Goal: Communication & Community: Participate in discussion

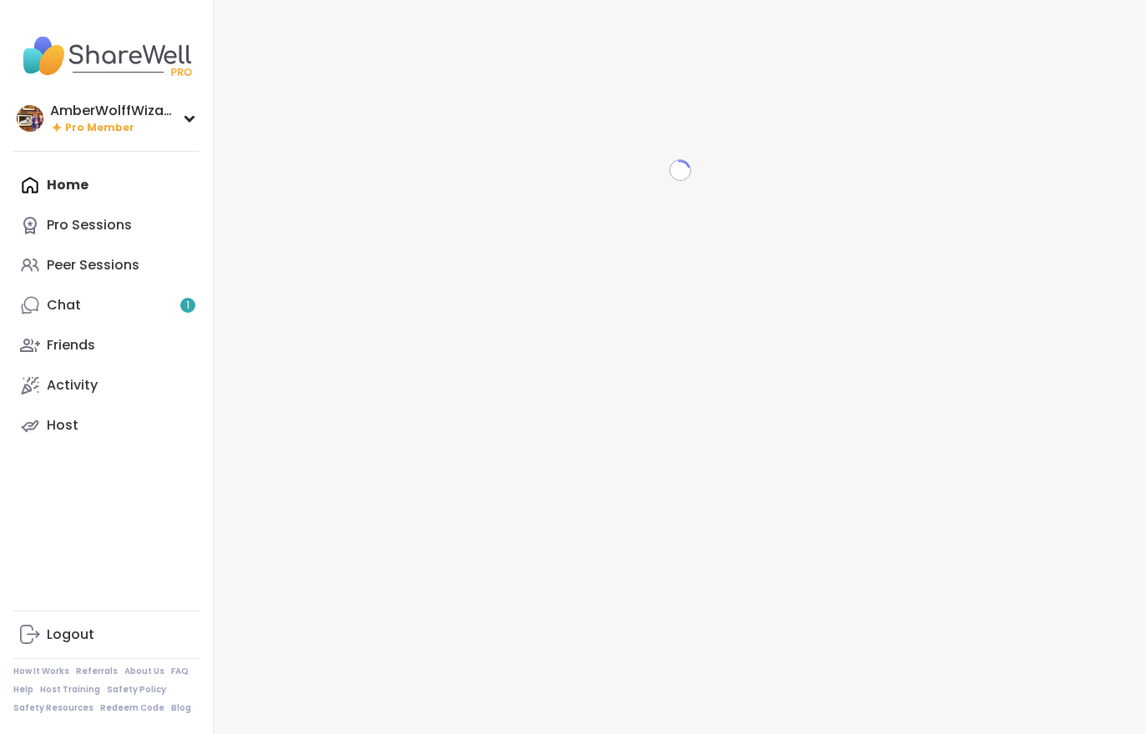
click at [103, 309] on link "Chat 1" at bounding box center [106, 305] width 186 height 40
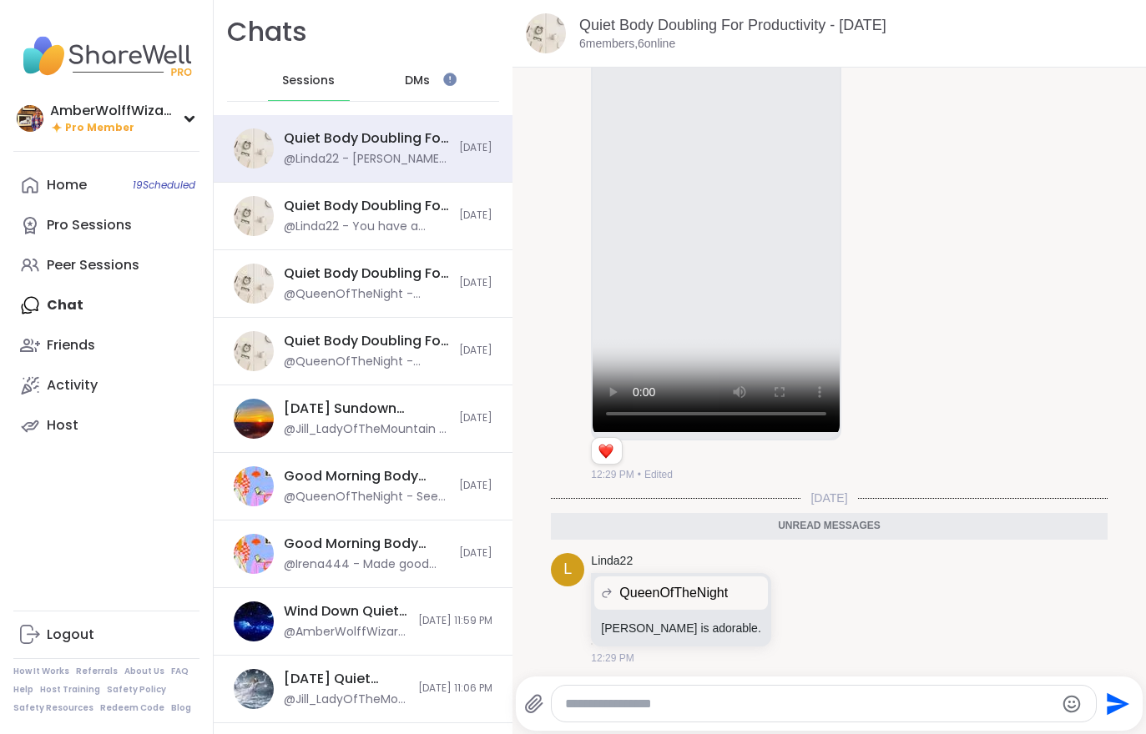
click at [96, 192] on link "Home 19 Scheduled" at bounding box center [106, 185] width 186 height 40
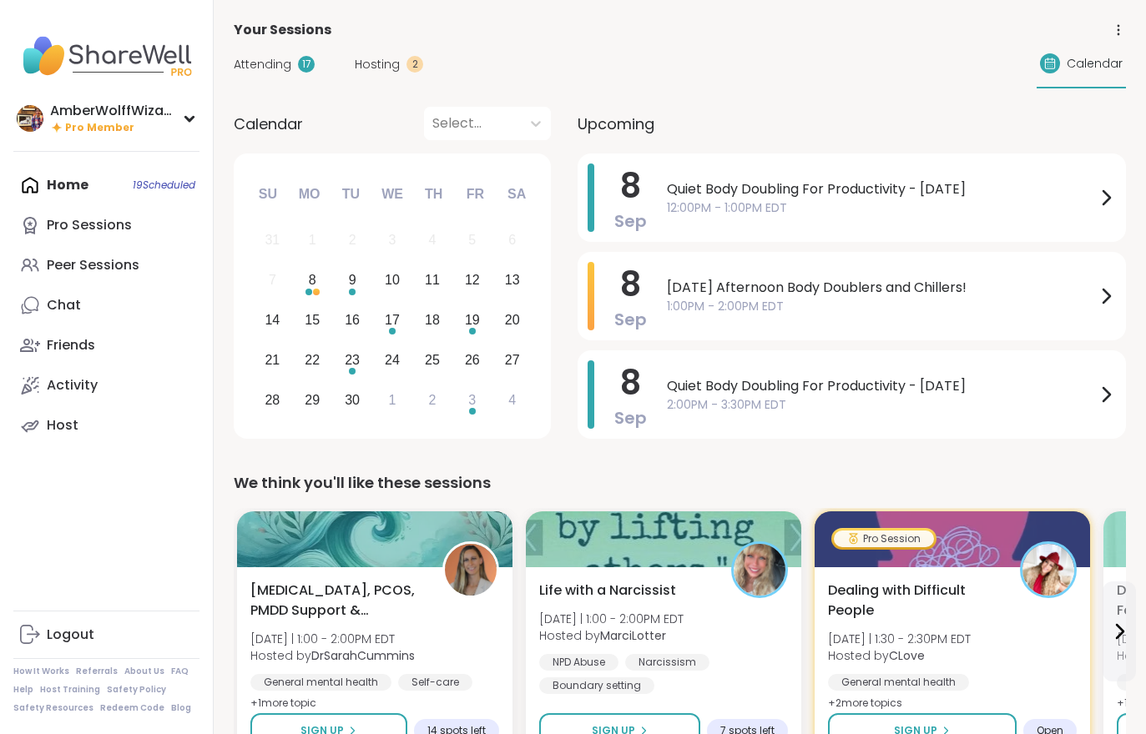
click at [400, 58] on div "Hosting 2" at bounding box center [389, 65] width 68 height 18
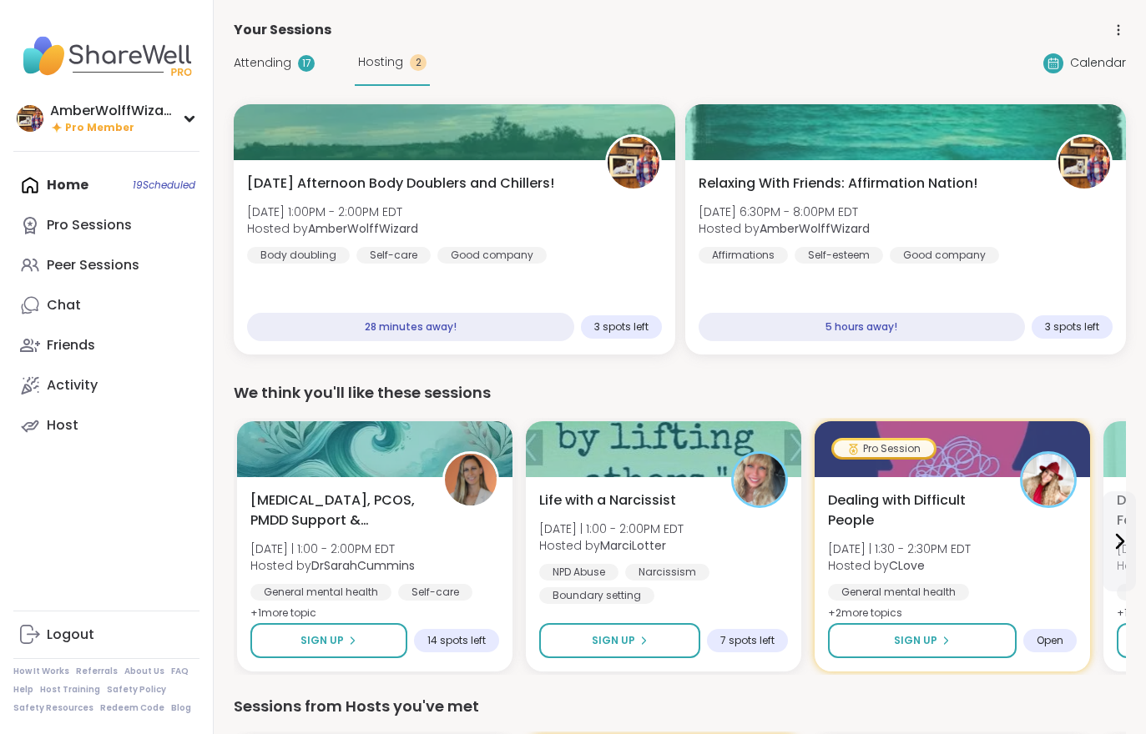
click at [287, 81] on div "Attending 17 Hosting 2" at bounding box center [332, 63] width 196 height 46
click at [299, 55] on div "Attending 17" at bounding box center [274, 63] width 81 height 18
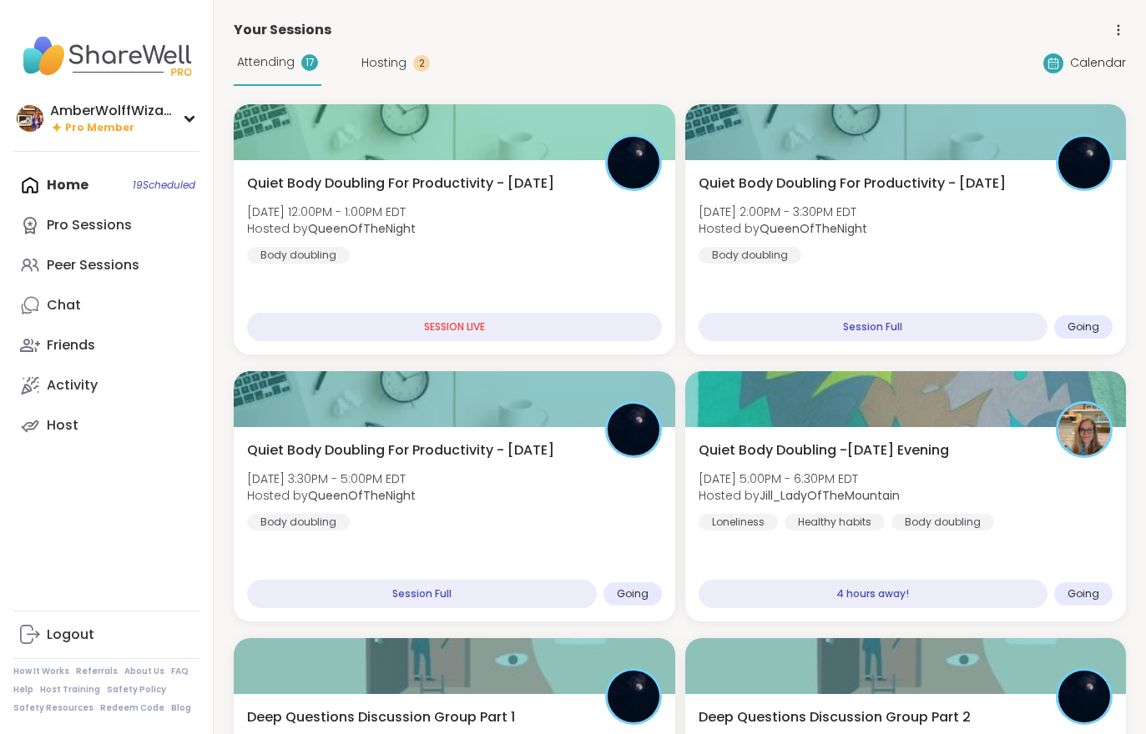
click at [573, 158] on div at bounding box center [454, 132] width 441 height 56
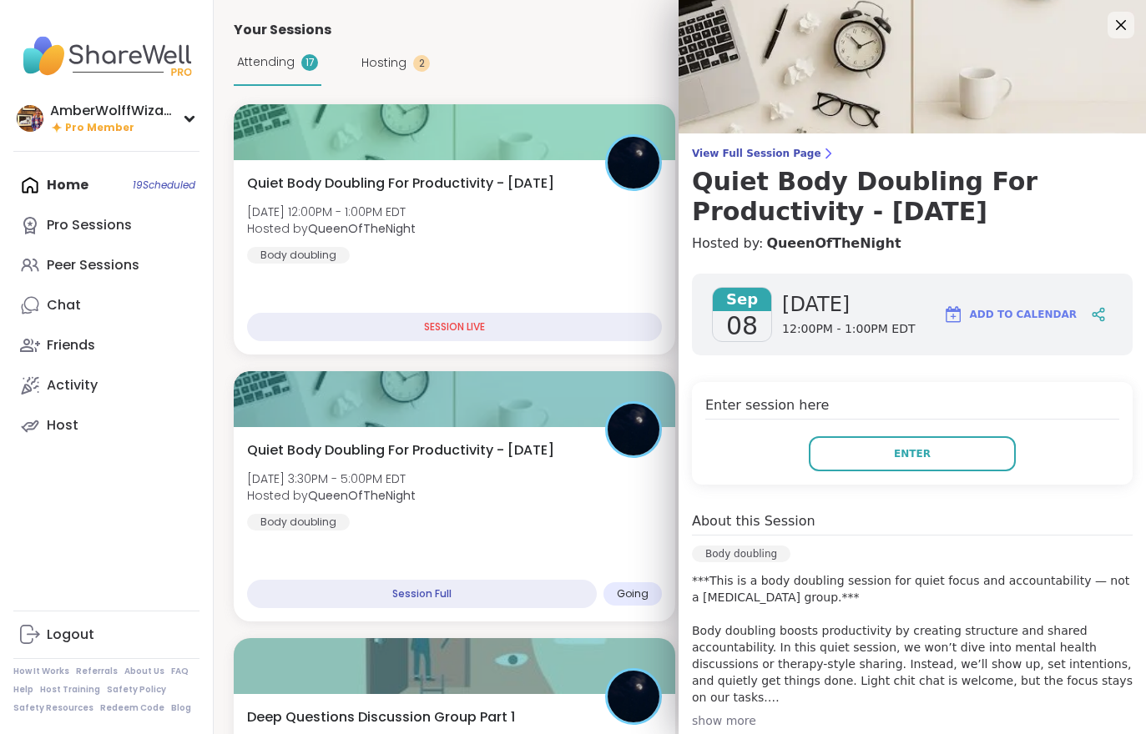
click at [879, 455] on button "Enter" at bounding box center [912, 453] width 207 height 35
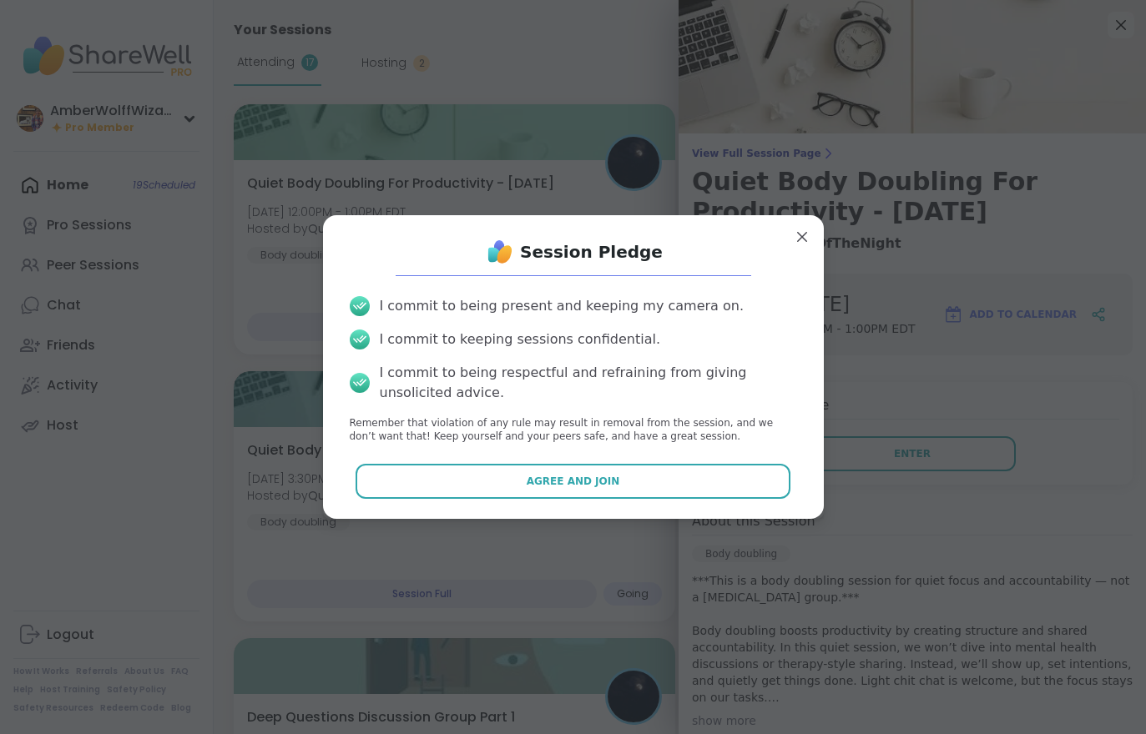
click at [655, 471] on button "Agree and Join" at bounding box center [572, 481] width 435 height 35
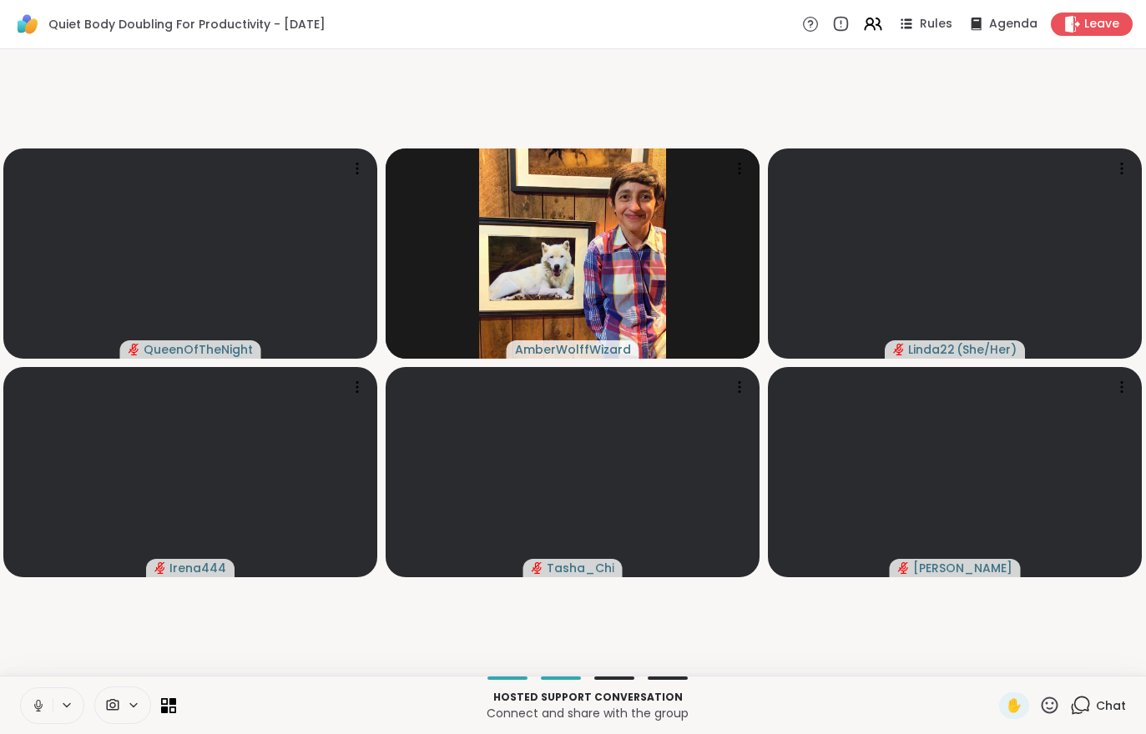
click at [1049, 618] on video-player-container "QueenOfTheNight AmberWolffWizard Linda22 ( She/Her ) Irena444 Tasha_Chi Adrienn…" at bounding box center [573, 362] width 1126 height 613
click at [1093, 14] on div "Leave" at bounding box center [1091, 24] width 82 height 23
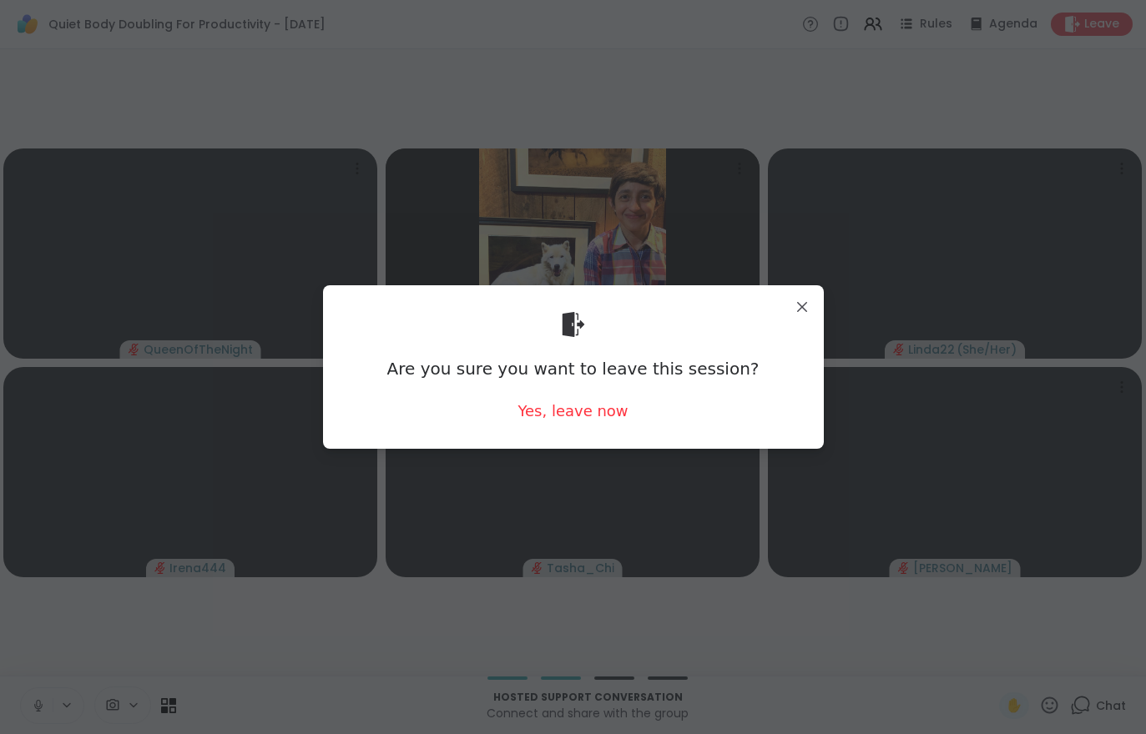
click at [582, 416] on div "Yes, leave now" at bounding box center [572, 410] width 110 height 21
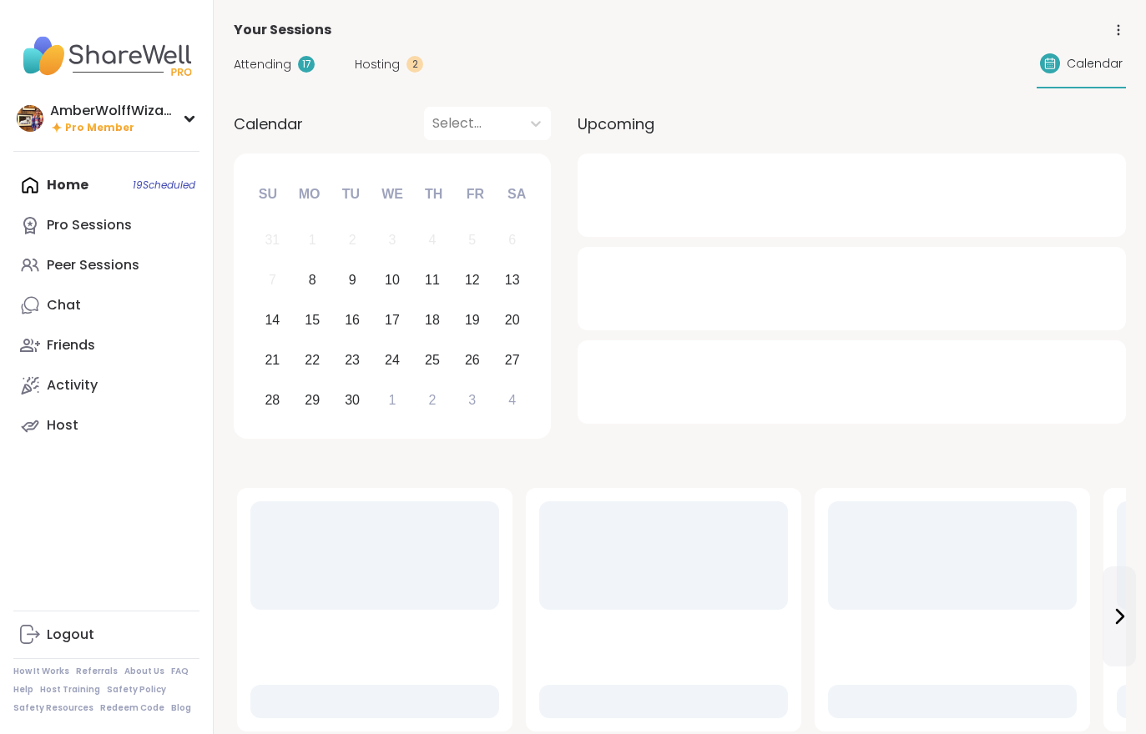
click at [284, 65] on span "Attending" at bounding box center [263, 65] width 58 height 18
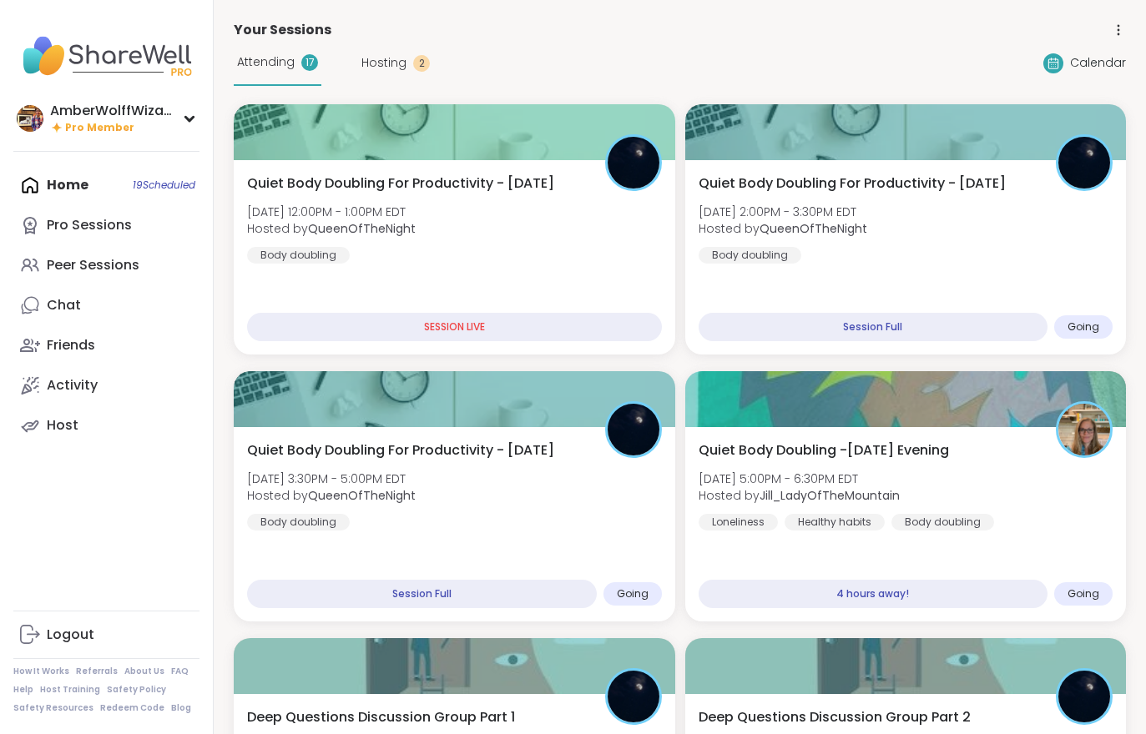
click at [572, 188] on div "Quiet Body Doubling For Productivity - Monday Mon, Sep 08 | 12:00PM - 1:00PM ED…" at bounding box center [454, 219] width 415 height 90
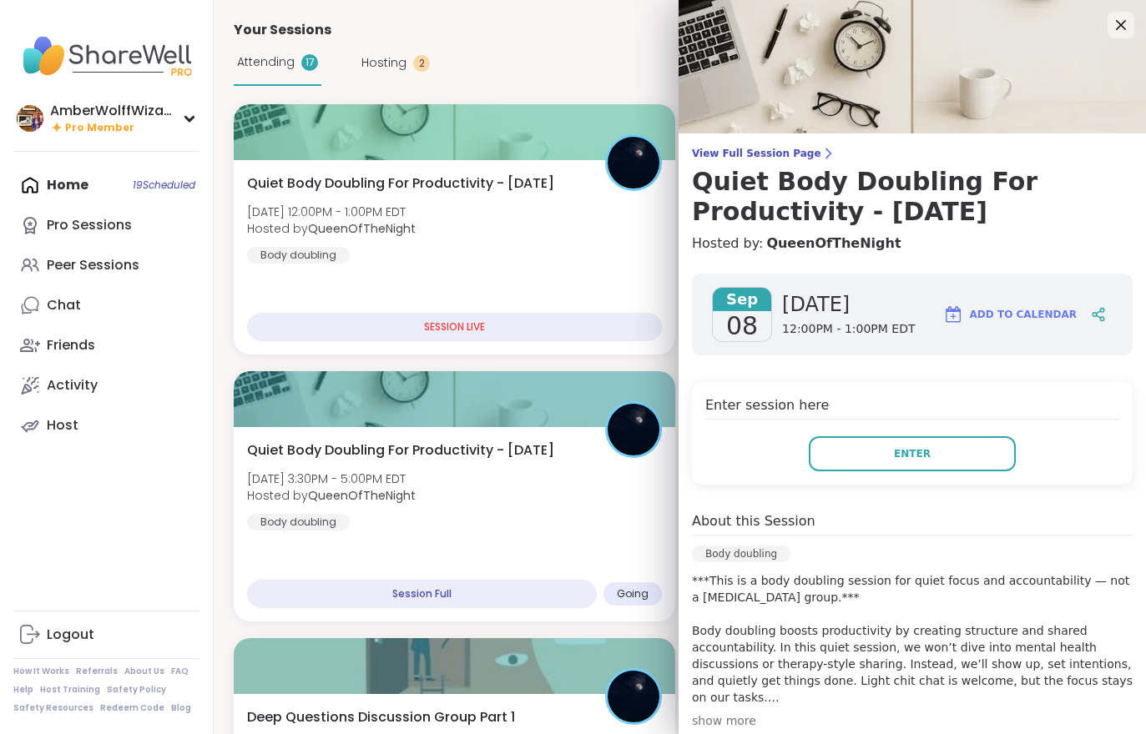
click at [910, 453] on span "Enter" at bounding box center [912, 453] width 37 height 15
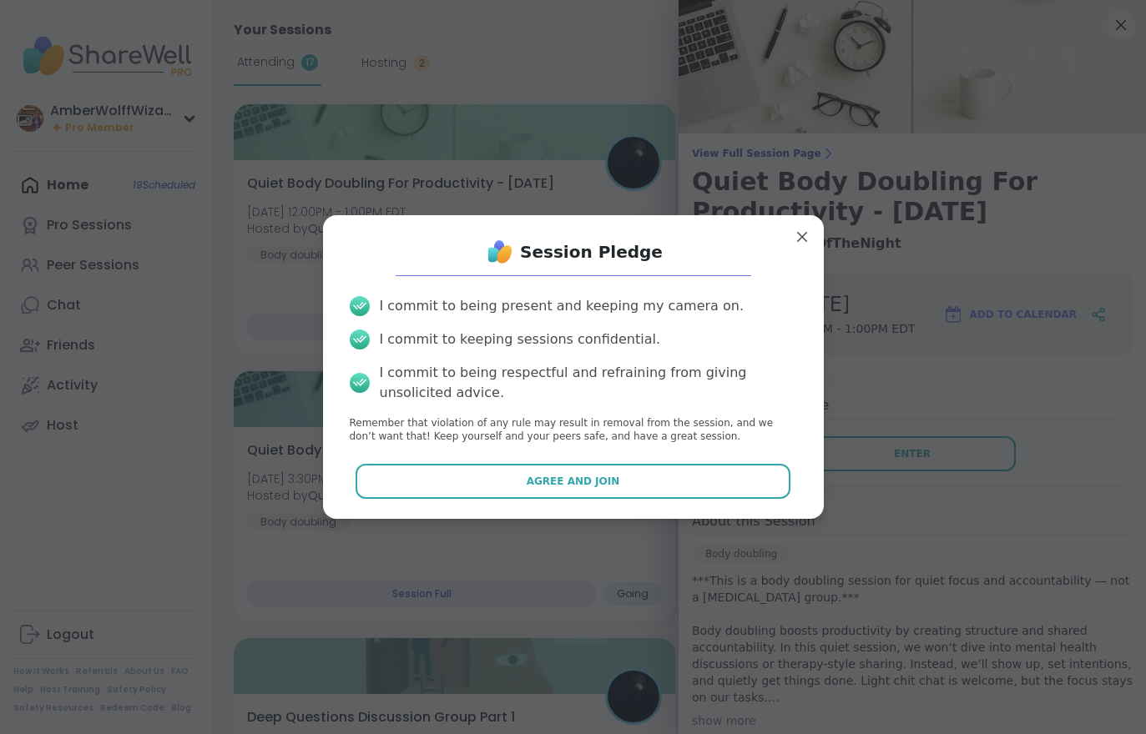
click at [680, 471] on button "Agree and Join" at bounding box center [572, 481] width 435 height 35
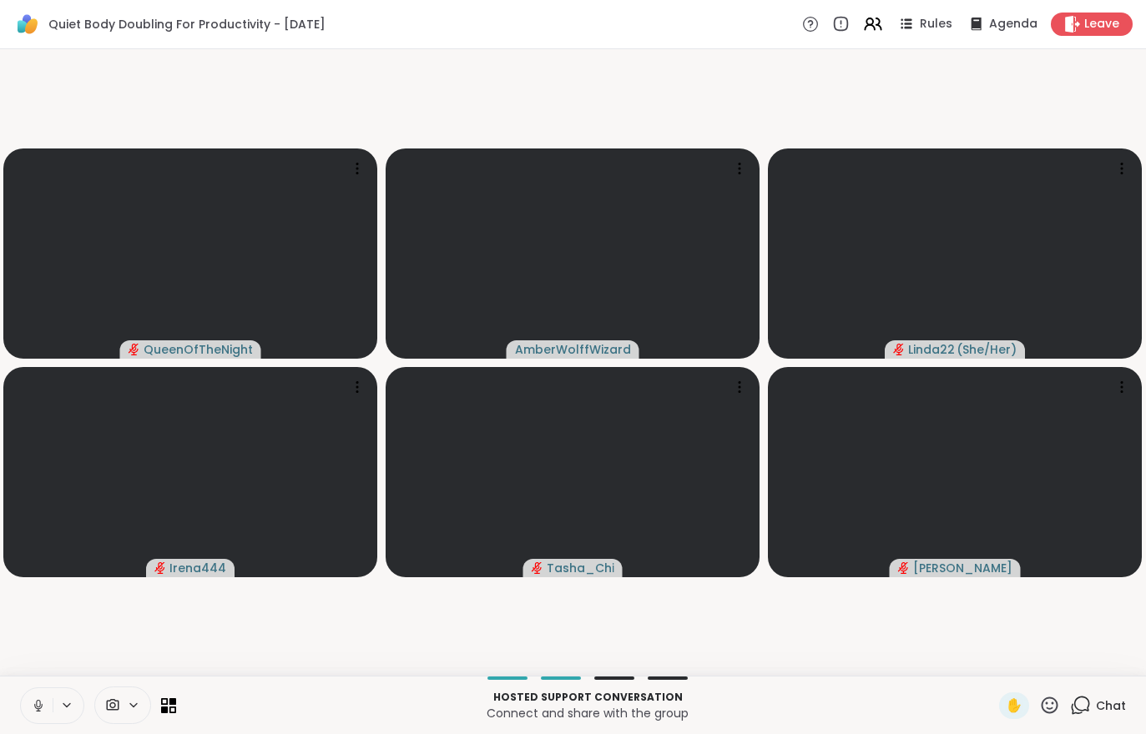
click at [985, 655] on video-player-container "QueenOfTheNight AmberWolffWizard Linda22 ( She/Her ) Irena444 Tasha_Chi Adrienn…" at bounding box center [573, 362] width 1126 height 613
click at [1106, 717] on div "Chat" at bounding box center [1098, 706] width 56 height 27
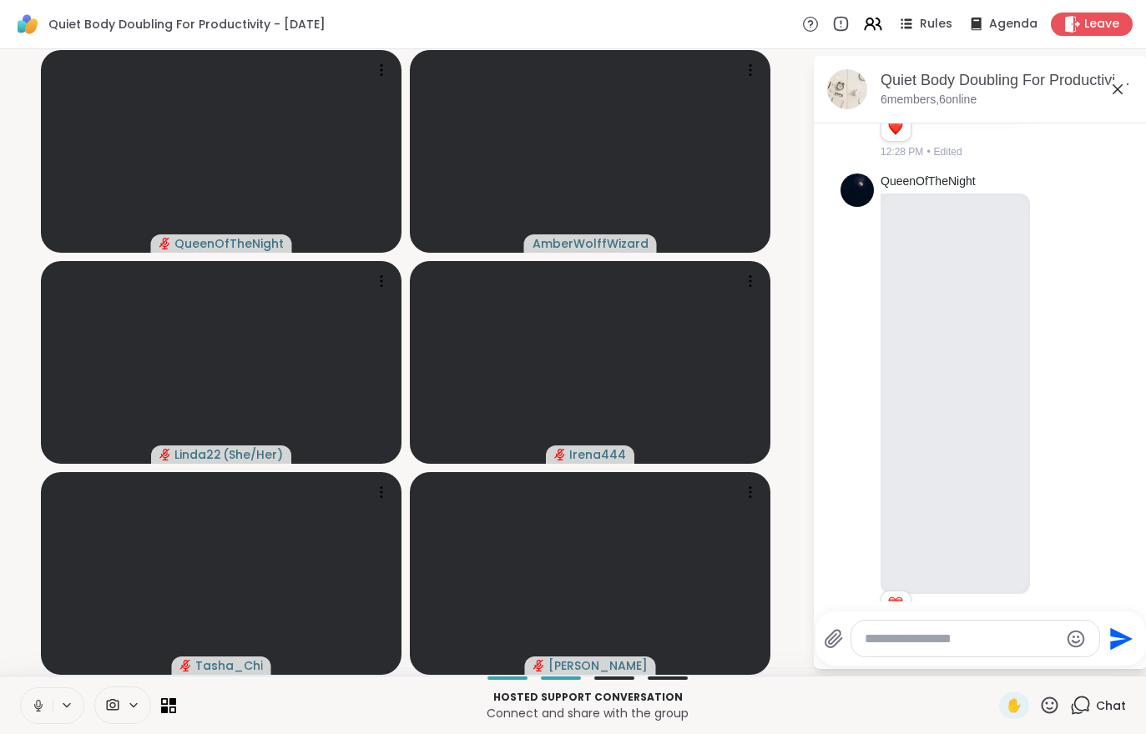
scroll to position [1314, 0]
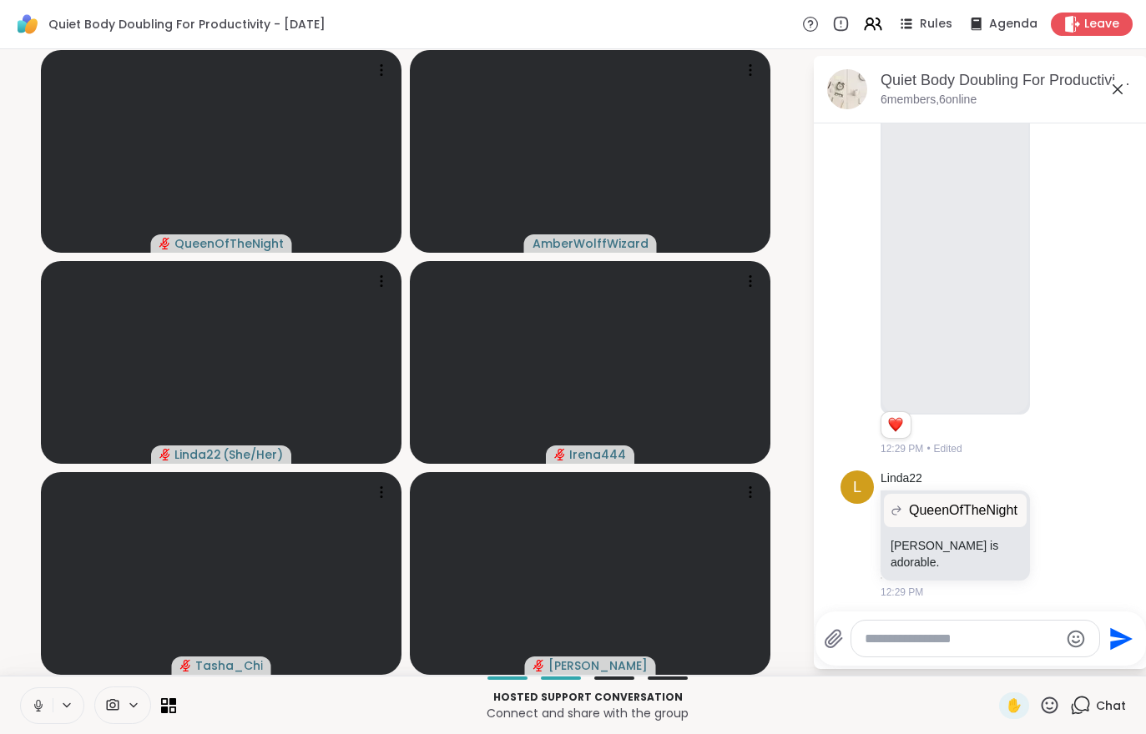
click at [31, 723] on button at bounding box center [37, 705] width 32 height 35
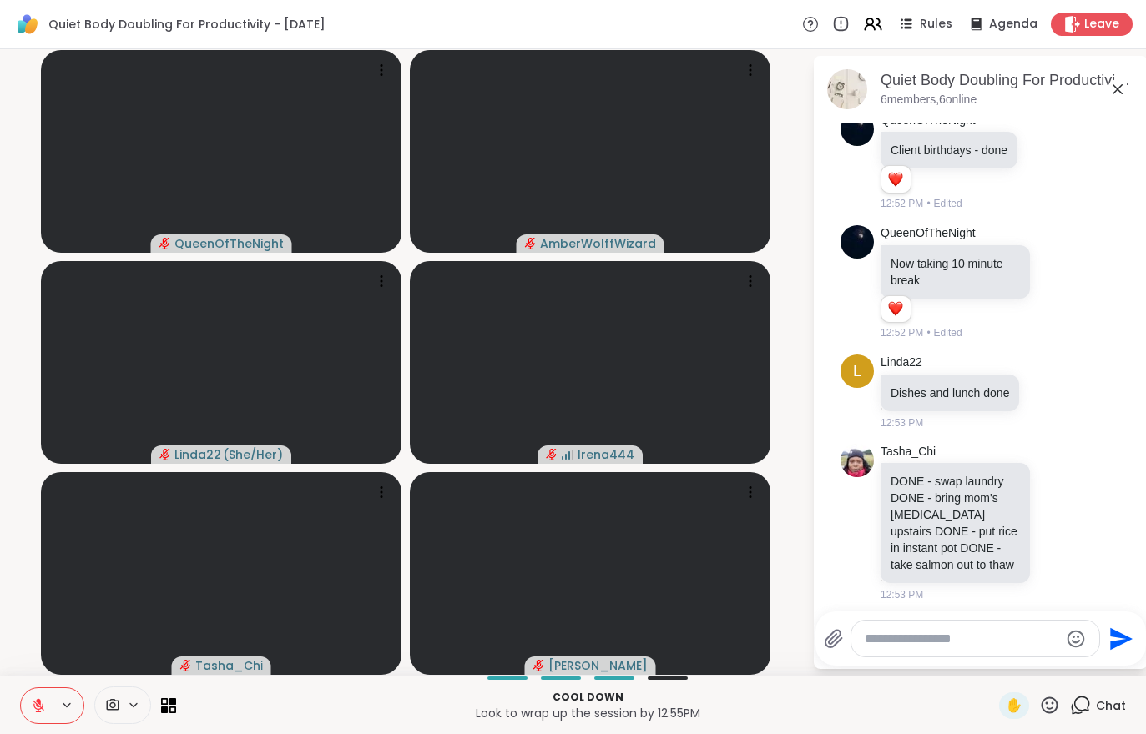
scroll to position [1855, 0]
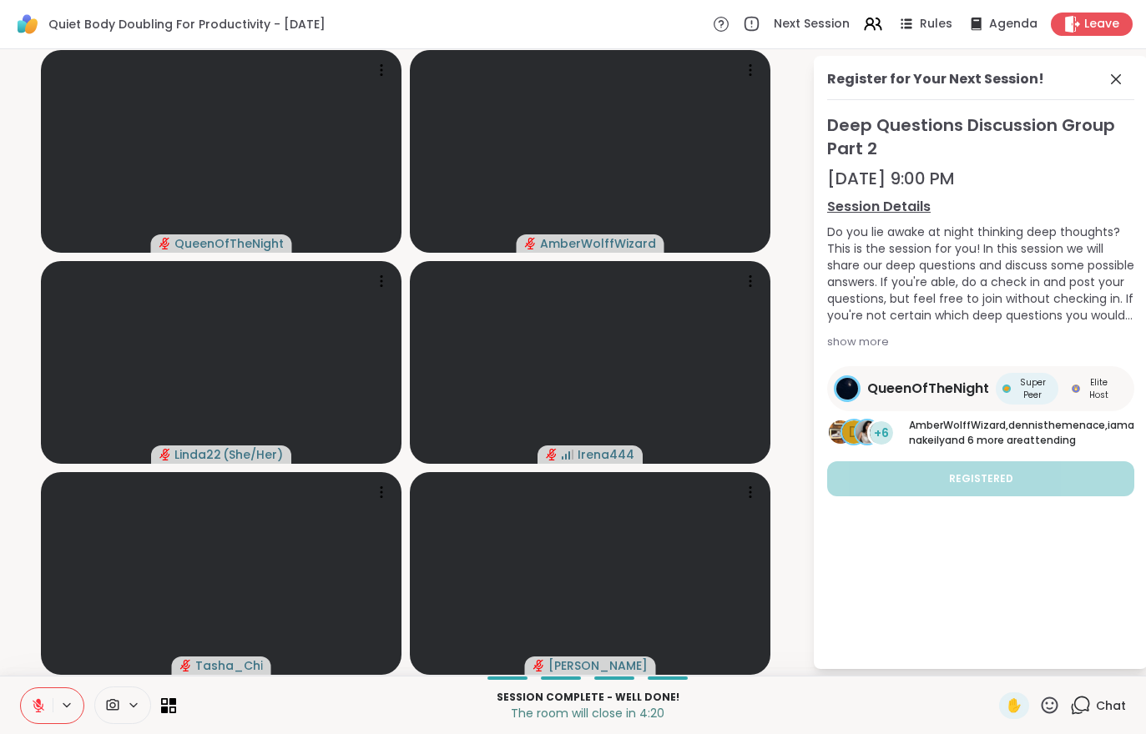
click at [1096, 16] on span "Leave" at bounding box center [1101, 24] width 35 height 17
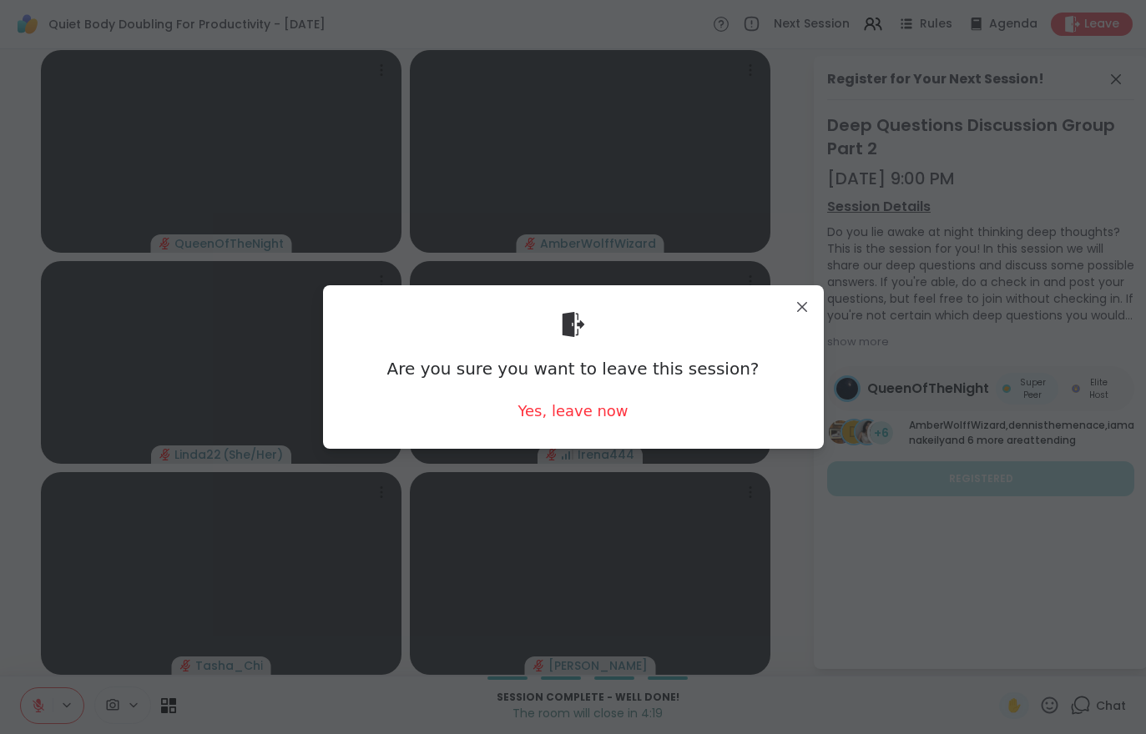
click at [587, 416] on div "Yes, leave now" at bounding box center [572, 410] width 110 height 21
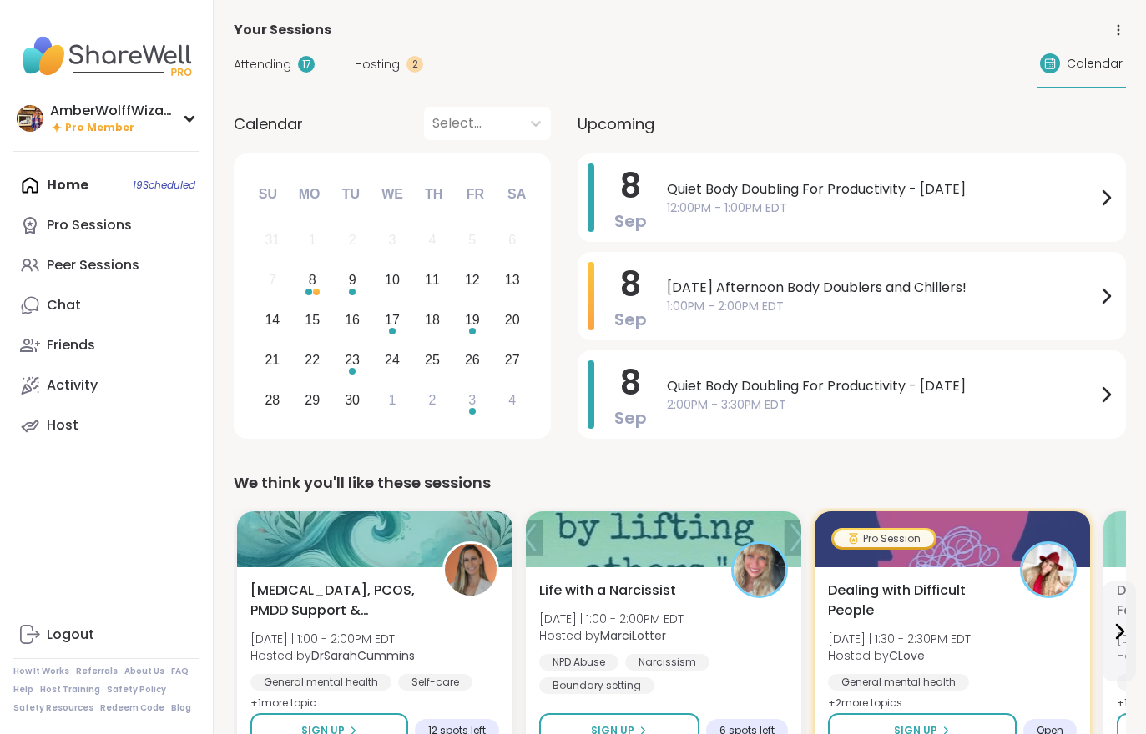
click at [385, 61] on span "Hosting" at bounding box center [377, 65] width 45 height 18
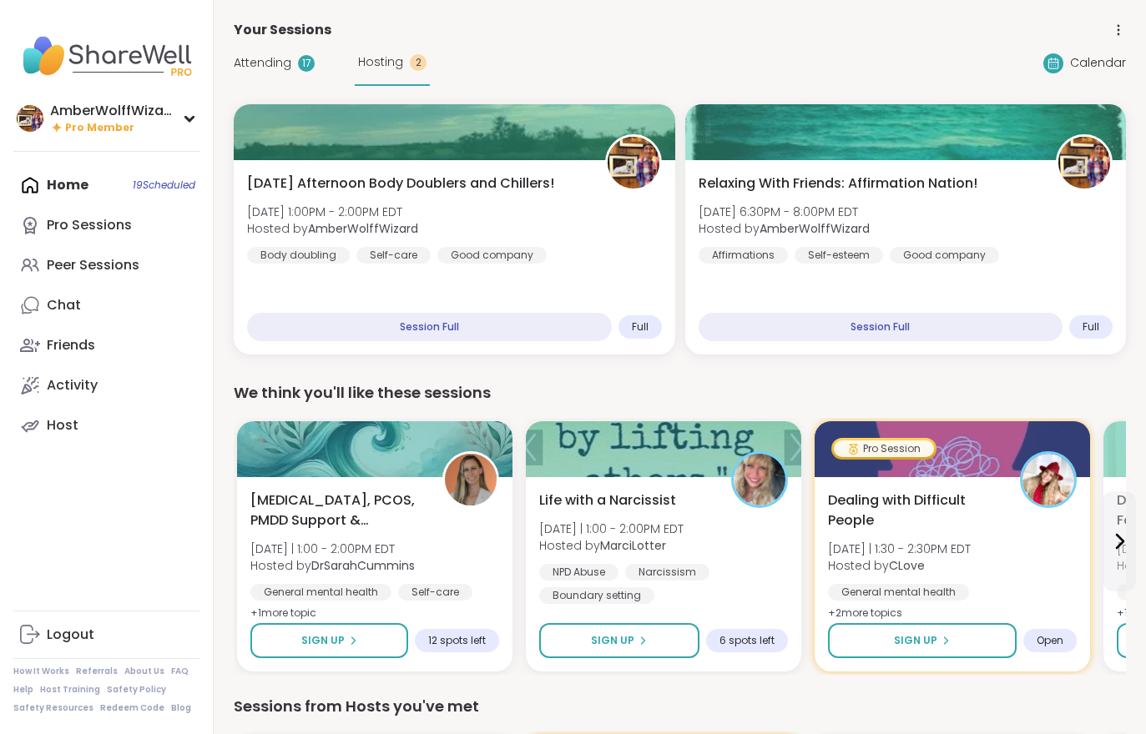
click at [421, 188] on span "[DATE] Afternoon Body Doublers and Chillers!" at bounding box center [400, 184] width 307 height 20
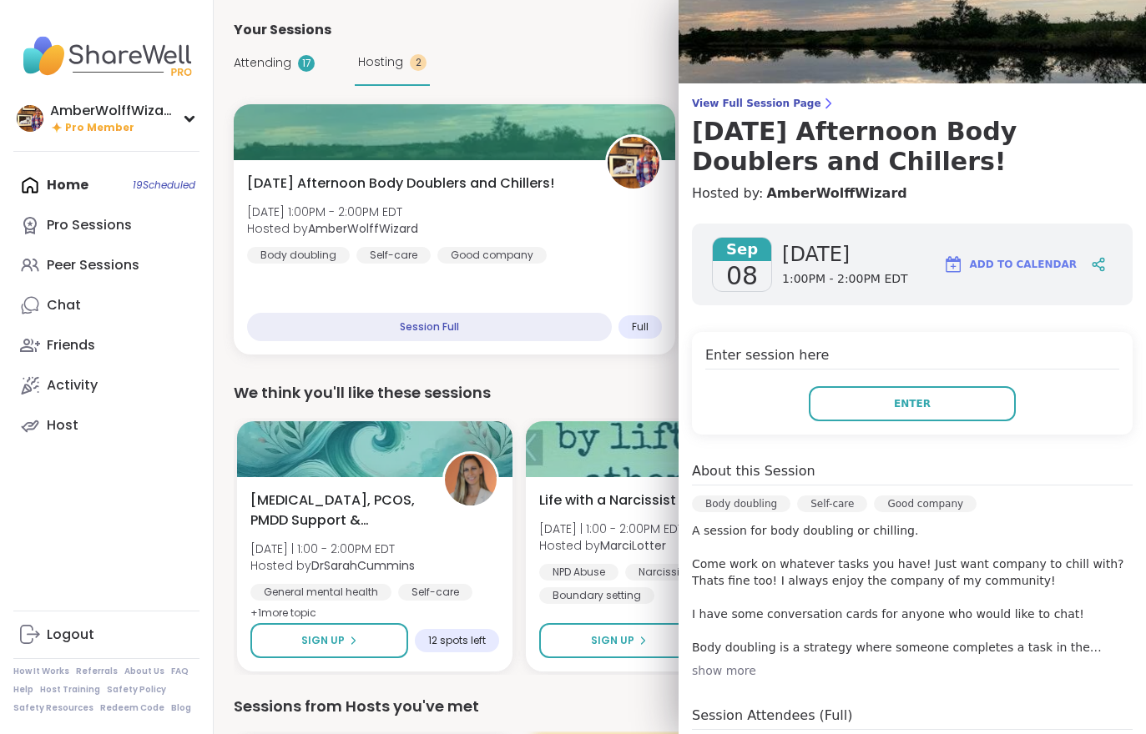
scroll to position [27, 0]
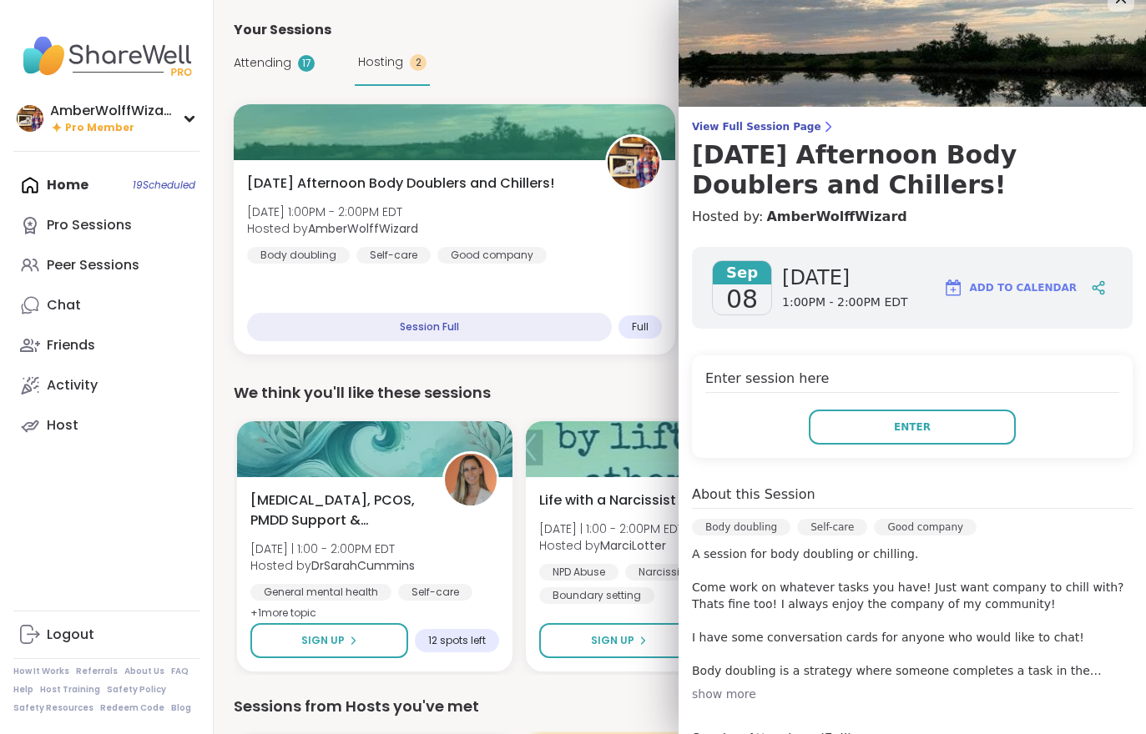
click at [783, 121] on span "View Full Session Page" at bounding box center [912, 126] width 441 height 13
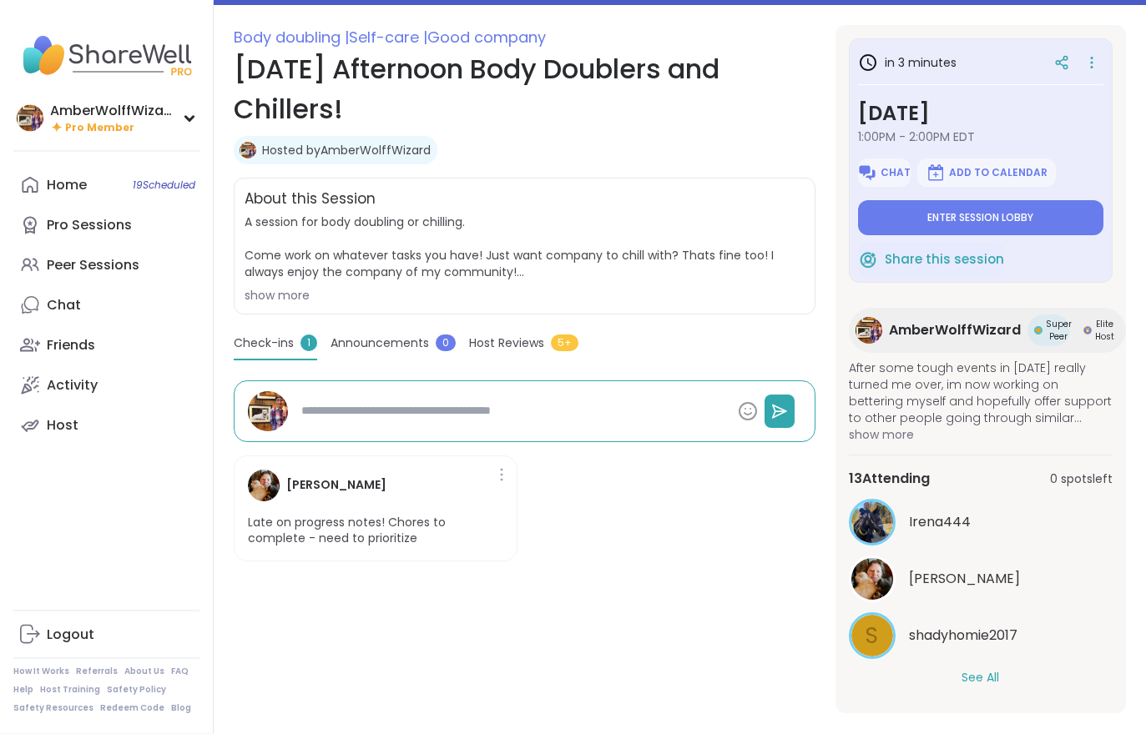
scroll to position [214, 0]
click at [987, 683] on button "See All" at bounding box center [980, 678] width 38 height 18
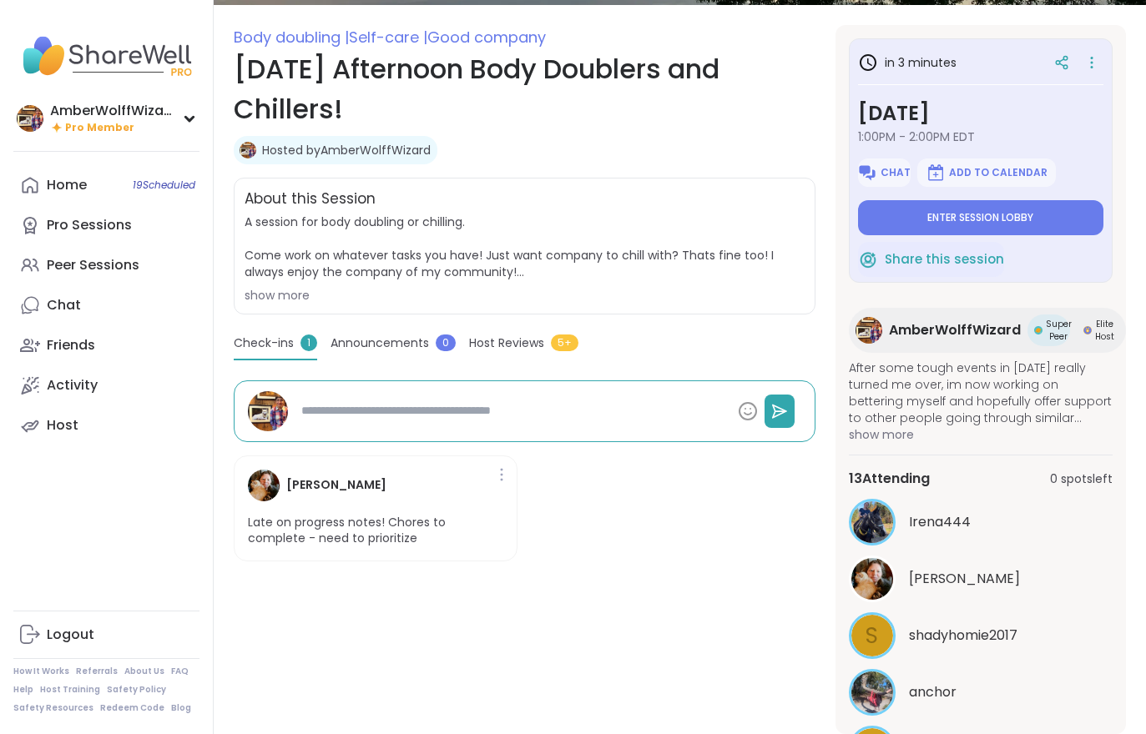
scroll to position [0, 0]
click at [977, 215] on span "Enter session lobby" at bounding box center [980, 217] width 106 height 13
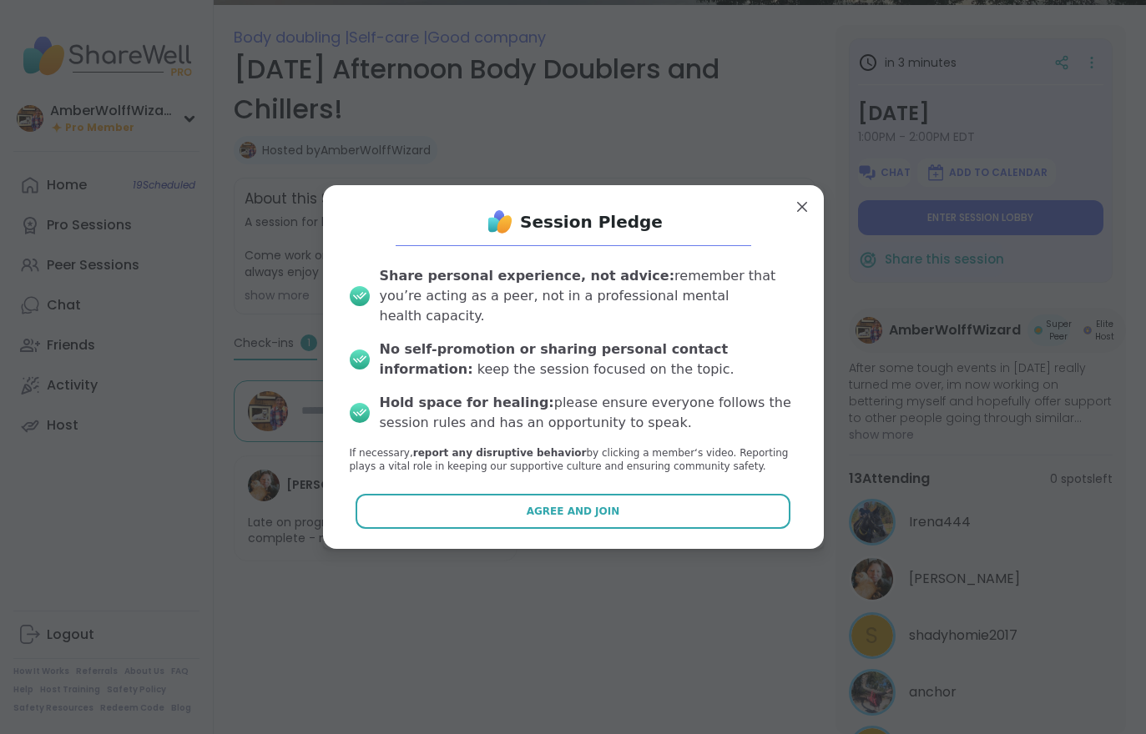
click at [617, 505] on button "Agree and Join" at bounding box center [572, 511] width 435 height 35
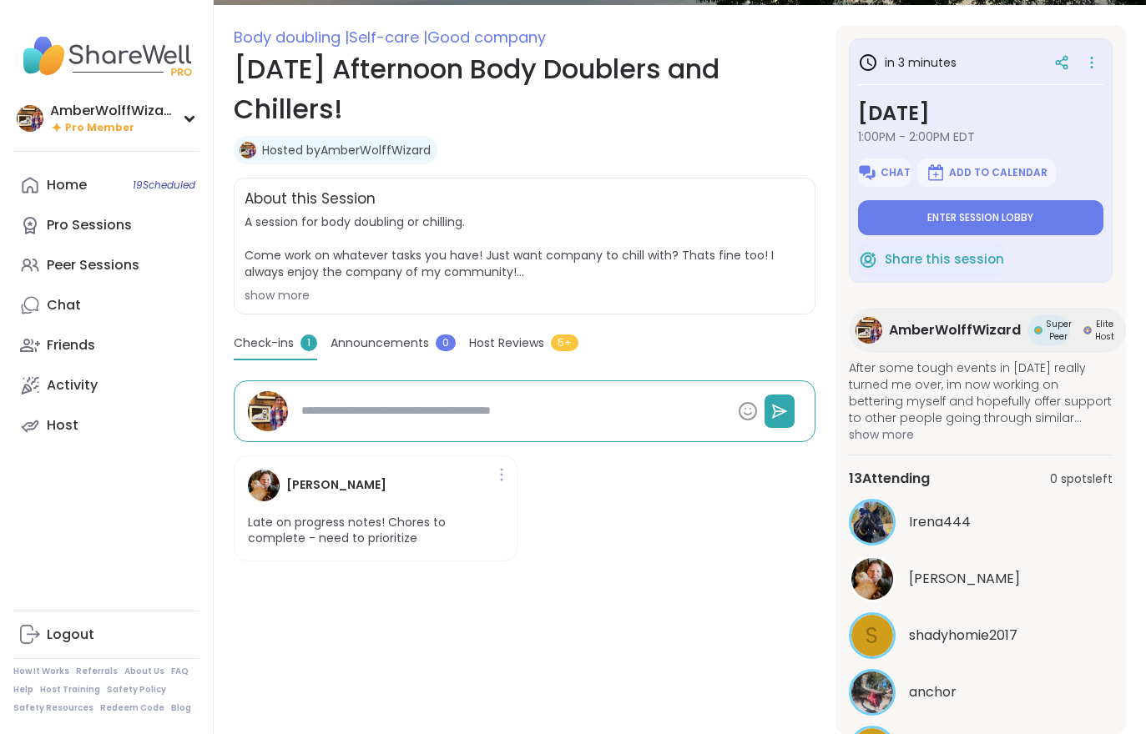
type textarea "*"
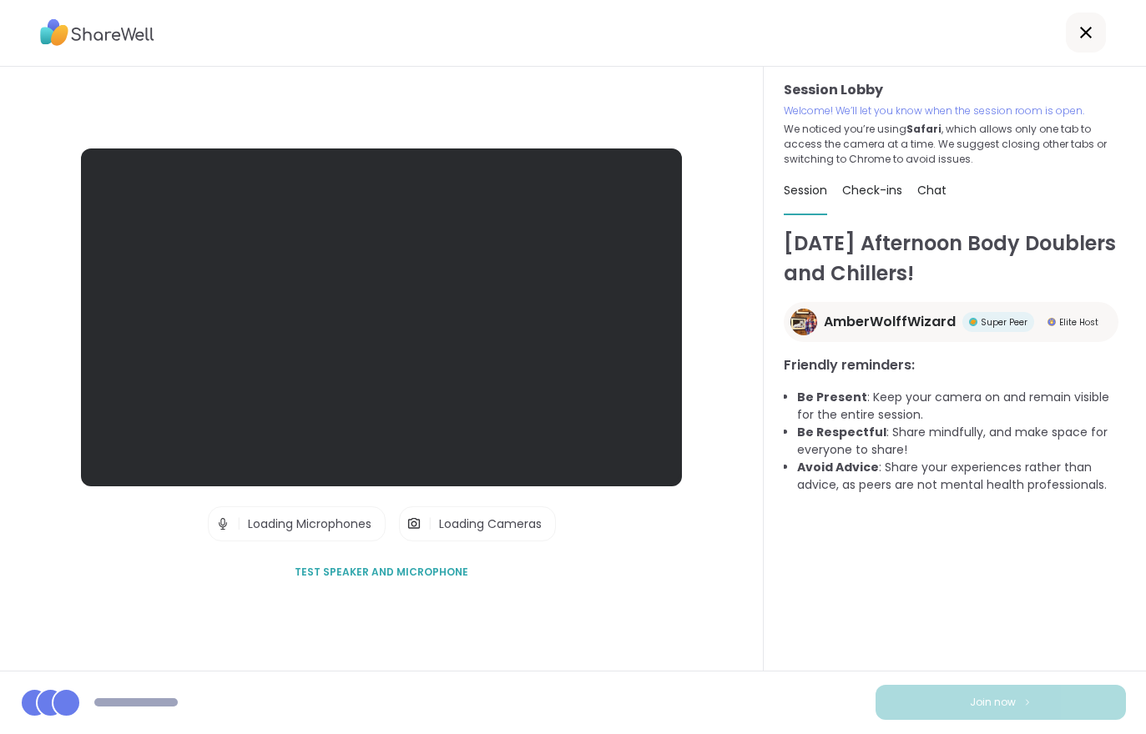
scroll to position [26, 0]
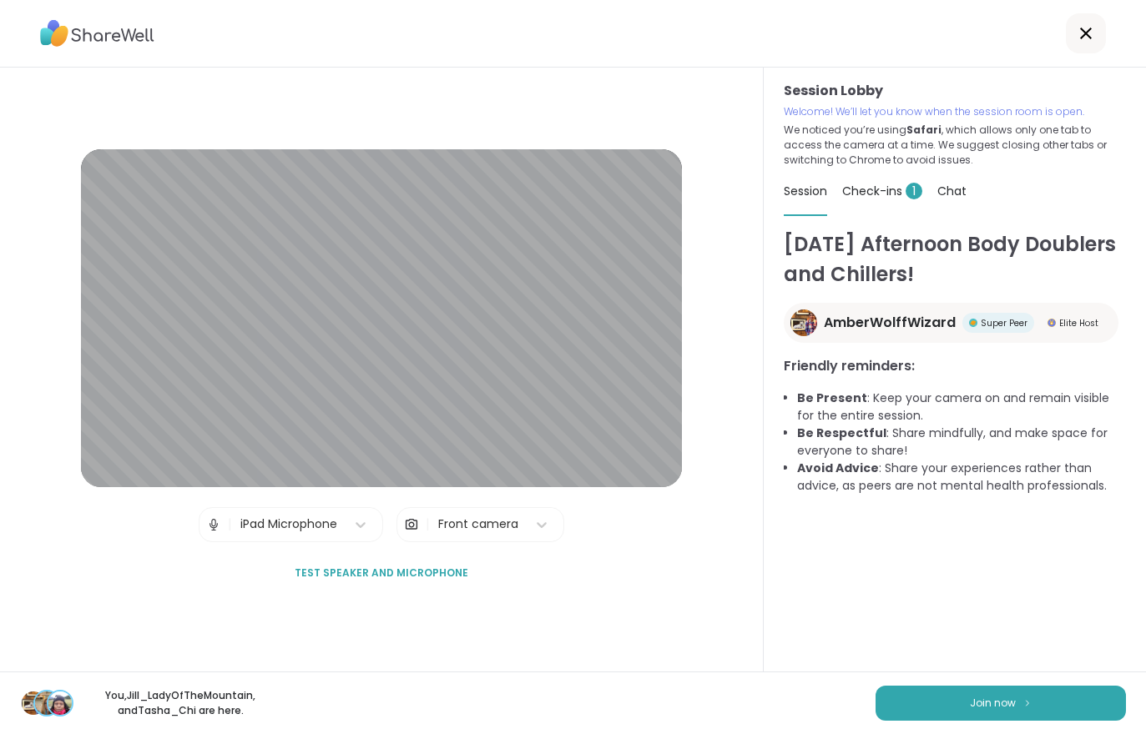
click at [997, 713] on button "Join now" at bounding box center [1000, 703] width 250 height 35
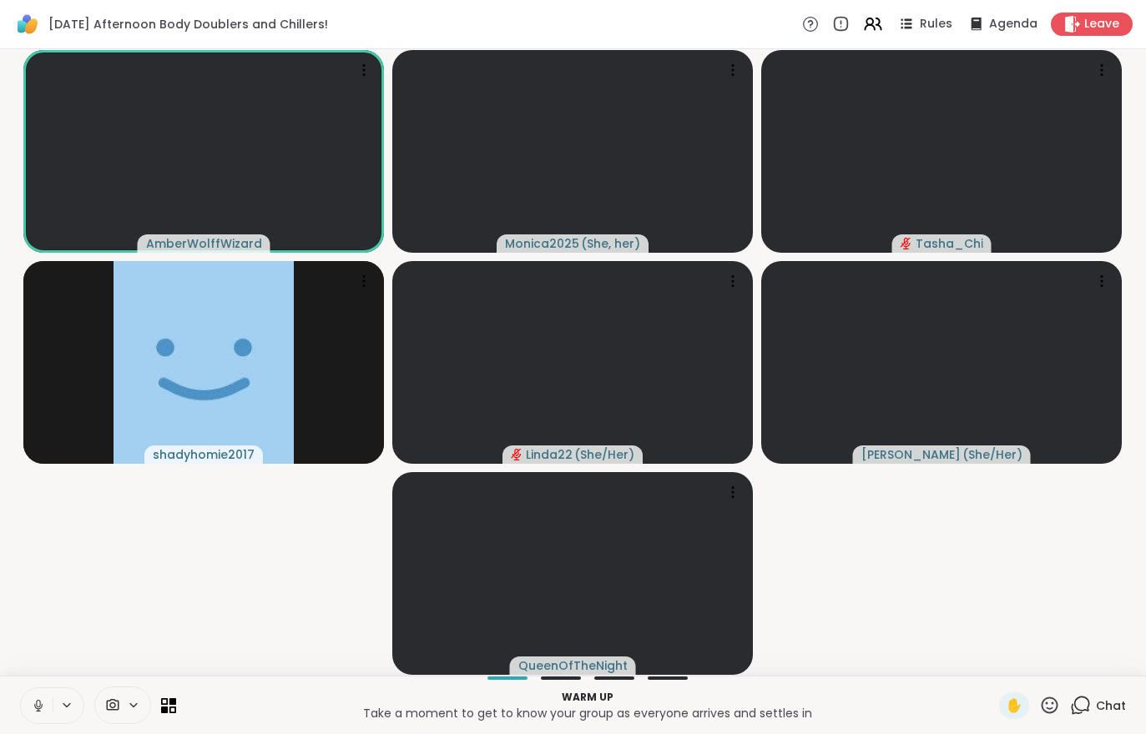
click at [879, 23] on icon at bounding box center [873, 24] width 20 height 20
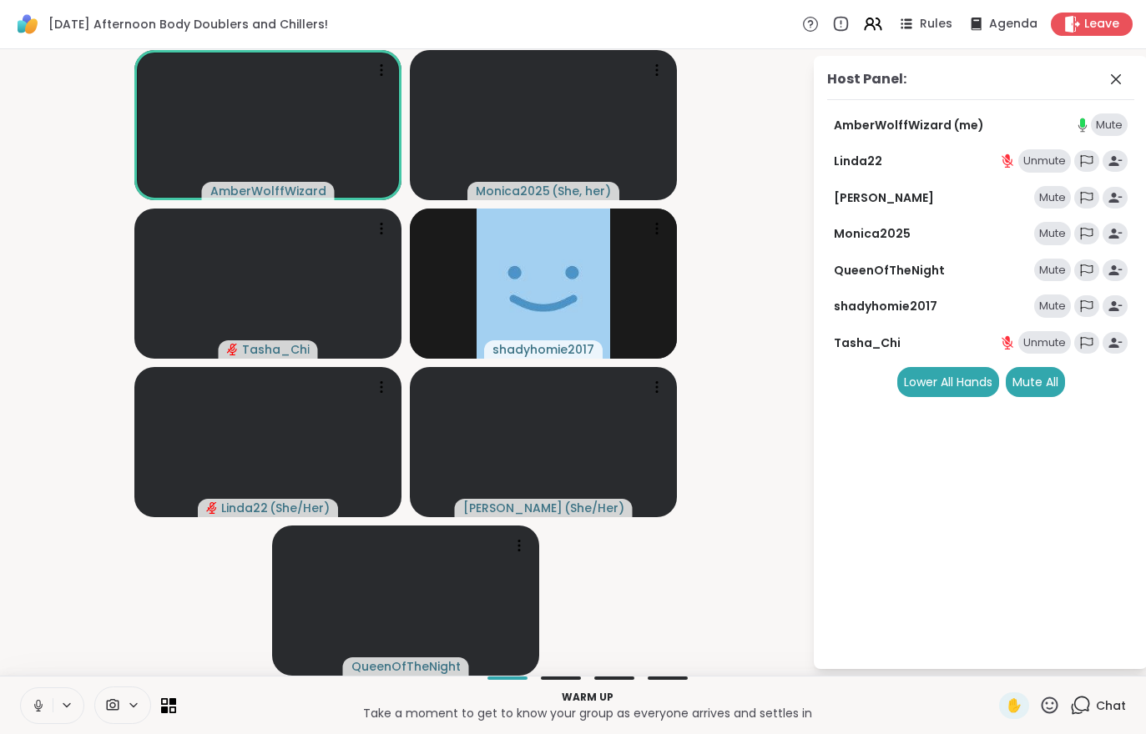
click at [1056, 299] on div "Mute" at bounding box center [1052, 306] width 37 height 23
click at [1051, 222] on div "Mute" at bounding box center [1052, 233] width 37 height 23
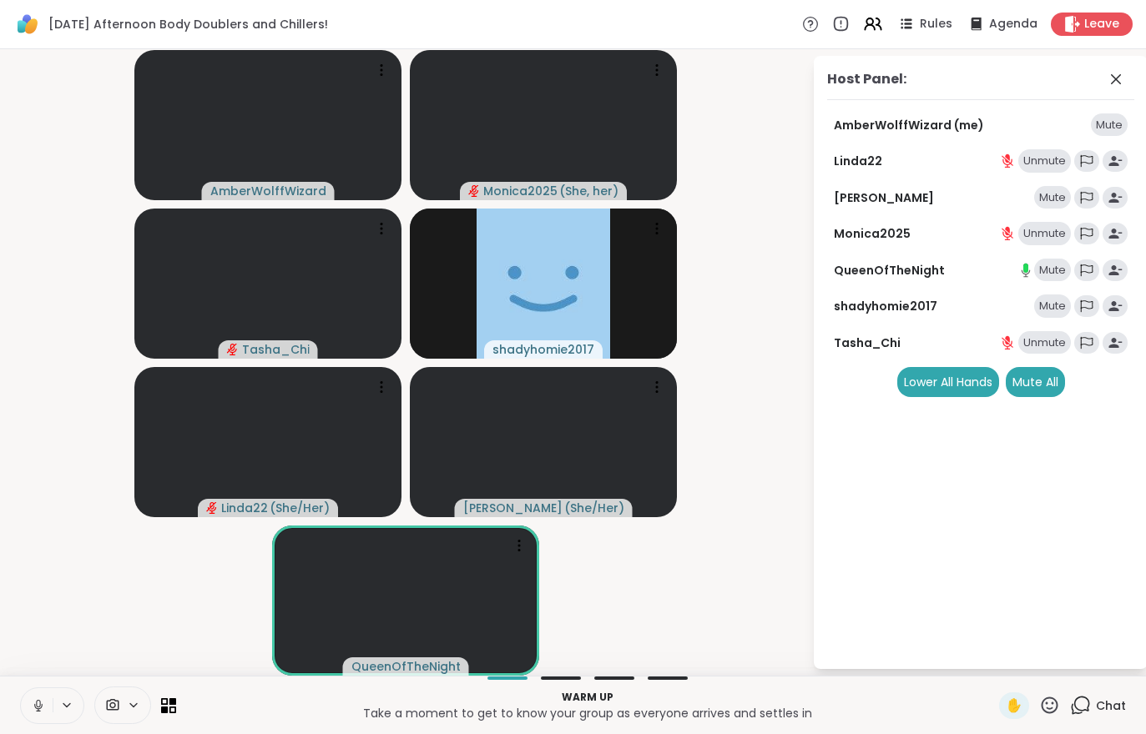
click at [1052, 189] on div "Mute" at bounding box center [1052, 197] width 37 height 23
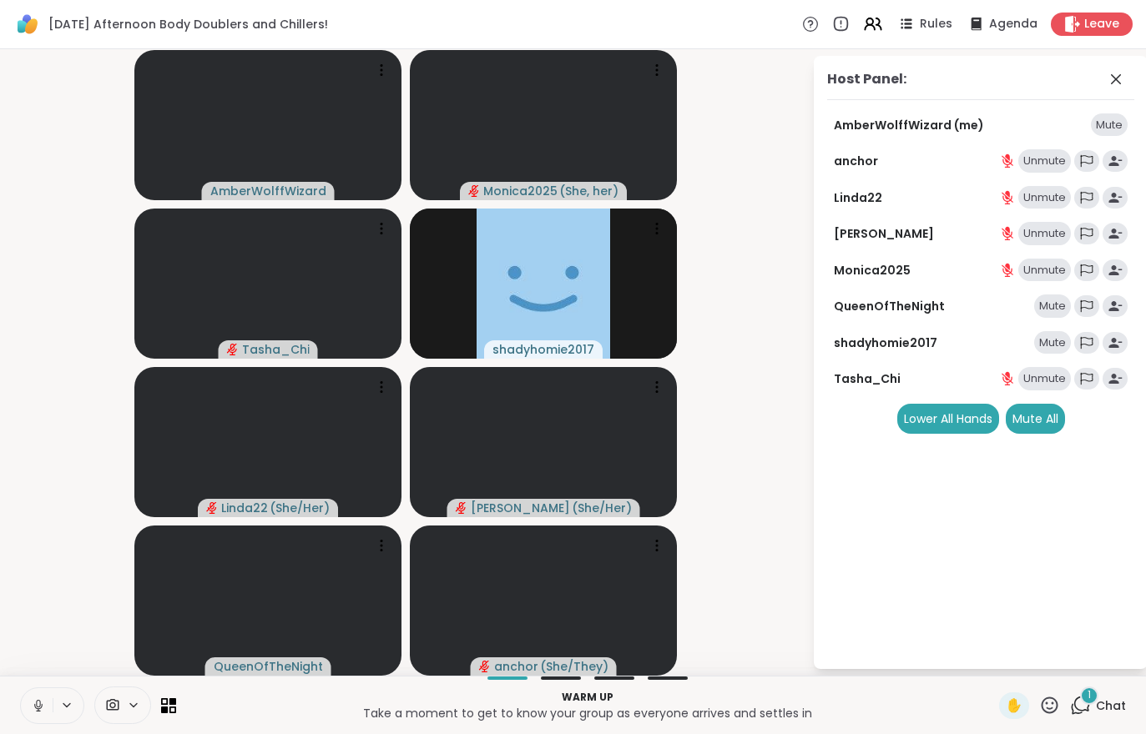
click at [1101, 705] on span "Chat" at bounding box center [1111, 706] width 30 height 17
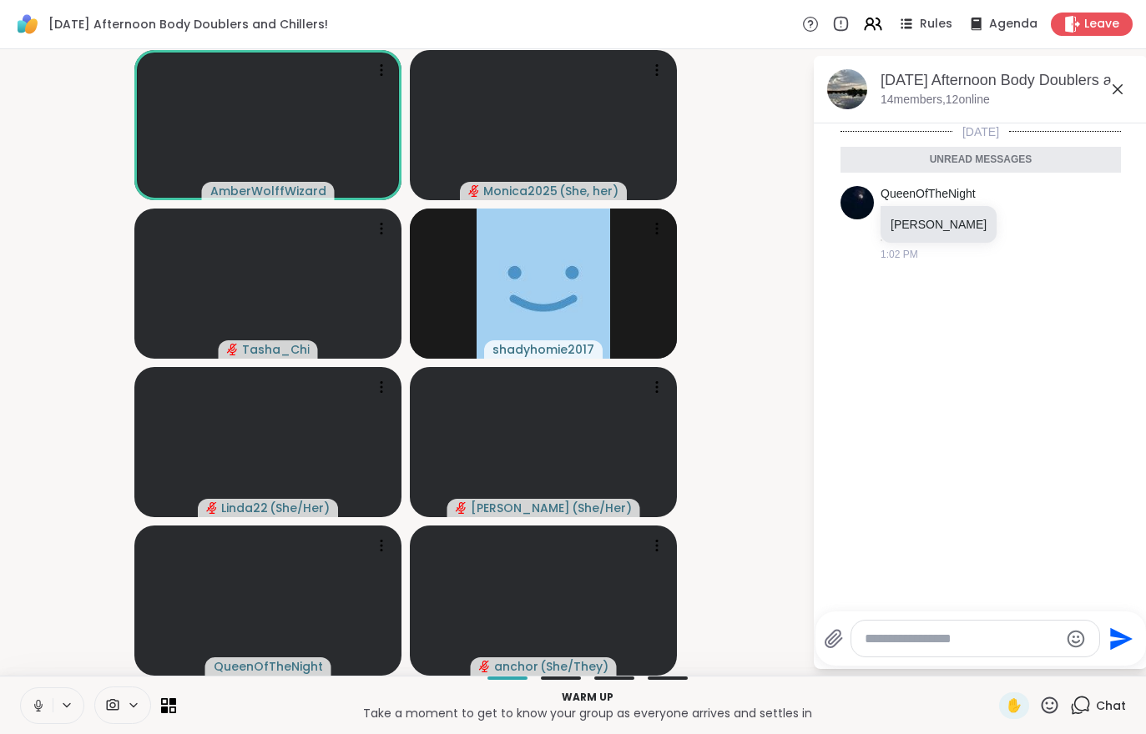
click at [972, 115] on div "Monday Afternoon Body Doublers and Chillers!, Sep 08 14 members, 12 online" at bounding box center [981, 90] width 334 height 68
click at [945, 108] on div "Monday Afternoon Body Doublers and Chillers!, Sep 08 14 members, 12 online" at bounding box center [981, 90] width 334 height 68
click at [945, 89] on div "Monday Afternoon Body Doublers and Chillers!, Sep 08" at bounding box center [1007, 80] width 254 height 21
click at [1108, 717] on div "Chat" at bounding box center [1098, 706] width 56 height 27
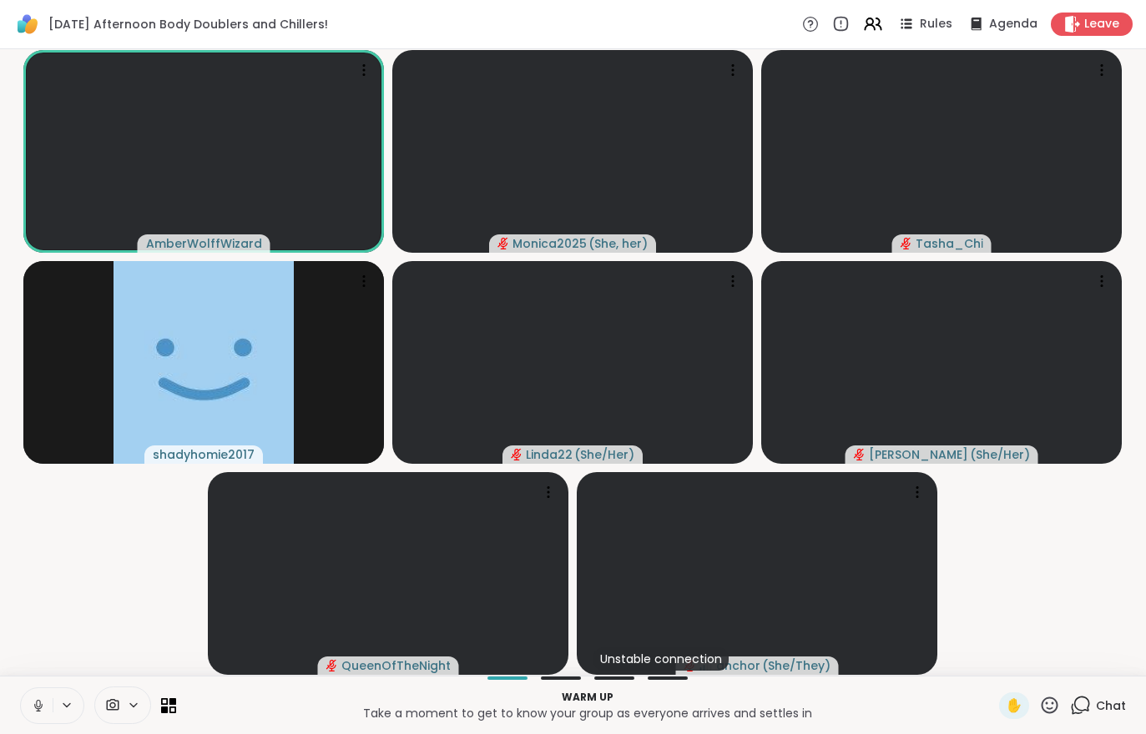
click at [1111, 708] on span "Chat" at bounding box center [1111, 706] width 30 height 17
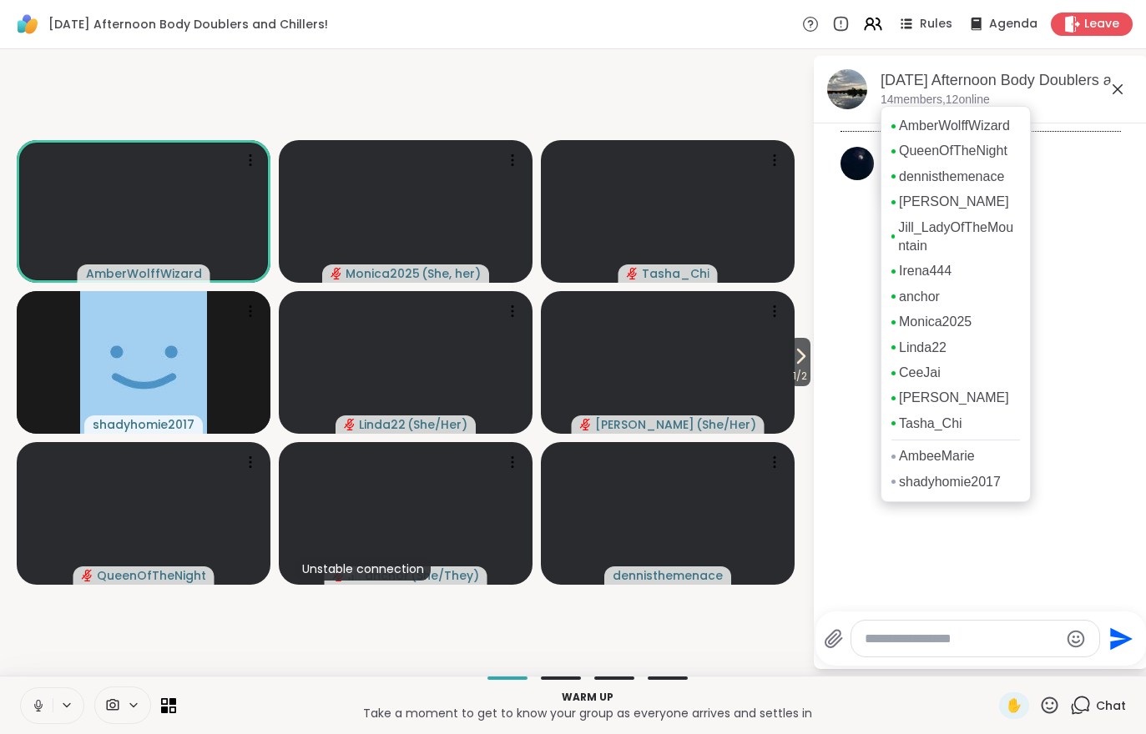
click at [802, 363] on icon at bounding box center [800, 356] width 20 height 20
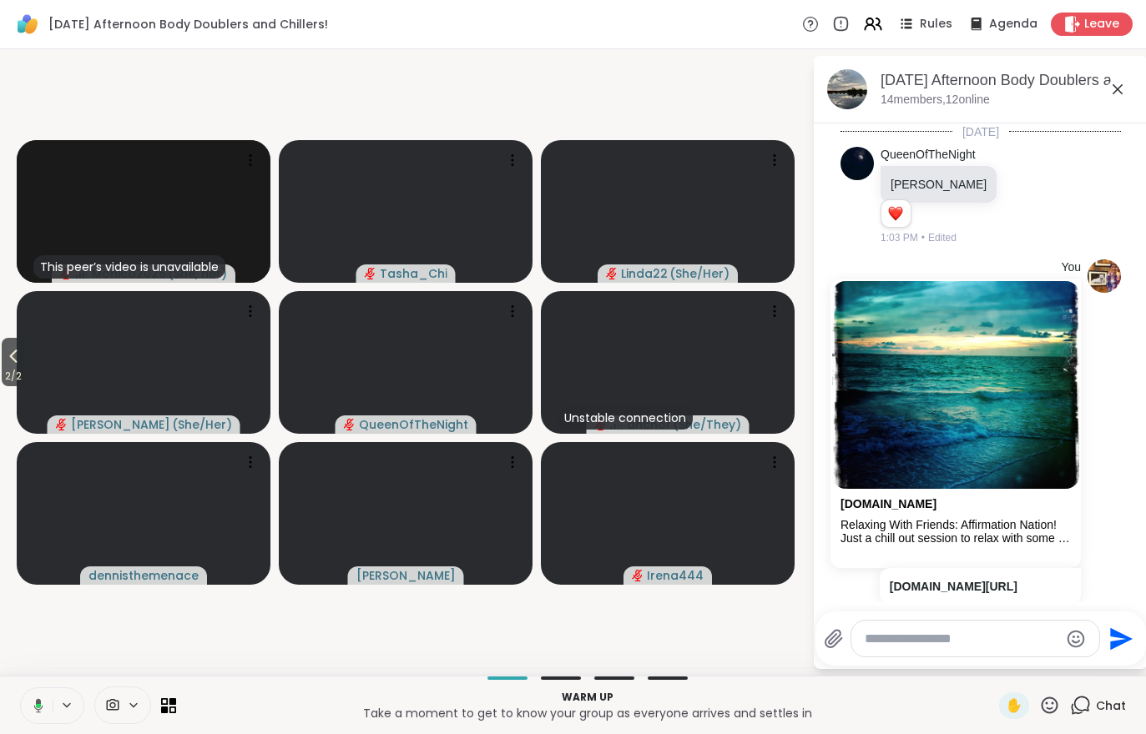
scroll to position [59, 0]
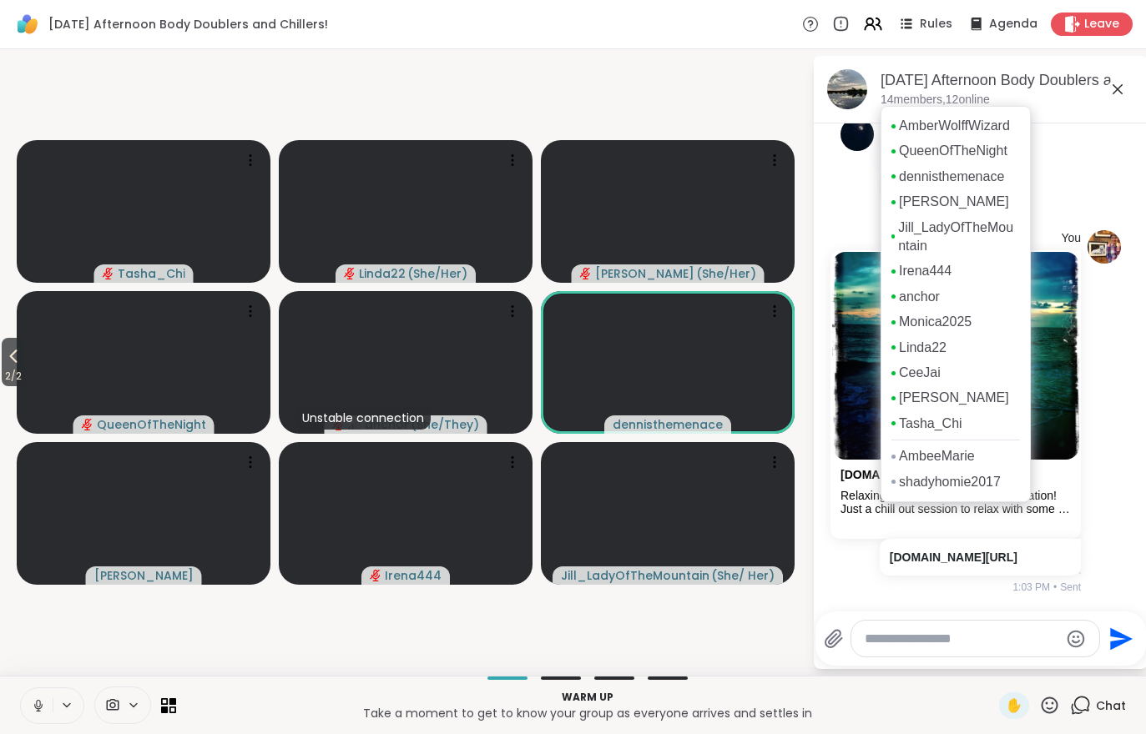
click at [883, 32] on icon at bounding box center [873, 24] width 20 height 20
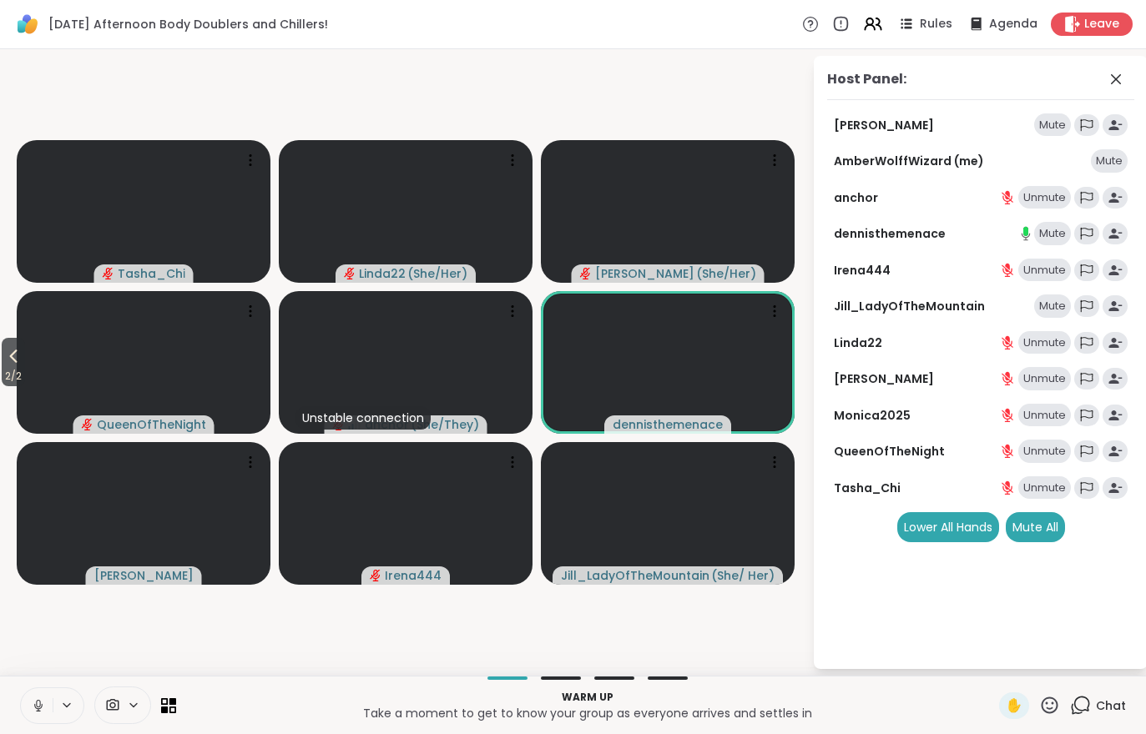
click at [1040, 537] on div "Mute All" at bounding box center [1034, 527] width 59 height 30
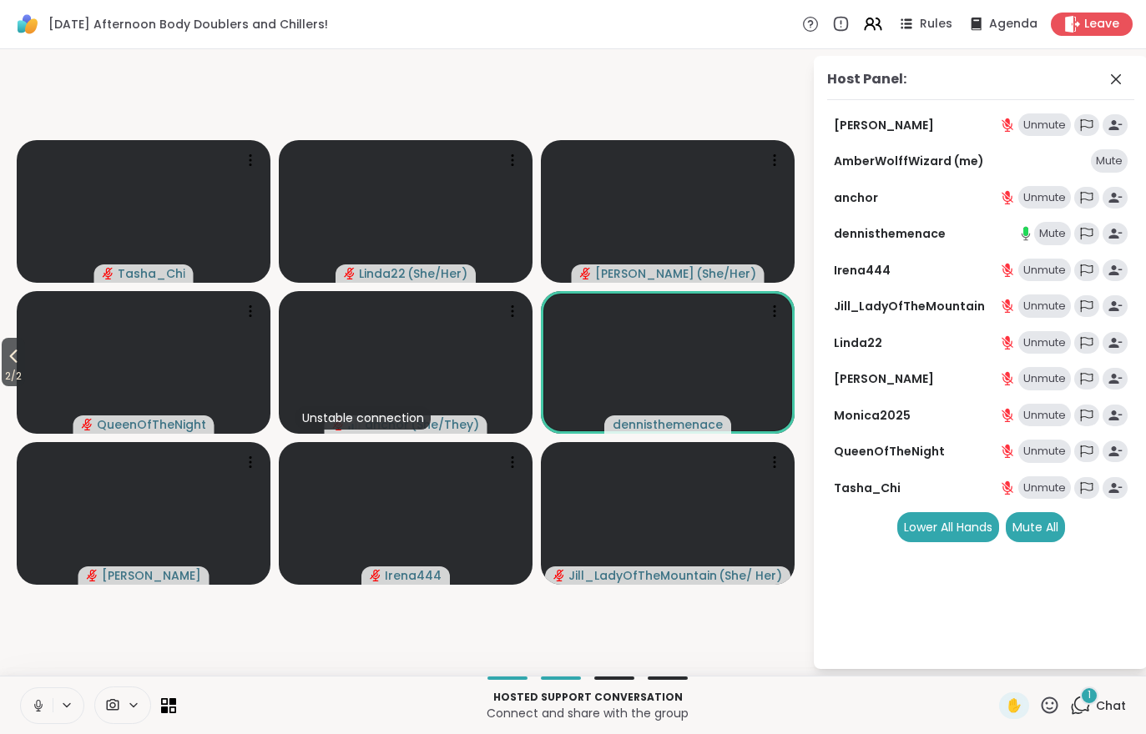
click at [1111, 703] on span "Chat" at bounding box center [1111, 706] width 30 height 17
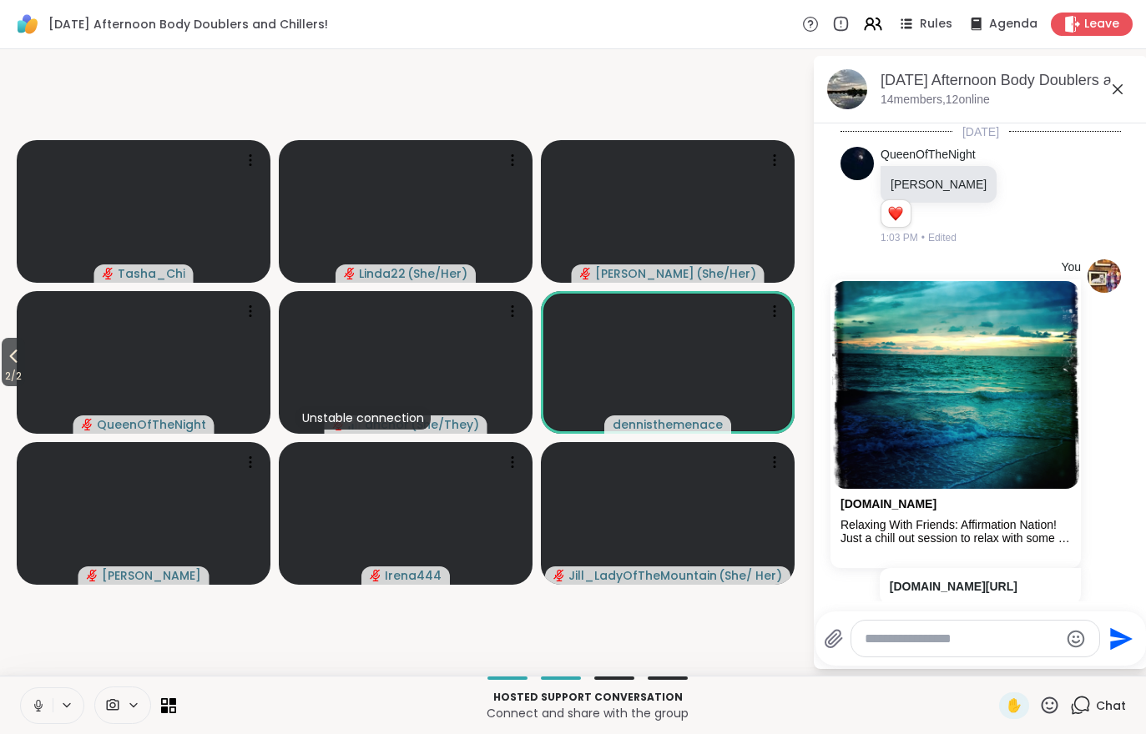
scroll to position [204, 0]
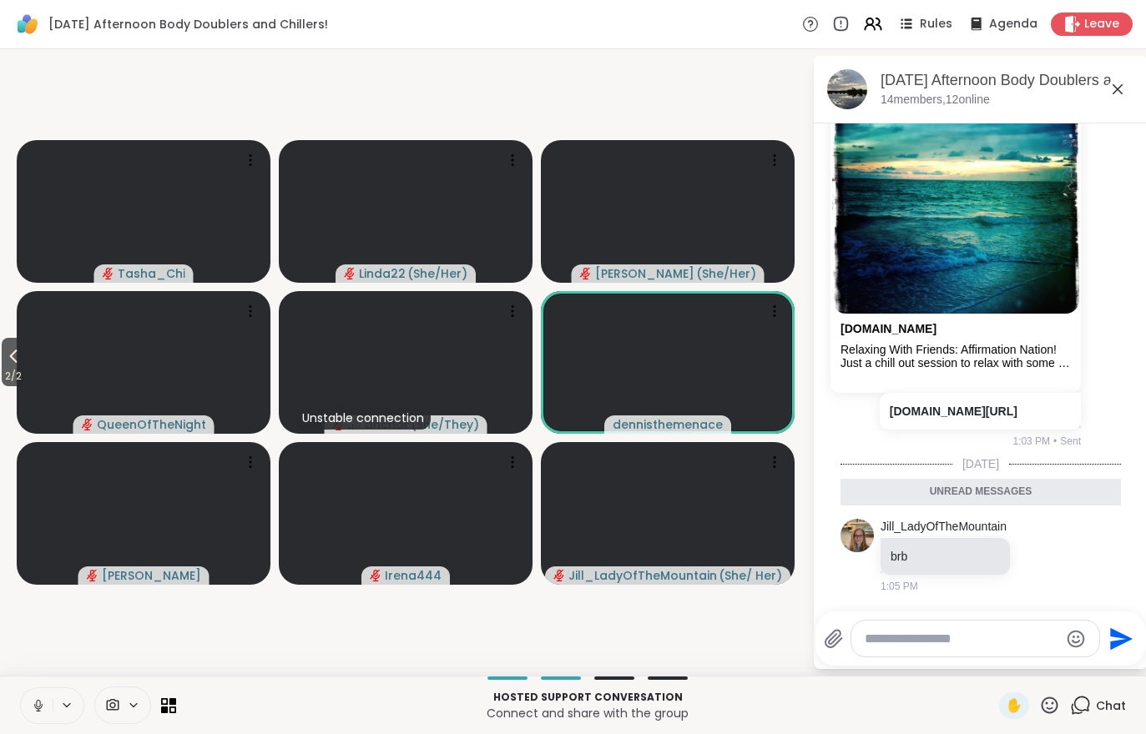
click at [1088, 717] on div "Chat" at bounding box center [1098, 706] width 56 height 27
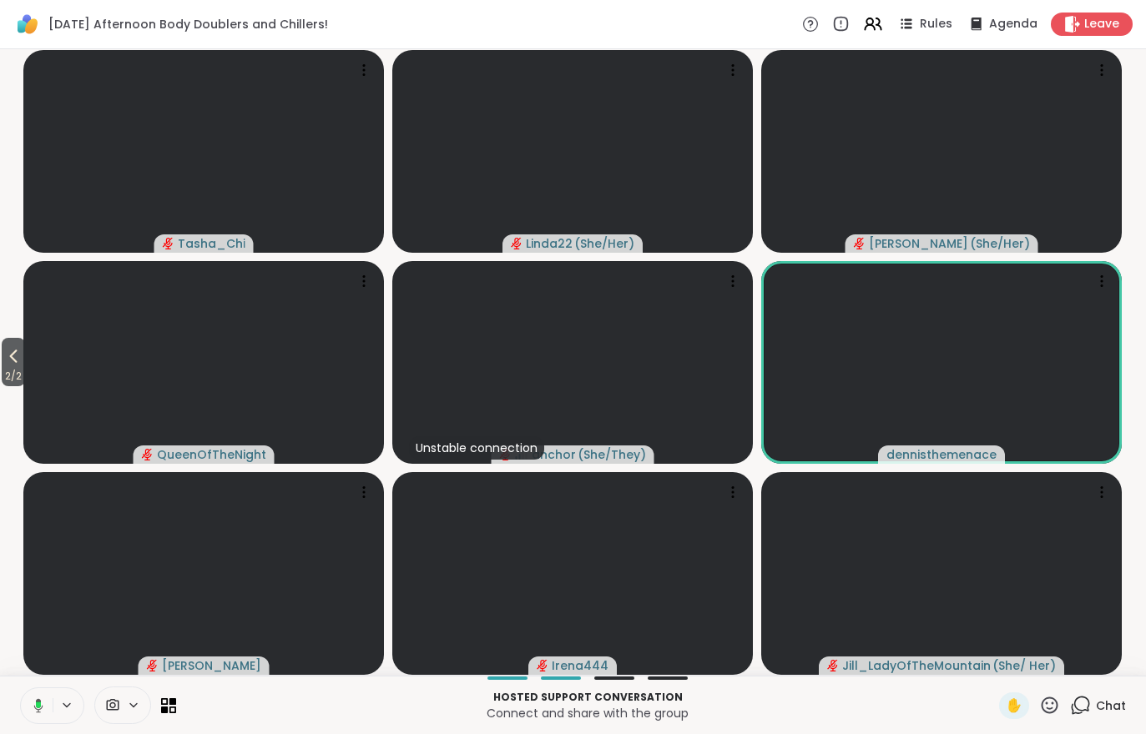
click at [1100, 728] on div "Hosted support conversation Connect and share with the group ✋ Chat" at bounding box center [573, 705] width 1146 height 58
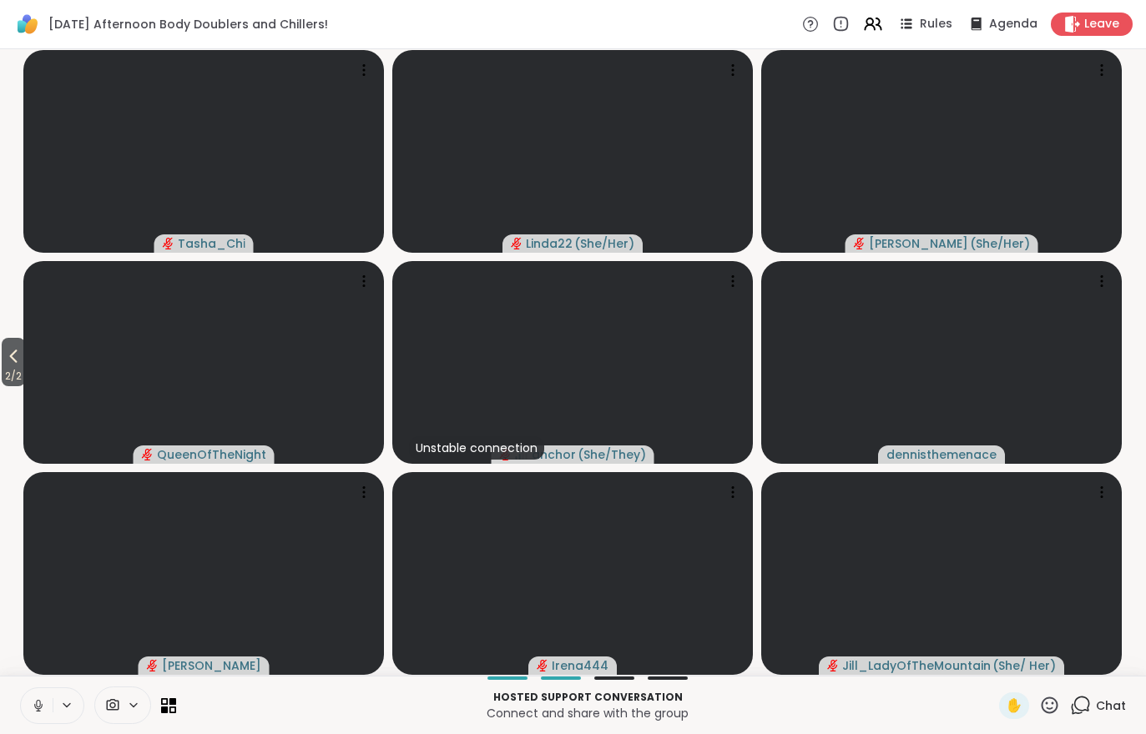
click at [1101, 718] on div "Chat" at bounding box center [1098, 706] width 56 height 27
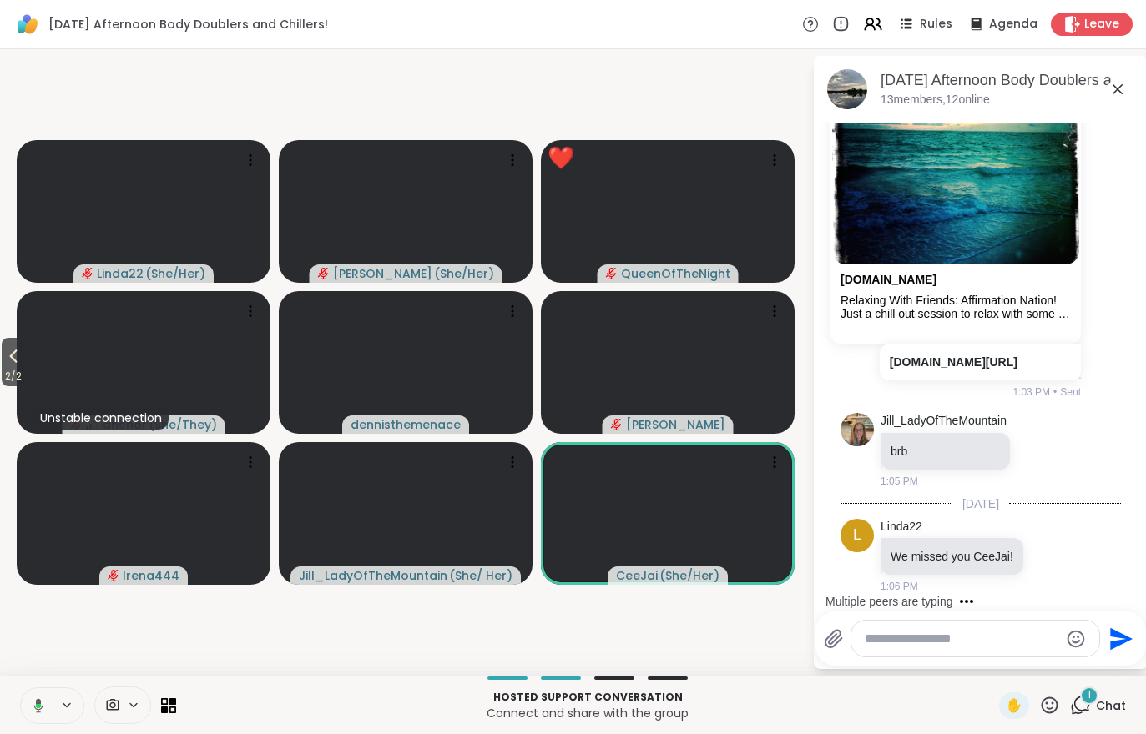
scroll to position [358, 0]
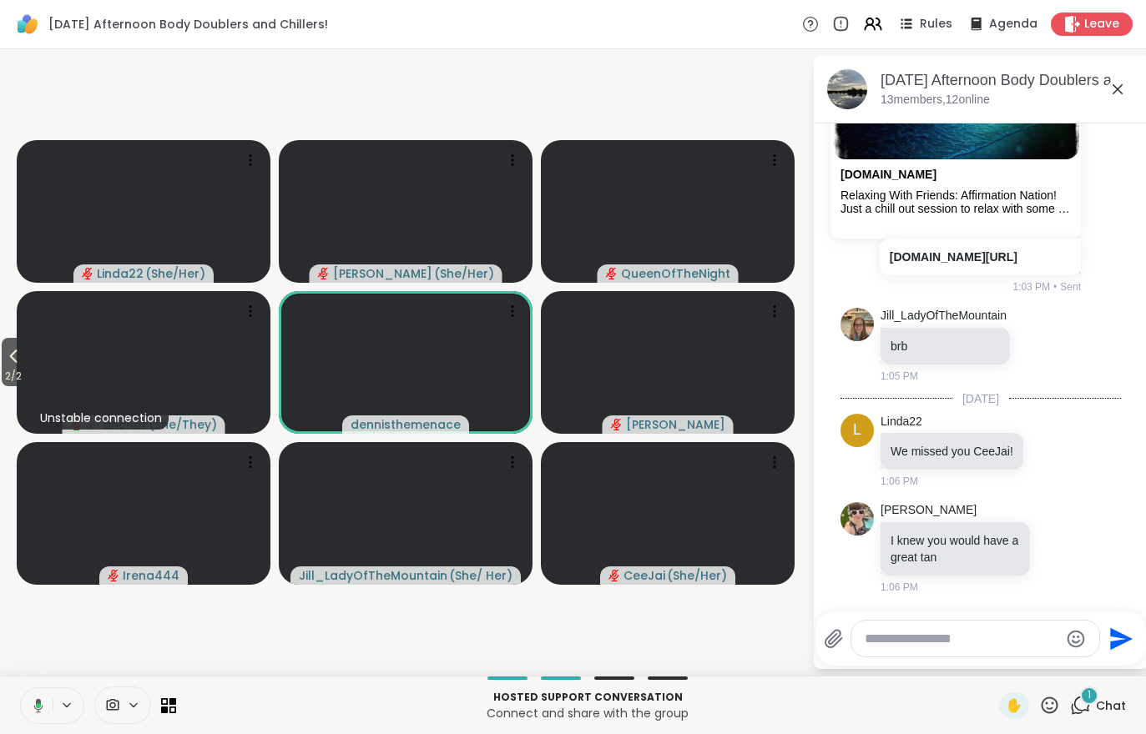
click at [939, 20] on span "Rules" at bounding box center [935, 24] width 33 height 17
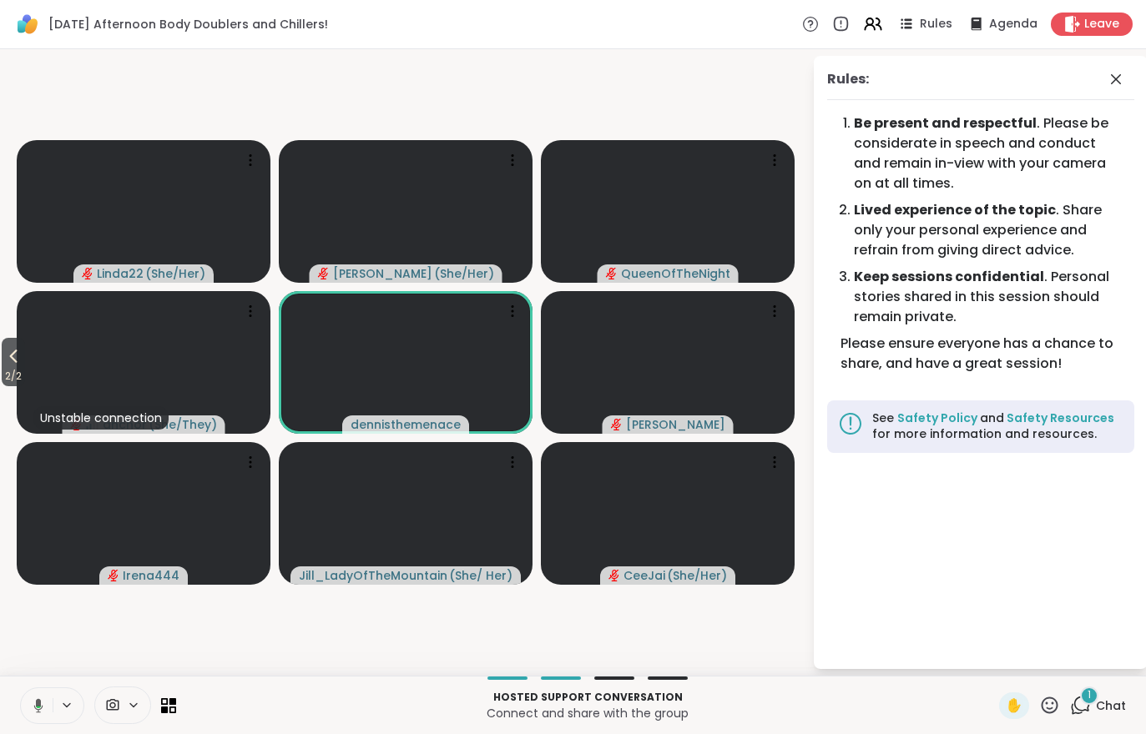
click at [1108, 709] on span "Chat" at bounding box center [1111, 706] width 30 height 17
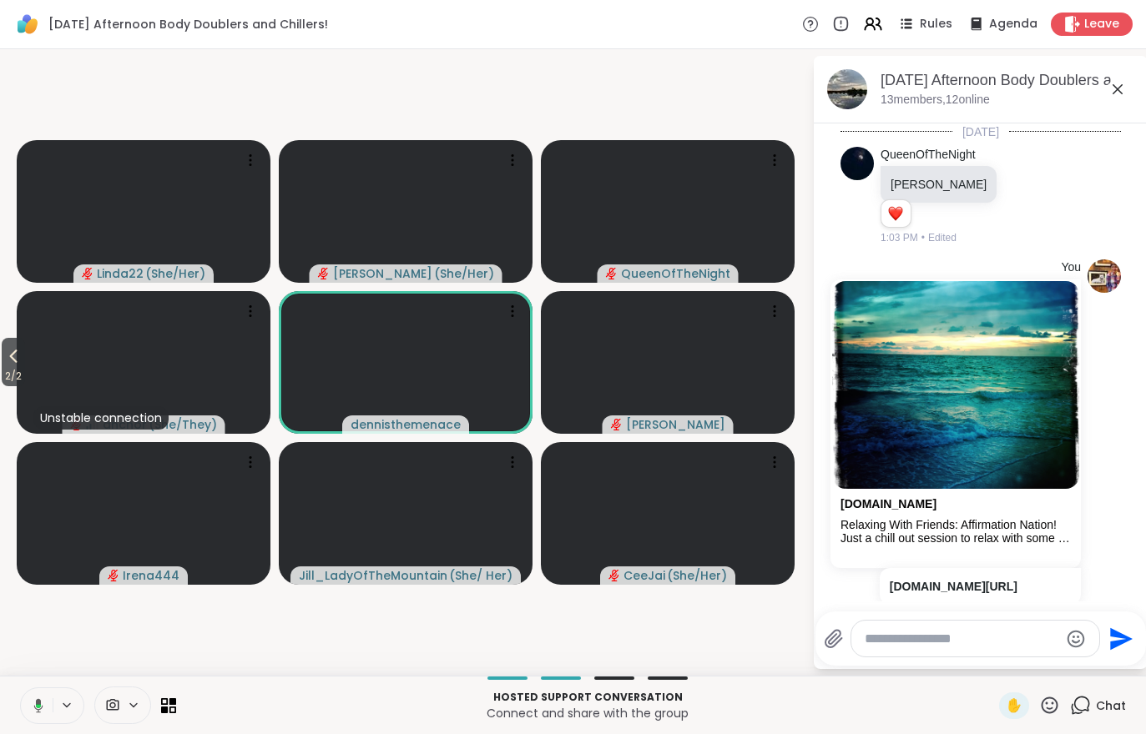
scroll to position [421, 0]
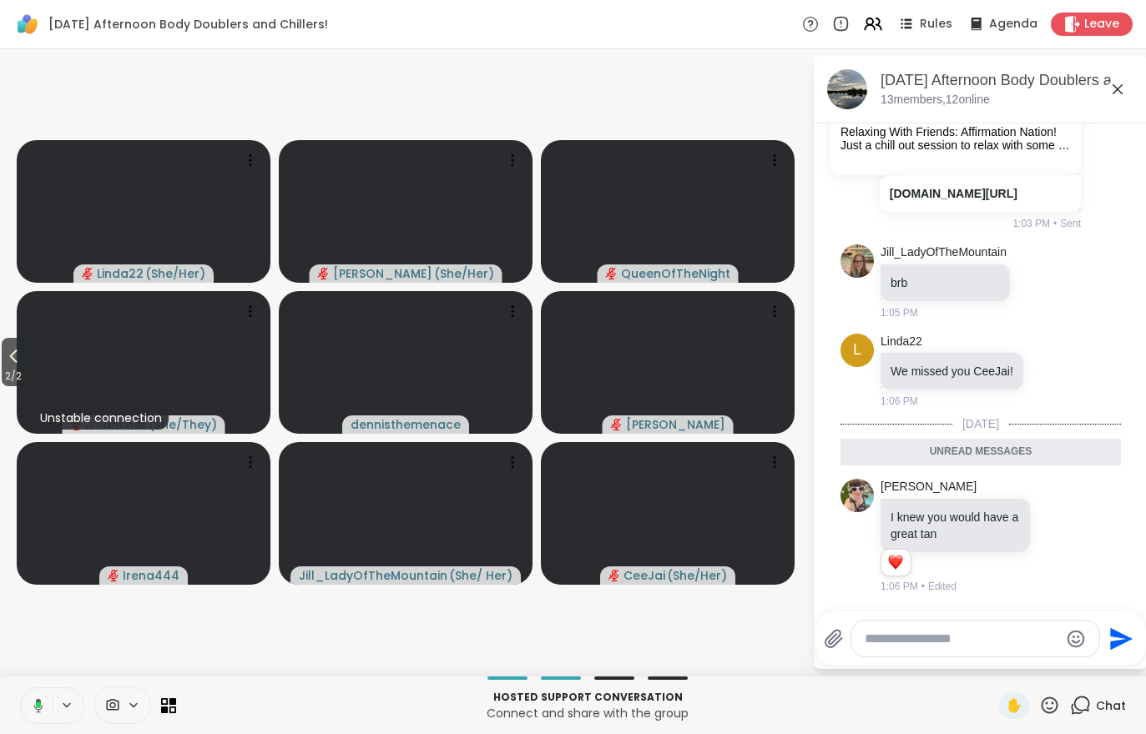
click at [875, 14] on icon at bounding box center [873, 24] width 20 height 20
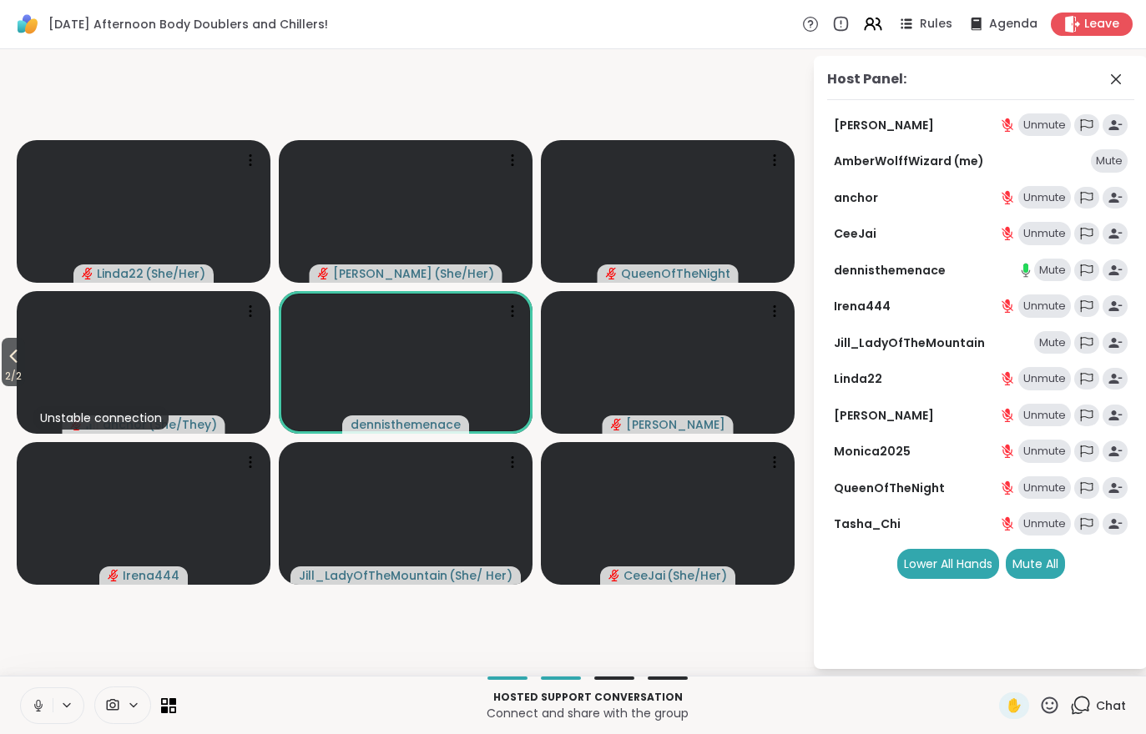
click at [1023, 572] on div "Mute All" at bounding box center [1034, 564] width 59 height 30
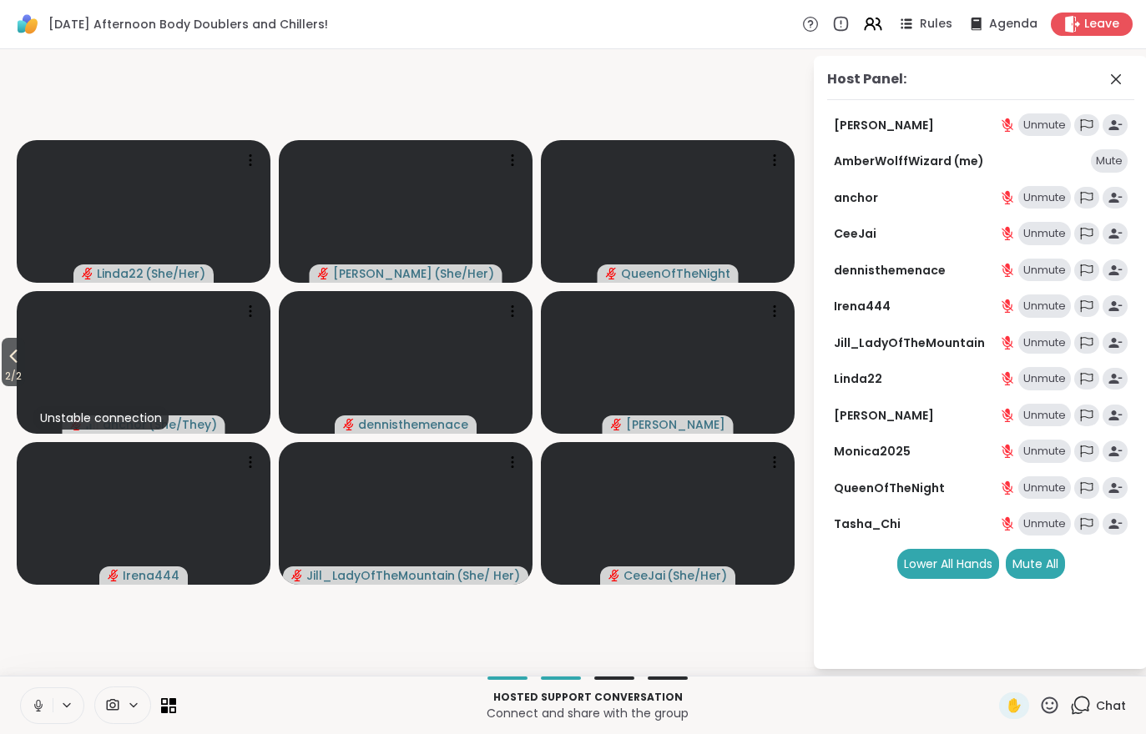
click at [6, 363] on icon at bounding box center [13, 356] width 20 height 20
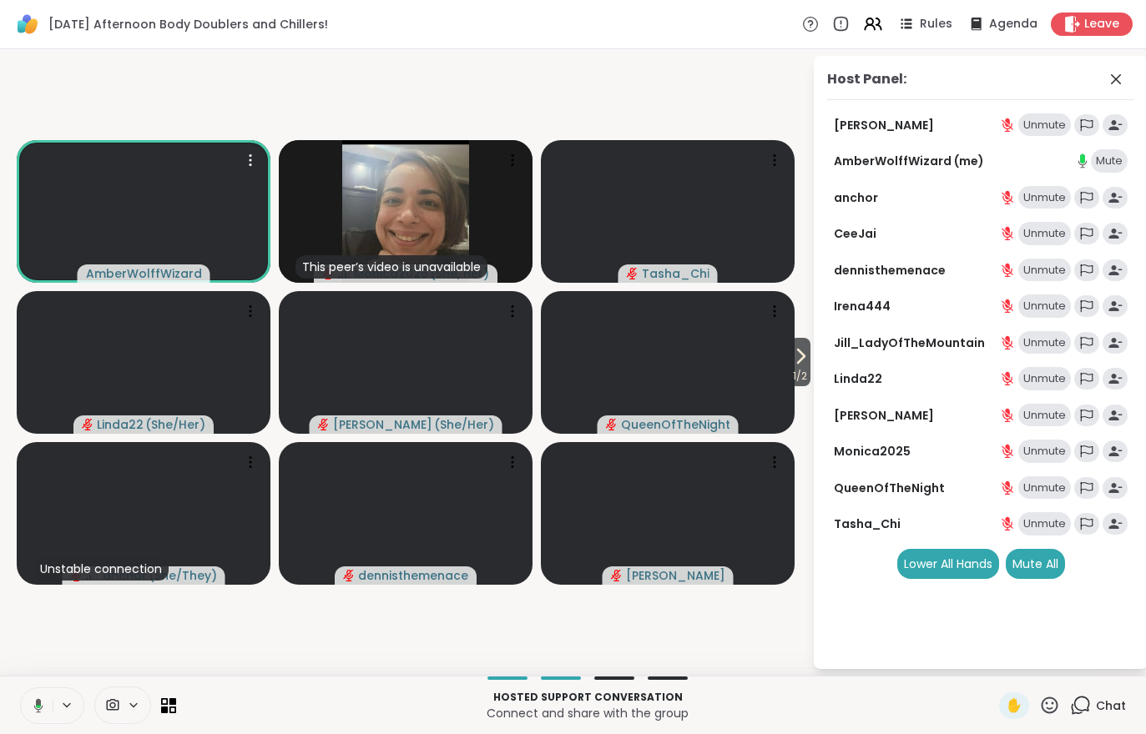
click at [108, 239] on video at bounding box center [144, 211] width 254 height 143
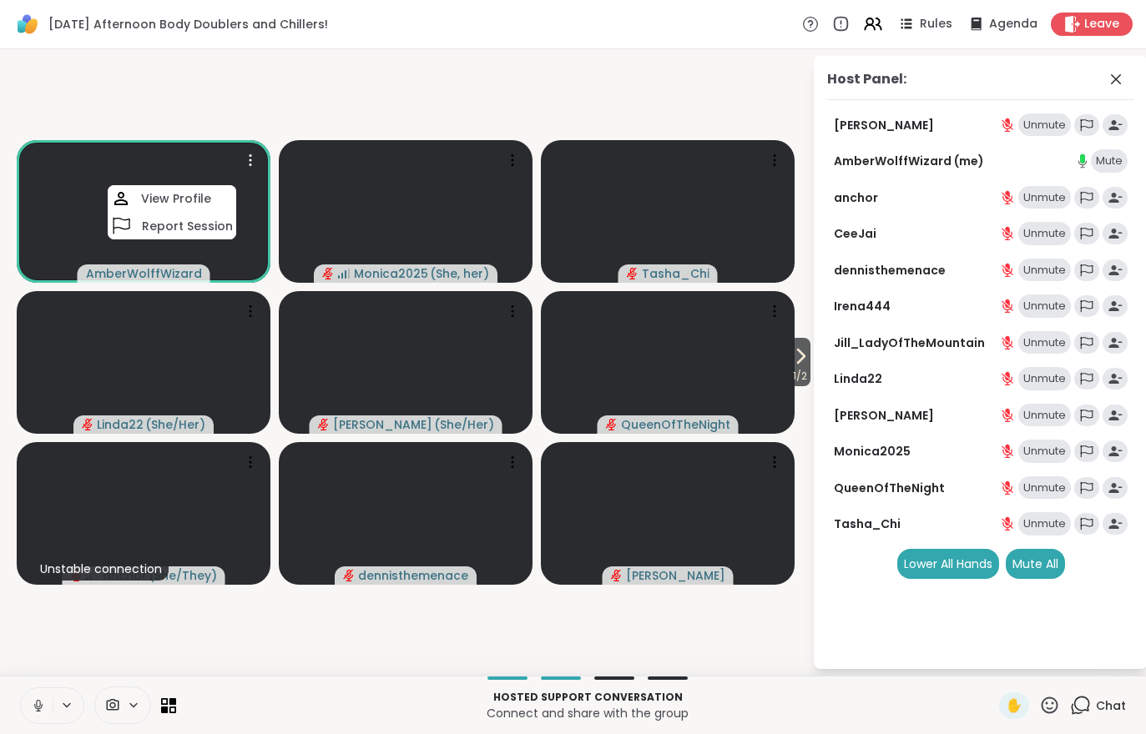
click at [138, 203] on div "View Profile" at bounding box center [172, 198] width 128 height 27
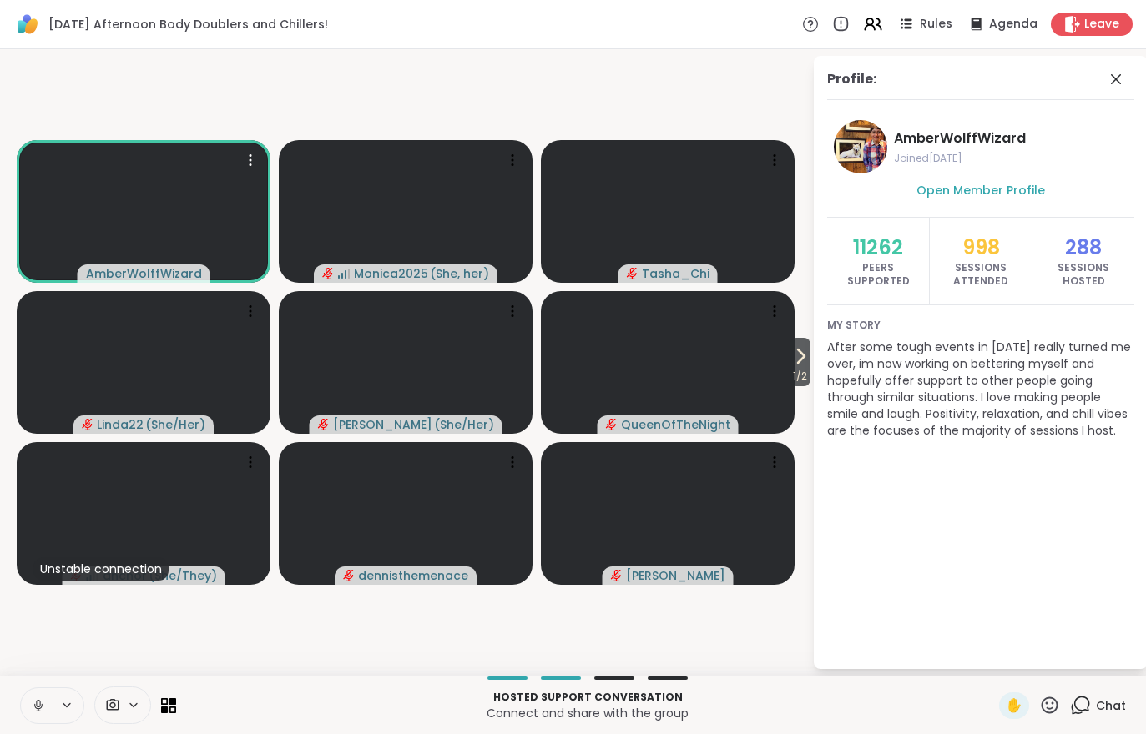
click at [794, 356] on icon at bounding box center [800, 356] width 20 height 20
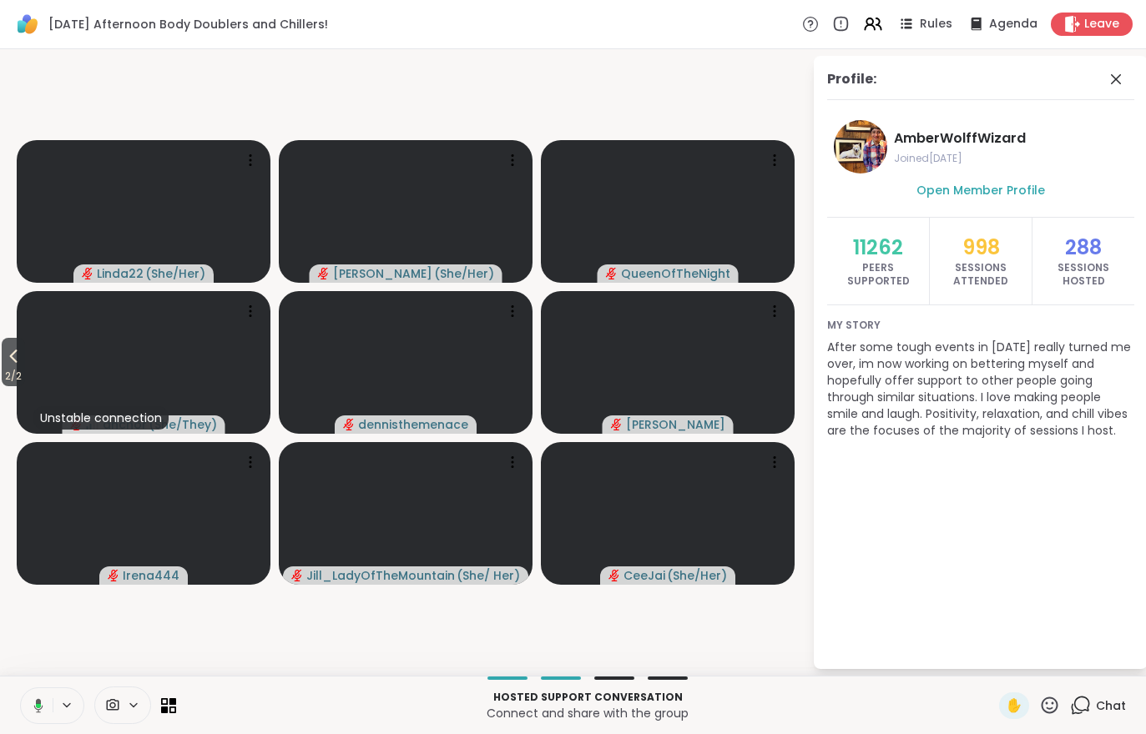
click at [928, 19] on span "Rules" at bounding box center [935, 24] width 33 height 17
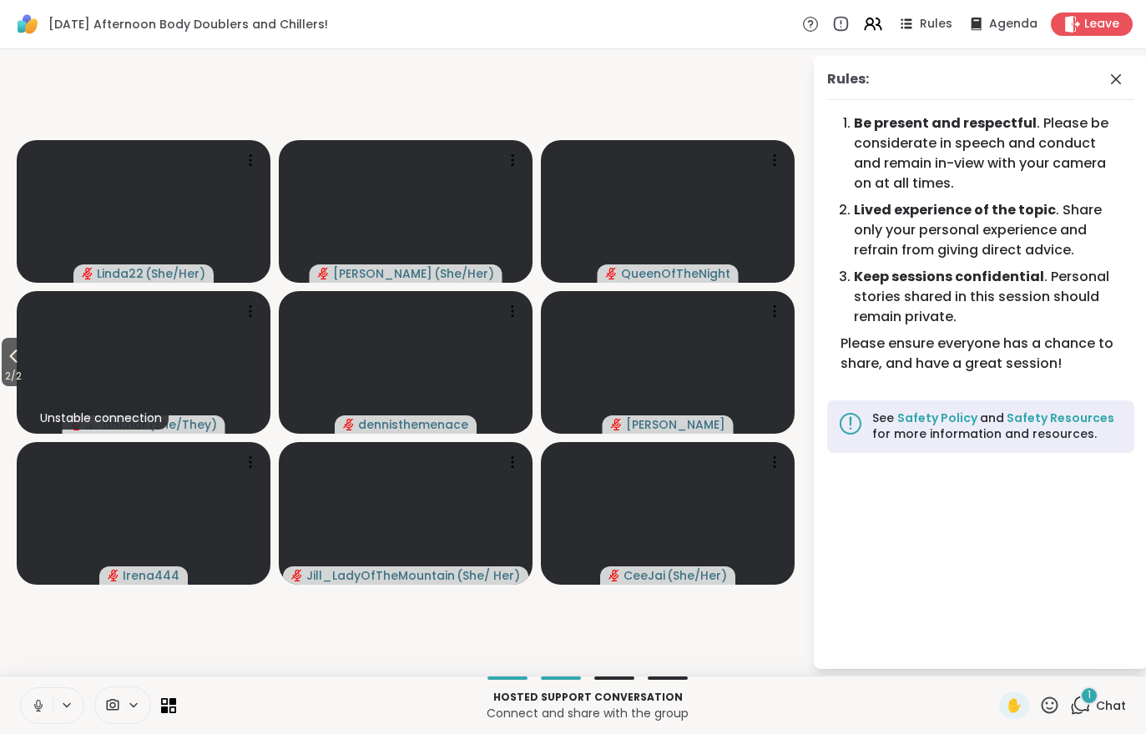
click at [1106, 699] on span "Chat" at bounding box center [1111, 706] width 30 height 17
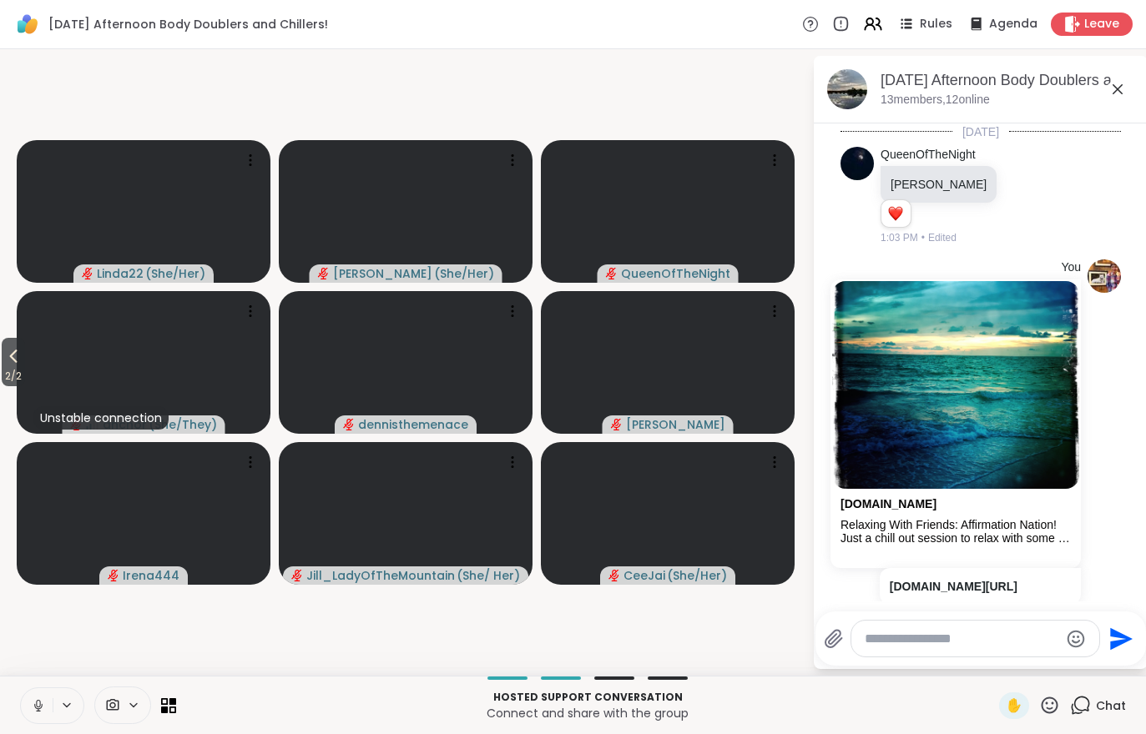
scroll to position [606, 0]
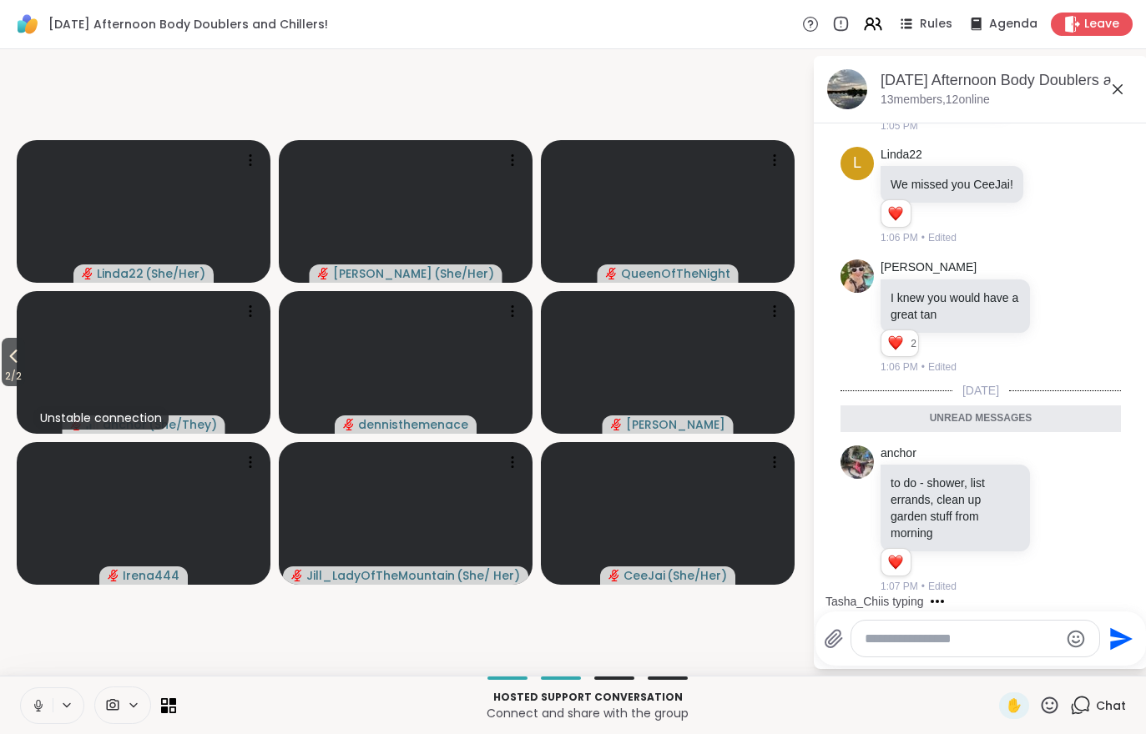
click at [1122, 705] on span "Chat" at bounding box center [1111, 706] width 30 height 17
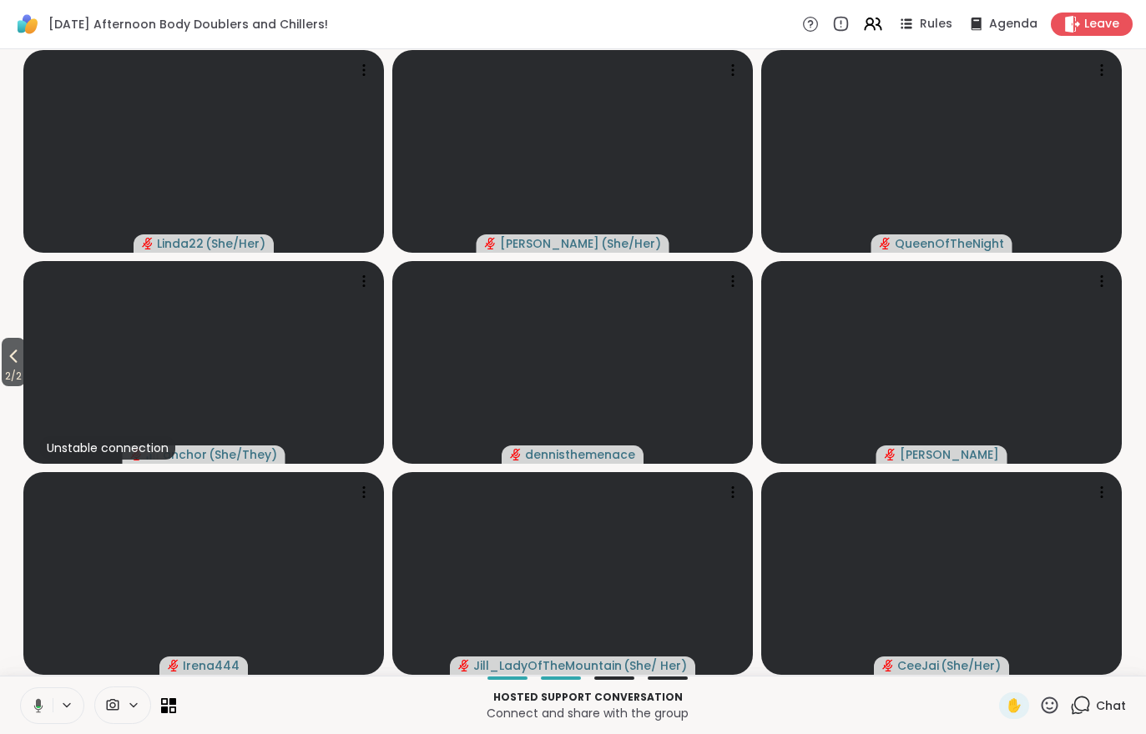
click at [18, 360] on icon at bounding box center [13, 356] width 20 height 20
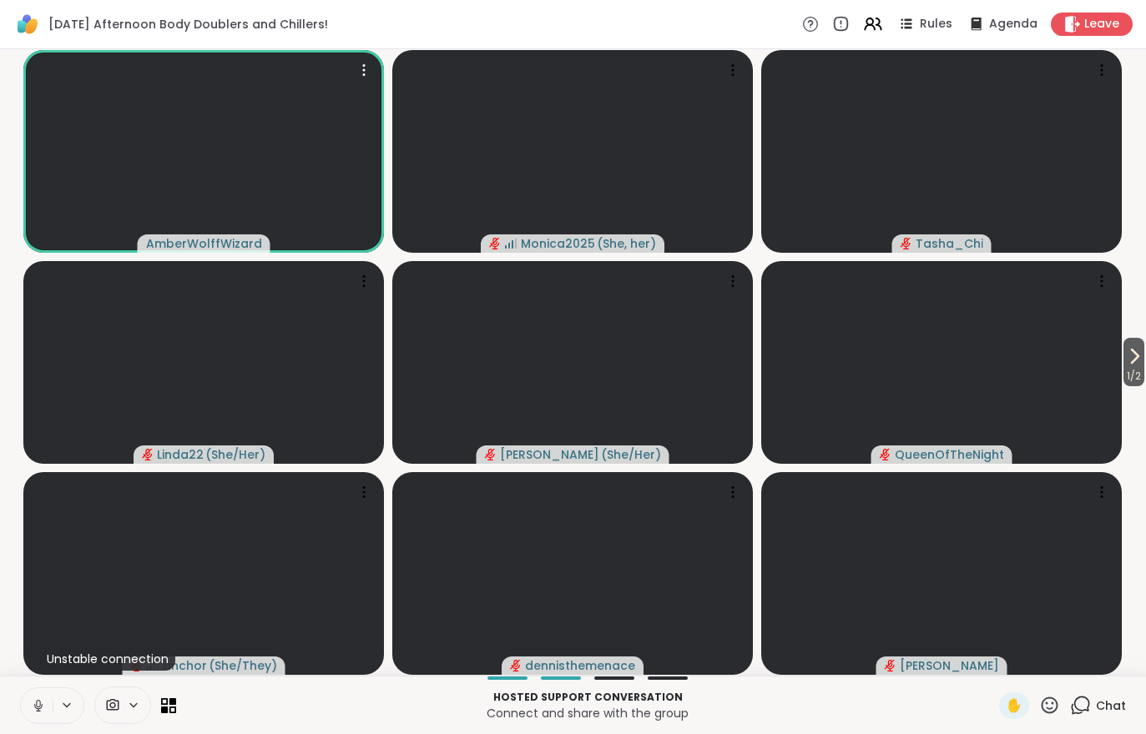
click at [206, 169] on video at bounding box center [203, 151] width 360 height 203
click at [284, 122] on h4 "View Profile" at bounding box center [274, 128] width 70 height 17
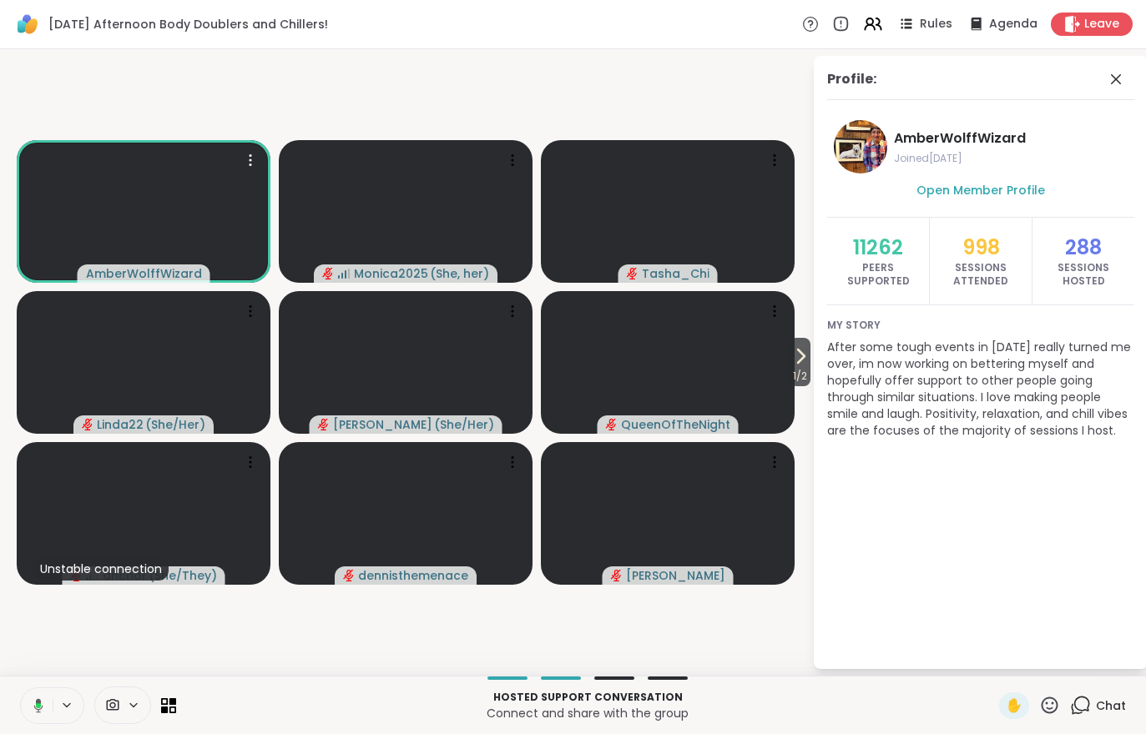
click at [799, 370] on span "1 / 2" at bounding box center [799, 376] width 21 height 20
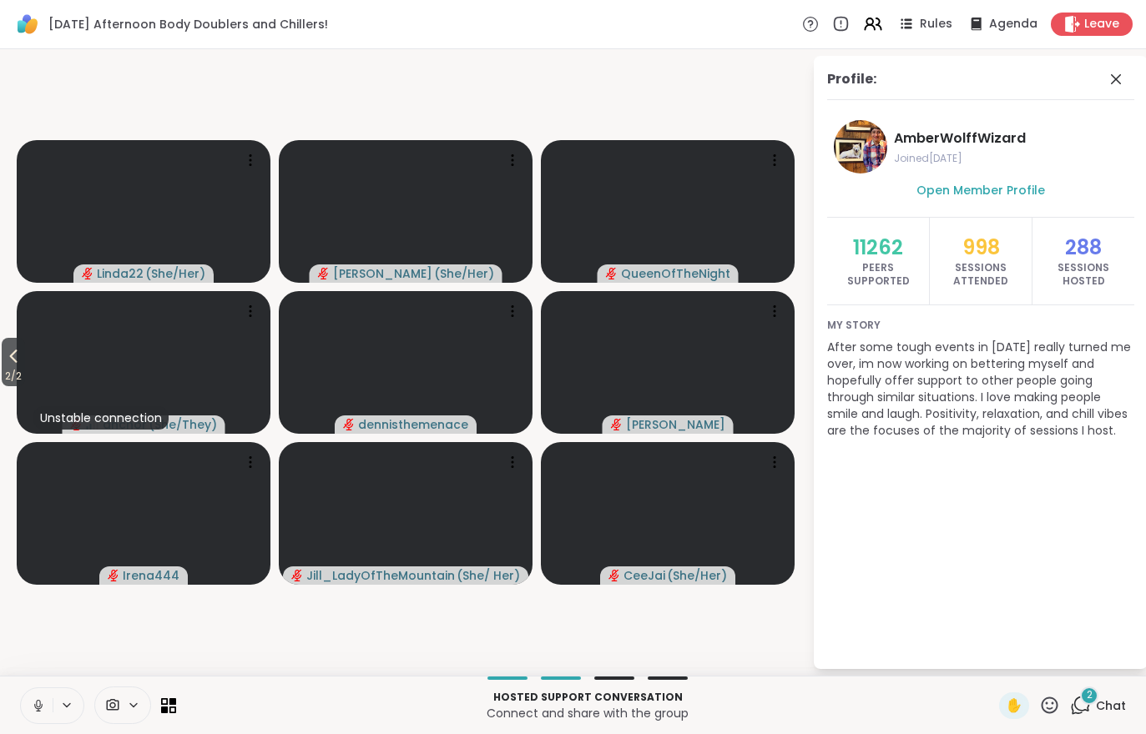
click at [1102, 718] on div "2 Chat" at bounding box center [1098, 706] width 56 height 27
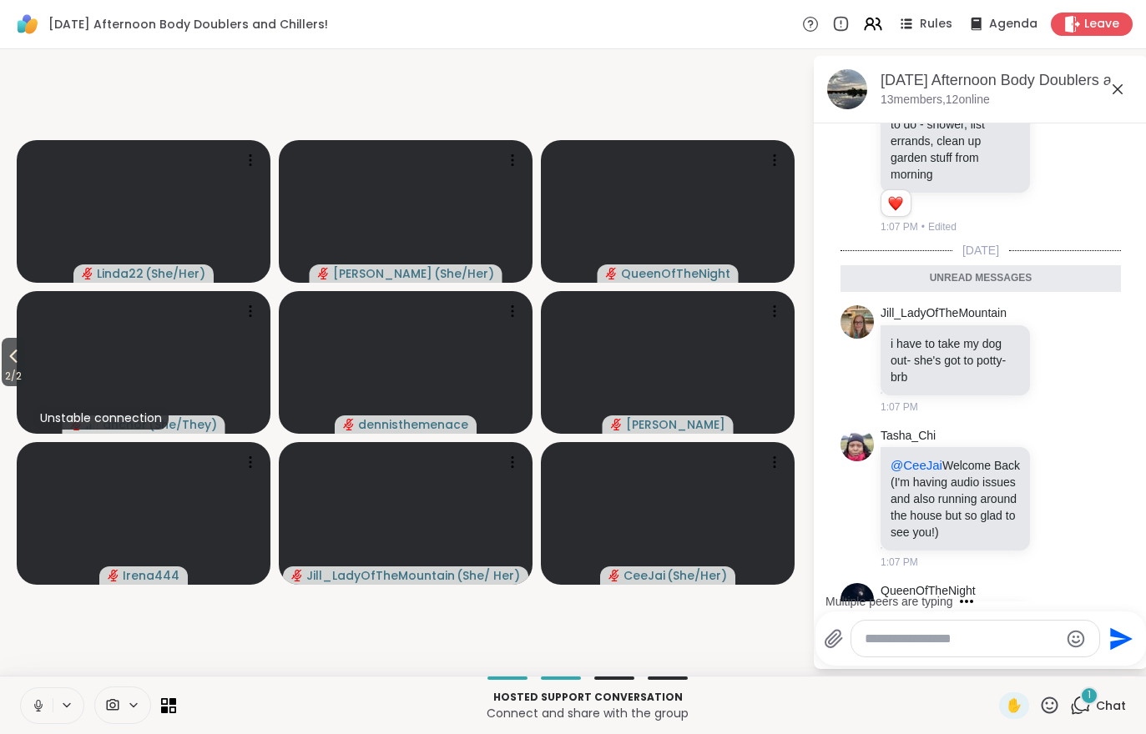
scroll to position [982, 0]
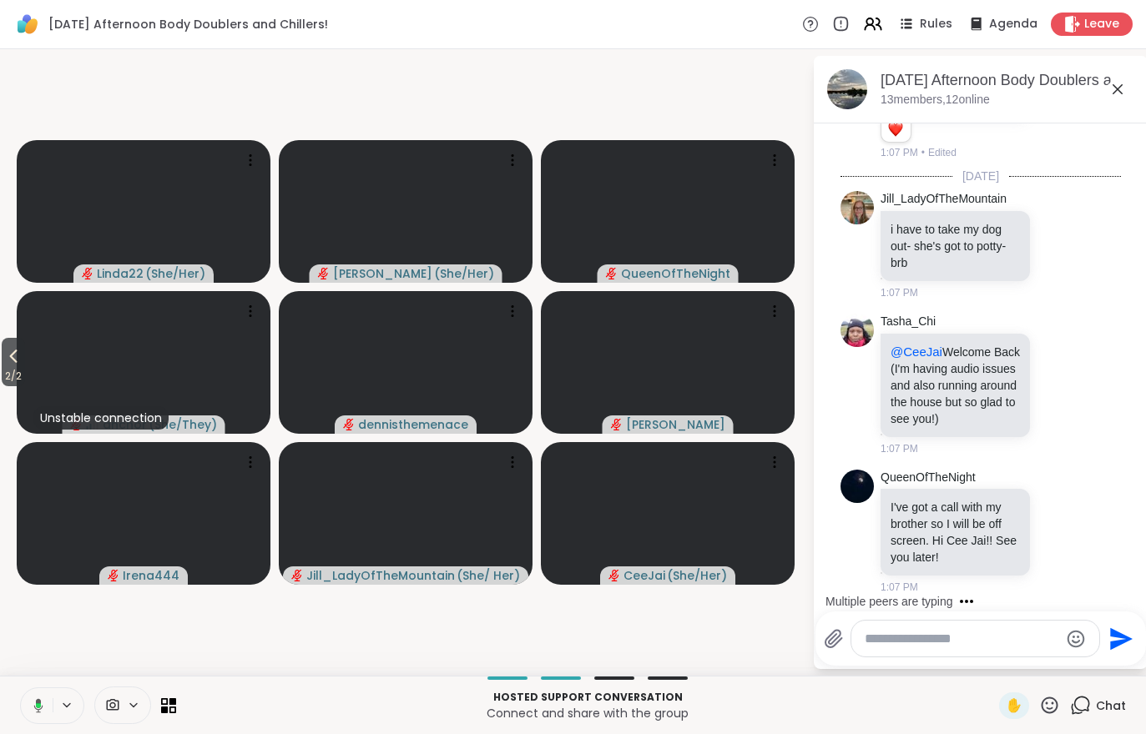
click at [8, 385] on span "2 / 2" at bounding box center [13, 376] width 23 height 20
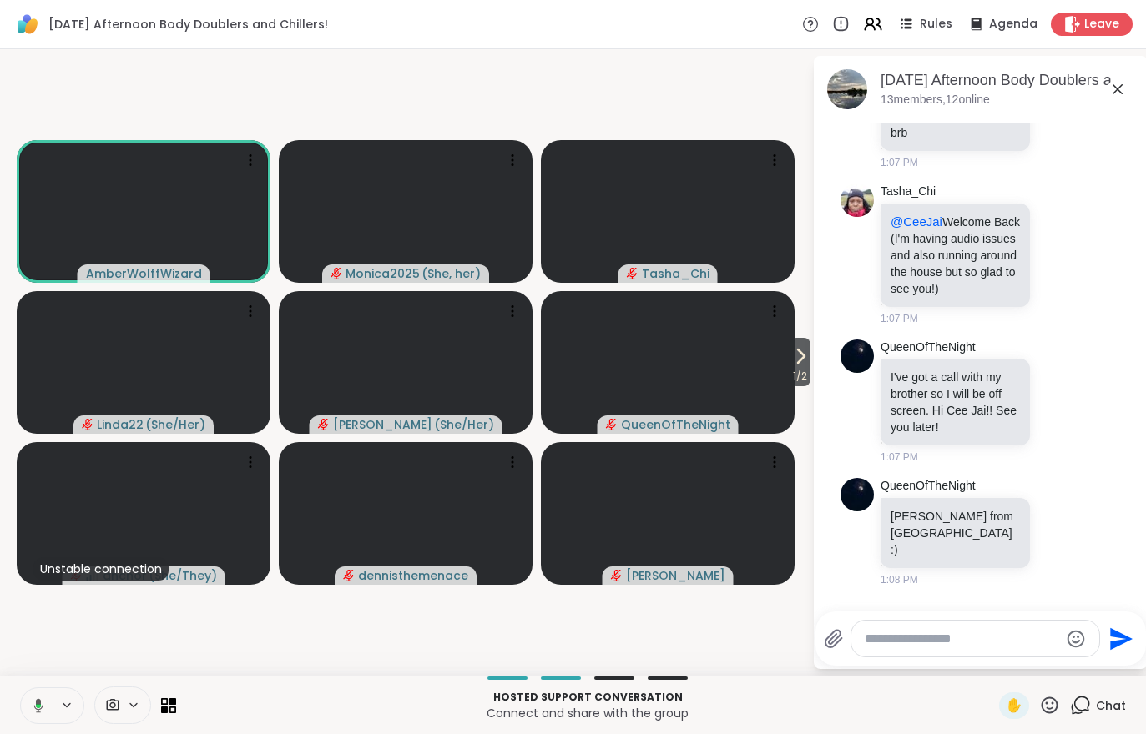
scroll to position [1192, 0]
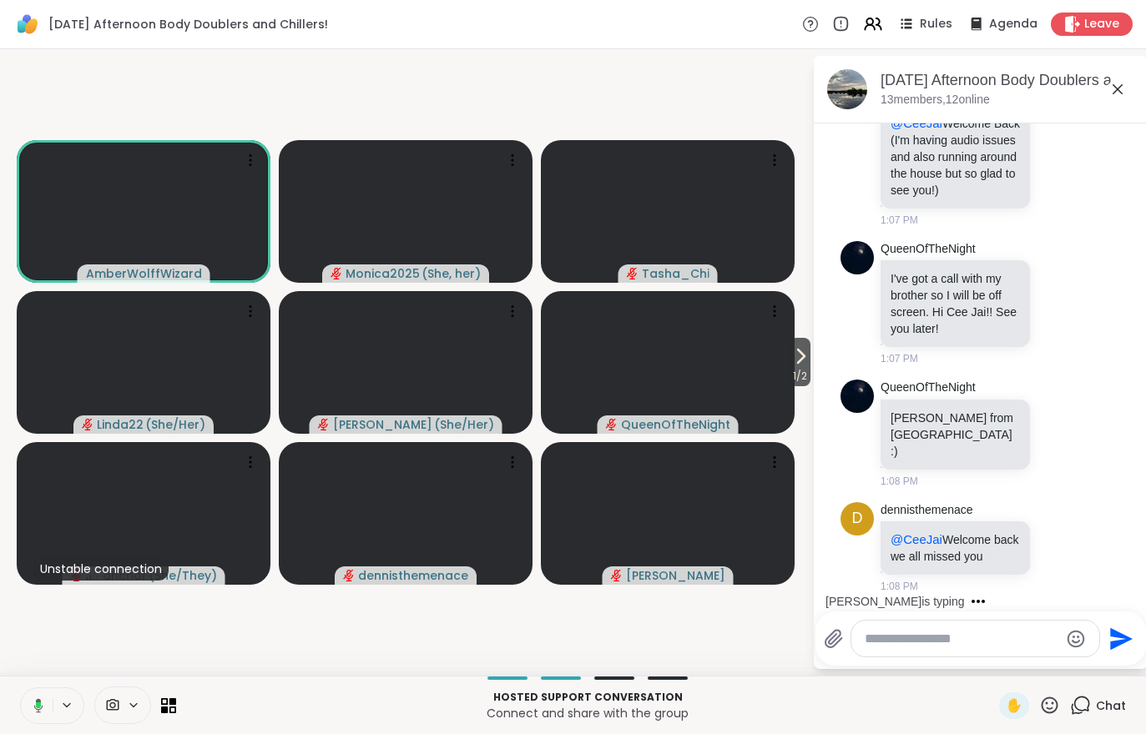
click at [796, 373] on span "1 / 2" at bounding box center [799, 376] width 21 height 20
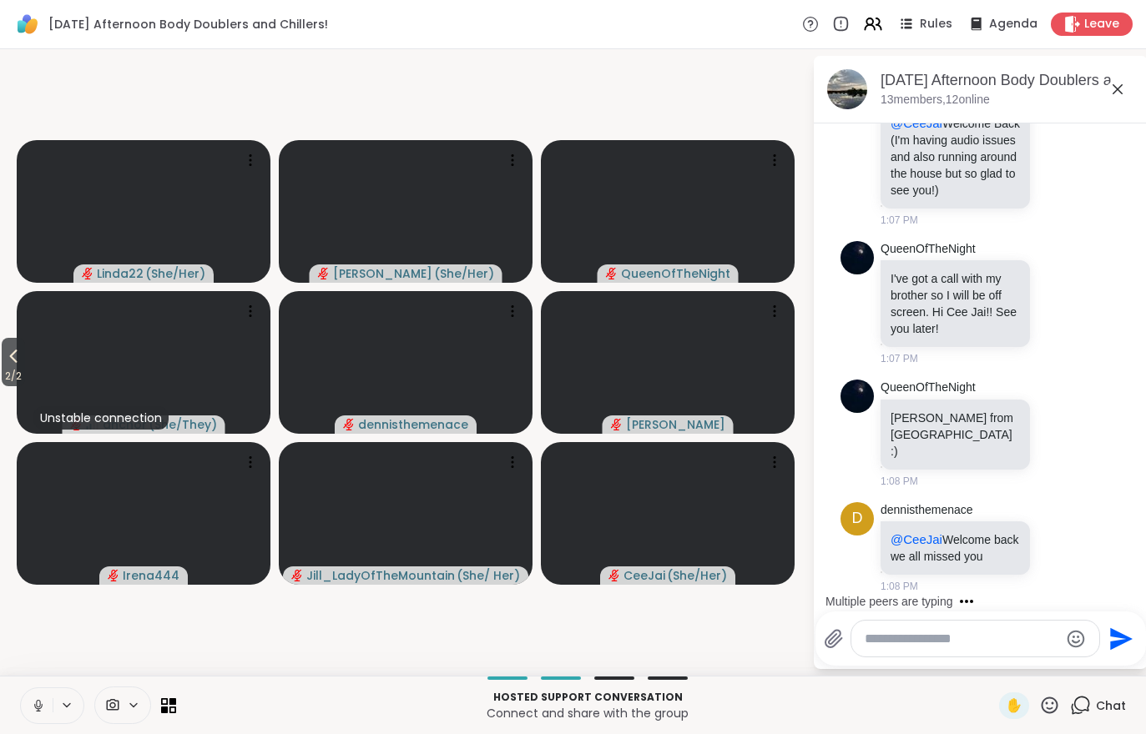
scroll to position [1297, 0]
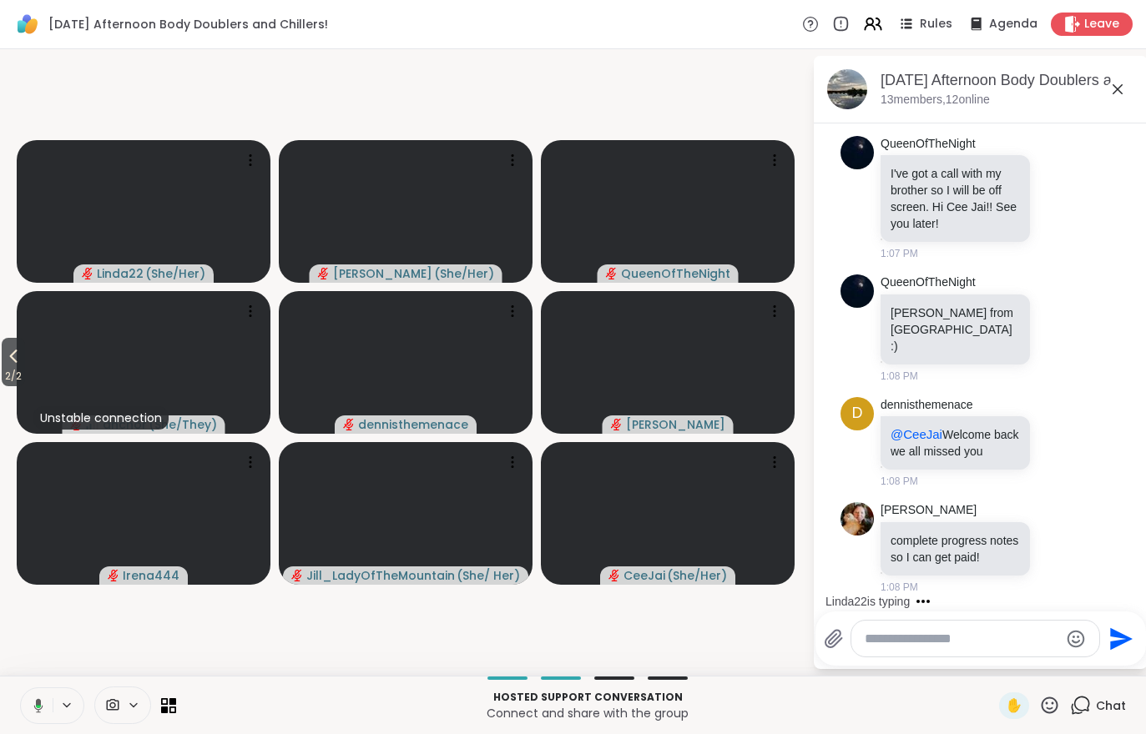
click at [3, 366] on button "2 / 2" at bounding box center [13, 362] width 23 height 48
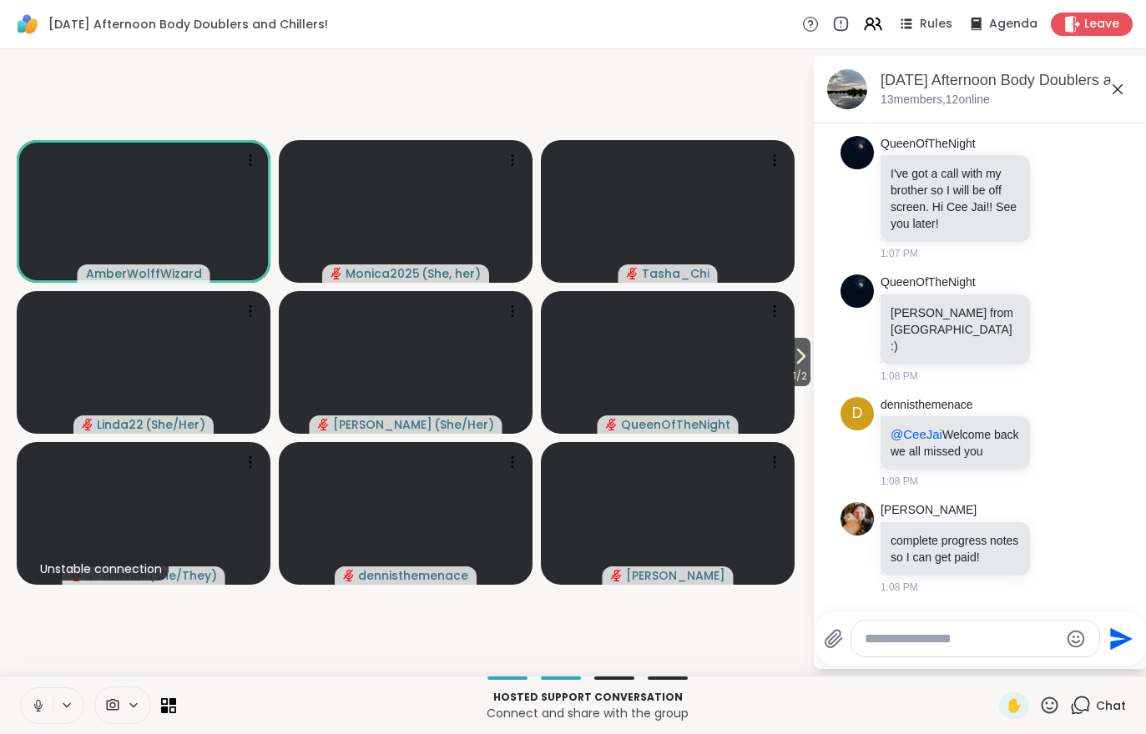
scroll to position [1419, 0]
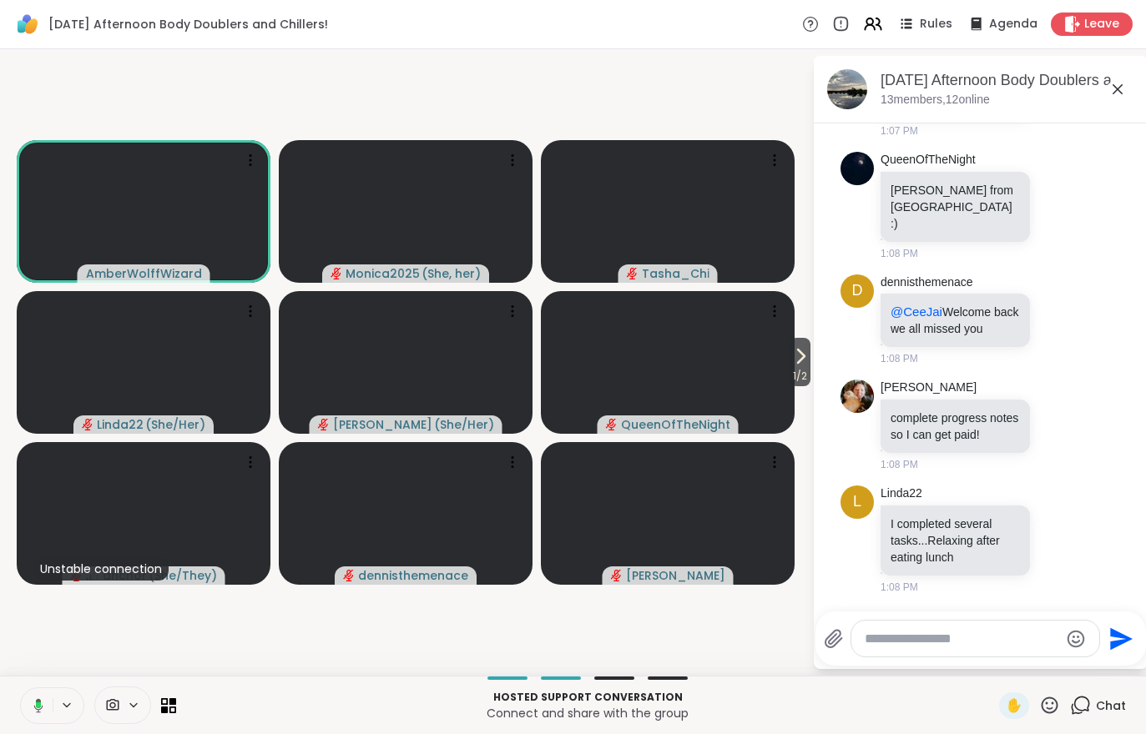
click at [804, 375] on span "1 / 2" at bounding box center [799, 376] width 21 height 20
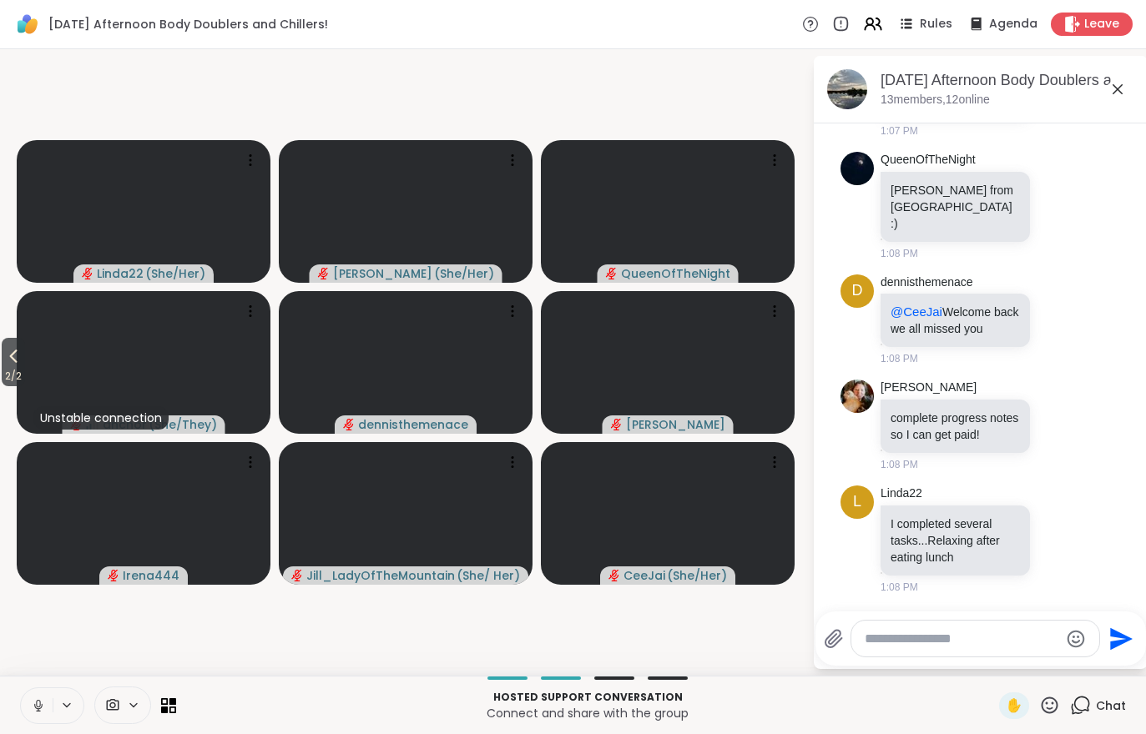
click at [9, 366] on icon at bounding box center [13, 356] width 20 height 20
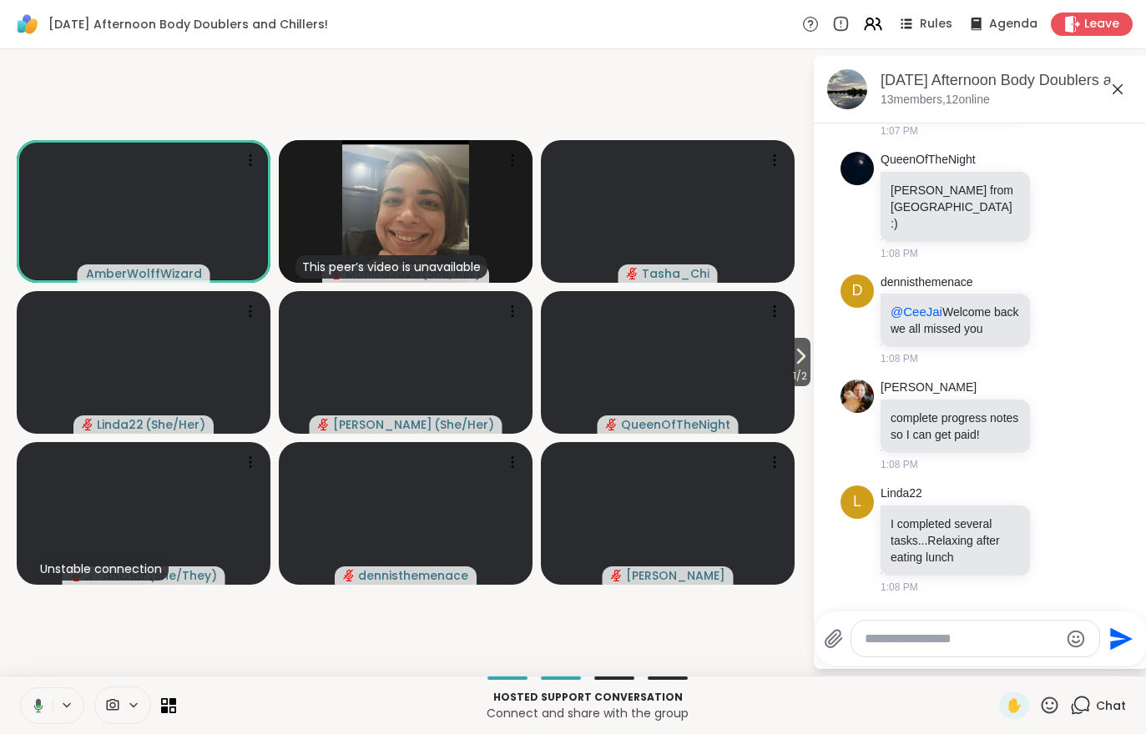
click at [799, 357] on icon at bounding box center [801, 356] width 7 height 13
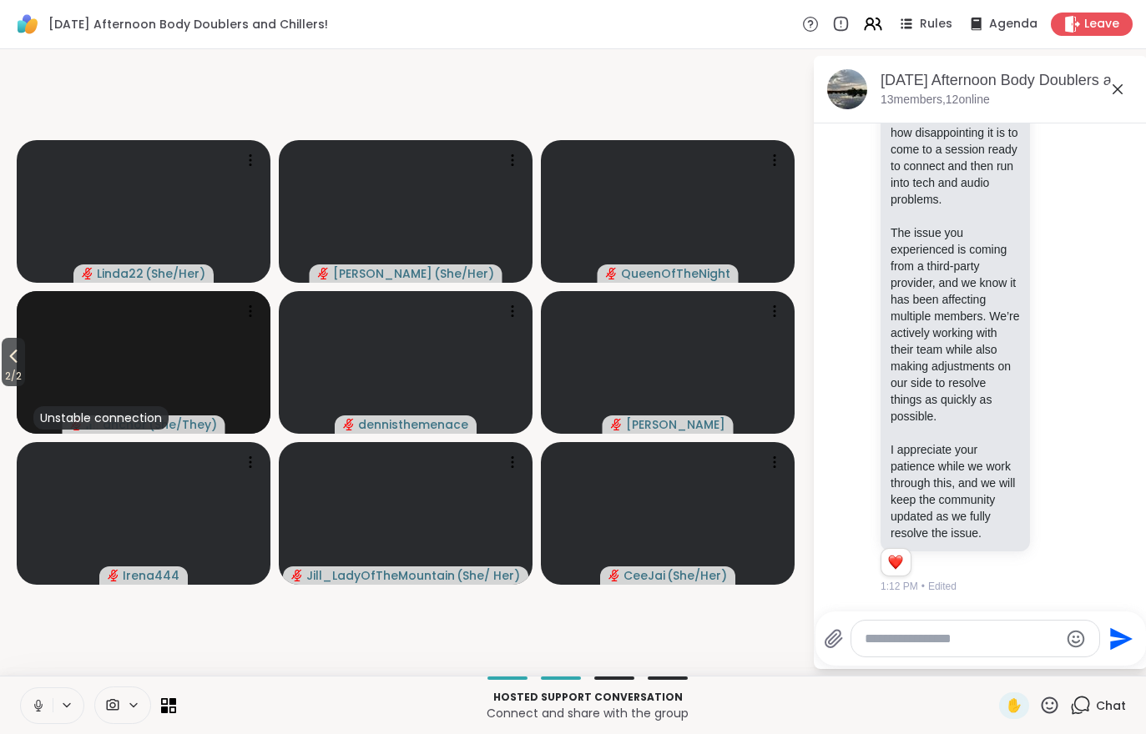
scroll to position [2118, 0]
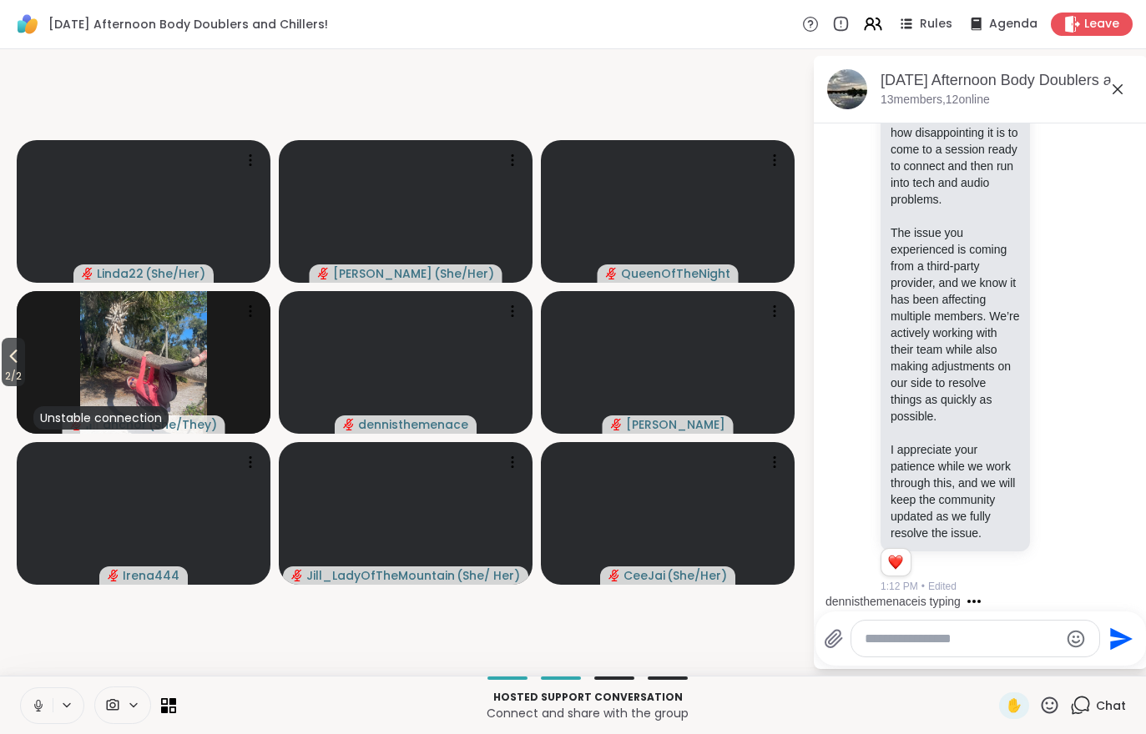
click at [3, 374] on span "2 / 2" at bounding box center [13, 376] width 23 height 20
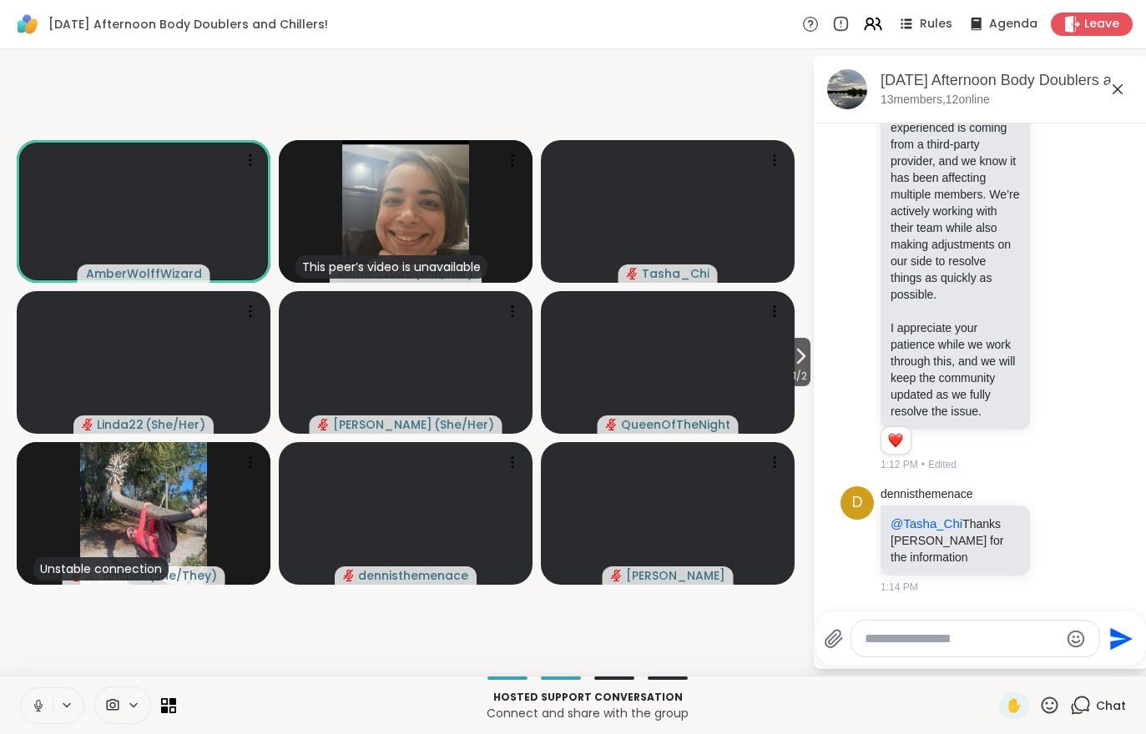
scroll to position [2329, 0]
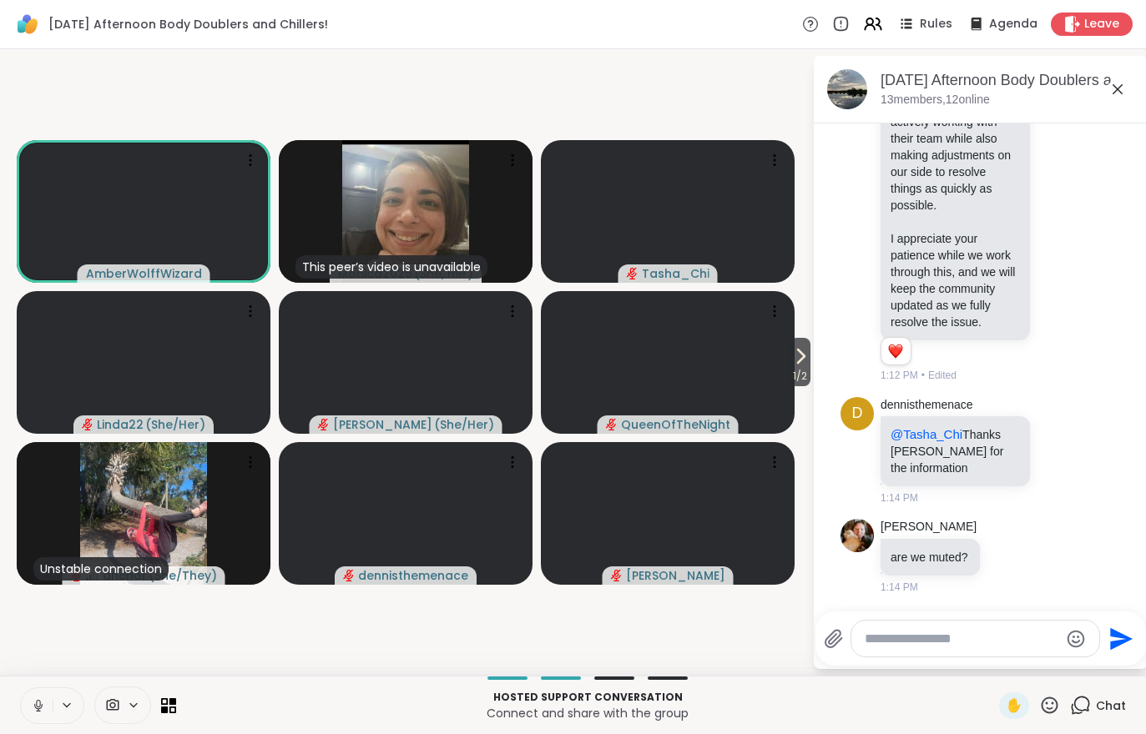
click at [798, 375] on span "1 / 2" at bounding box center [799, 376] width 21 height 20
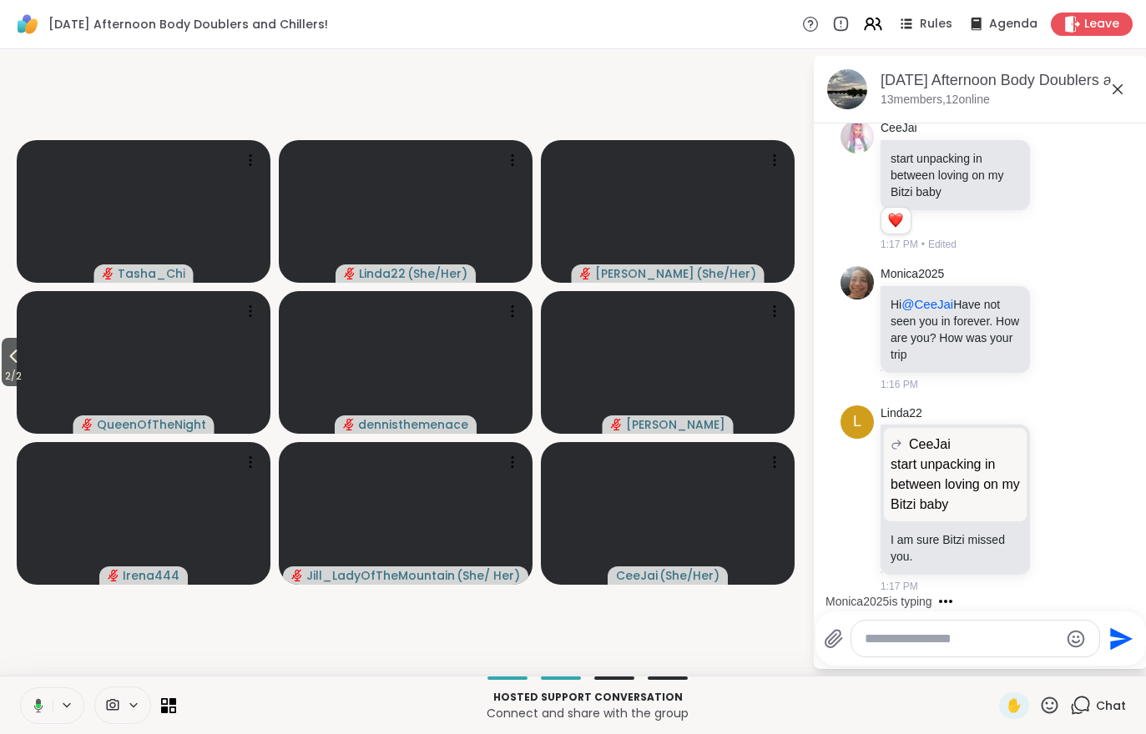
scroll to position [3013, 0]
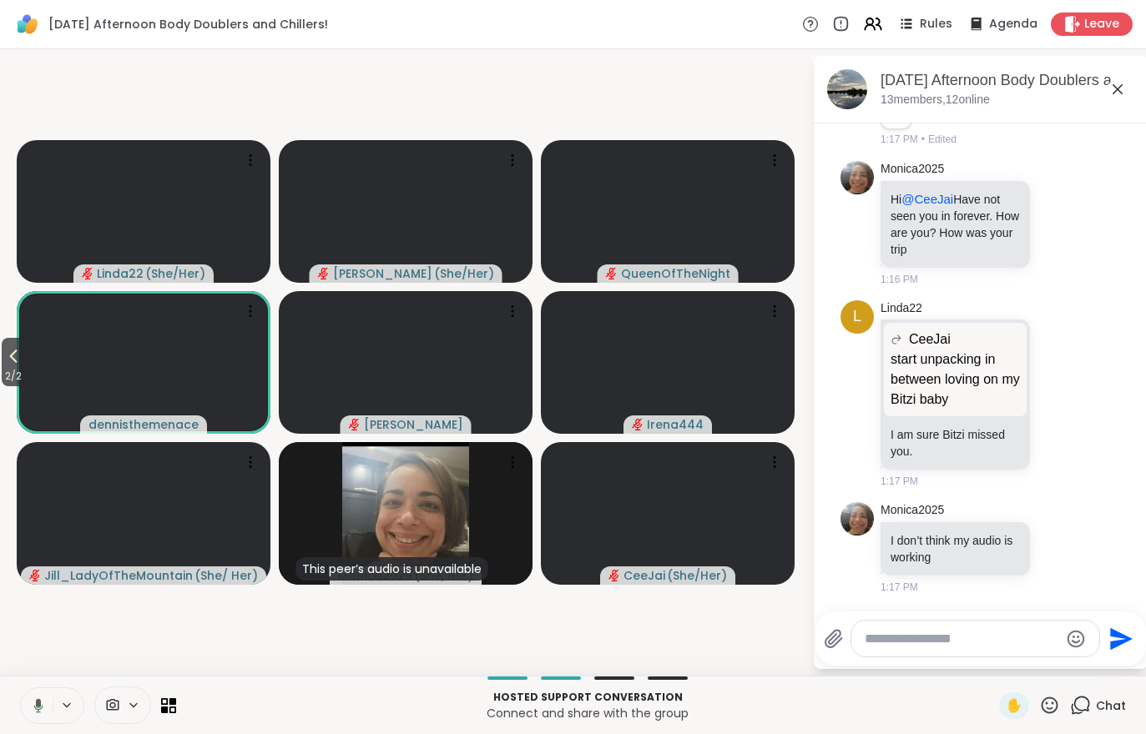
click at [9, 372] on span "2 / 2" at bounding box center [13, 376] width 23 height 20
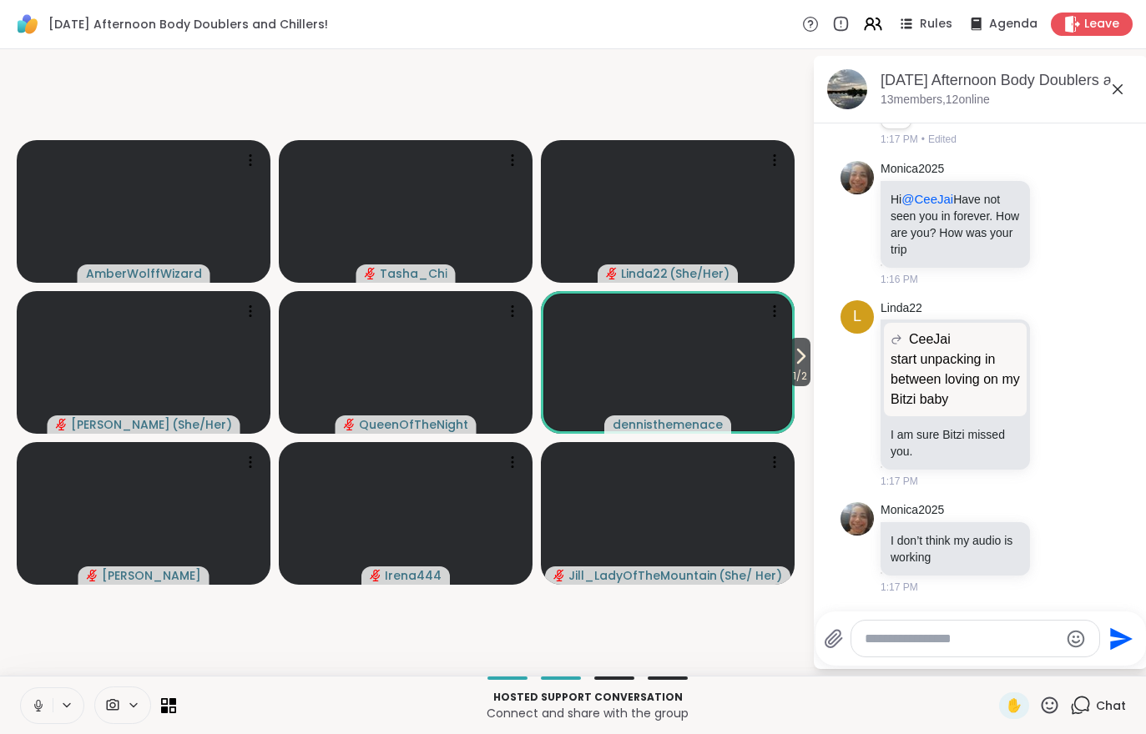
click at [794, 380] on span "1 / 2" at bounding box center [799, 376] width 21 height 20
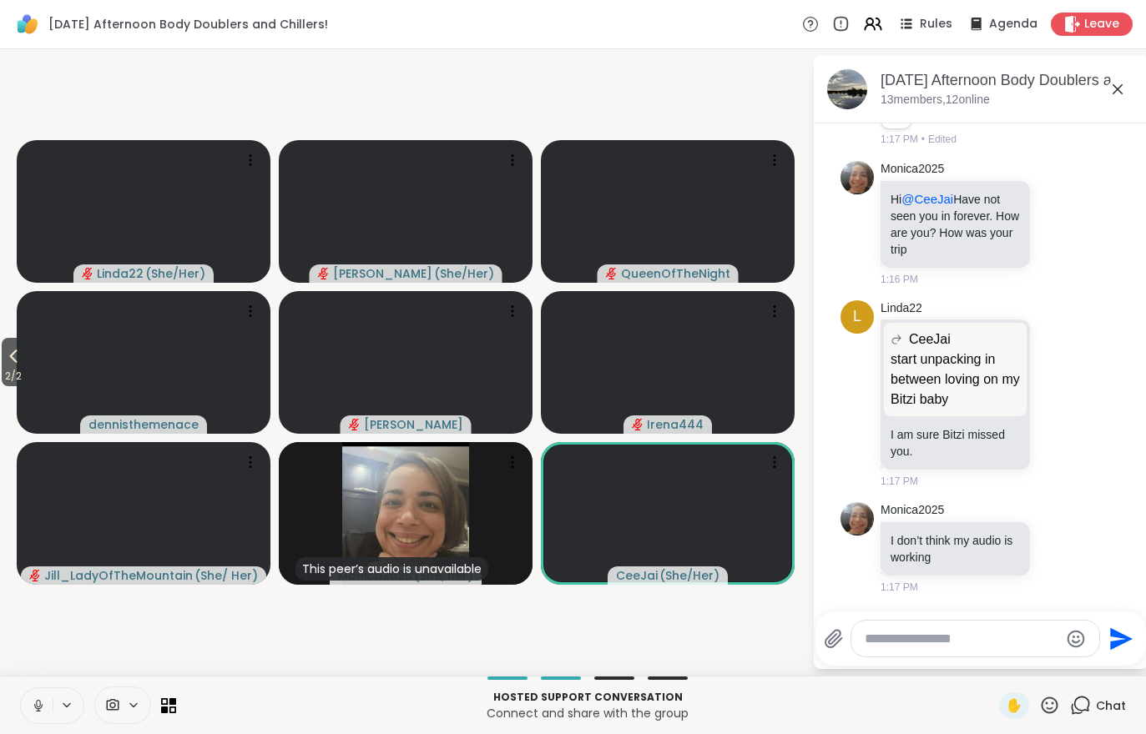
click at [3, 370] on span "2 / 2" at bounding box center [13, 376] width 23 height 20
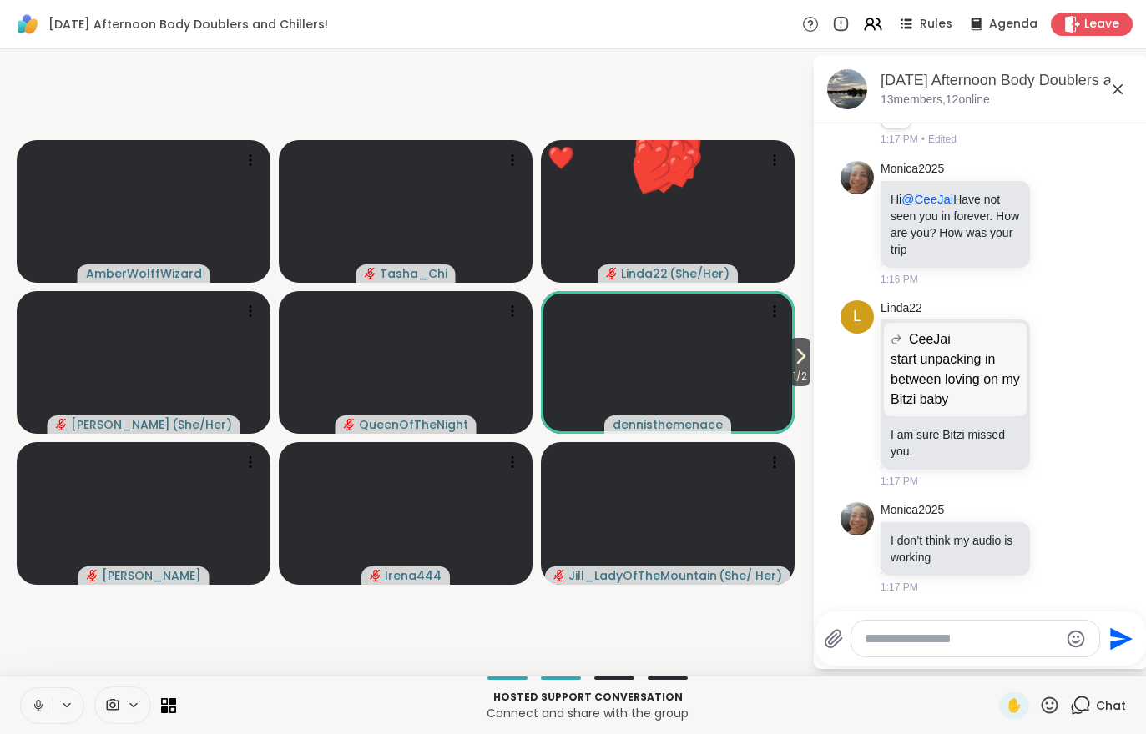
click at [805, 379] on span "1 / 2" at bounding box center [799, 376] width 21 height 20
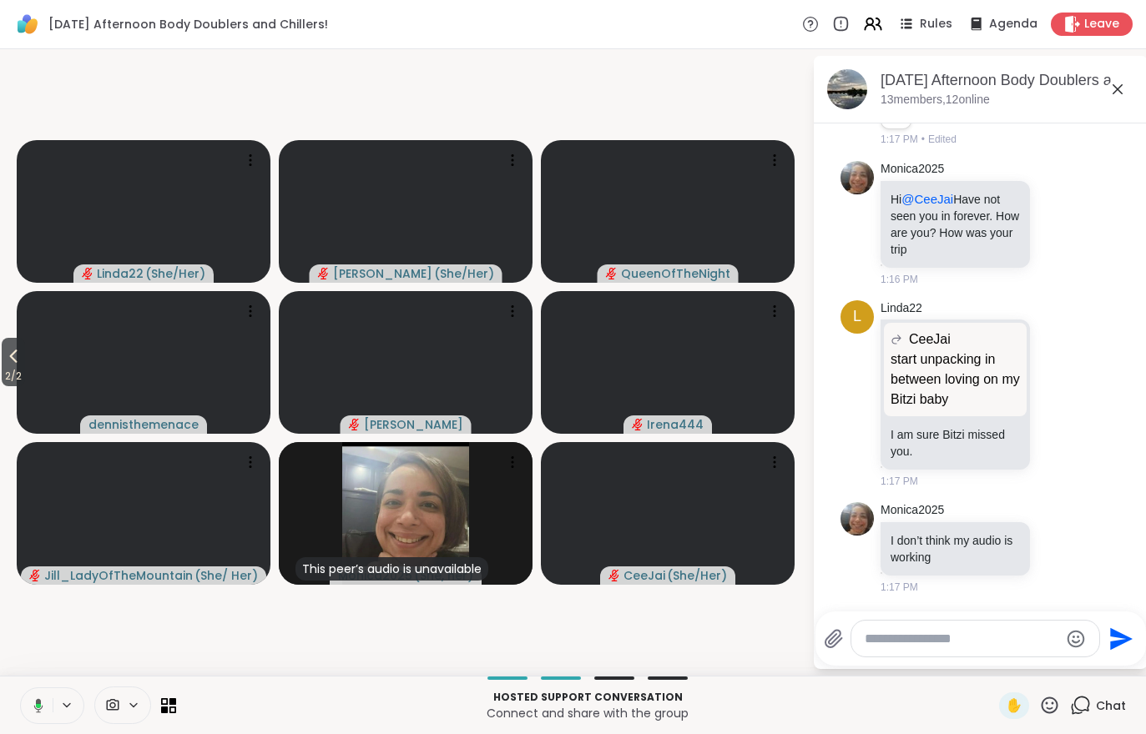
click at [870, 32] on icon at bounding box center [873, 24] width 20 height 20
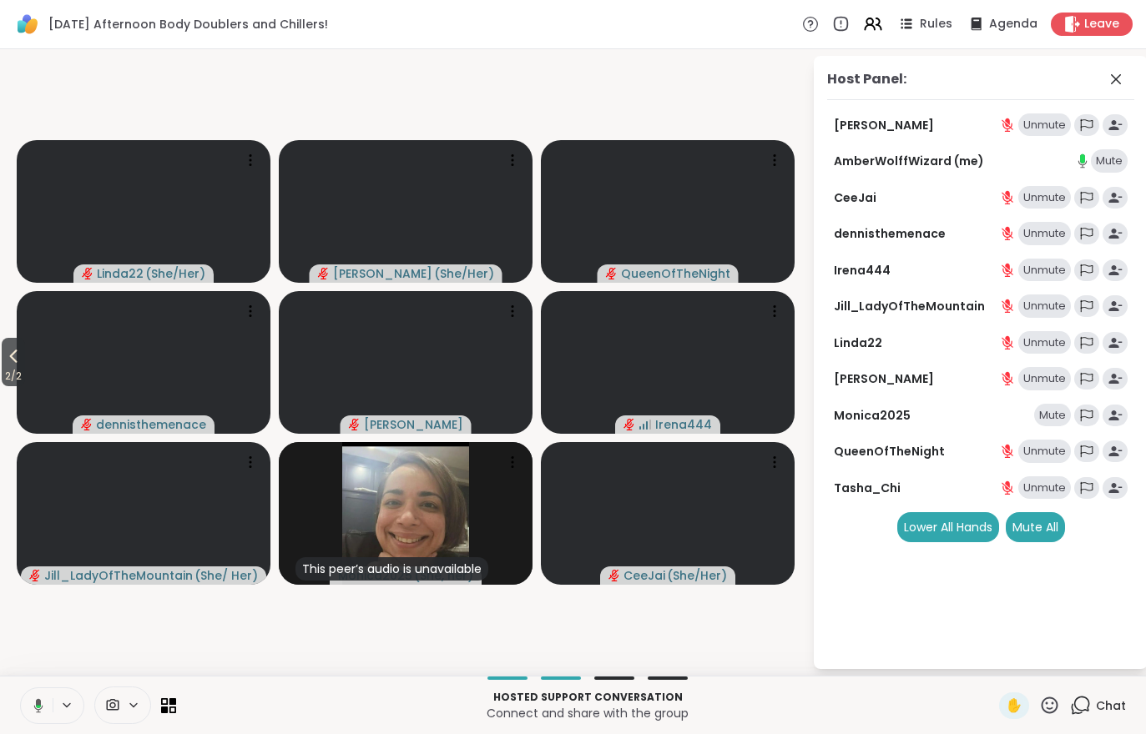
click at [1051, 407] on div "Mute" at bounding box center [1052, 415] width 37 height 23
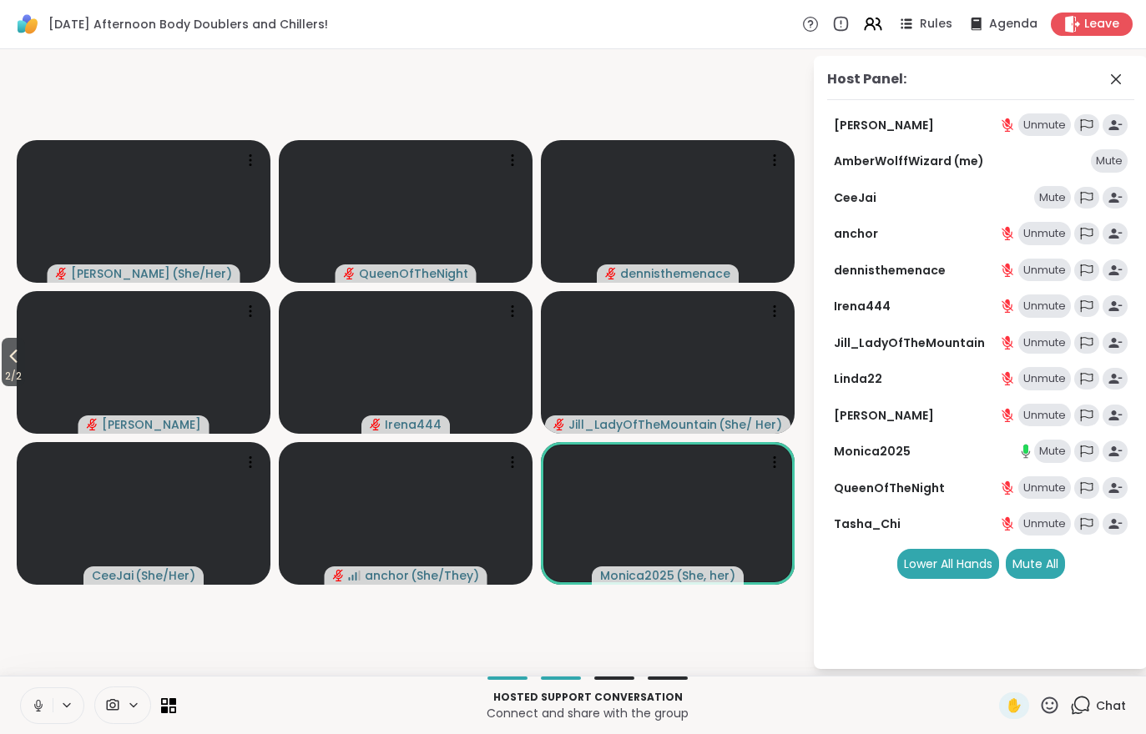
click at [1049, 458] on div "Mute" at bounding box center [1052, 451] width 37 height 23
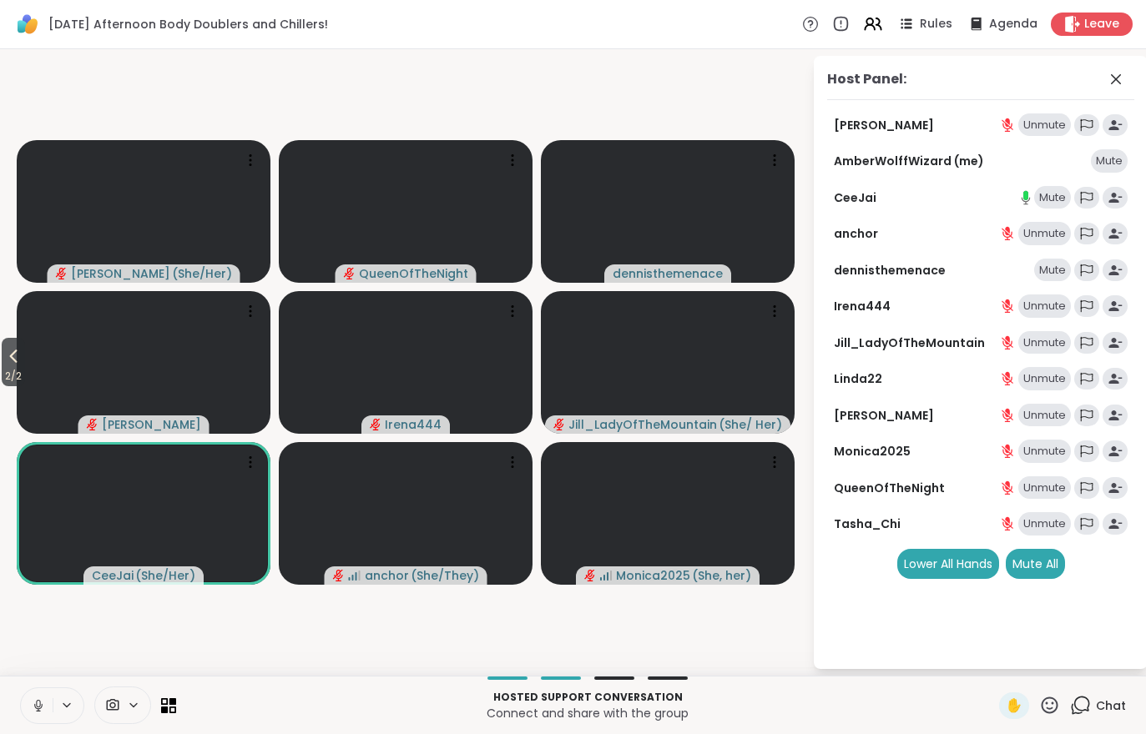
click at [5, 386] on span "2 / 2" at bounding box center [13, 376] width 23 height 20
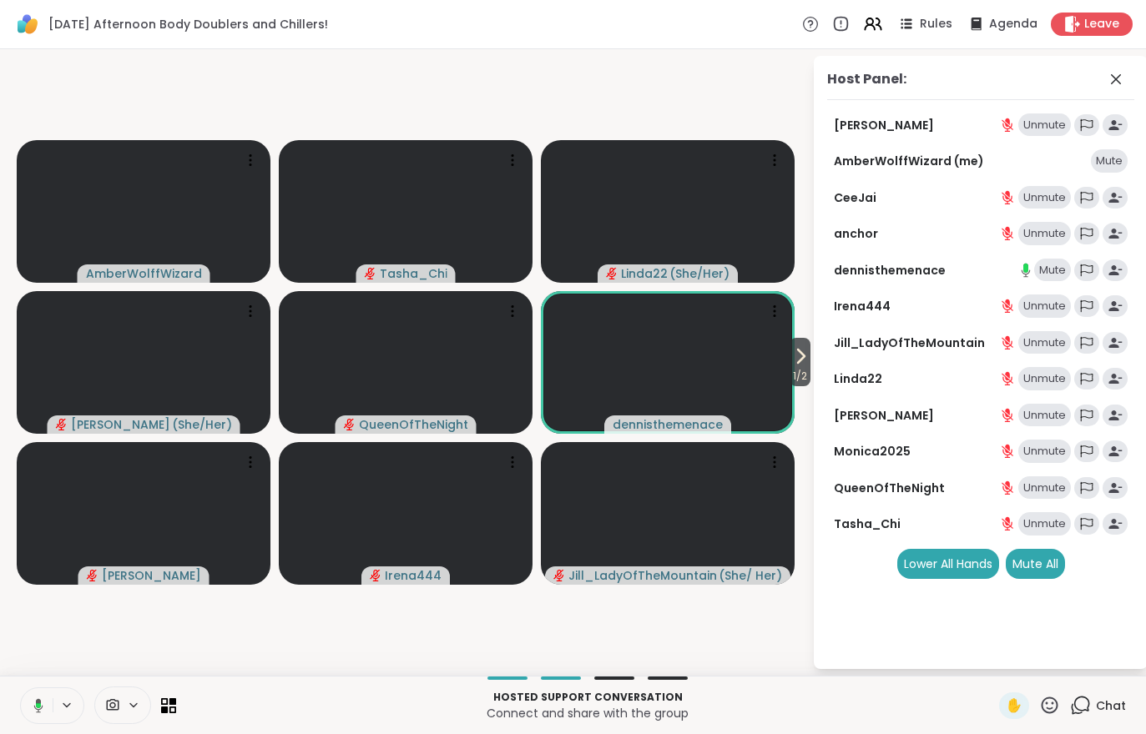
click at [790, 380] on span "1 / 2" at bounding box center [799, 376] width 21 height 20
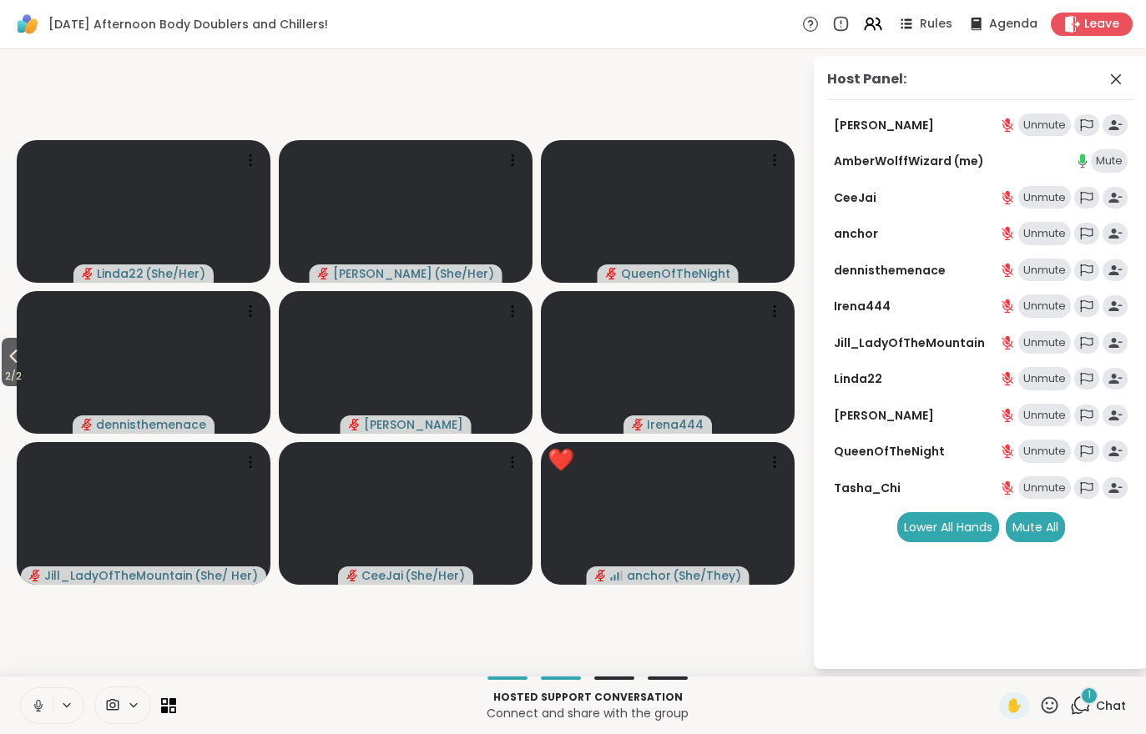
click at [1102, 715] on div "1 Chat" at bounding box center [1098, 706] width 56 height 27
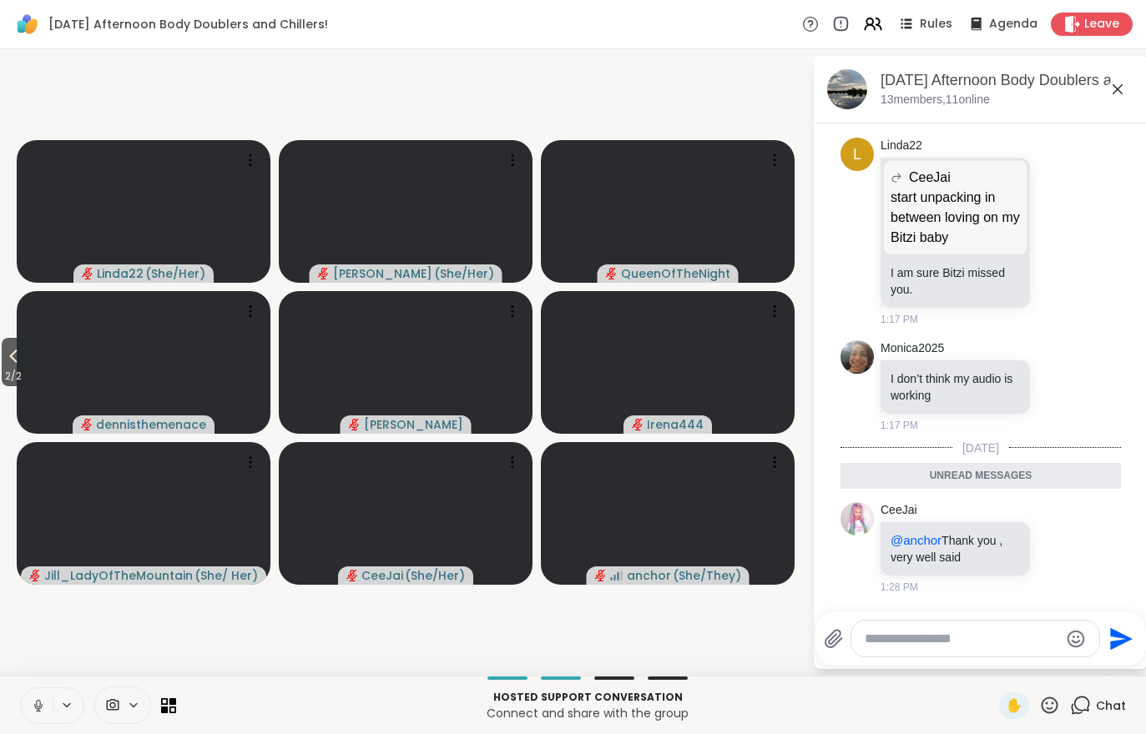
scroll to position [3204, 0]
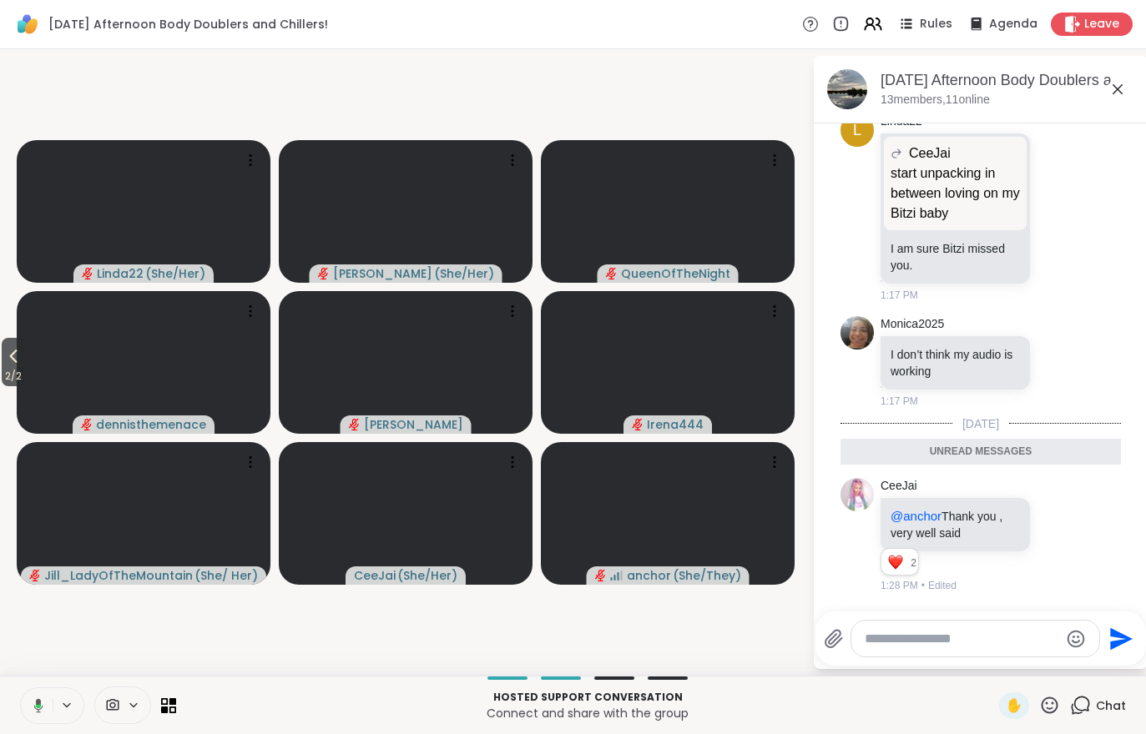
click at [3, 367] on span "2 / 2" at bounding box center [13, 376] width 23 height 20
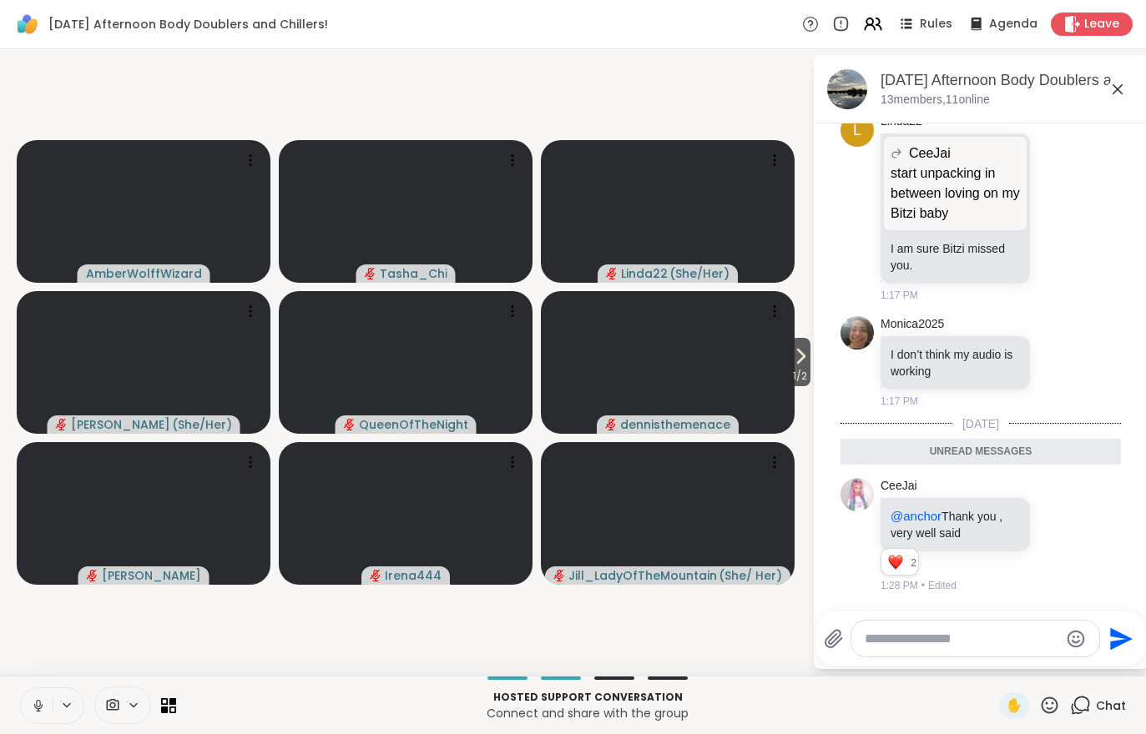
click at [790, 365] on icon at bounding box center [800, 356] width 20 height 20
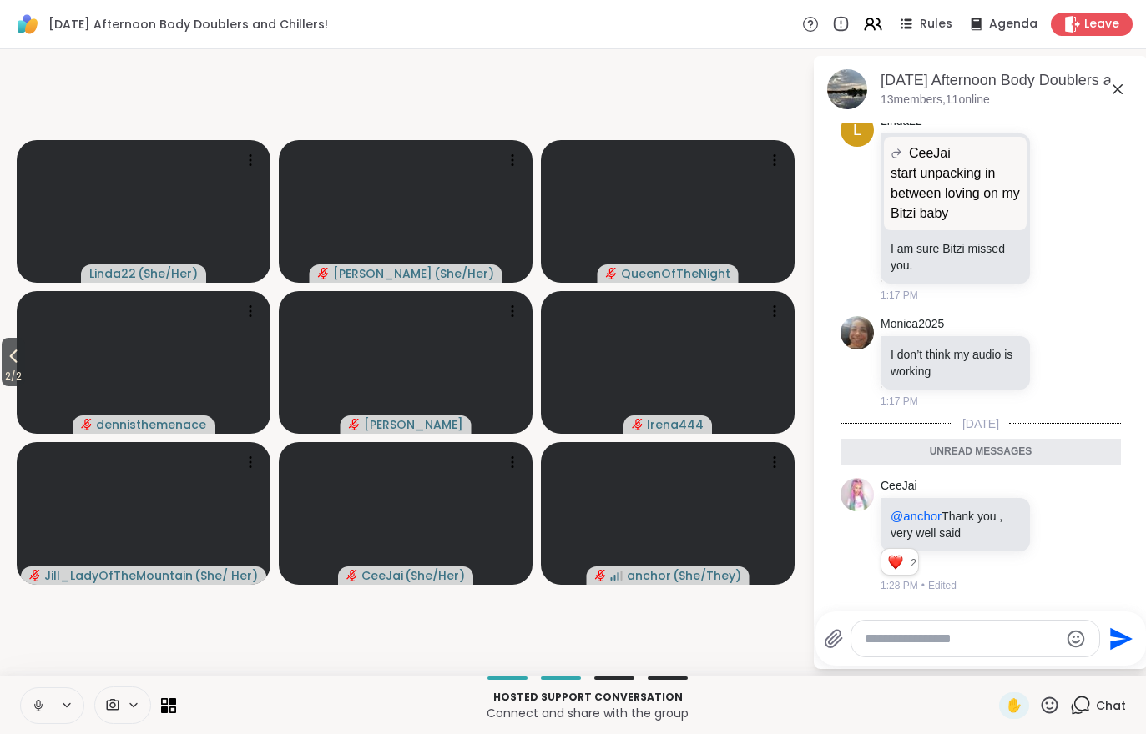
click at [2, 370] on span "2 / 2" at bounding box center [13, 376] width 23 height 20
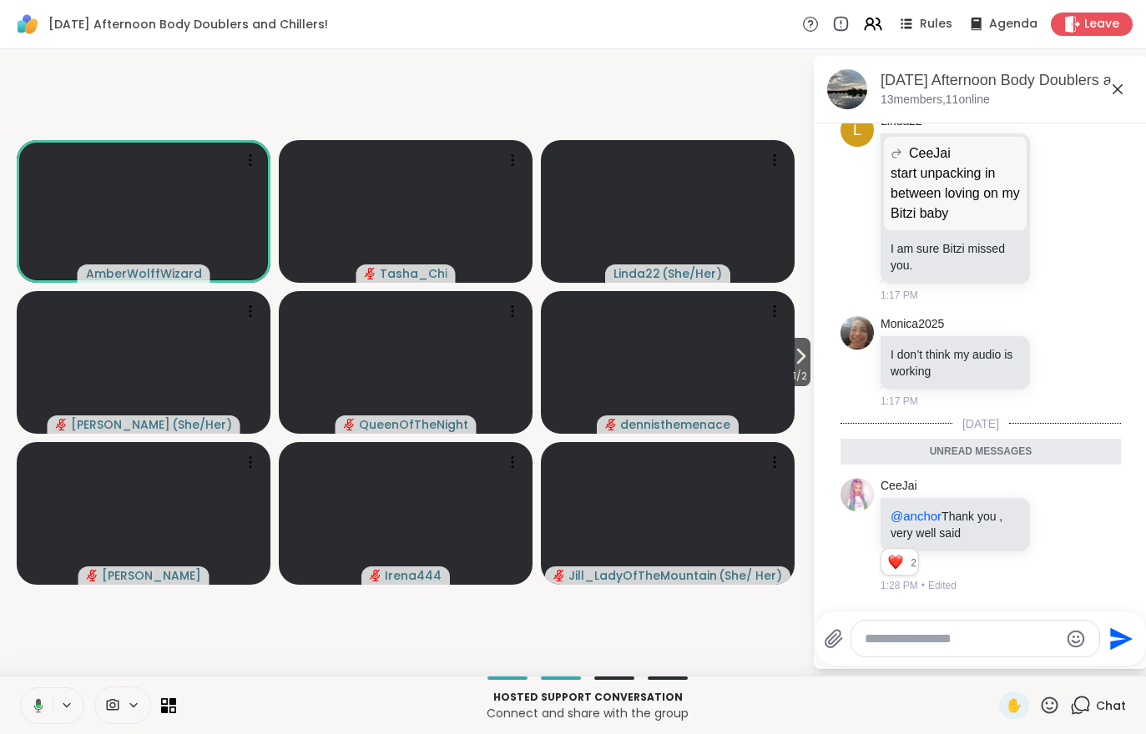
click at [791, 381] on span "1 / 2" at bounding box center [799, 376] width 21 height 20
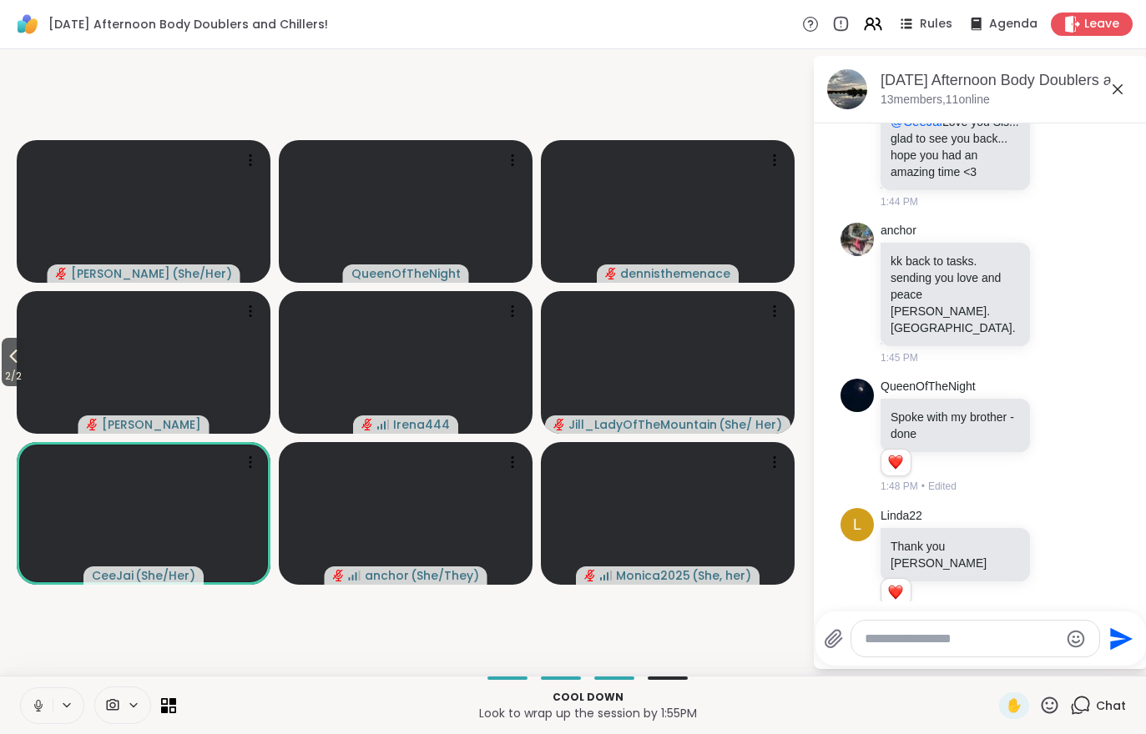
scroll to position [3682, 0]
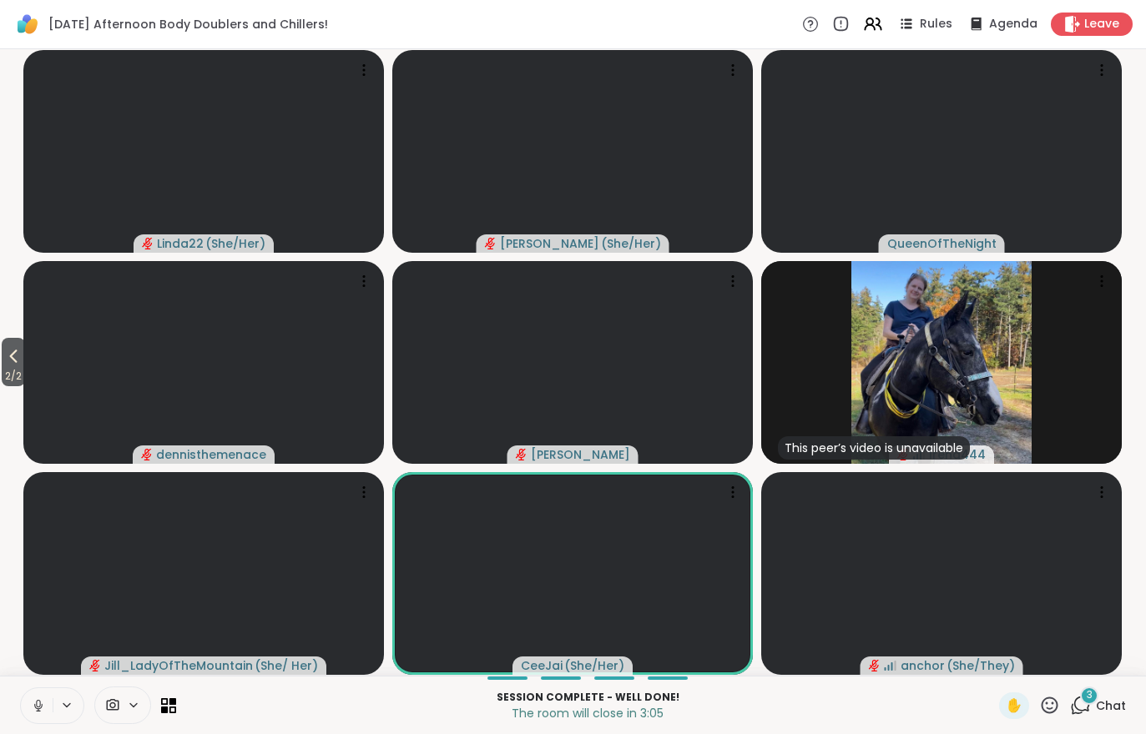
click at [1114, 718] on div "3 Chat" at bounding box center [1098, 706] width 56 height 27
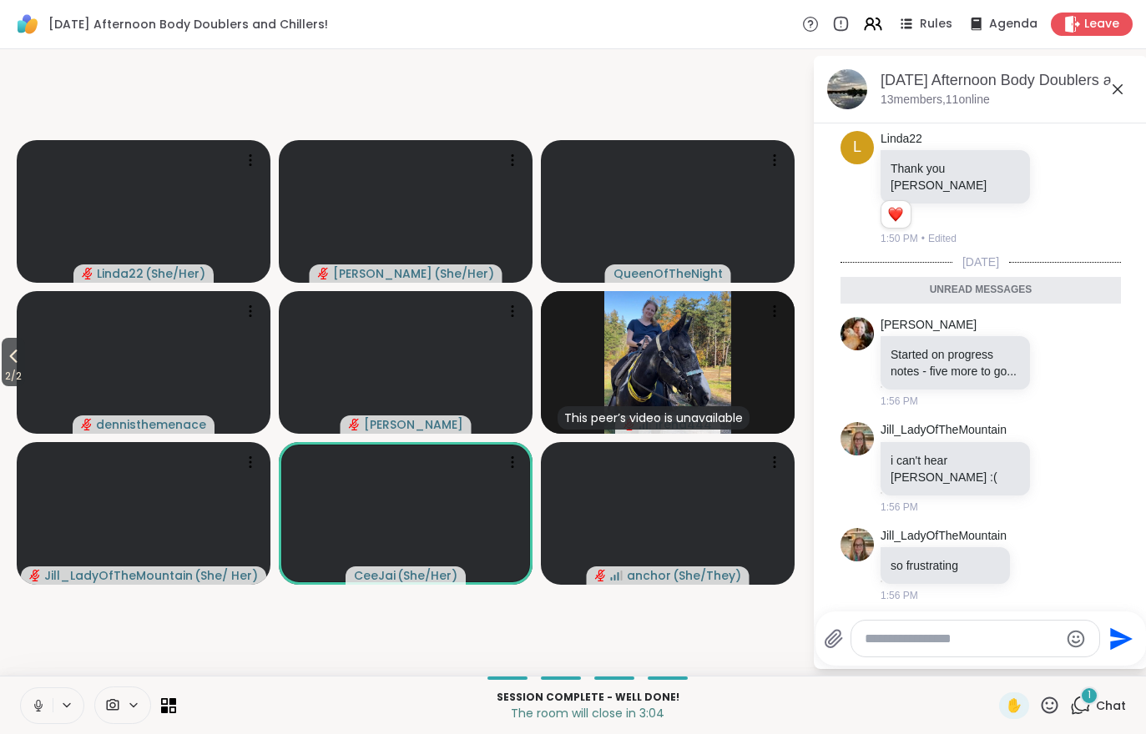
scroll to position [4165, 0]
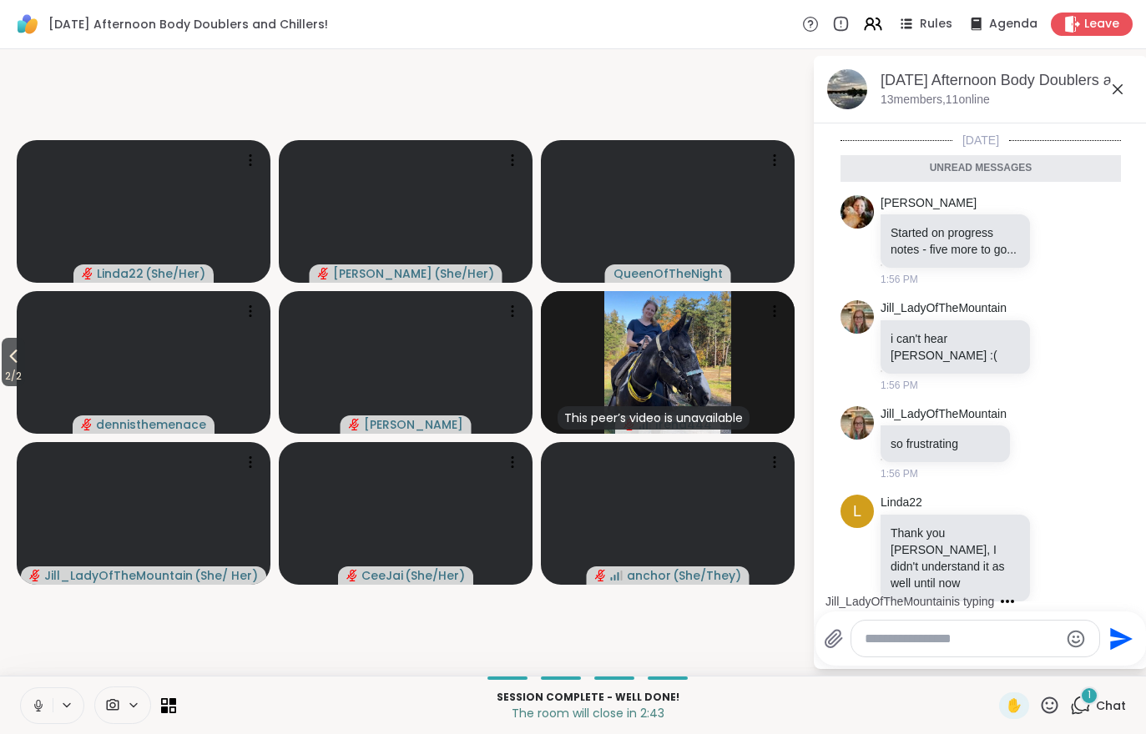
click at [51, 693] on button at bounding box center [37, 705] width 32 height 35
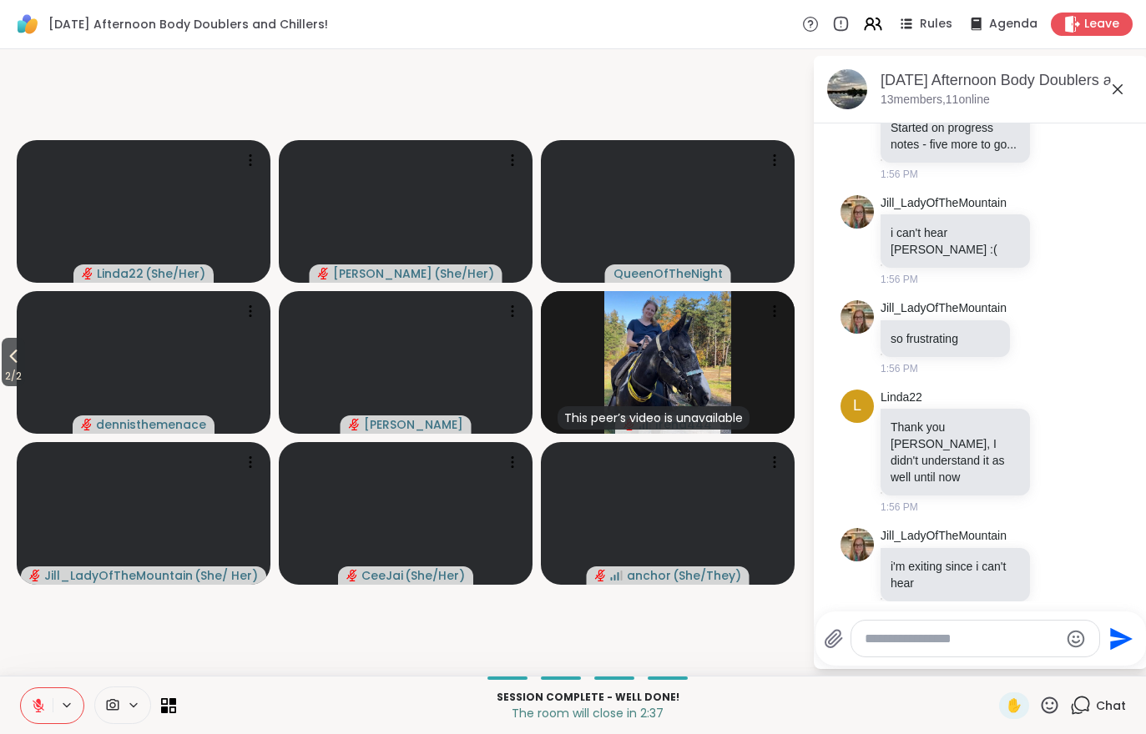
click at [33, 705] on icon at bounding box center [38, 705] width 15 height 15
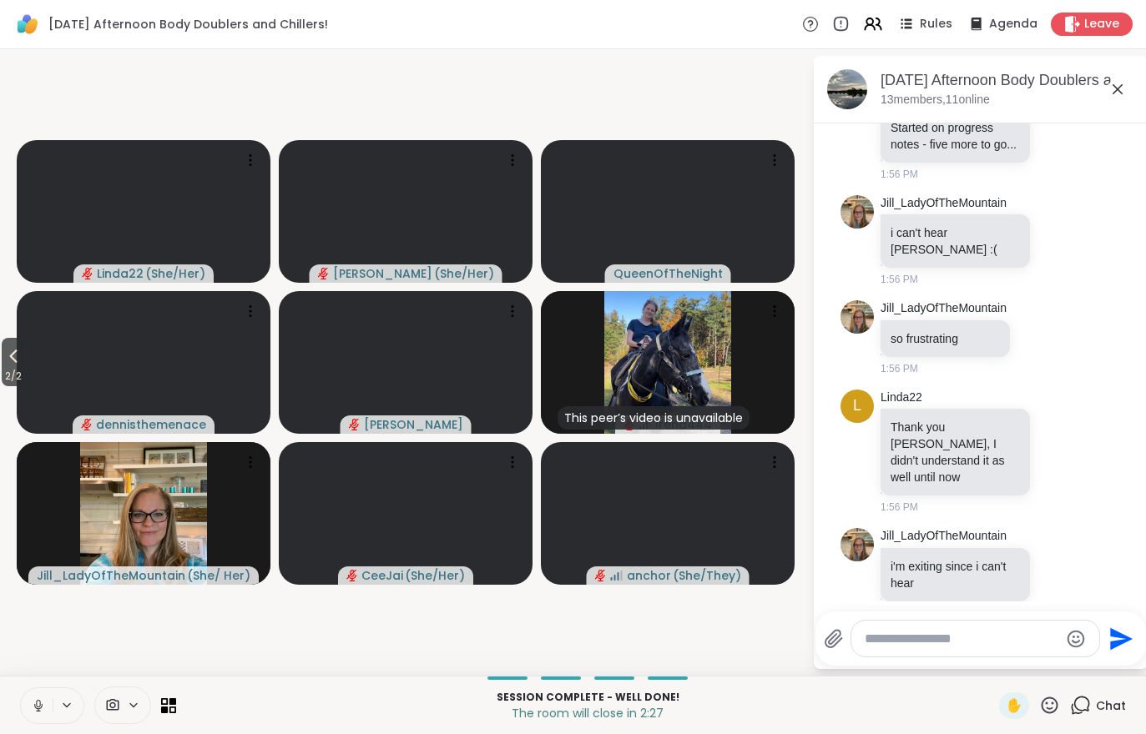
click at [8, 368] on span "2 / 2" at bounding box center [13, 376] width 23 height 20
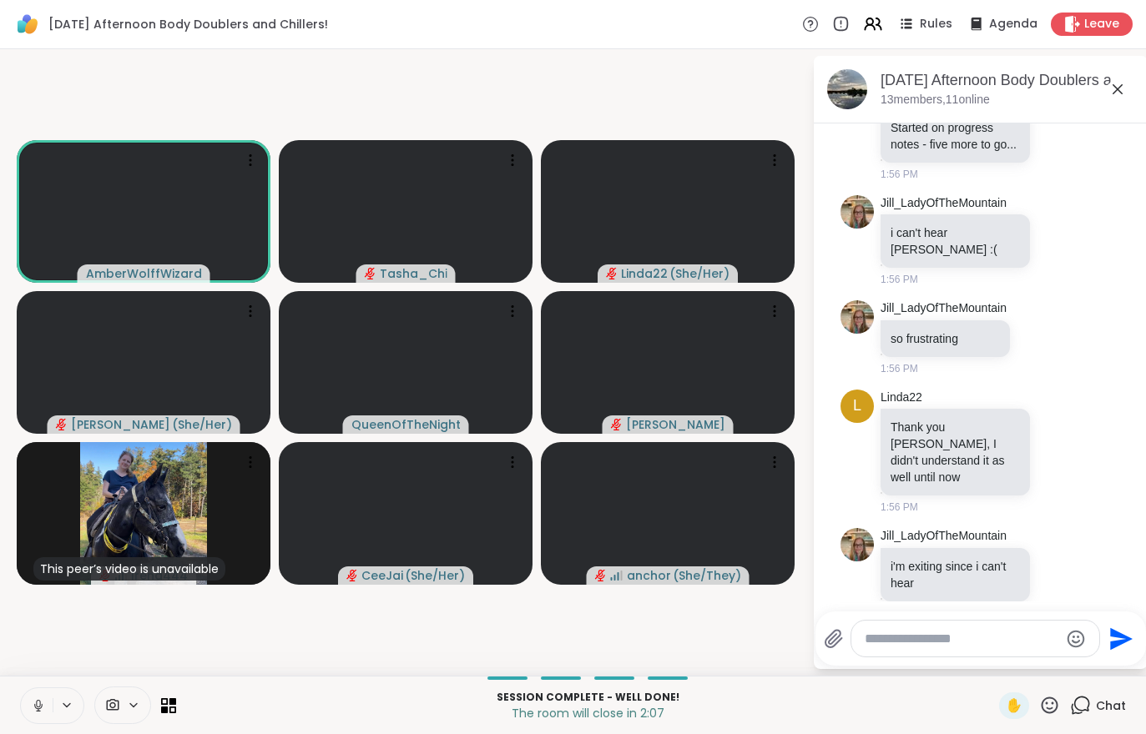
scroll to position [4254, 0]
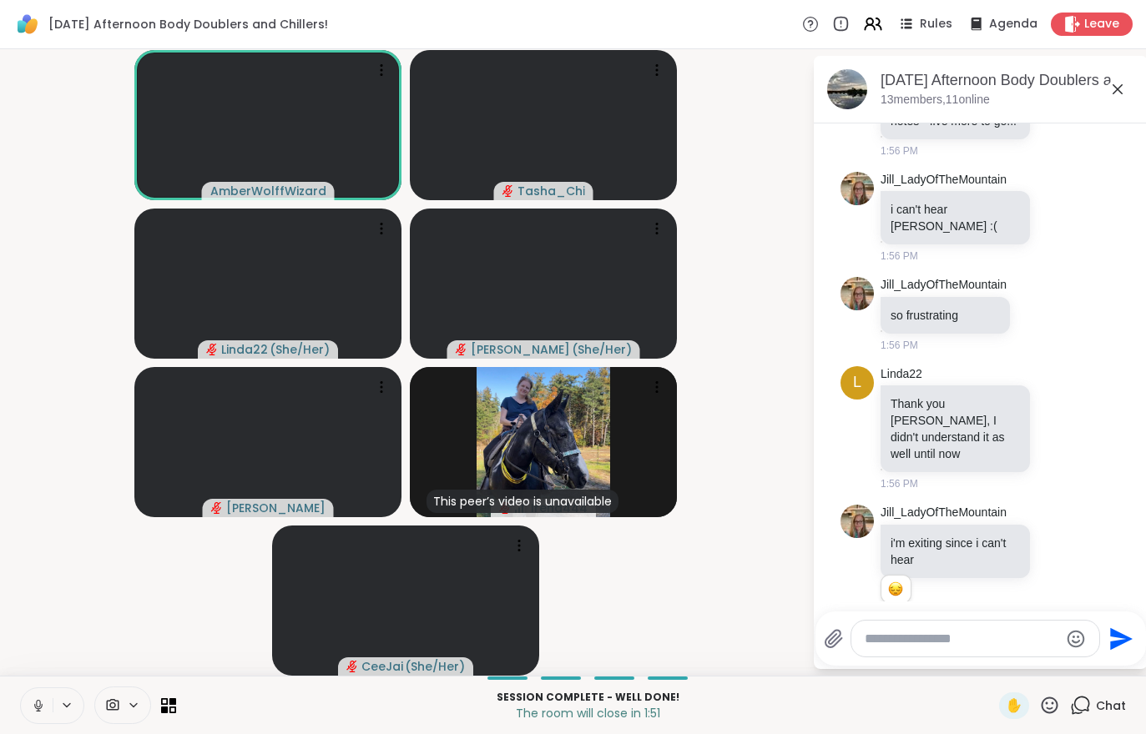
click at [1096, 14] on div "Leave" at bounding box center [1091, 24] width 82 height 23
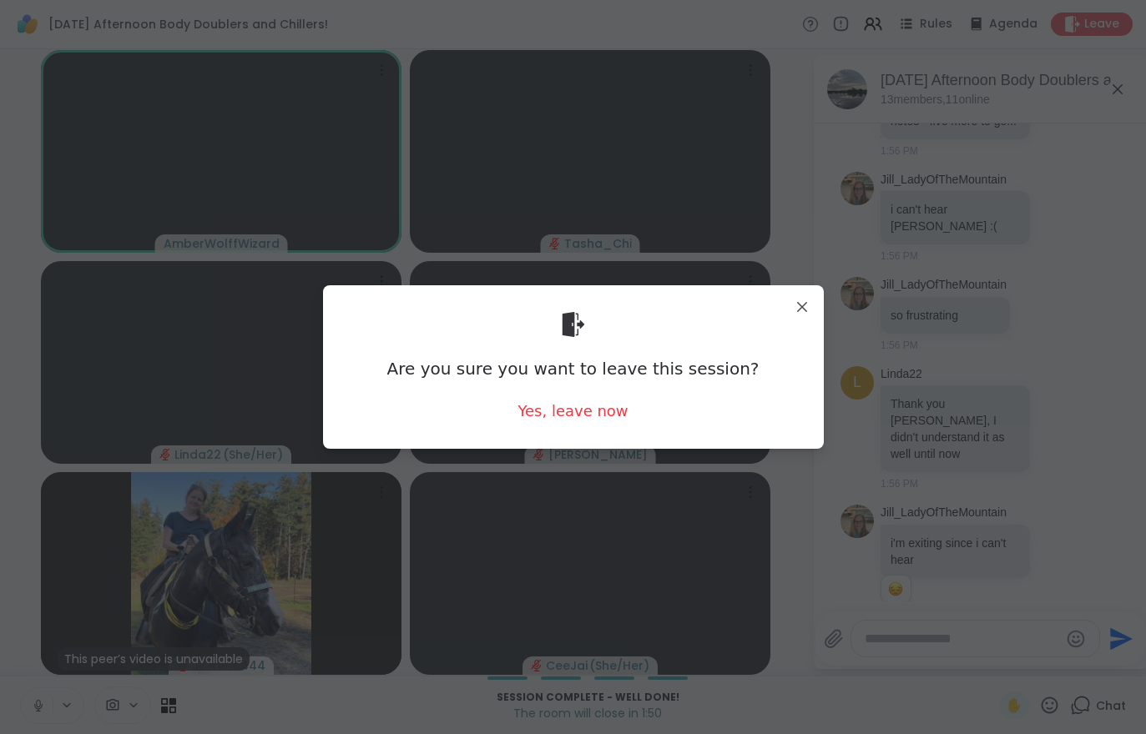
click at [585, 416] on div "Yes, leave now" at bounding box center [572, 410] width 110 height 21
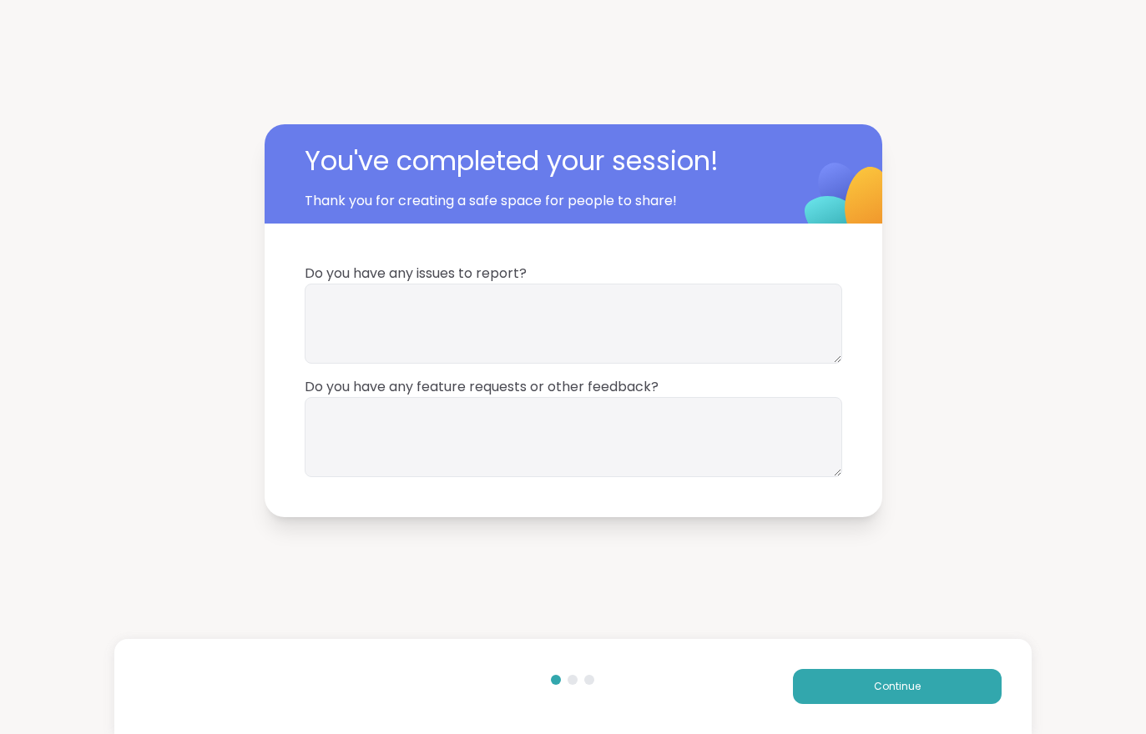
click at [876, 688] on span "Continue" at bounding box center [897, 686] width 47 height 15
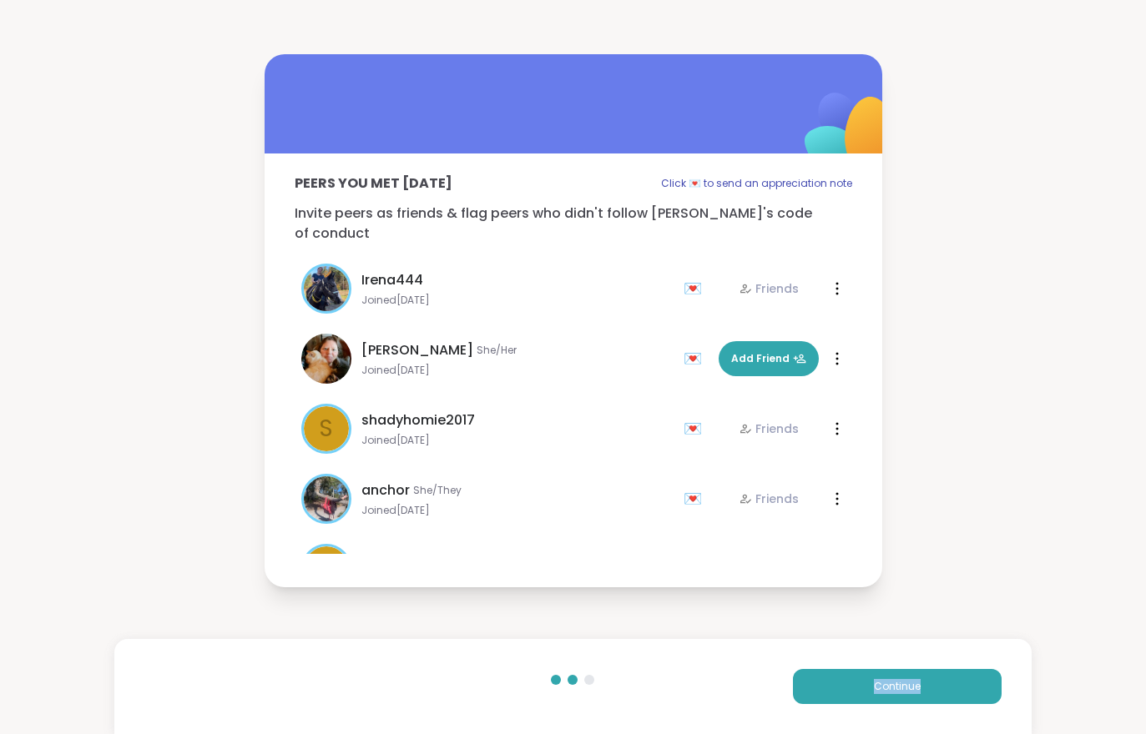
click at [869, 682] on button "Continue" at bounding box center [897, 686] width 209 height 35
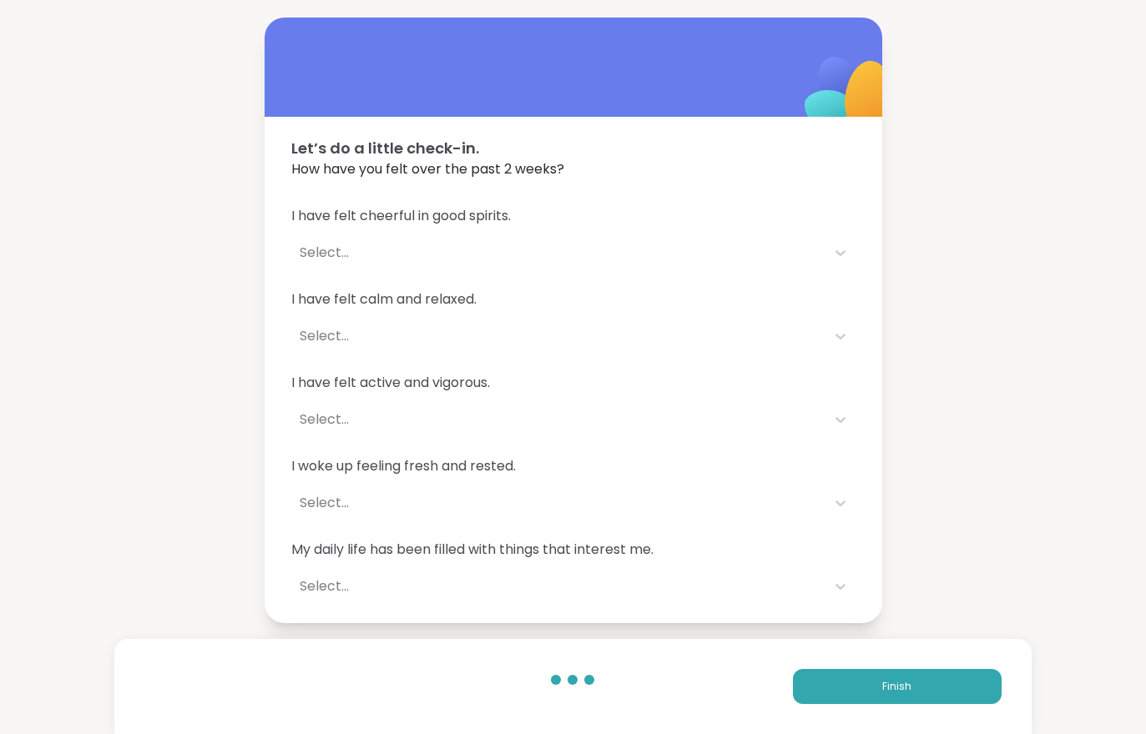
click at [869, 682] on button "Finish" at bounding box center [897, 686] width 209 height 35
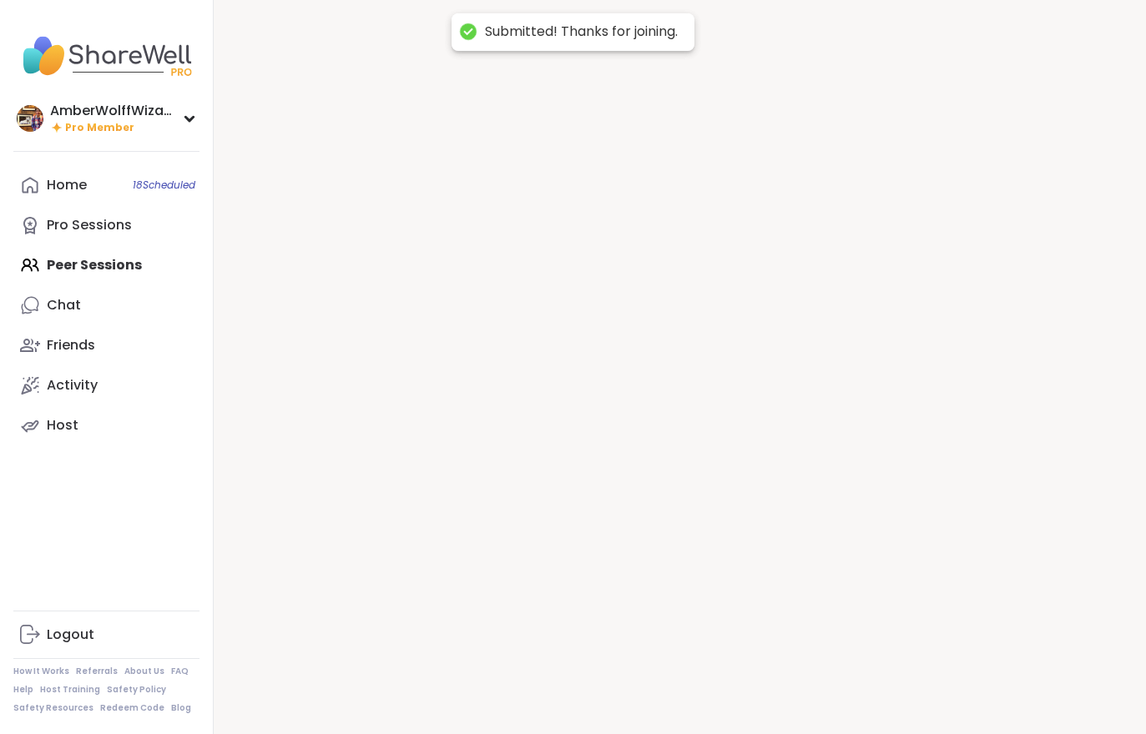
click at [873, 679] on div at bounding box center [680, 367] width 932 height 734
click at [872, 678] on div at bounding box center [680, 367] width 932 height 734
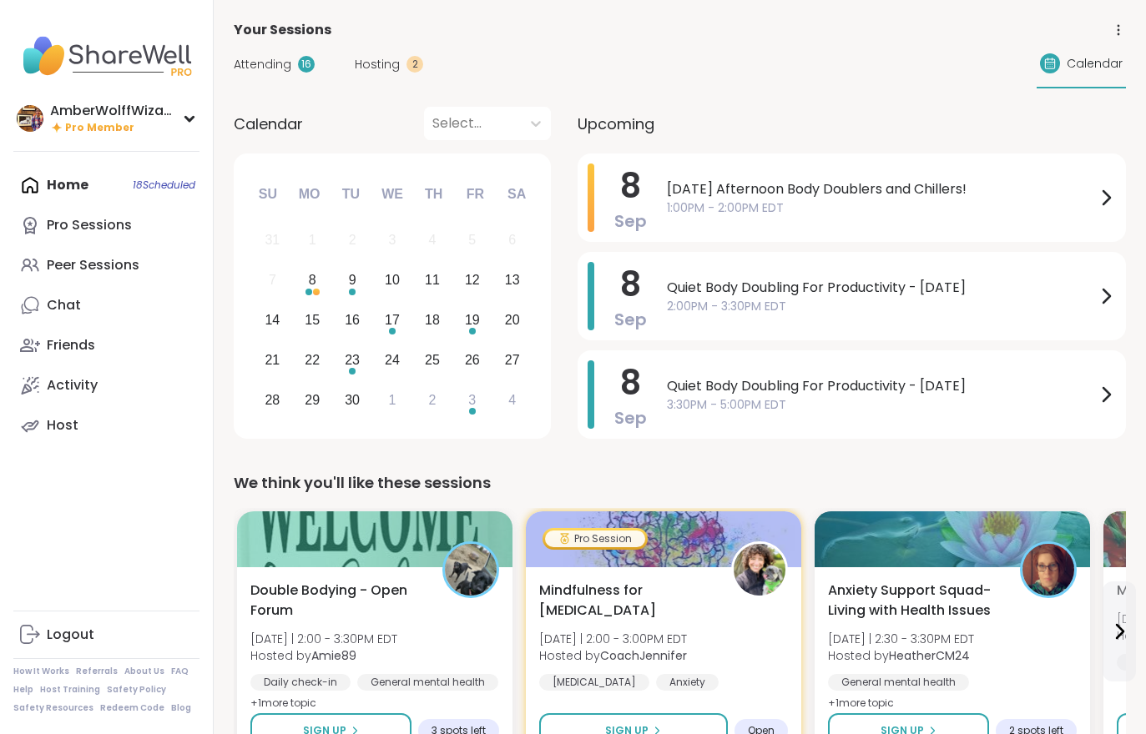
click at [391, 57] on span "Hosting" at bounding box center [377, 65] width 45 height 18
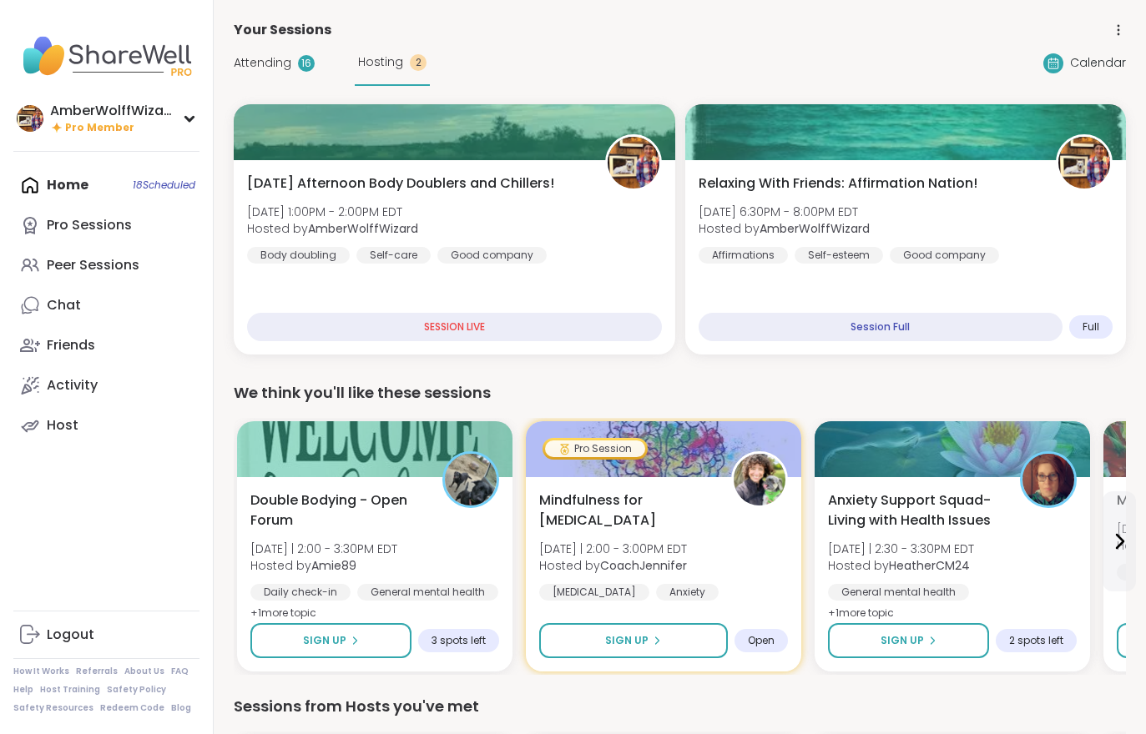
click at [283, 67] on span "Attending" at bounding box center [263, 63] width 58 height 18
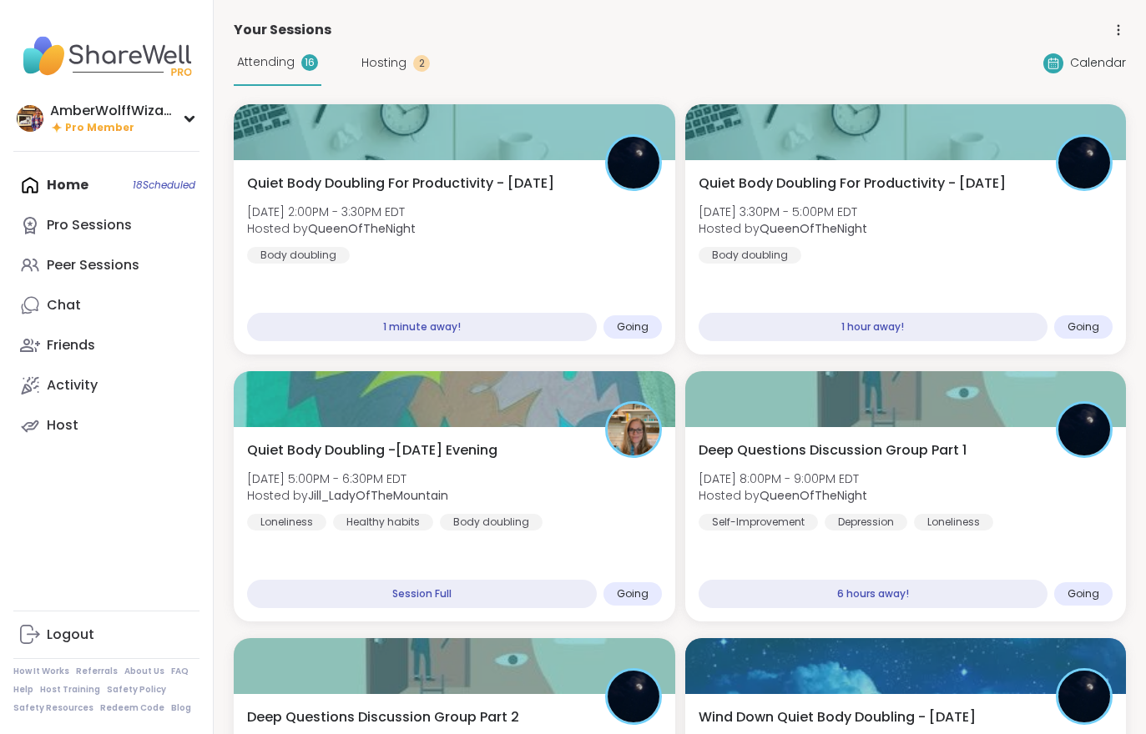
click at [533, 235] on div "Quiet Body Doubling For Productivity - [DATE] [DATE] 2:00PM - 3:30PM EDT Hosted…" at bounding box center [454, 219] width 415 height 90
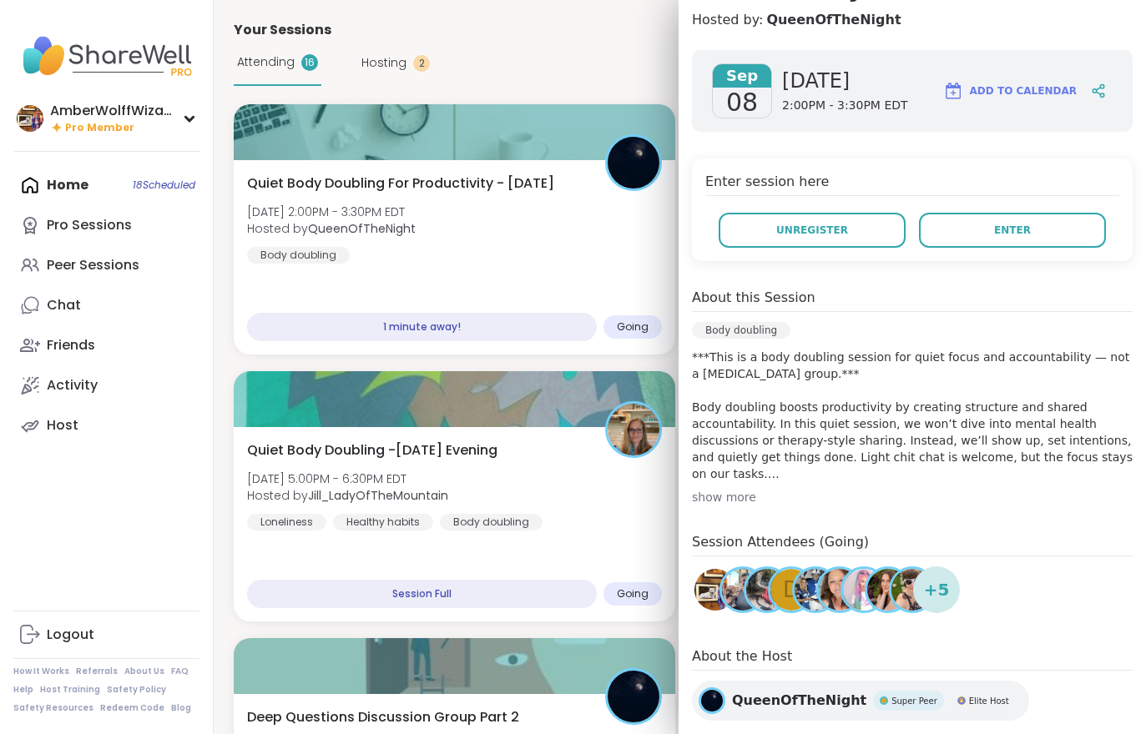
scroll to position [230, 0]
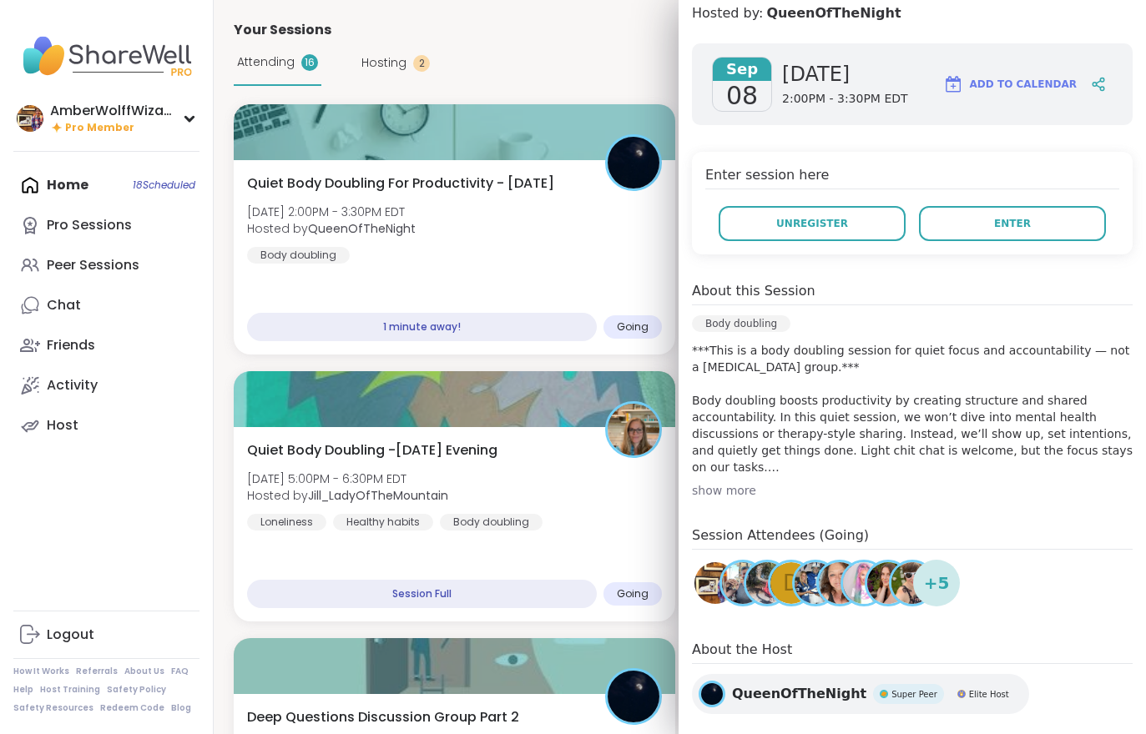
click at [989, 226] on button "Enter" at bounding box center [1012, 223] width 187 height 35
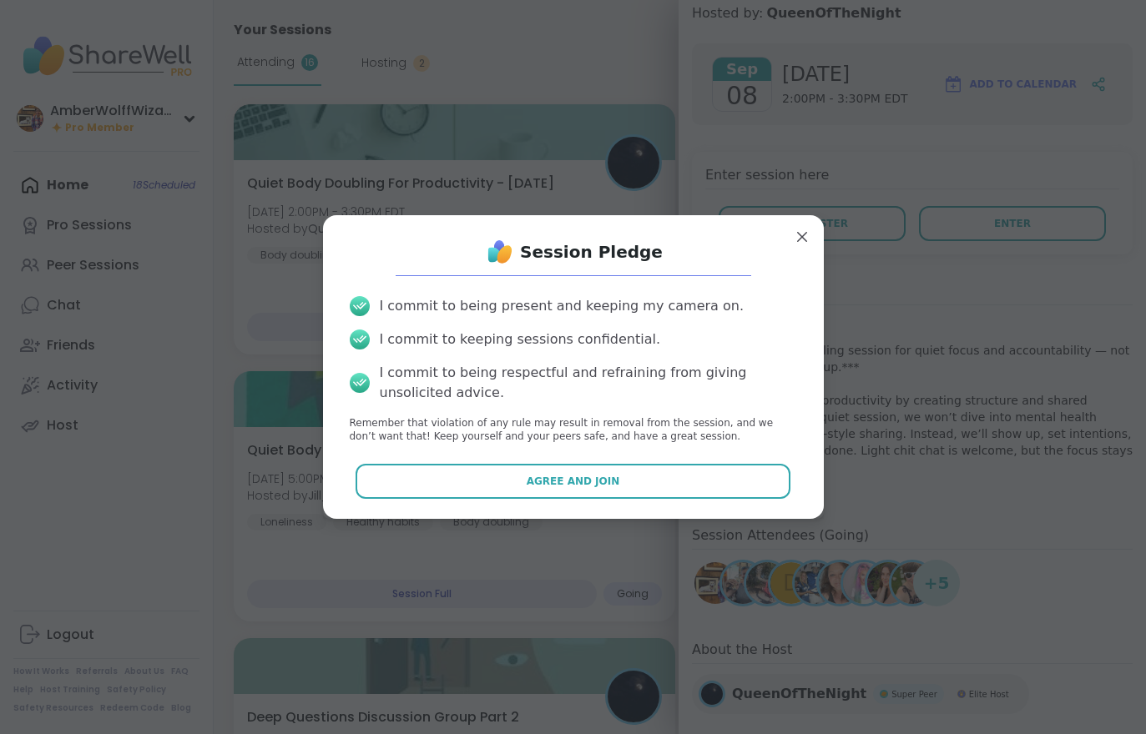
click at [709, 476] on button "Agree and Join" at bounding box center [572, 481] width 435 height 35
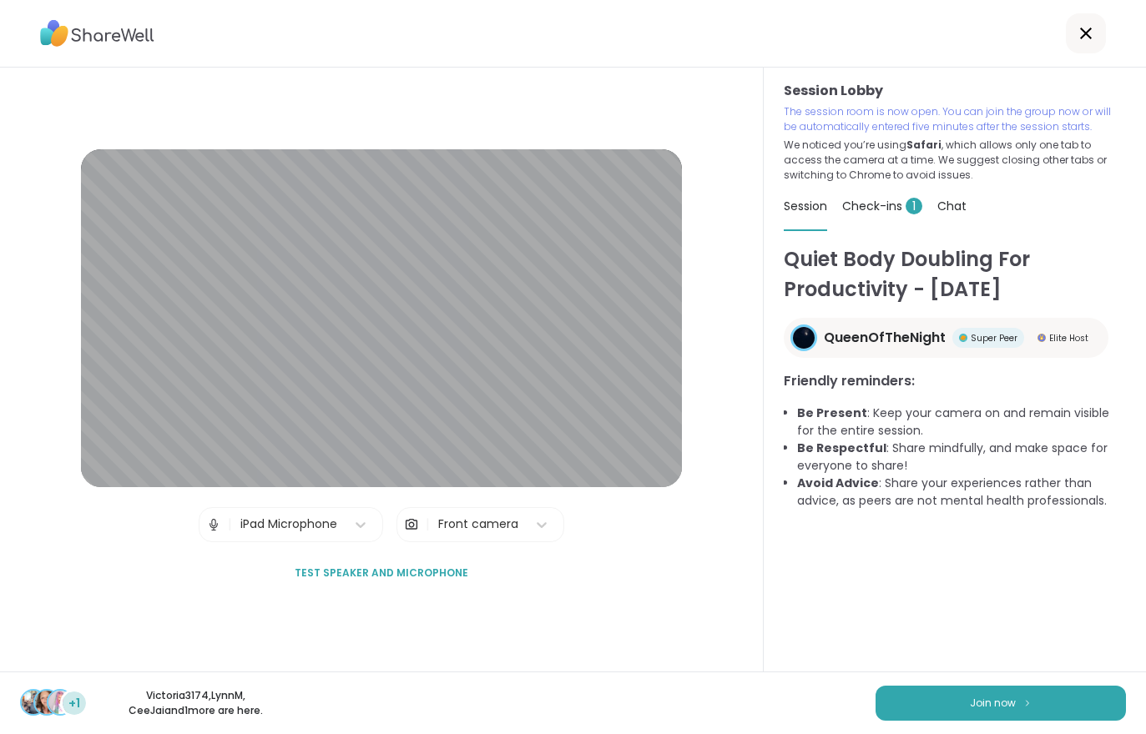
click at [1030, 701] on img at bounding box center [1027, 702] width 10 height 9
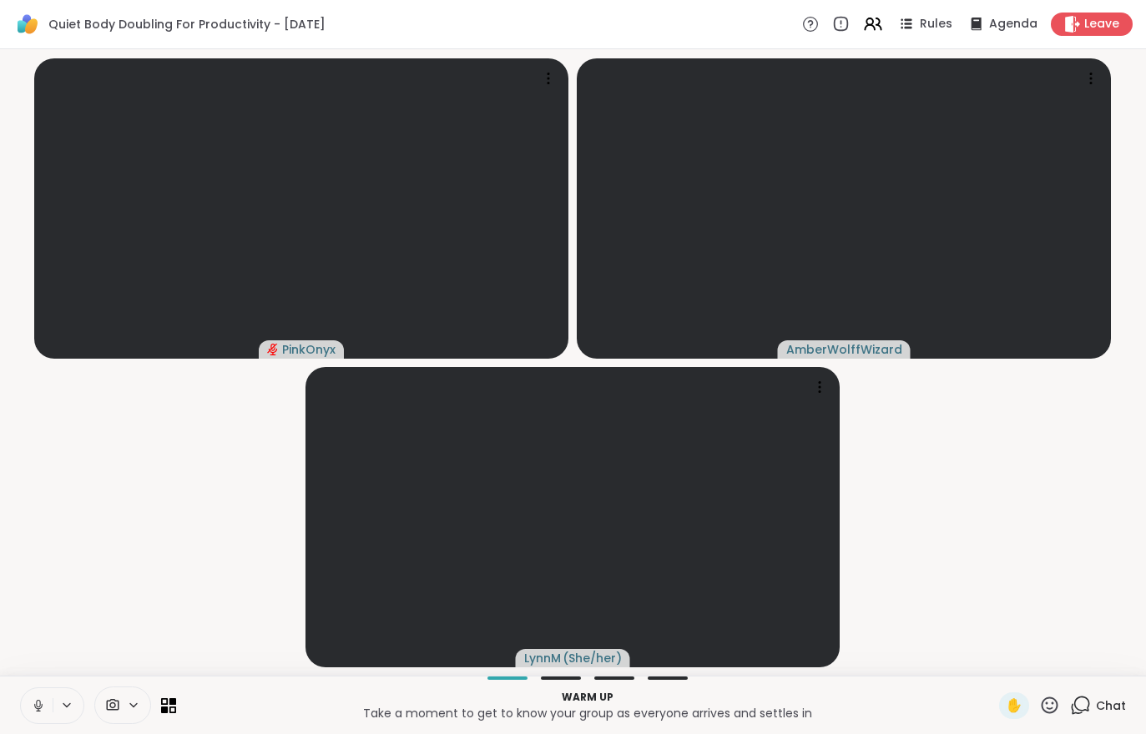
click at [1038, 476] on video-player-container "PinkOnyx AmberWolffWizard LynnM ( She/her )" at bounding box center [573, 362] width 1126 height 613
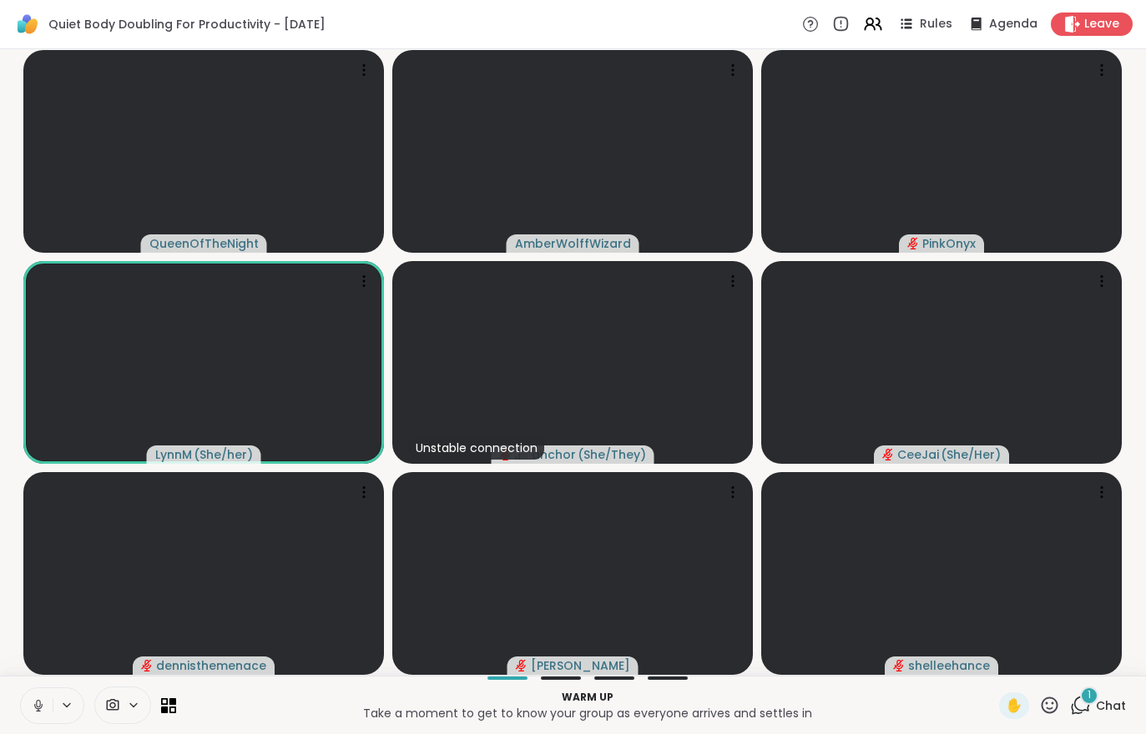
click at [1092, 696] on div "1" at bounding box center [1089, 696] width 18 height 18
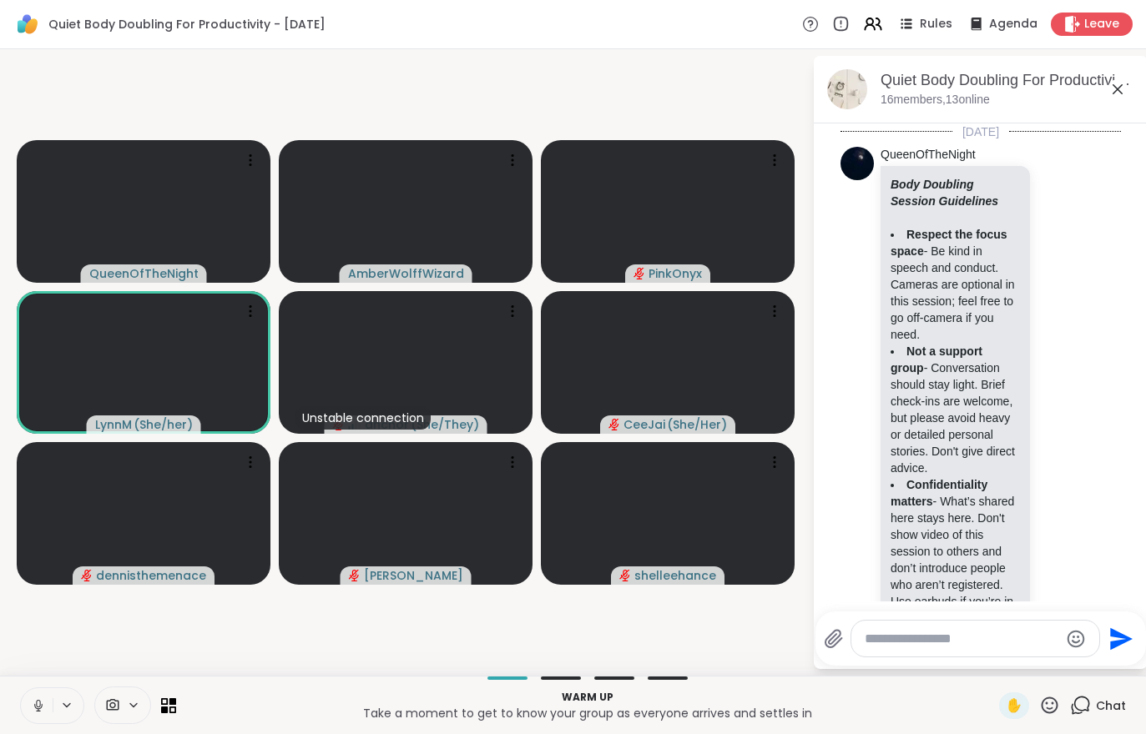
scroll to position [698, 0]
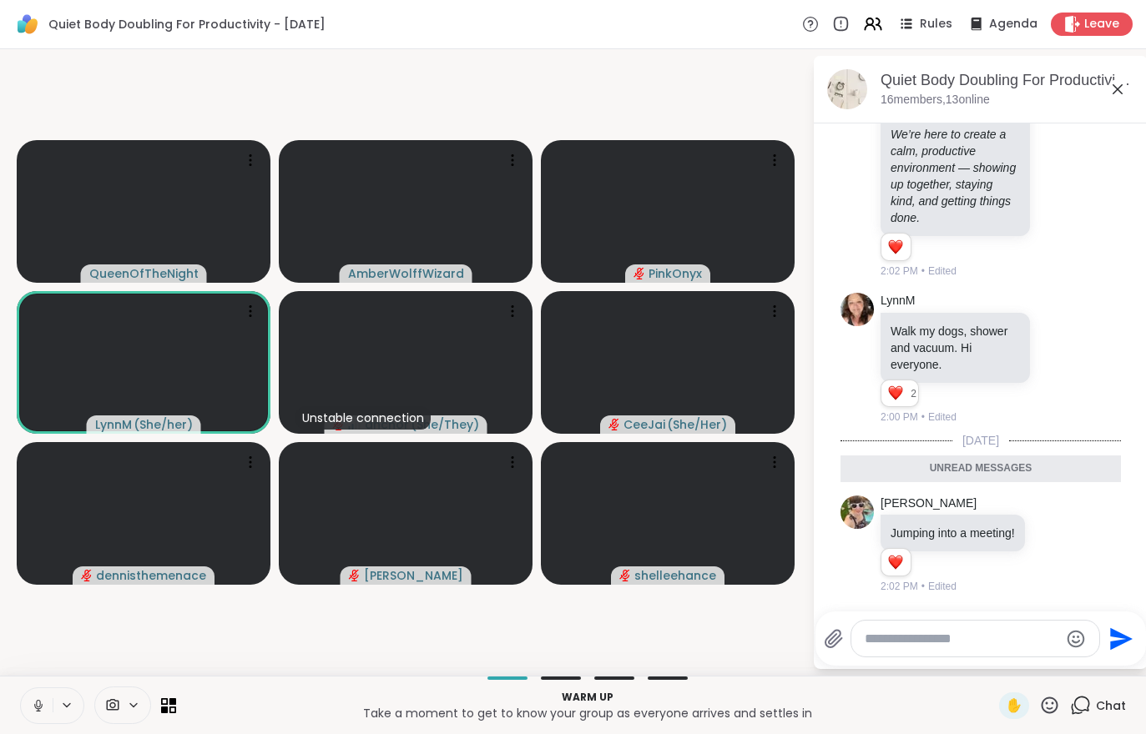
click at [1102, 717] on div "Chat" at bounding box center [1098, 706] width 56 height 27
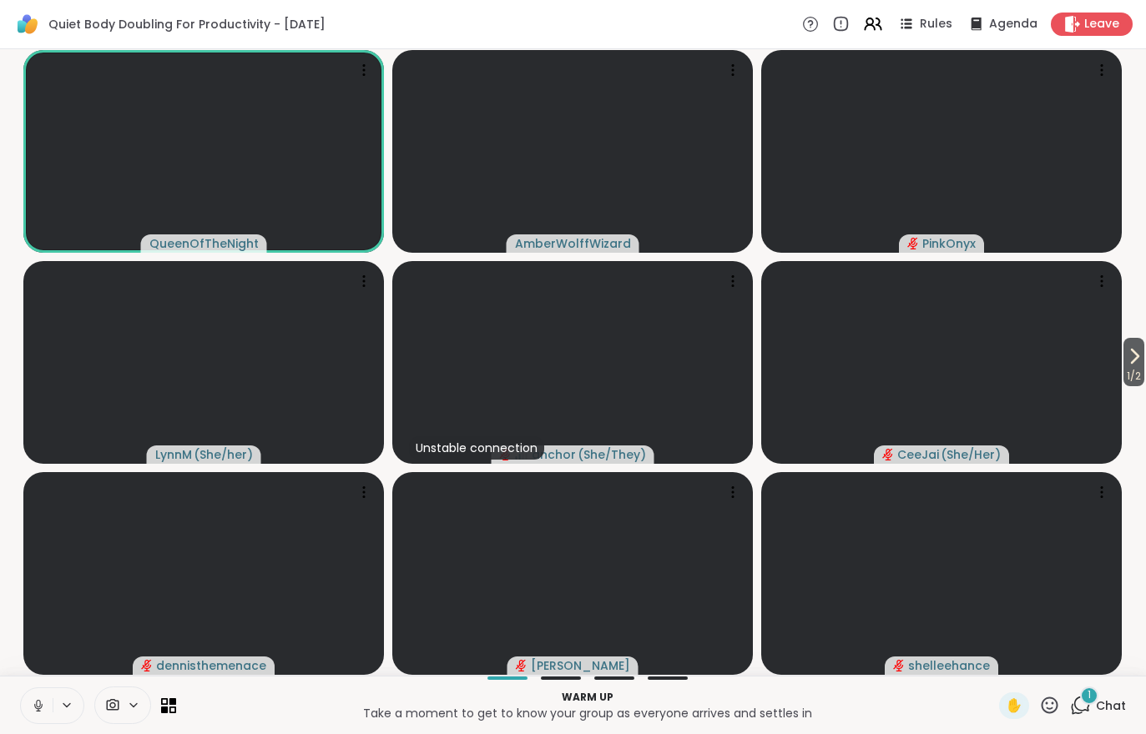
click at [1103, 703] on span "Chat" at bounding box center [1111, 706] width 30 height 17
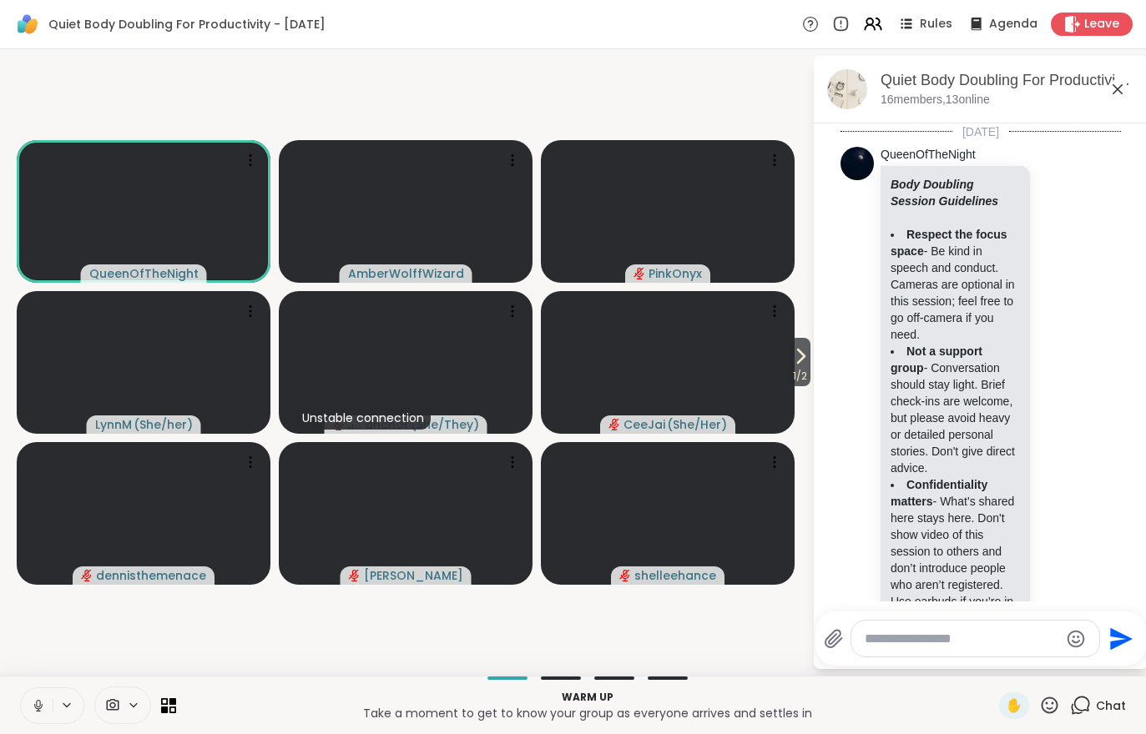
scroll to position [819, 0]
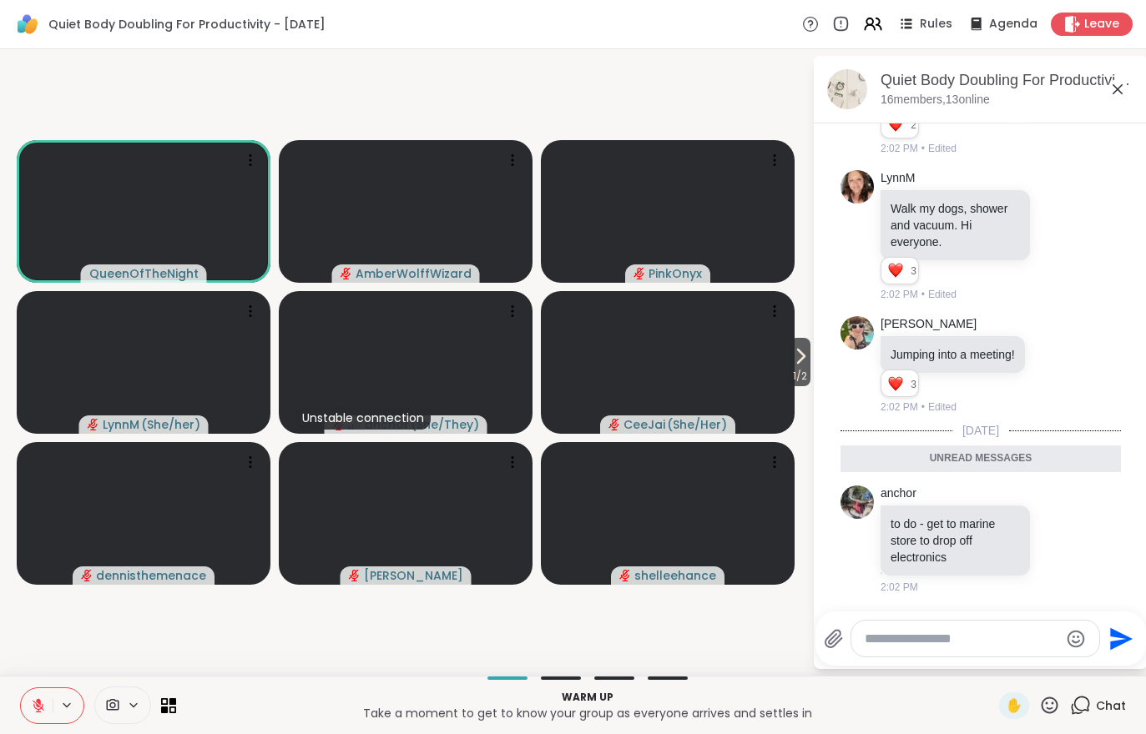
click at [800, 375] on span "1 / 2" at bounding box center [799, 376] width 21 height 20
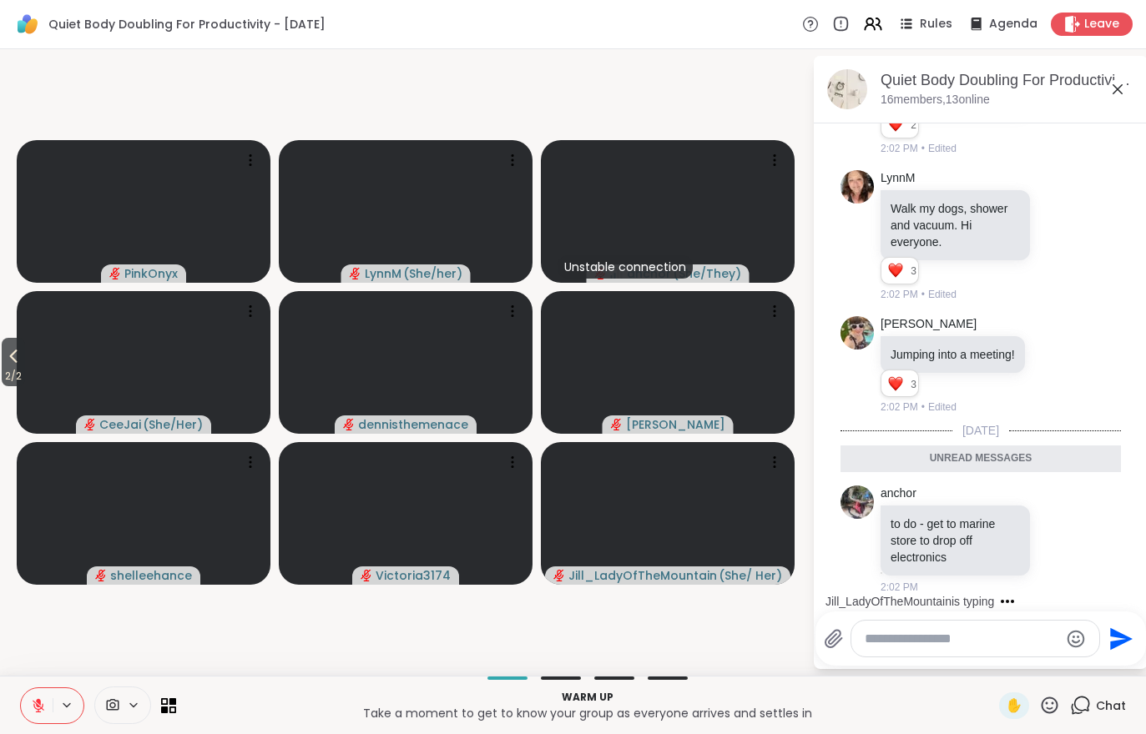
click at [12, 380] on span "2 / 2" at bounding box center [13, 376] width 23 height 20
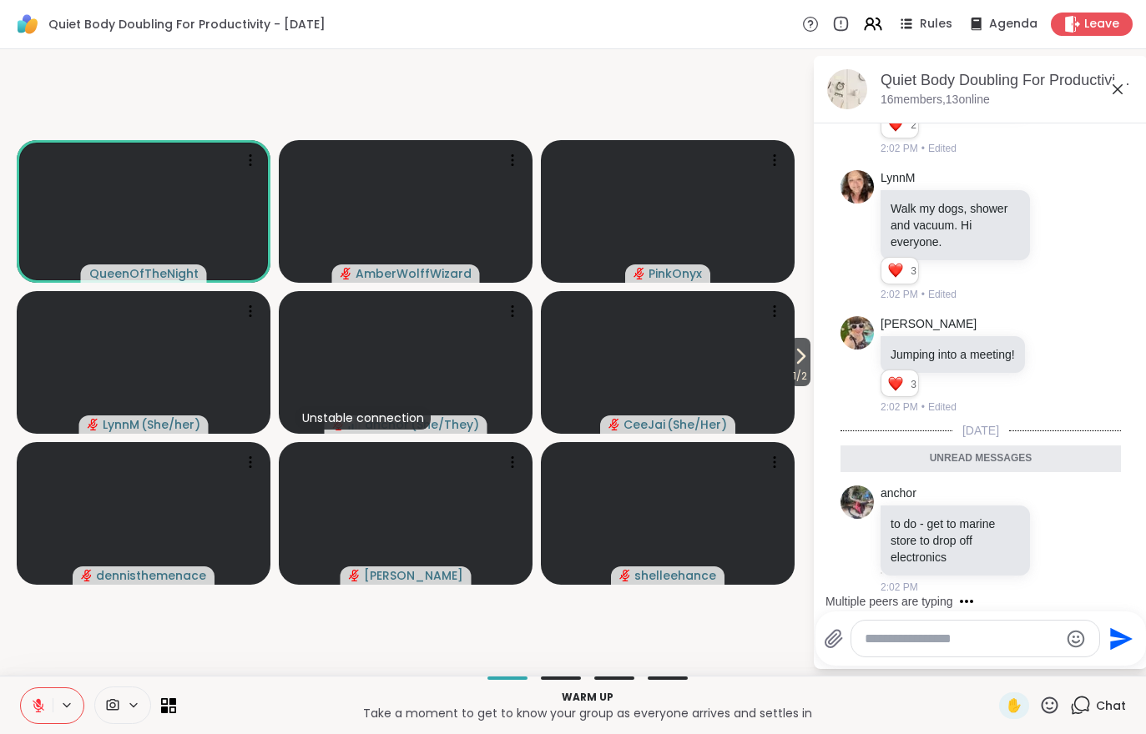
click at [22, 704] on button at bounding box center [37, 705] width 32 height 35
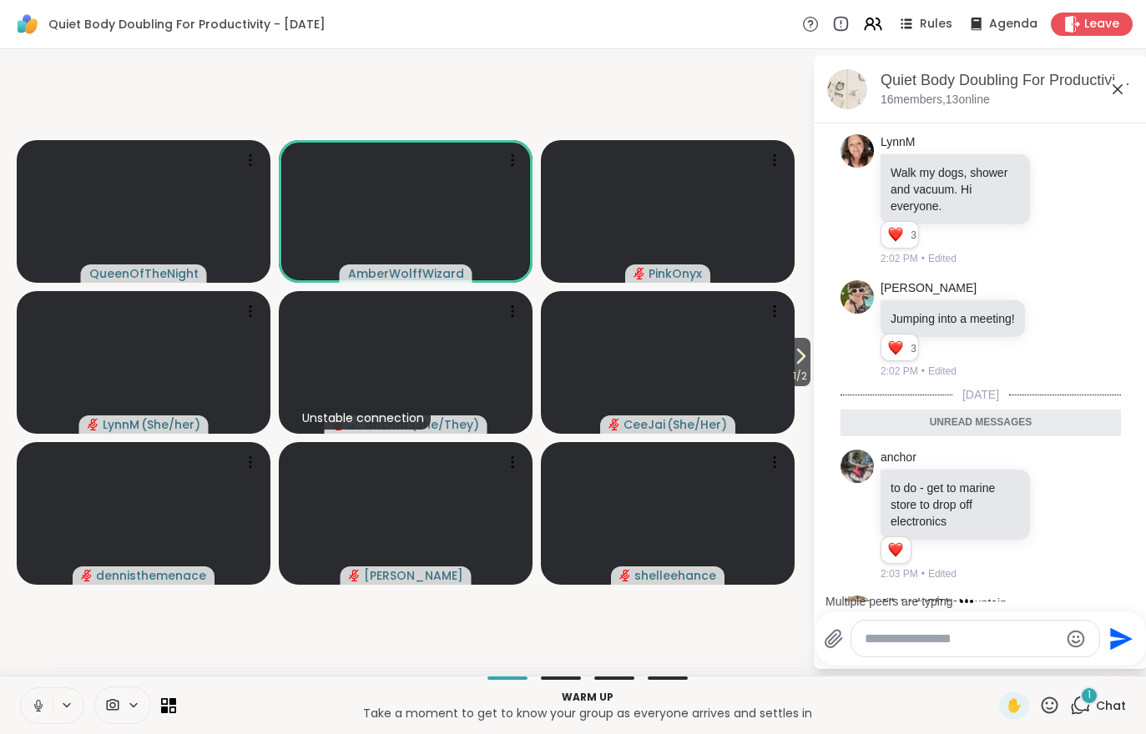
scroll to position [909, 0]
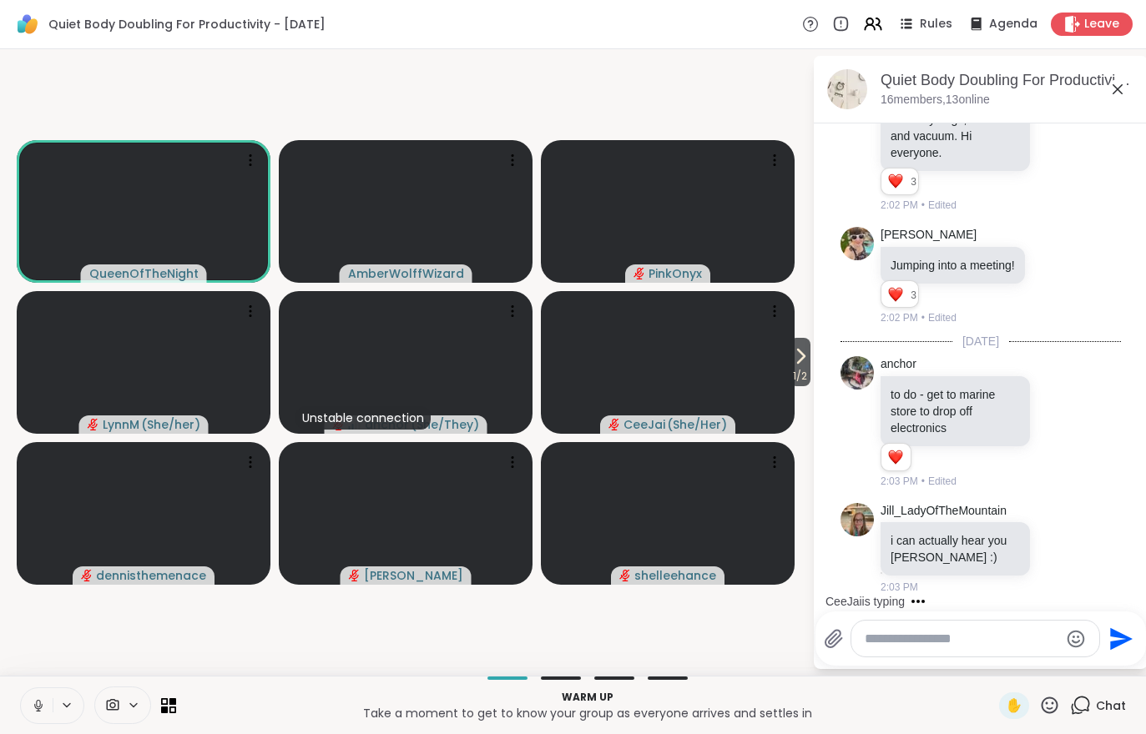
click at [797, 355] on icon at bounding box center [800, 356] width 20 height 20
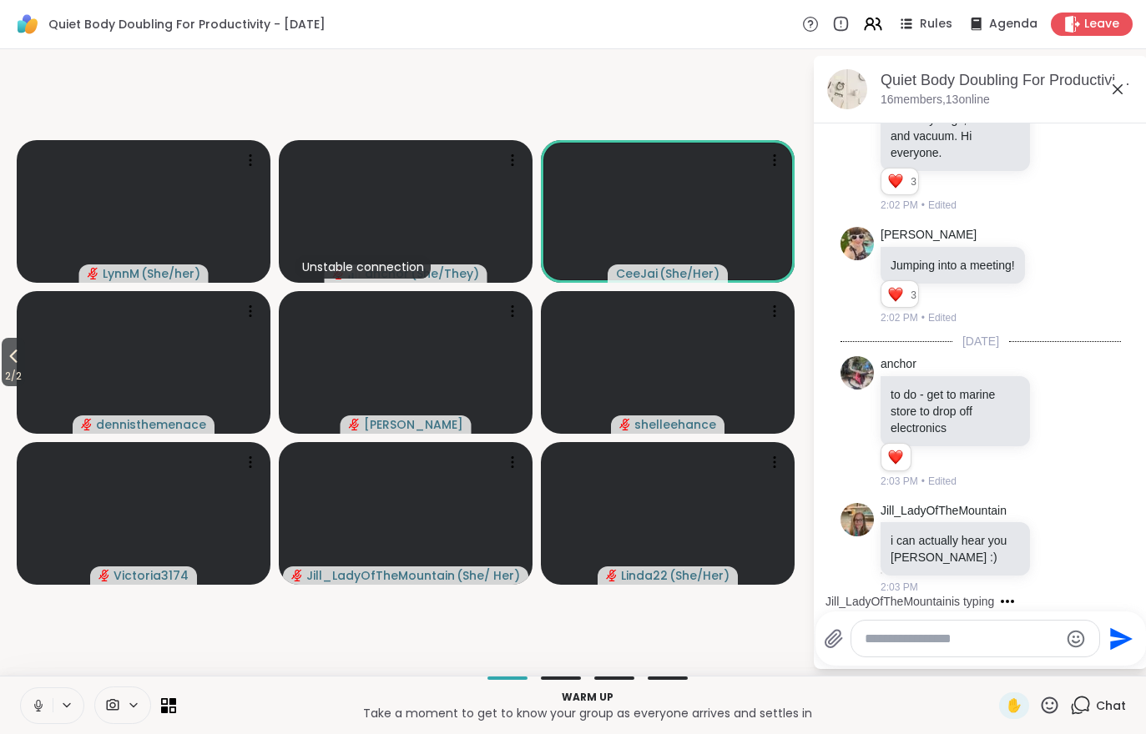
scroll to position [997, 0]
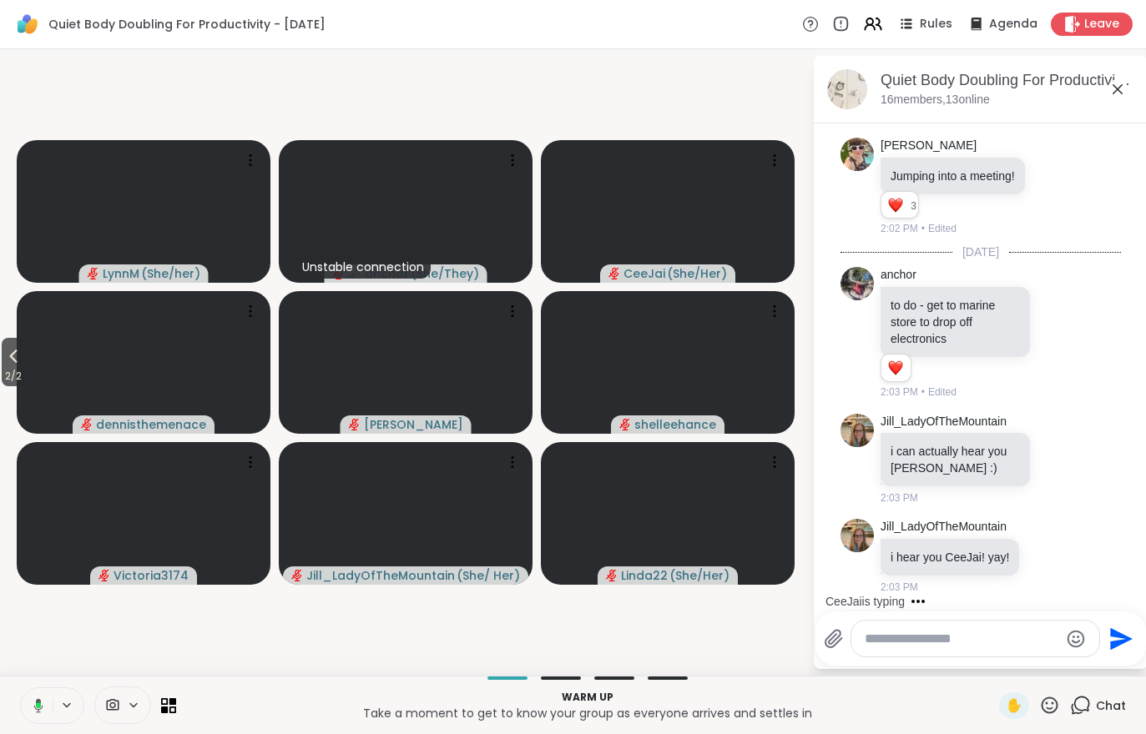
click at [11, 359] on icon at bounding box center [13, 356] width 20 height 20
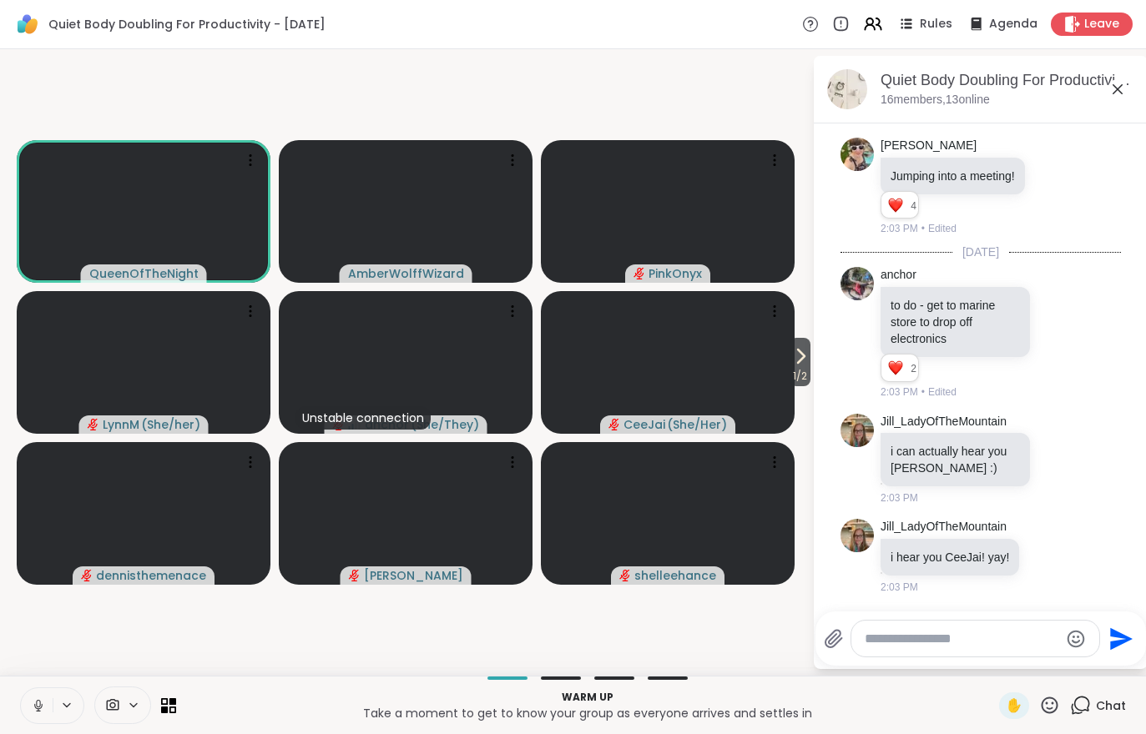
scroll to position [1119, 0]
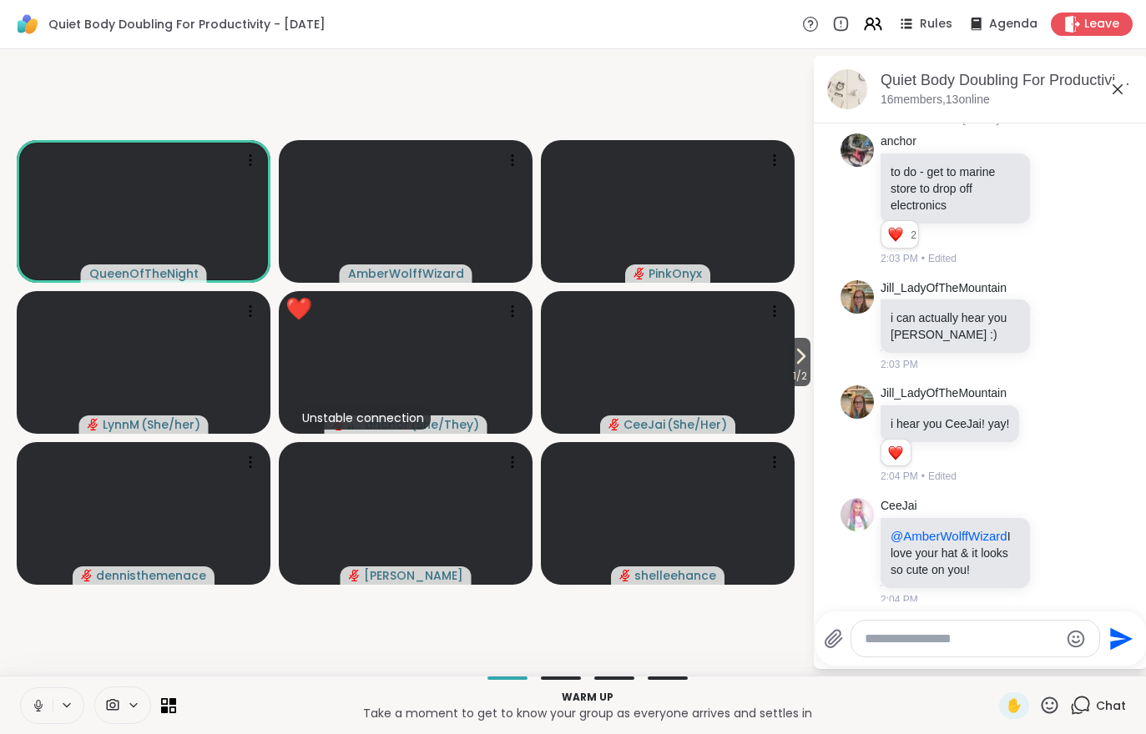
click at [1082, 562] on icon at bounding box center [1077, 552] width 15 height 20
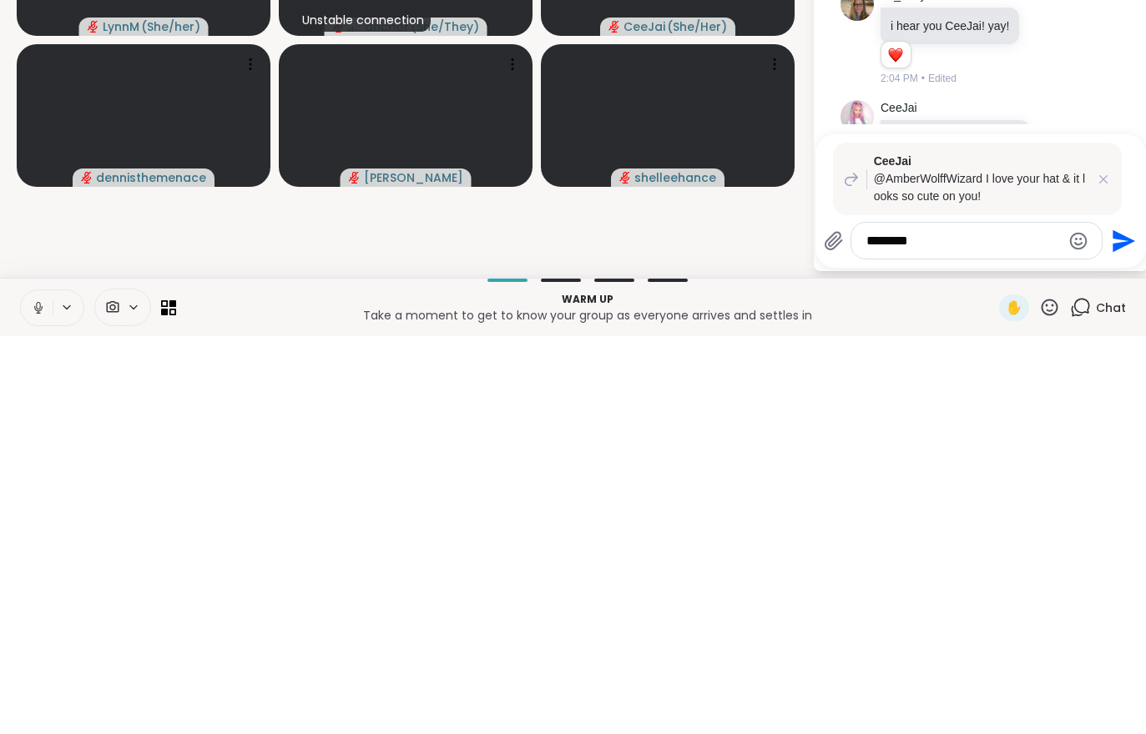
type textarea "********"
click at [1106, 620] on button "Send" at bounding box center [1121, 639] width 38 height 38
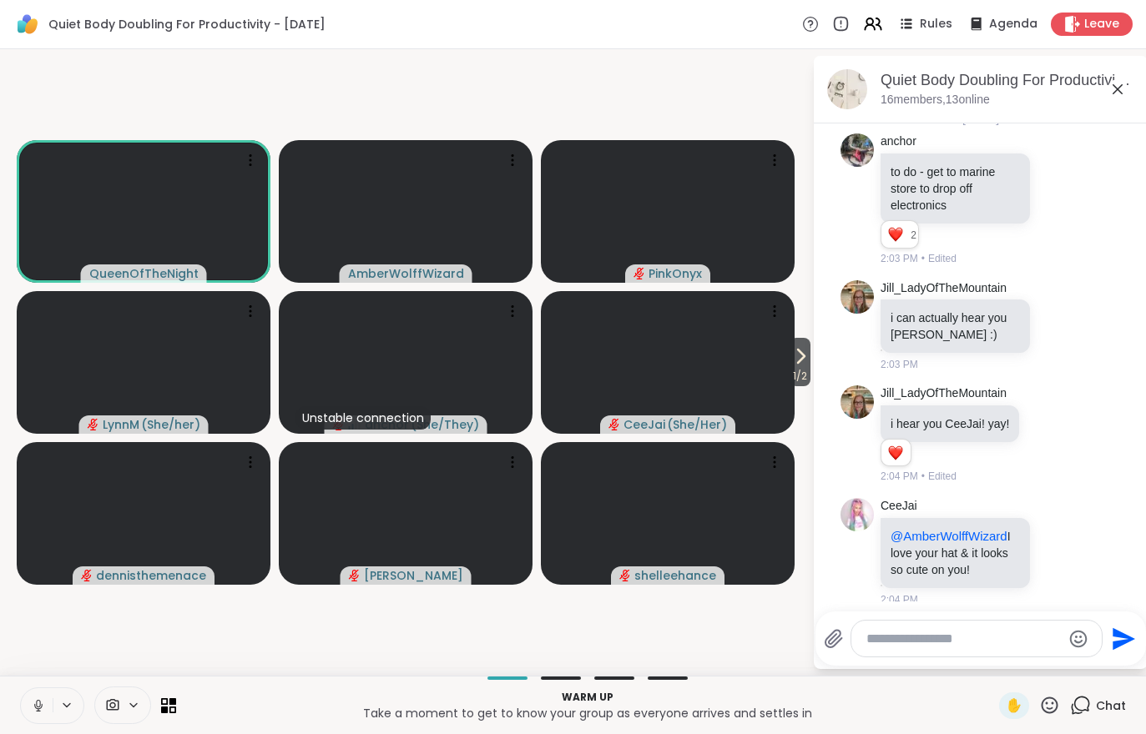
scroll to position [1327, 0]
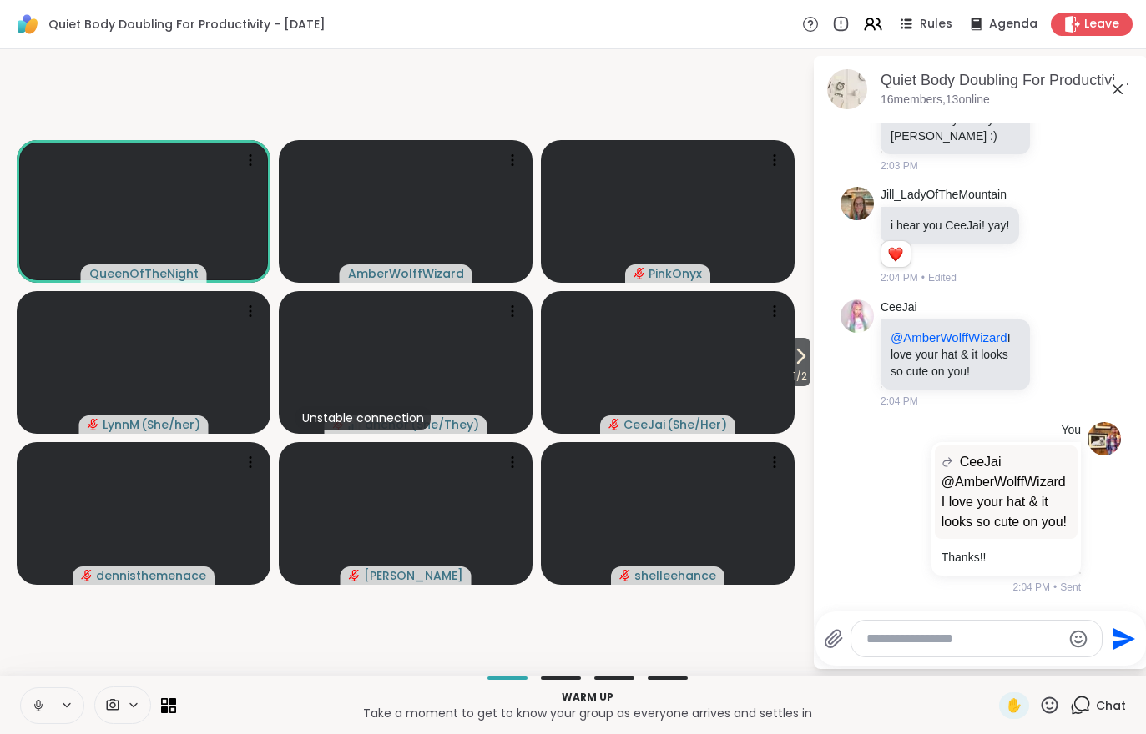
click at [29, 706] on button at bounding box center [37, 705] width 32 height 35
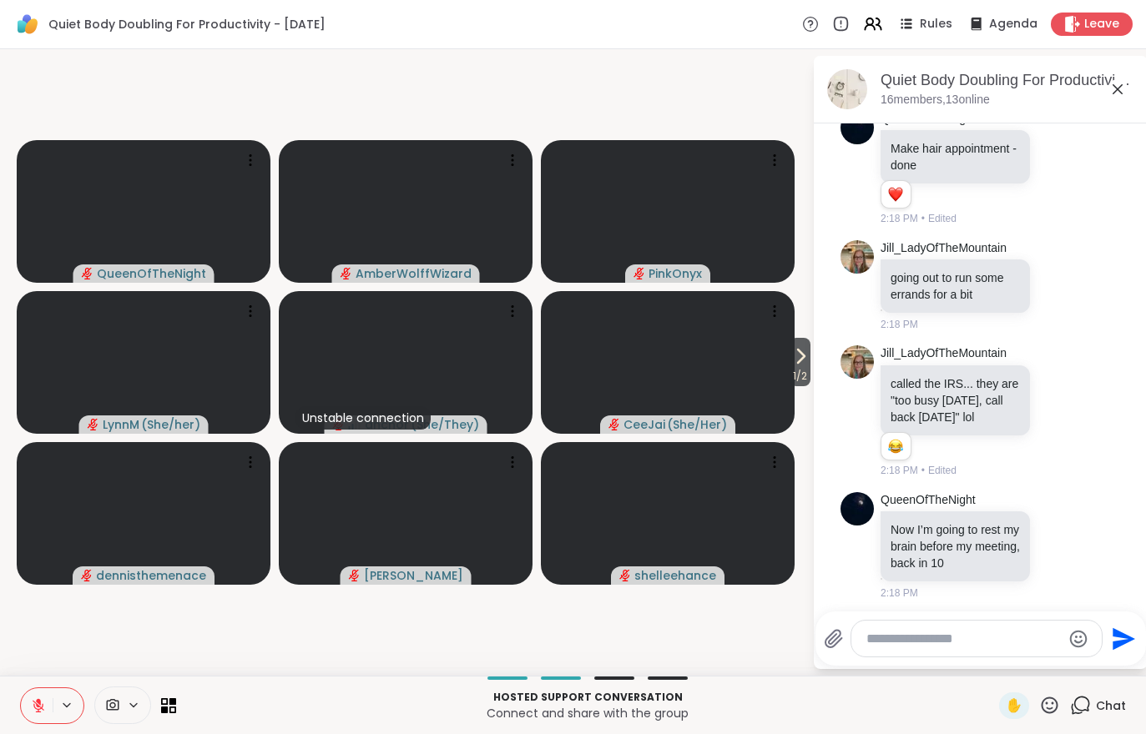
scroll to position [3164, 0]
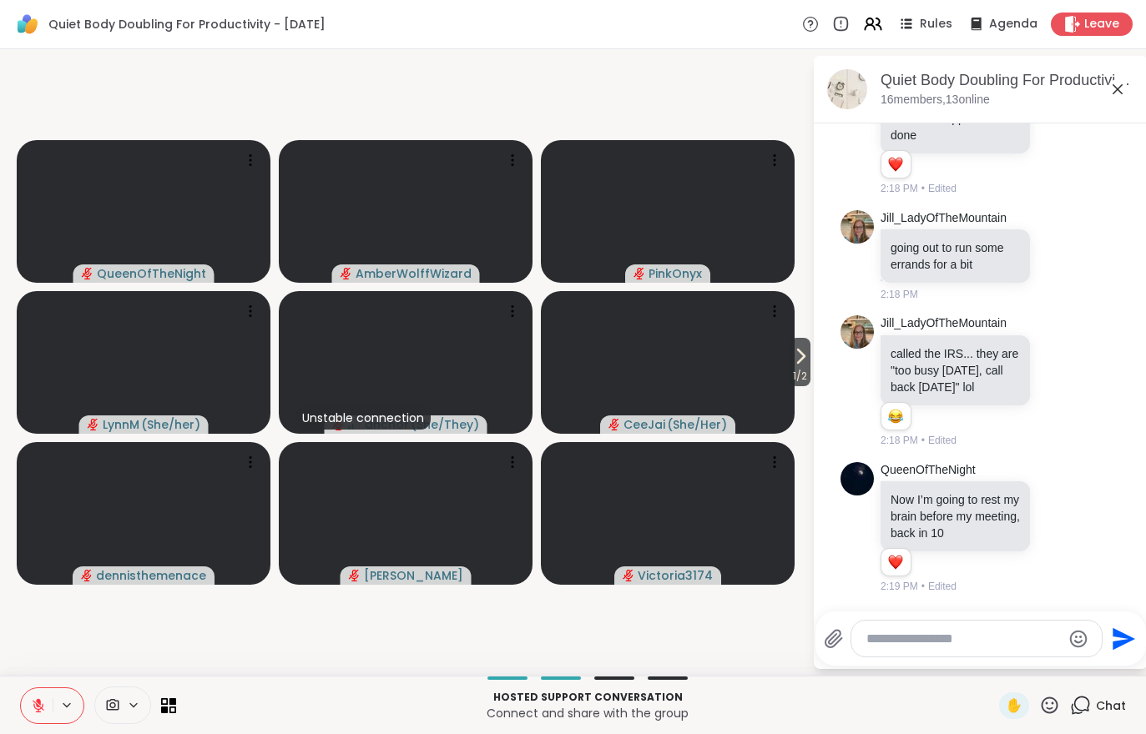
click at [789, 368] on span "1 / 2" at bounding box center [799, 376] width 21 height 20
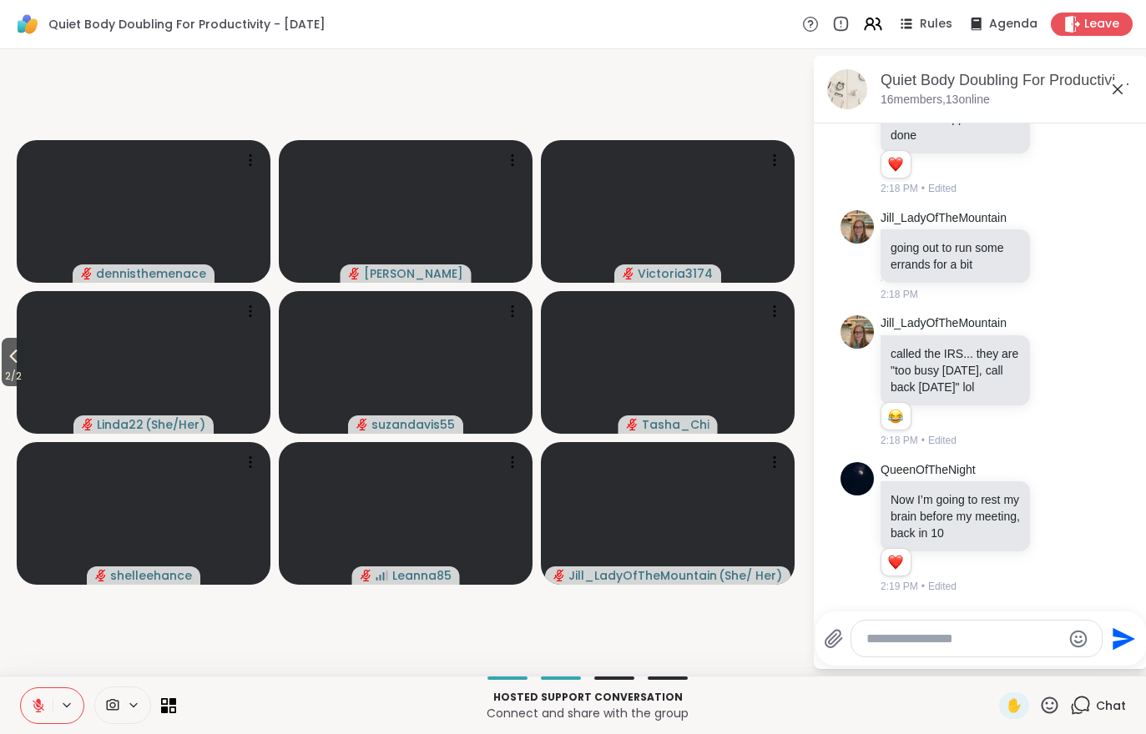
click at [8, 369] on span "2 / 2" at bounding box center [13, 376] width 23 height 20
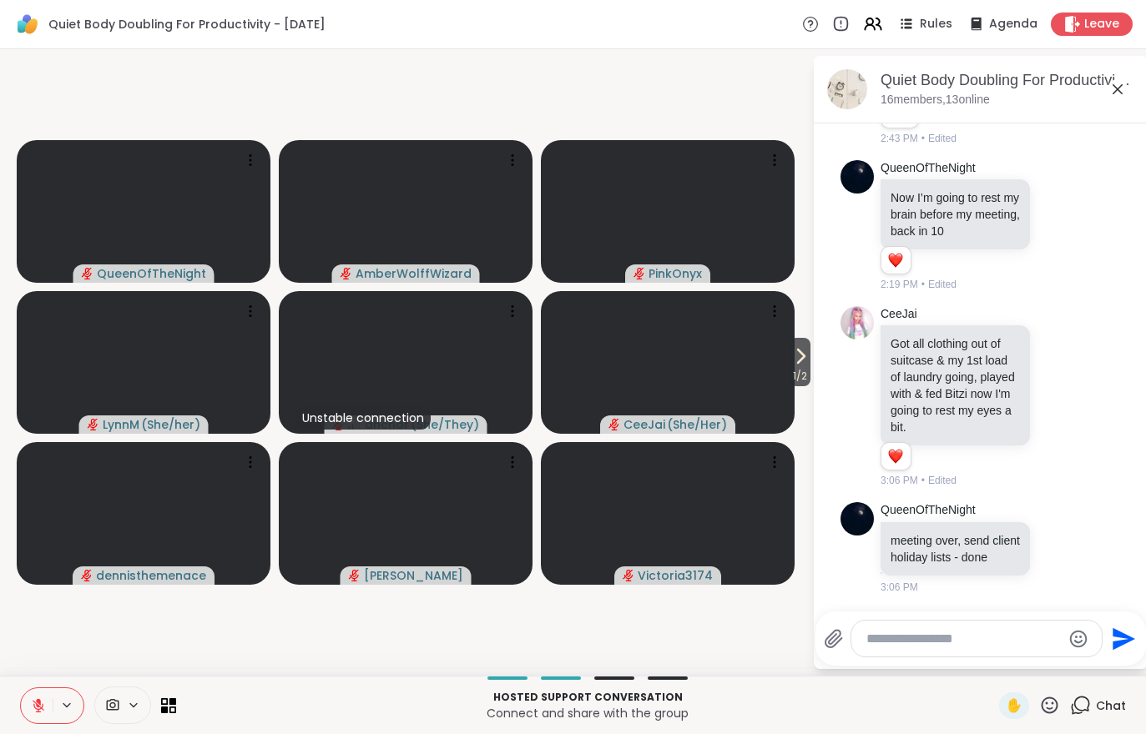
scroll to position [3504, 0]
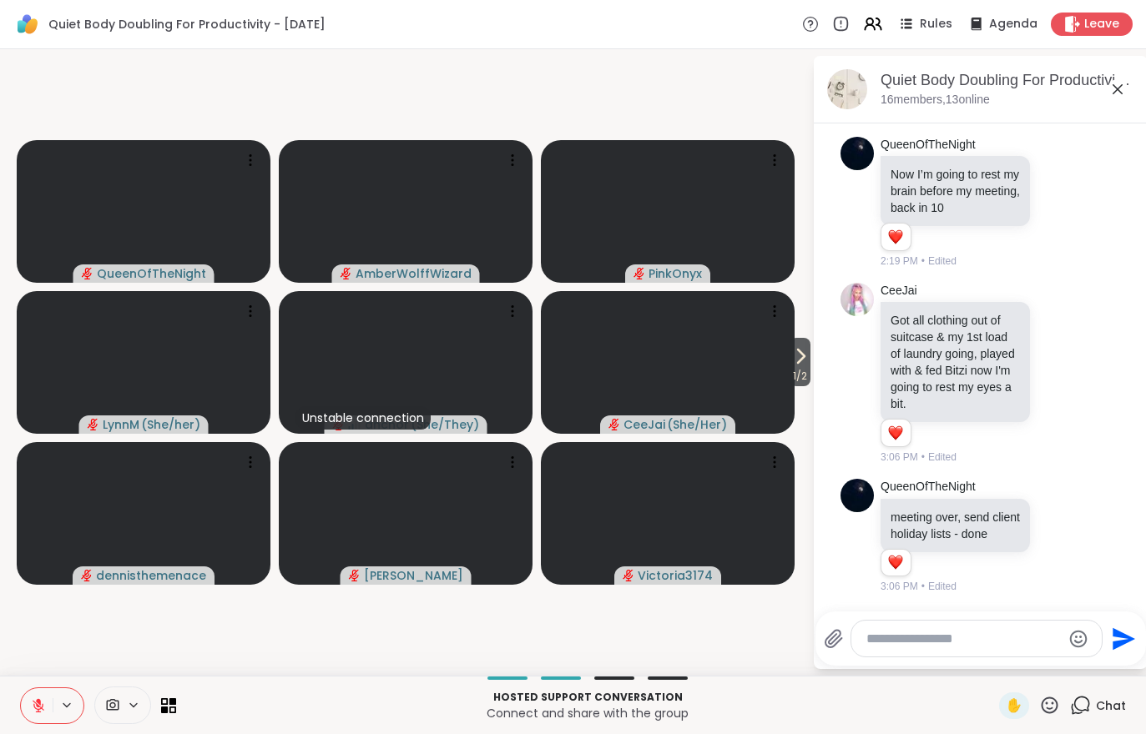
click at [798, 370] on span "1 / 2" at bounding box center [799, 376] width 21 height 20
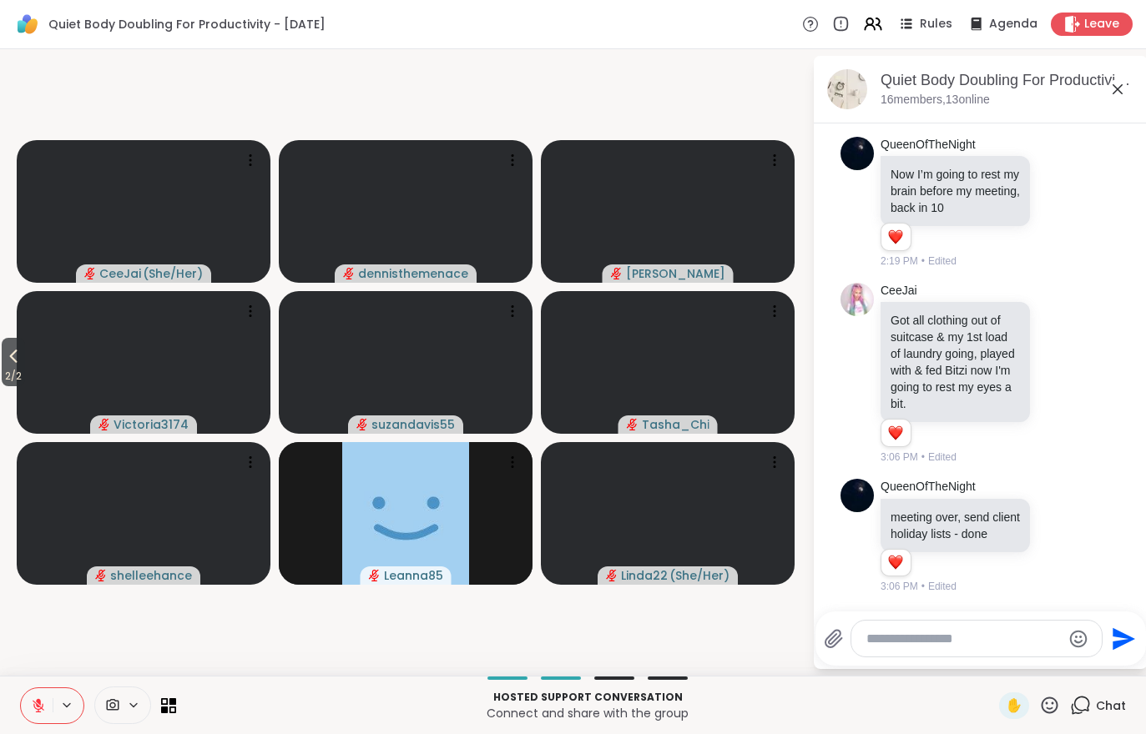
click at [18, 368] on span "2 / 2" at bounding box center [13, 376] width 23 height 20
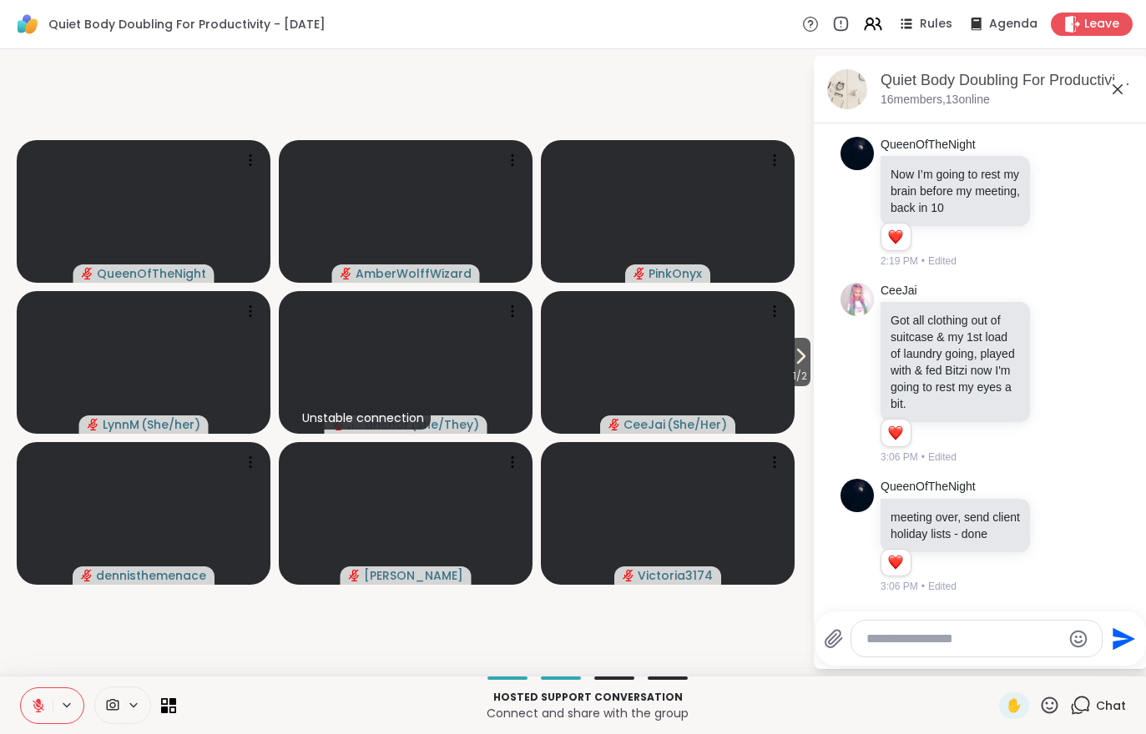
click at [802, 357] on icon at bounding box center [801, 356] width 7 height 13
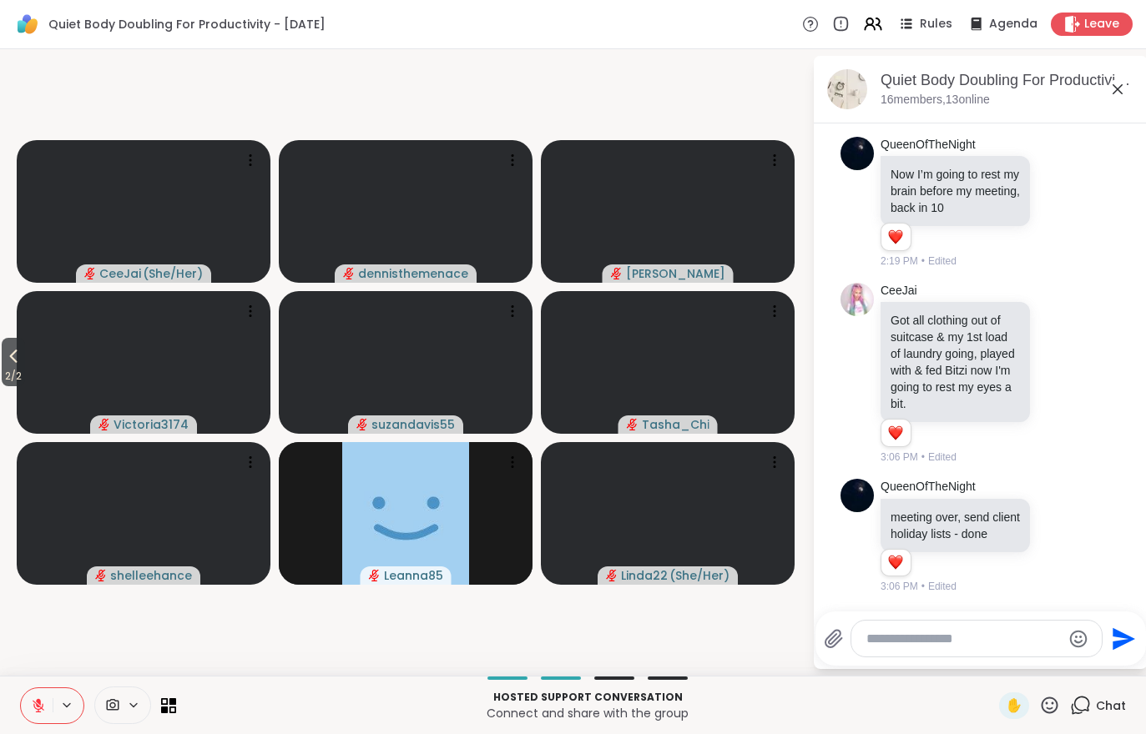
click at [18, 363] on icon at bounding box center [14, 356] width 8 height 13
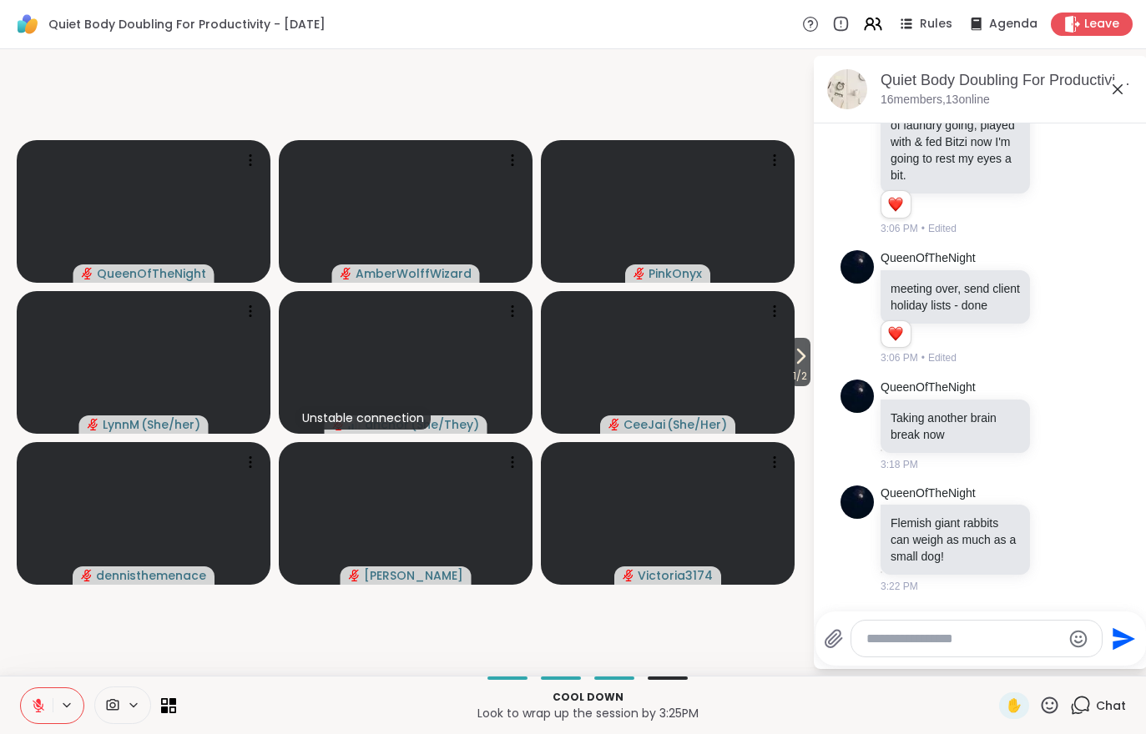
scroll to position [3870, 0]
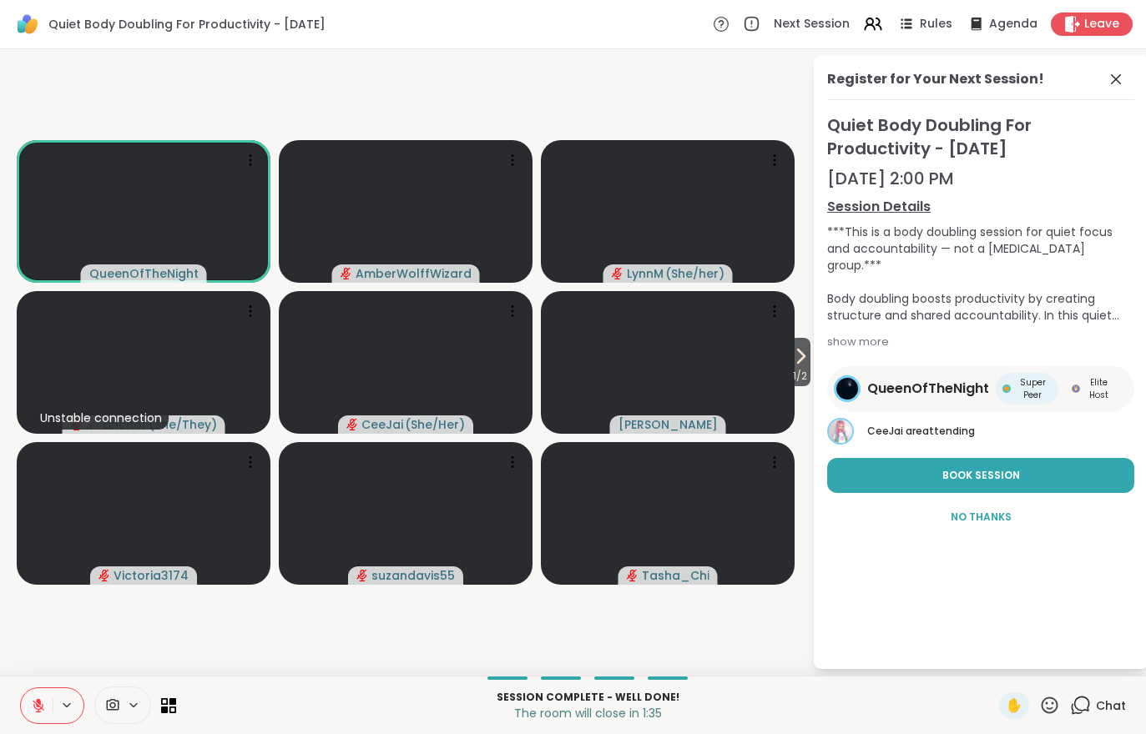
click at [1090, 35] on div "Leave" at bounding box center [1091, 24] width 82 height 23
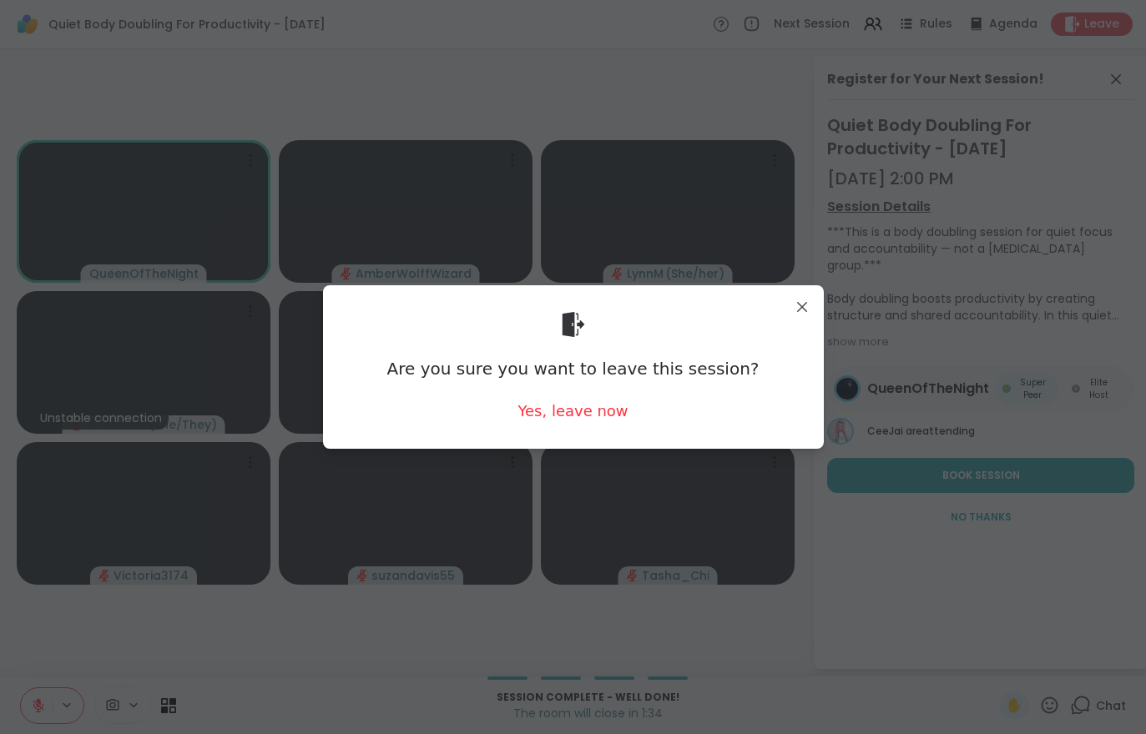
click at [583, 436] on div "Are you sure you want to leave this session? Yes, leave now" at bounding box center [573, 366] width 501 height 163
click at [574, 411] on div "Yes, leave now" at bounding box center [572, 410] width 110 height 21
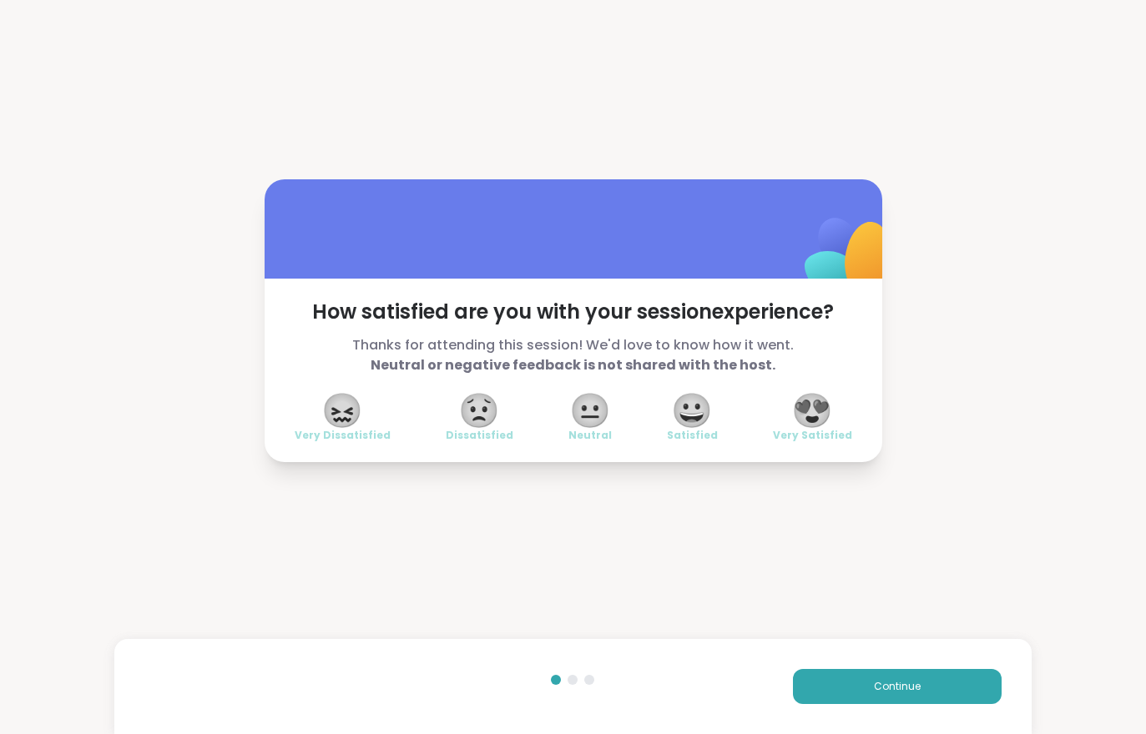
click at [877, 645] on div "Continue" at bounding box center [572, 686] width 916 height 95
click at [880, 666] on div "Continue" at bounding box center [572, 686] width 916 height 95
click at [879, 680] on span "Continue" at bounding box center [897, 686] width 47 height 15
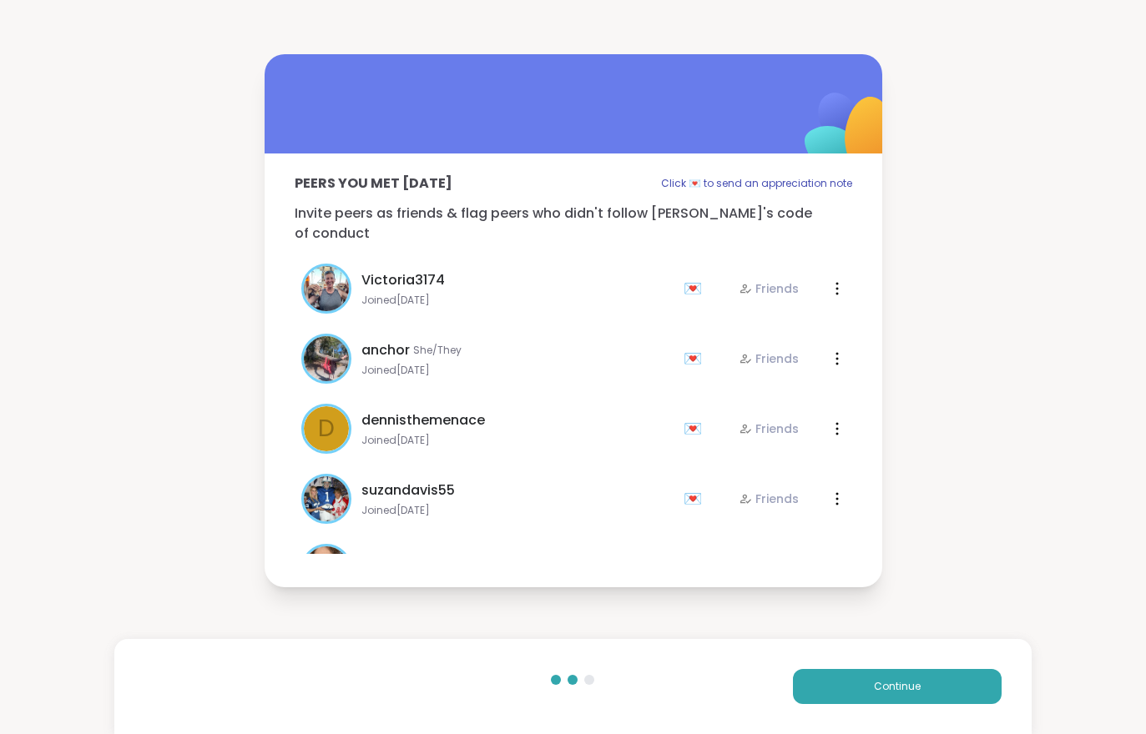
click at [870, 700] on button "Continue" at bounding box center [897, 686] width 209 height 35
click at [869, 699] on button "Continue" at bounding box center [897, 686] width 209 height 35
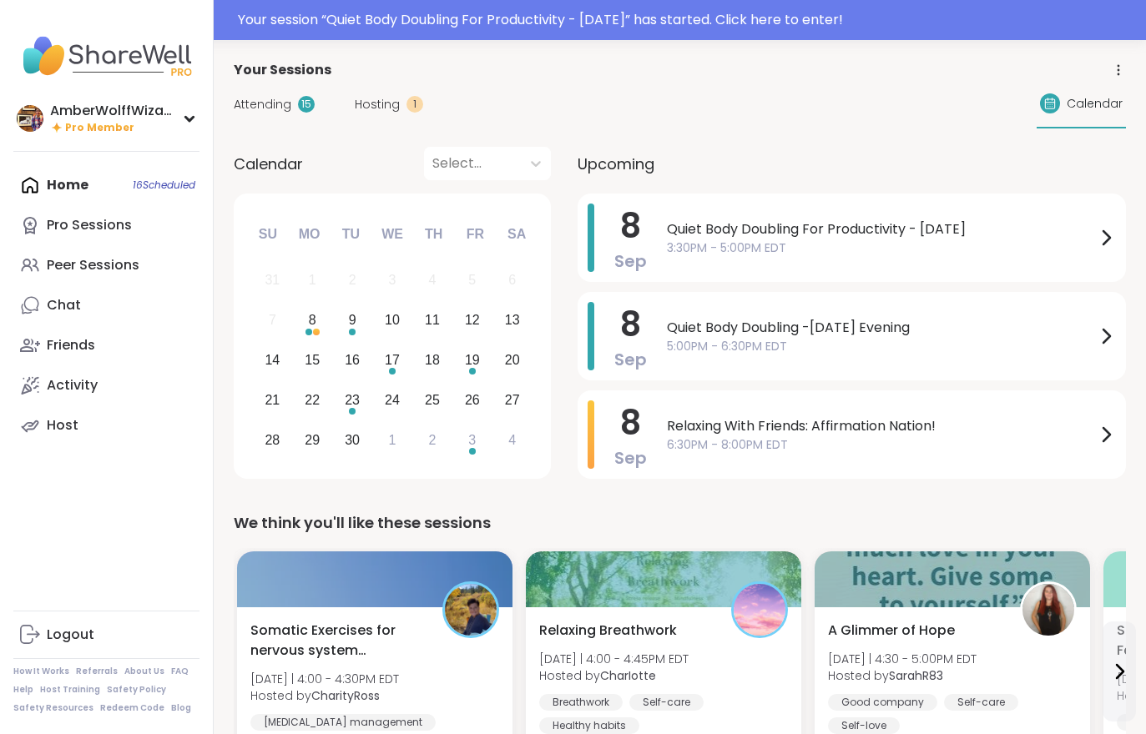
click at [253, 123] on div "Attending 15 Hosting 1 Calendar" at bounding box center [680, 104] width 892 height 48
click at [295, 113] on div "Attending 15" at bounding box center [274, 105] width 81 height 18
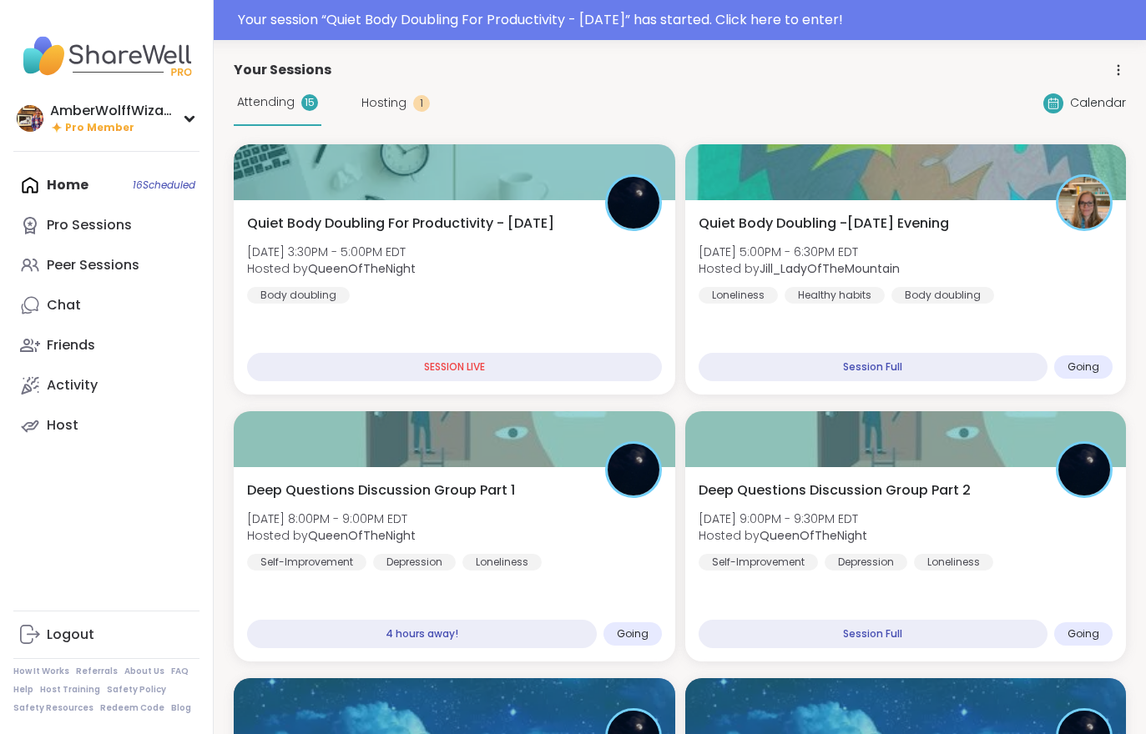
click at [426, 283] on div "Quiet Body Doubling For Productivity - Monday Mon, Sep 08 | 3:30PM - 5:00PM EDT…" at bounding box center [454, 259] width 415 height 90
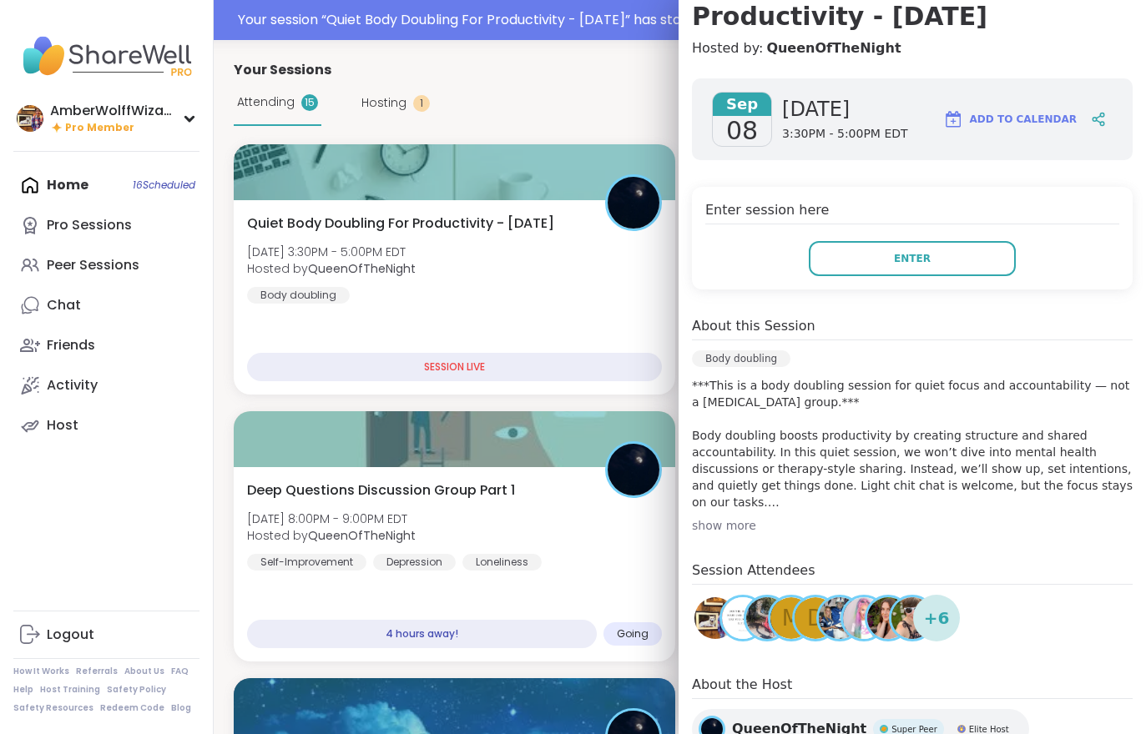
scroll to position [197, 0]
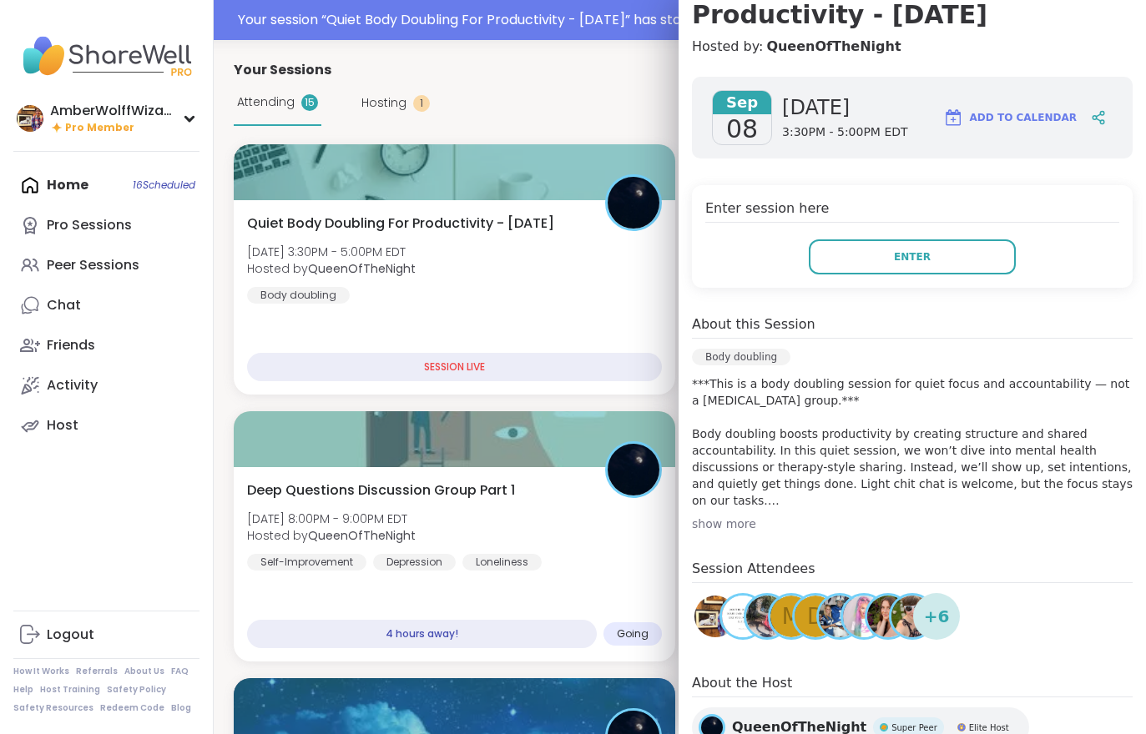
click at [898, 260] on span "Enter" at bounding box center [912, 256] width 37 height 15
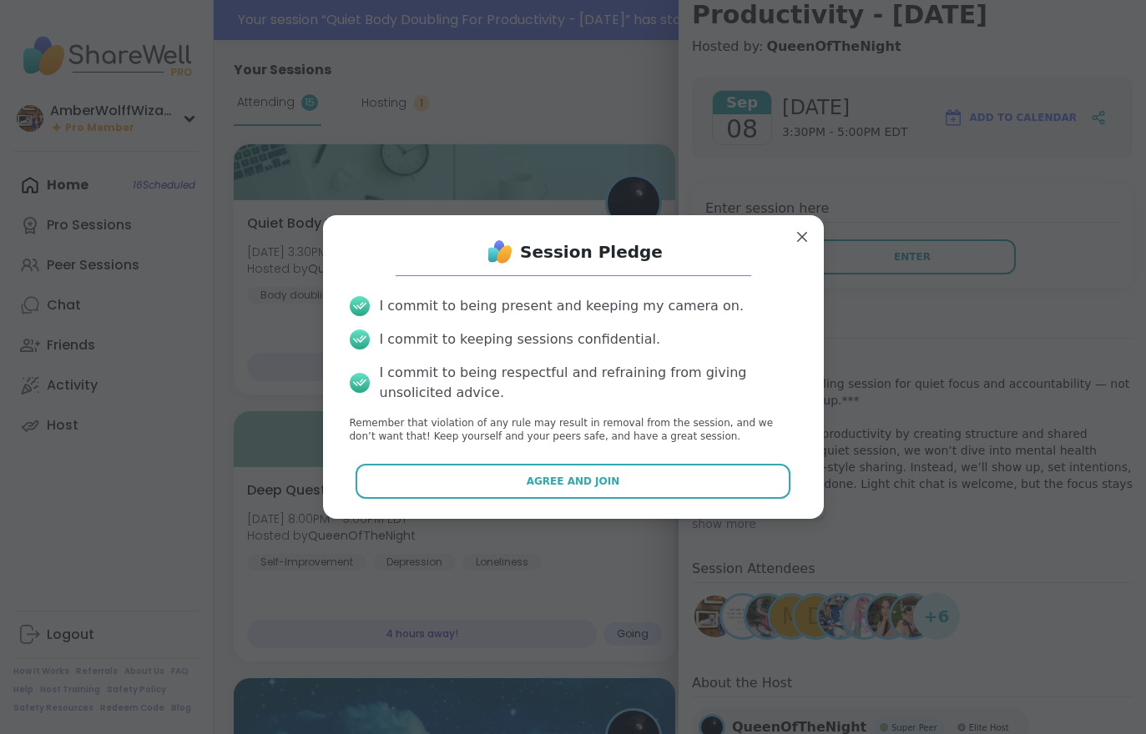
click at [662, 491] on button "Agree and Join" at bounding box center [572, 481] width 435 height 35
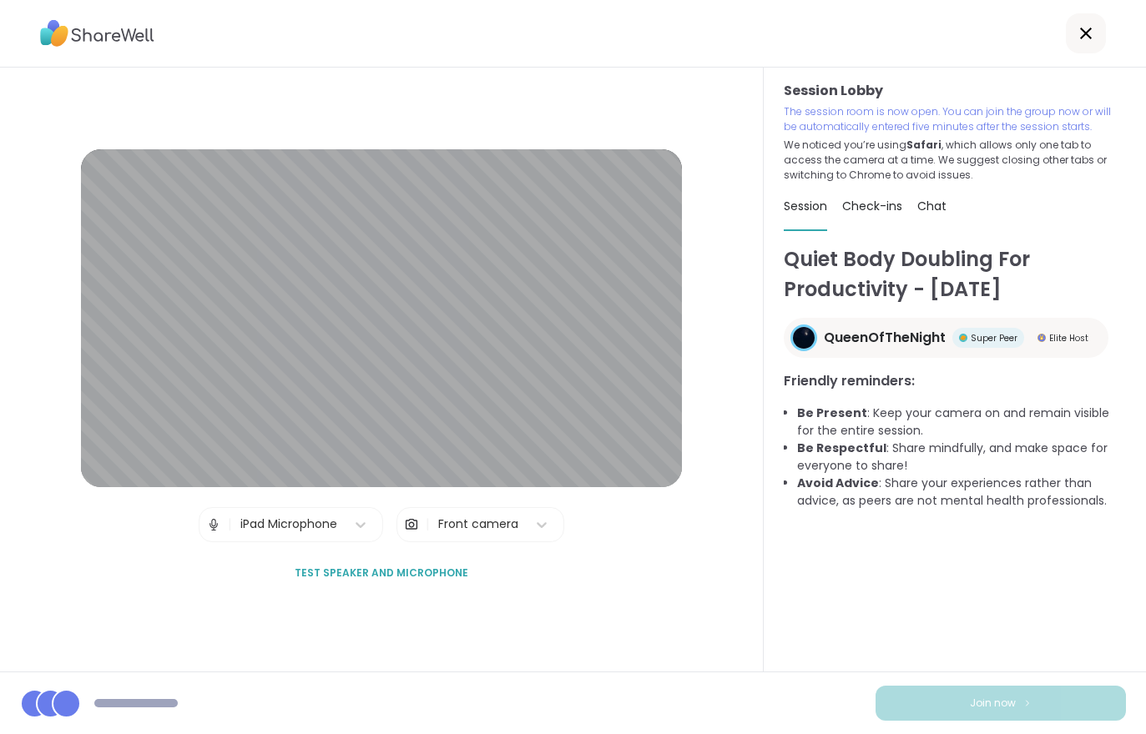
click at [960, 683] on div "Join now" at bounding box center [573, 703] width 1146 height 63
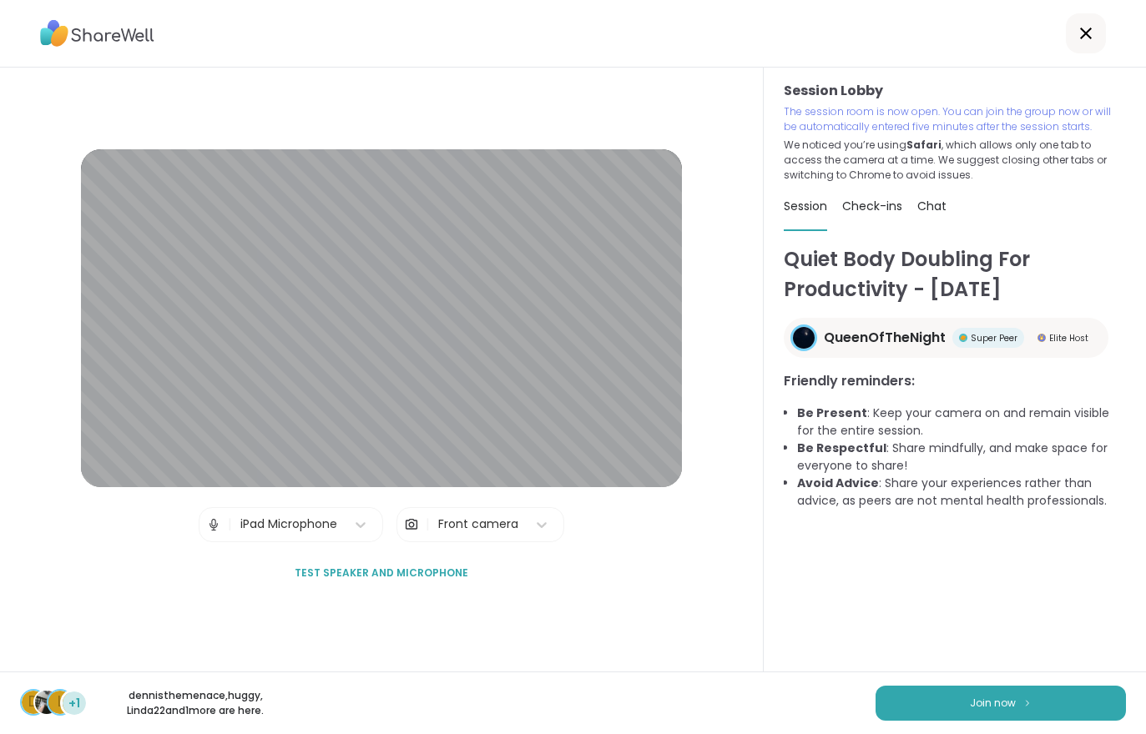
click at [970, 696] on span "Join now" at bounding box center [993, 703] width 46 height 15
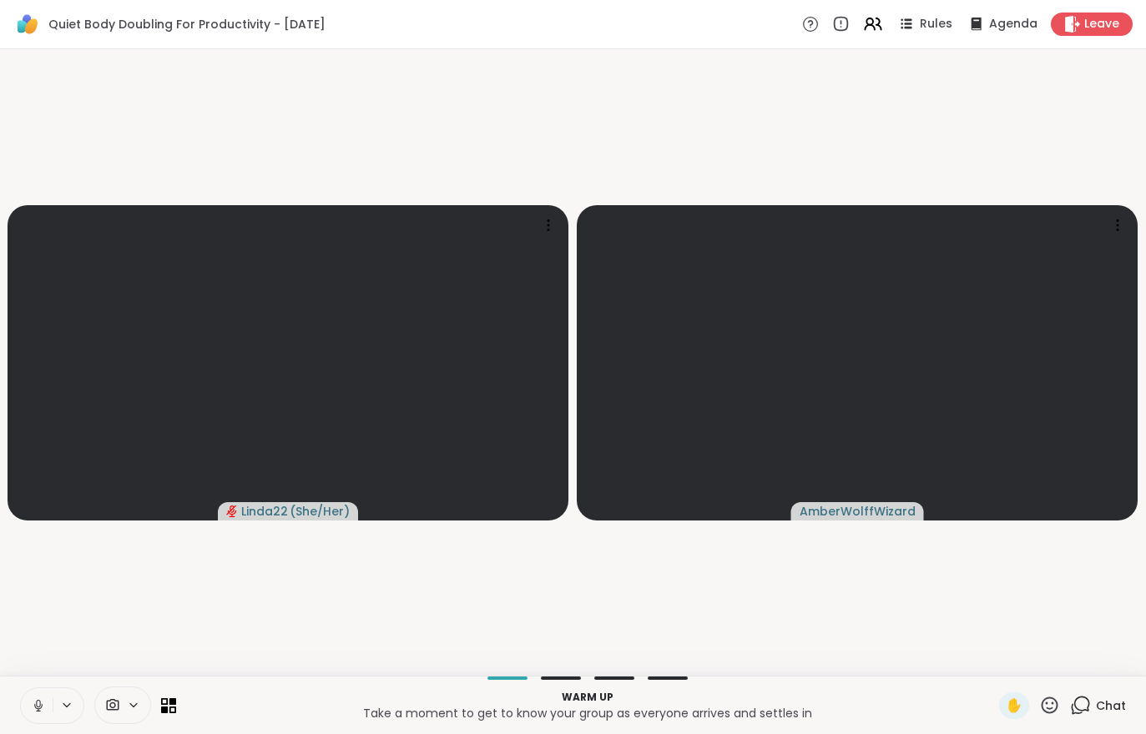
click at [773, 615] on video-player-container "Linda22 ( She/Her ) AmberWolffWizard" at bounding box center [573, 362] width 1126 height 613
click at [17, 700] on div "Warm up Take a moment to get to know your group as everyone arrives and settles…" at bounding box center [573, 705] width 1146 height 58
click at [17, 699] on div "Warm up Take a moment to get to know your group as everyone arrives and settles…" at bounding box center [573, 705] width 1146 height 58
click at [42, 697] on button at bounding box center [37, 705] width 32 height 35
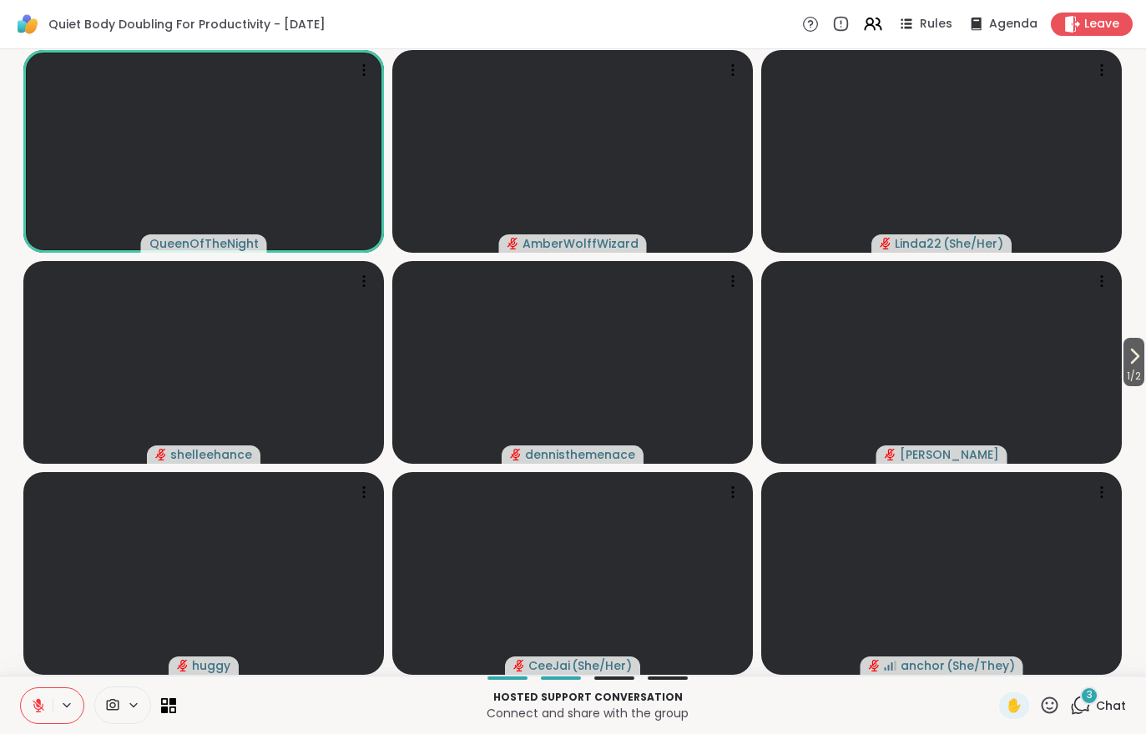
click at [1101, 702] on span "Chat" at bounding box center [1111, 706] width 30 height 17
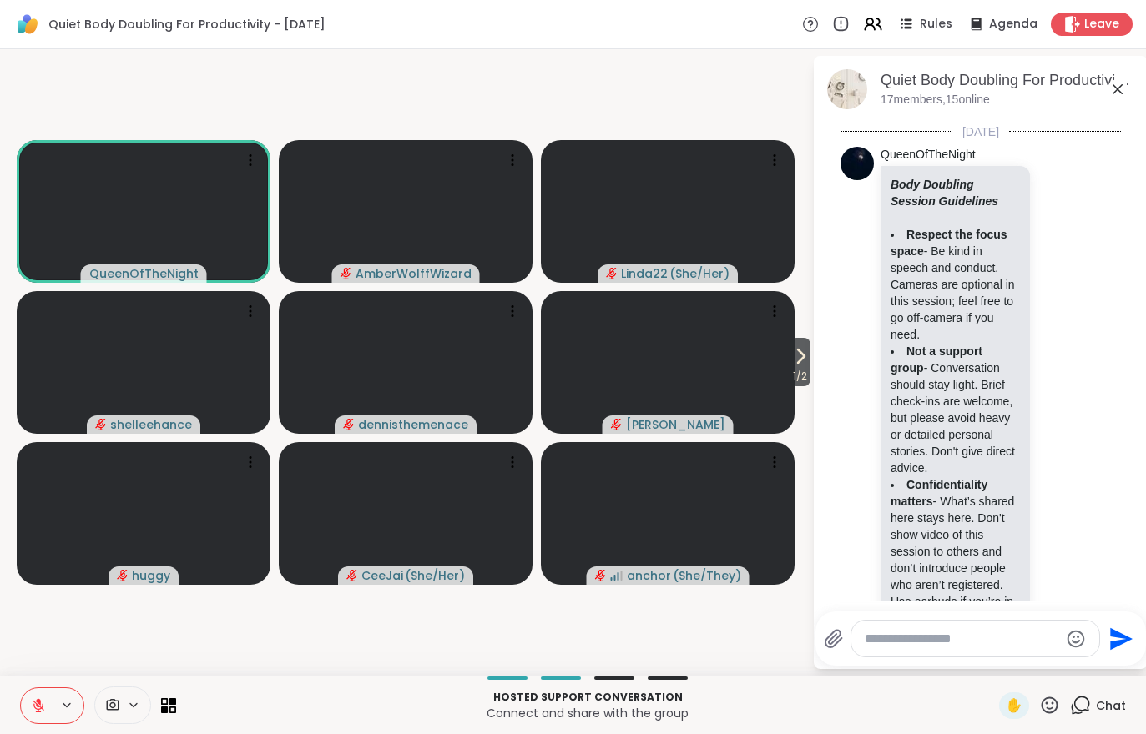
scroll to position [893, 0]
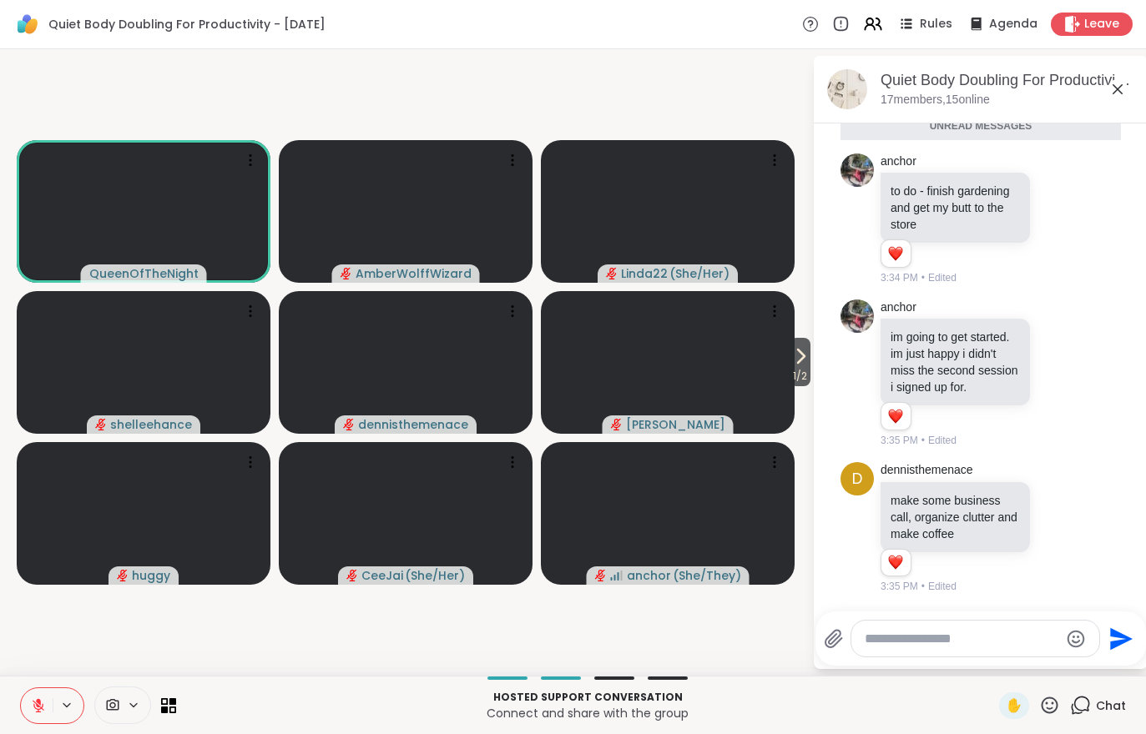
click at [798, 365] on icon at bounding box center [800, 356] width 20 height 20
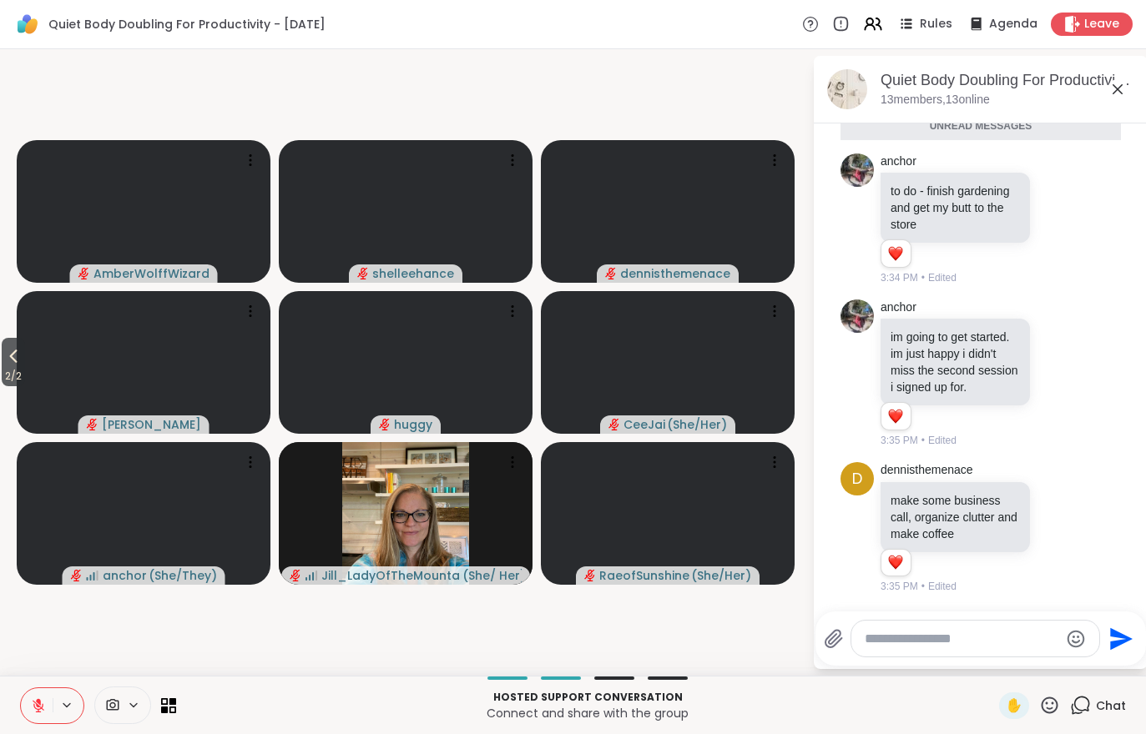
click at [12, 360] on icon at bounding box center [13, 356] width 20 height 20
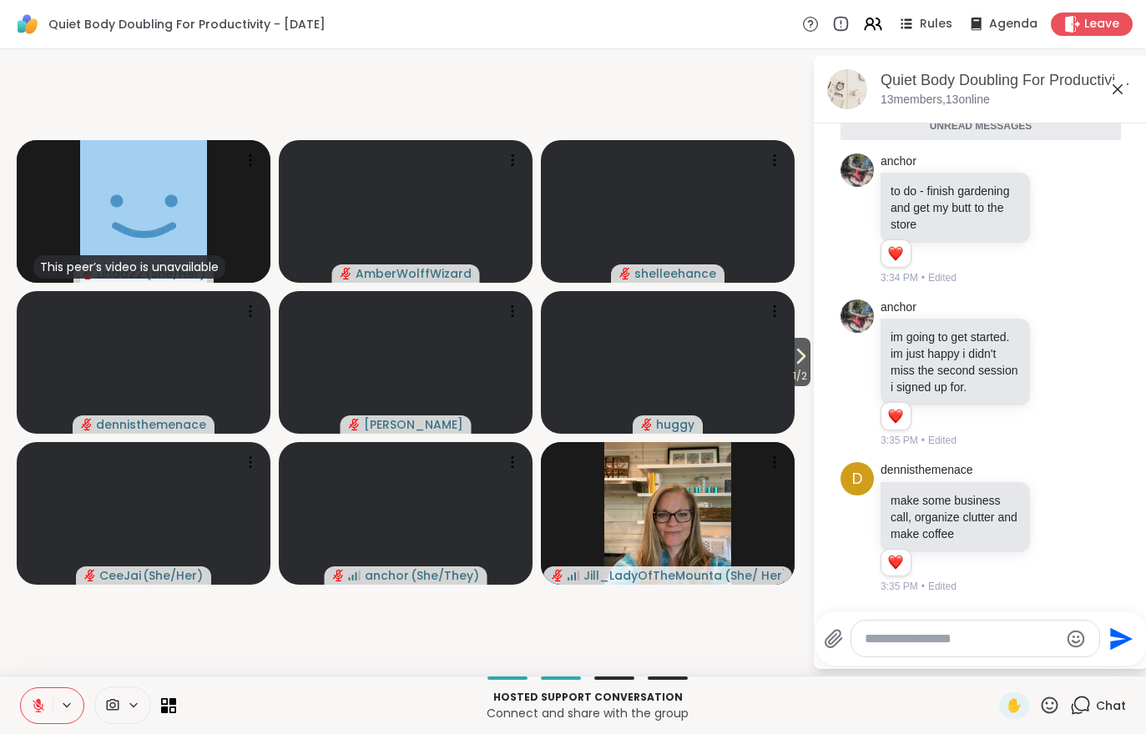
click at [881, 16] on icon at bounding box center [873, 24] width 20 height 20
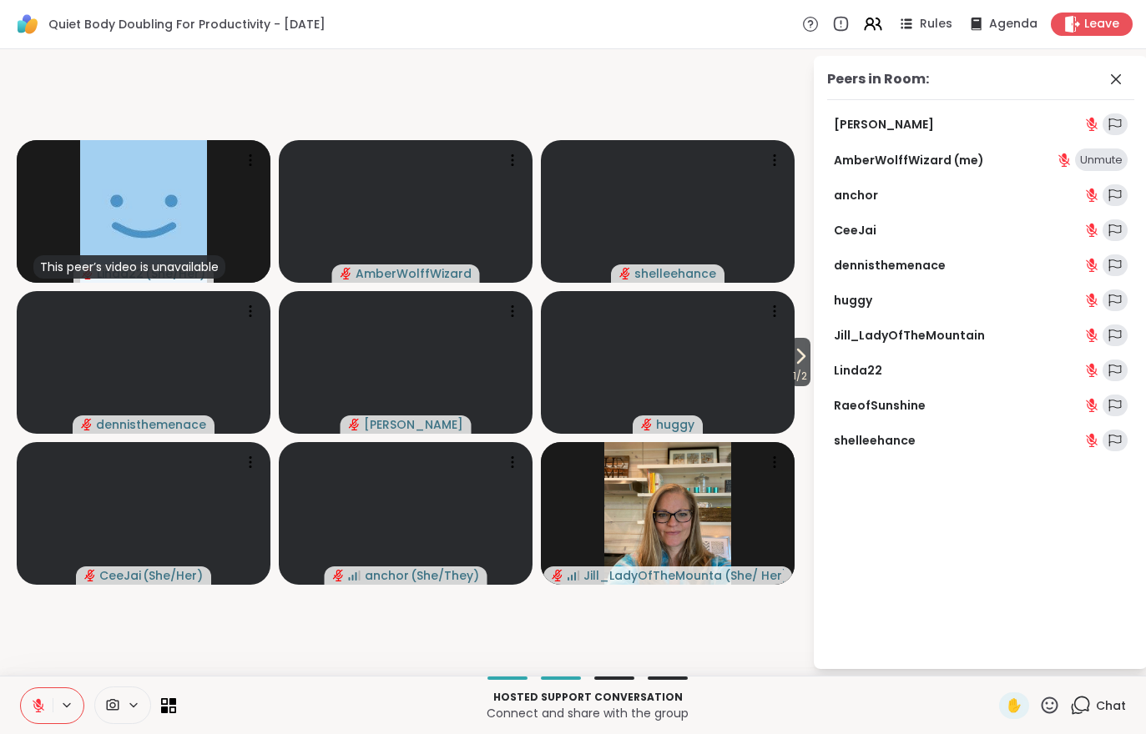
click at [73, 683] on div "Hosted support conversation Connect and share with the group ✋ Chat" at bounding box center [573, 705] width 1146 height 58
click at [32, 721] on button at bounding box center [37, 705] width 32 height 35
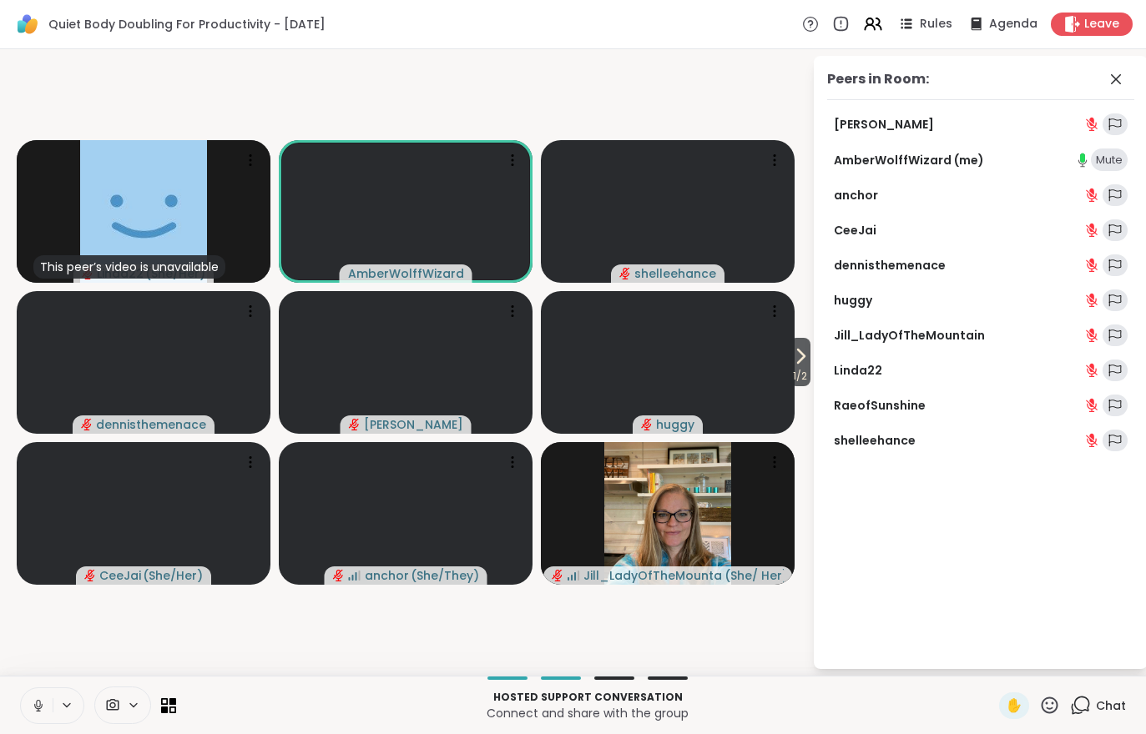
click at [48, 701] on button at bounding box center [37, 705] width 32 height 35
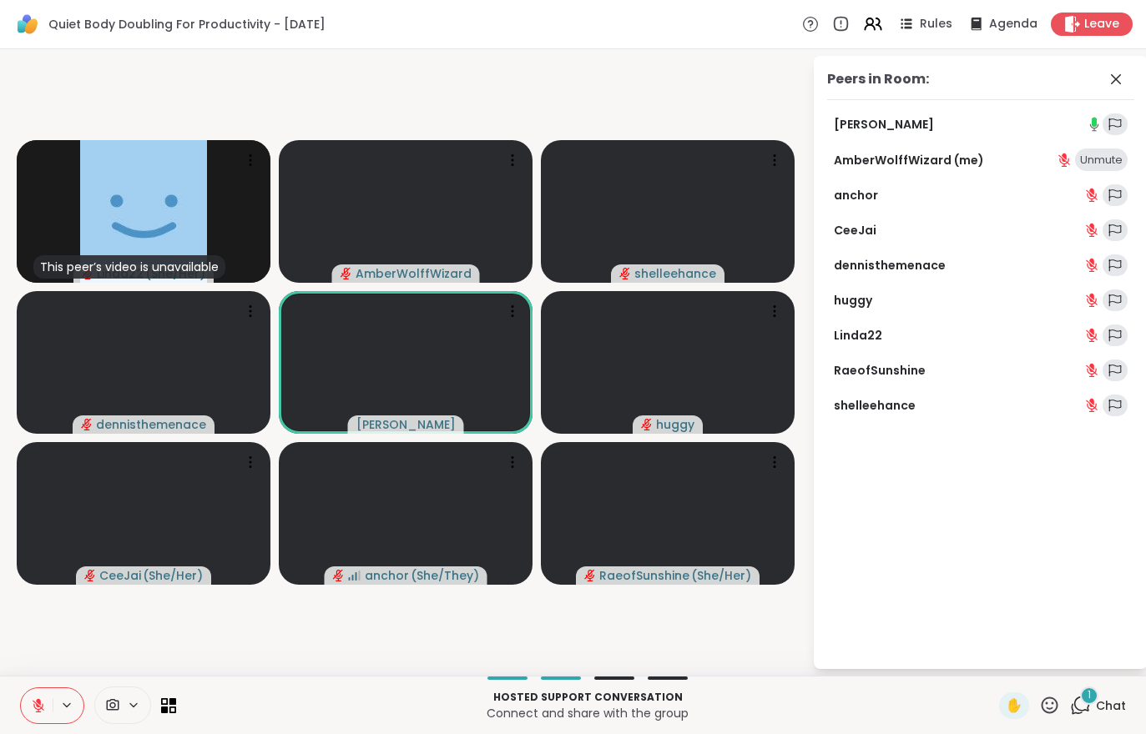
click at [1089, 702] on span "1" at bounding box center [1088, 695] width 3 height 14
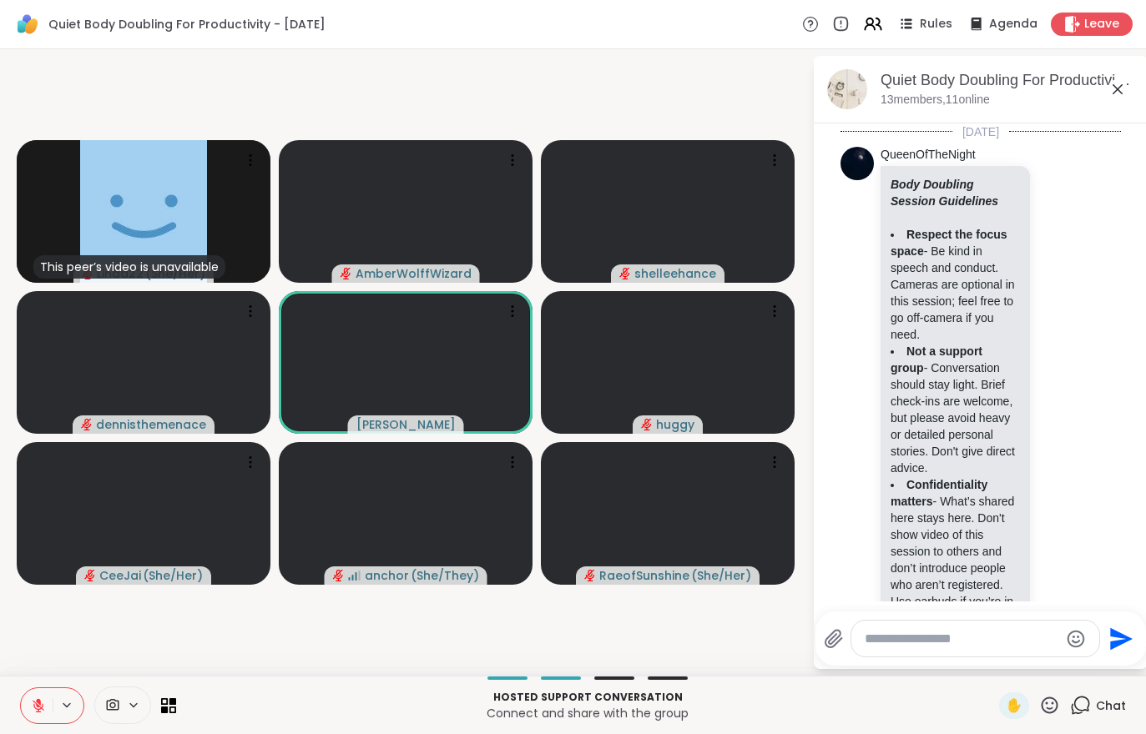
scroll to position [981, 0]
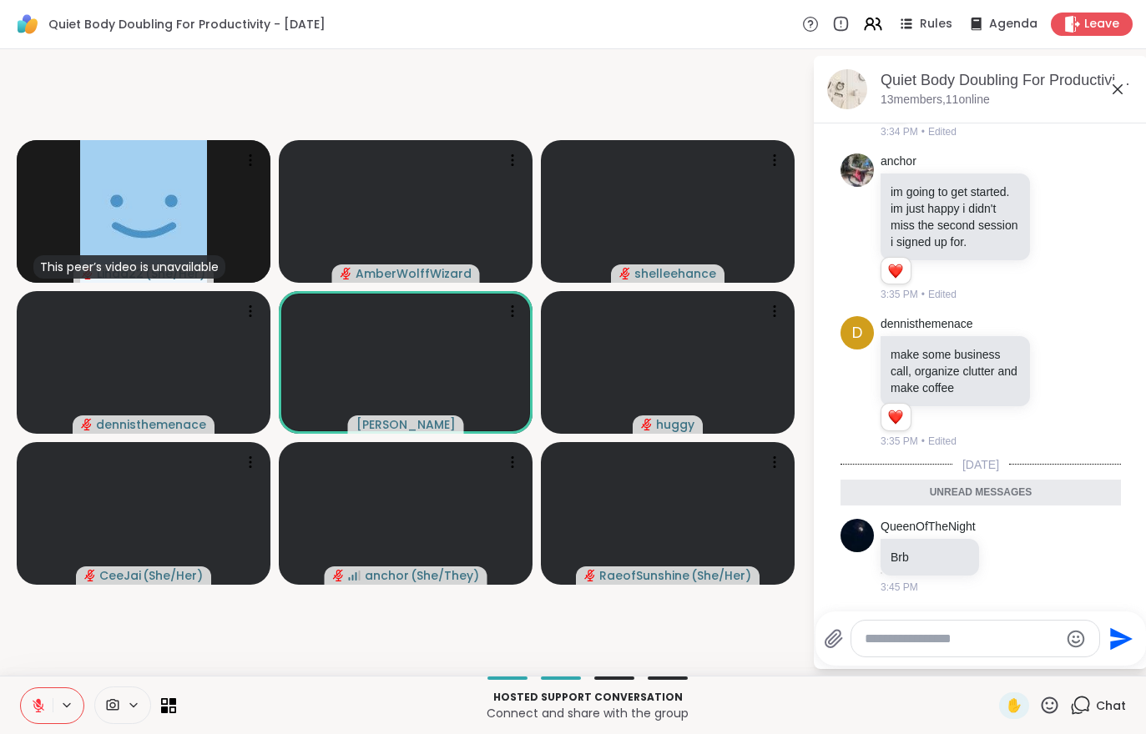
click at [16, 718] on div "Hosted support conversation Connect and share with the group ✋ Chat" at bounding box center [573, 705] width 1146 height 58
click at [28, 715] on button at bounding box center [37, 705] width 32 height 35
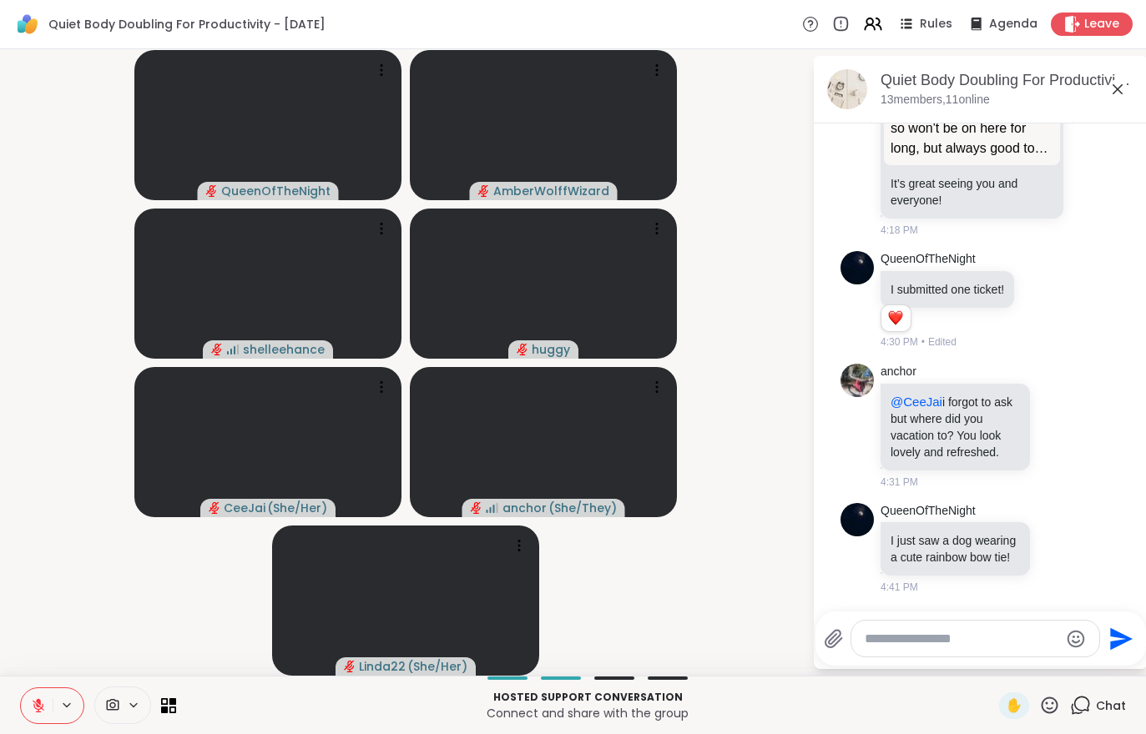
scroll to position [3846, 0]
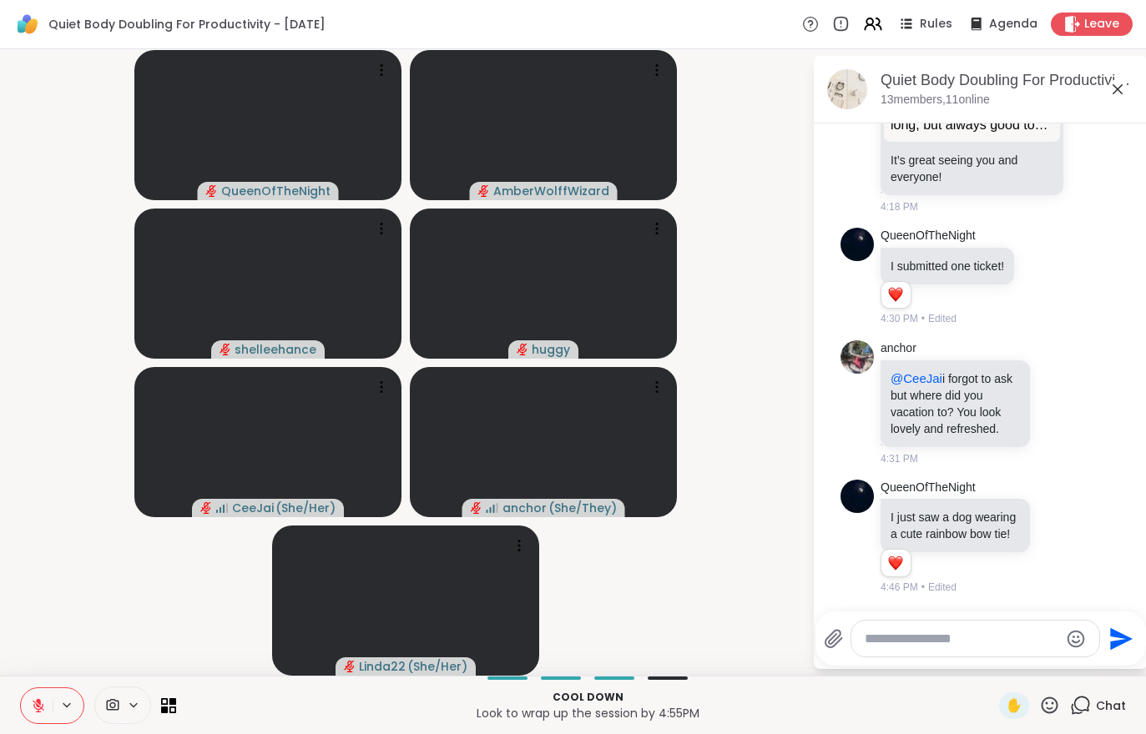
click at [34, 688] on button at bounding box center [37, 705] width 32 height 35
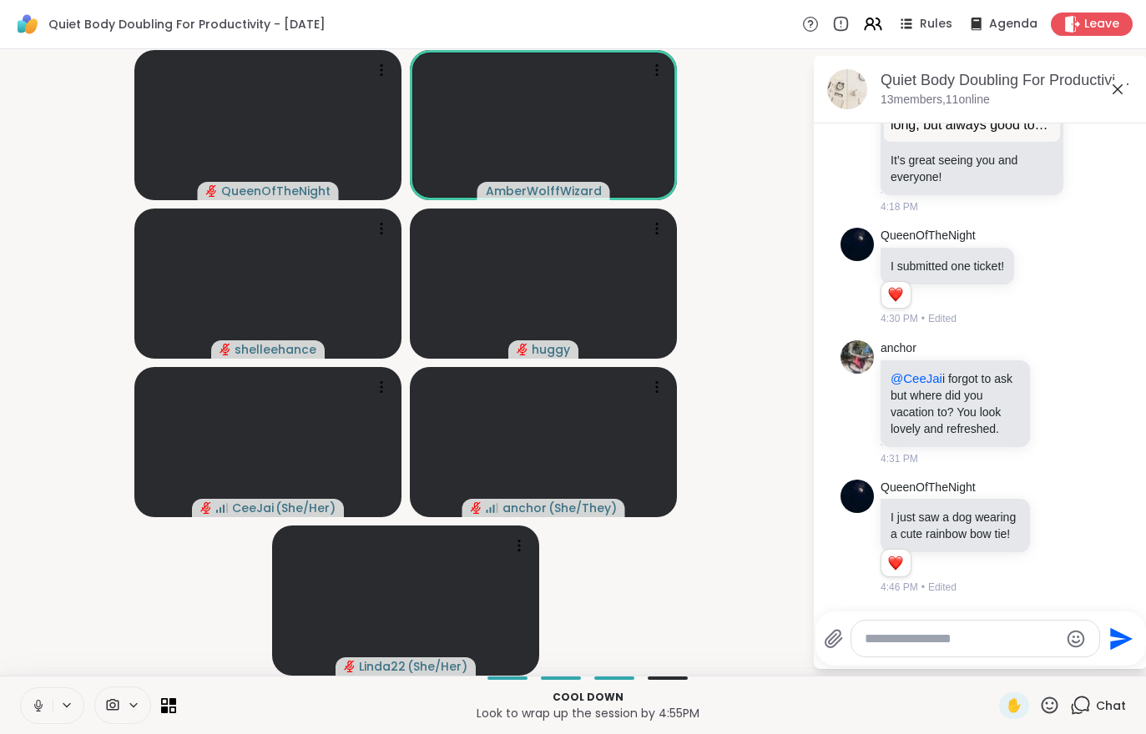
click at [43, 697] on button at bounding box center [37, 705] width 32 height 35
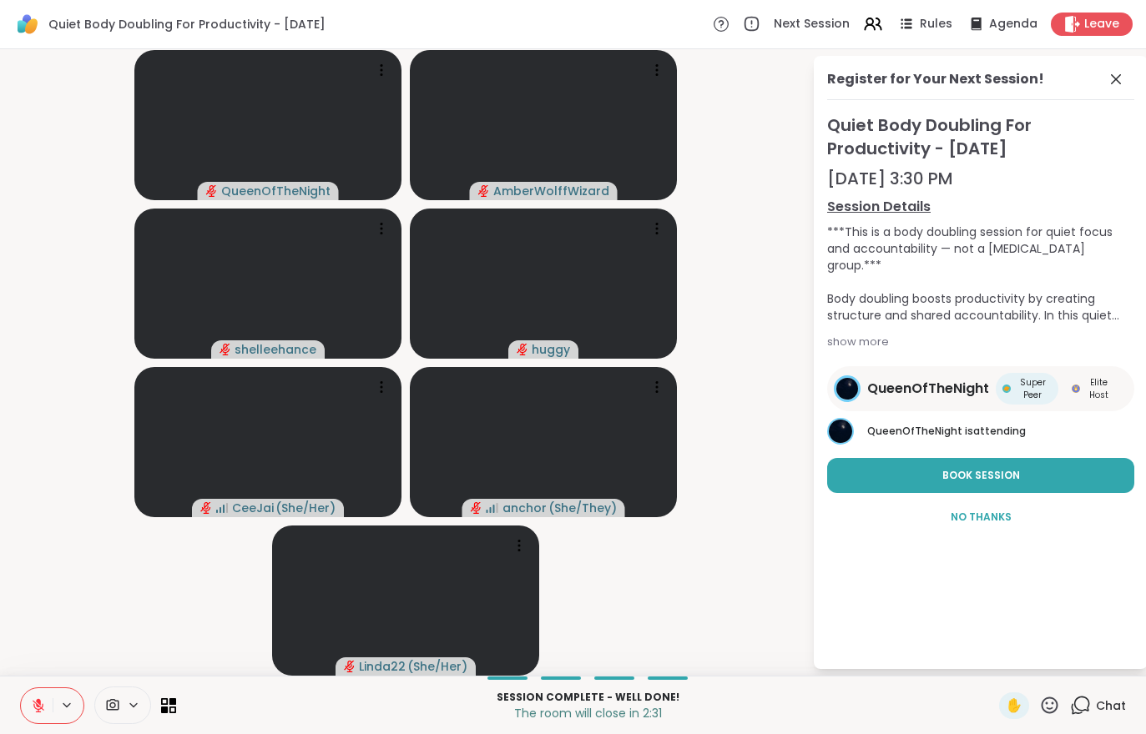
click at [1105, 23] on span "Leave" at bounding box center [1101, 24] width 35 height 17
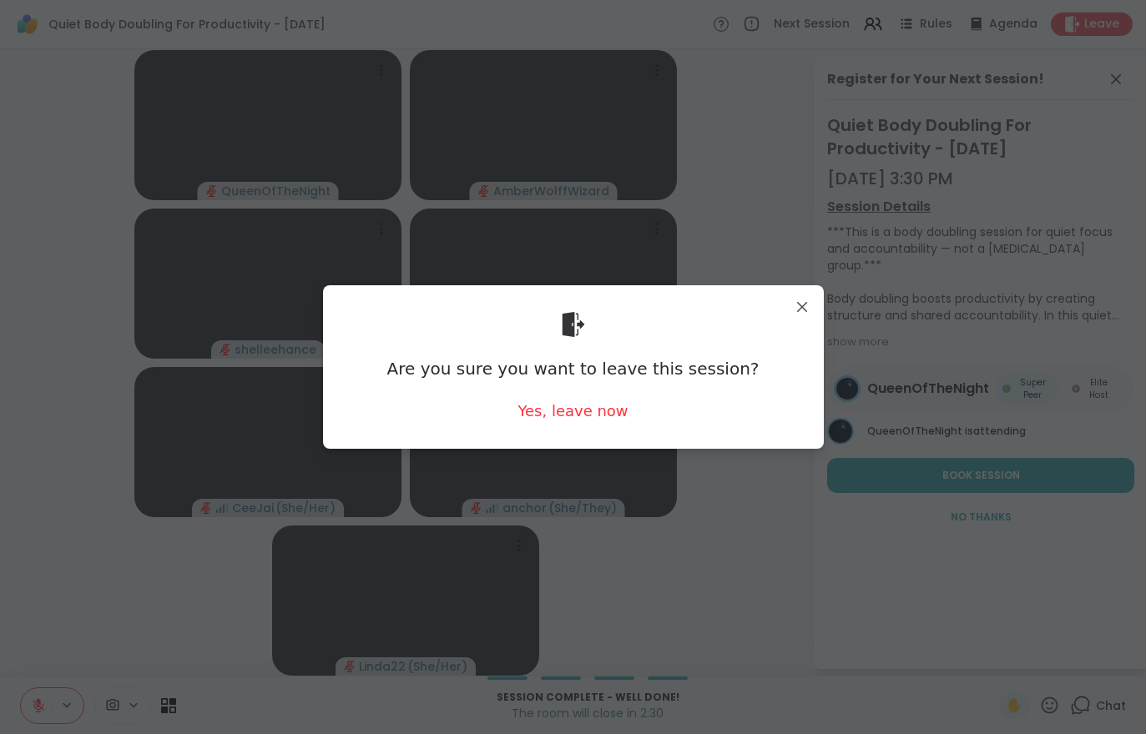
click at [597, 400] on div "Yes, leave now" at bounding box center [572, 410] width 110 height 21
click at [597, 400] on div "Are you sure you want to leave this session? Yes, leave now" at bounding box center [573, 367] width 474 height 136
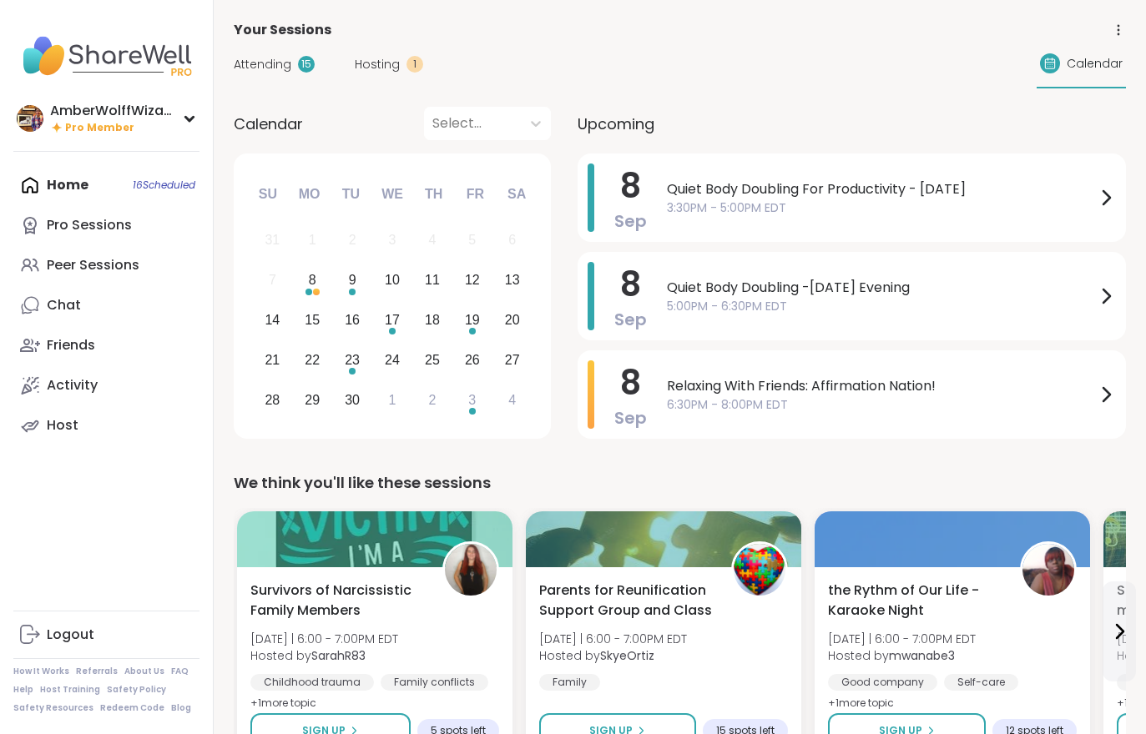
click at [395, 71] on span "Hosting" at bounding box center [377, 65] width 45 height 18
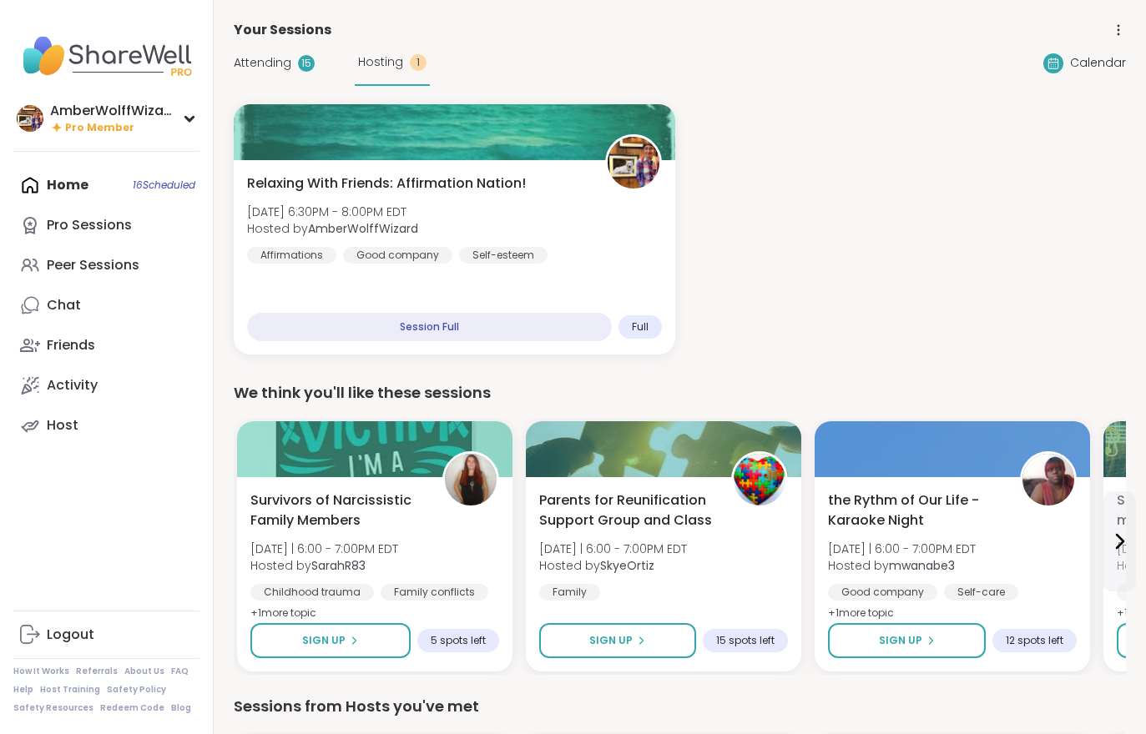
click at [284, 63] on span "Attending" at bounding box center [263, 63] width 58 height 18
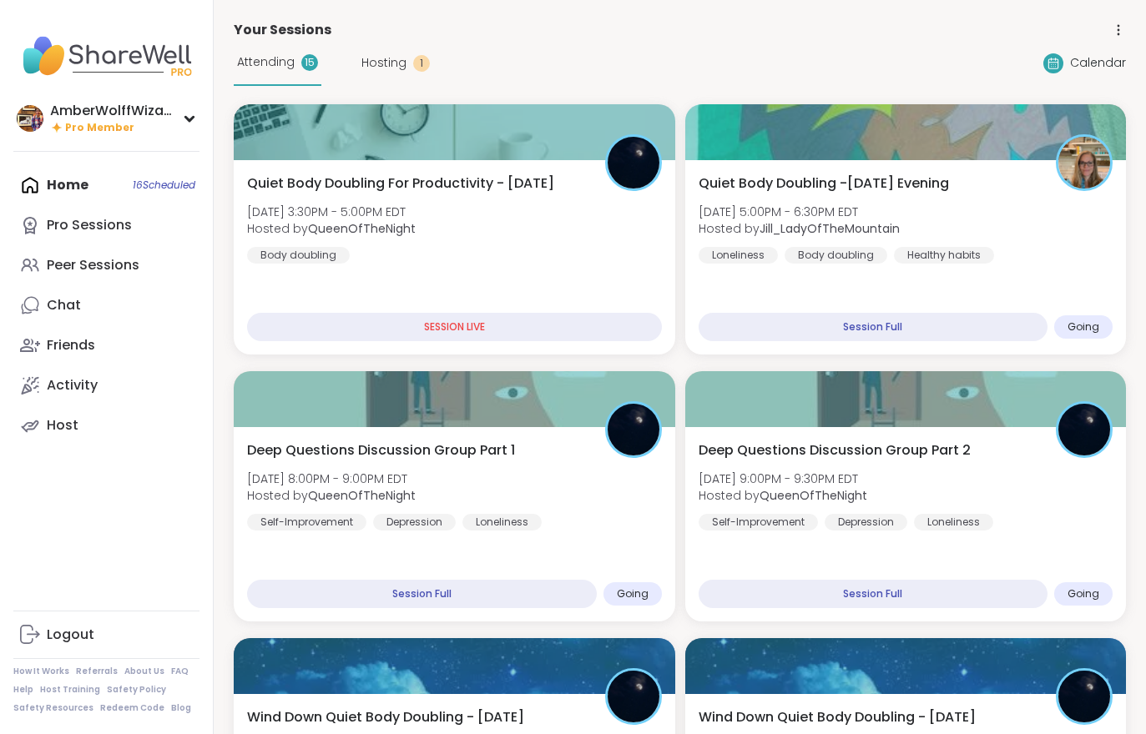
click at [907, 189] on span "Quiet Body Doubling -[DATE] Evening" at bounding box center [823, 184] width 250 height 20
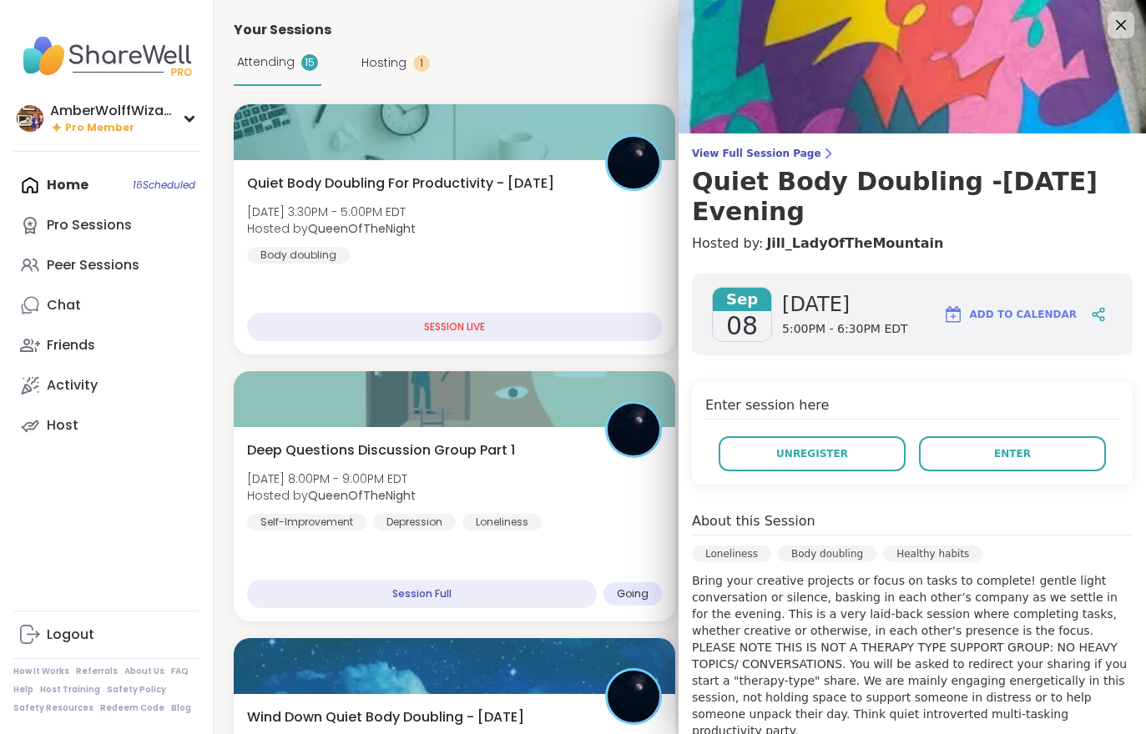
click at [987, 436] on button "Enter" at bounding box center [1012, 453] width 187 height 35
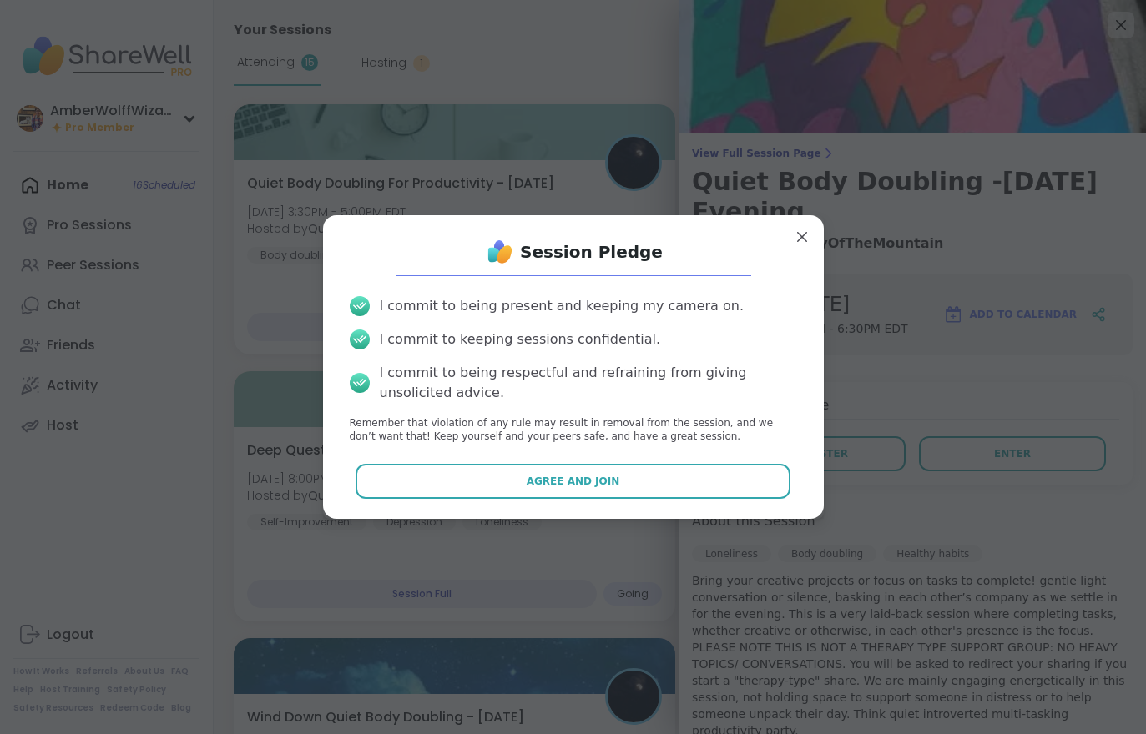
click at [669, 486] on button "Agree and Join" at bounding box center [572, 481] width 435 height 35
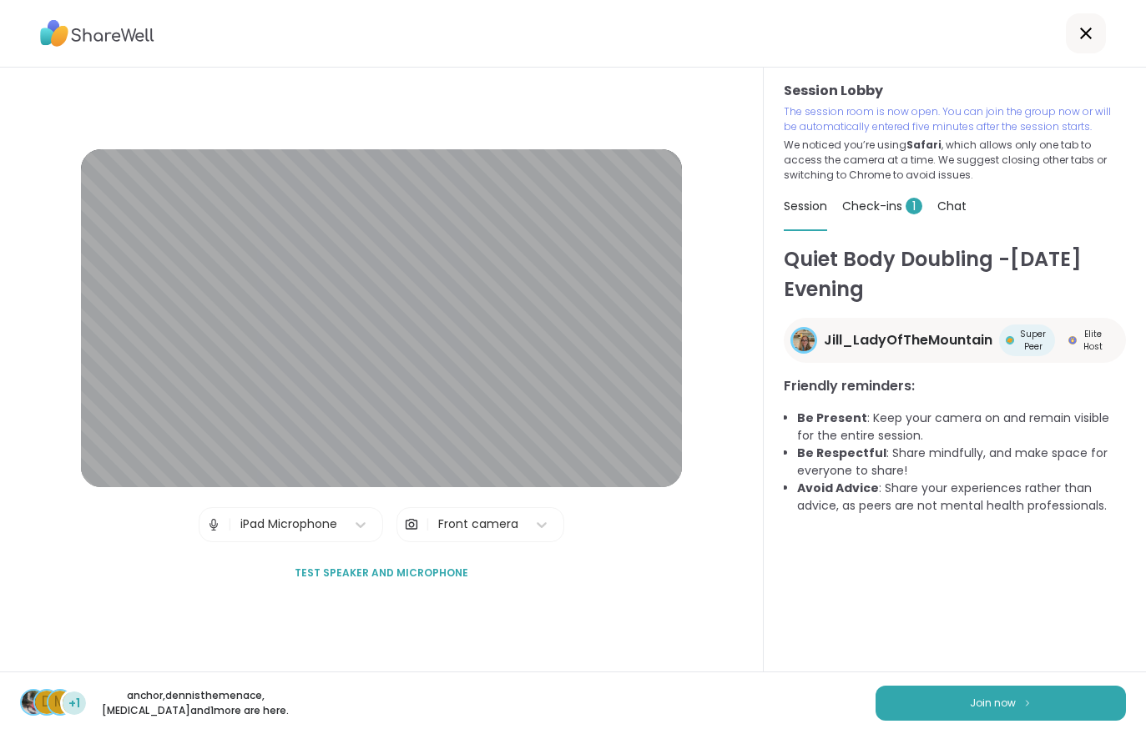
click at [933, 692] on button "Join now" at bounding box center [1000, 703] width 250 height 35
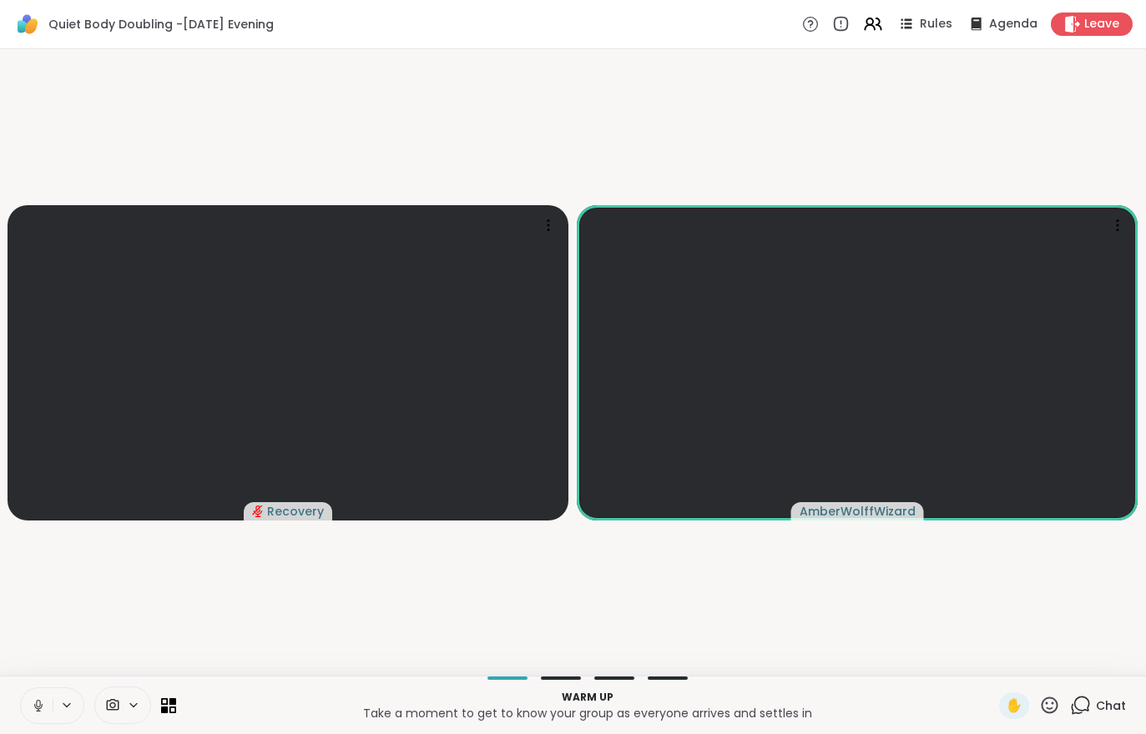
click at [36, 706] on icon at bounding box center [38, 705] width 15 height 15
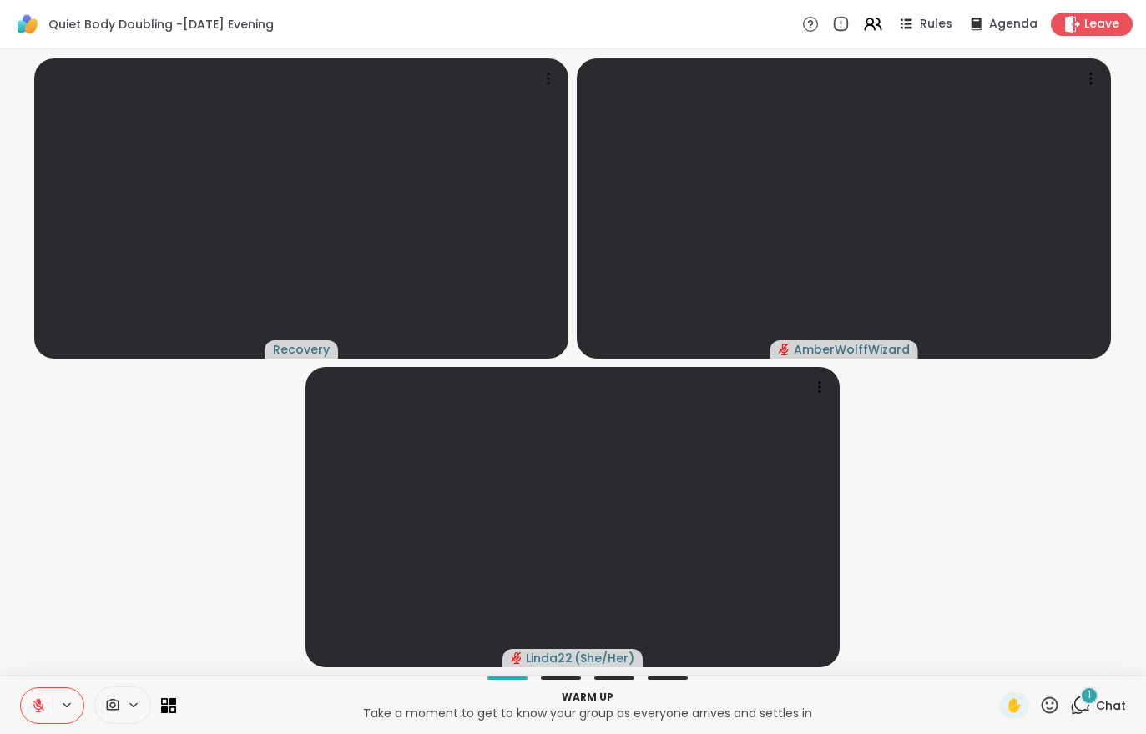
click at [1091, 698] on span "1" at bounding box center [1088, 695] width 3 height 14
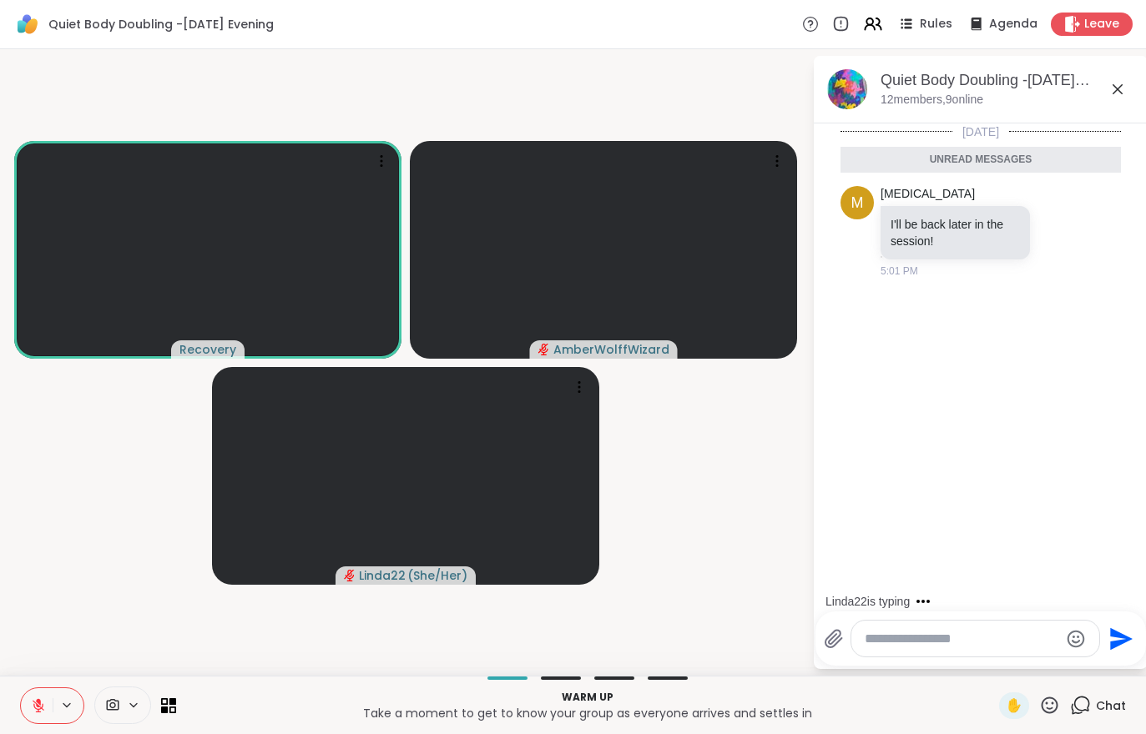
click at [24, 703] on button at bounding box center [37, 705] width 32 height 35
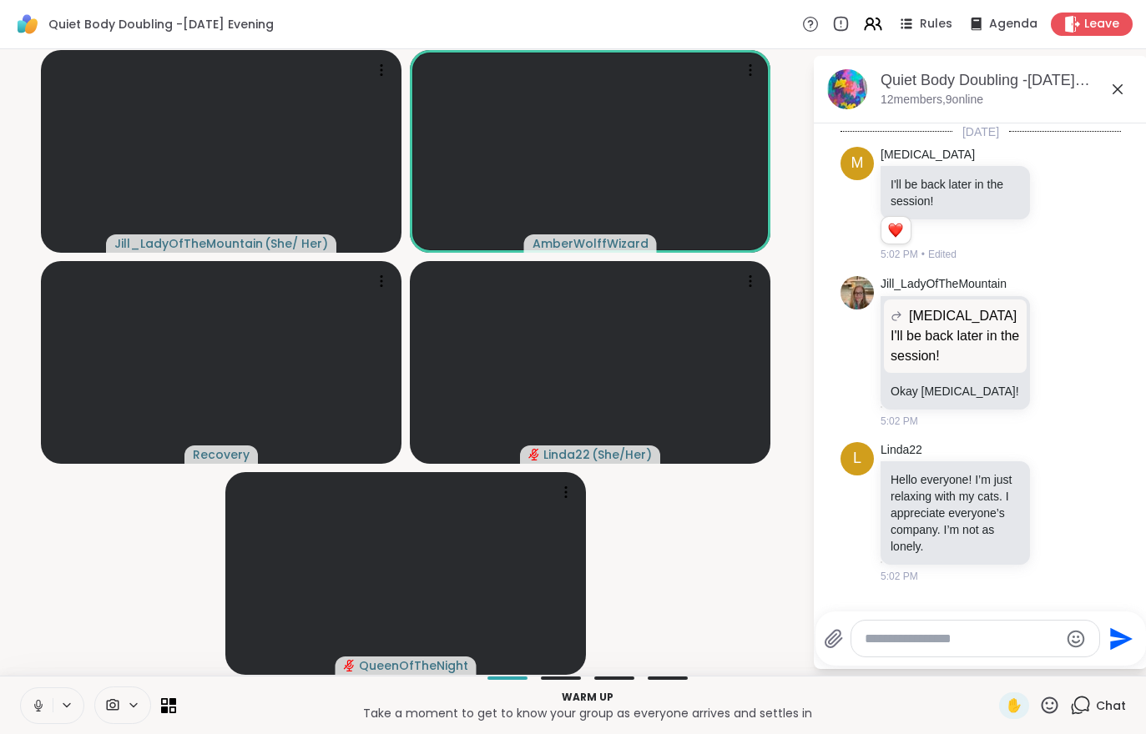
scroll to position [11, 0]
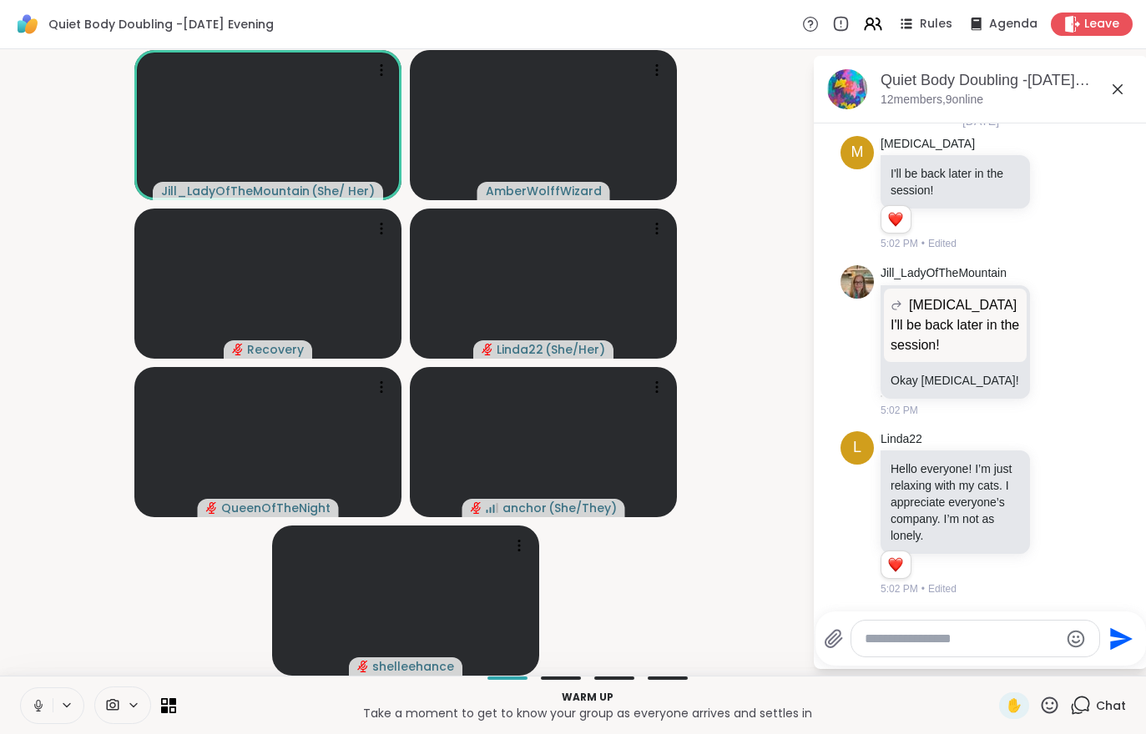
click at [41, 695] on button at bounding box center [37, 705] width 32 height 35
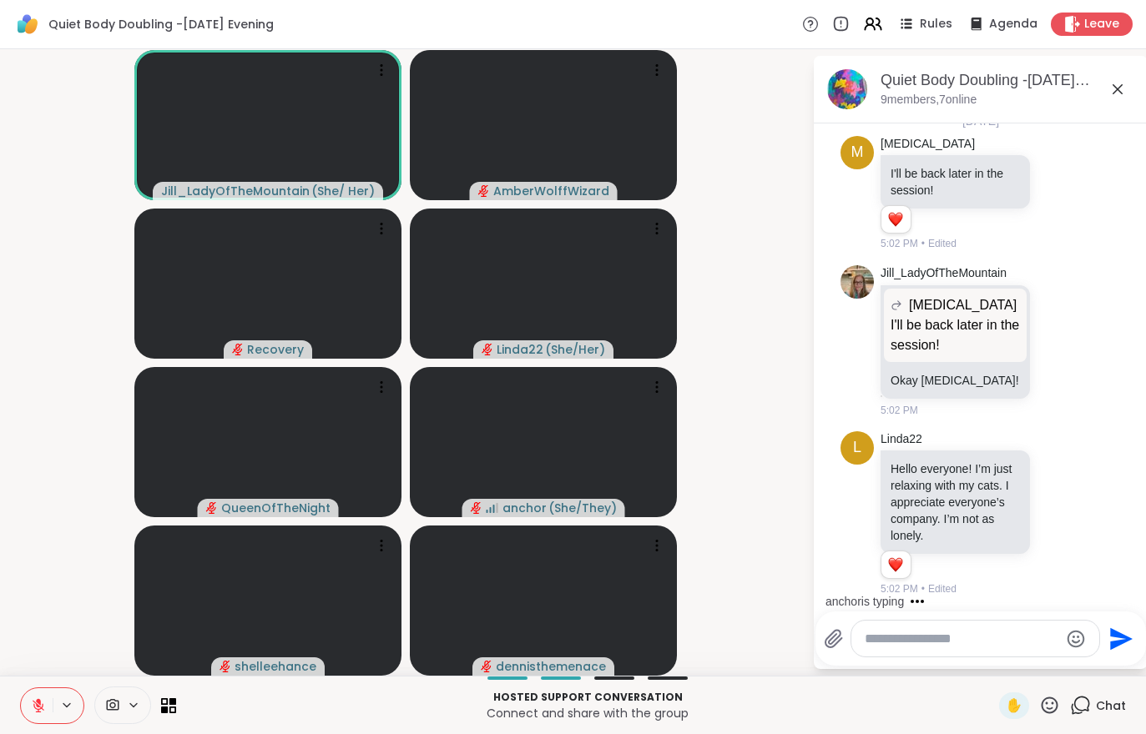
scroll to position [183, 0]
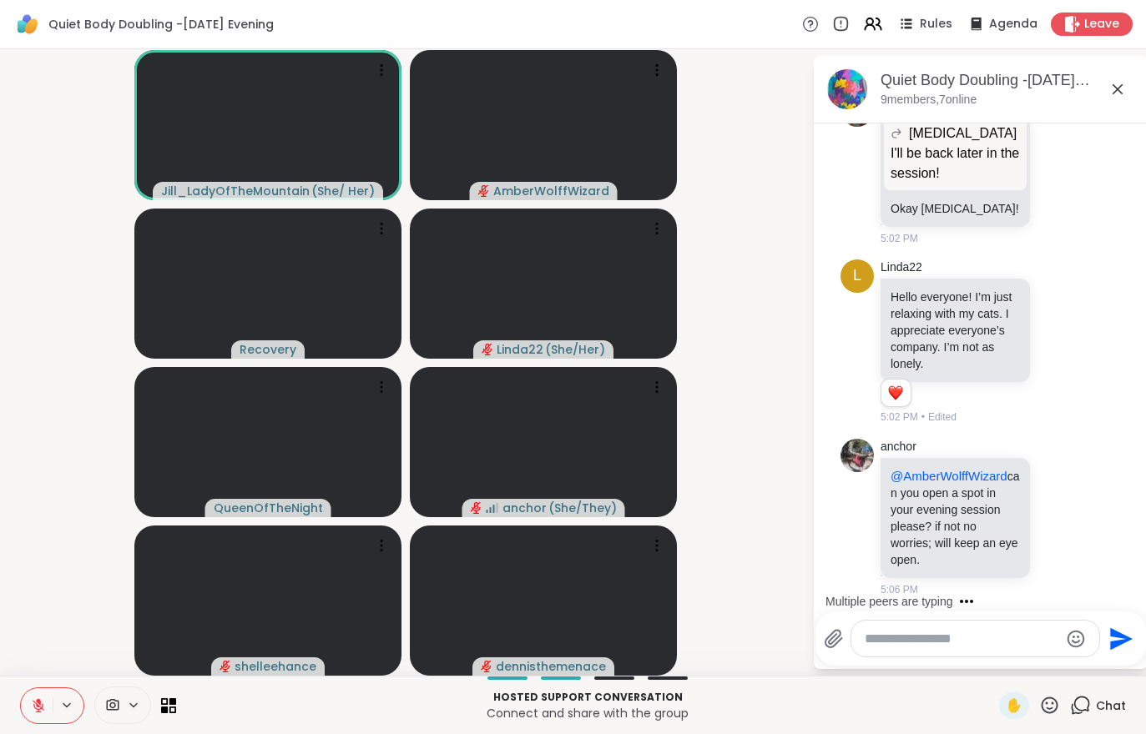
click at [20, 721] on div at bounding box center [52, 706] width 64 height 37
click at [20, 720] on div at bounding box center [52, 706] width 64 height 37
click at [37, 720] on button at bounding box center [37, 705] width 32 height 35
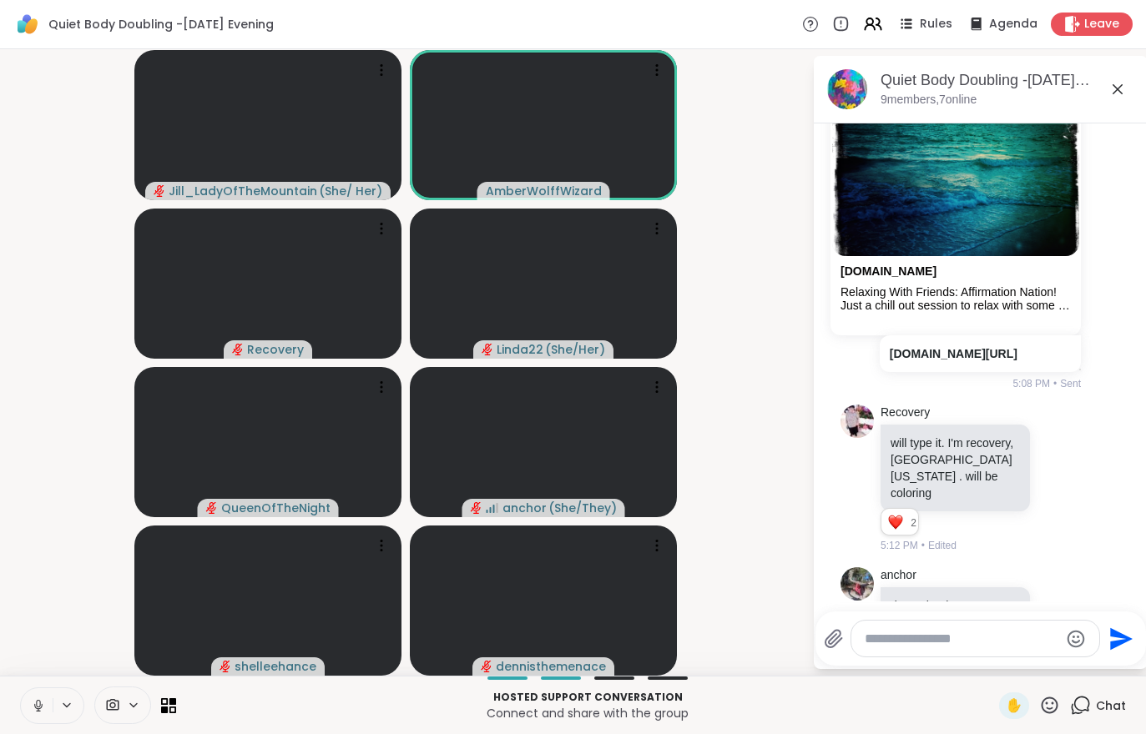
scroll to position [1429, 0]
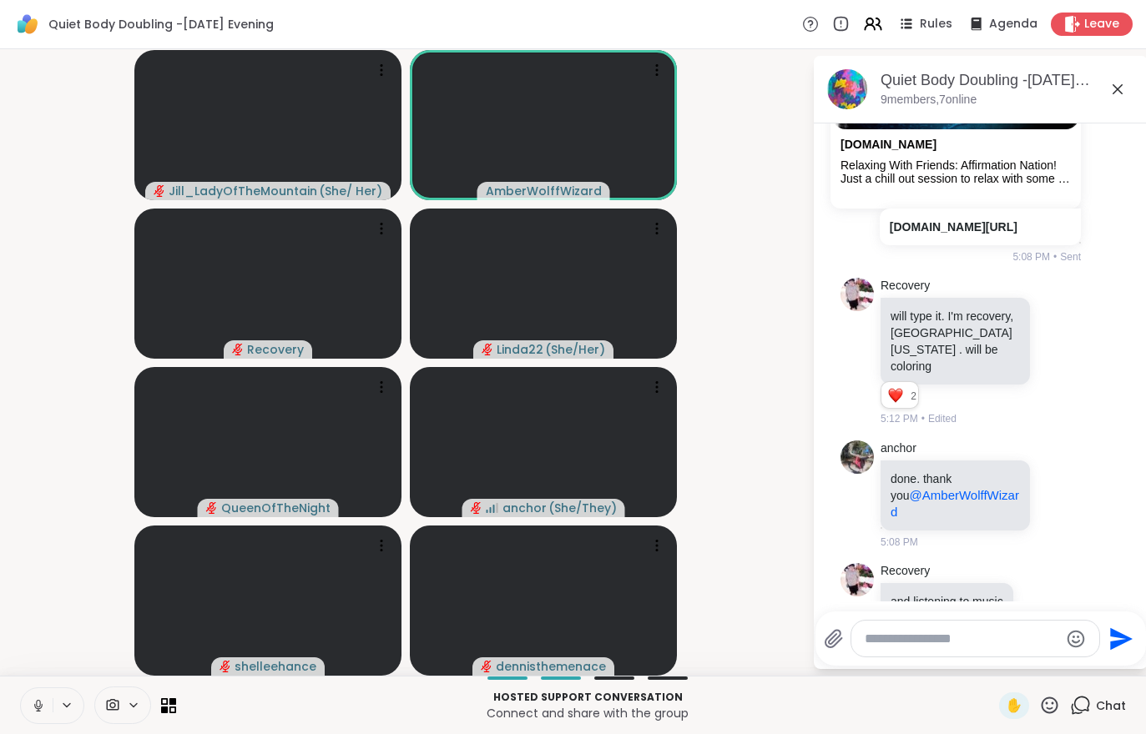
click at [35, 696] on button at bounding box center [37, 705] width 32 height 35
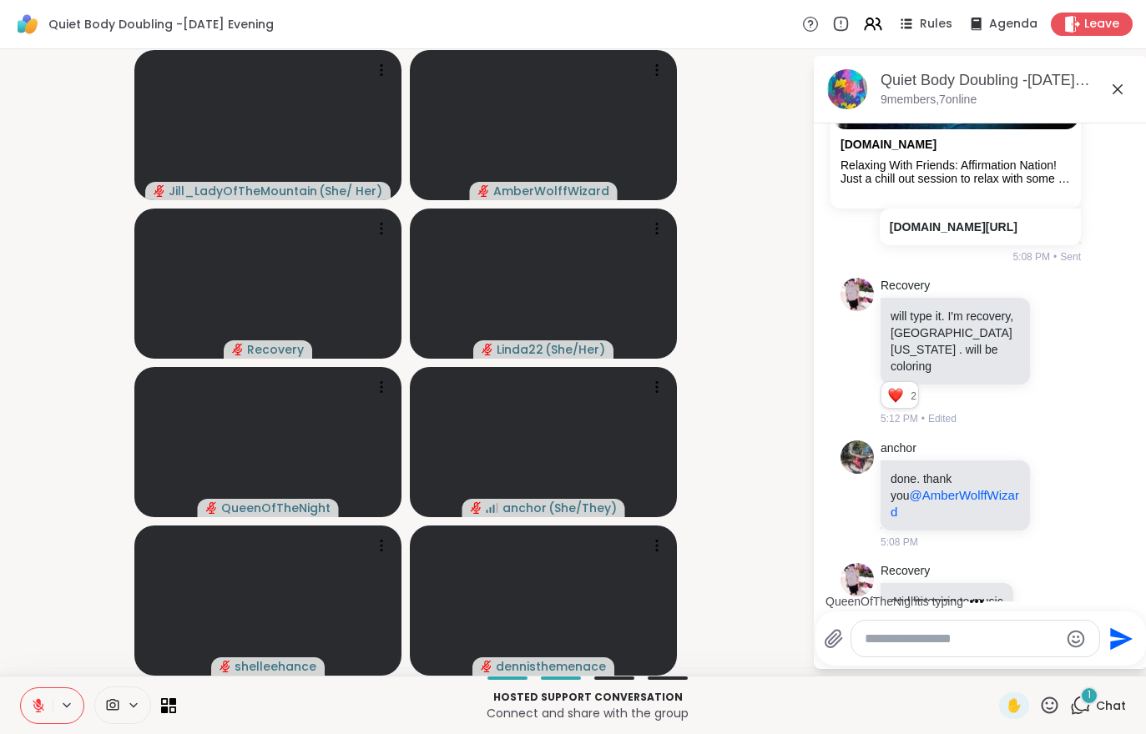
scroll to position [1518, 0]
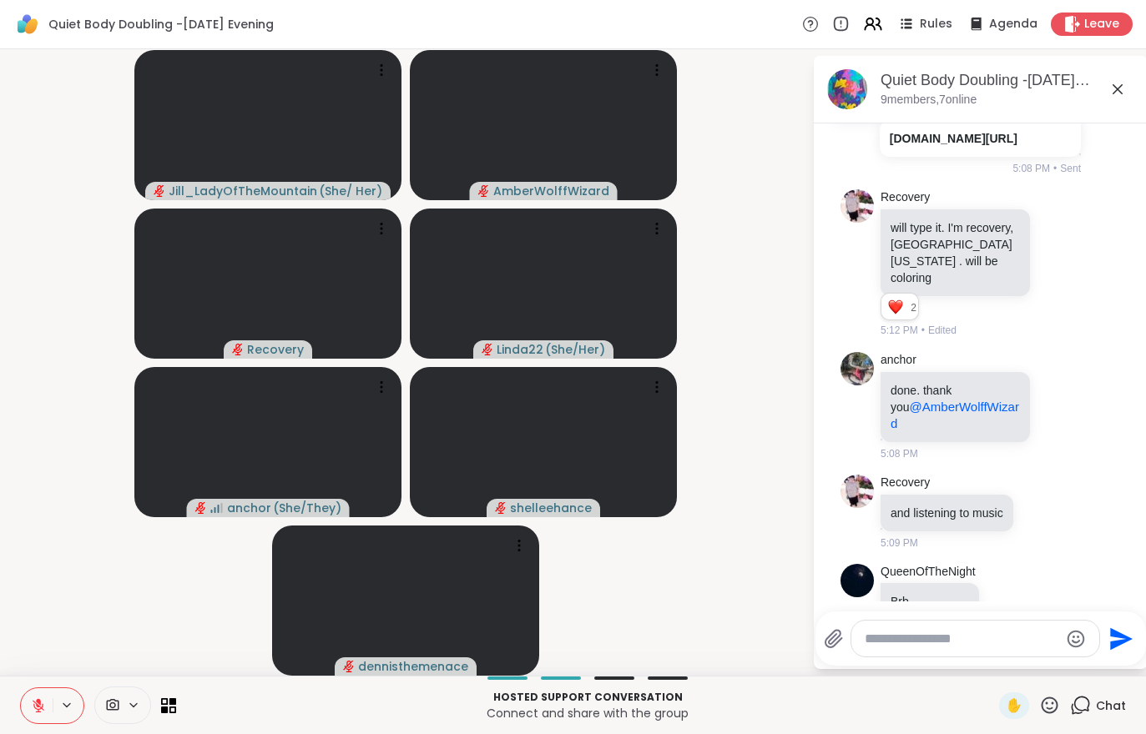
click at [43, 694] on button at bounding box center [37, 705] width 32 height 35
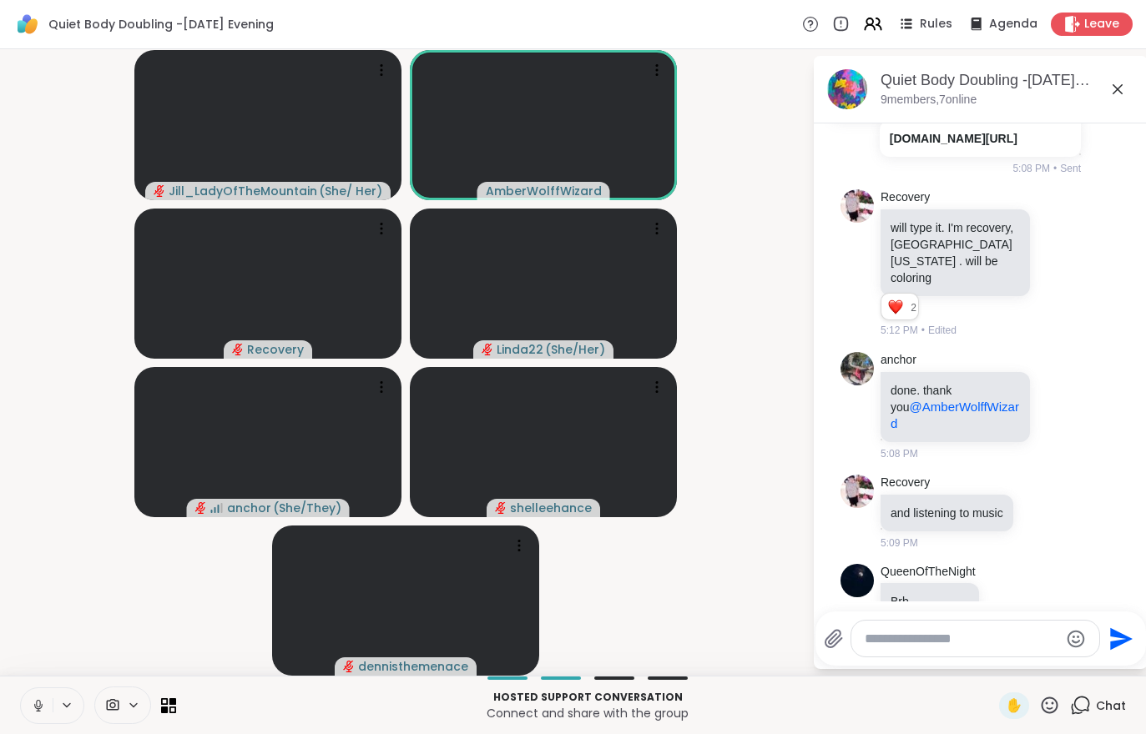
click at [267, 493] on video at bounding box center [267, 442] width 267 height 150
click at [35, 703] on icon at bounding box center [38, 705] width 15 height 15
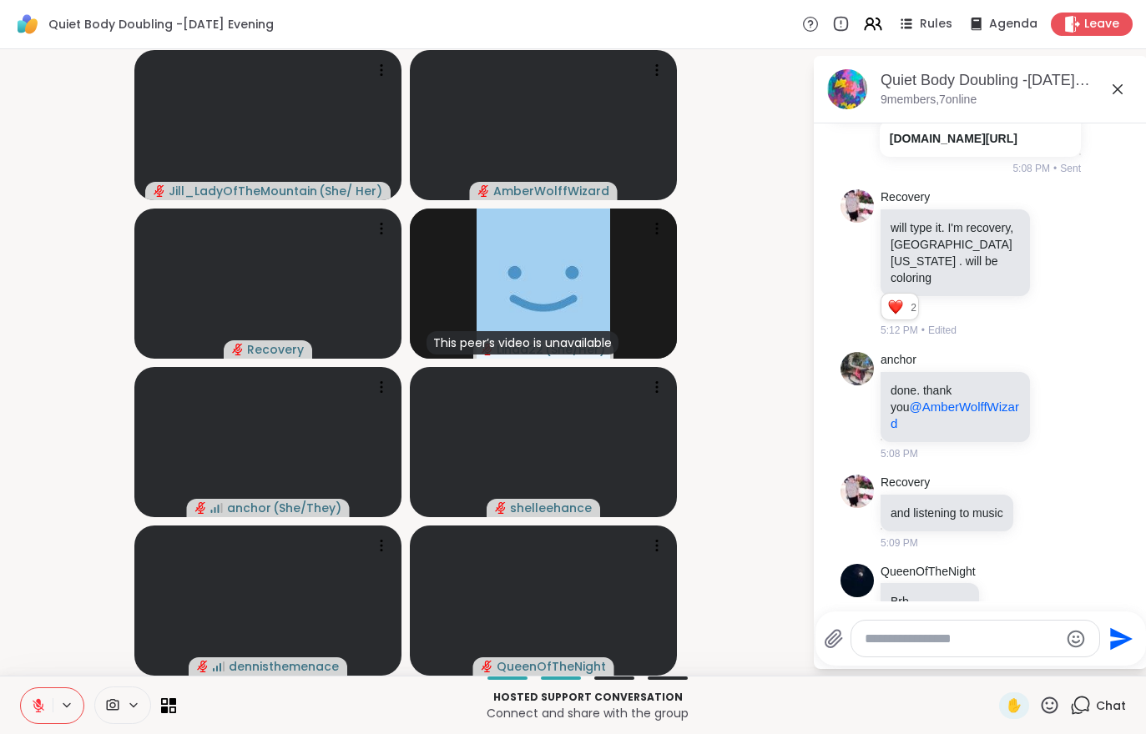
click at [33, 698] on icon at bounding box center [38, 705] width 15 height 15
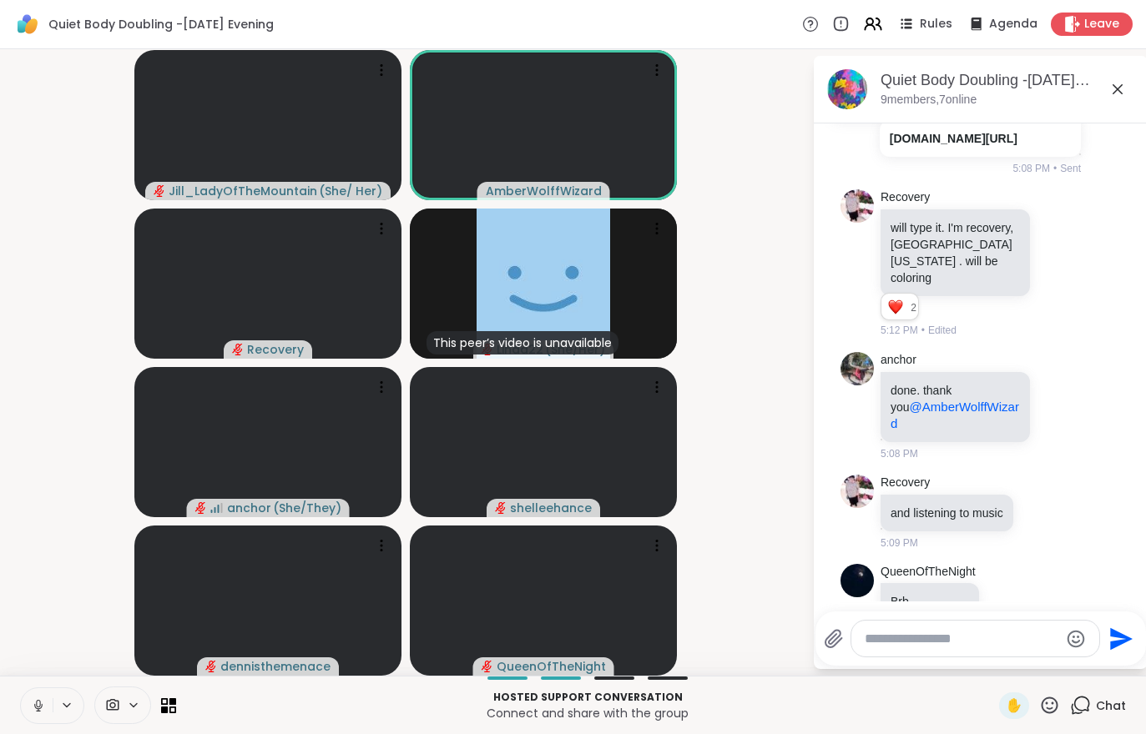
click at [31, 703] on icon at bounding box center [38, 705] width 15 height 15
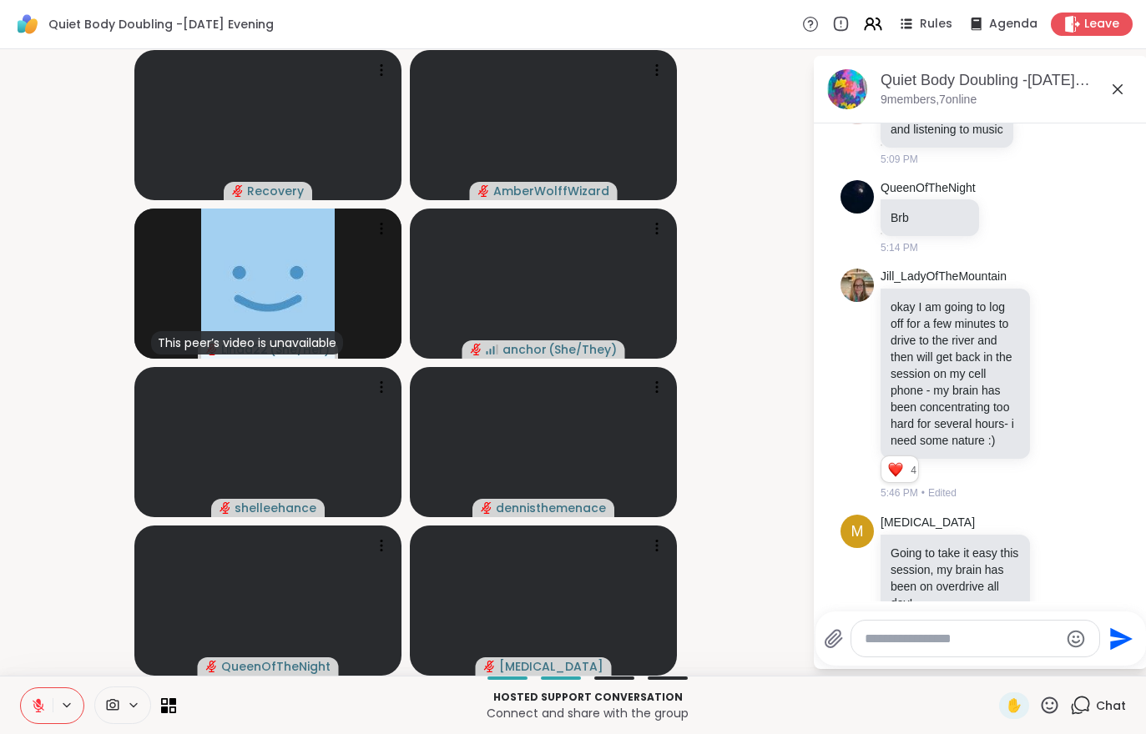
scroll to position [1925, 0]
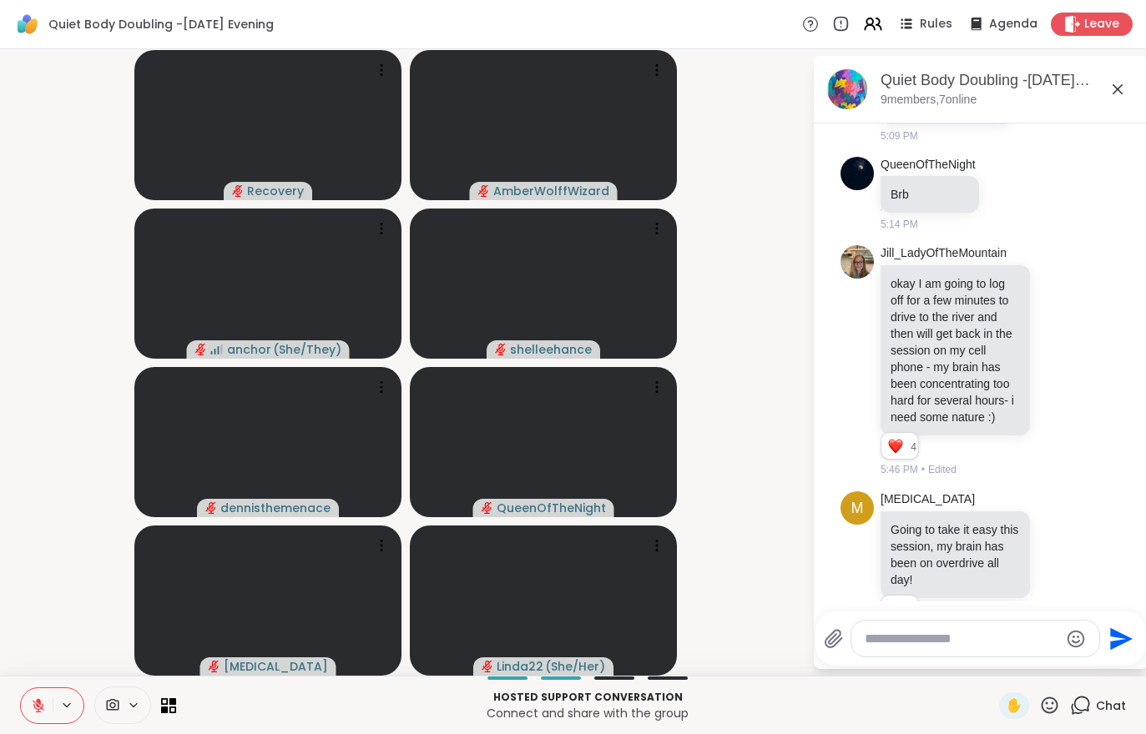
click at [38, 718] on button at bounding box center [37, 705] width 32 height 35
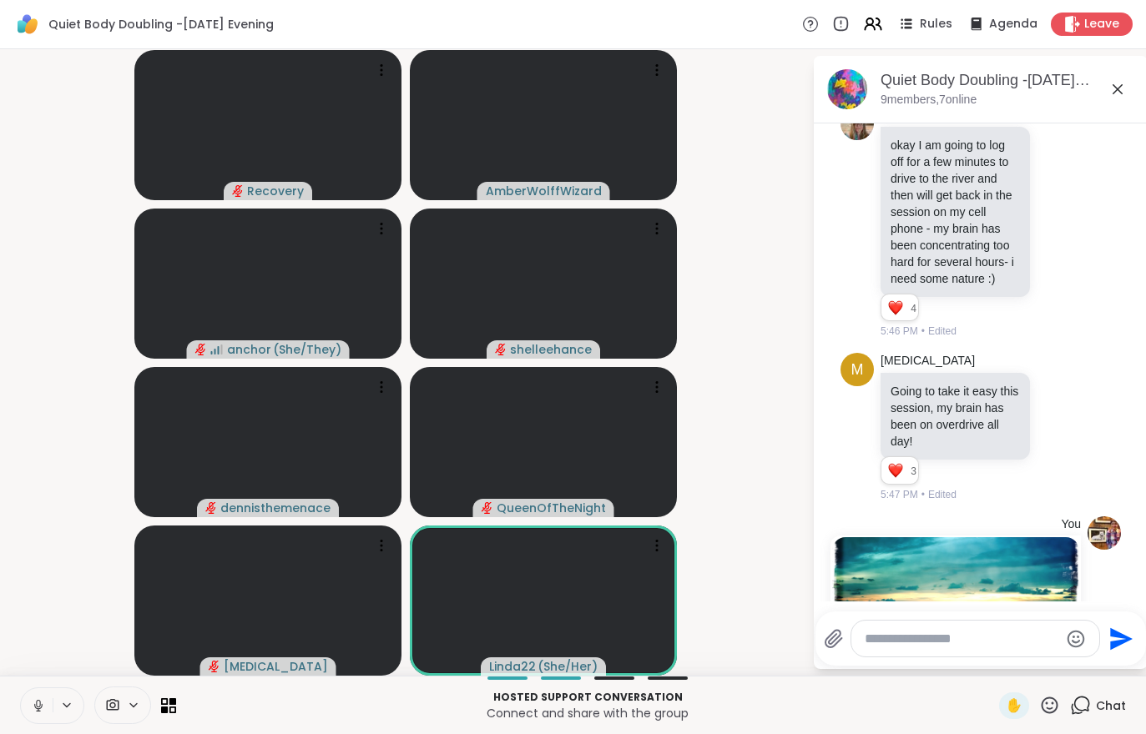
scroll to position [2334, 0]
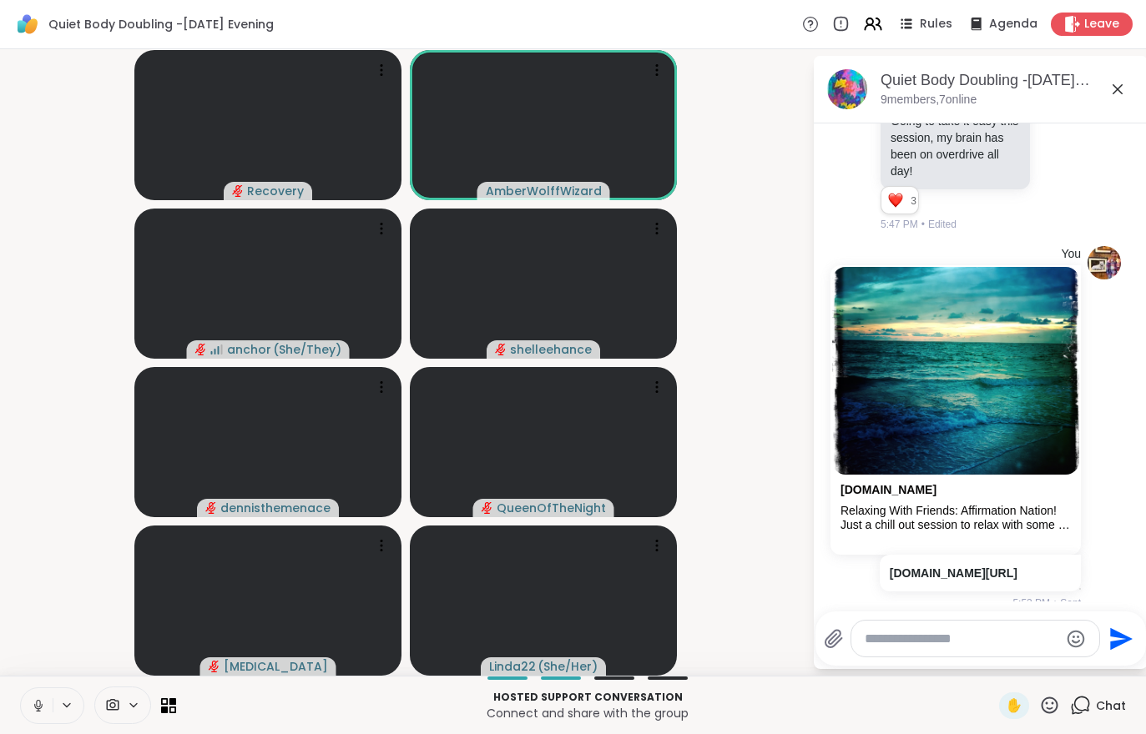
click at [38, 699] on icon at bounding box center [38, 705] width 15 height 15
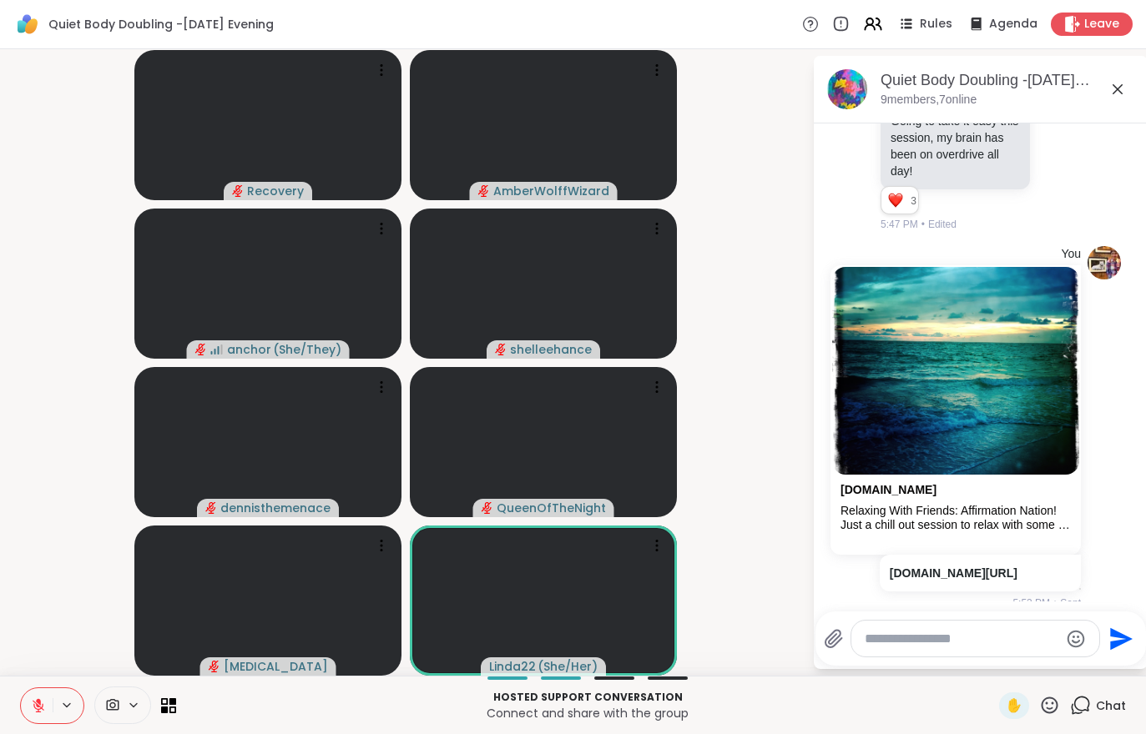
click at [28, 708] on button at bounding box center [37, 705] width 32 height 35
click at [39, 708] on icon at bounding box center [38, 705] width 15 height 15
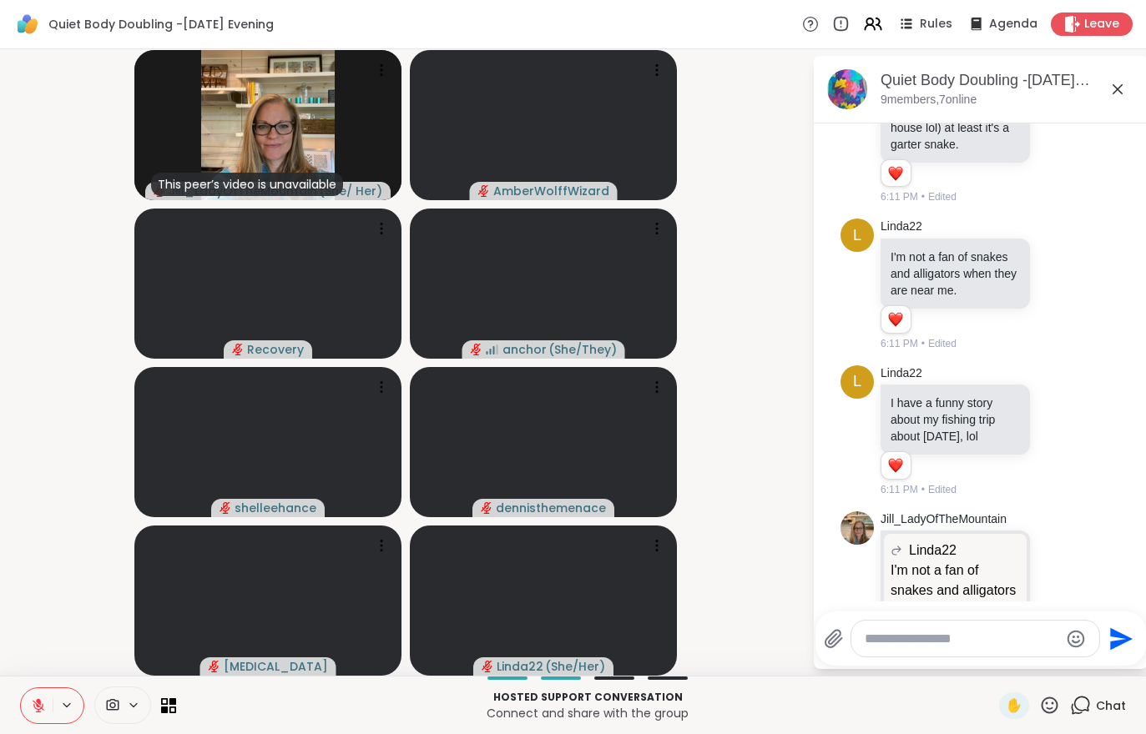
scroll to position [5424, 0]
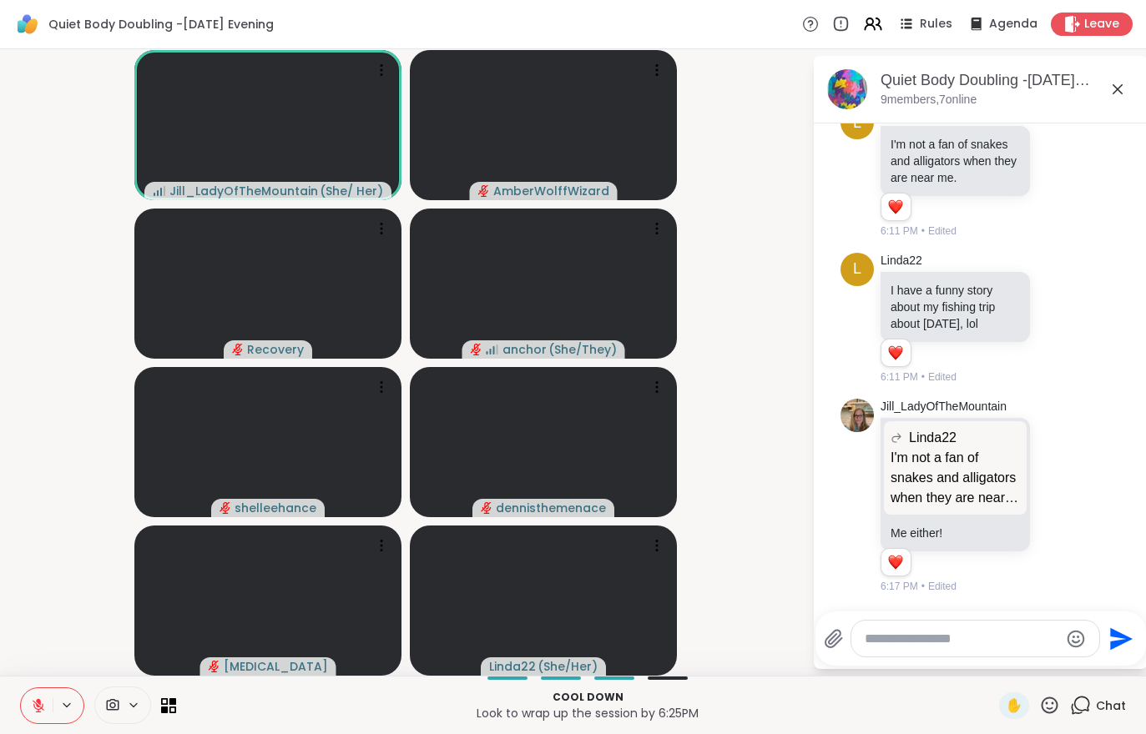
click at [8, 702] on div "Cool down Look to wrap up the session by 6:25PM ✋ Chat" at bounding box center [573, 705] width 1146 height 58
click at [30, 701] on button at bounding box center [37, 705] width 32 height 35
click at [1088, 20] on span "Leave" at bounding box center [1101, 24] width 35 height 17
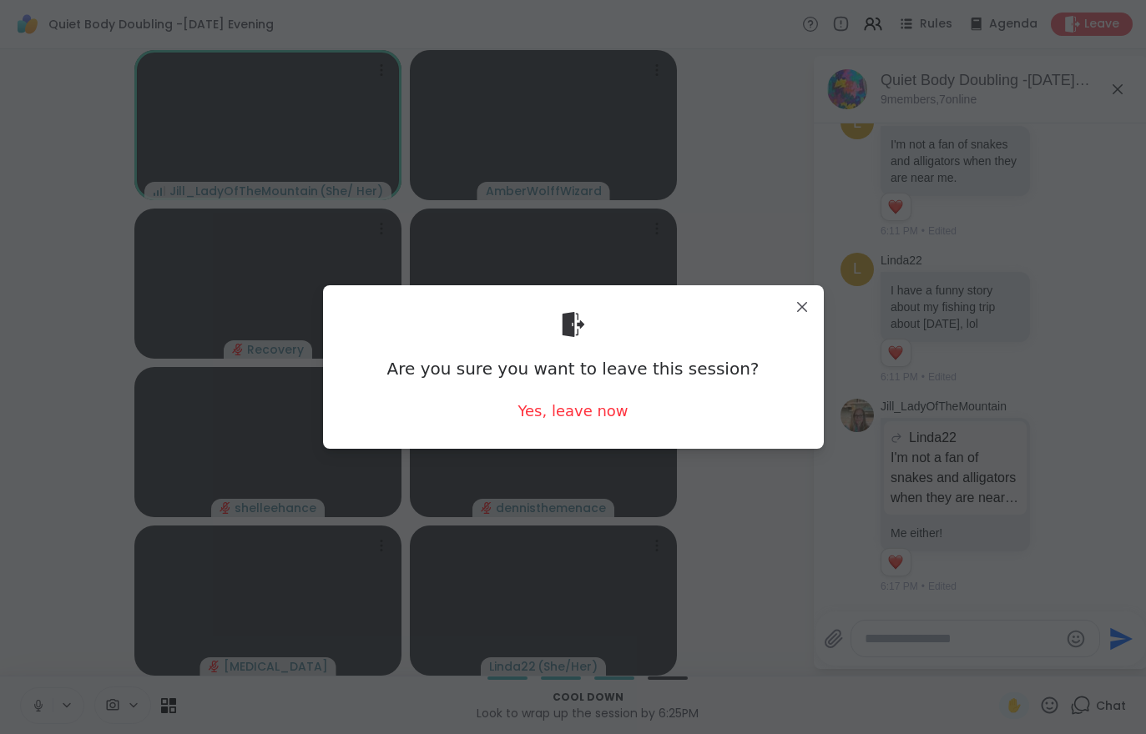
click at [577, 410] on div "Yes, leave now" at bounding box center [572, 410] width 110 height 21
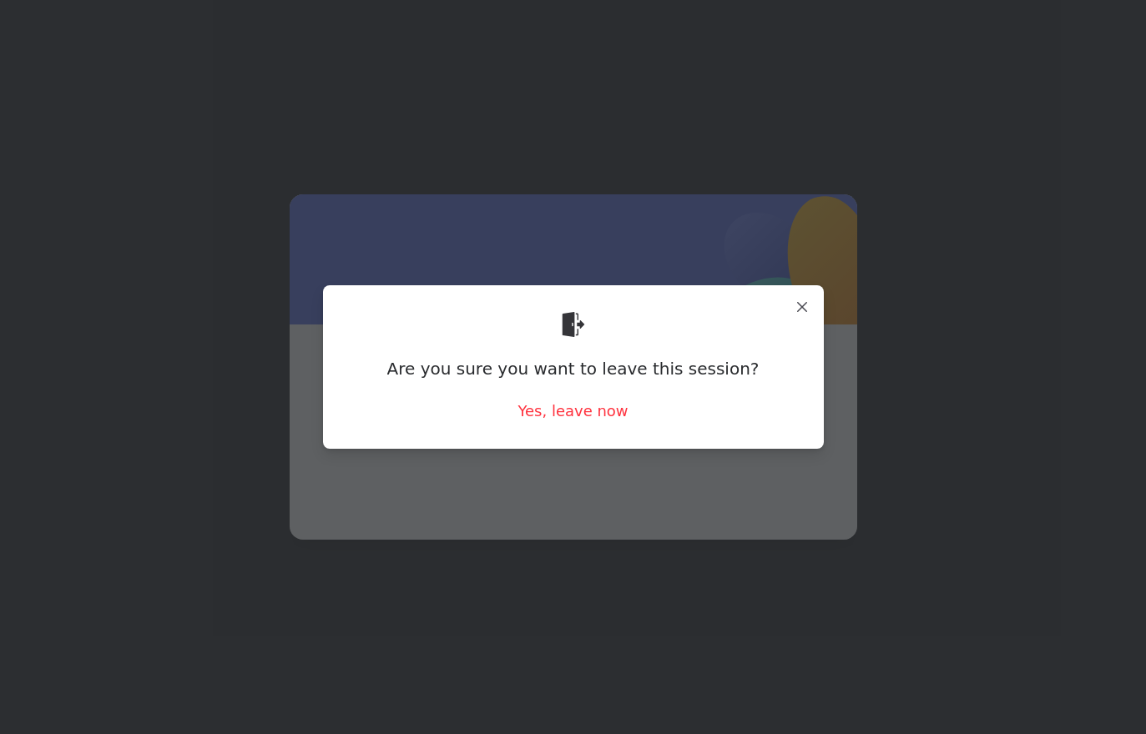
click at [570, 419] on span at bounding box center [573, 410] width 487 height 90
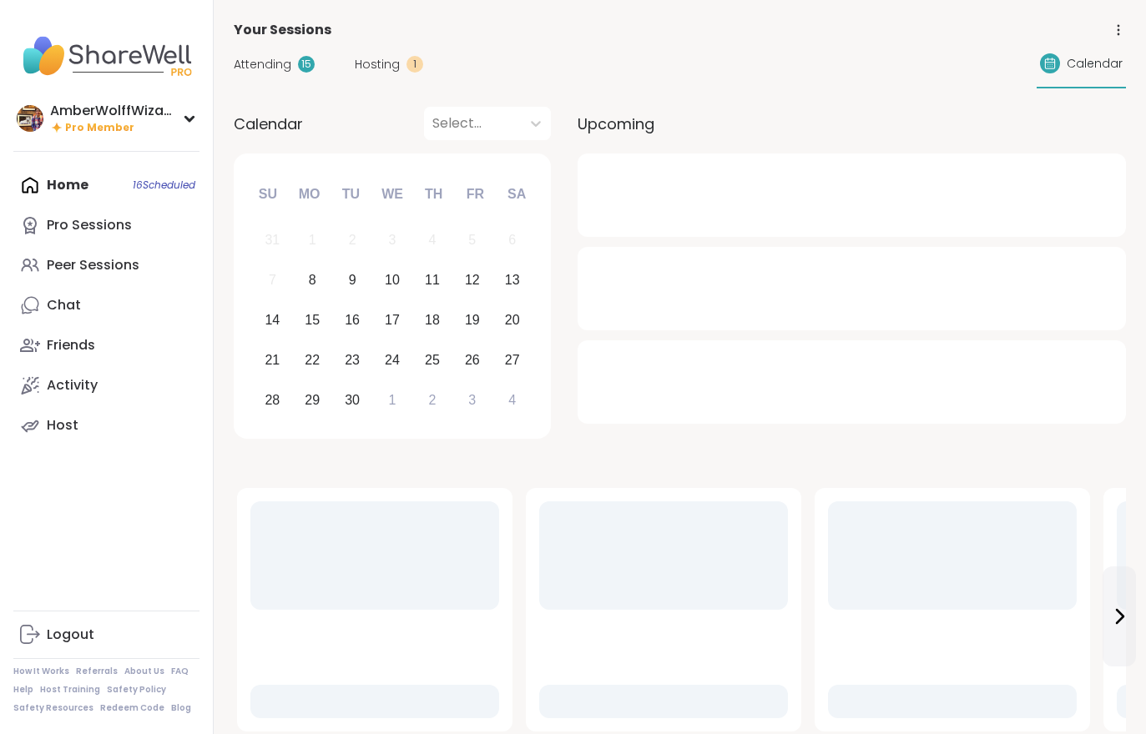
click at [391, 73] on span "Hosting" at bounding box center [377, 65] width 45 height 18
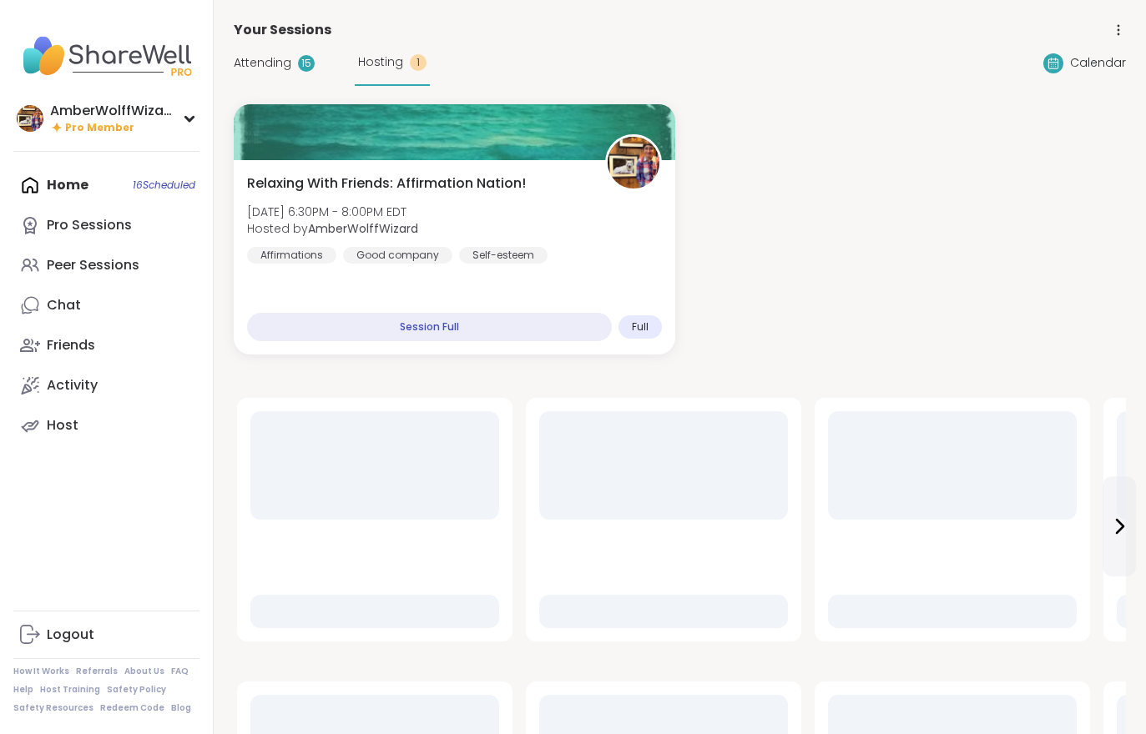
click at [390, 72] on div "Hosting 1" at bounding box center [392, 63] width 75 height 46
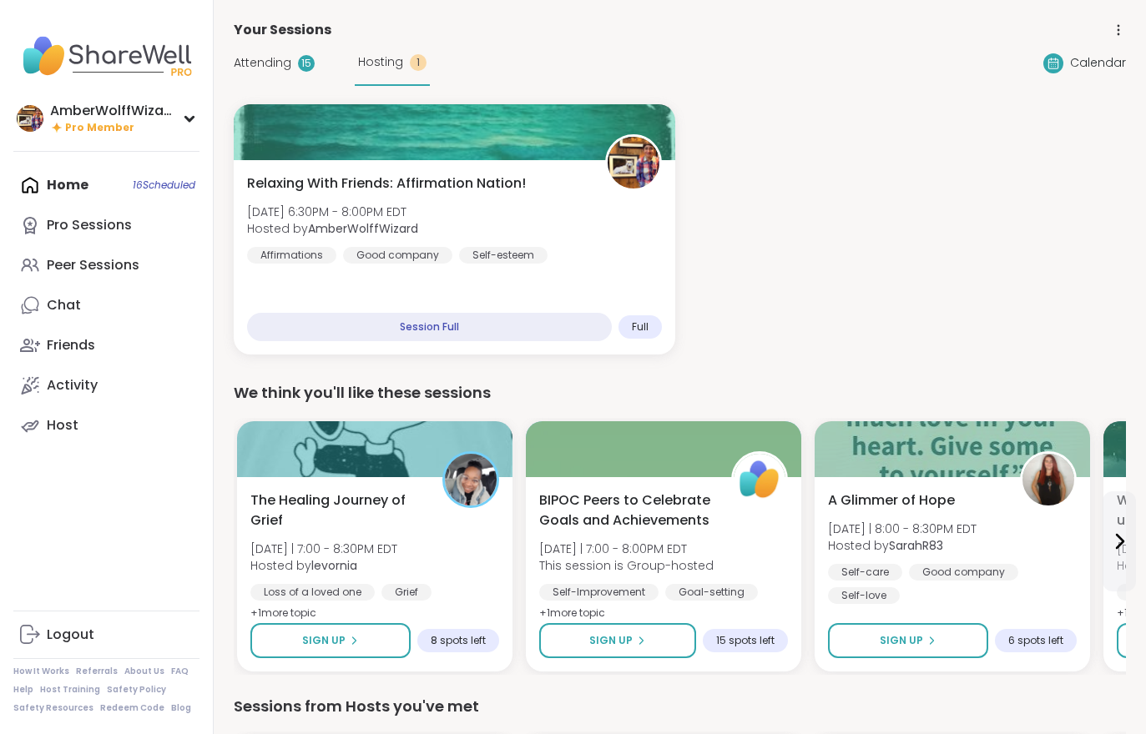
click at [414, 234] on b "AmberWolffWizard" at bounding box center [363, 228] width 110 height 17
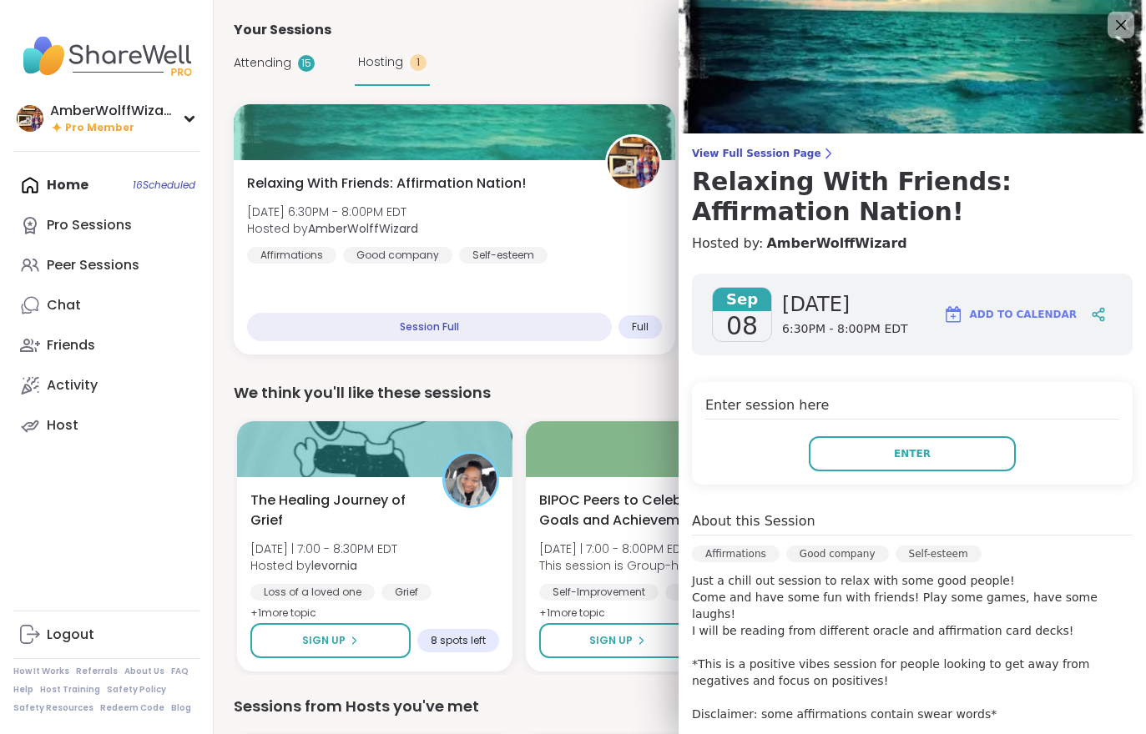
click at [918, 467] on button "Enter" at bounding box center [912, 453] width 207 height 35
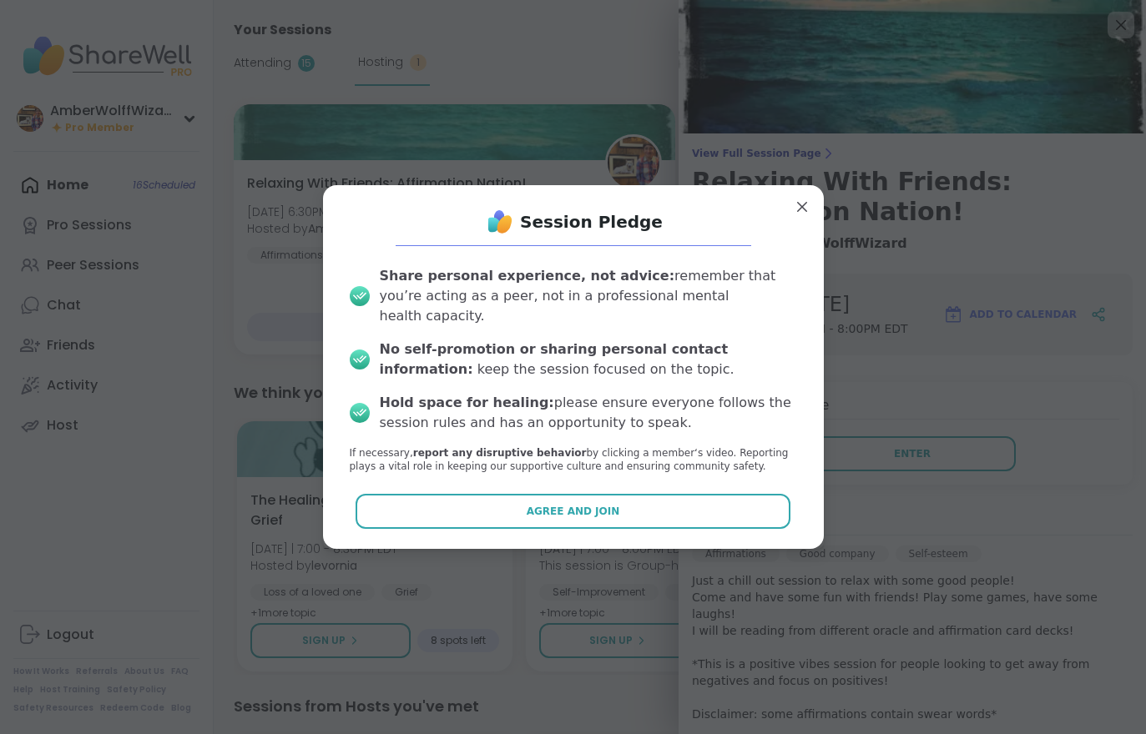
click at [678, 511] on button "Agree and Join" at bounding box center [572, 511] width 435 height 35
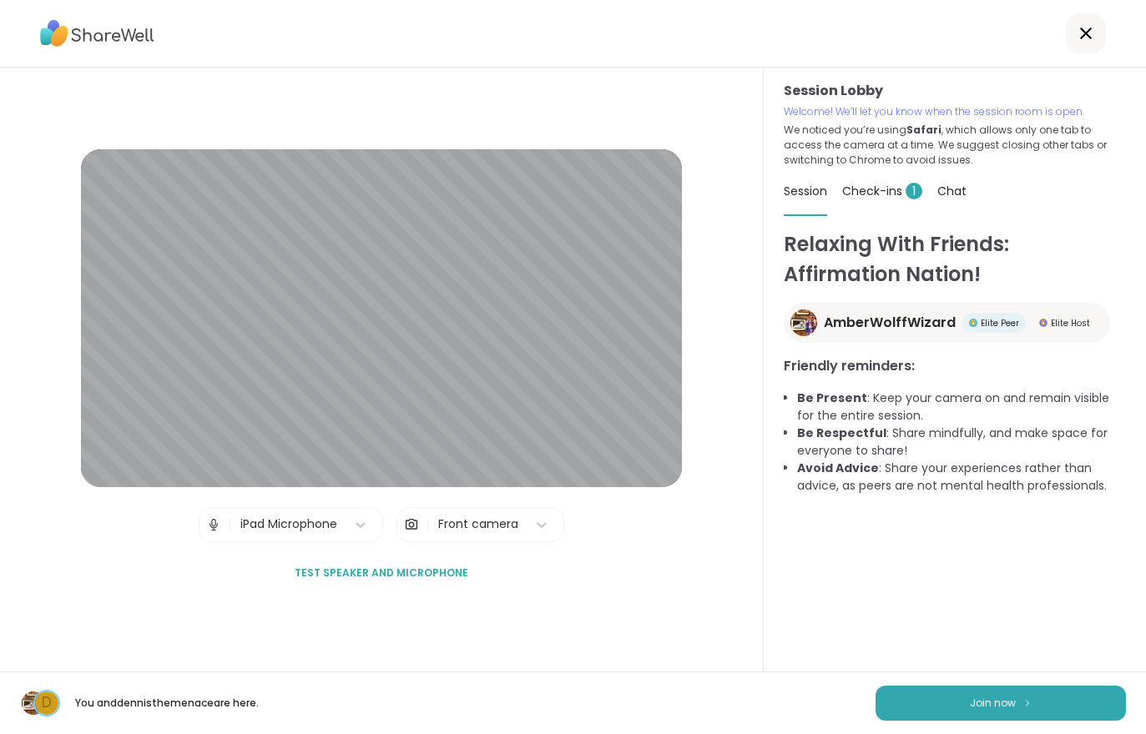
click at [912, 198] on span "1" at bounding box center [913, 191] width 17 height 17
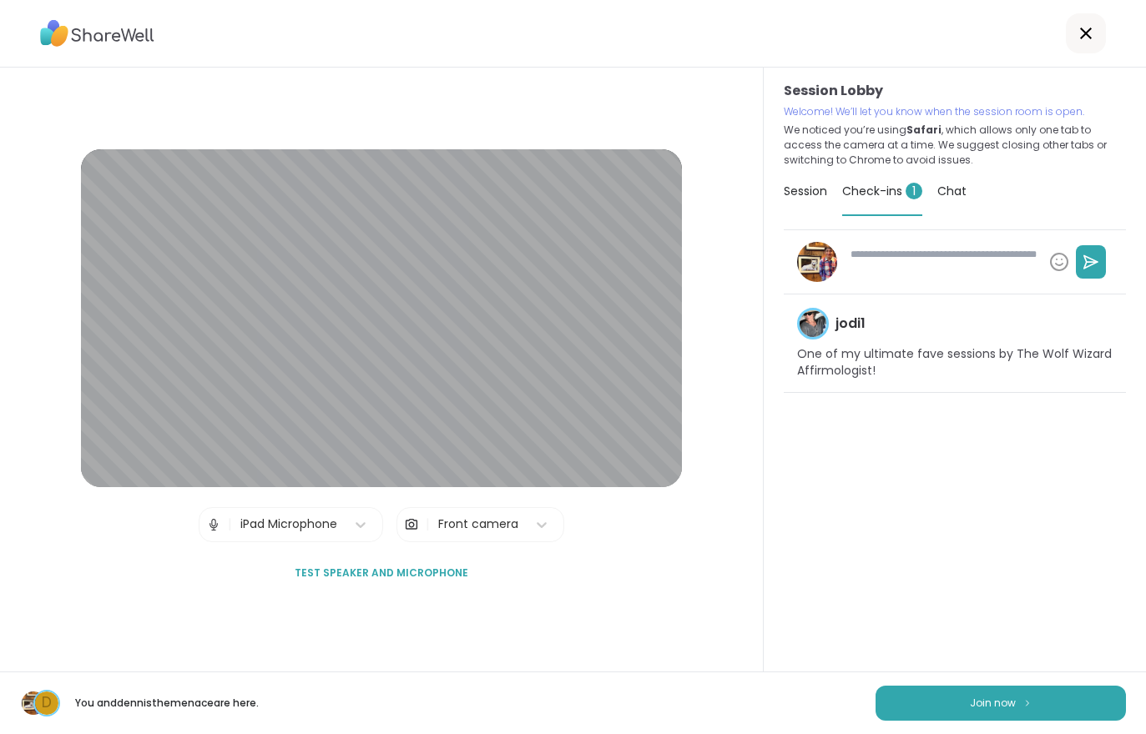
click at [990, 698] on span "Join now" at bounding box center [993, 703] width 46 height 15
type textarea "*"
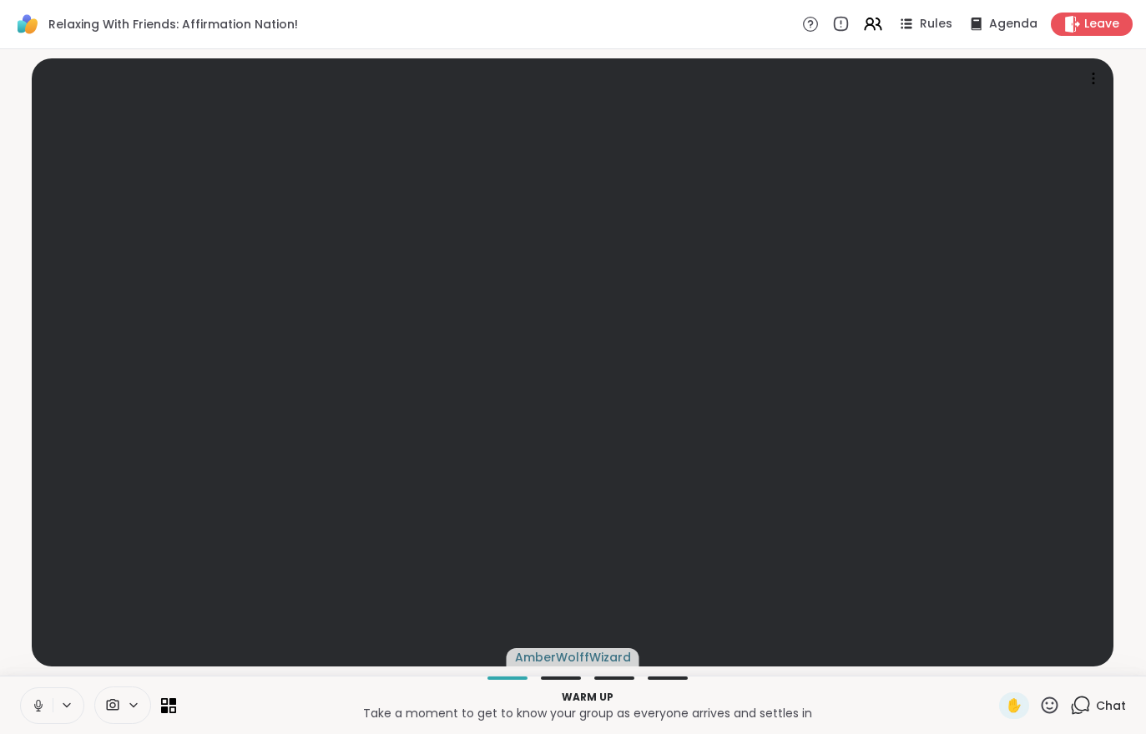
click at [29, 700] on button at bounding box center [37, 705] width 32 height 35
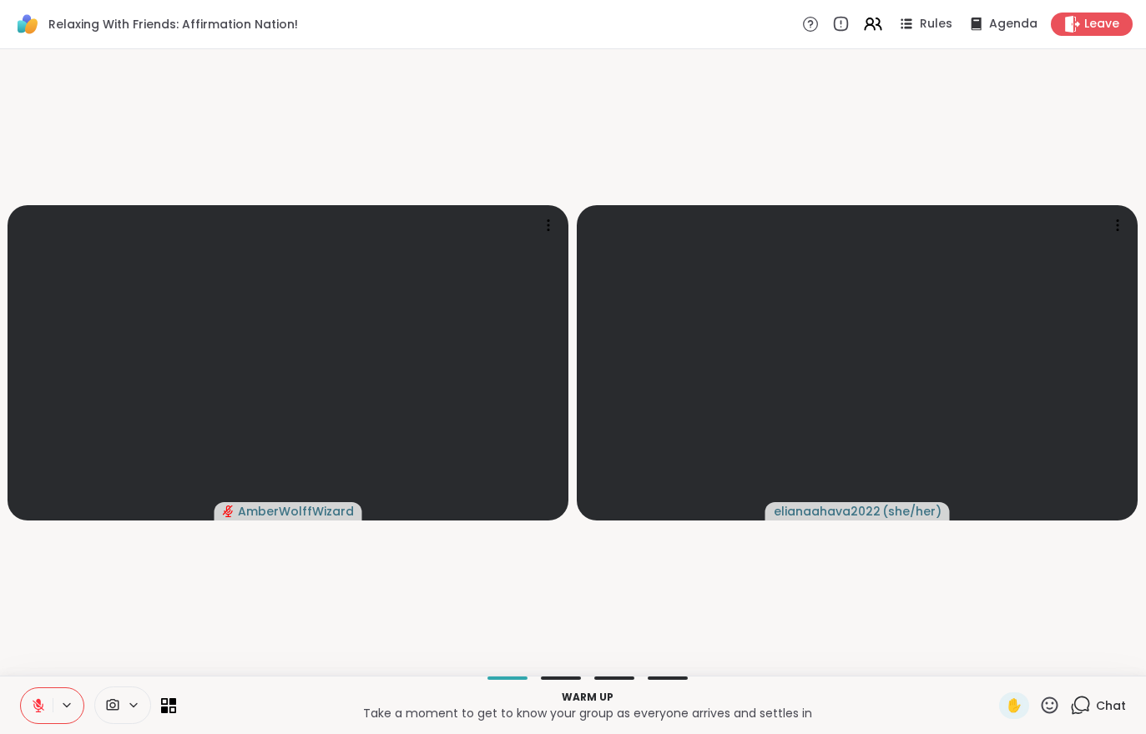
click at [23, 705] on button at bounding box center [37, 705] width 32 height 35
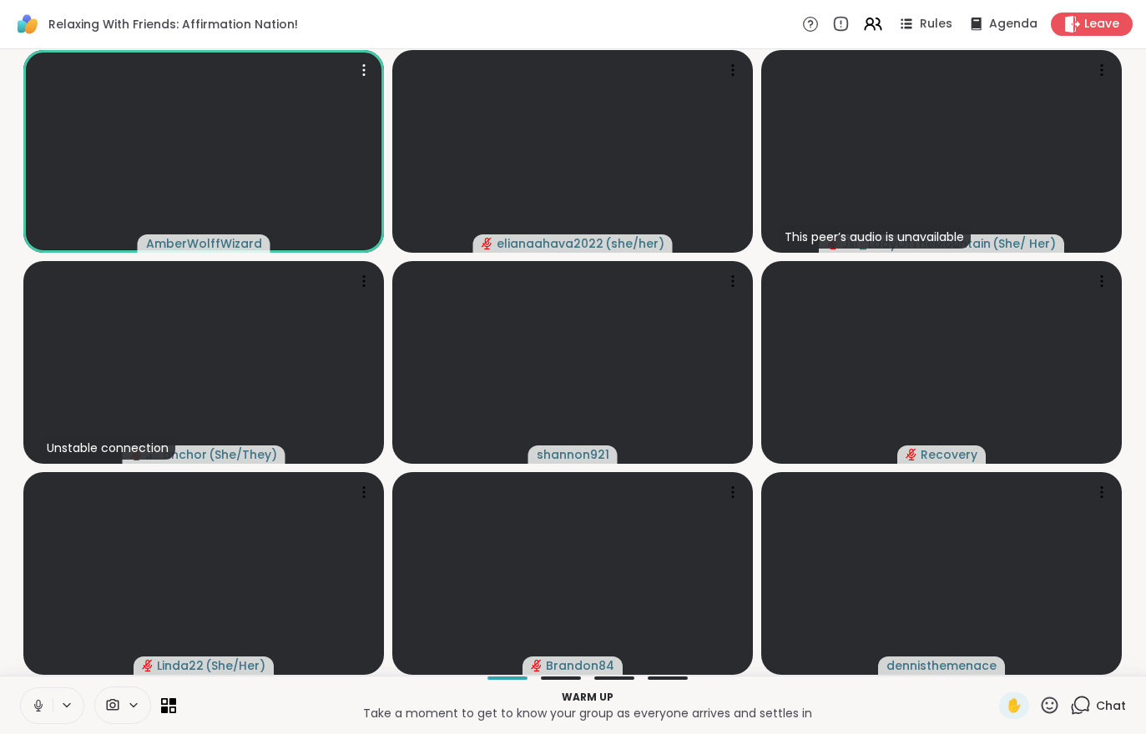
click at [133, 181] on video at bounding box center [203, 151] width 360 height 203
click at [162, 140] on div "View Profile" at bounding box center [197, 140] width 128 height 27
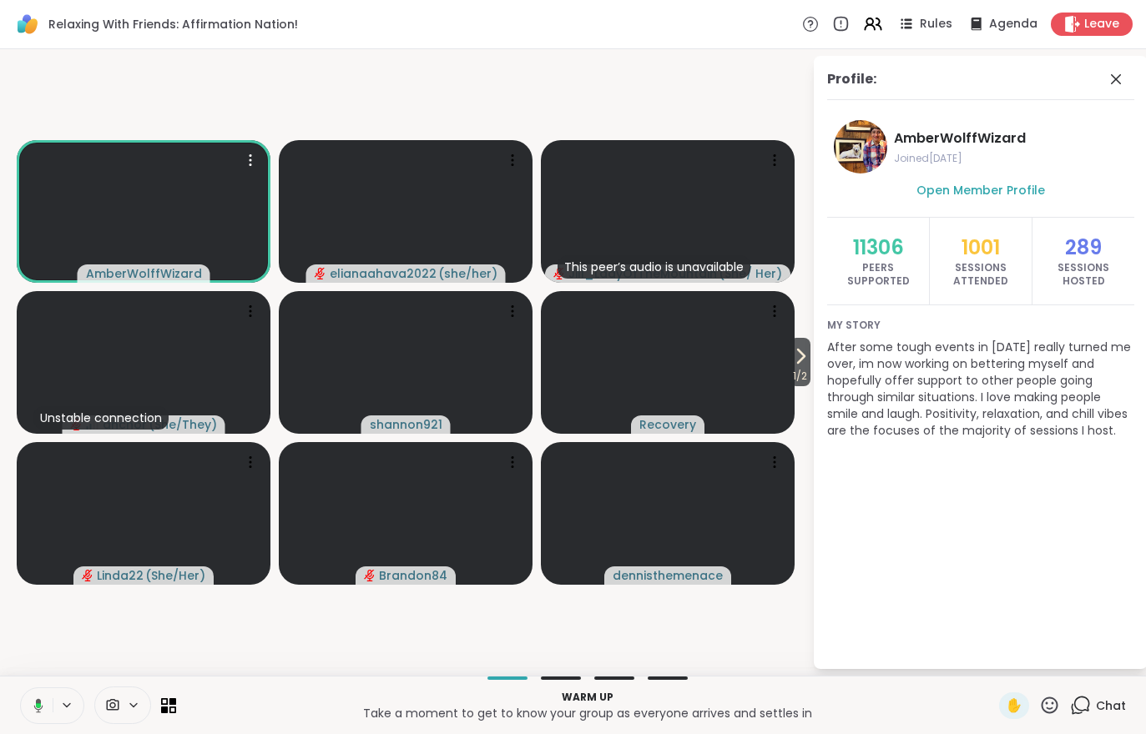
click at [804, 360] on icon at bounding box center [800, 356] width 20 height 20
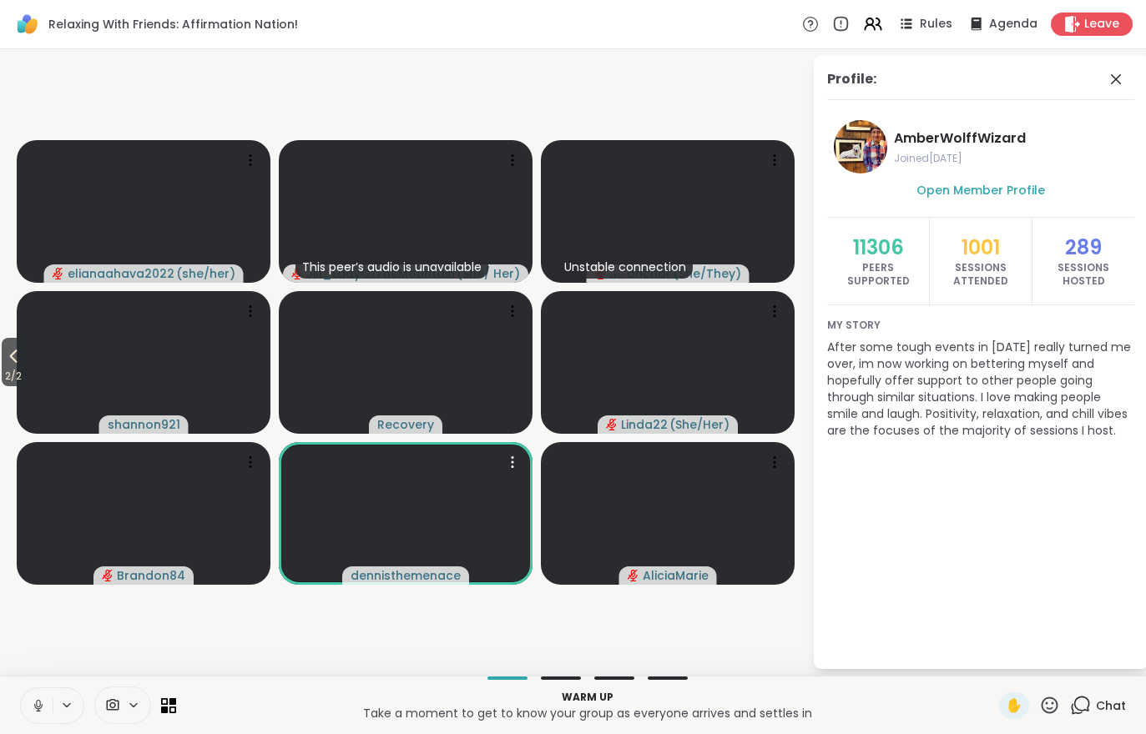
click at [426, 483] on video at bounding box center [406, 513] width 254 height 143
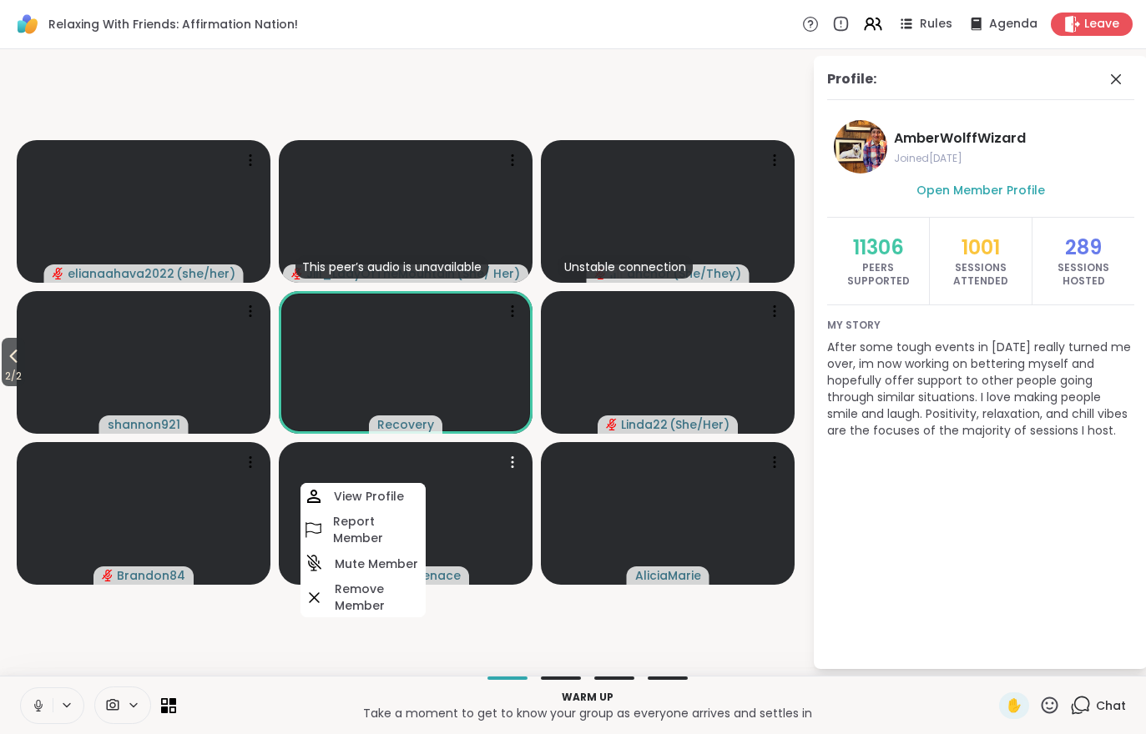
click at [382, 493] on h4 "View Profile" at bounding box center [369, 496] width 70 height 17
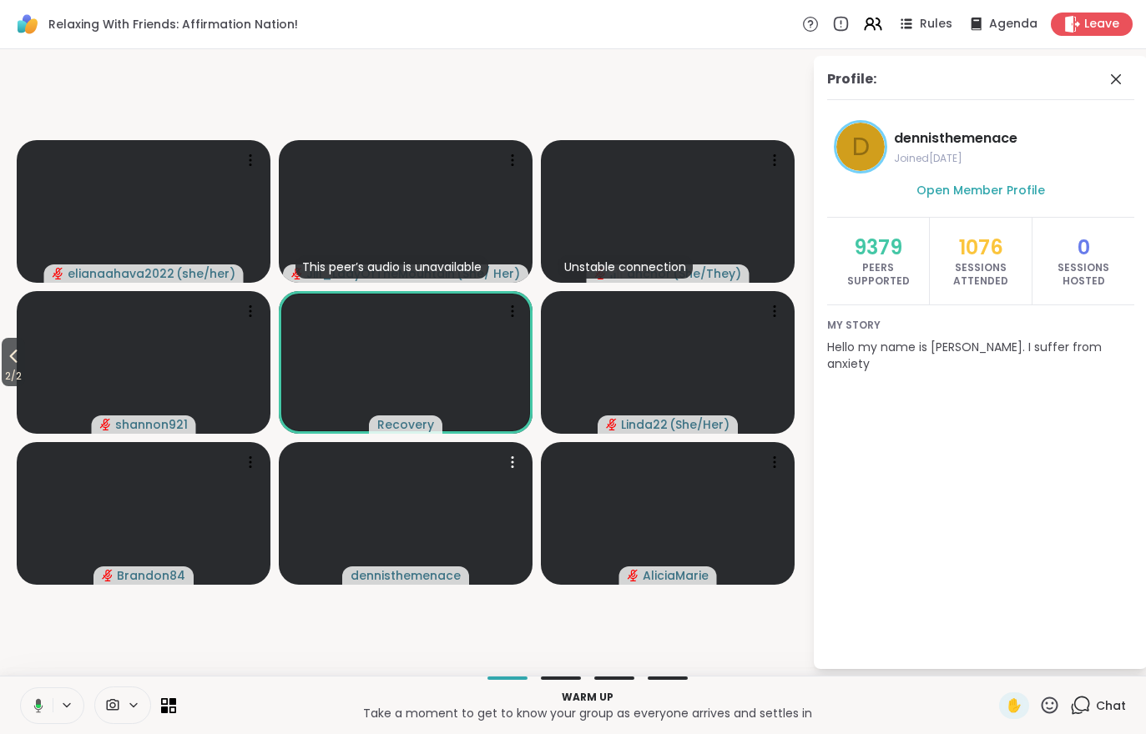
click at [402, 363] on video at bounding box center [406, 362] width 254 height 143
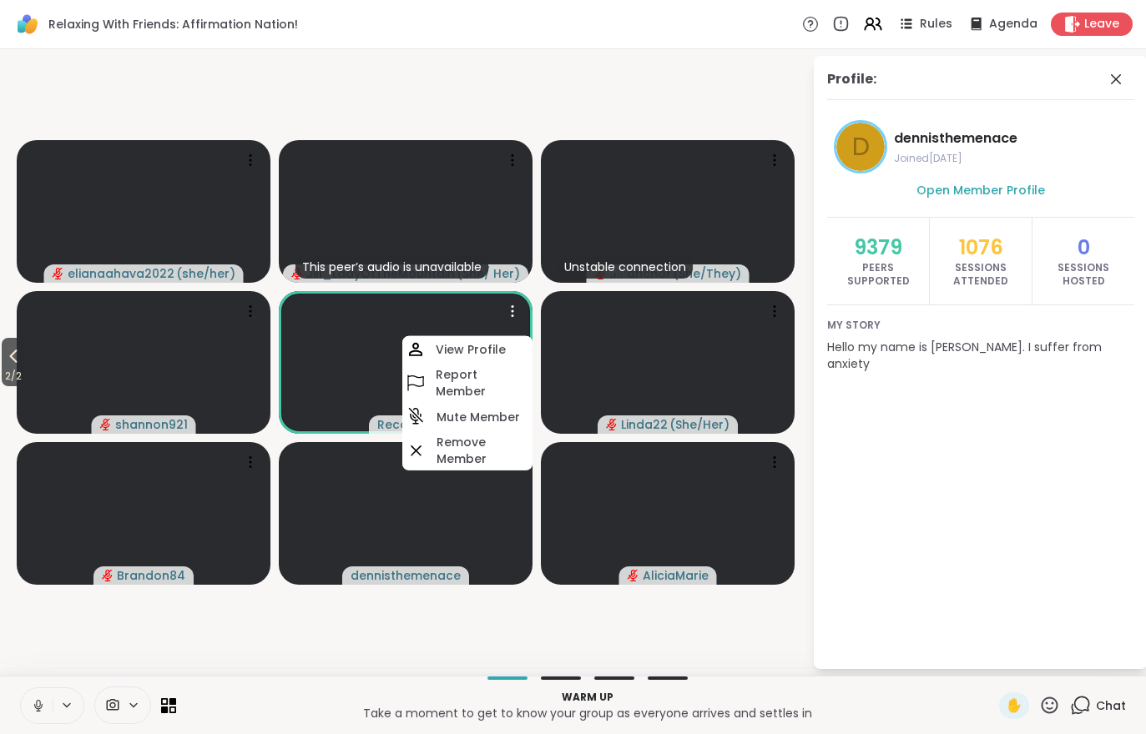
click at [465, 352] on h4 "View Profile" at bounding box center [471, 349] width 70 height 17
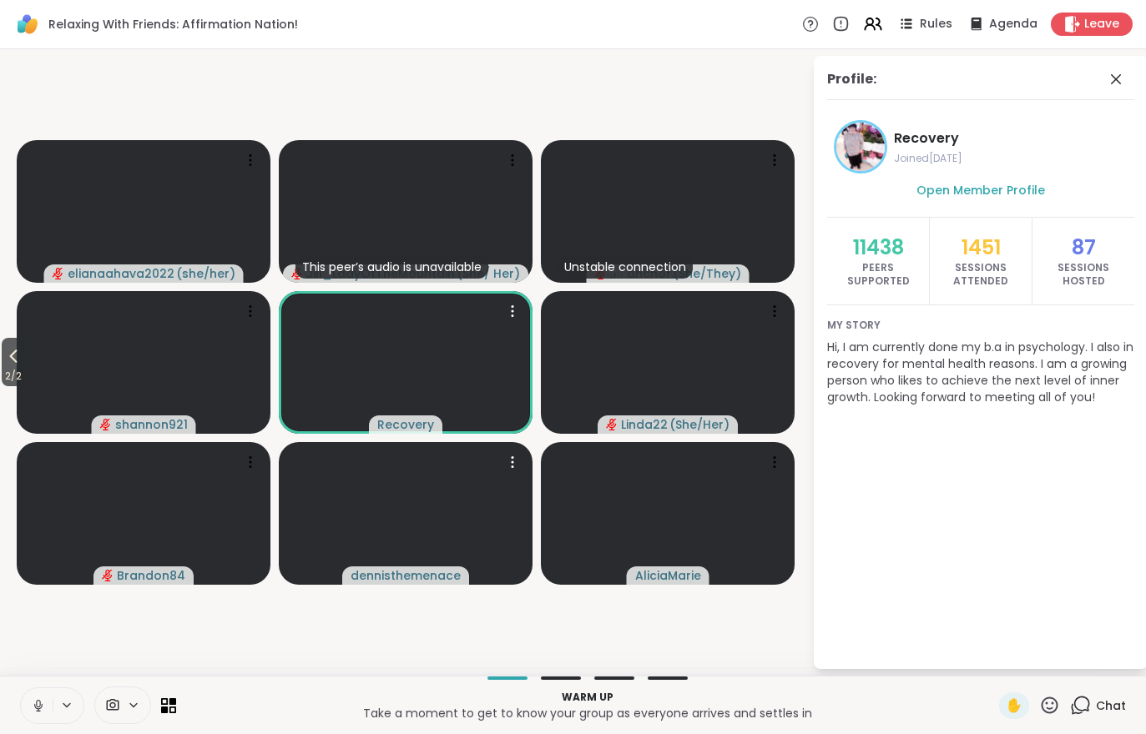
click at [384, 552] on video at bounding box center [406, 513] width 254 height 143
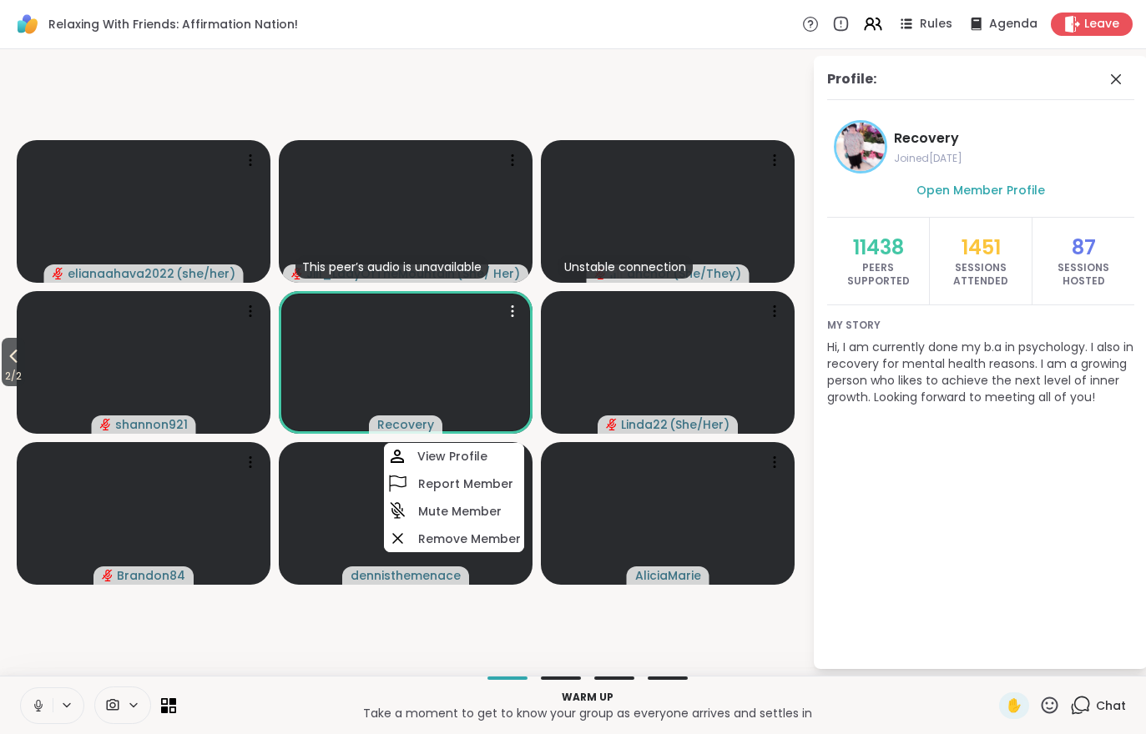
click at [259, 625] on video-player-container "2 / 2 elianaahava2022 ( she/her ) This peer’s audio is unavailable Jill_LadyOfT…" at bounding box center [406, 362] width 792 height 613
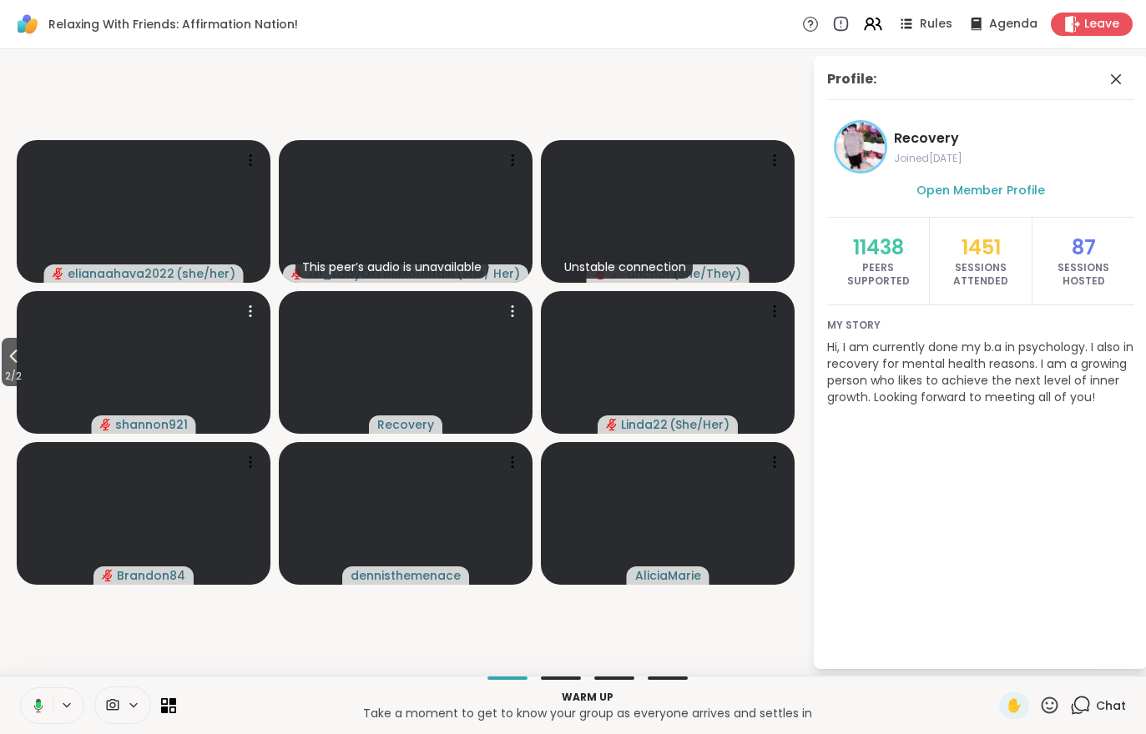
click at [33, 362] on video at bounding box center [144, 362] width 254 height 143
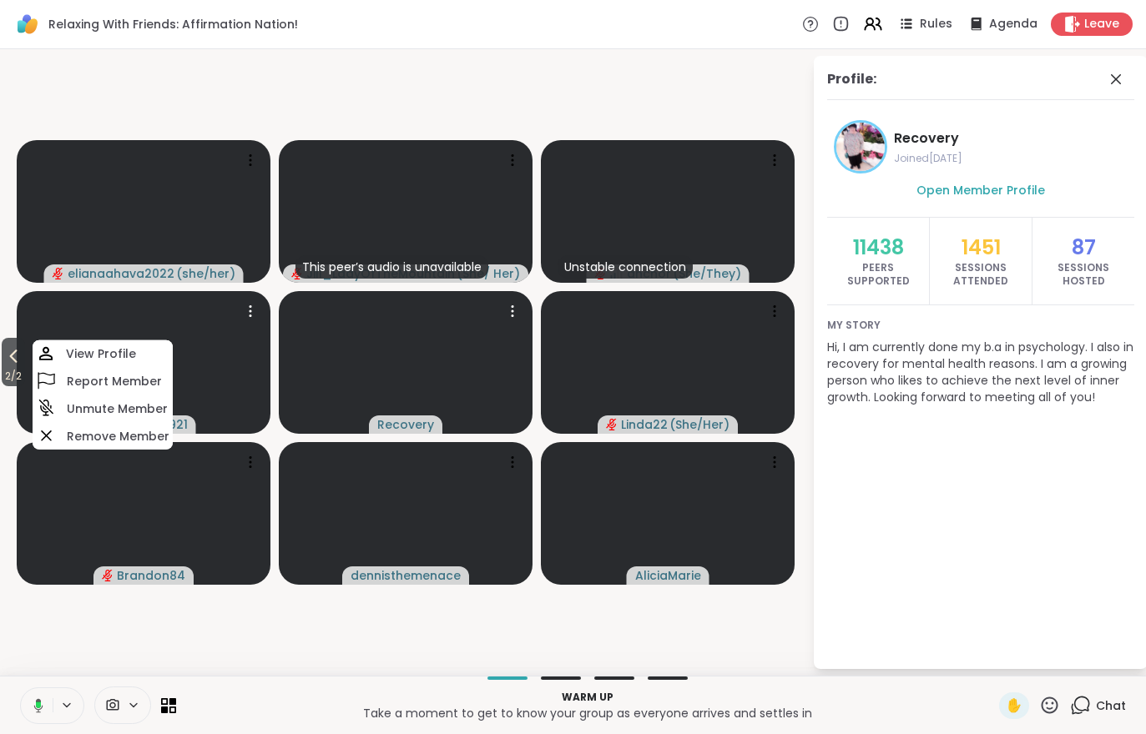
click at [3, 364] on button "2 / 2" at bounding box center [13, 362] width 23 height 48
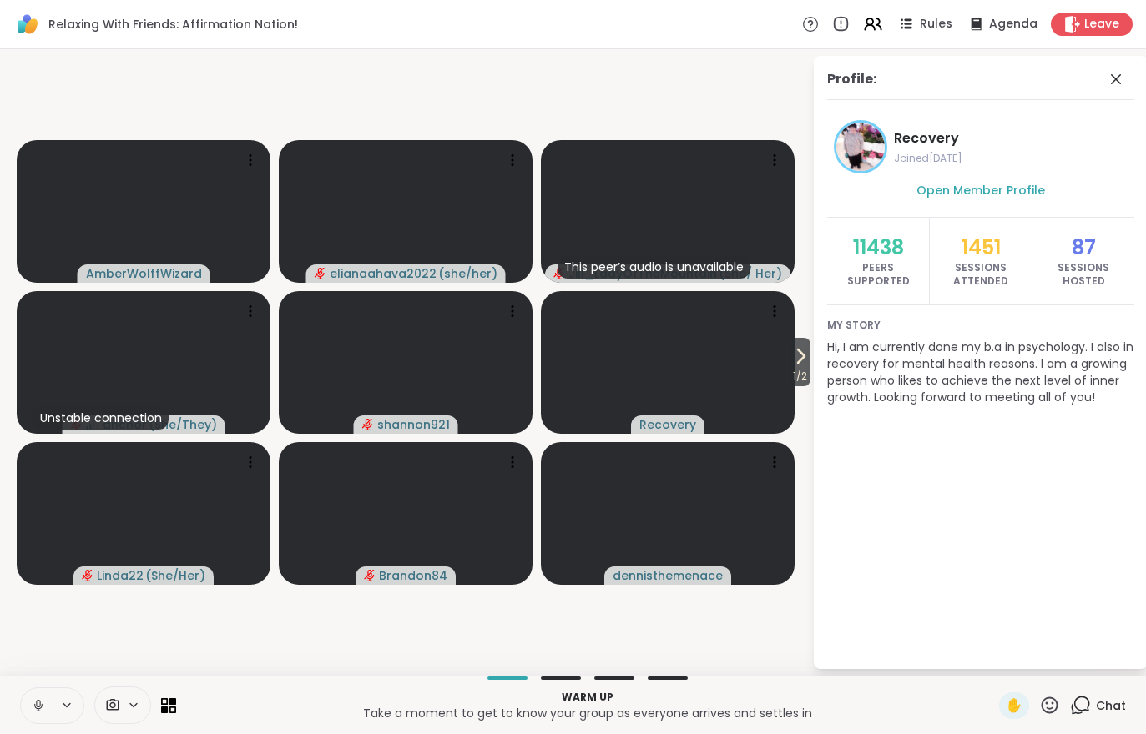
click at [130, 227] on video at bounding box center [144, 211] width 254 height 143
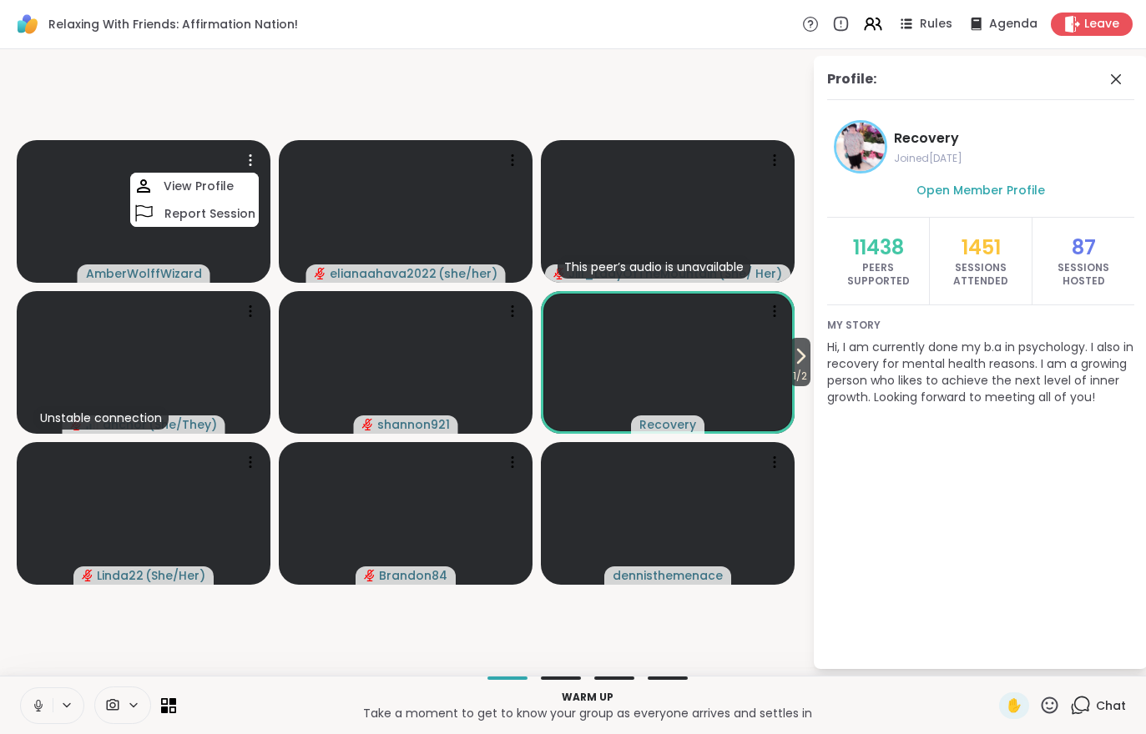
click at [197, 185] on h4 "View Profile" at bounding box center [199, 186] width 70 height 17
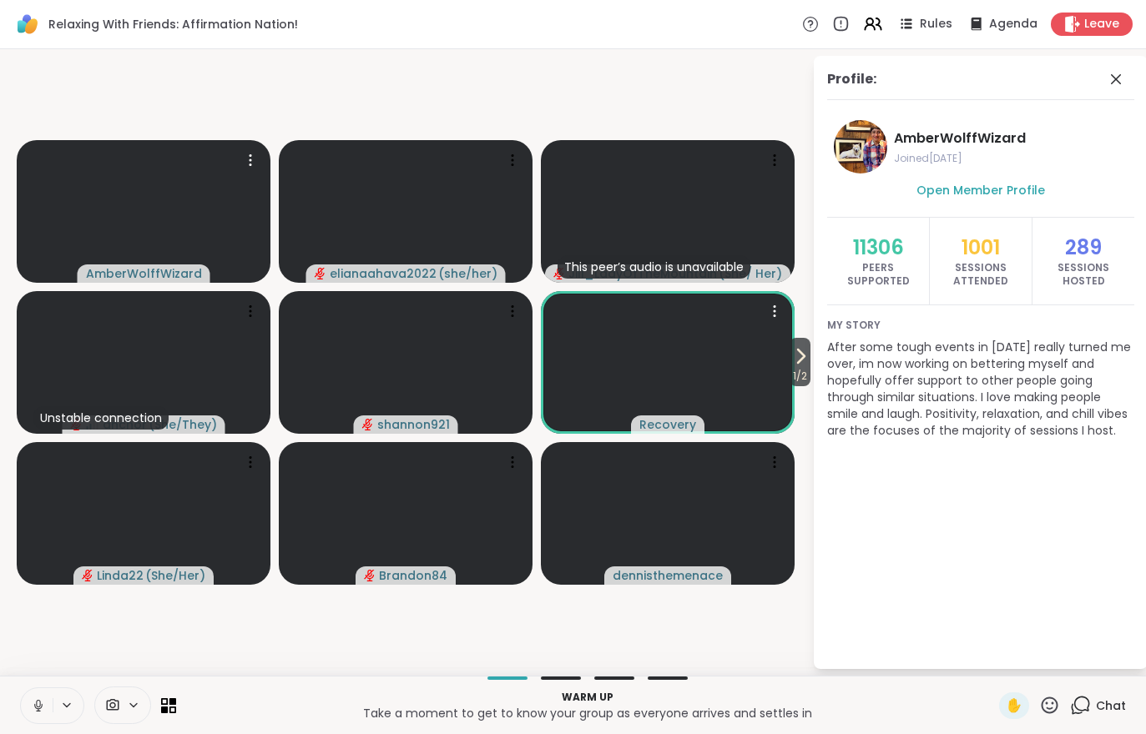
click at [678, 344] on video at bounding box center [668, 362] width 254 height 143
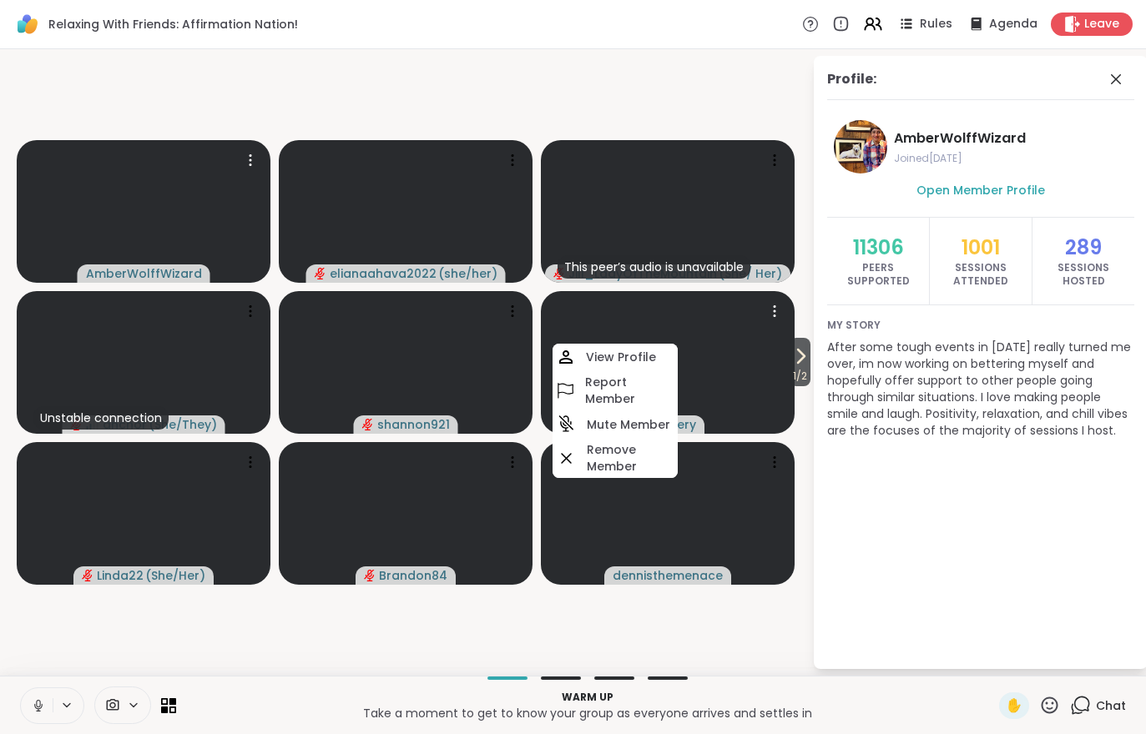
click at [612, 353] on h4 "View Profile" at bounding box center [621, 357] width 70 height 17
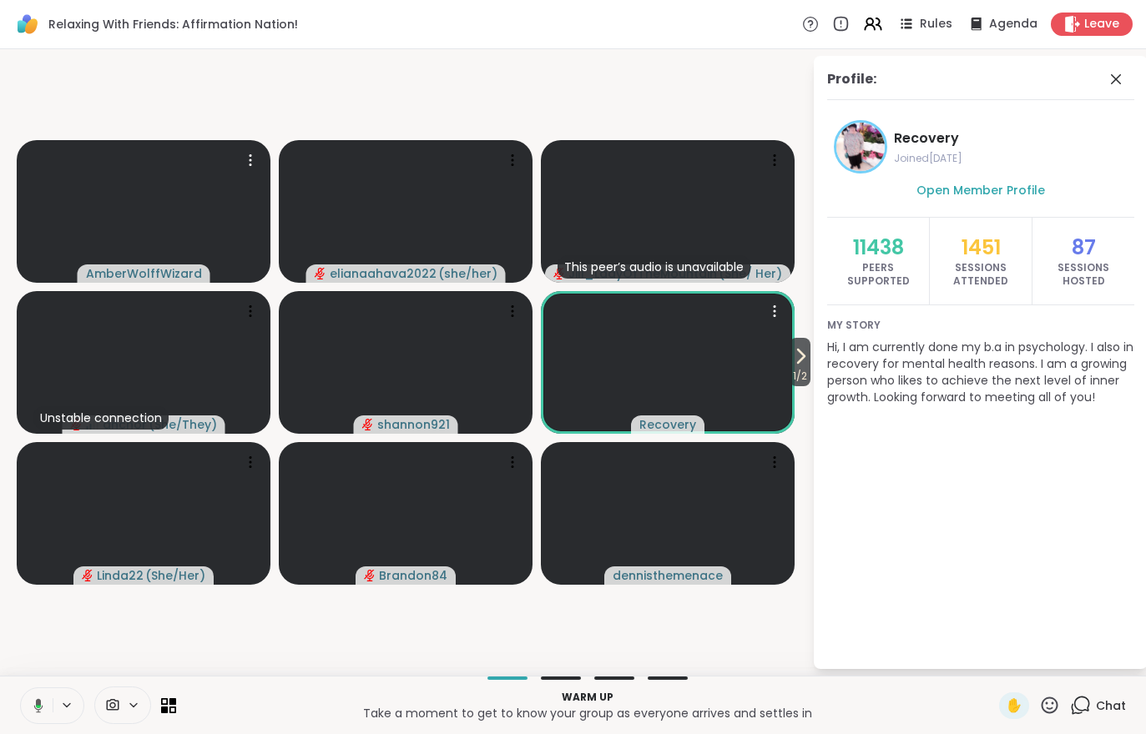
click at [807, 355] on icon at bounding box center [800, 356] width 20 height 20
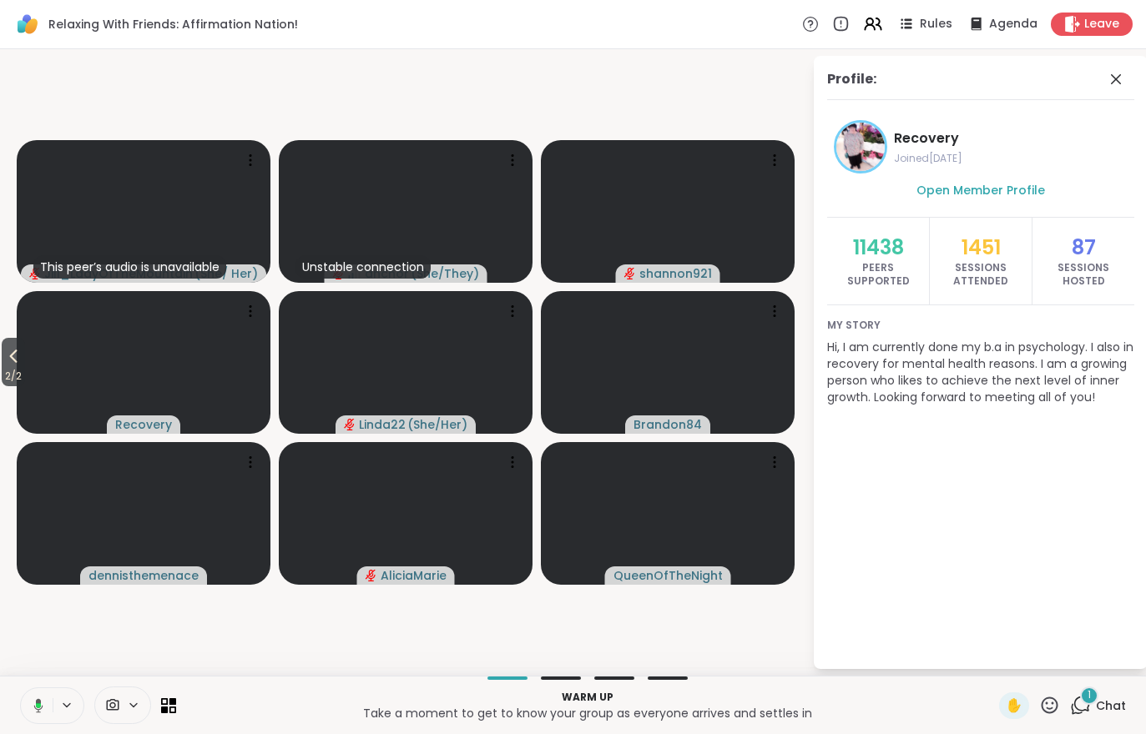
click at [1103, 693] on div "1 Chat" at bounding box center [1098, 706] width 56 height 27
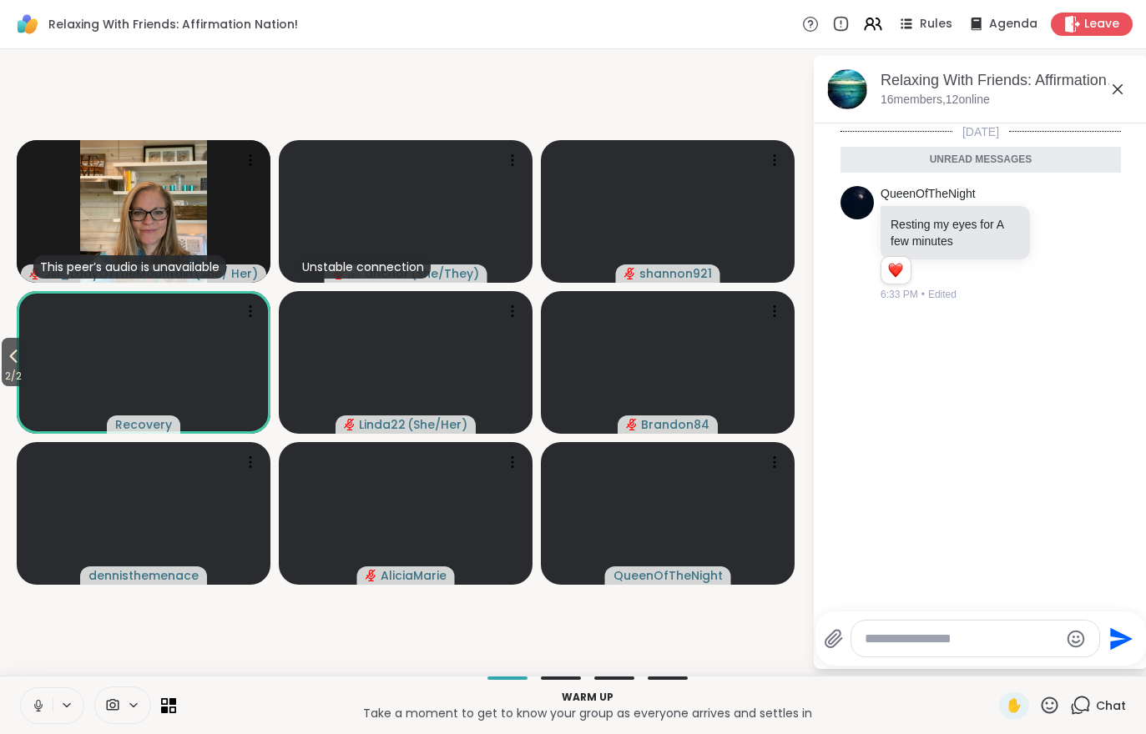
click at [1118, 696] on div "Chat" at bounding box center [1098, 706] width 56 height 27
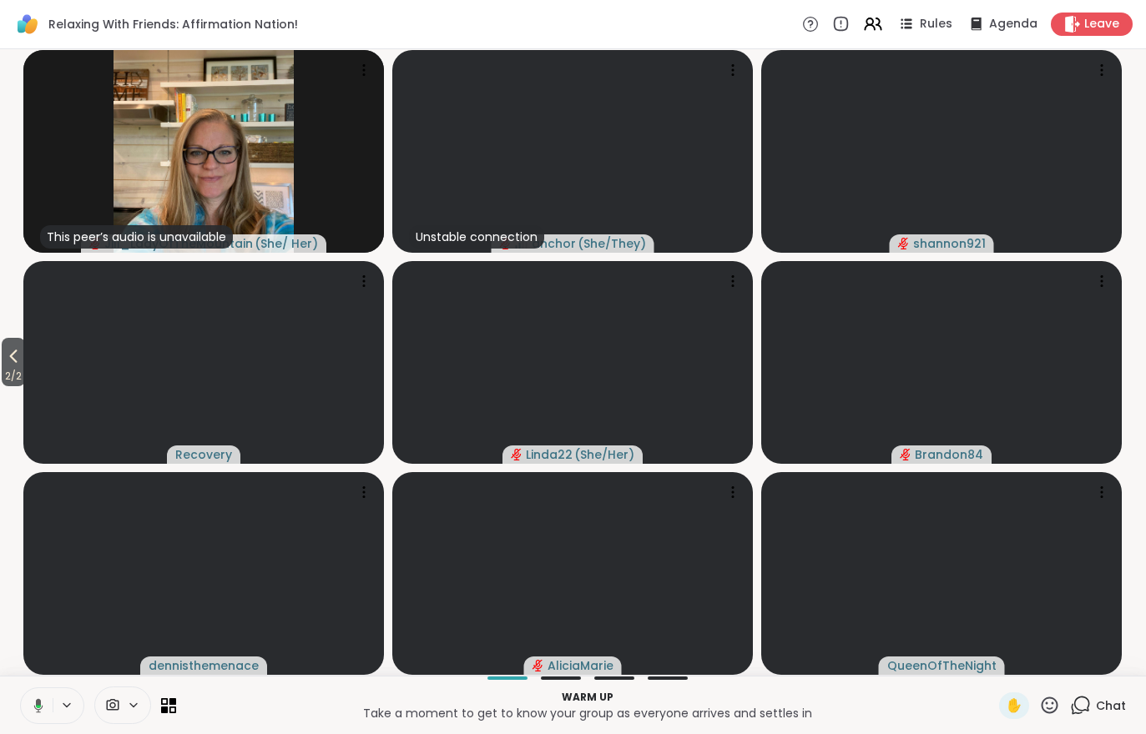
click at [1121, 702] on span "Chat" at bounding box center [1111, 706] width 30 height 17
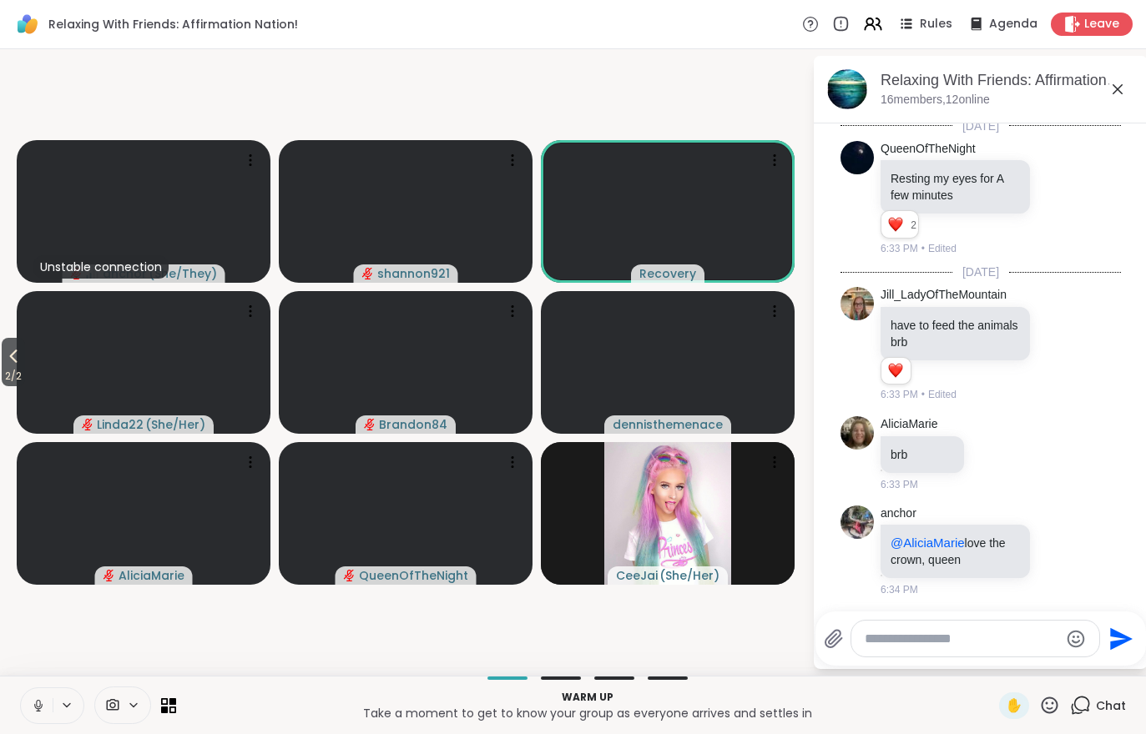
scroll to position [128, 0]
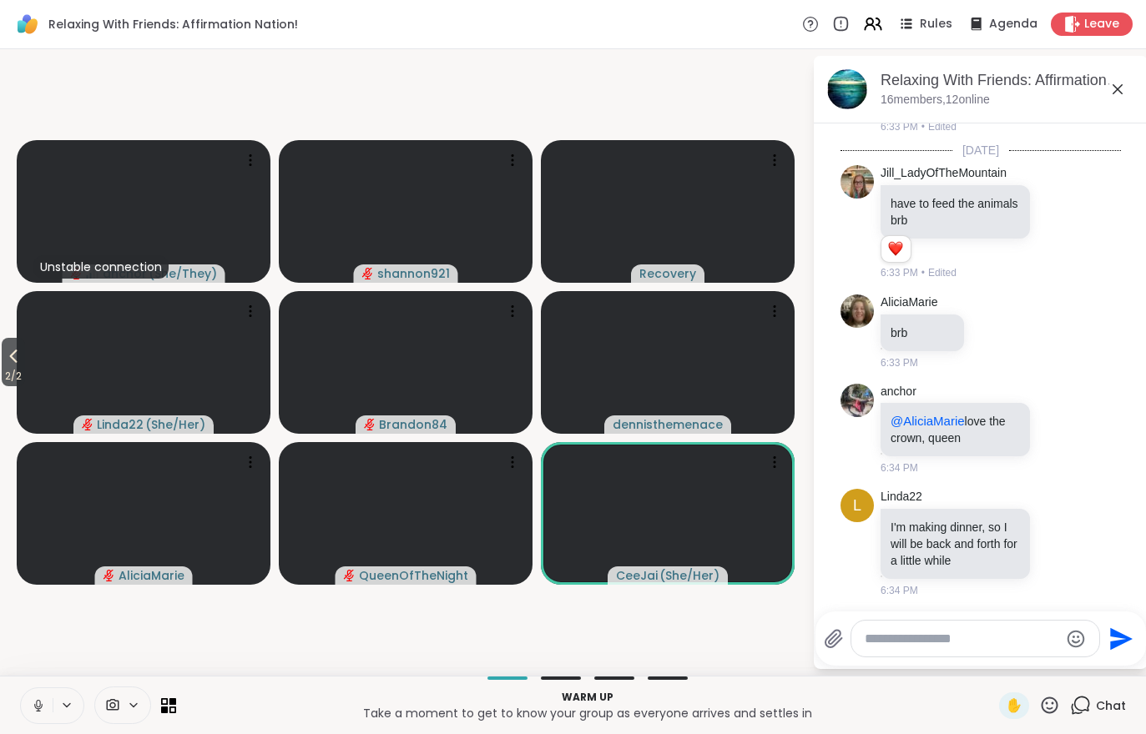
click at [874, 33] on icon at bounding box center [873, 24] width 20 height 20
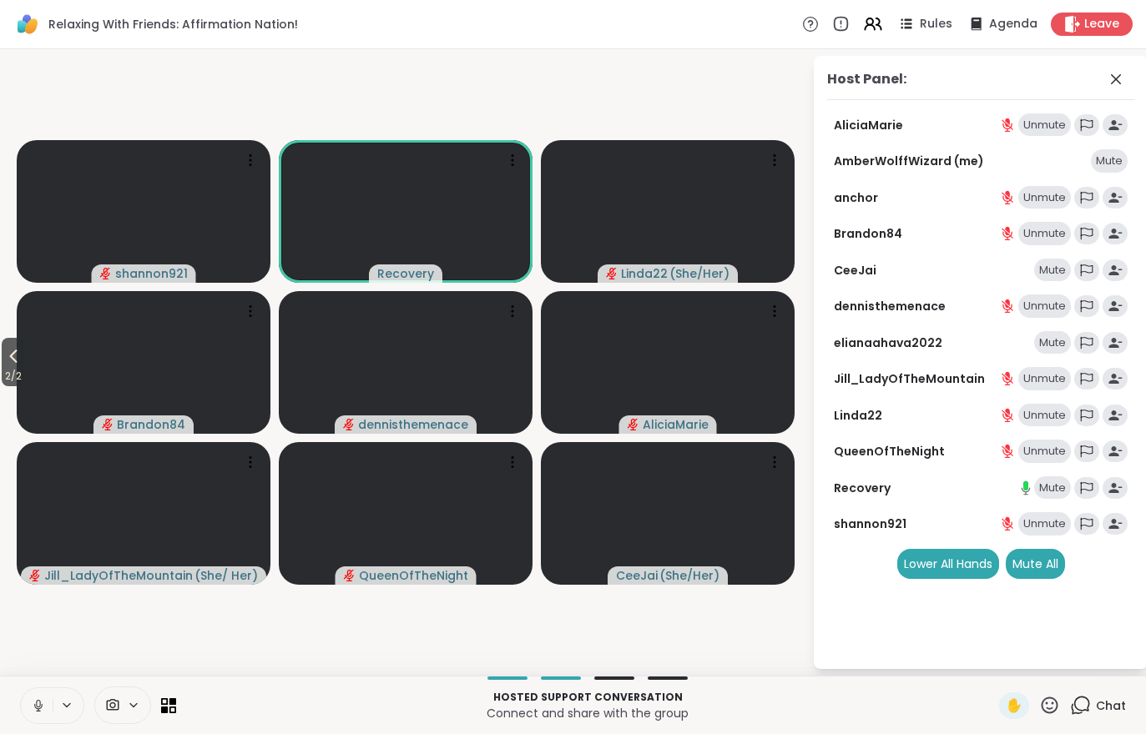
click at [3, 369] on span "2 / 2" at bounding box center [13, 376] width 23 height 20
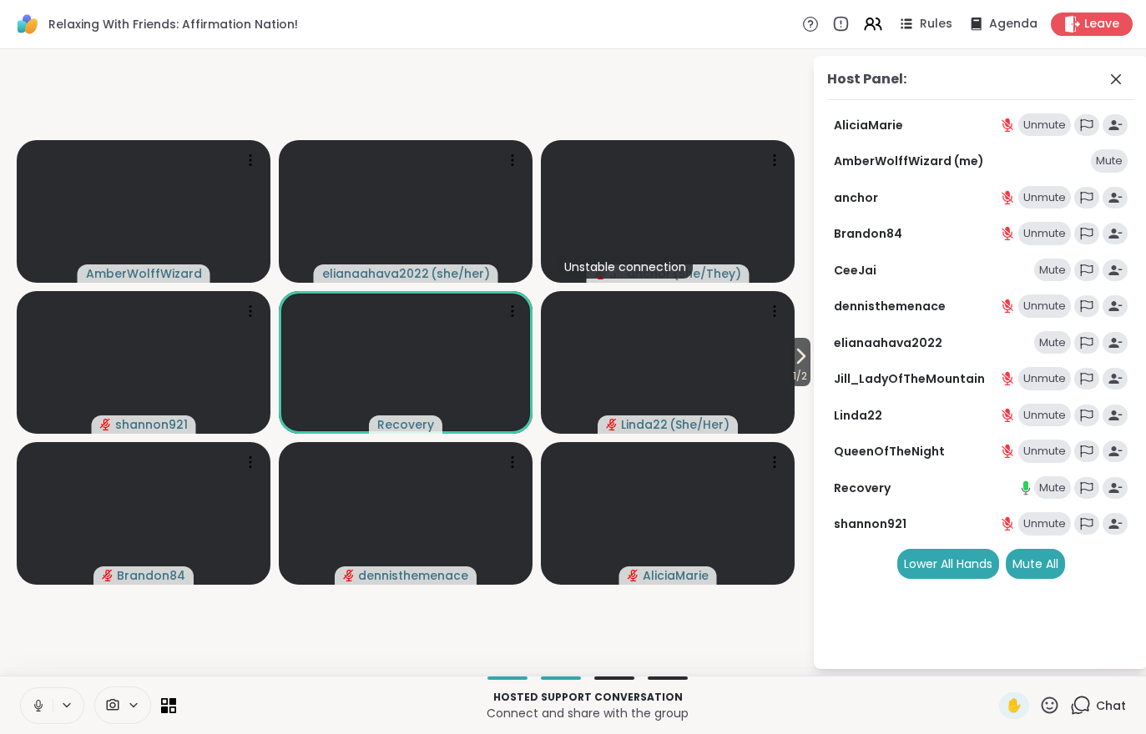
click at [793, 360] on icon at bounding box center [800, 356] width 20 height 20
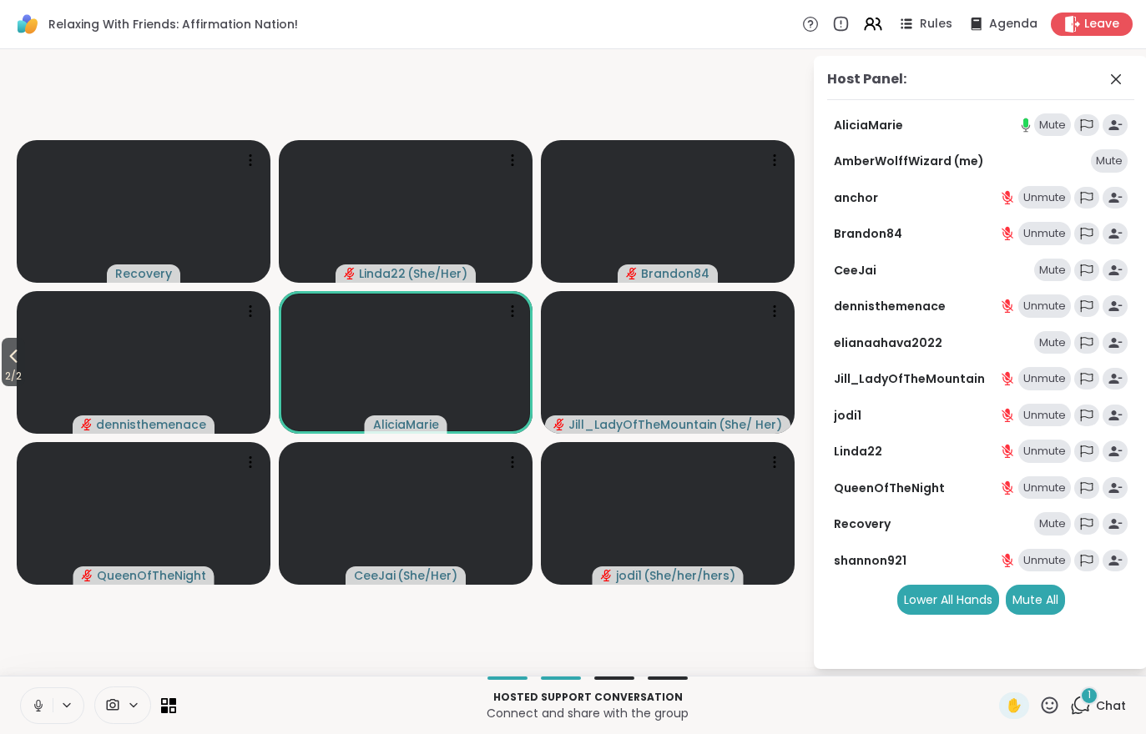
click at [2, 375] on span "2 / 2" at bounding box center [13, 376] width 23 height 20
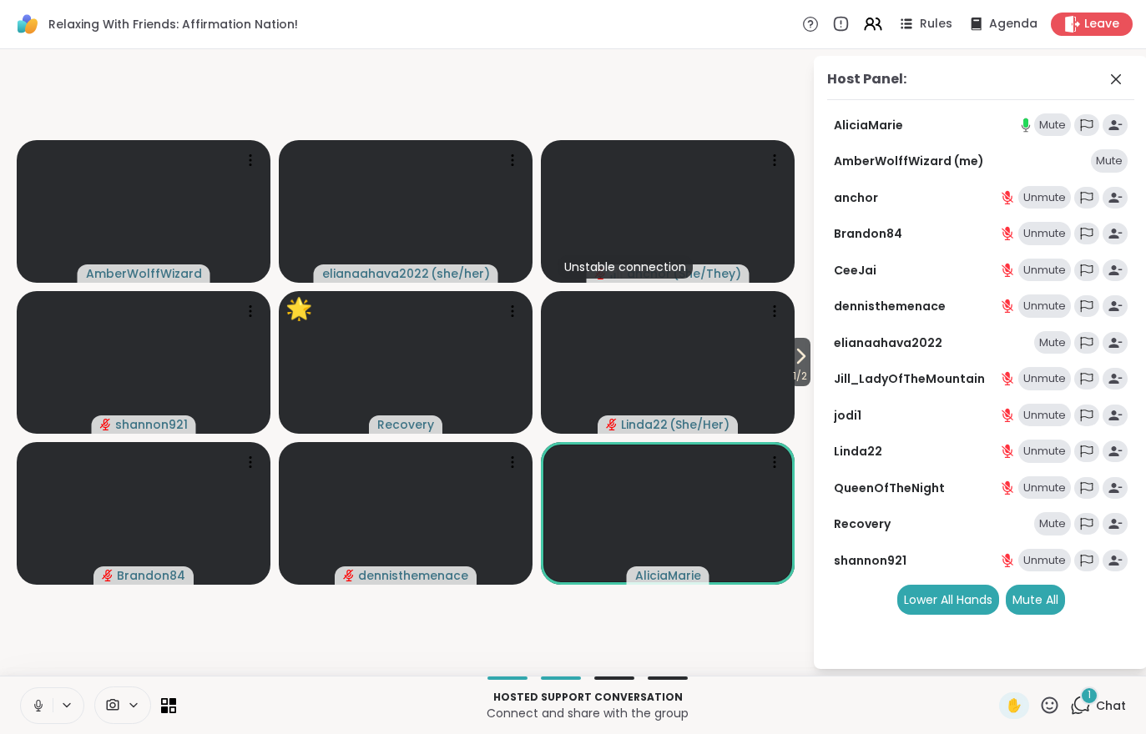
click at [1106, 718] on div "1 Chat" at bounding box center [1098, 706] width 56 height 27
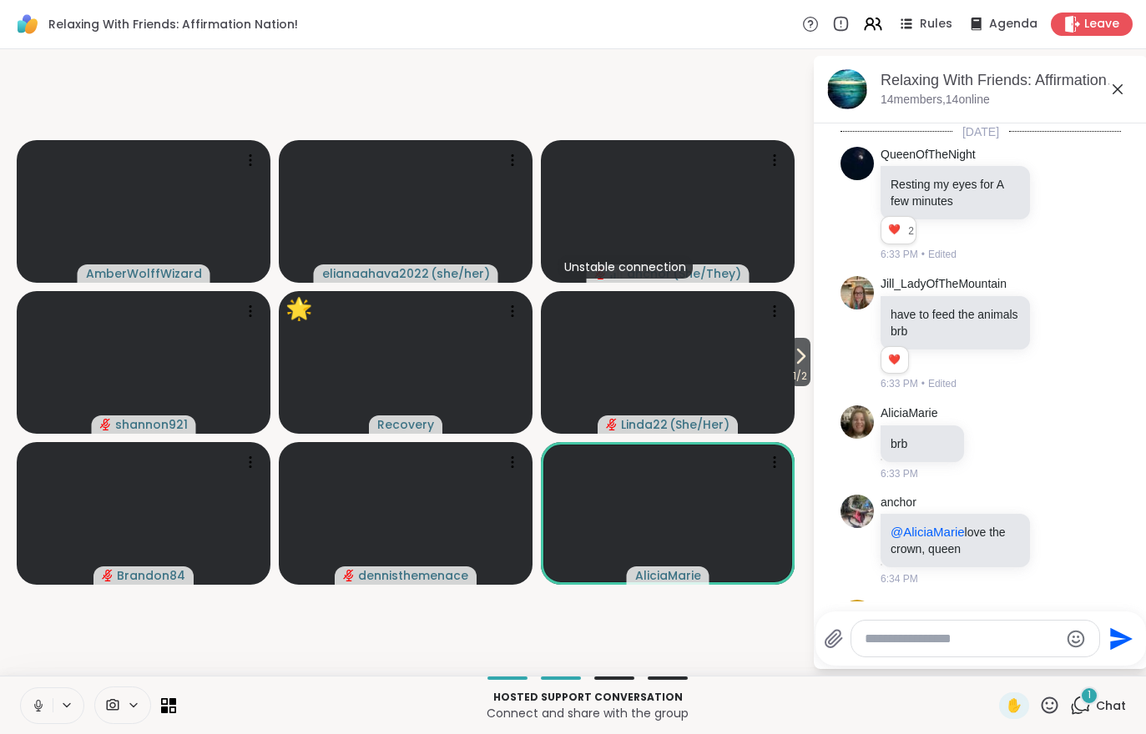
scroll to position [295, 0]
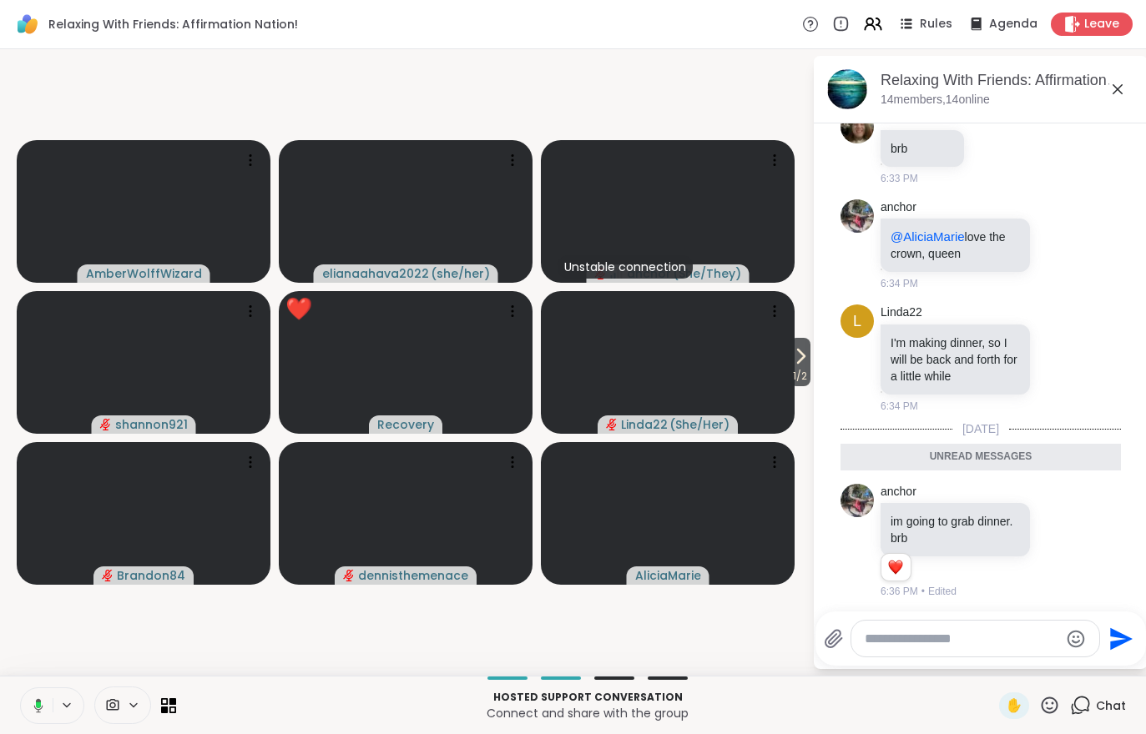
click at [809, 376] on span "1 / 2" at bounding box center [799, 376] width 21 height 20
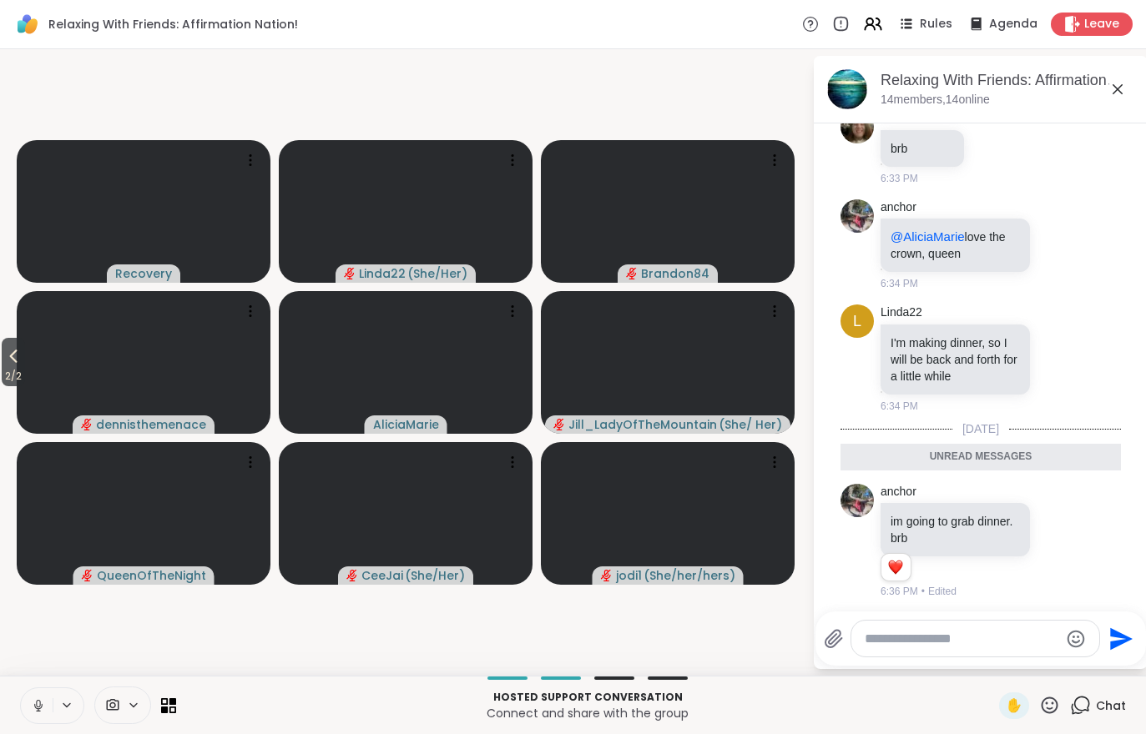
click at [3, 357] on button "2 / 2" at bounding box center [13, 362] width 23 height 48
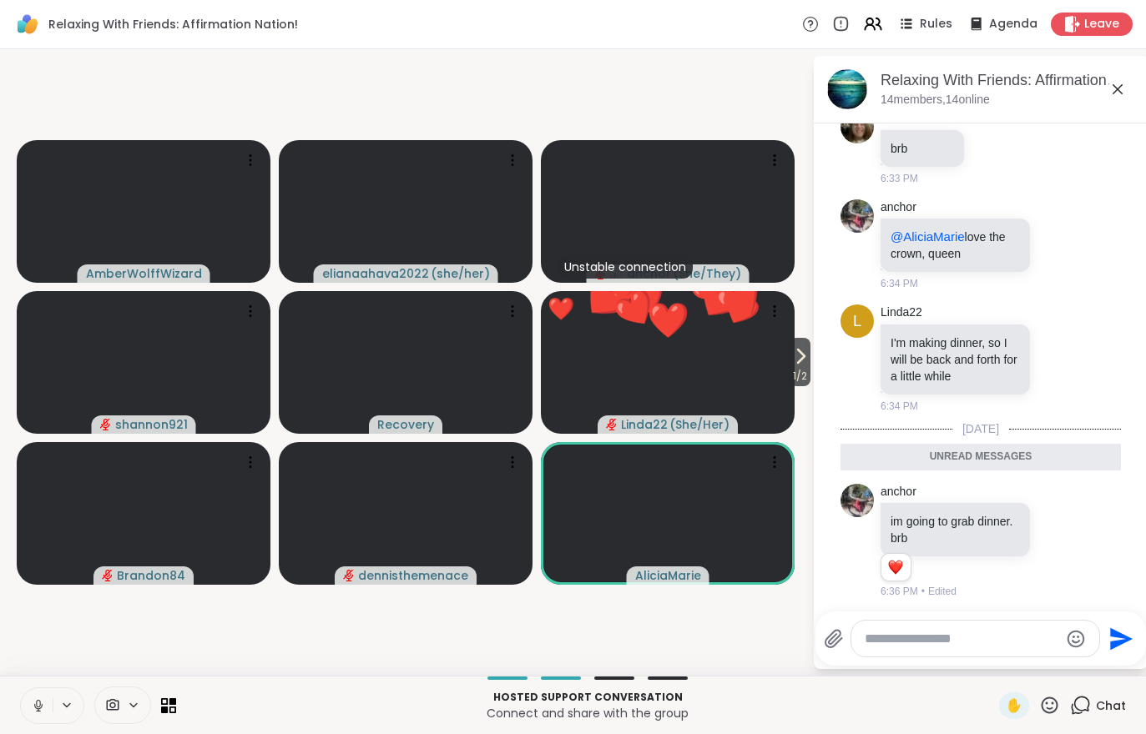
click at [798, 352] on icon at bounding box center [801, 356] width 7 height 13
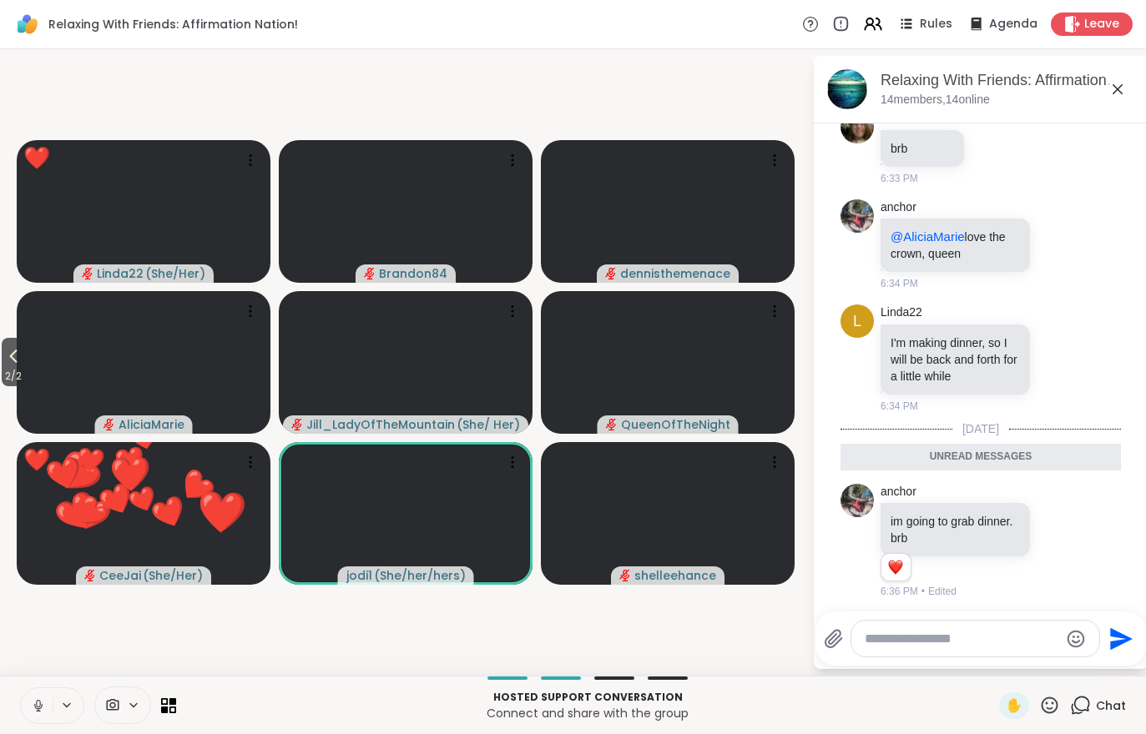
click at [3, 362] on button "2 / 2" at bounding box center [13, 362] width 23 height 48
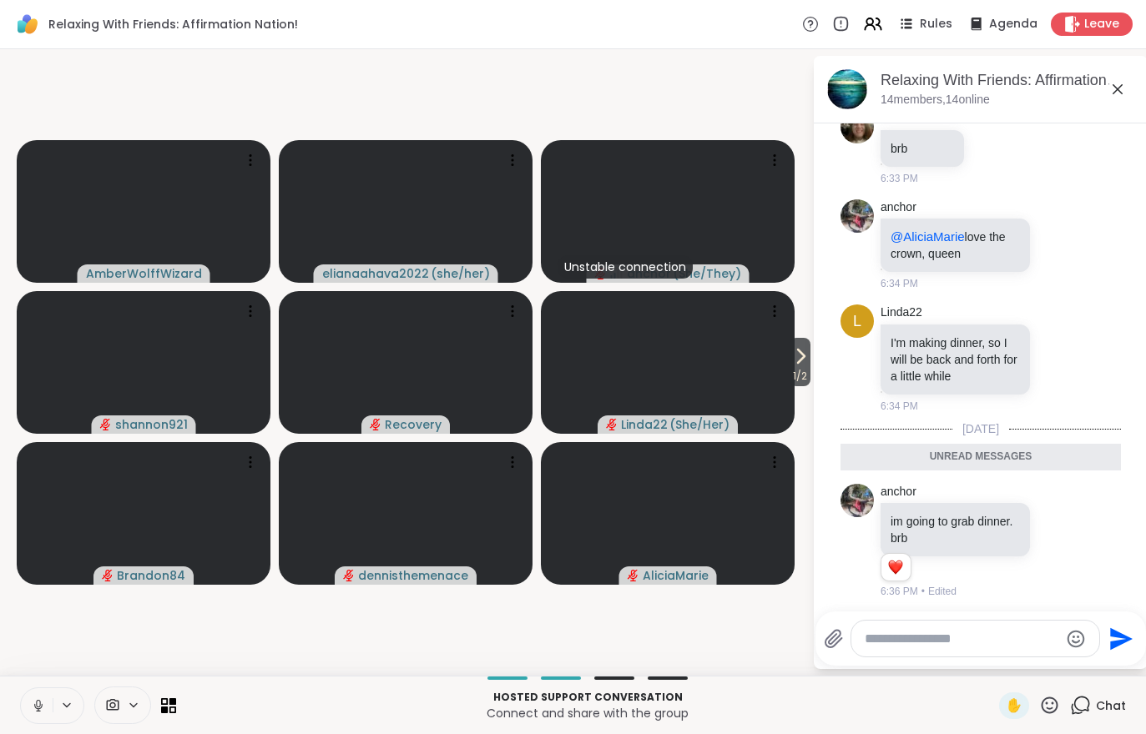
click at [789, 364] on button "1 / 2" at bounding box center [799, 362] width 21 height 48
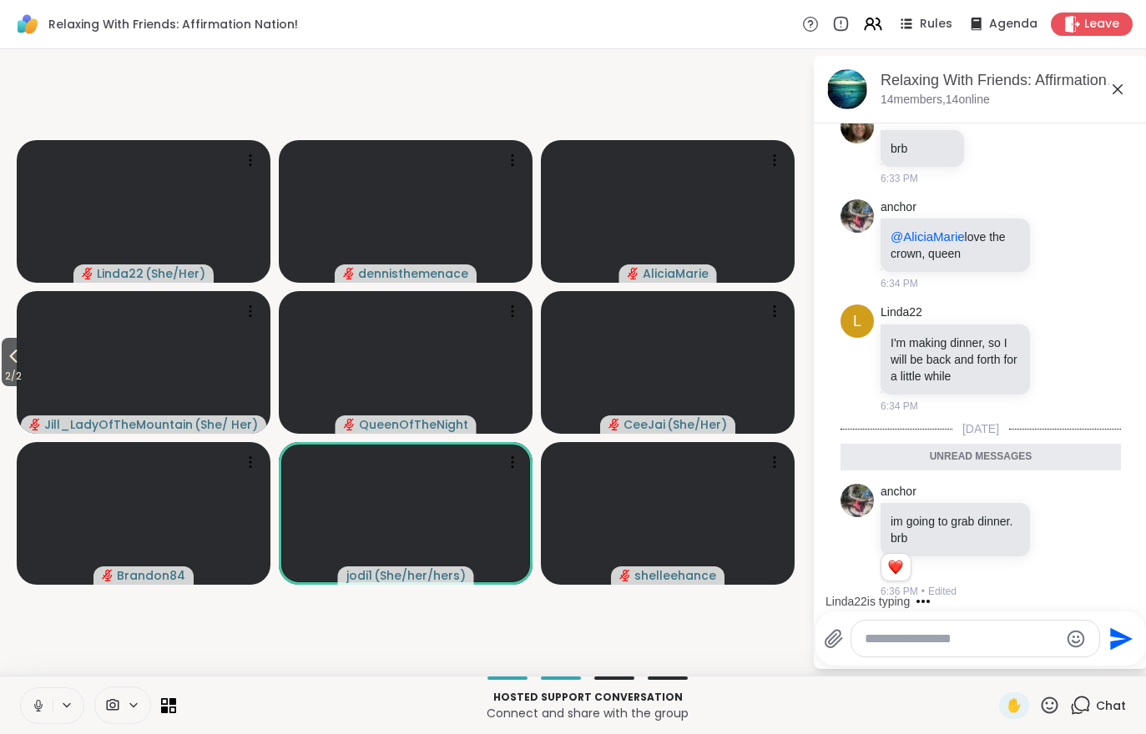
scroll to position [345, 0]
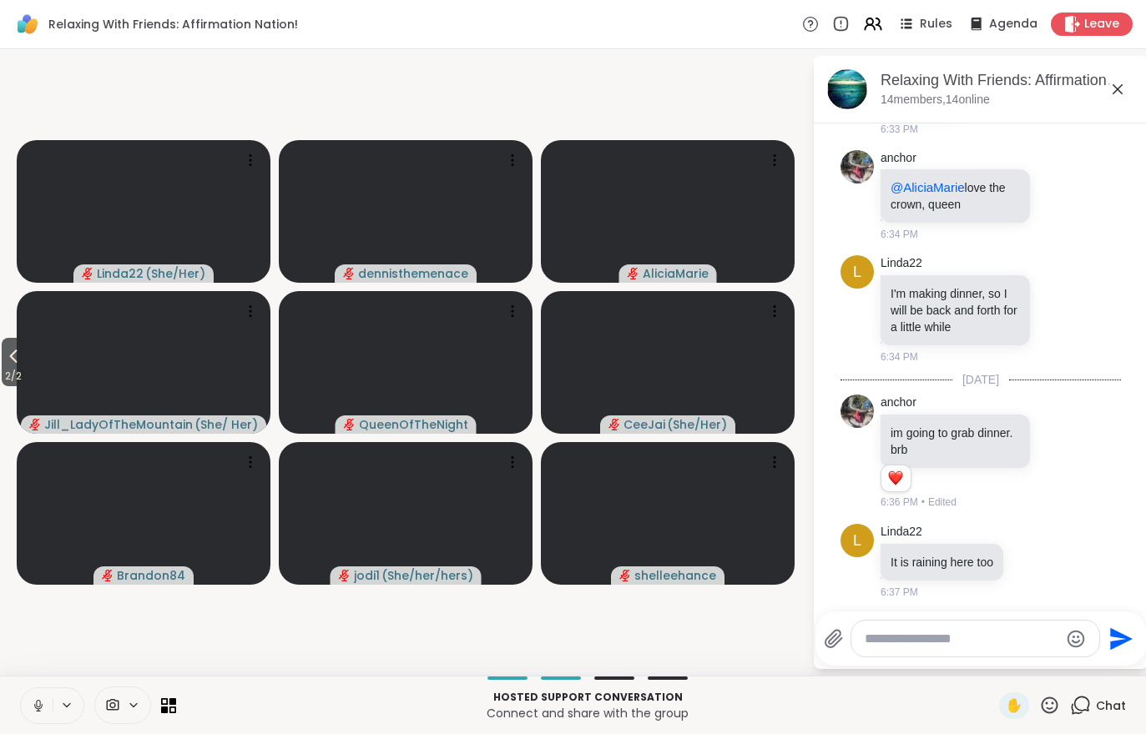
click at [940, 30] on span "Rules" at bounding box center [935, 24] width 33 height 17
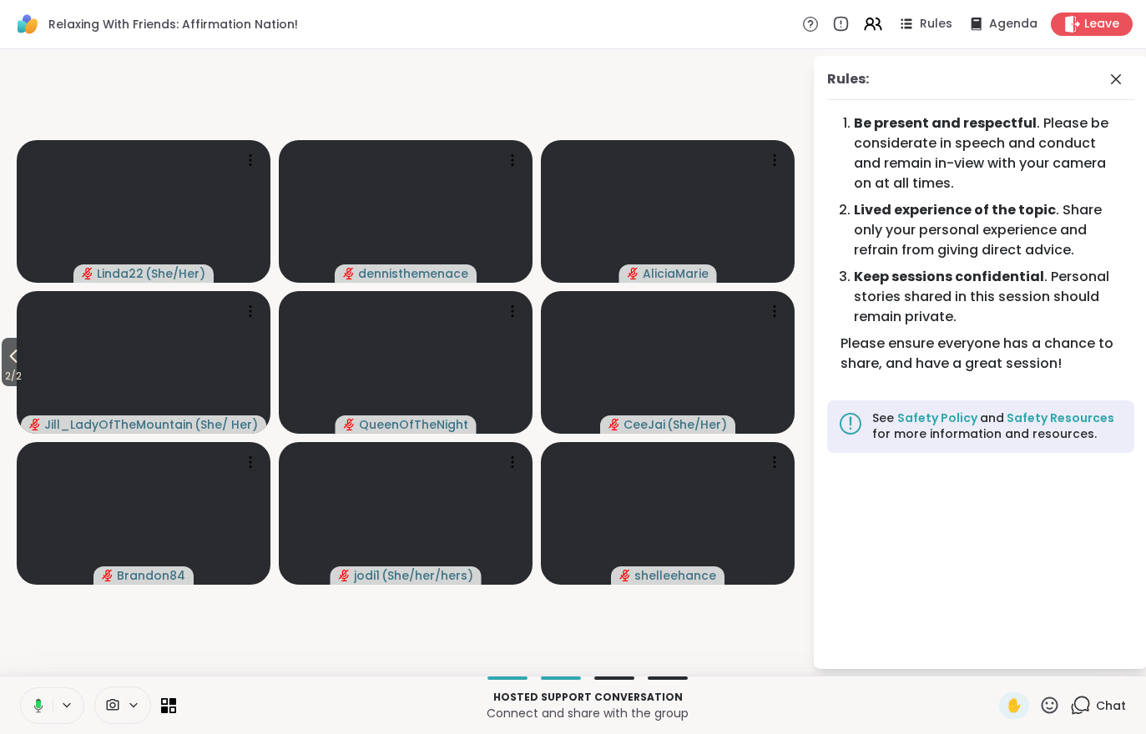
click at [9, 357] on icon at bounding box center [13, 356] width 20 height 20
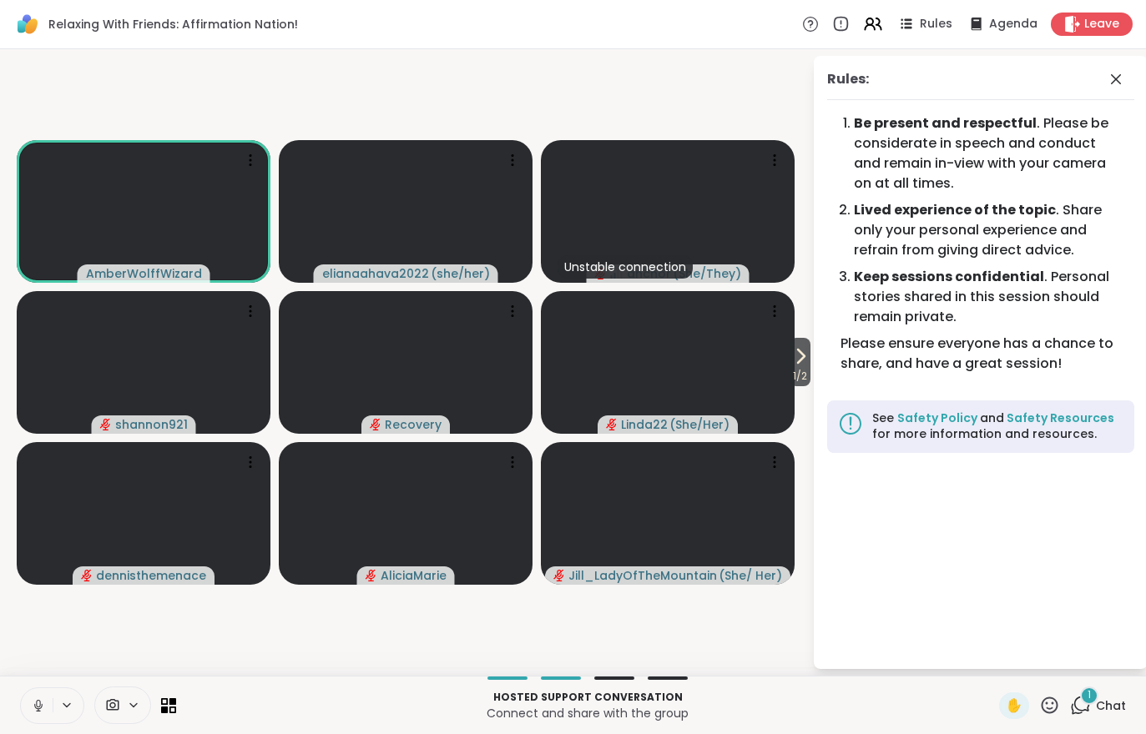
click at [1099, 706] on span "Chat" at bounding box center [1111, 706] width 30 height 17
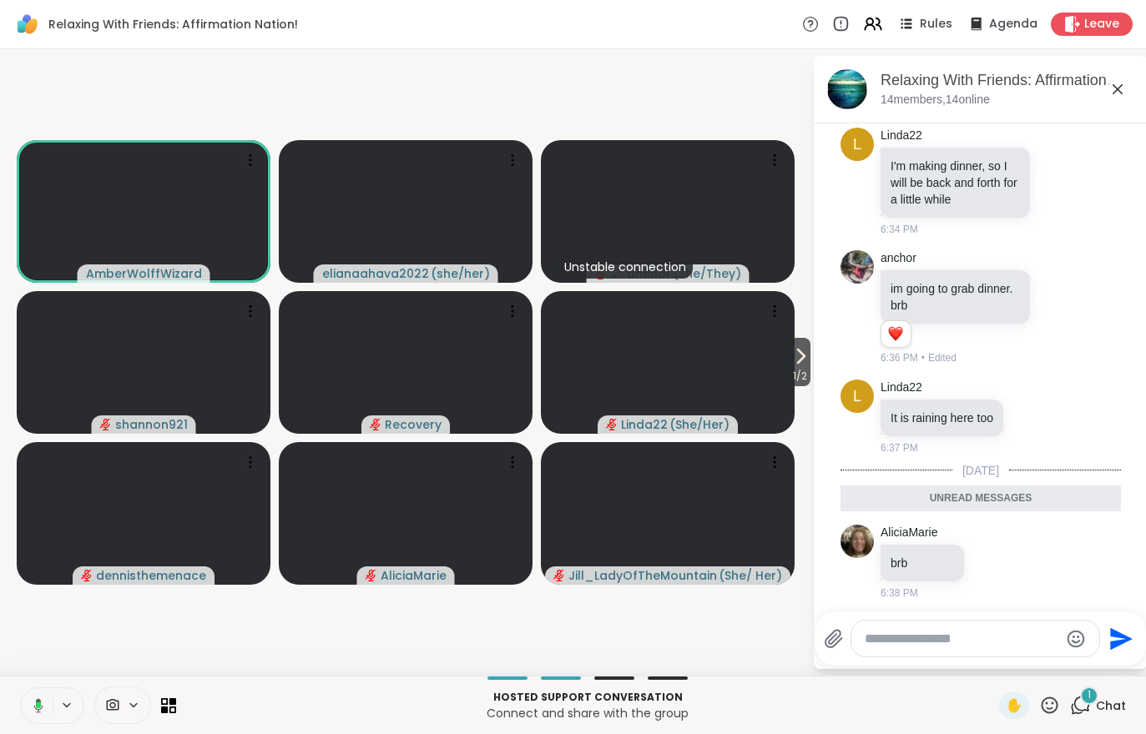
scroll to position [521, 0]
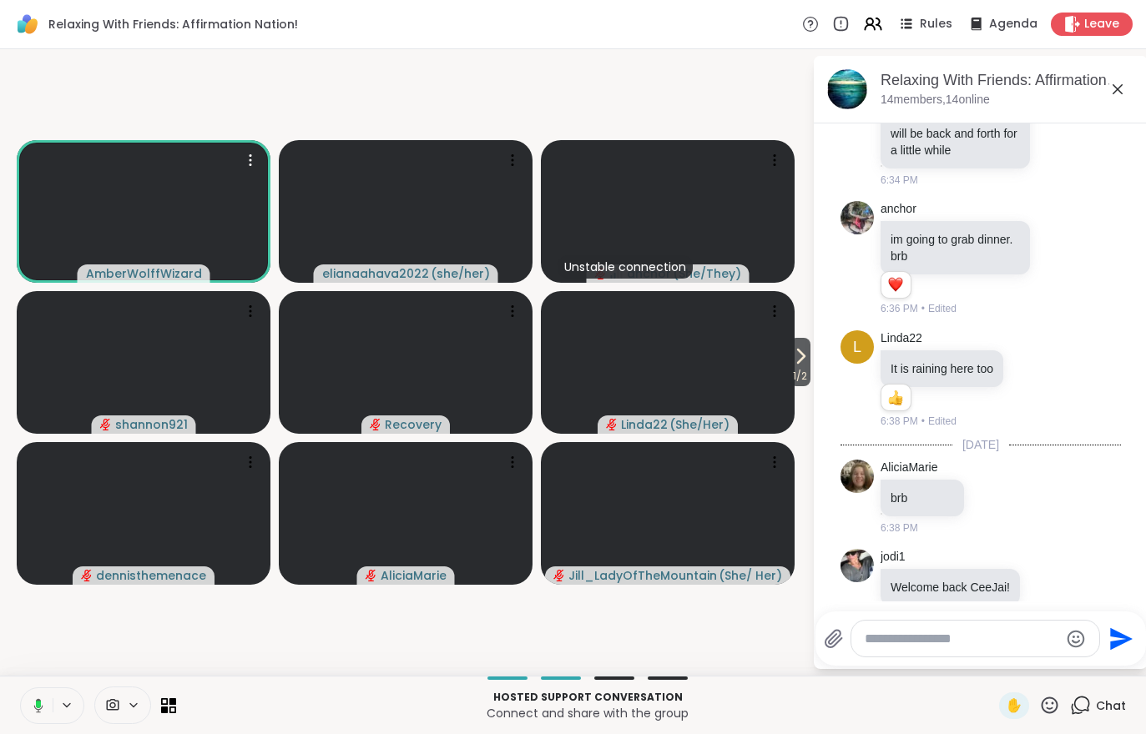
click at [192, 215] on video at bounding box center [144, 211] width 254 height 143
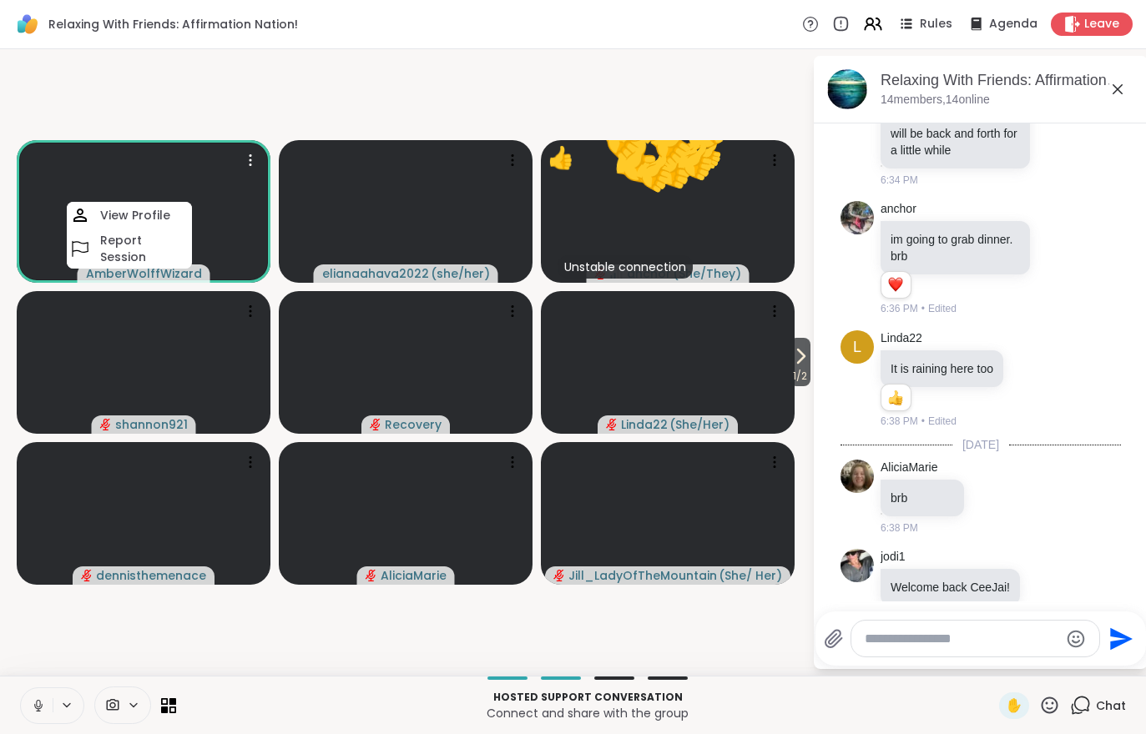
click at [121, 213] on h4 "View Profile" at bounding box center [135, 215] width 70 height 17
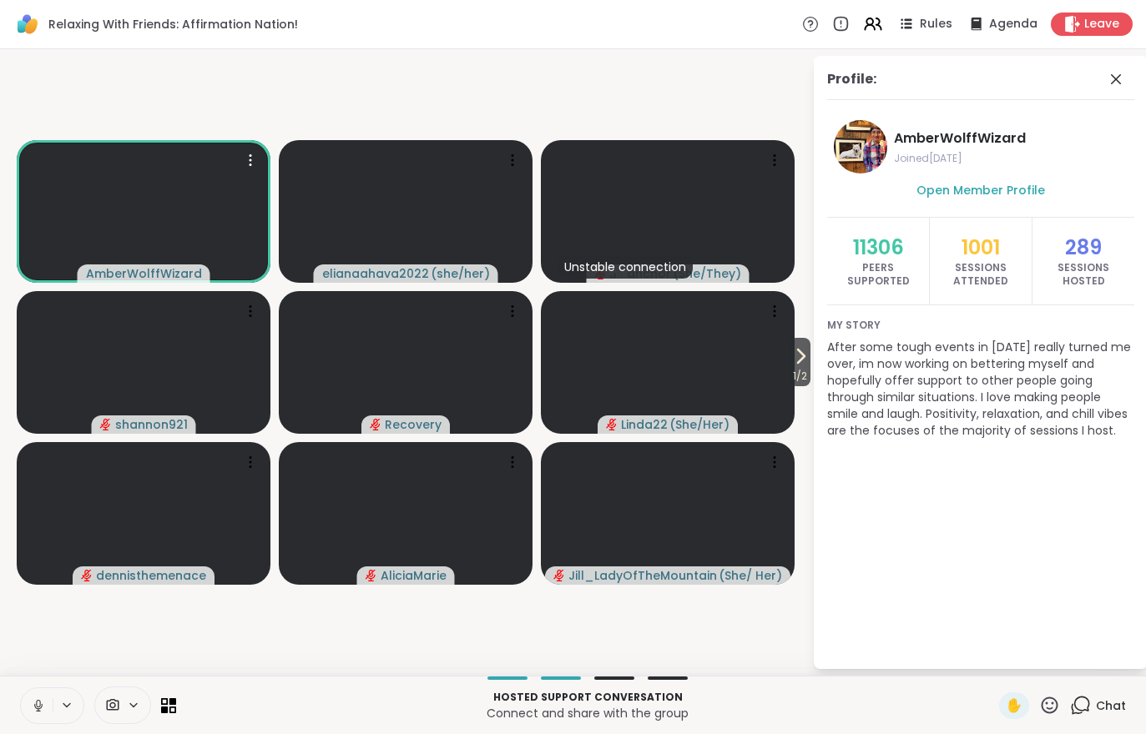
click at [1092, 714] on div "Chat" at bounding box center [1098, 706] width 56 height 27
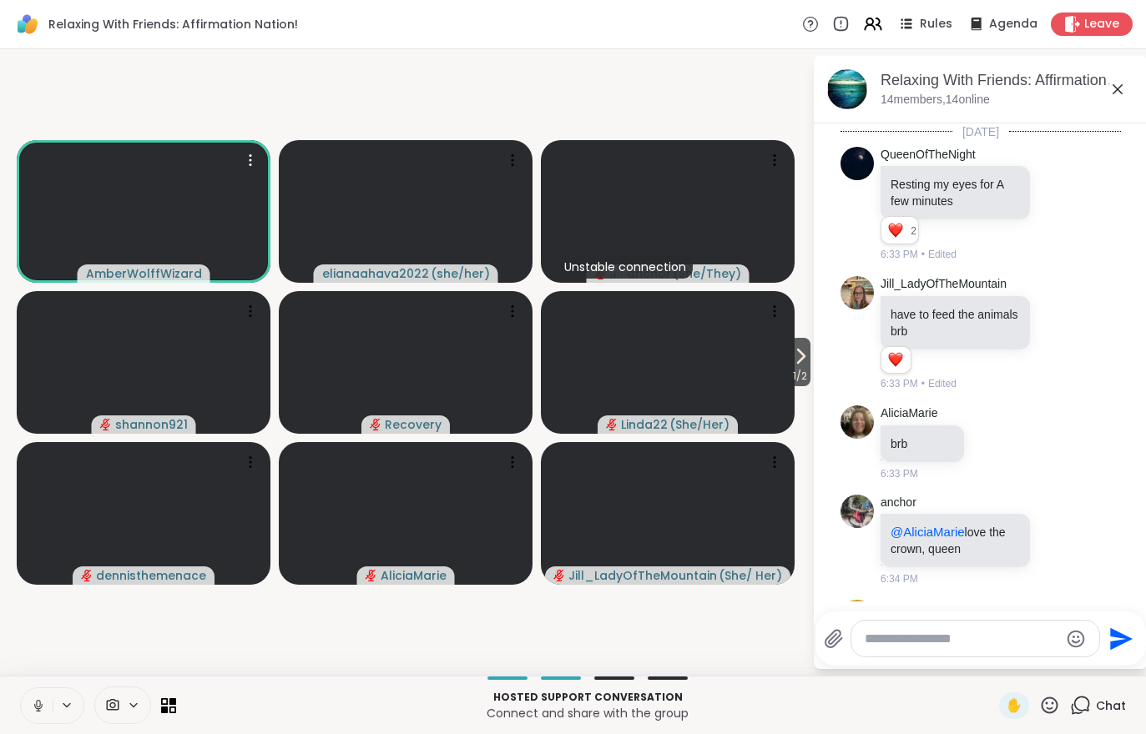
scroll to position [528, 0]
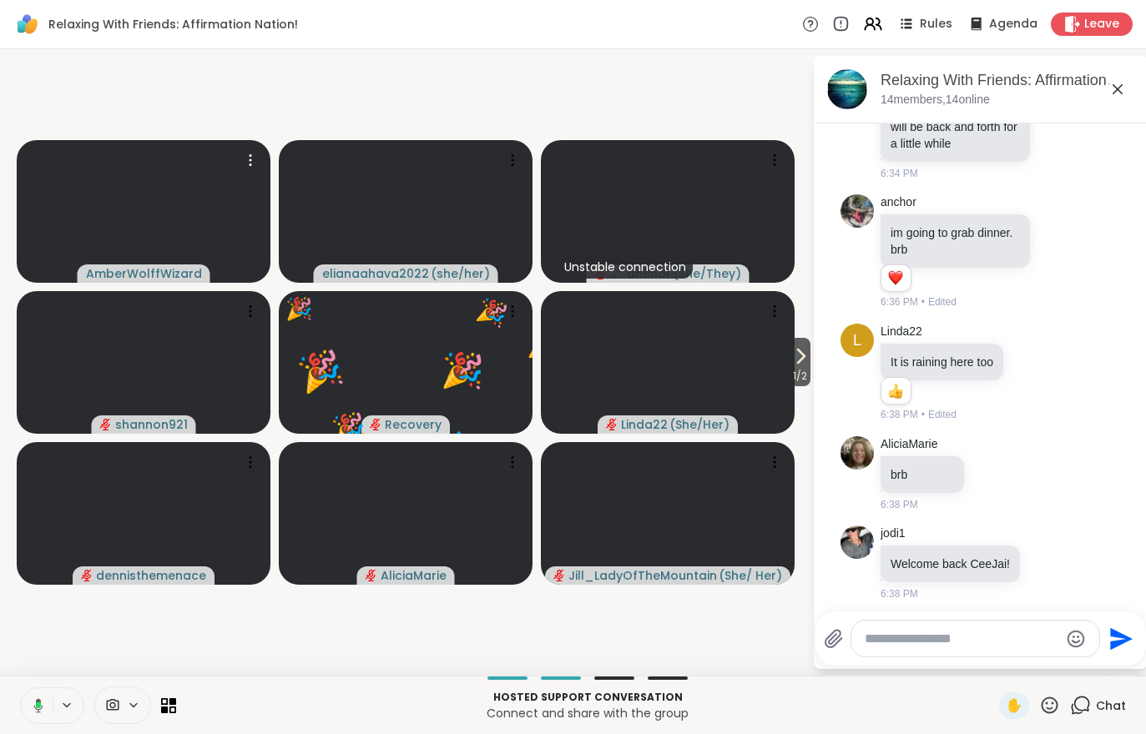
click at [804, 359] on icon at bounding box center [800, 356] width 20 height 20
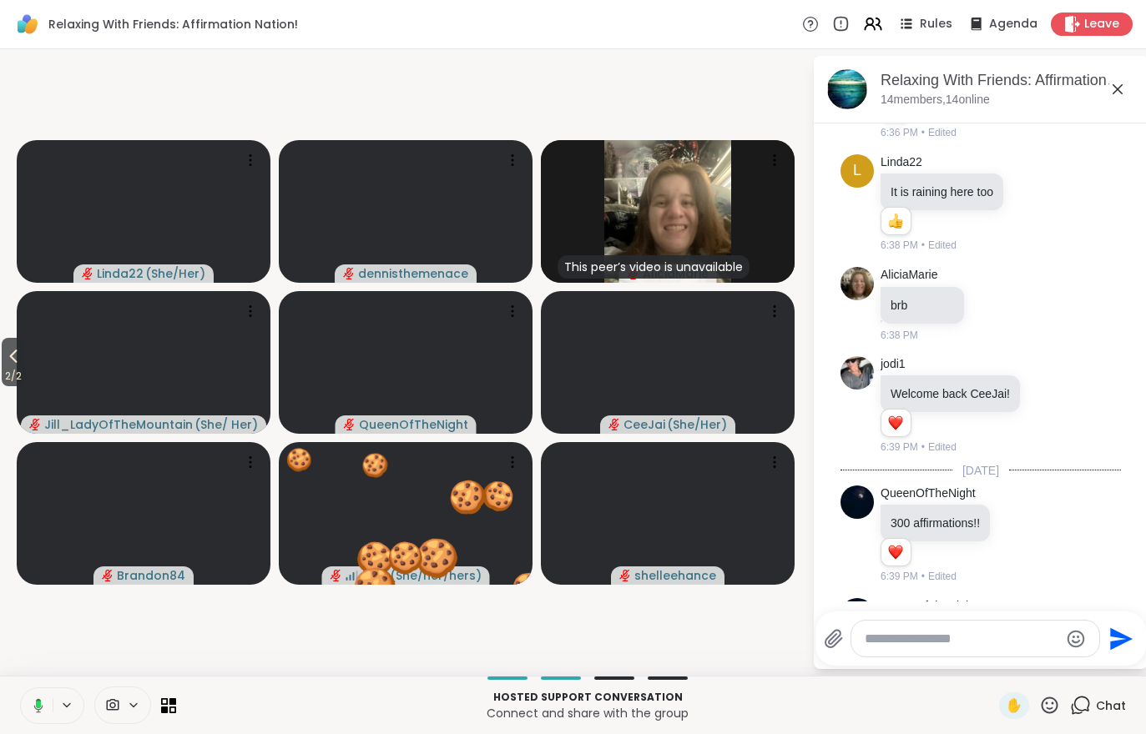
scroll to position [792, 0]
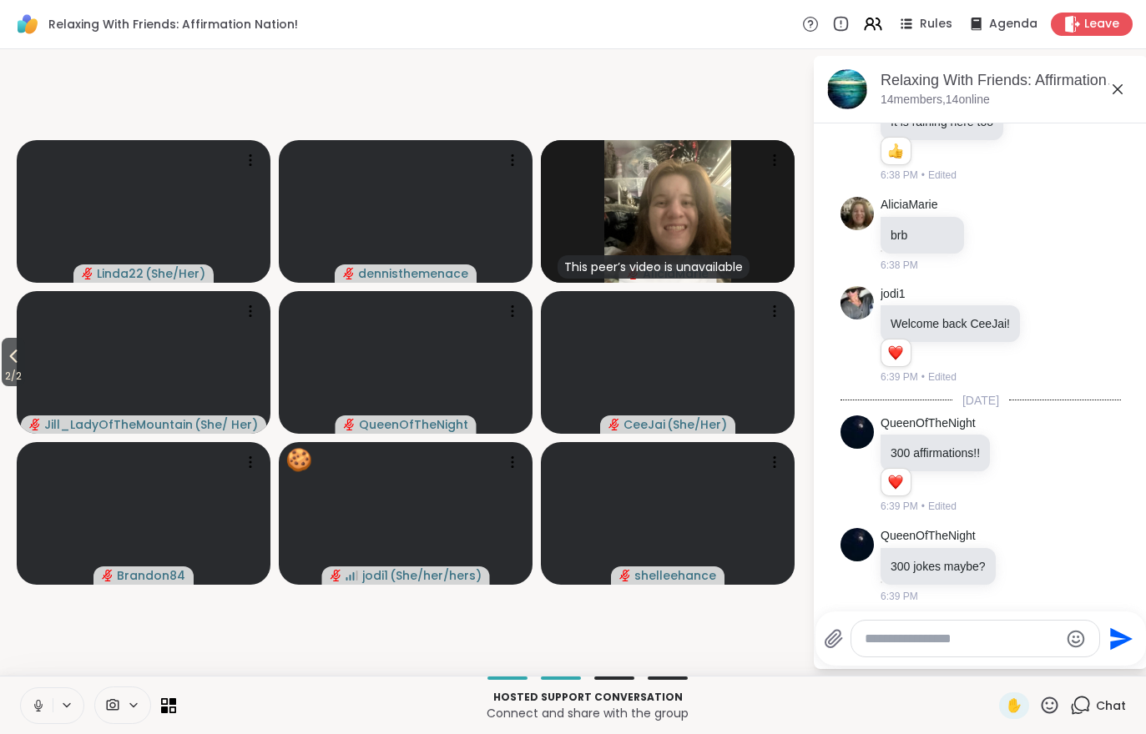
click at [3, 362] on button "2 / 2" at bounding box center [13, 362] width 23 height 48
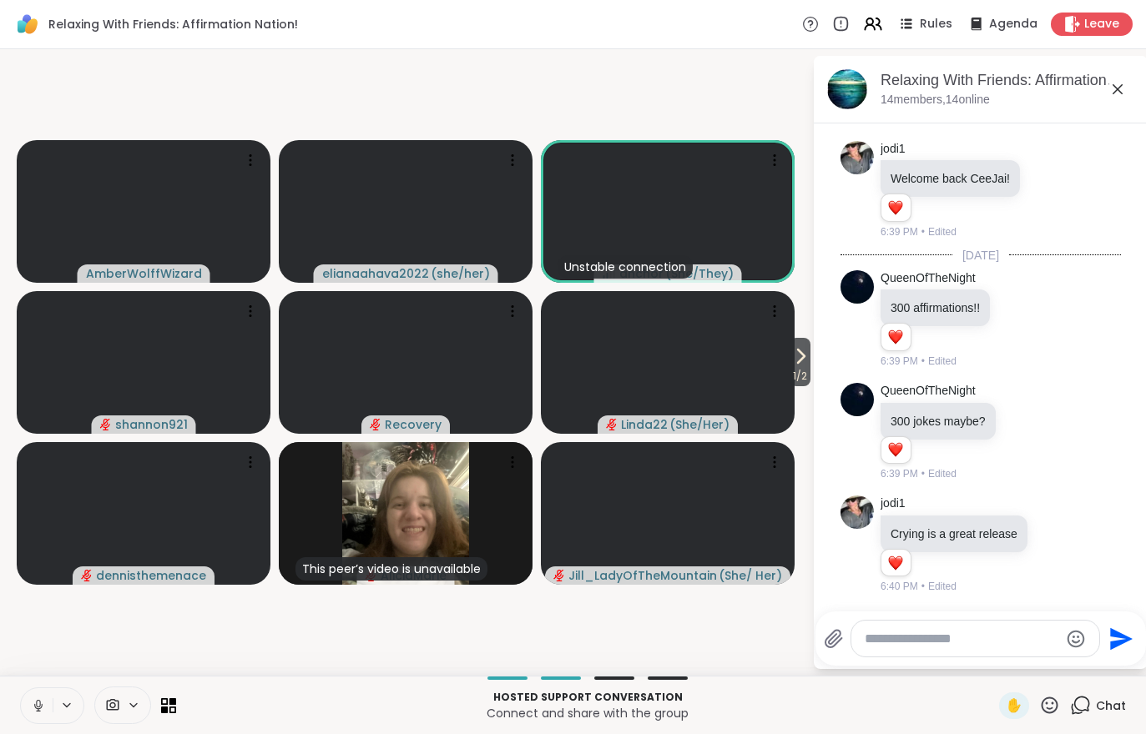
scroll to position [1049, 0]
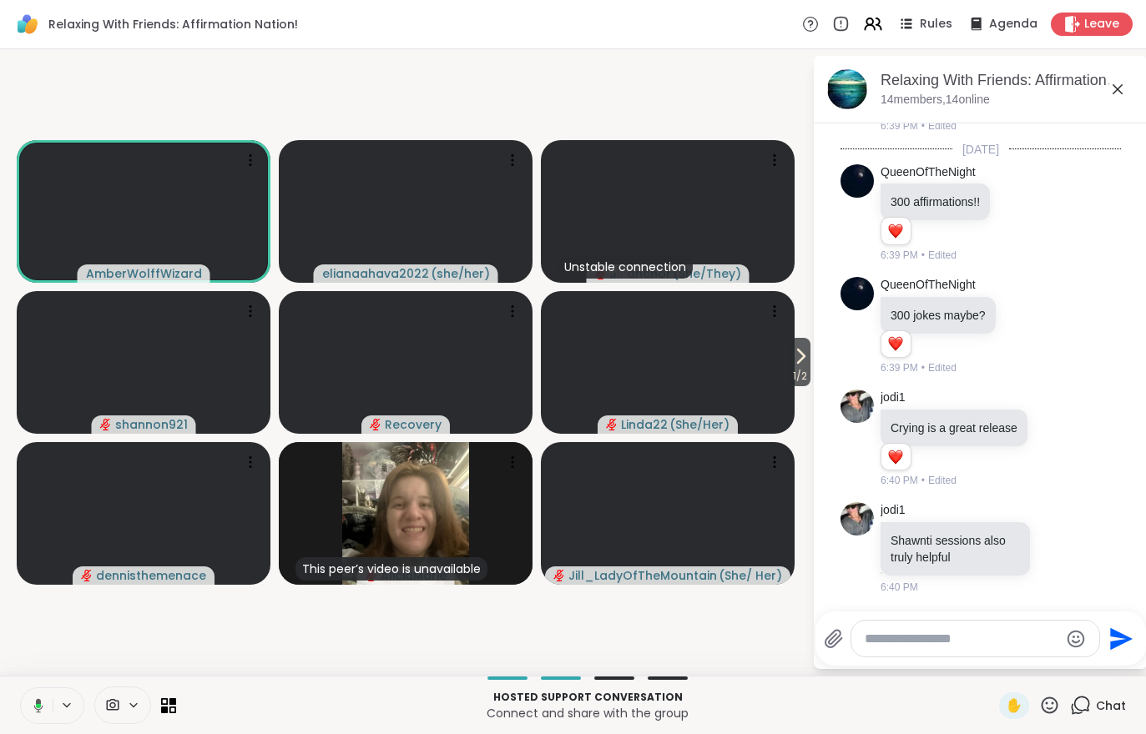
click at [796, 367] on span "1 / 2" at bounding box center [799, 376] width 21 height 20
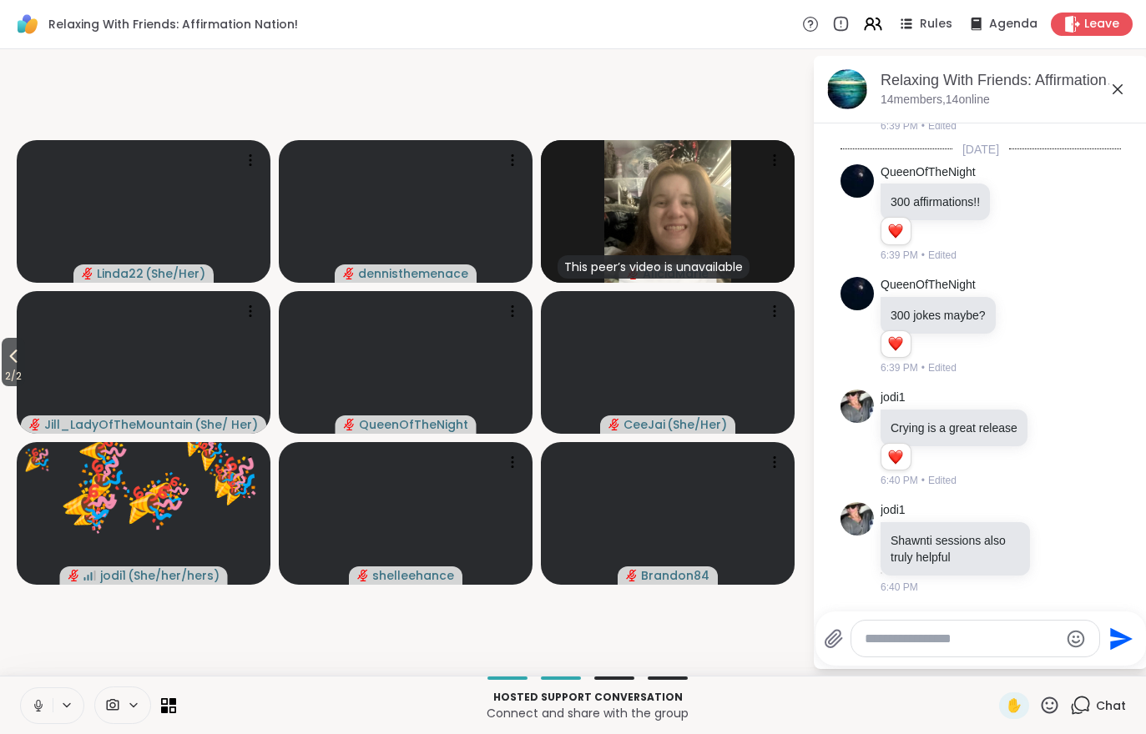
click at [6, 377] on span "2 / 2" at bounding box center [13, 376] width 23 height 20
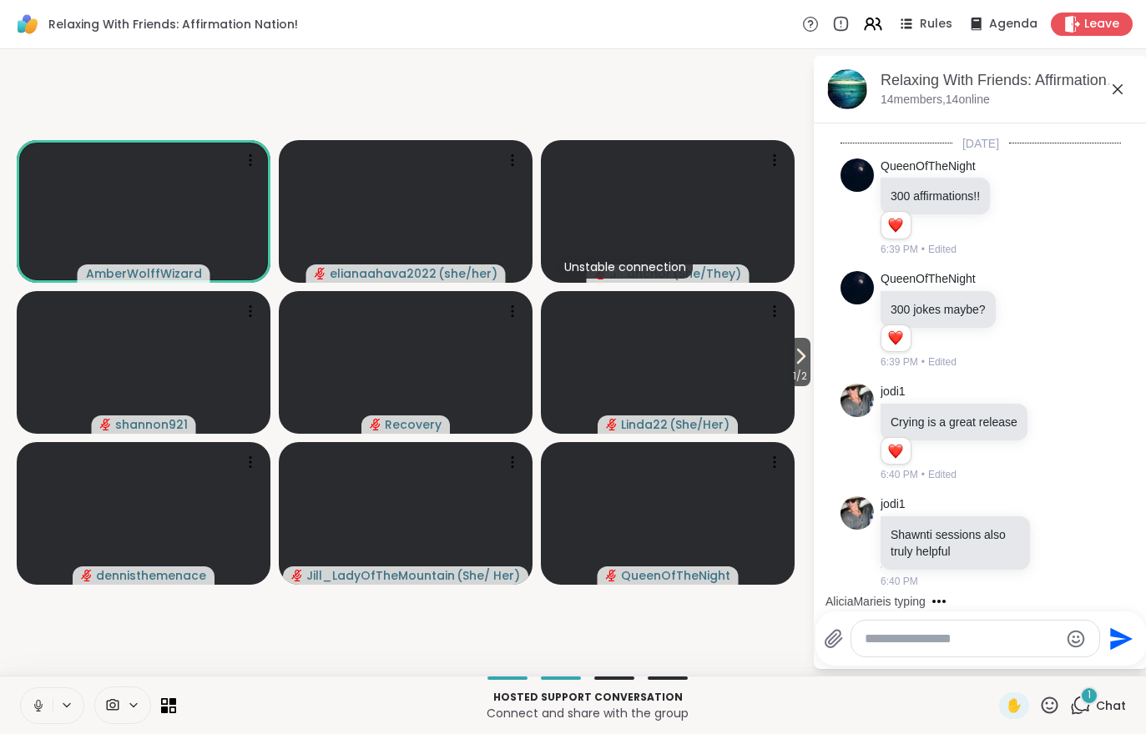
scroll to position [1214, 0]
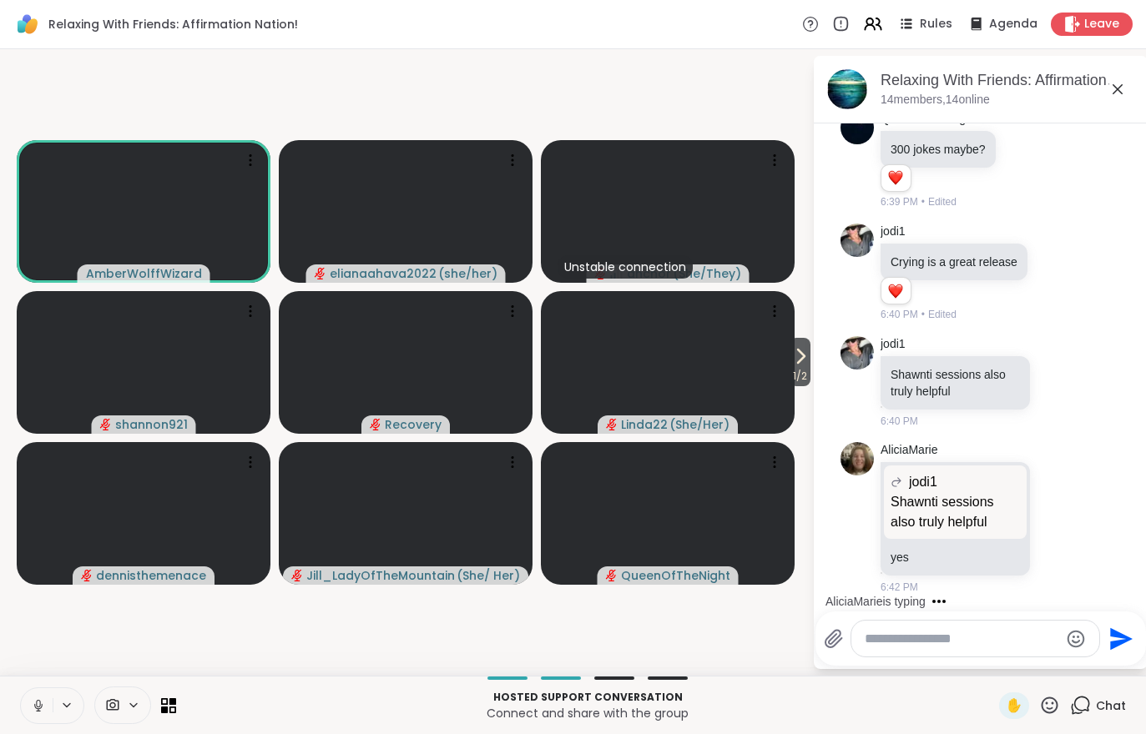
click at [806, 374] on span "1 / 2" at bounding box center [799, 376] width 21 height 20
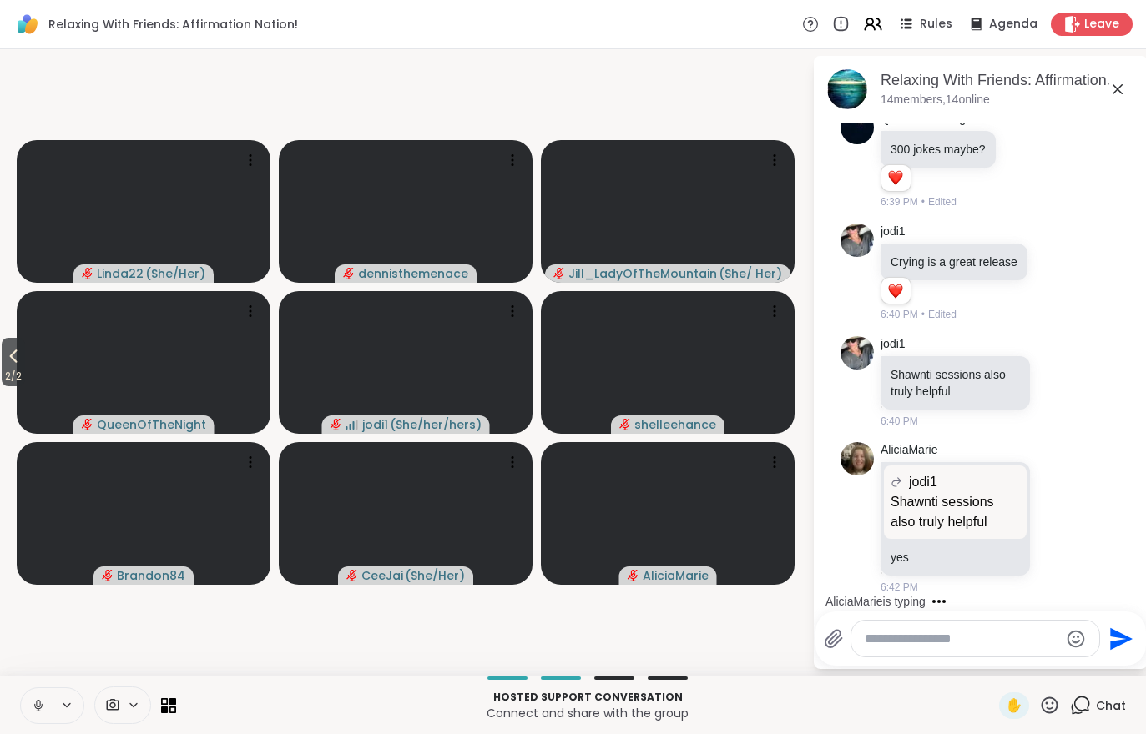
click at [11, 375] on span "2 / 2" at bounding box center [13, 376] width 23 height 20
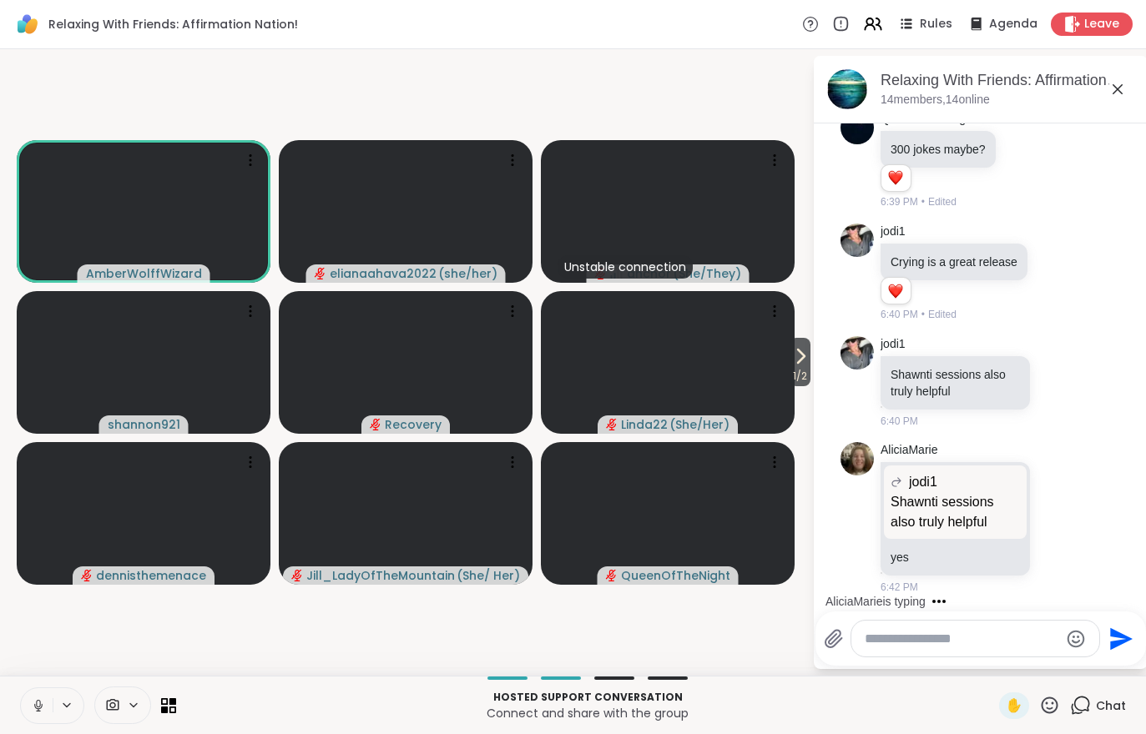
scroll to position [1379, 0]
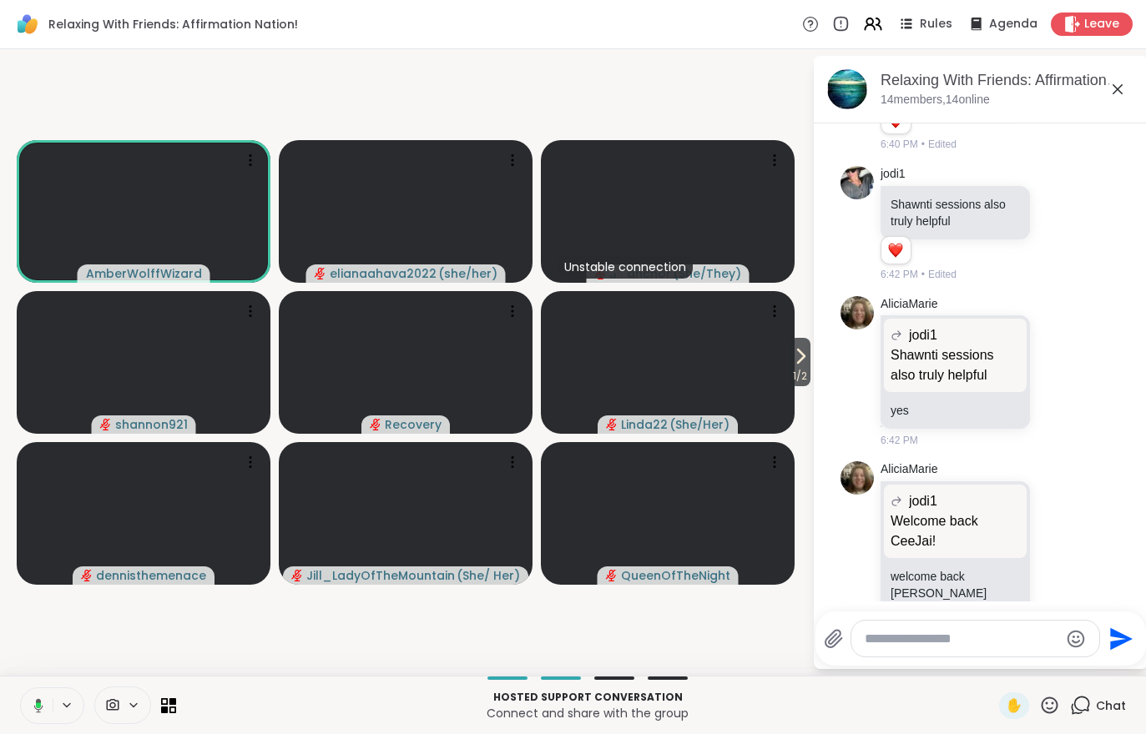
click at [789, 372] on span "1 / 2" at bounding box center [799, 376] width 21 height 20
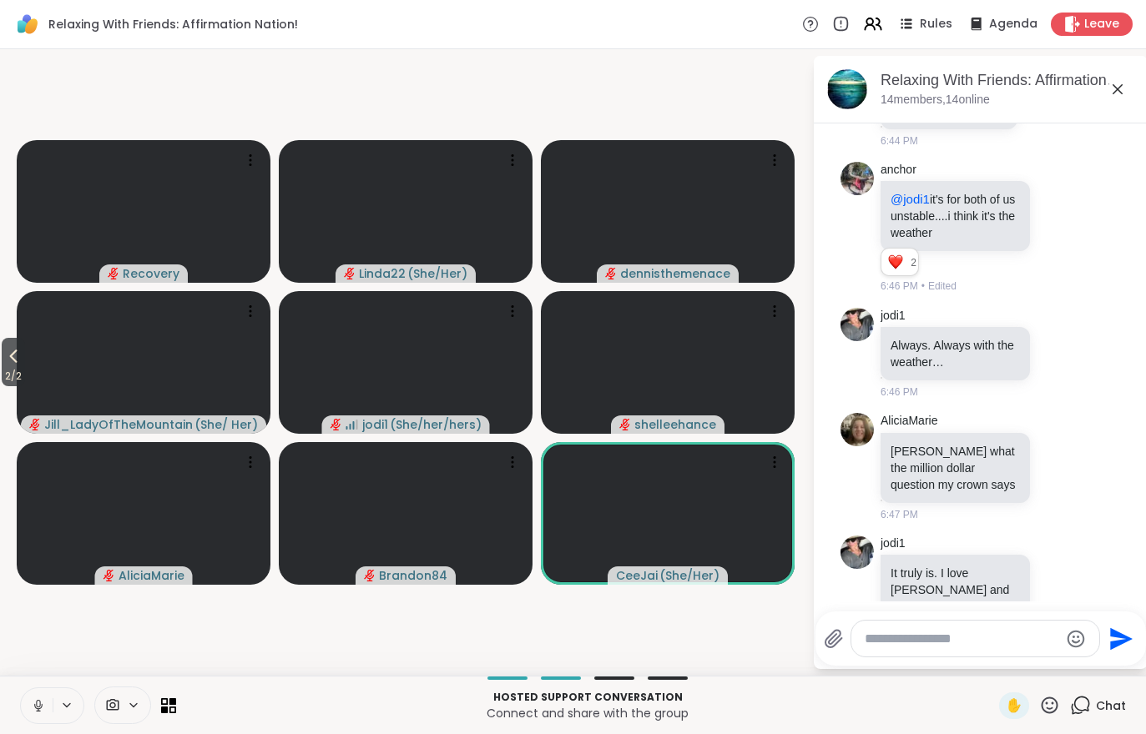
scroll to position [2103, 0]
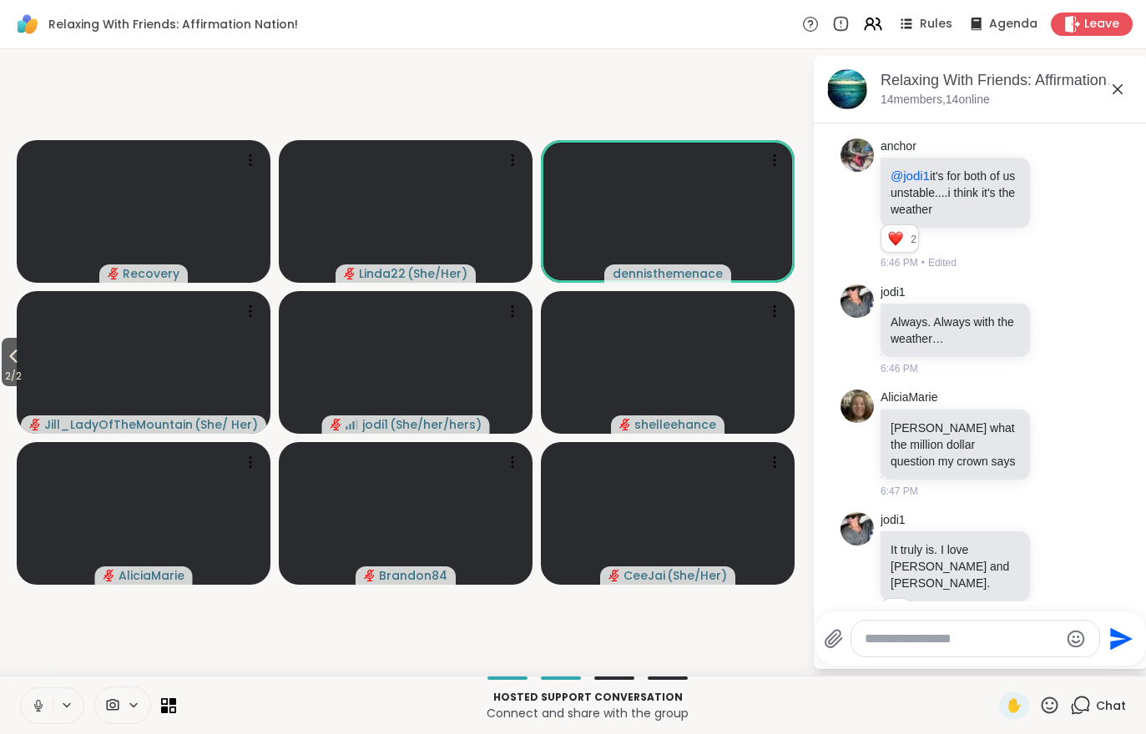
click at [23, 364] on icon at bounding box center [13, 356] width 20 height 20
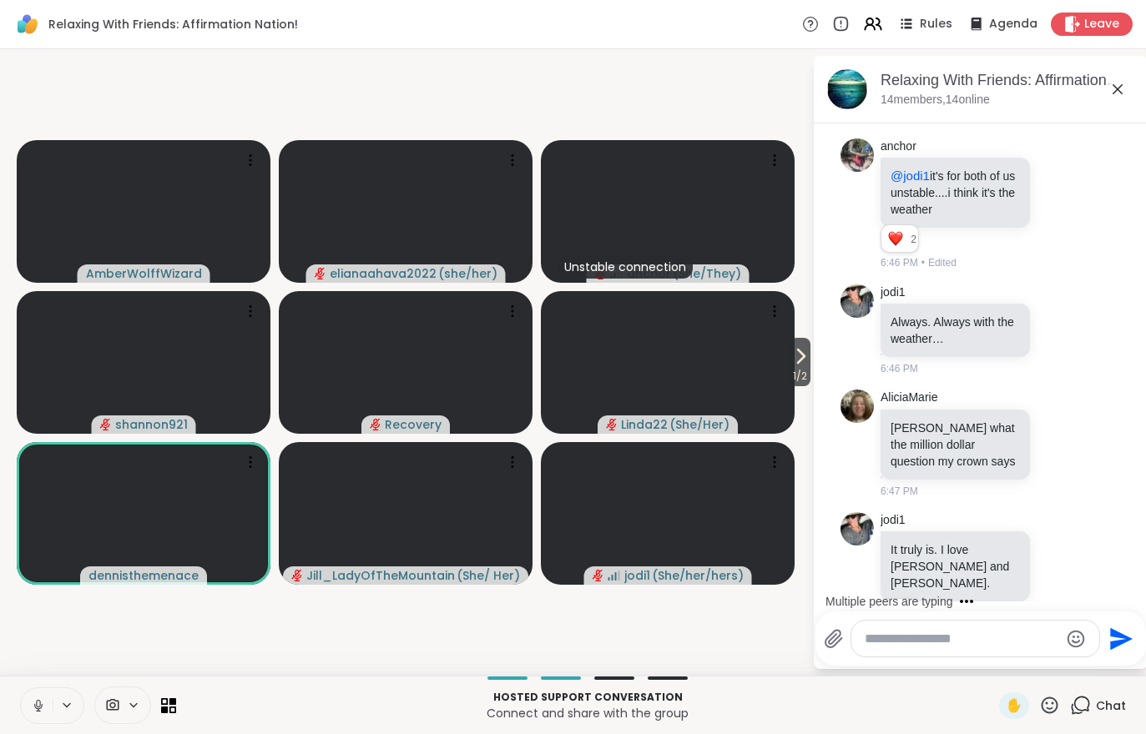
click at [883, 18] on icon at bounding box center [873, 24] width 20 height 20
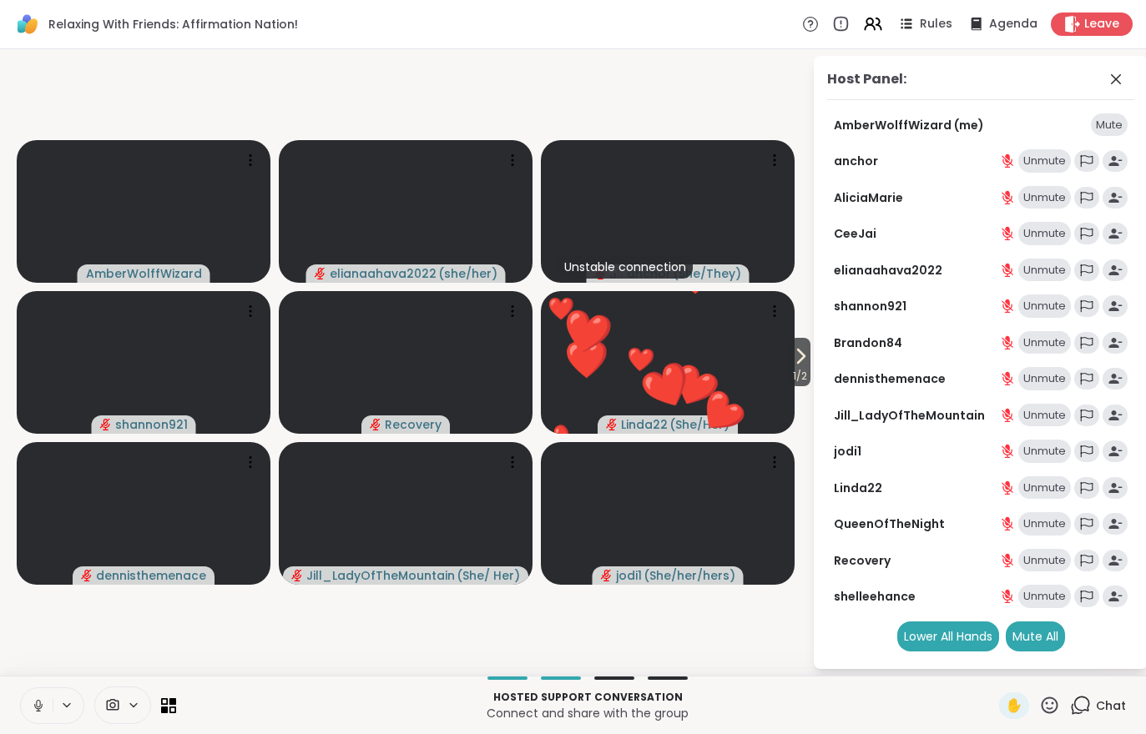
click at [1035, 635] on div "Mute All" at bounding box center [1034, 637] width 59 height 30
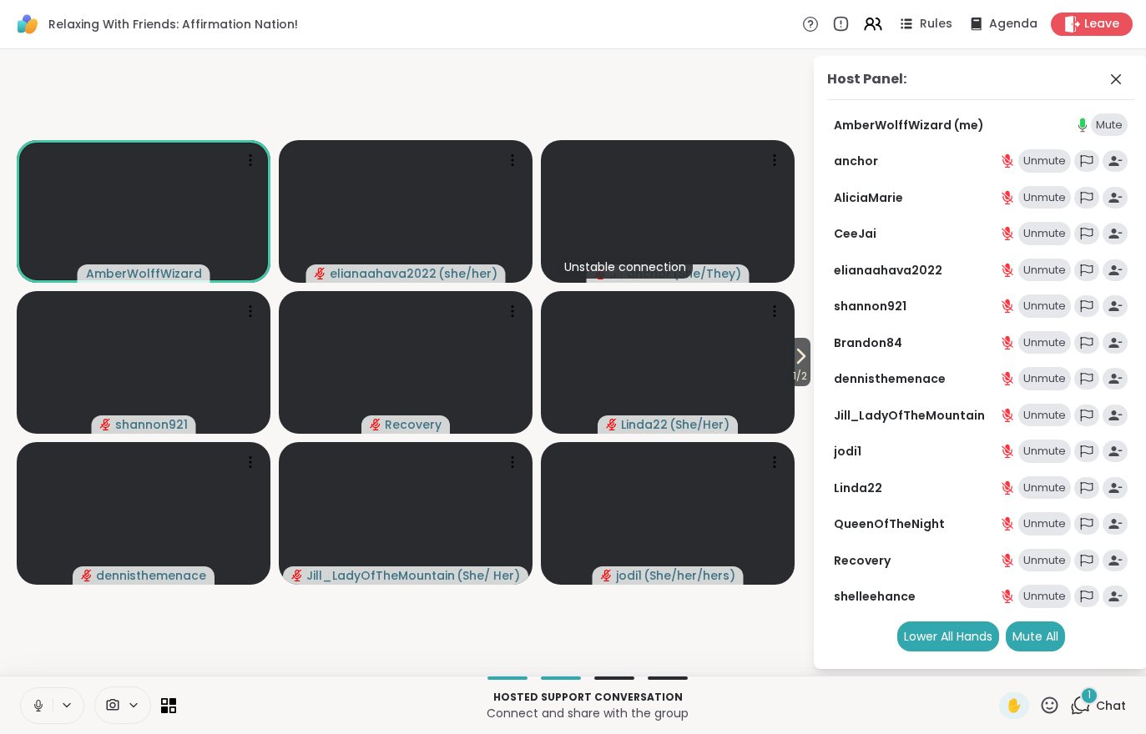
click at [1102, 693] on div "1 Chat" at bounding box center [1098, 706] width 56 height 27
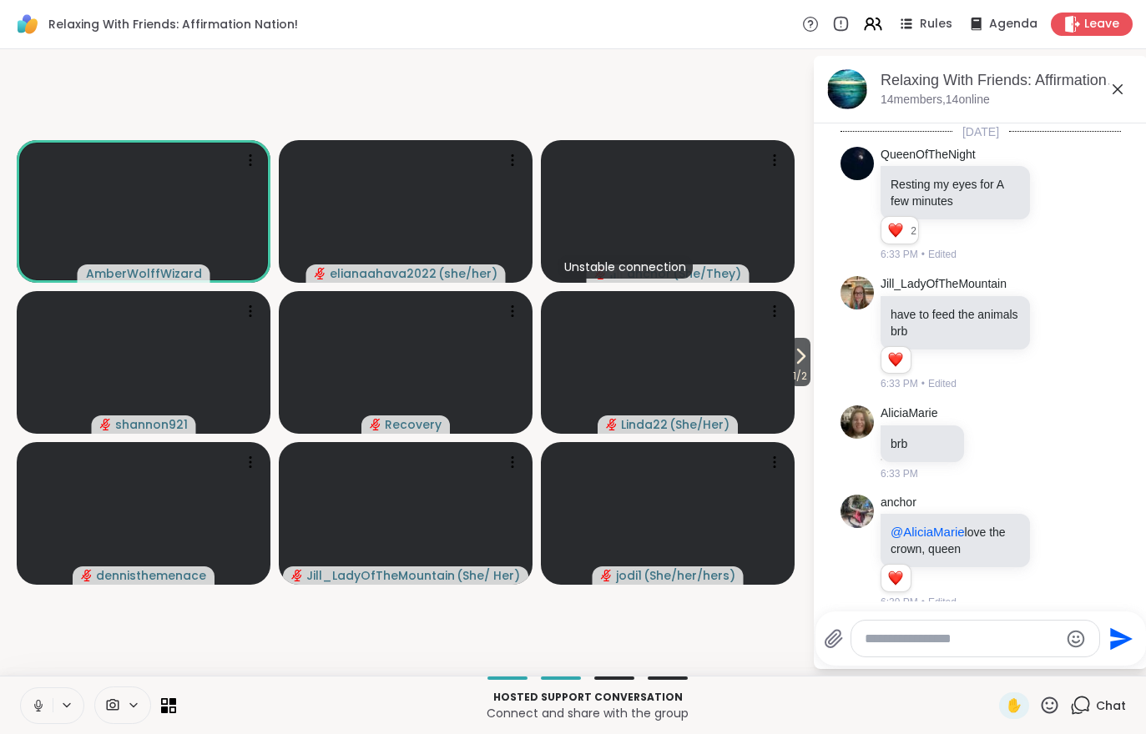
scroll to position [2231, 0]
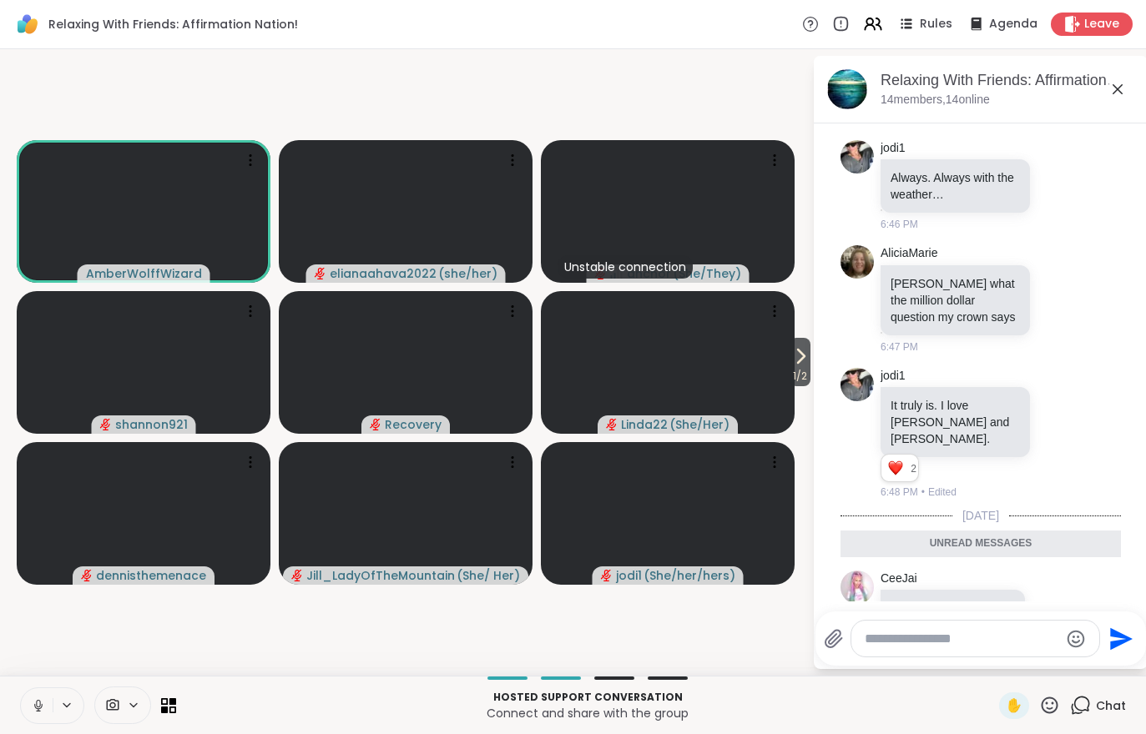
click at [798, 360] on icon at bounding box center [801, 356] width 7 height 13
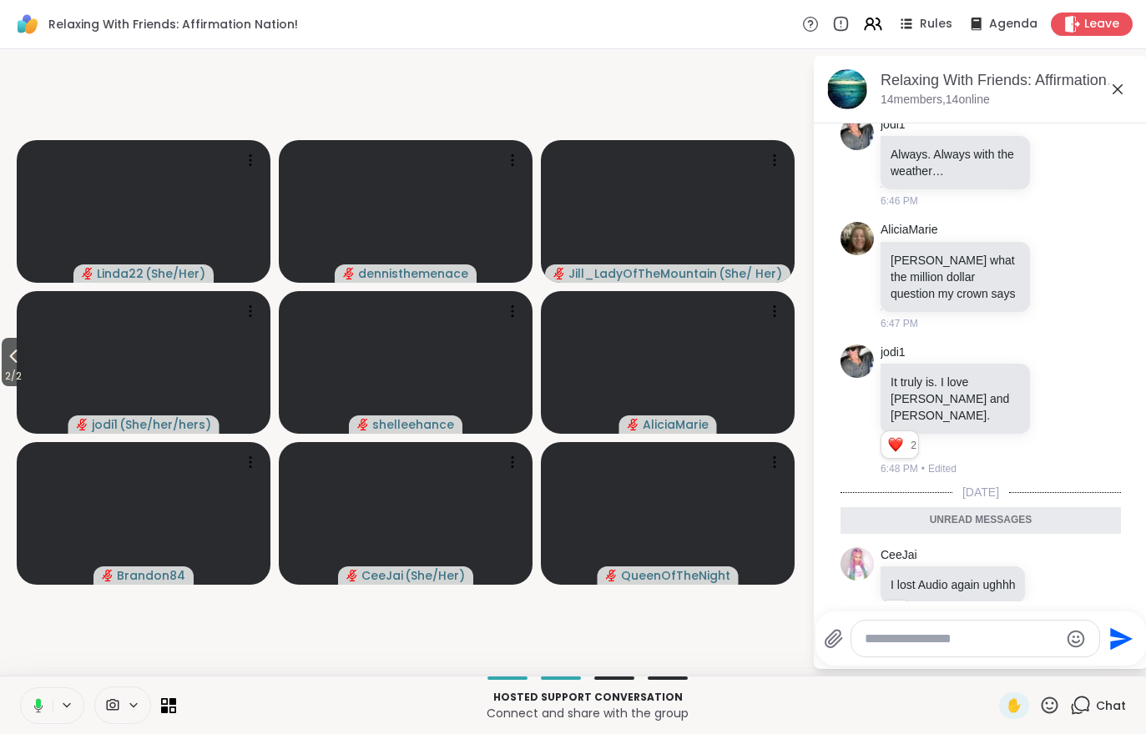
scroll to position [2304, 0]
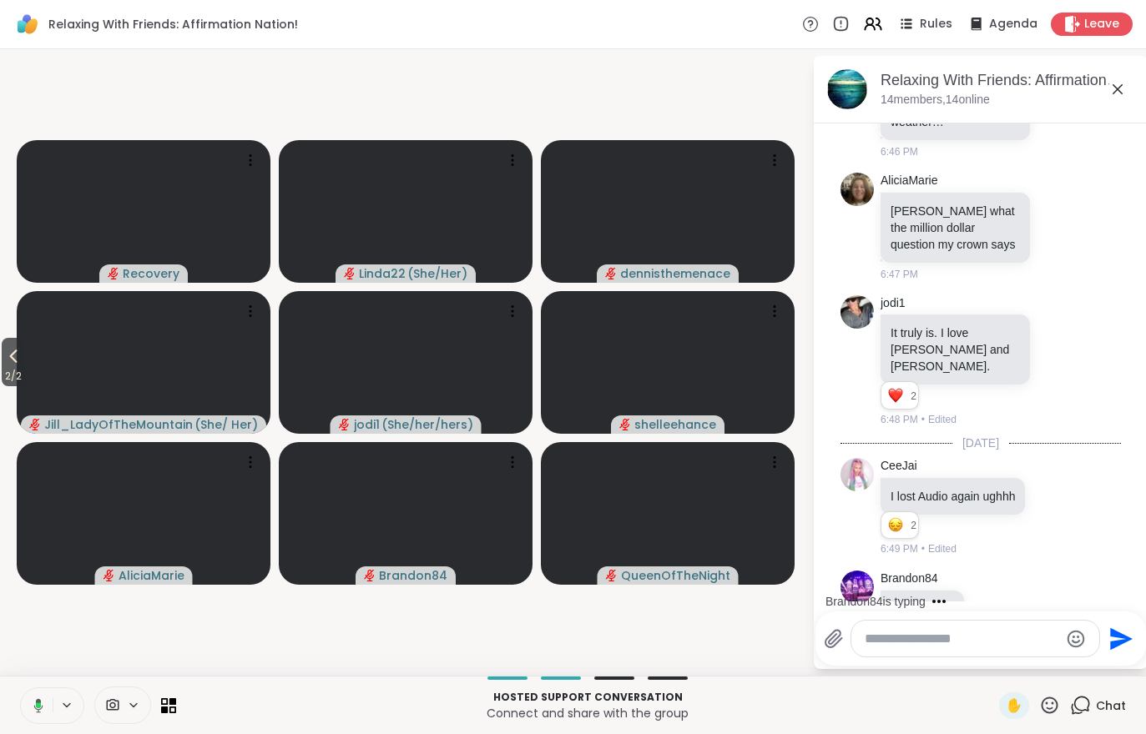
click at [19, 384] on span "2 / 2" at bounding box center [13, 376] width 23 height 20
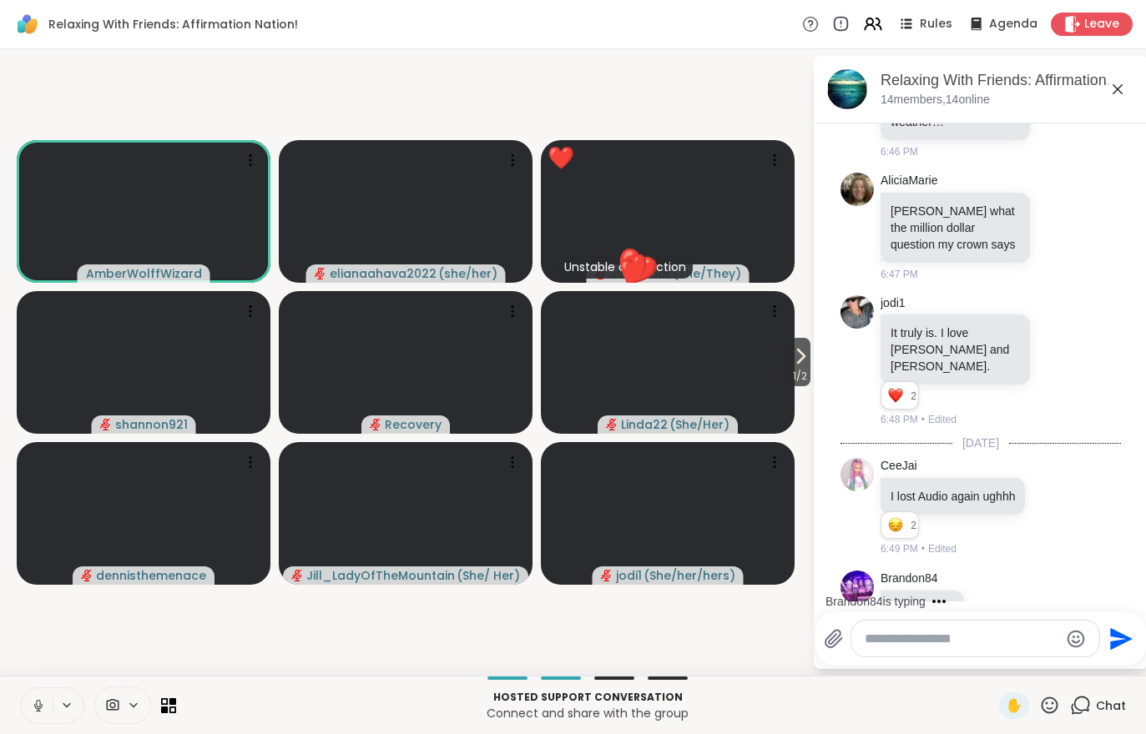
scroll to position [2409, 0]
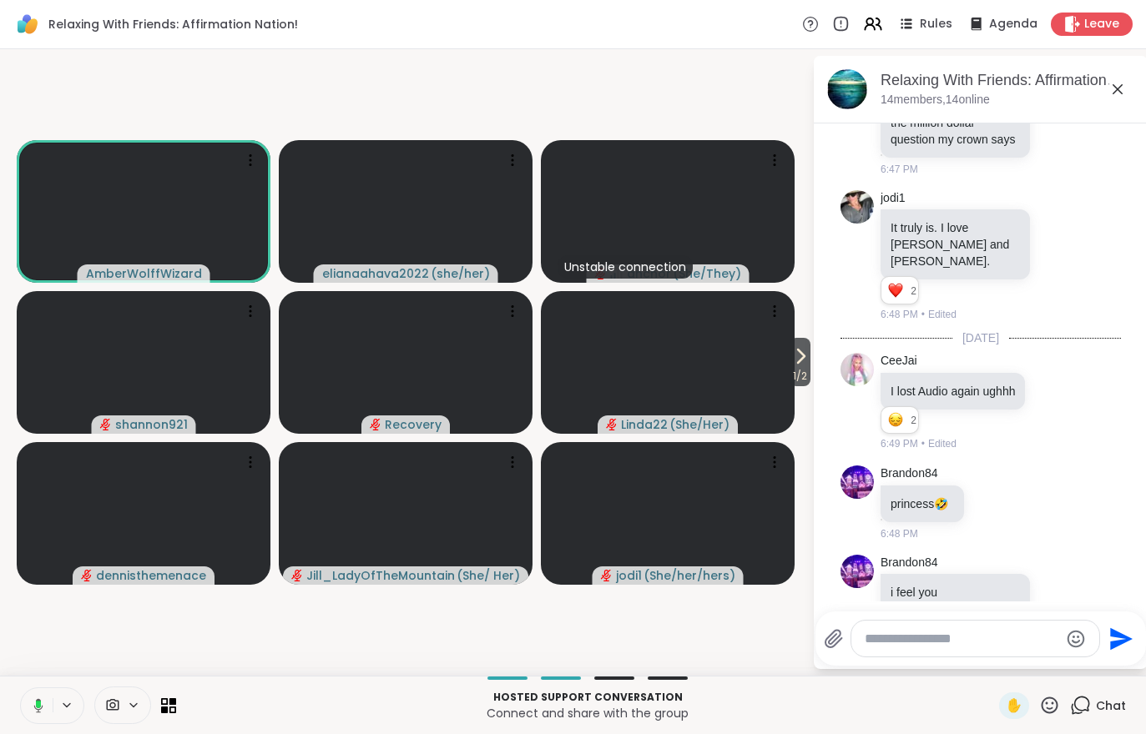
click at [111, 708] on icon at bounding box center [113, 705] width 13 height 12
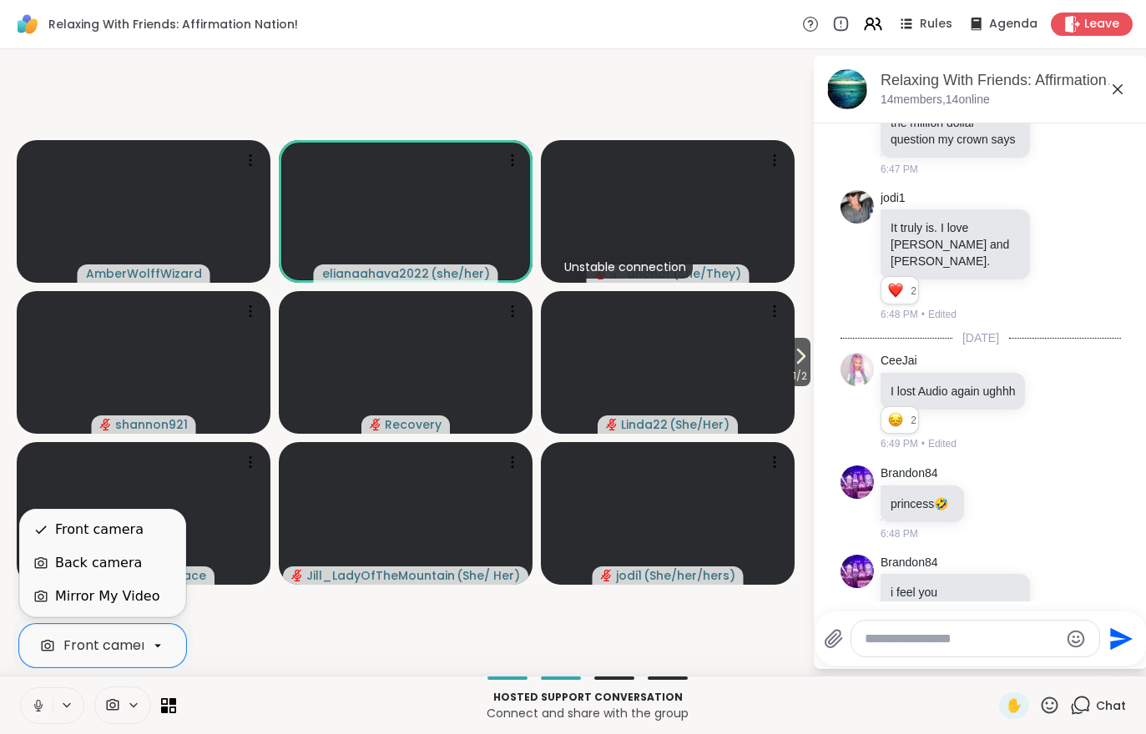
click at [60, 609] on div "Mirror My Video" at bounding box center [102, 596] width 165 height 33
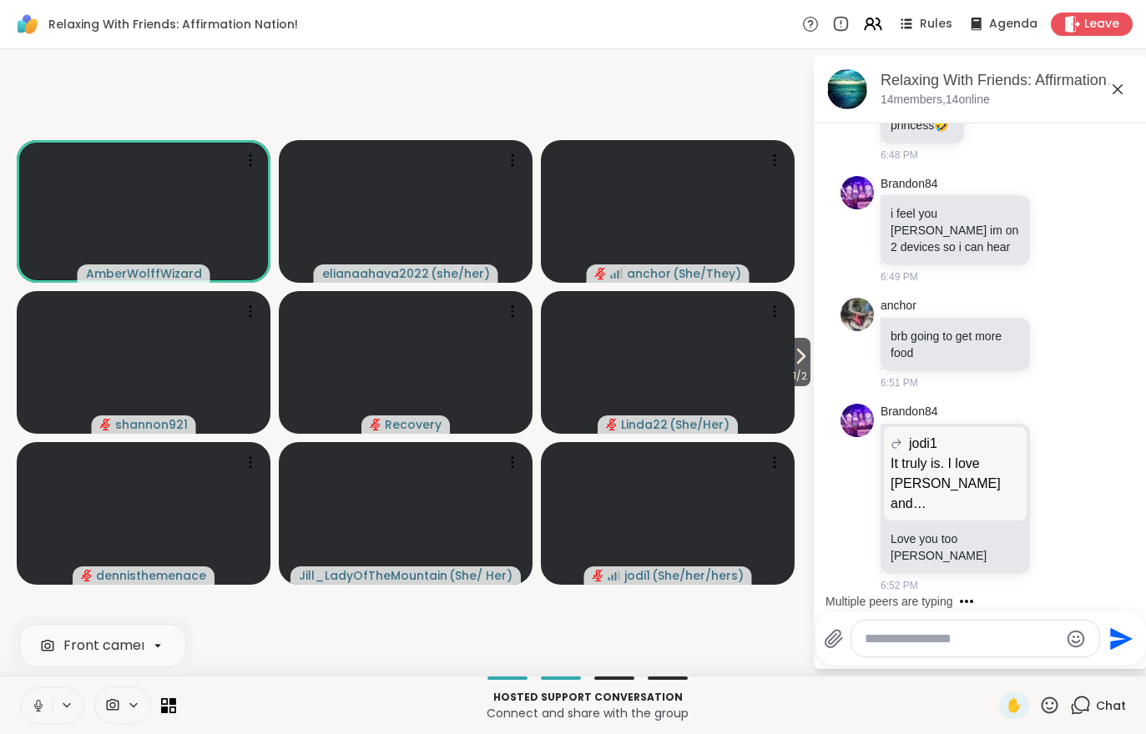
scroll to position [2876, 0]
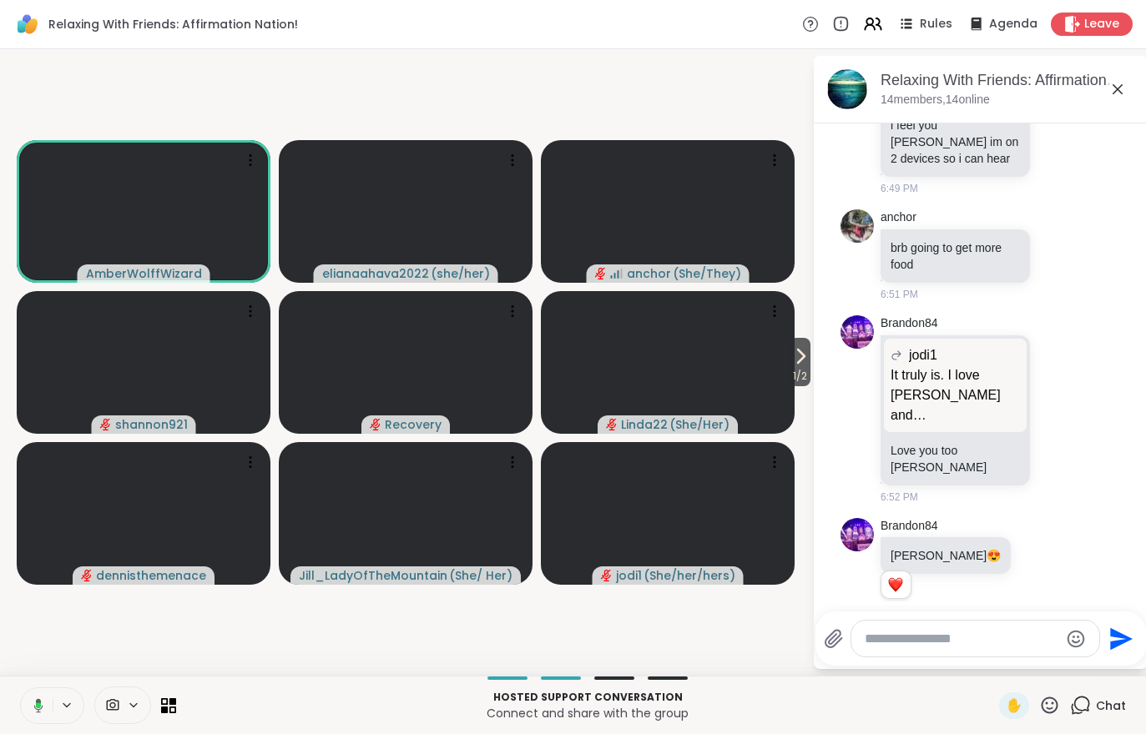
click at [798, 357] on icon at bounding box center [800, 356] width 20 height 20
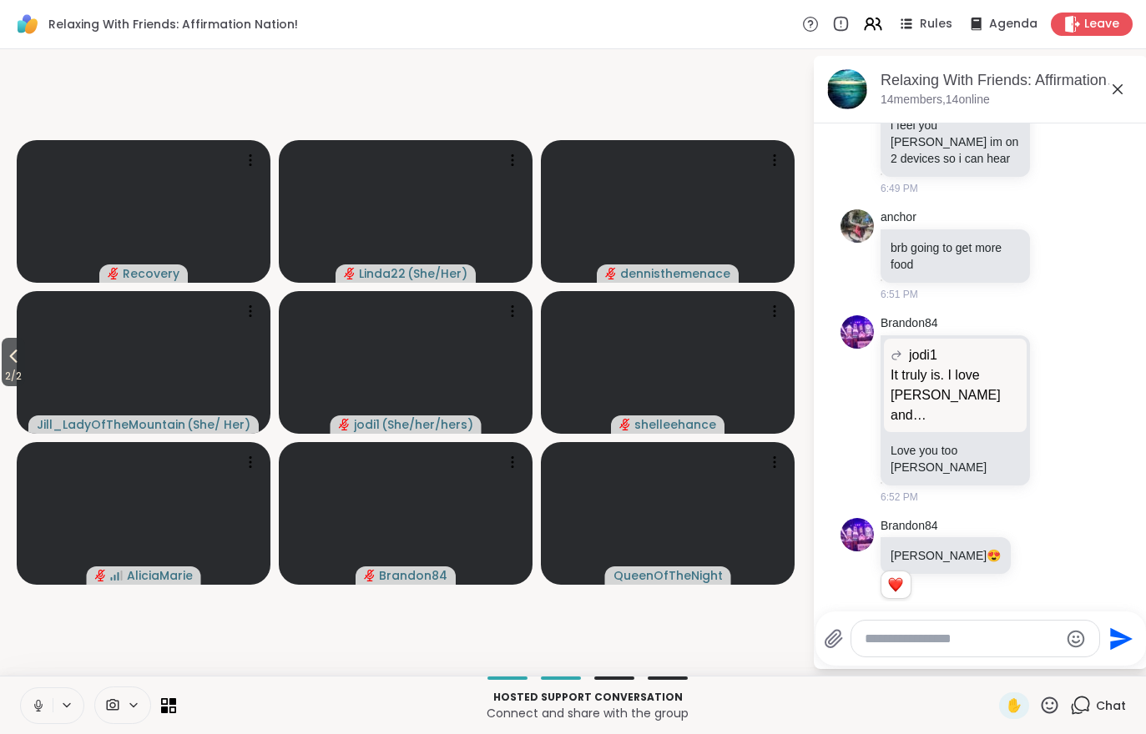
click at [6, 366] on icon at bounding box center [13, 356] width 20 height 20
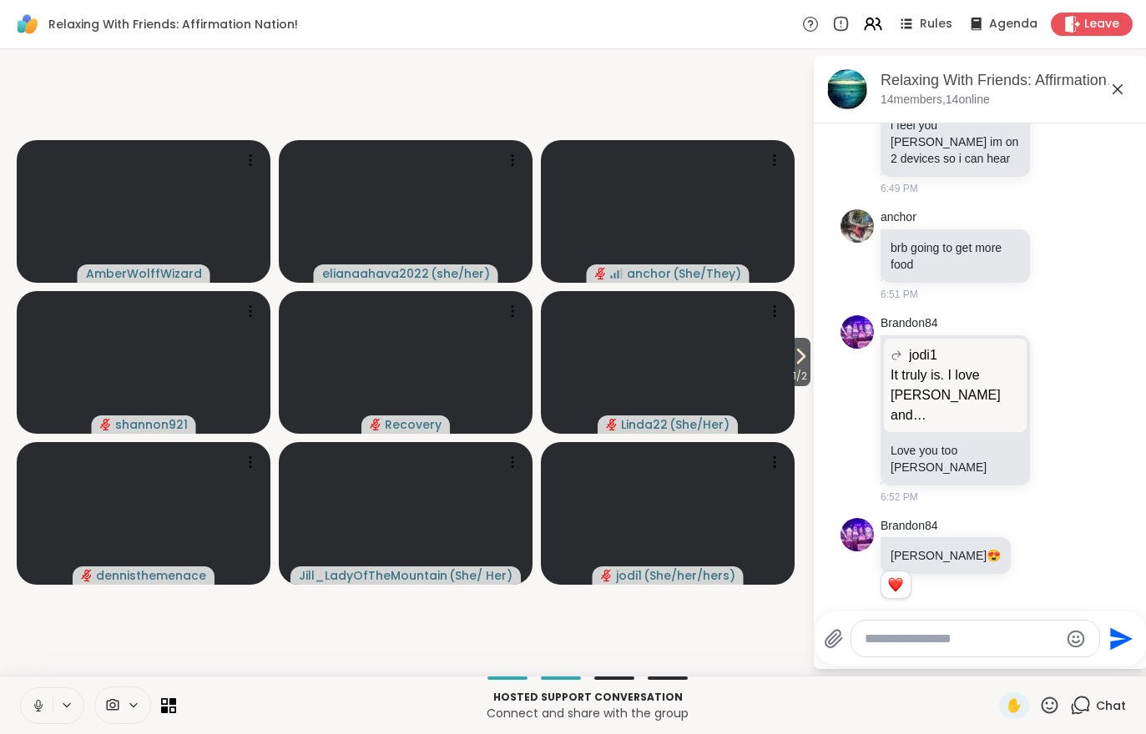
scroll to position [2923, 0]
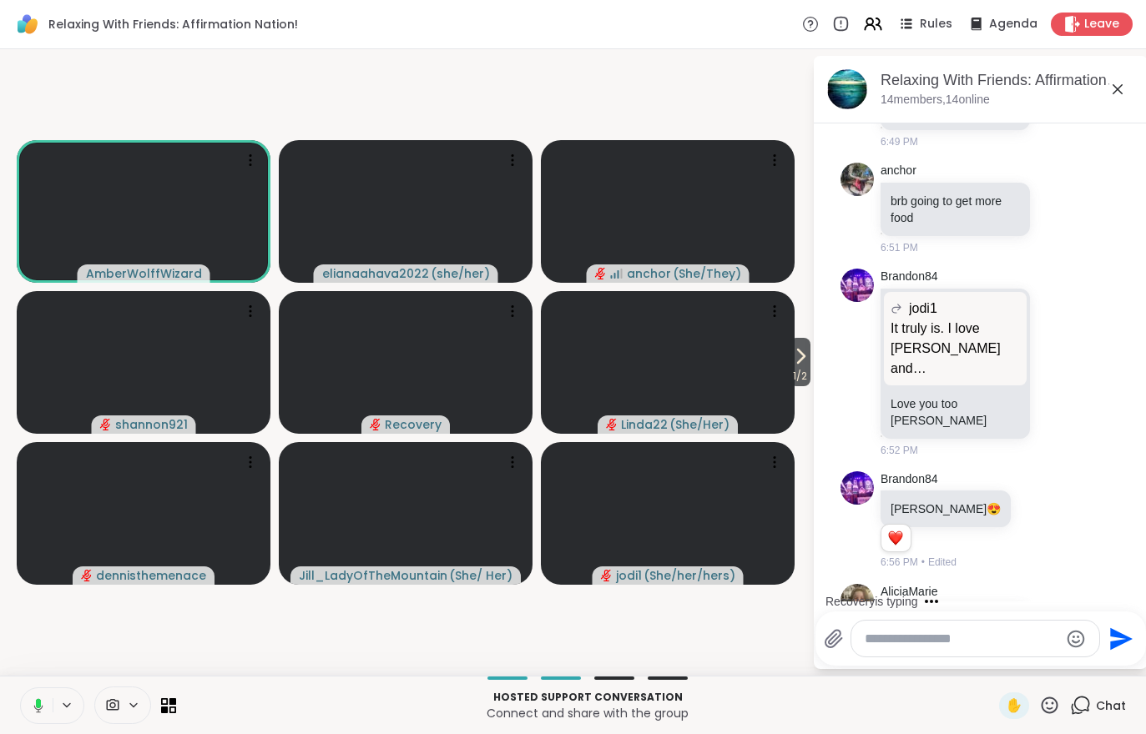
click at [794, 365] on icon at bounding box center [800, 356] width 20 height 20
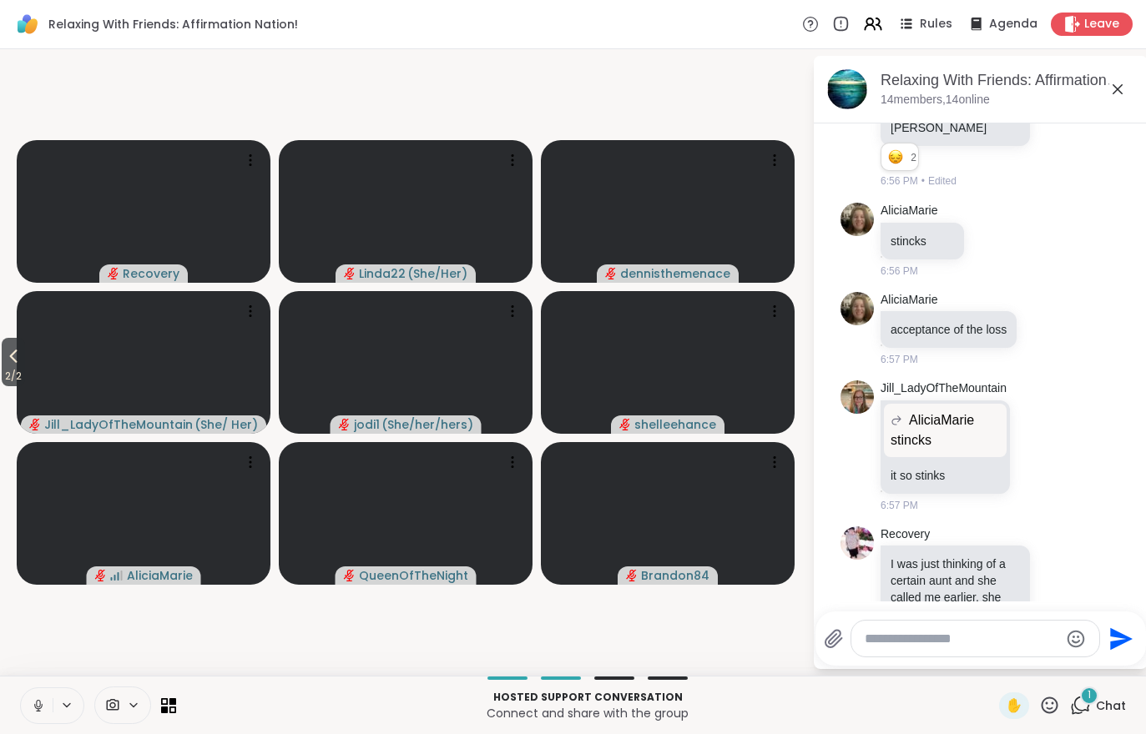
scroll to position [3457, 0]
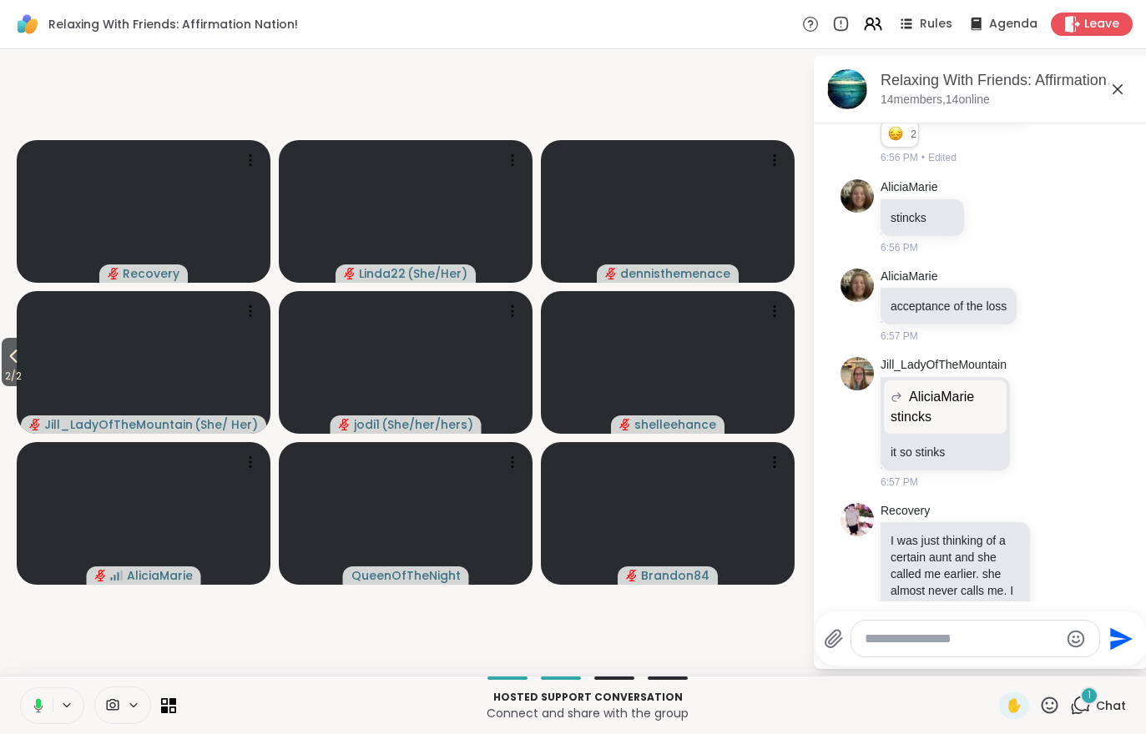
click at [3, 362] on button "2 / 2" at bounding box center [13, 362] width 23 height 48
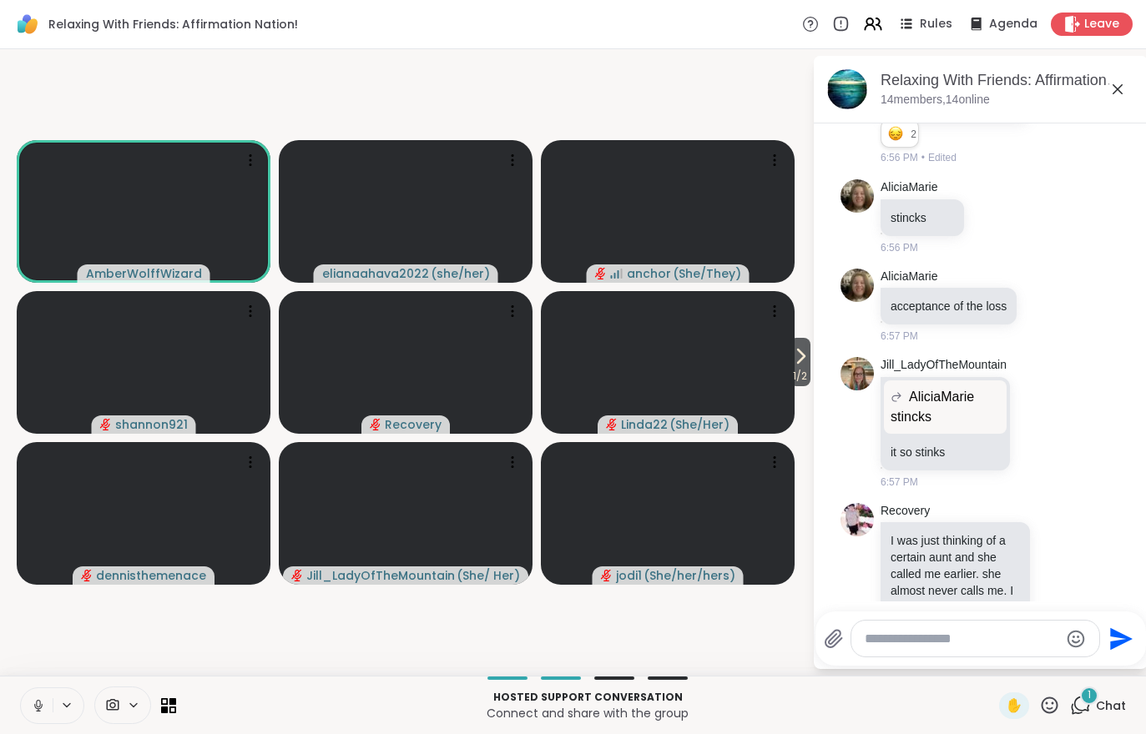
click at [804, 365] on icon at bounding box center [800, 356] width 20 height 20
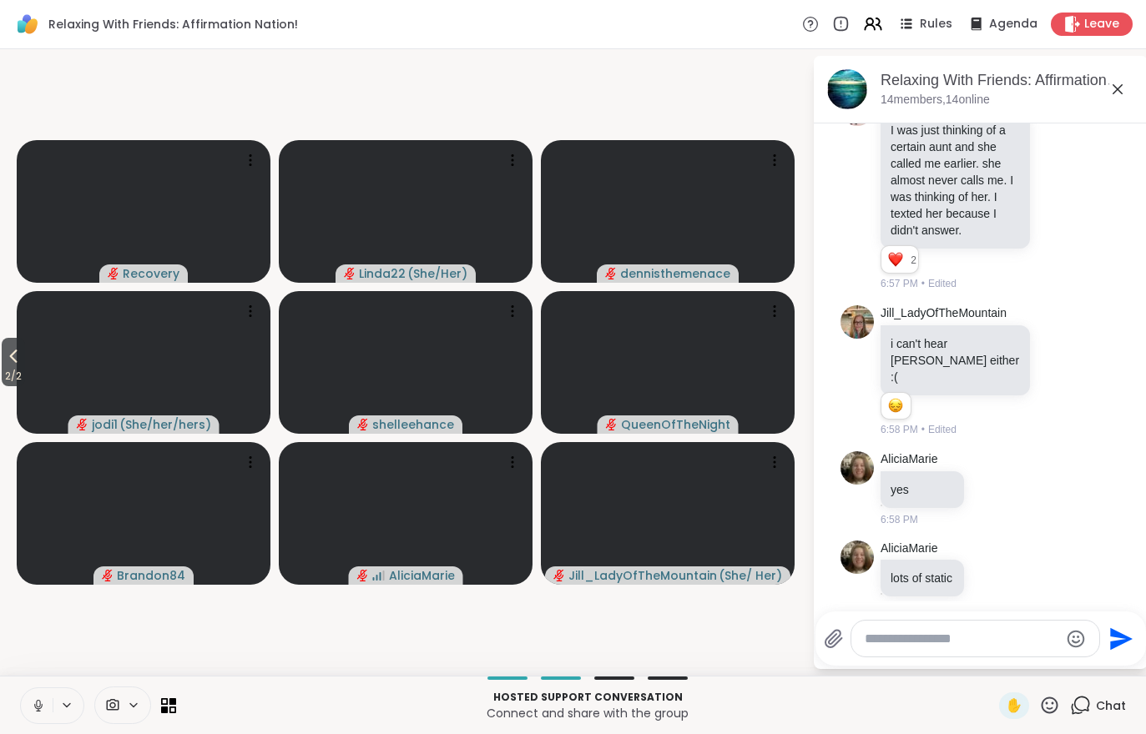
scroll to position [3891, 0]
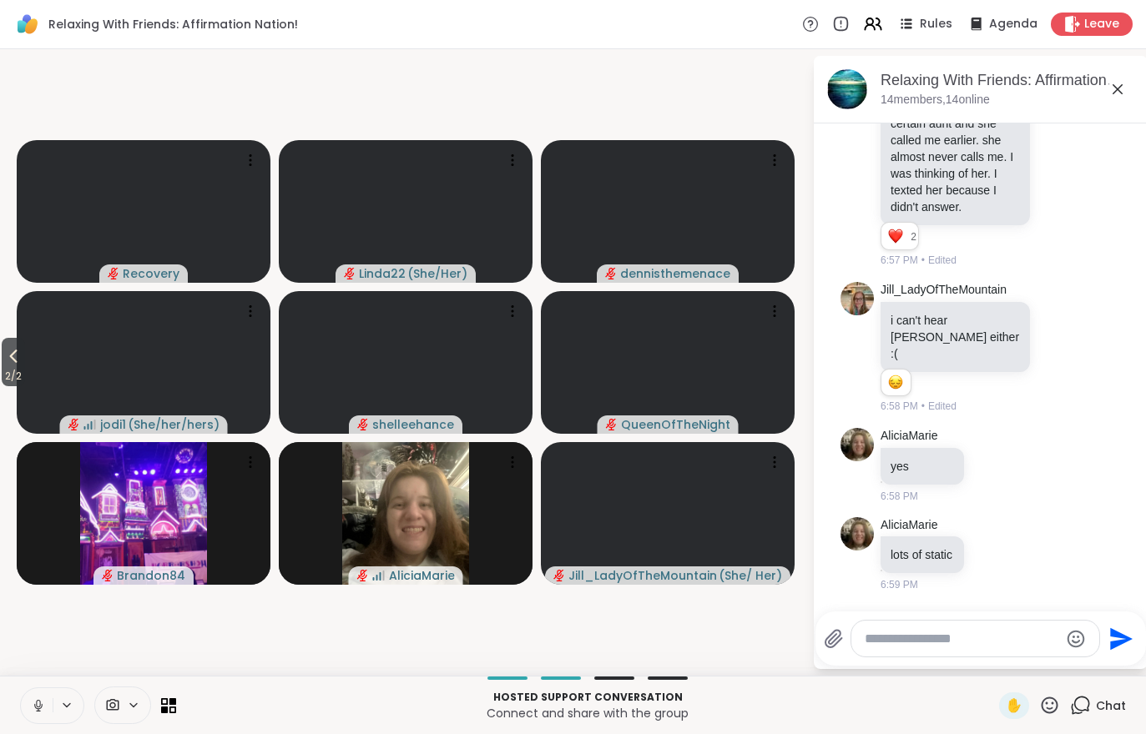
click at [8, 380] on span "2 / 2" at bounding box center [13, 376] width 23 height 20
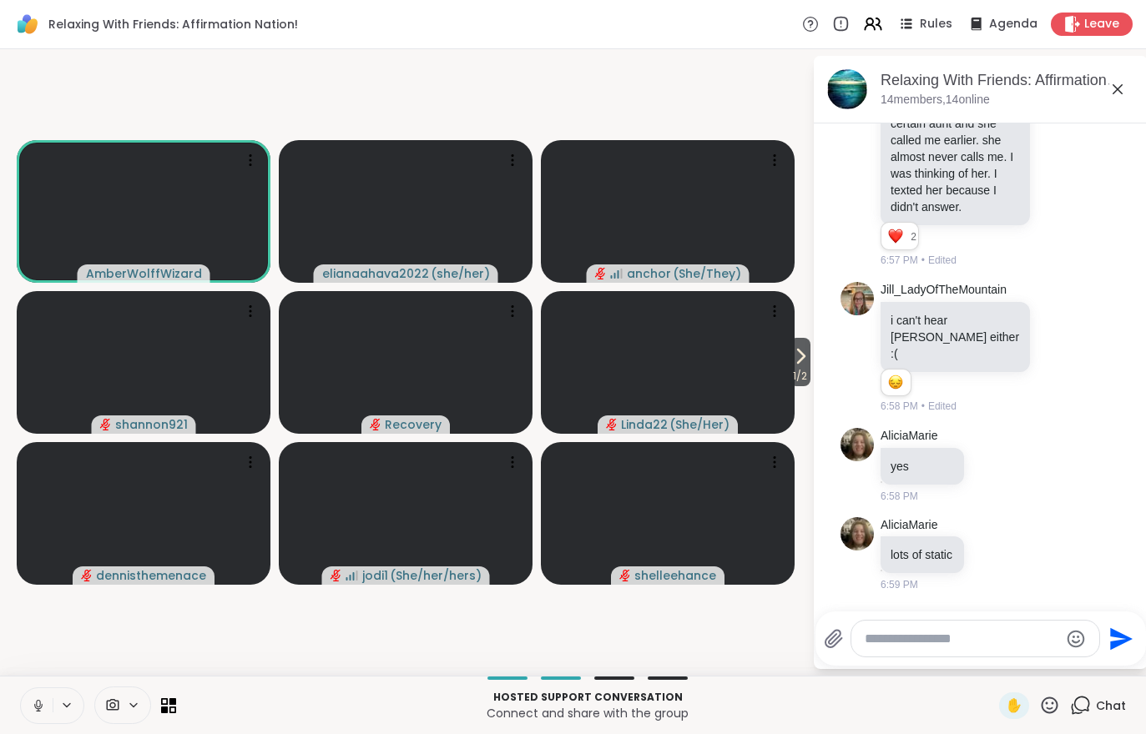
click at [799, 376] on span "1 / 2" at bounding box center [799, 376] width 21 height 20
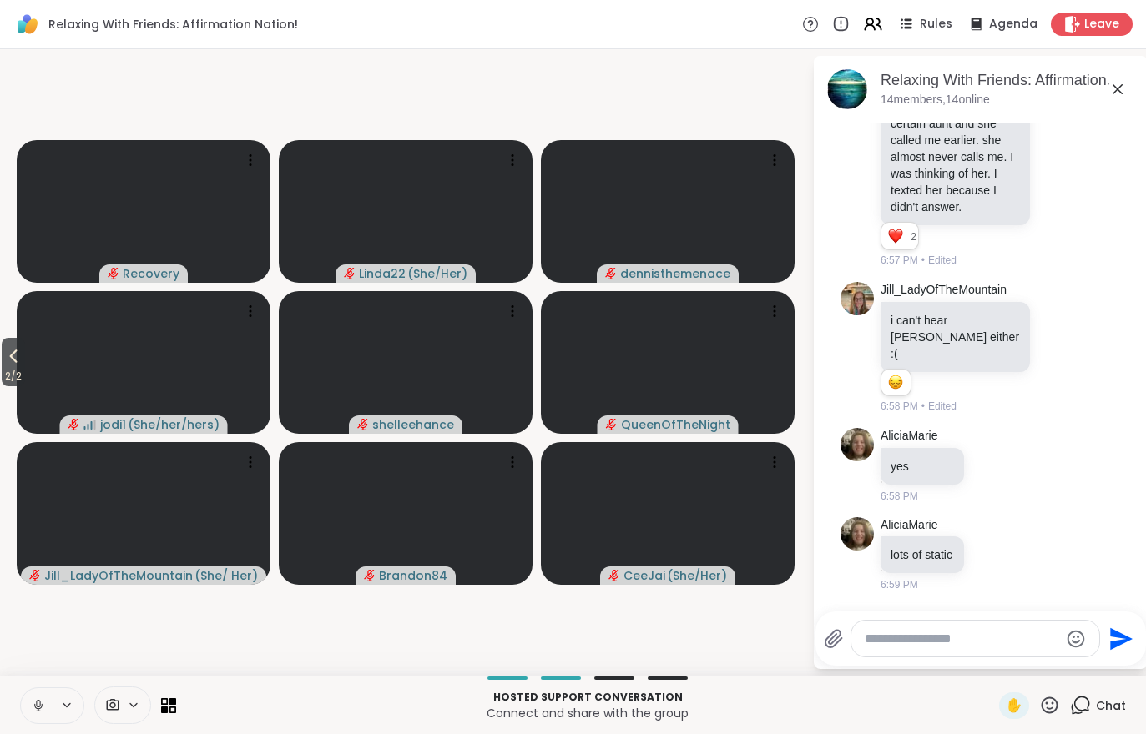
click at [16, 365] on icon at bounding box center [13, 356] width 20 height 20
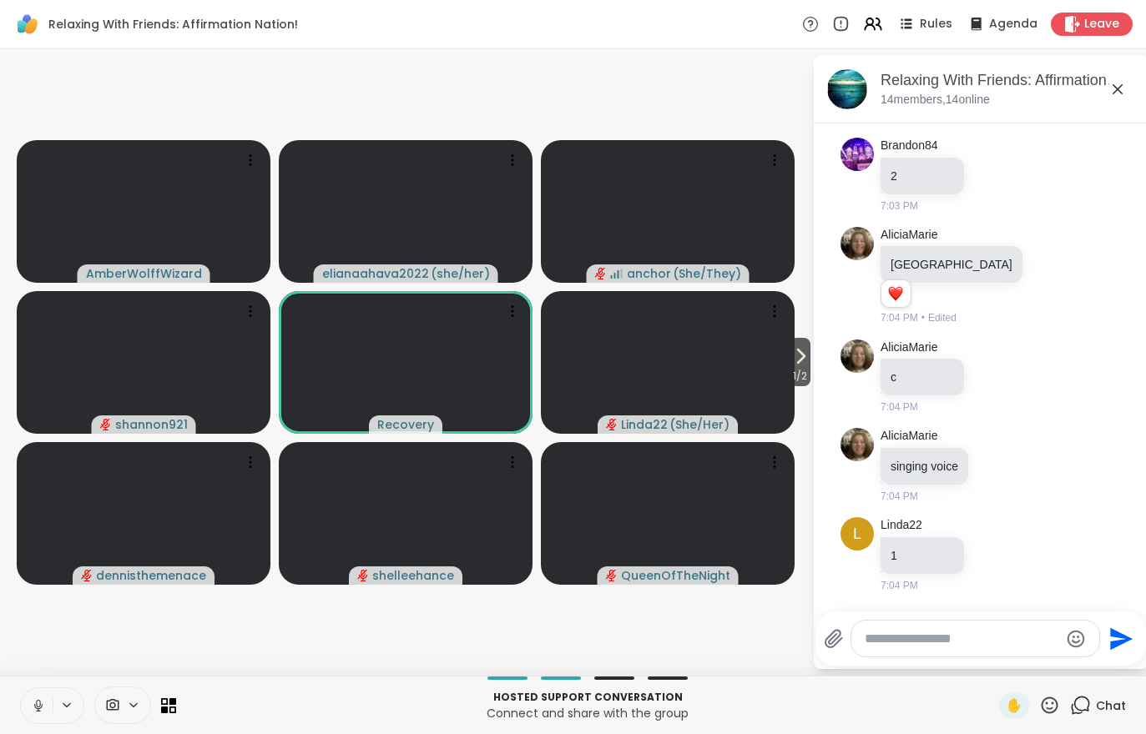
scroll to position [4967, 0]
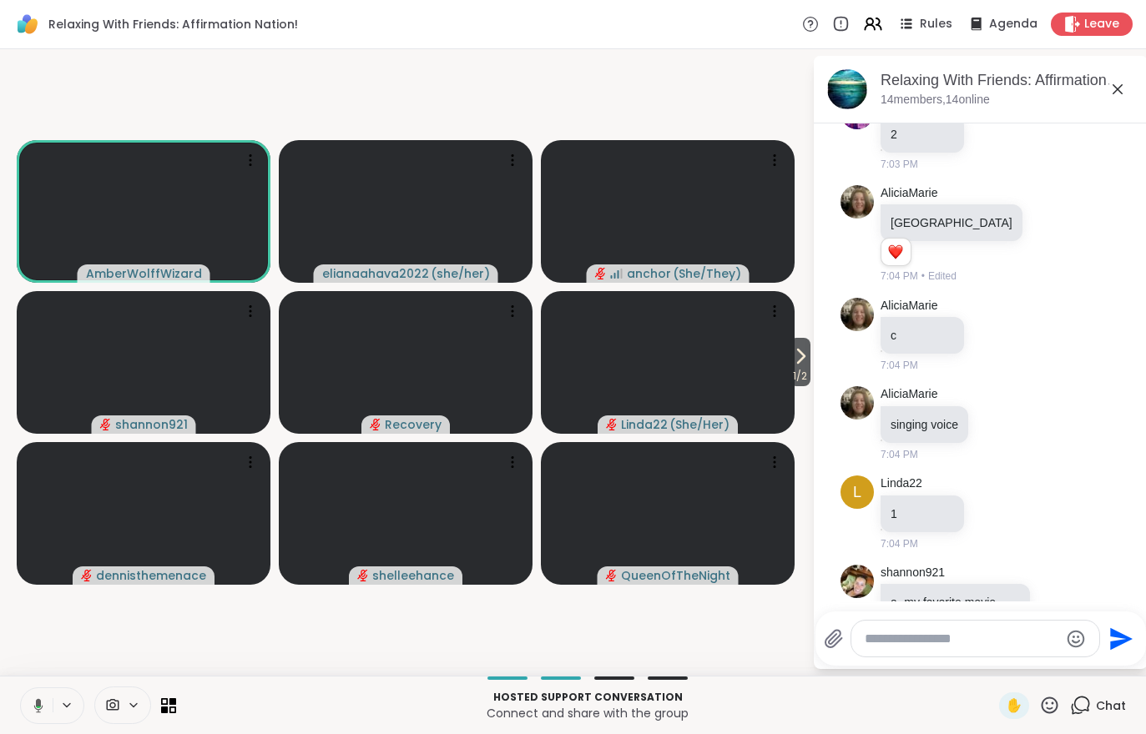
click at [798, 370] on span "1 / 2" at bounding box center [799, 376] width 21 height 20
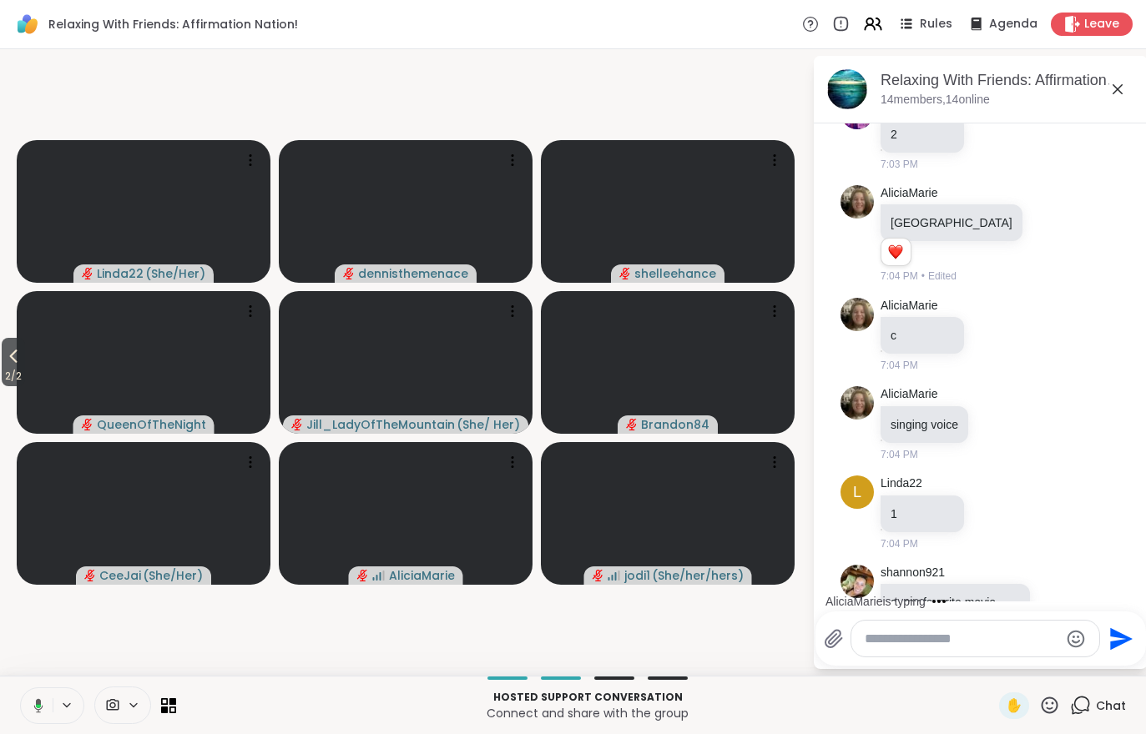
scroll to position [5055, 0]
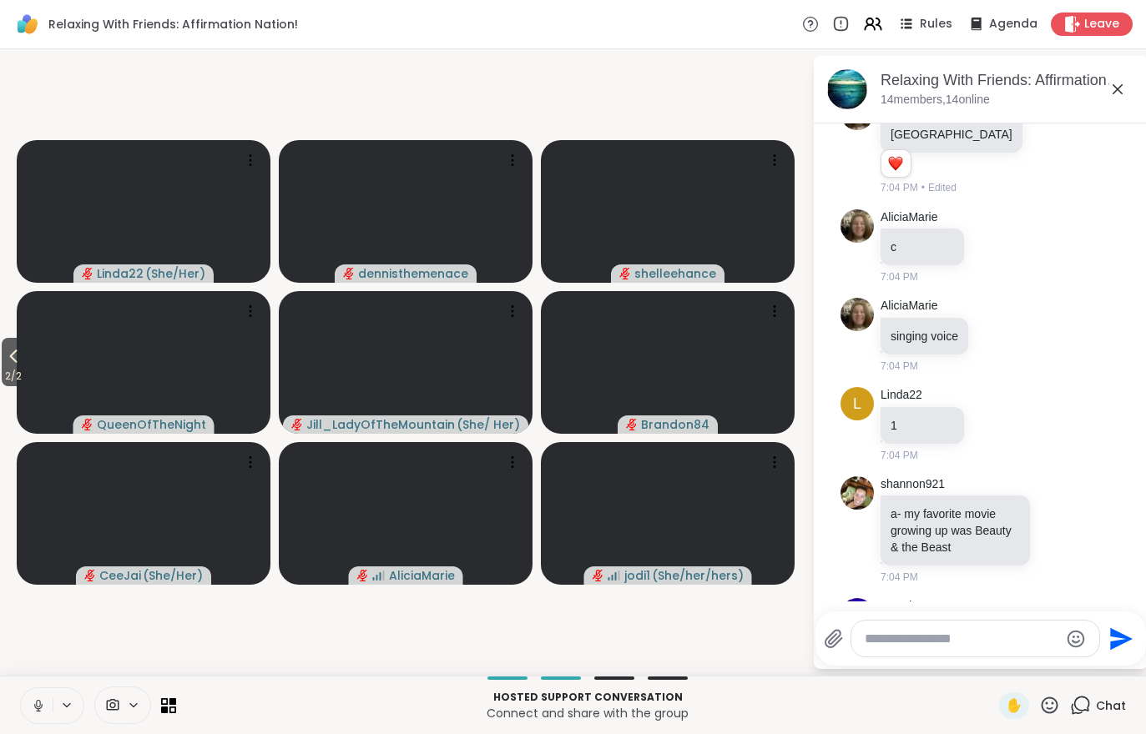
click at [3, 376] on span "2 / 2" at bounding box center [13, 376] width 23 height 20
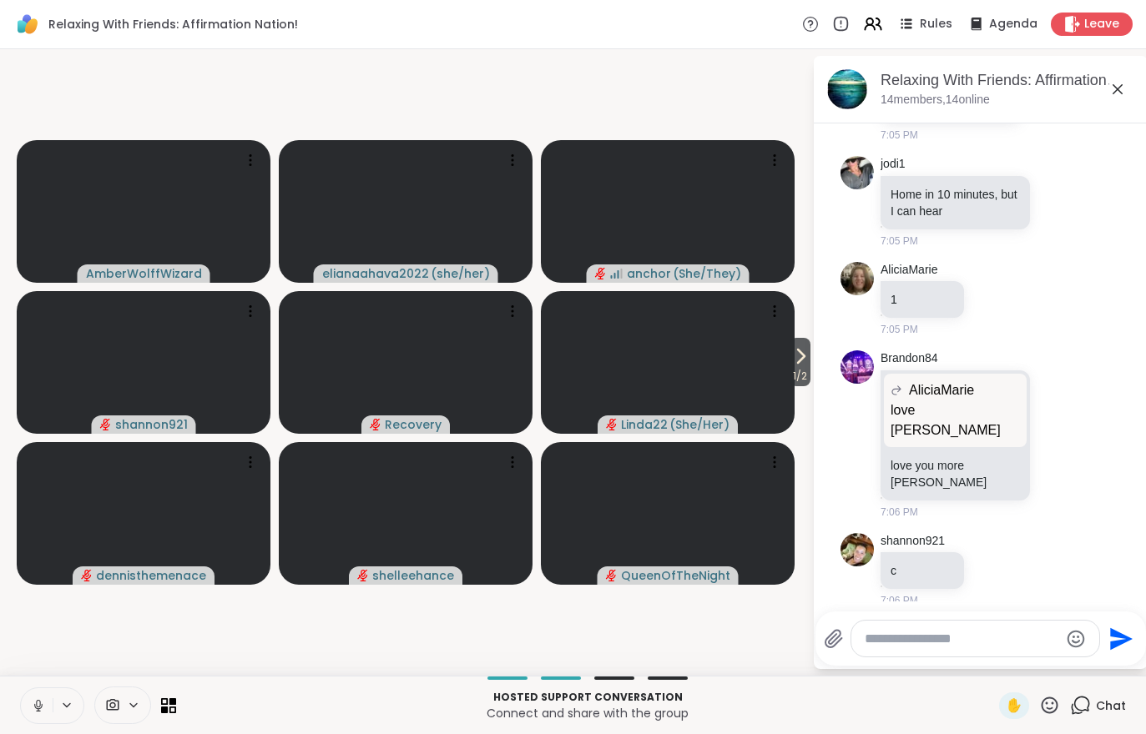
scroll to position [5723, 0]
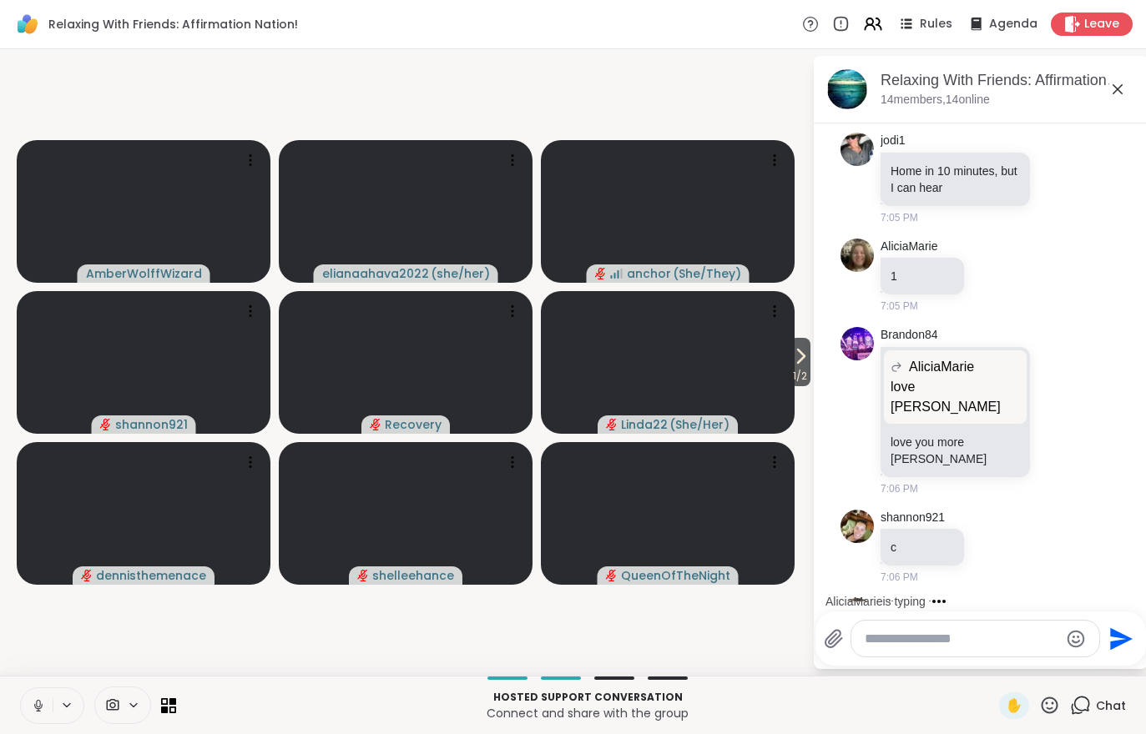
click at [799, 360] on icon at bounding box center [800, 356] width 20 height 20
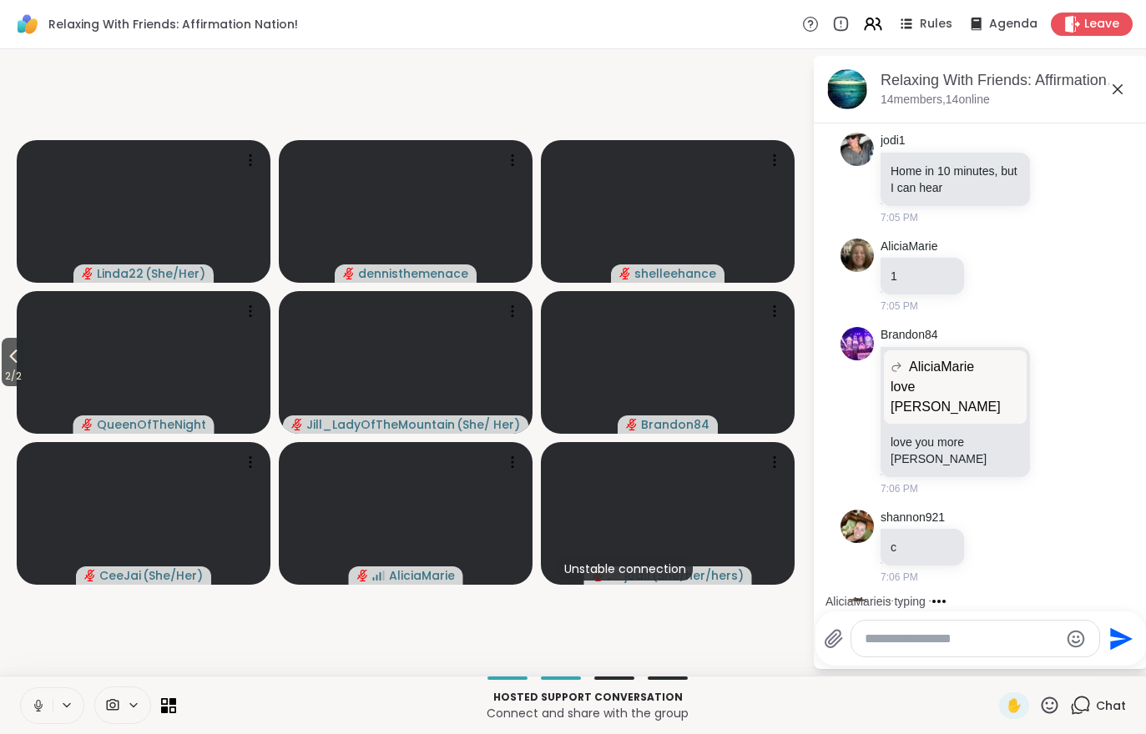
click at [12, 368] on span "2 / 2" at bounding box center [13, 376] width 23 height 20
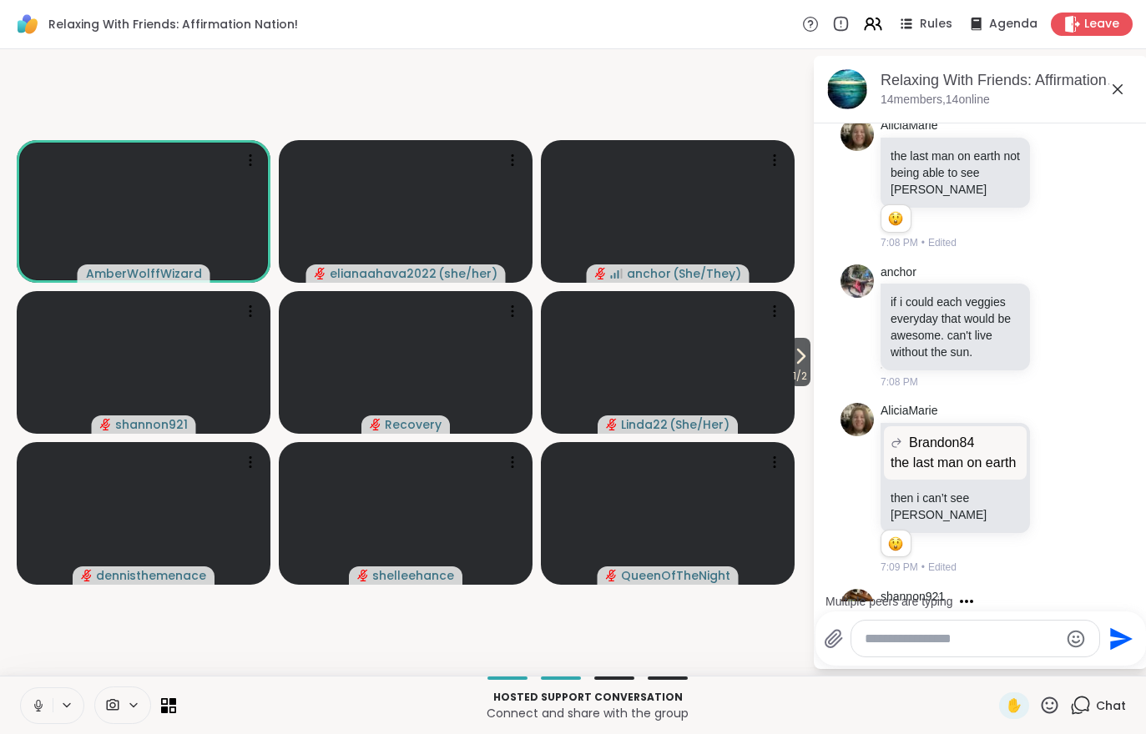
scroll to position [7232, 0]
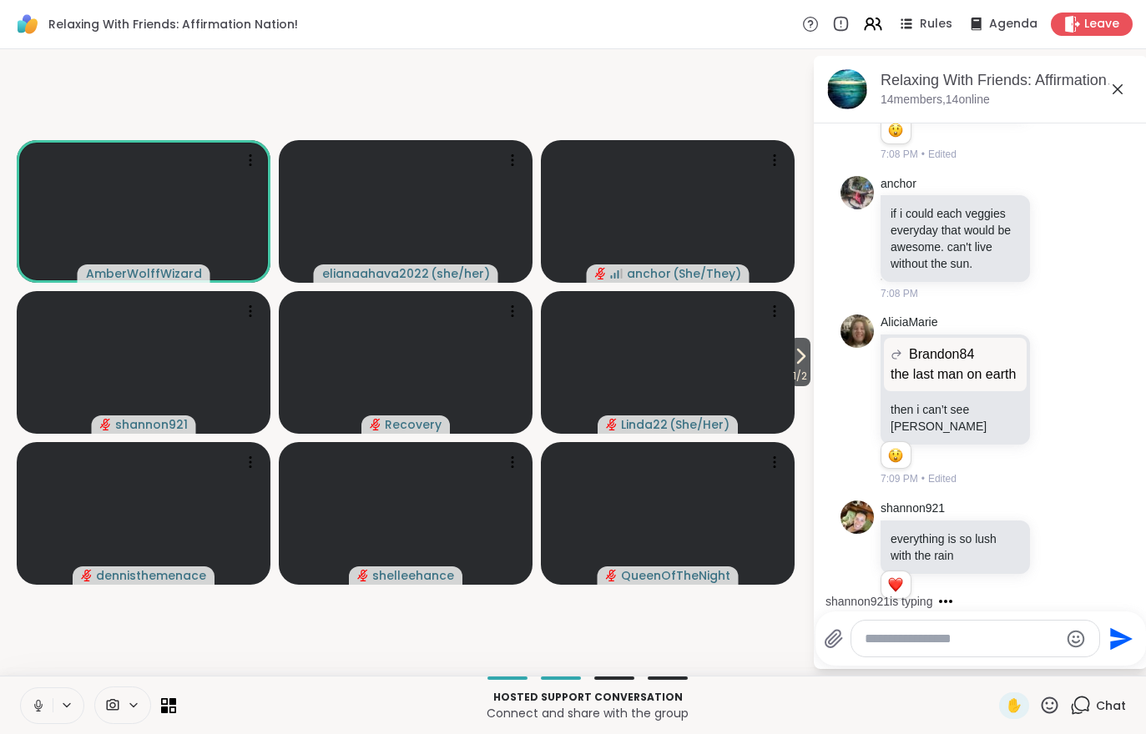
click at [809, 360] on button "1 / 2" at bounding box center [799, 362] width 21 height 48
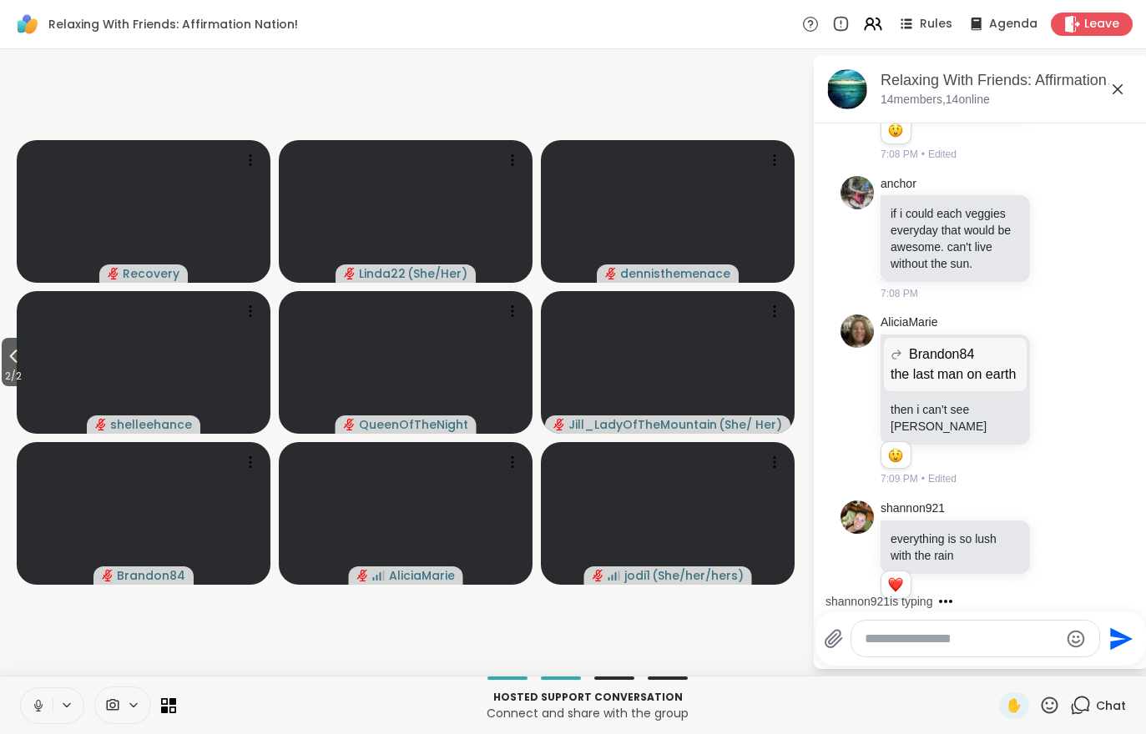
scroll to position [7377, 0]
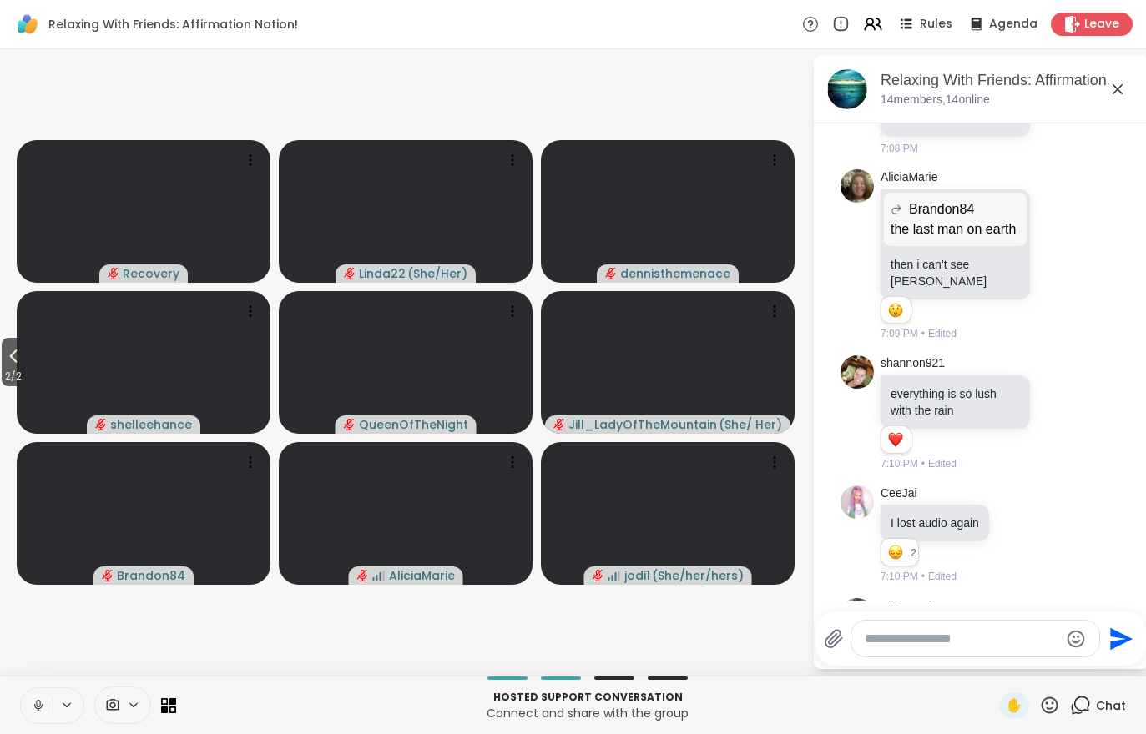
click at [8, 376] on span "2 / 2" at bounding box center [13, 376] width 23 height 20
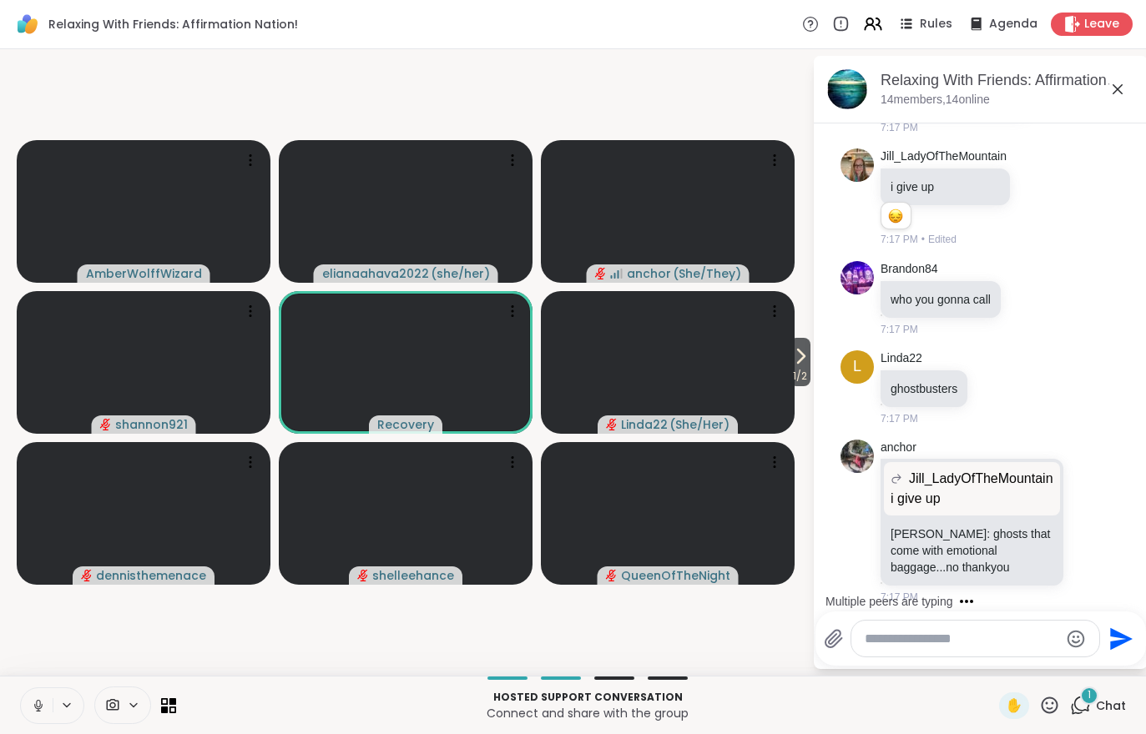
scroll to position [9162, 0]
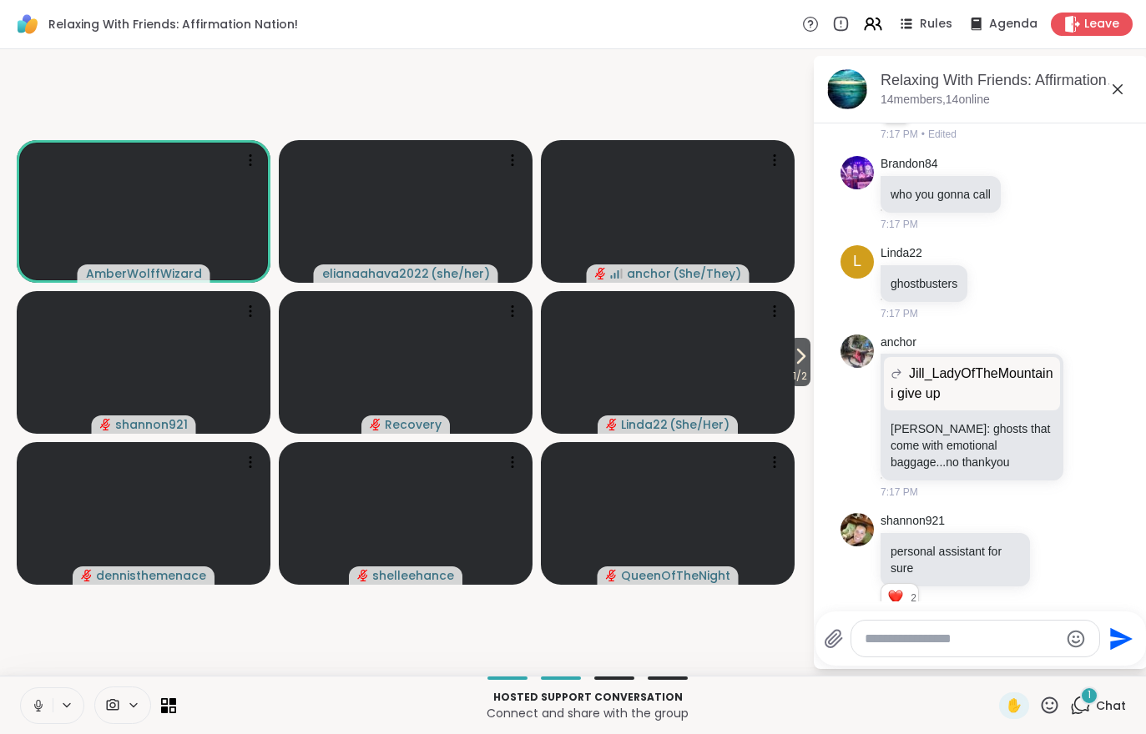
click at [794, 379] on span "1 / 2" at bounding box center [799, 376] width 21 height 20
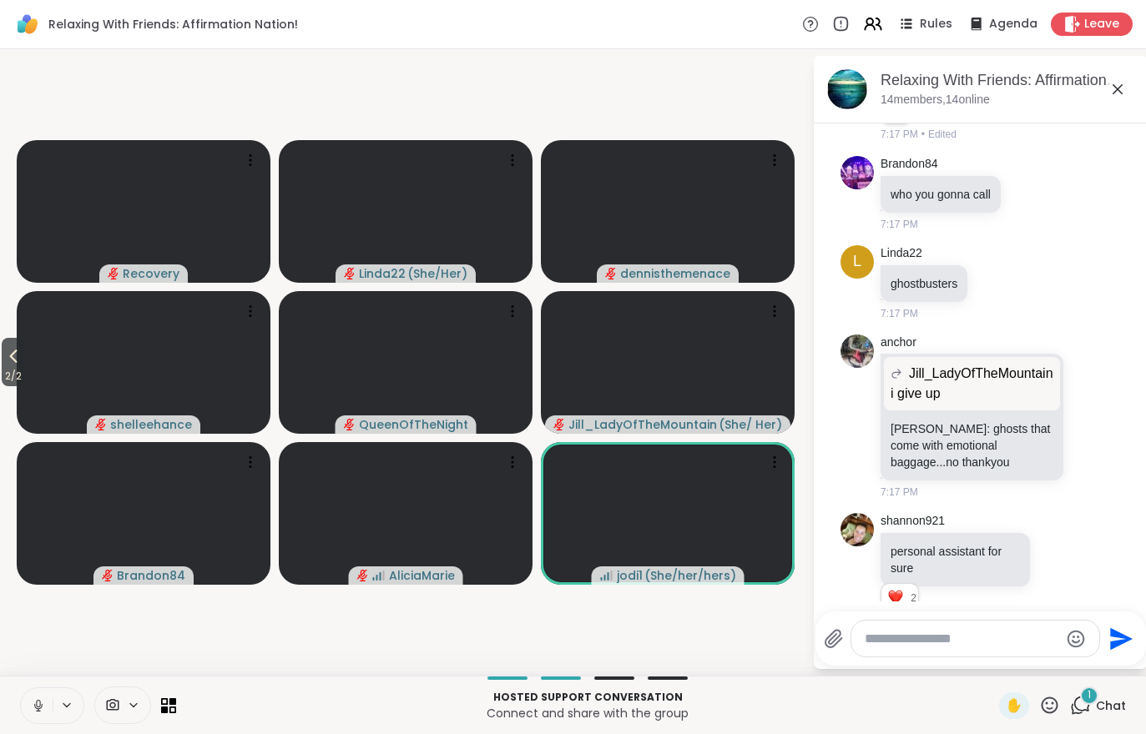
click at [874, 28] on icon at bounding box center [869, 27] width 10 height 5
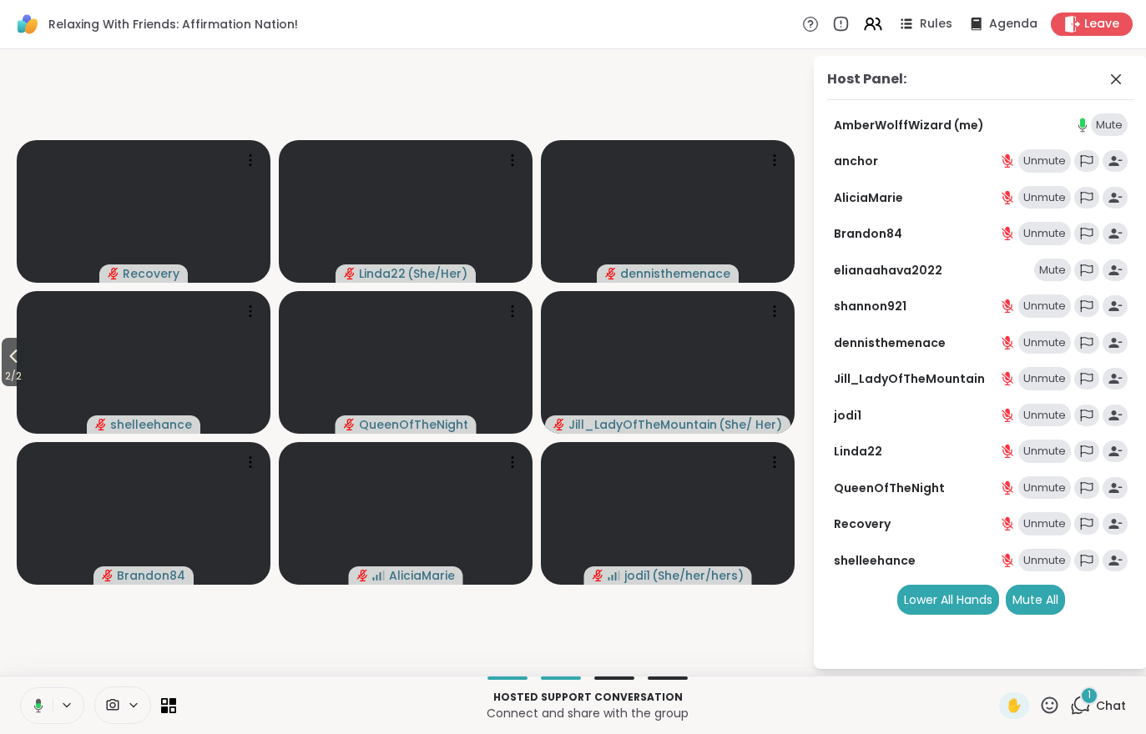
click at [1033, 608] on div "Mute All" at bounding box center [1034, 600] width 59 height 30
click at [1103, 712] on span "Chat" at bounding box center [1111, 706] width 30 height 17
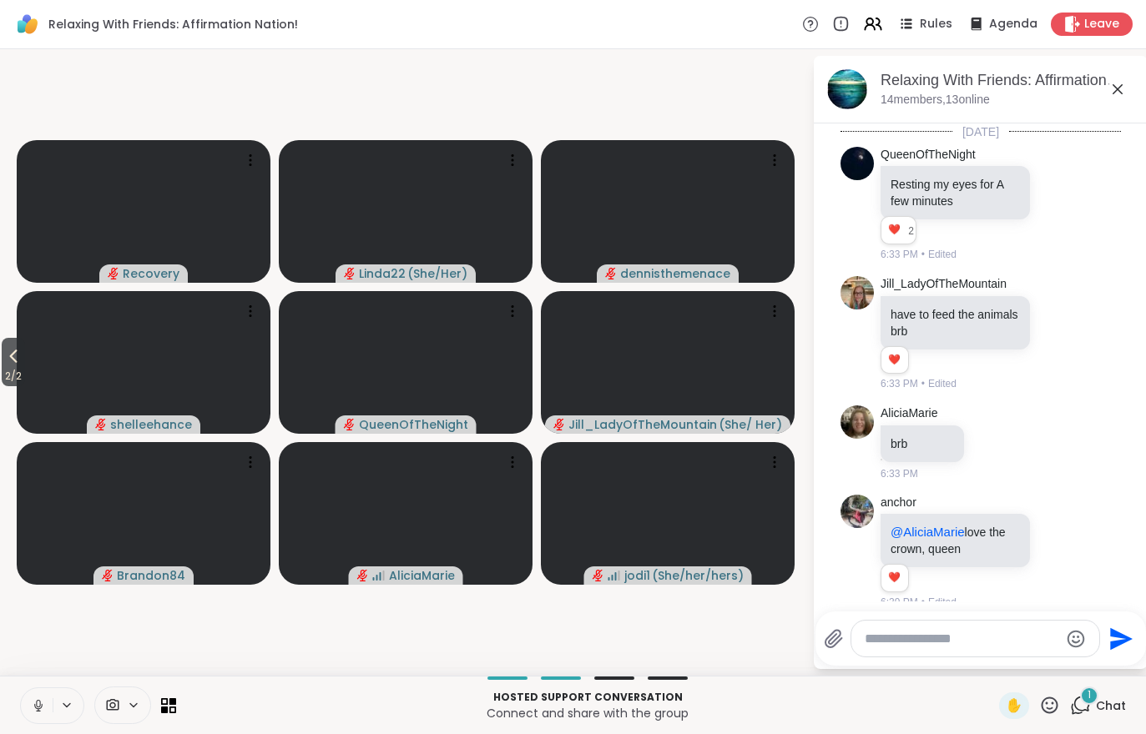
scroll to position [9201, 0]
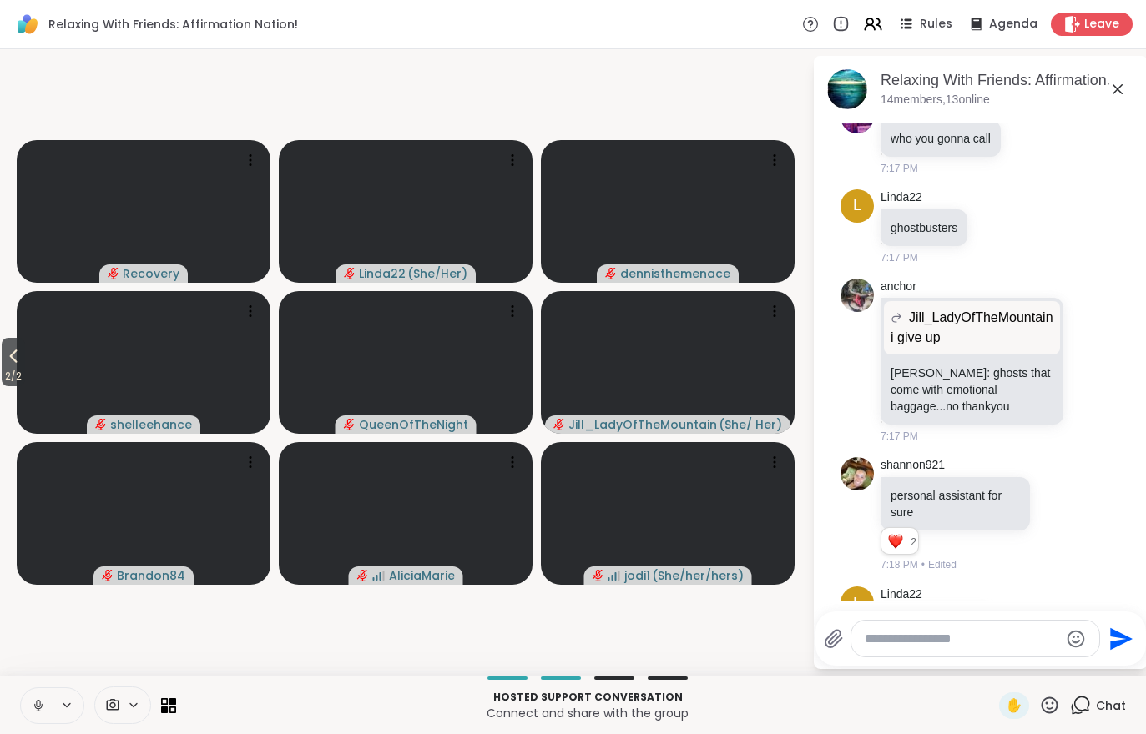
click at [1116, 708] on span "Chat" at bounding box center [1111, 706] width 30 height 17
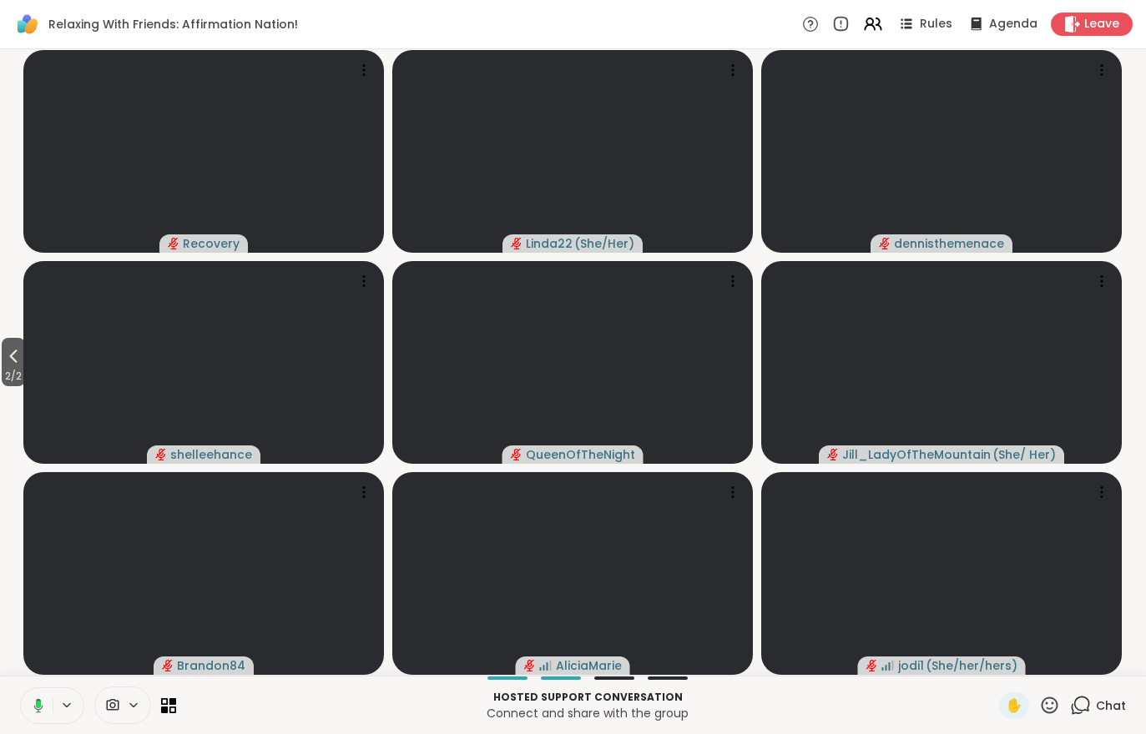
click at [8, 358] on icon at bounding box center [13, 356] width 20 height 20
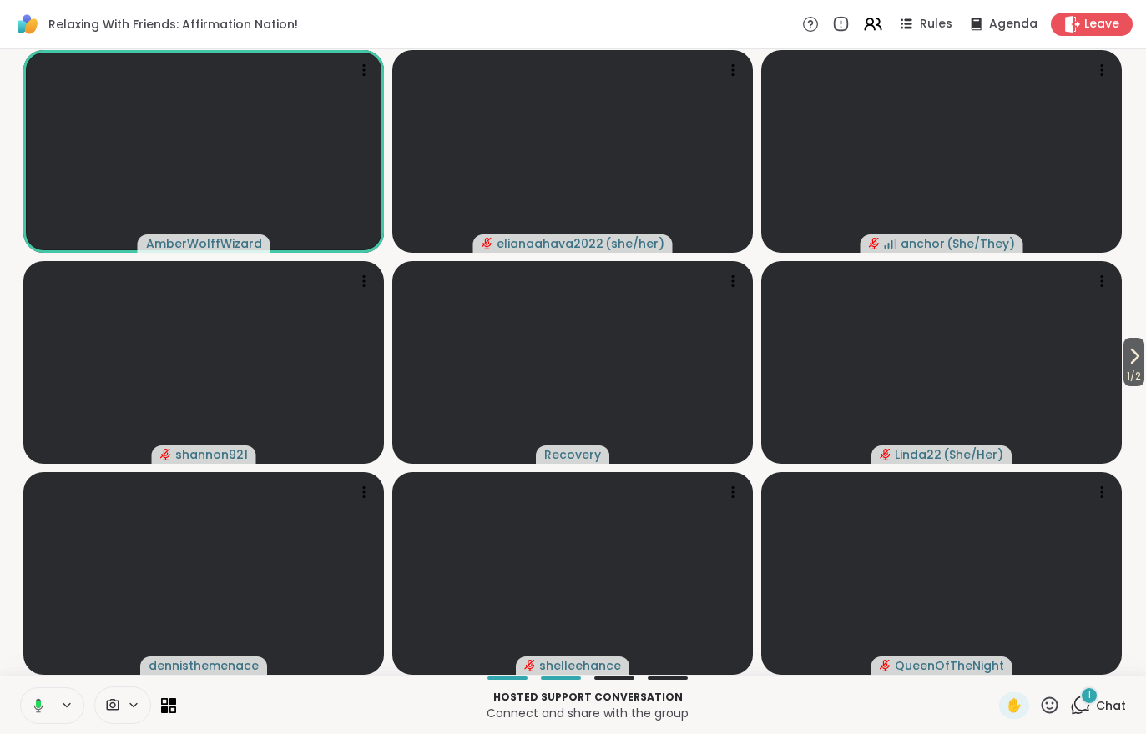
click at [1086, 717] on div "1 Chat" at bounding box center [1098, 706] width 56 height 27
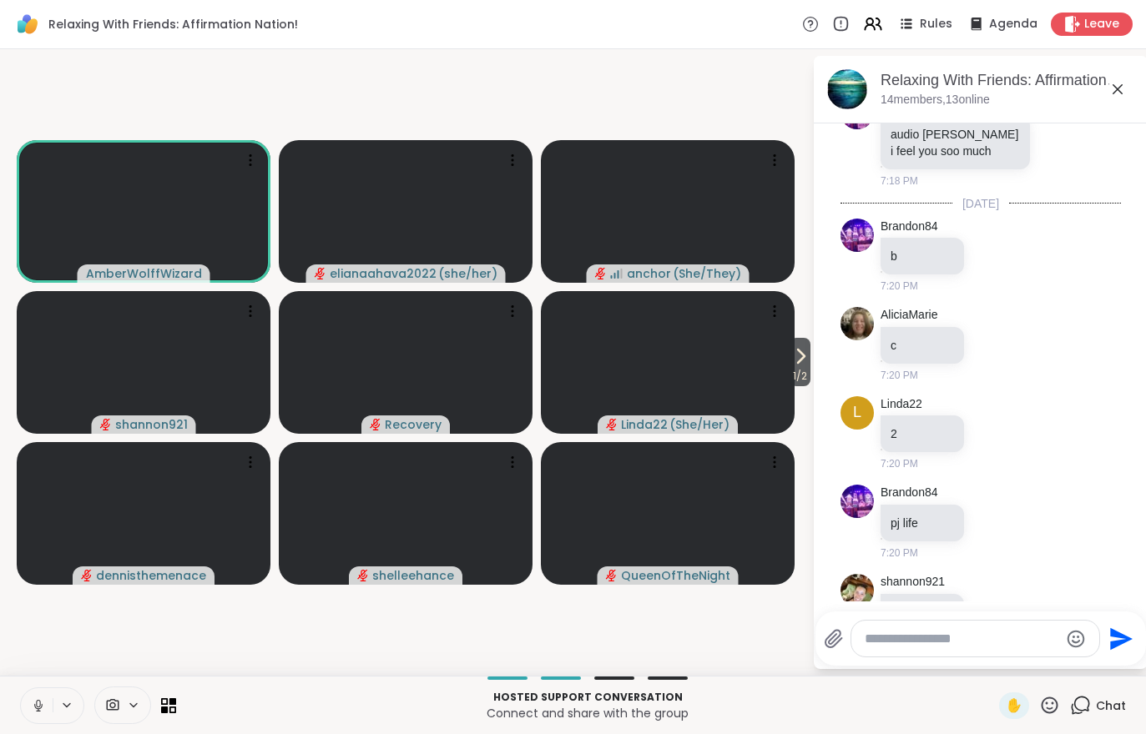
scroll to position [9805, 0]
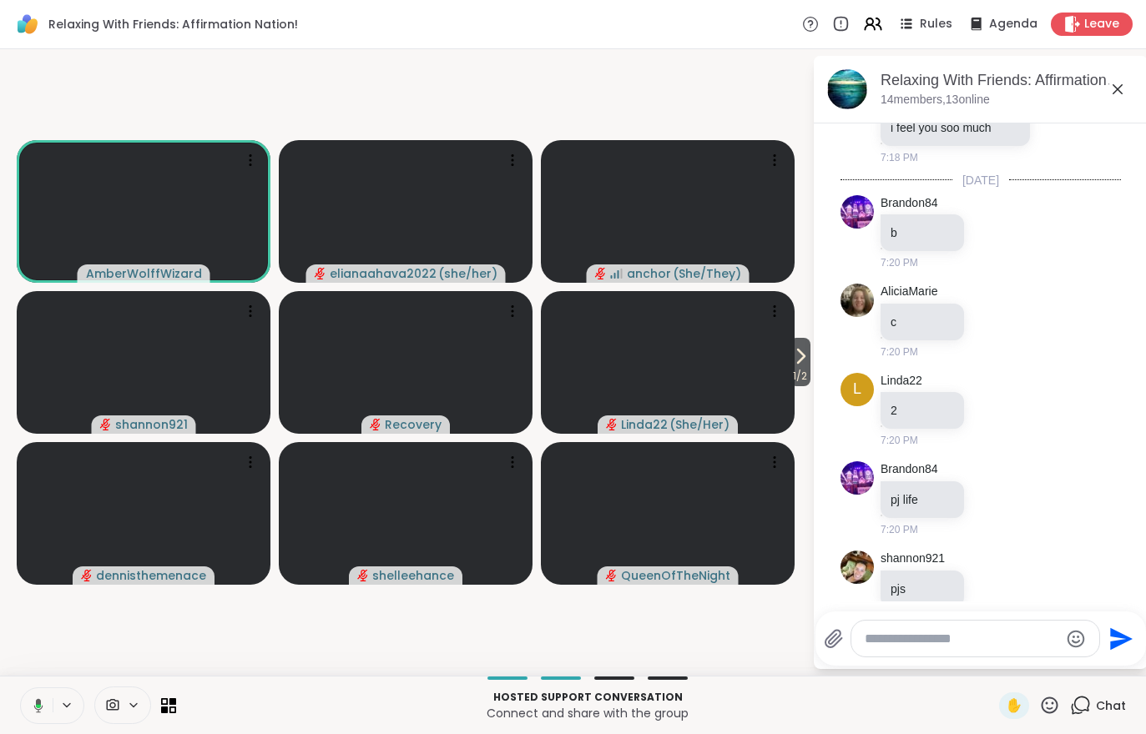
click at [95, 645] on video-player-container "1 / 2 AmberWolffWizard elianaahava2022 ( she/her ) anchor ( She/They ) shannon9…" at bounding box center [406, 362] width 792 height 613
click at [149, 613] on video-player-container "1 / 2 AmberWolffWizard elianaahava2022 ( she/her ) anchor ( She/They ) shannon9…" at bounding box center [406, 362] width 792 height 613
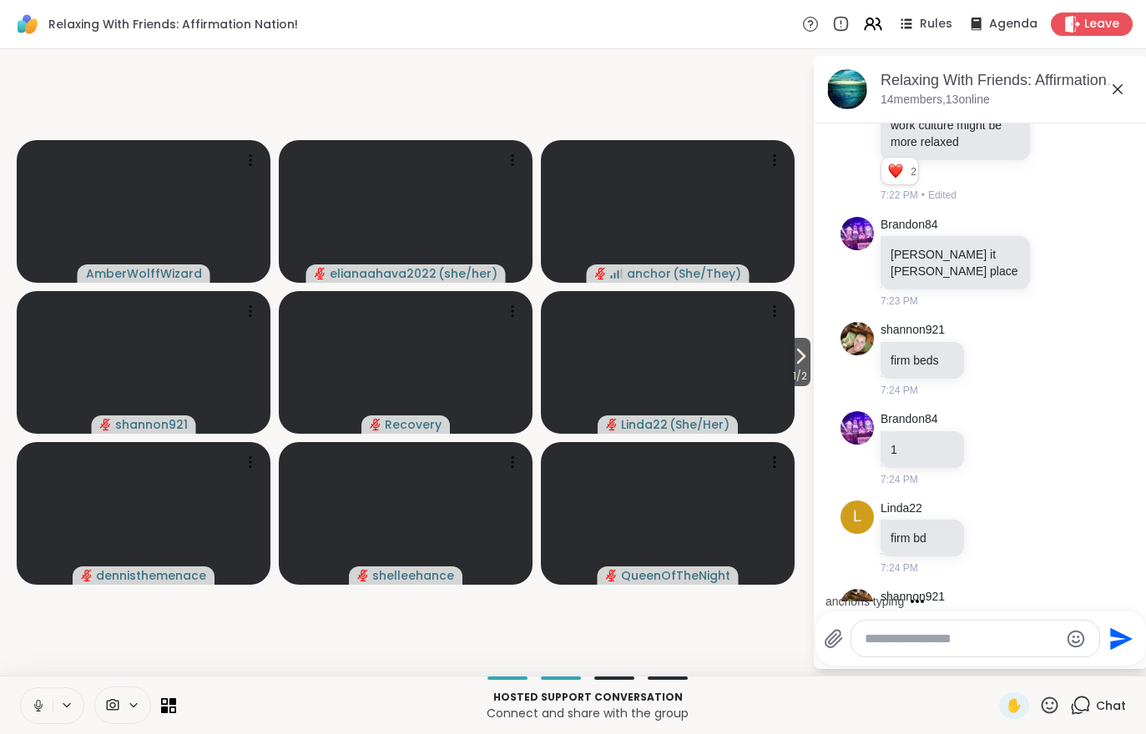
scroll to position [11036, 0]
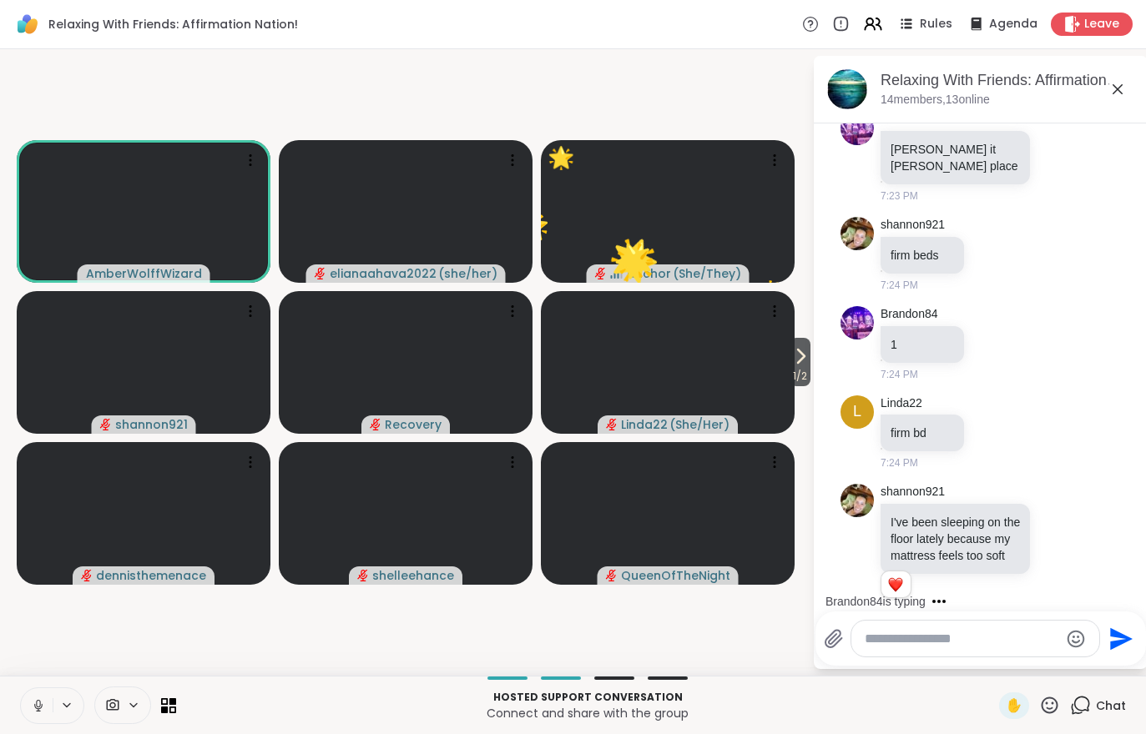
click at [804, 376] on span "1 / 2" at bounding box center [799, 376] width 21 height 20
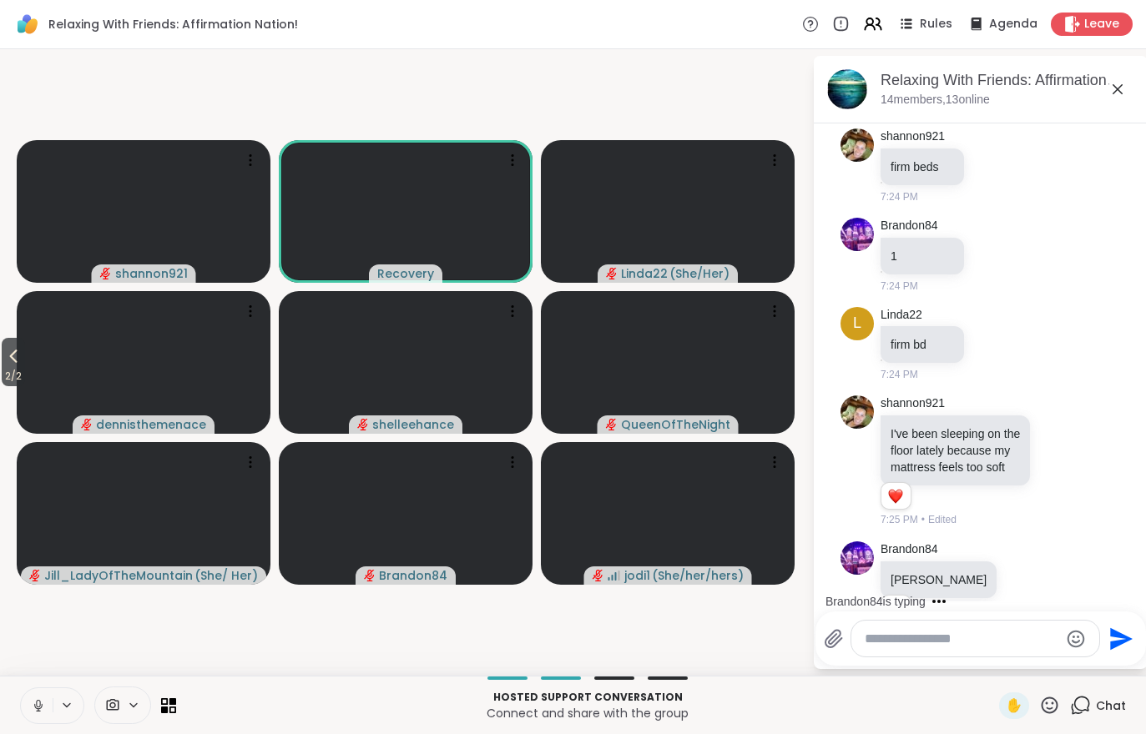
scroll to position [11213, 0]
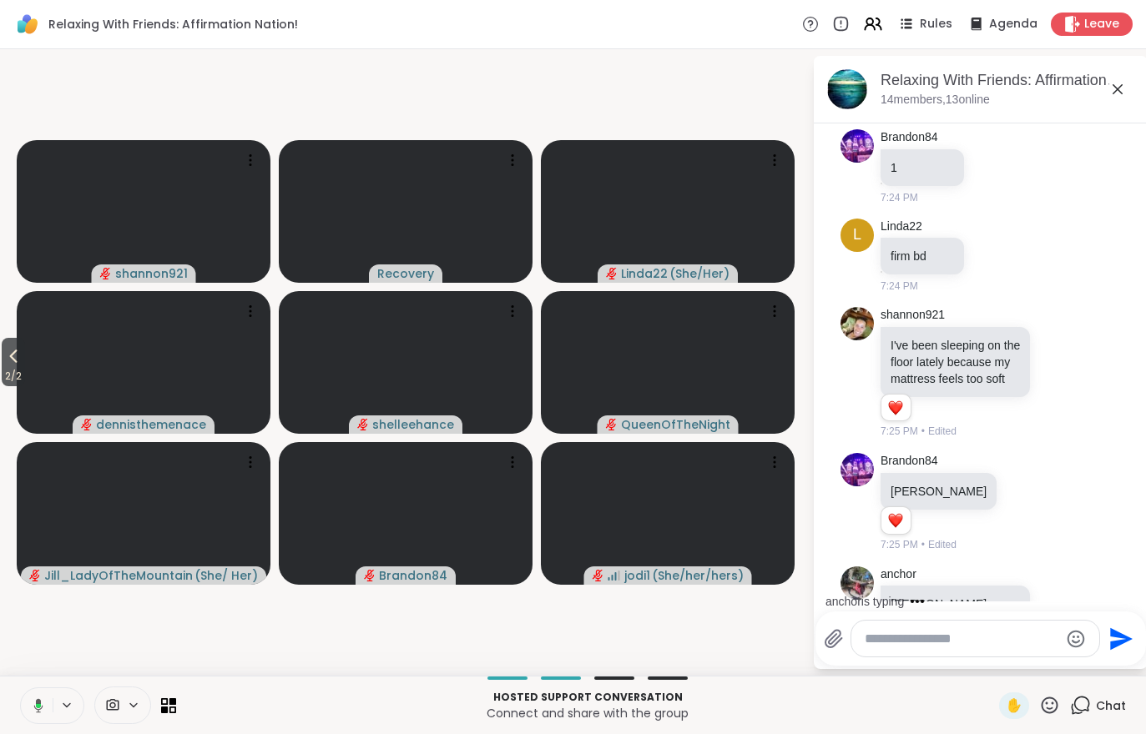
click at [9, 361] on icon at bounding box center [13, 356] width 20 height 20
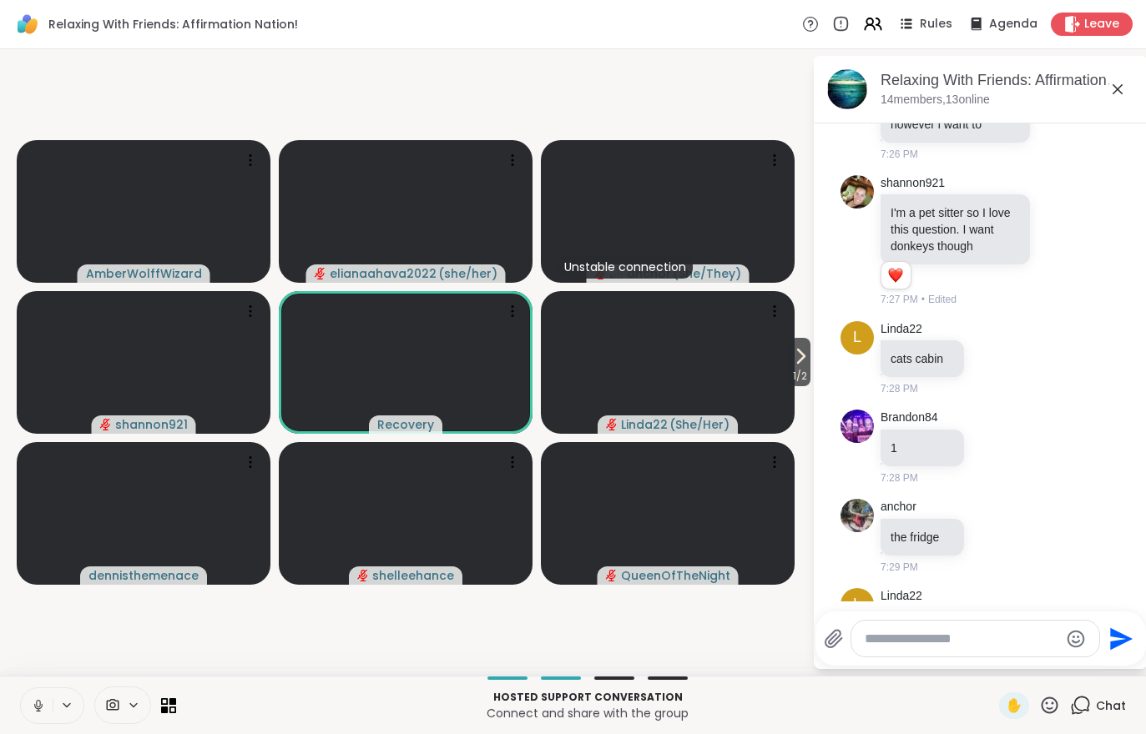
scroll to position [12221, 0]
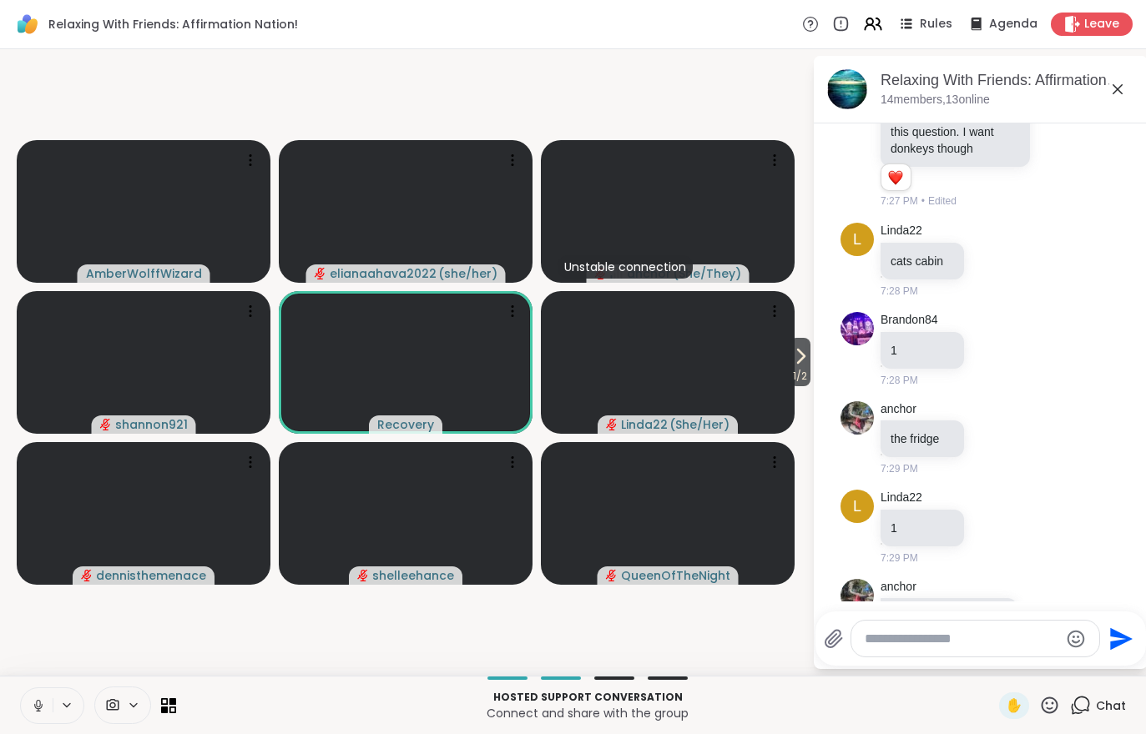
click at [799, 365] on icon at bounding box center [800, 356] width 20 height 20
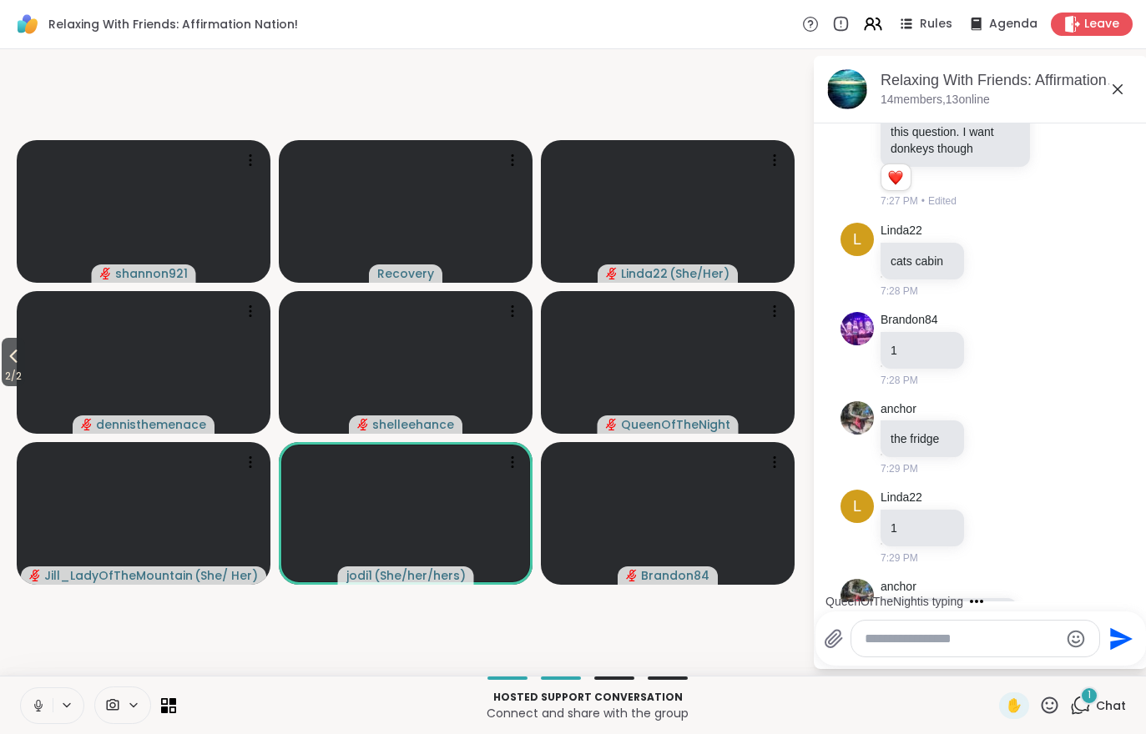
scroll to position [12333, 0]
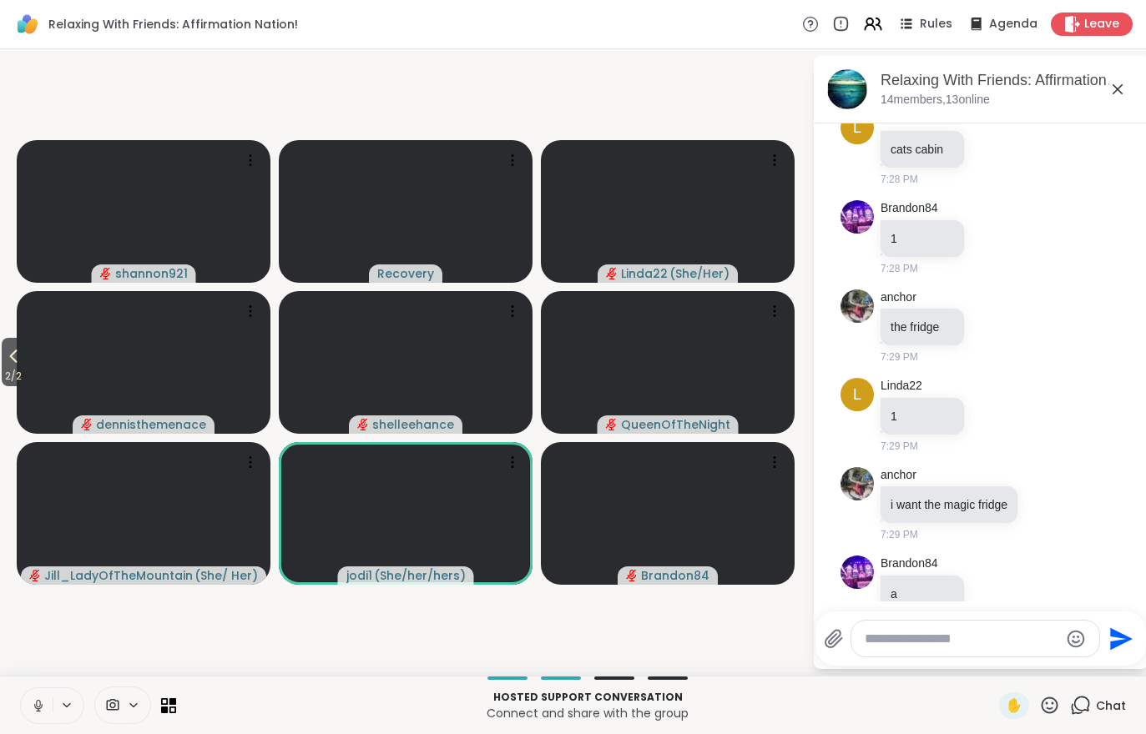
click at [3, 362] on button "2 / 2" at bounding box center [13, 362] width 23 height 48
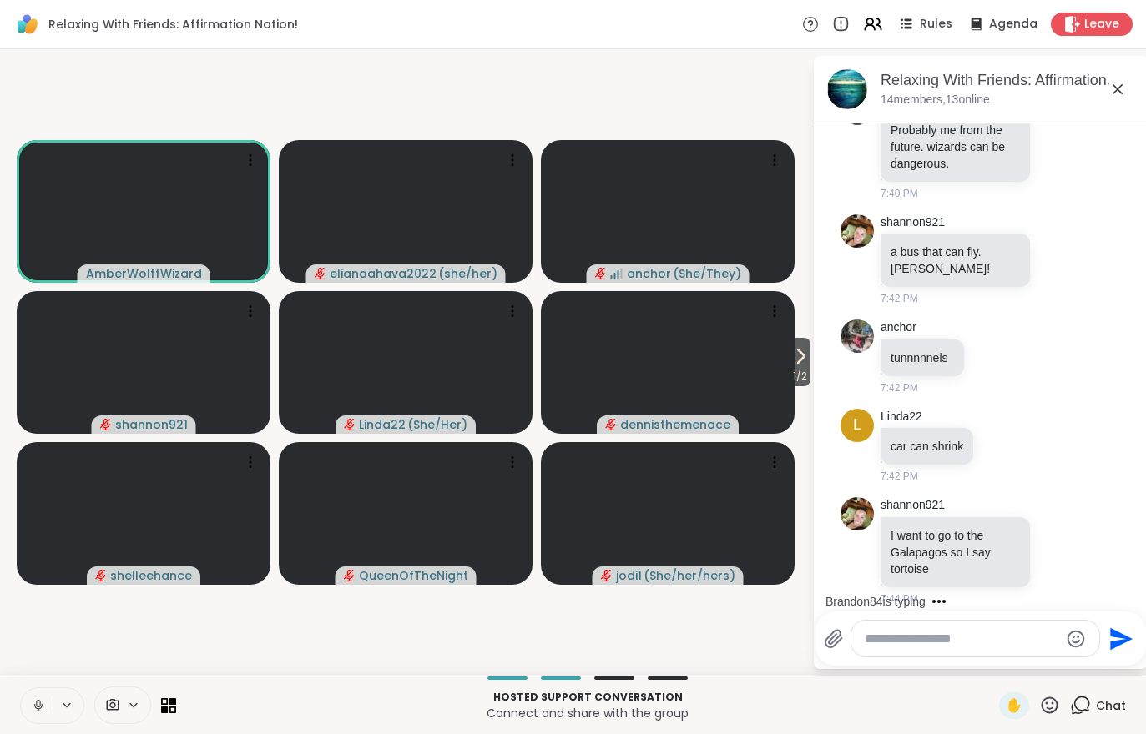
scroll to position [14936, 0]
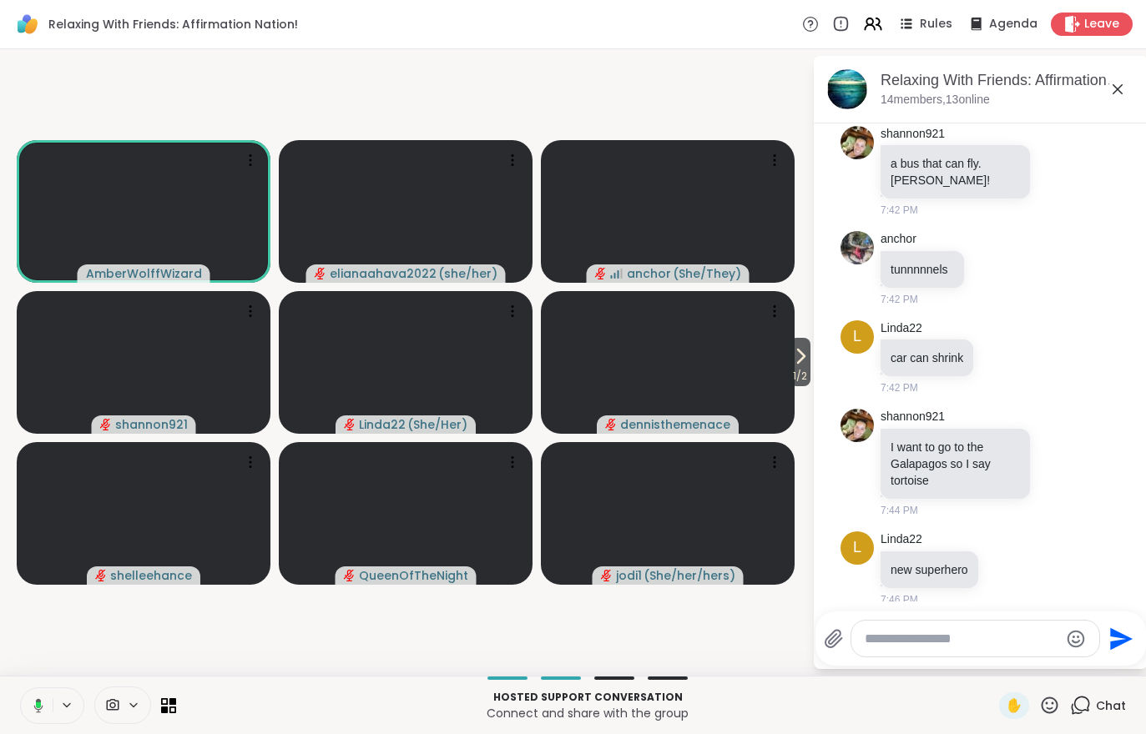
click at [798, 371] on span "1 / 2" at bounding box center [799, 376] width 21 height 20
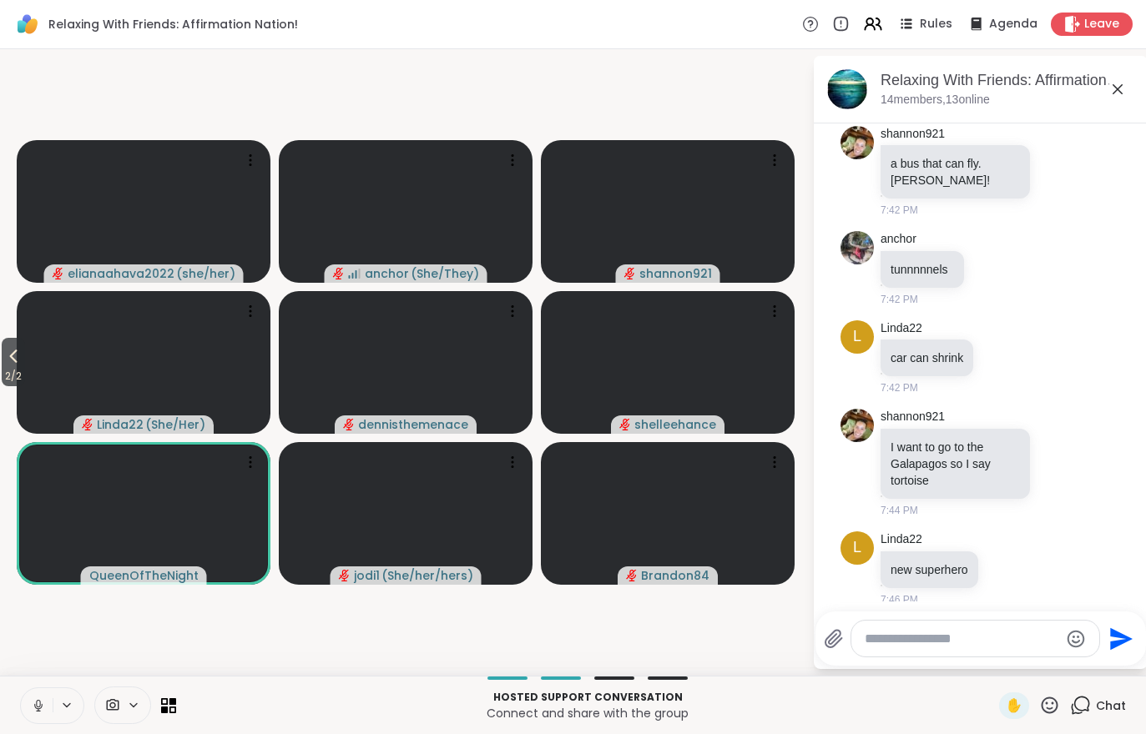
click at [17, 375] on span "2 / 2" at bounding box center [13, 376] width 23 height 20
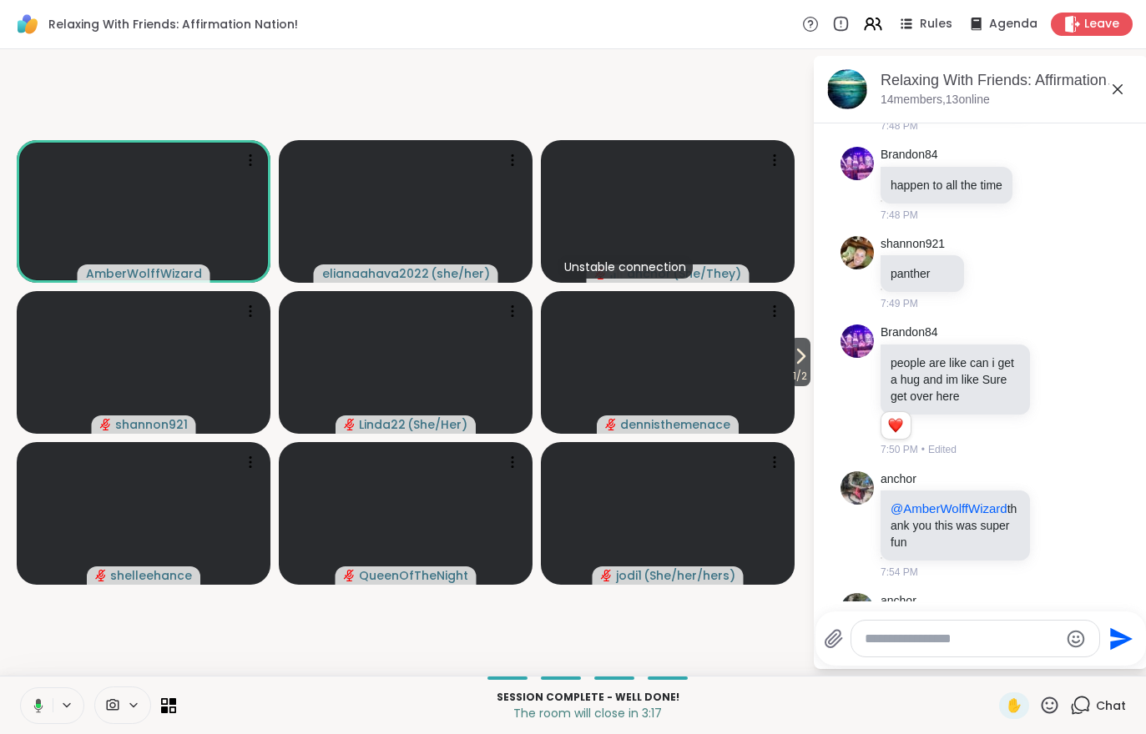
scroll to position [16178, 0]
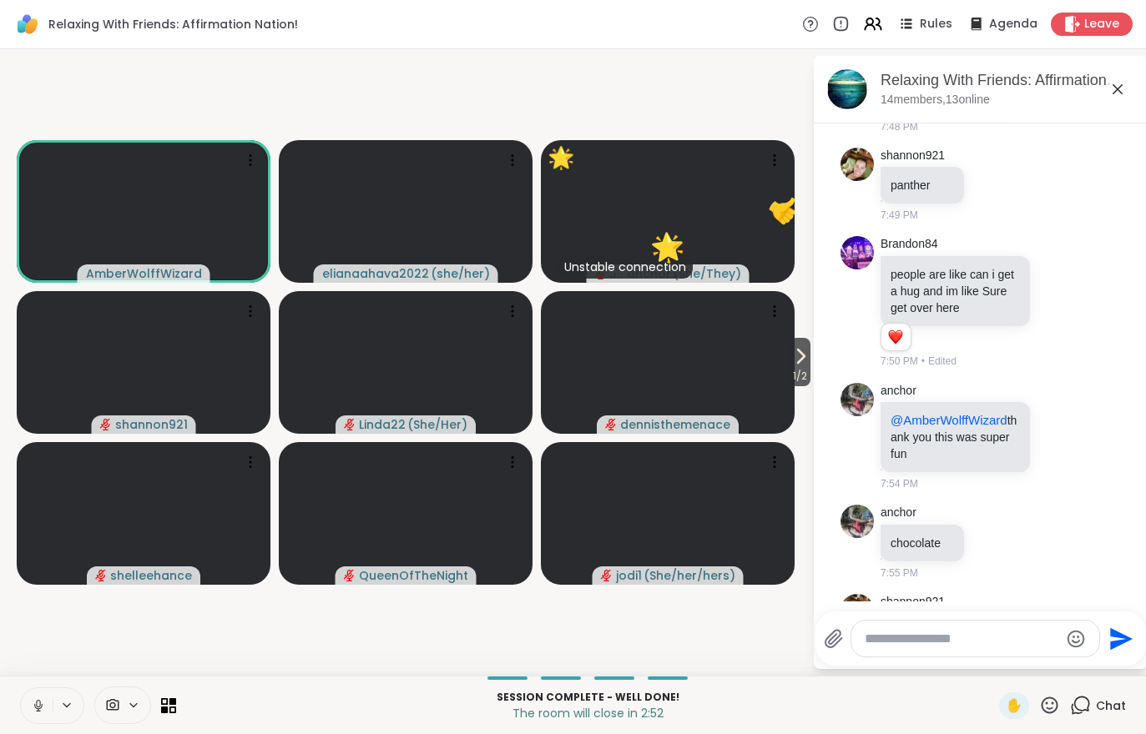
click at [800, 355] on icon at bounding box center [801, 356] width 7 height 13
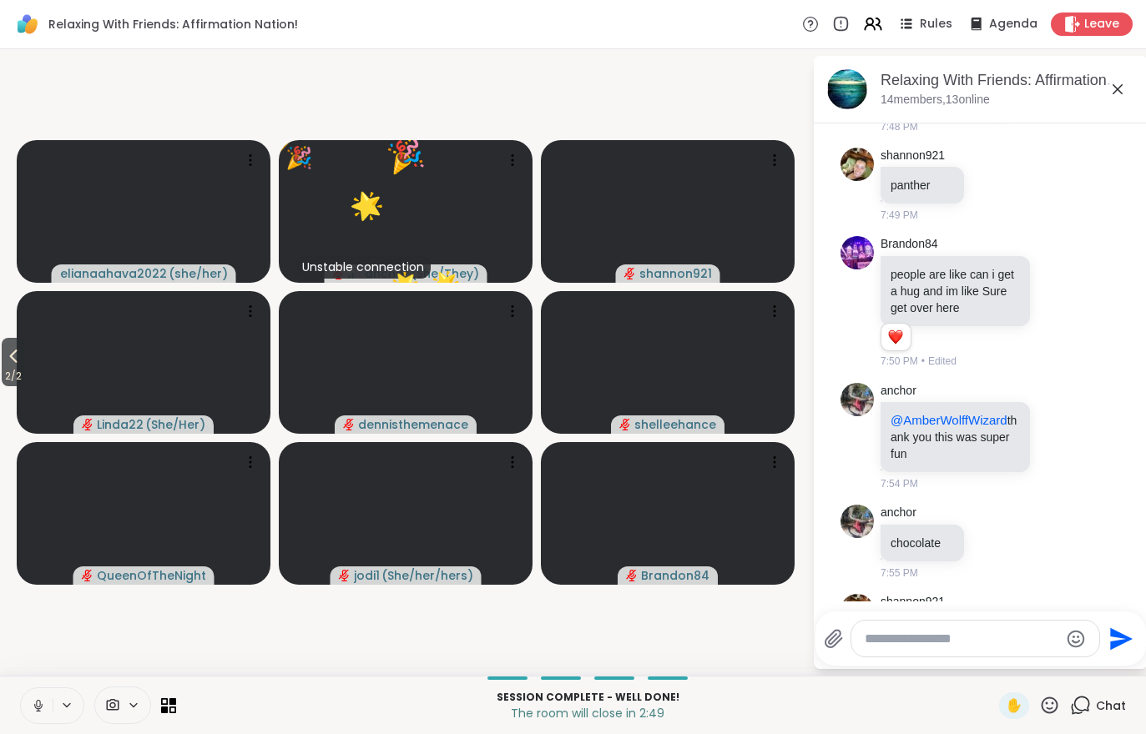
click at [2, 370] on span "2 / 2" at bounding box center [13, 376] width 23 height 20
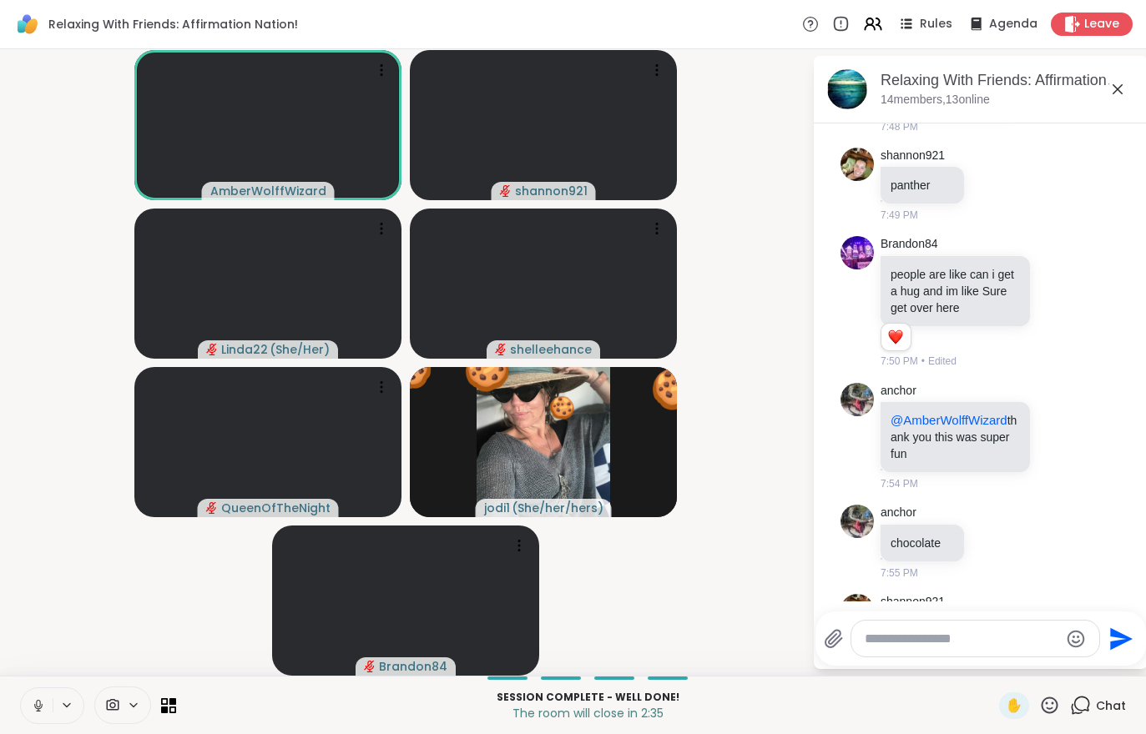
click at [1084, 28] on div "Leave" at bounding box center [1091, 24] width 82 height 23
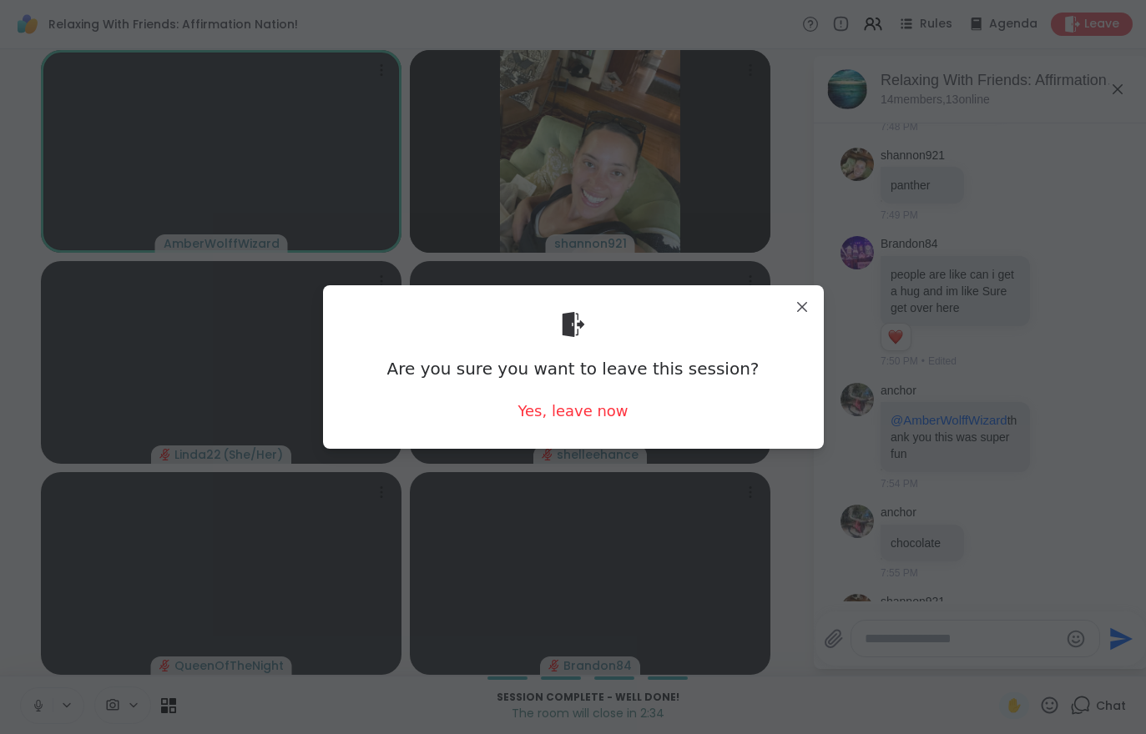
click at [572, 414] on div "Yes, leave now" at bounding box center [572, 410] width 110 height 21
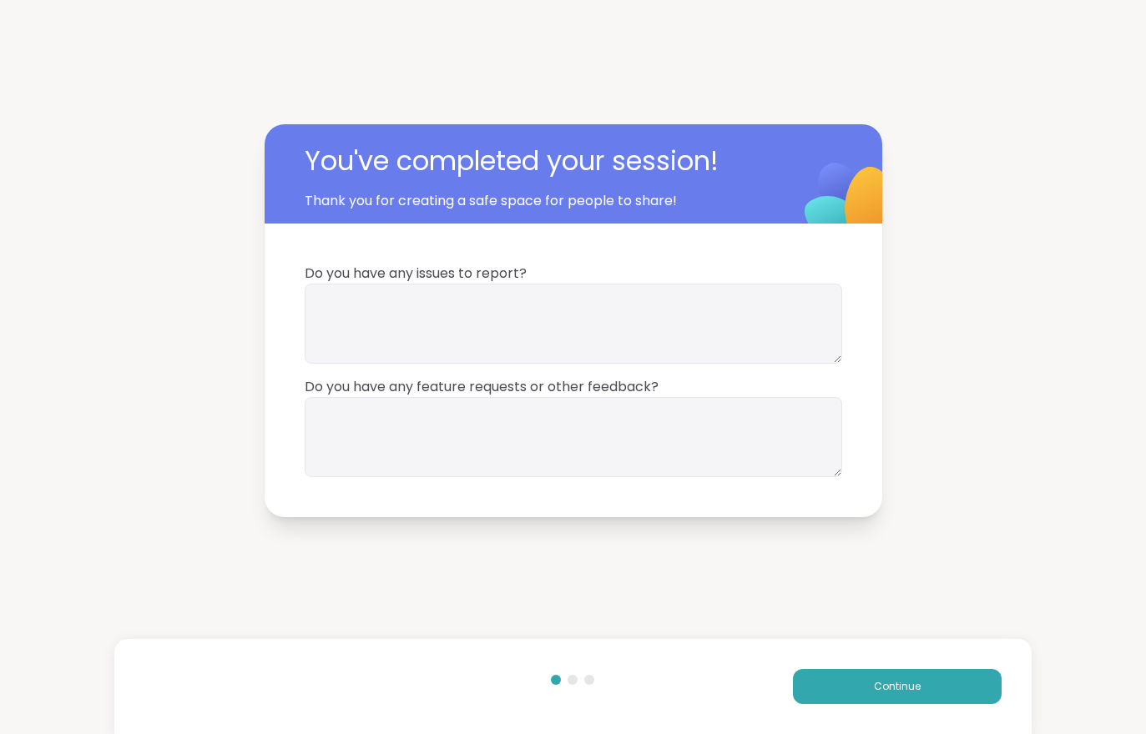
click at [892, 698] on button "Continue" at bounding box center [897, 686] width 209 height 35
click at [891, 697] on button "Continue" at bounding box center [897, 686] width 209 height 35
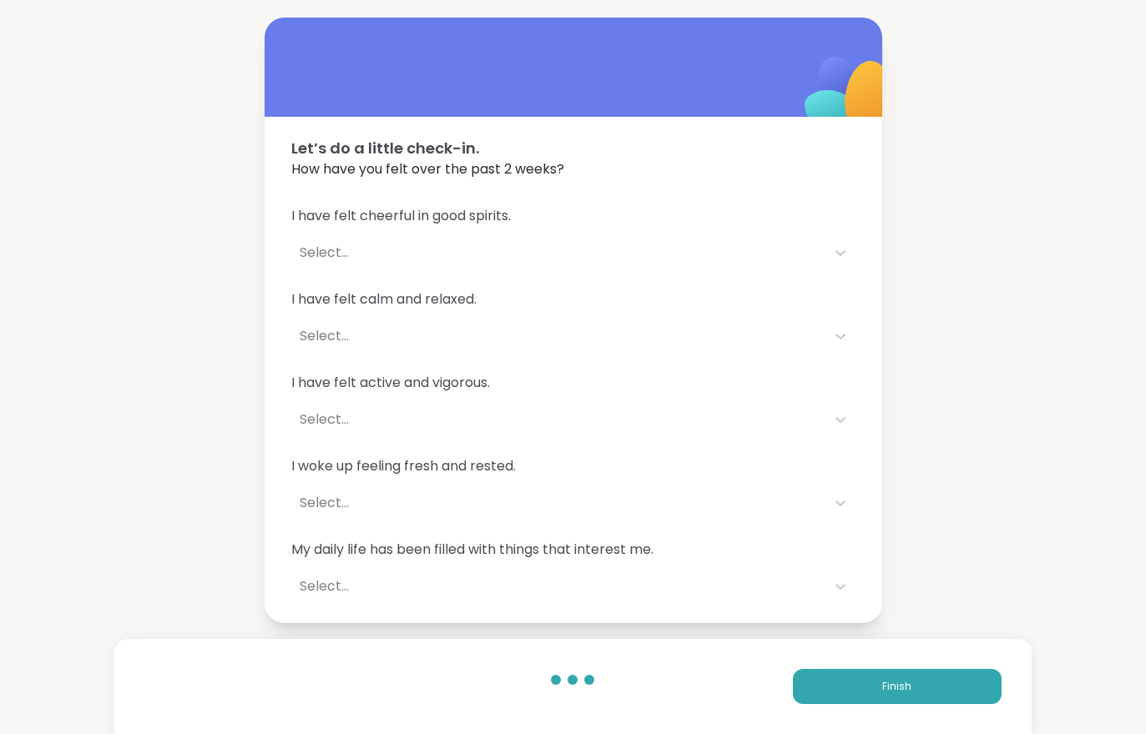
click at [894, 686] on span "Finish" at bounding box center [896, 686] width 29 height 15
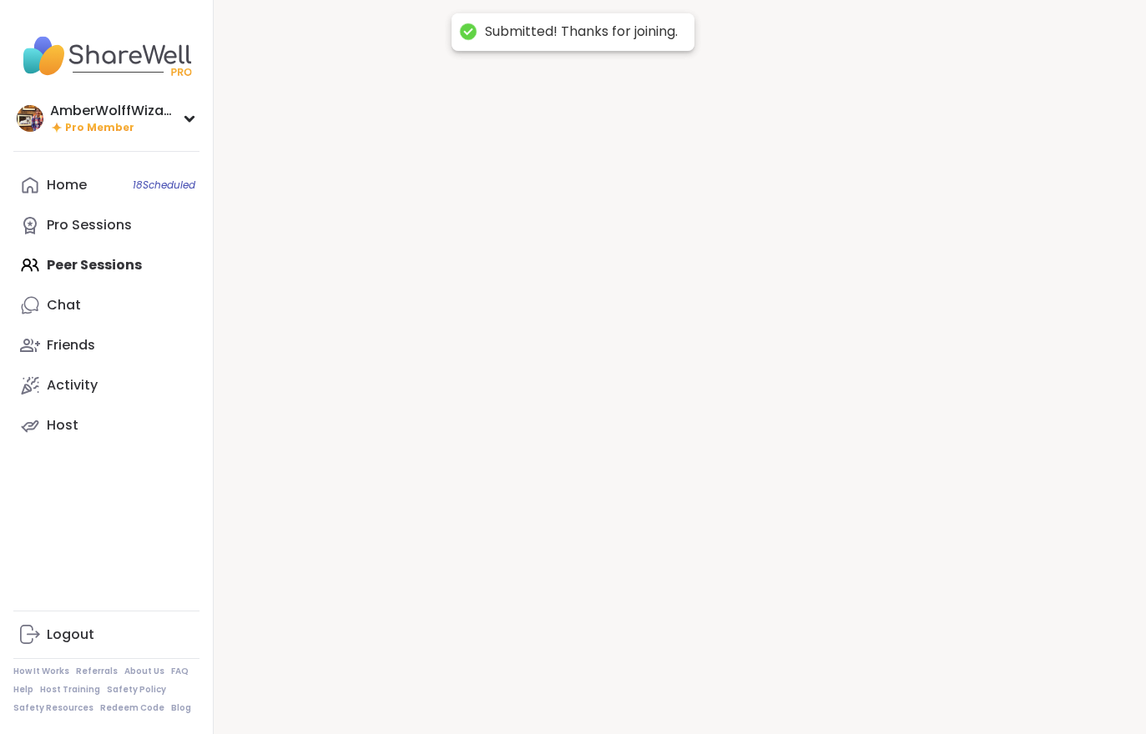
click at [893, 685] on div at bounding box center [680, 367] width 932 height 734
click at [150, 322] on link "Chat 2" at bounding box center [106, 305] width 186 height 40
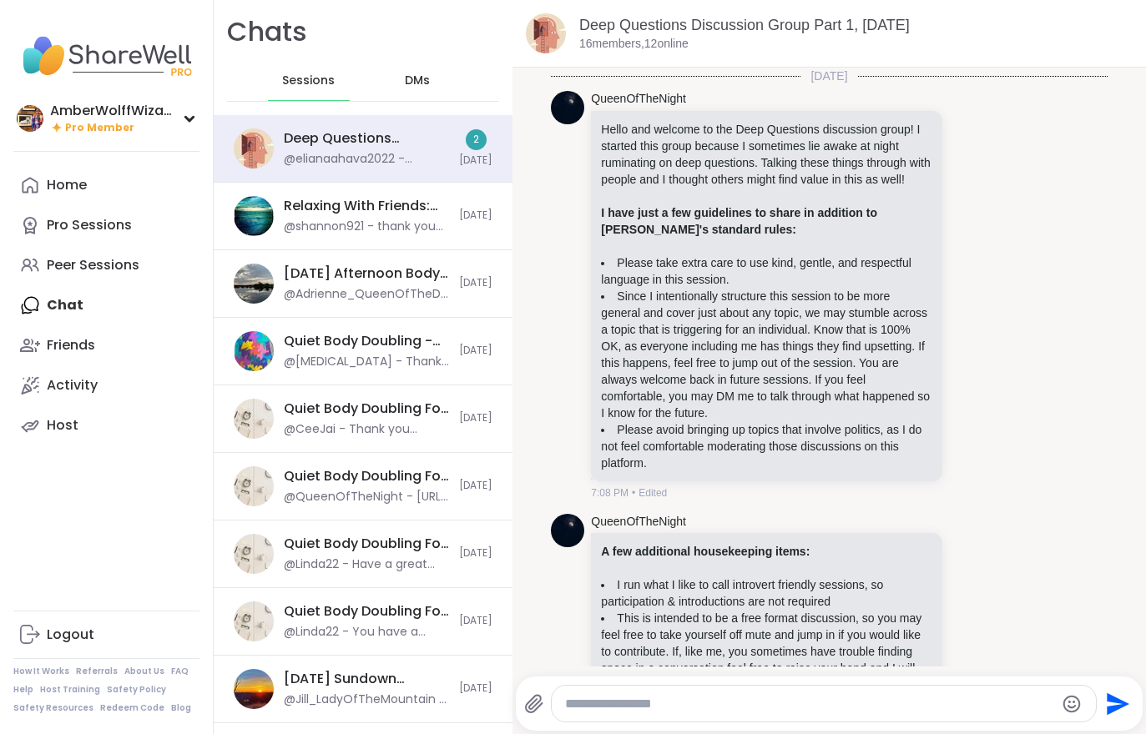
scroll to position [793, 0]
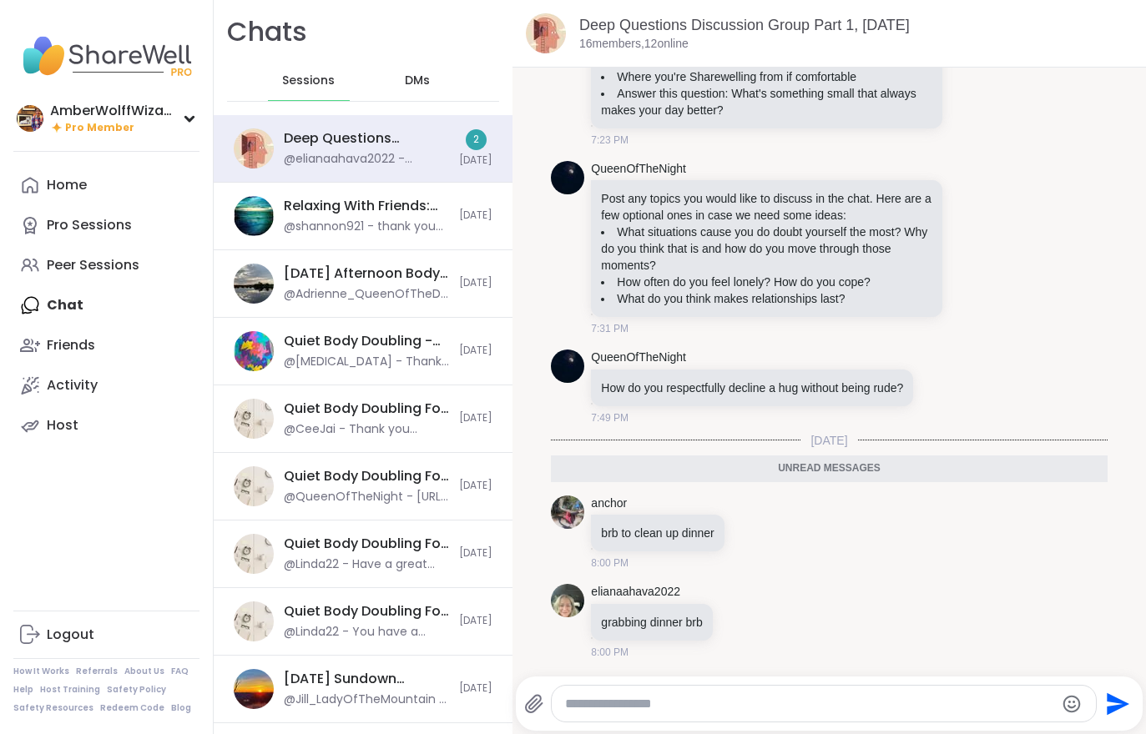
click at [158, 325] on link "Friends" at bounding box center [106, 345] width 186 height 40
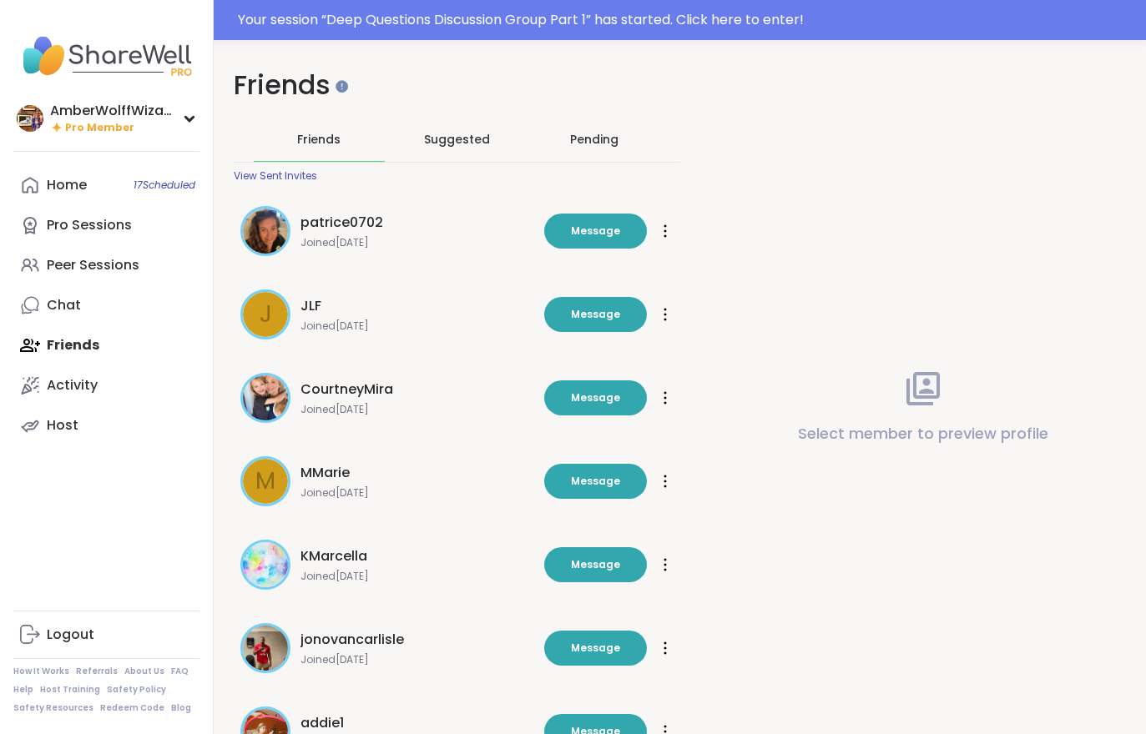
click at [612, 21] on div "Your session “ Deep Questions Discussion Group Part 1 ” has started. Click here…" at bounding box center [687, 20] width 898 height 20
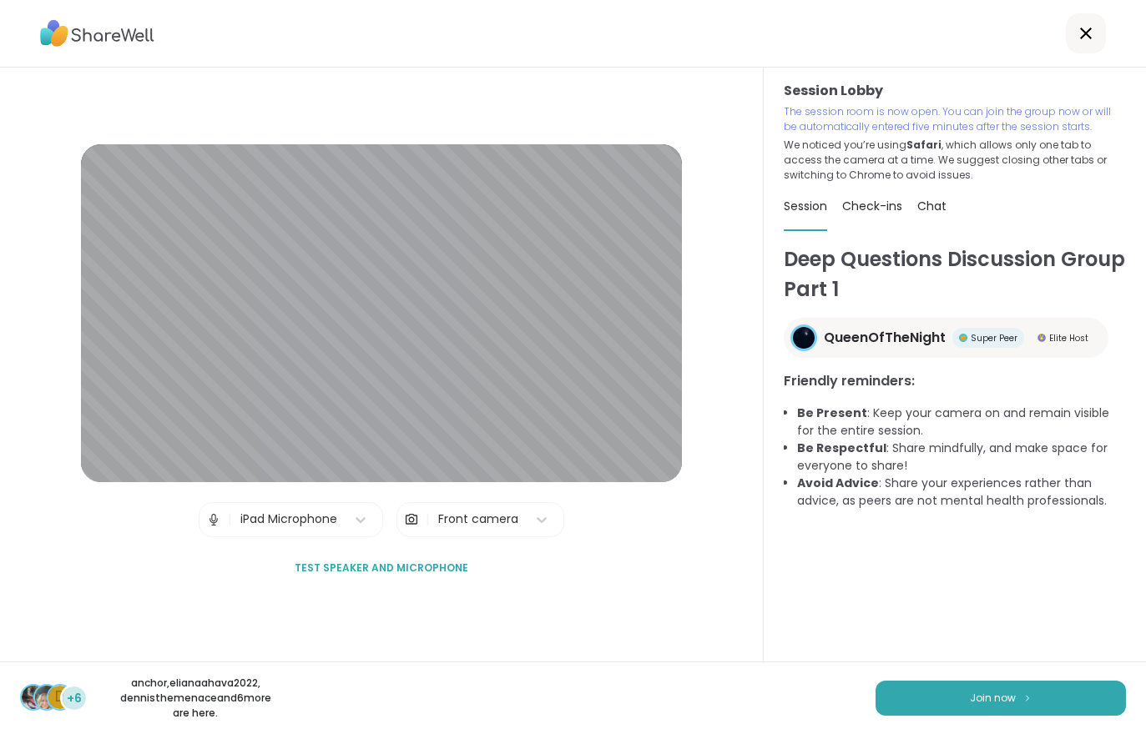
click at [1003, 694] on span "Join now" at bounding box center [993, 698] width 46 height 15
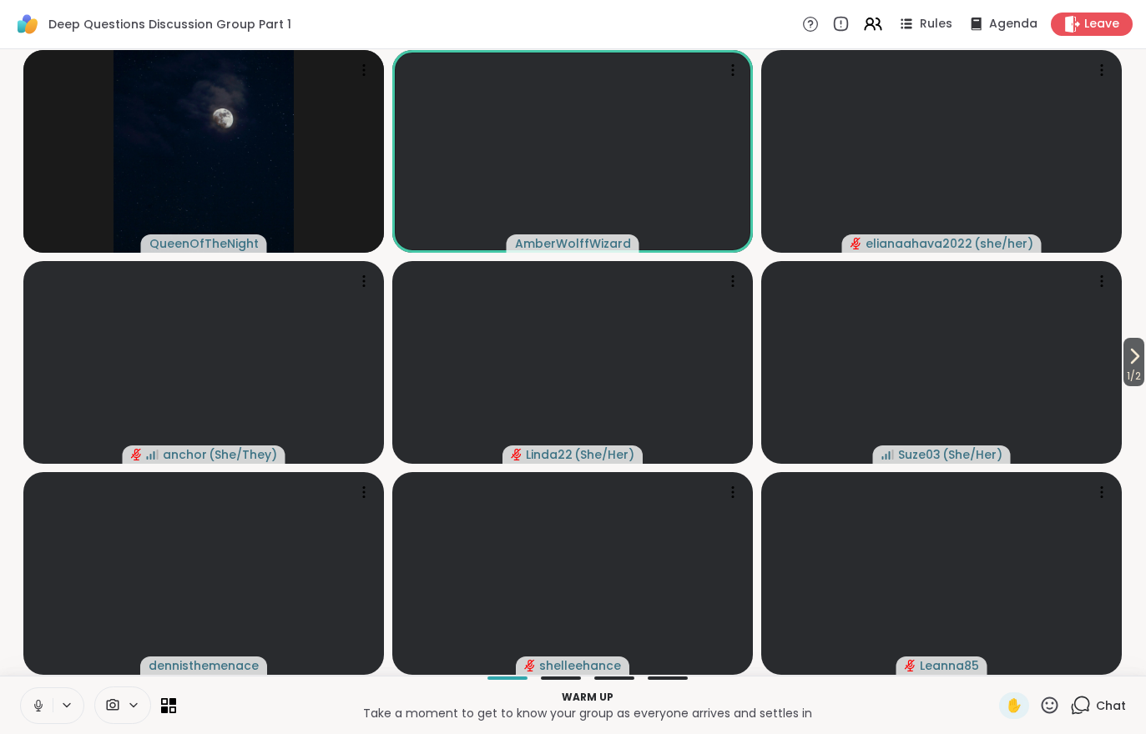
click at [1135, 370] on span "1 / 2" at bounding box center [1133, 376] width 21 height 20
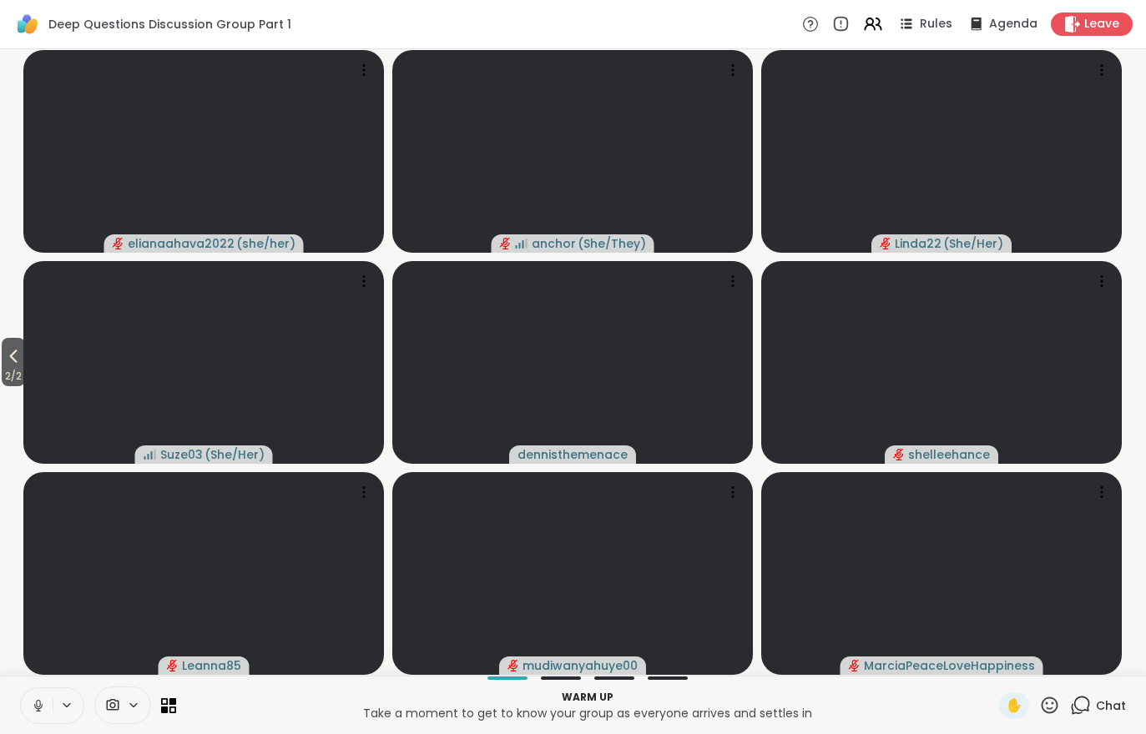
click at [16, 360] on icon at bounding box center [14, 356] width 8 height 13
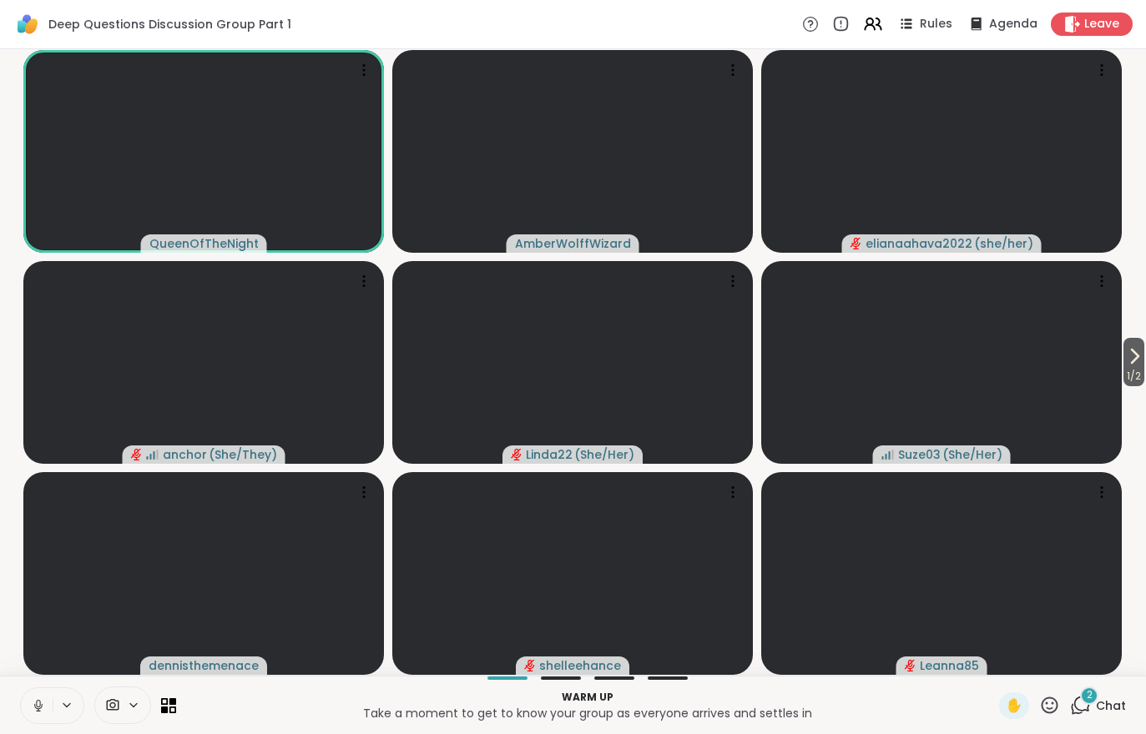
click at [53, 705] on button at bounding box center [68, 705] width 31 height 14
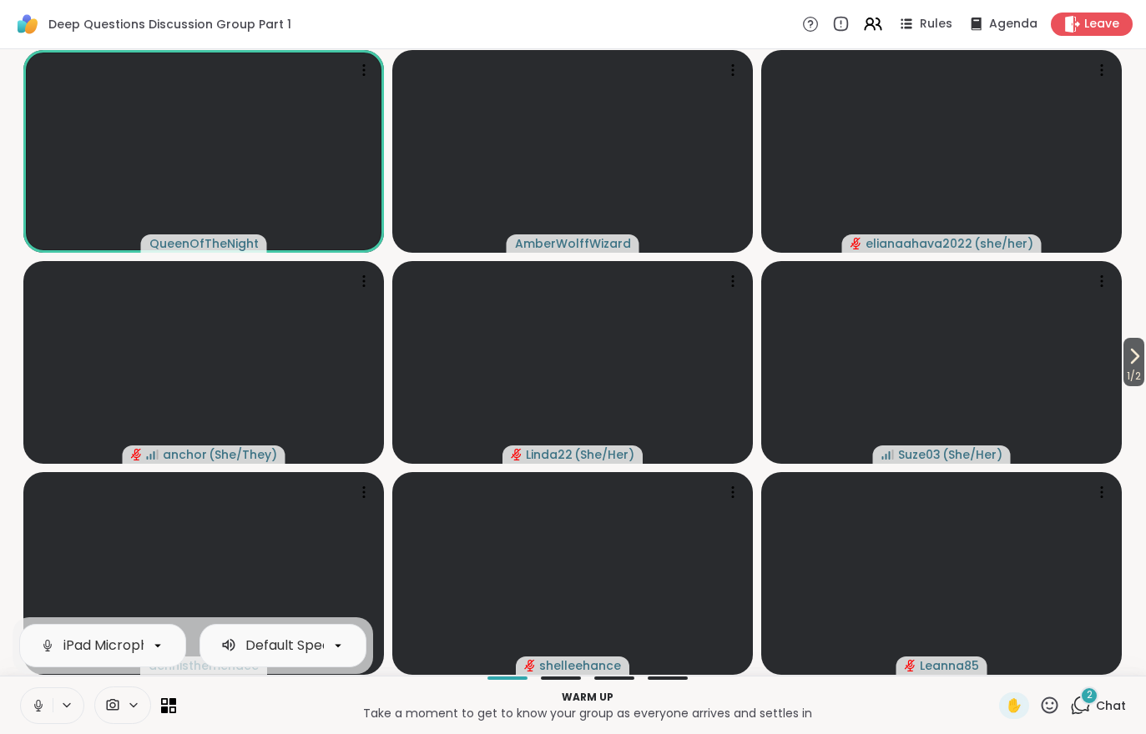
click at [39, 719] on button at bounding box center [37, 705] width 32 height 35
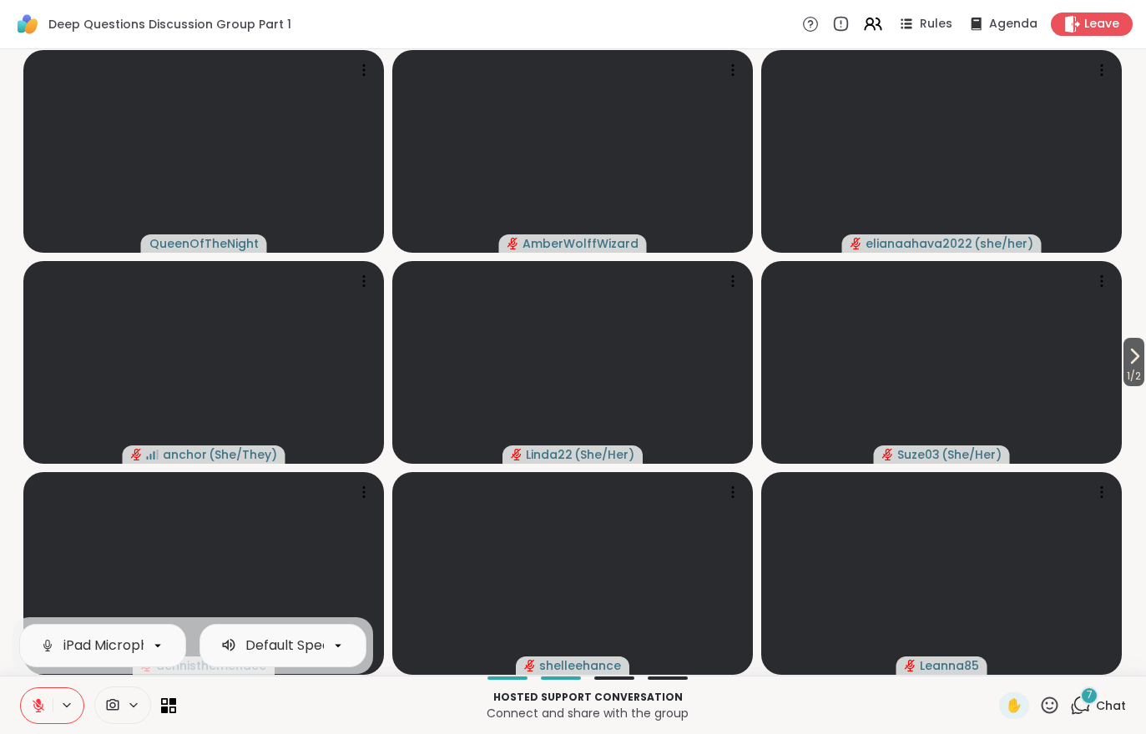
click at [24, 692] on button at bounding box center [37, 705] width 32 height 35
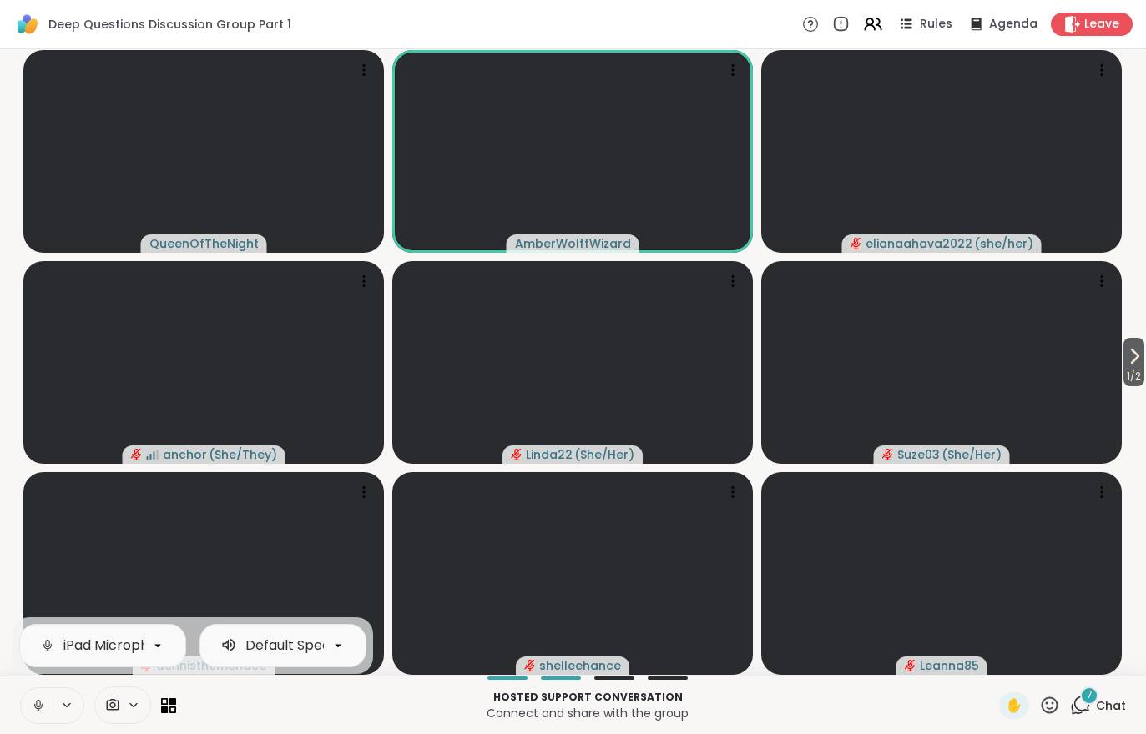
click at [1096, 698] on div "7" at bounding box center [1089, 696] width 18 height 18
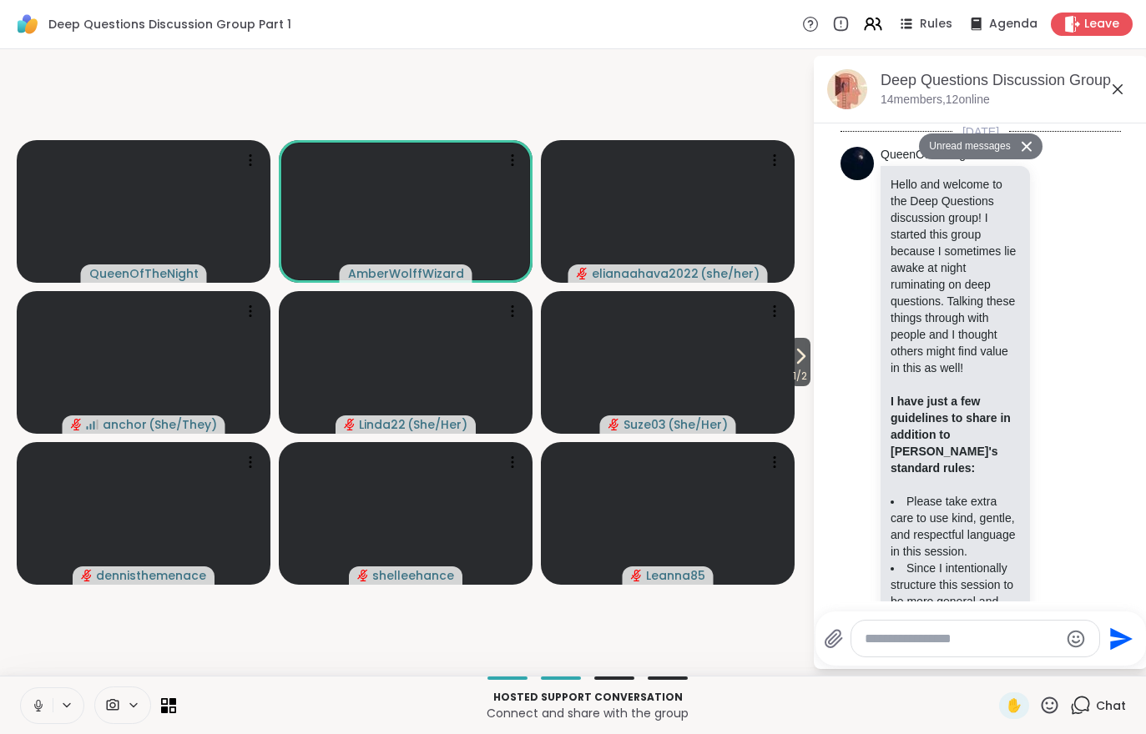
scroll to position [3065, 0]
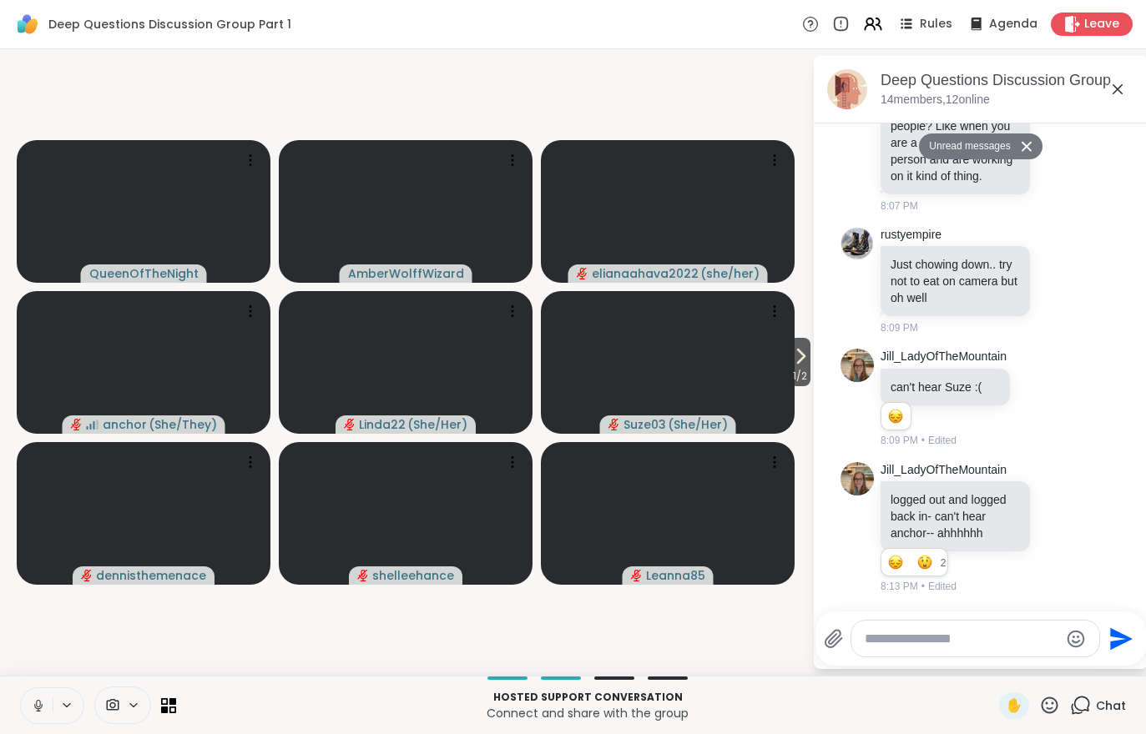
click at [793, 375] on span "1 / 2" at bounding box center [799, 376] width 21 height 20
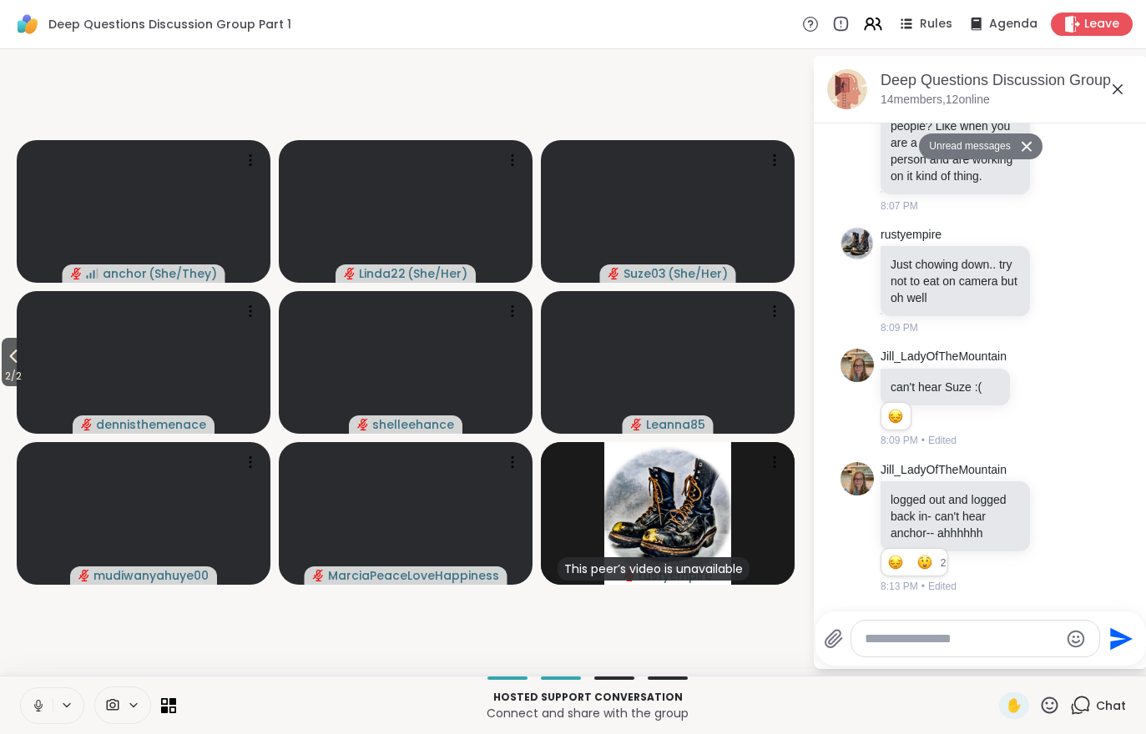
click at [42, 395] on video at bounding box center [144, 362] width 254 height 143
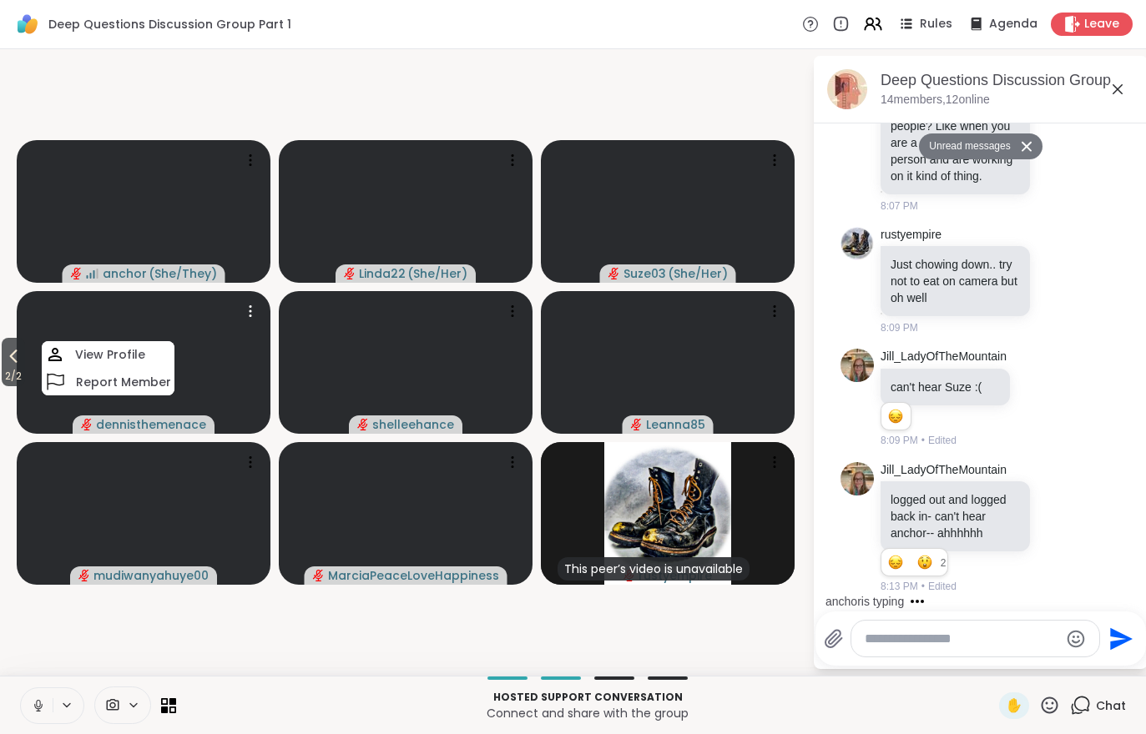
click at [24, 370] on span "2 / 2" at bounding box center [13, 376] width 23 height 20
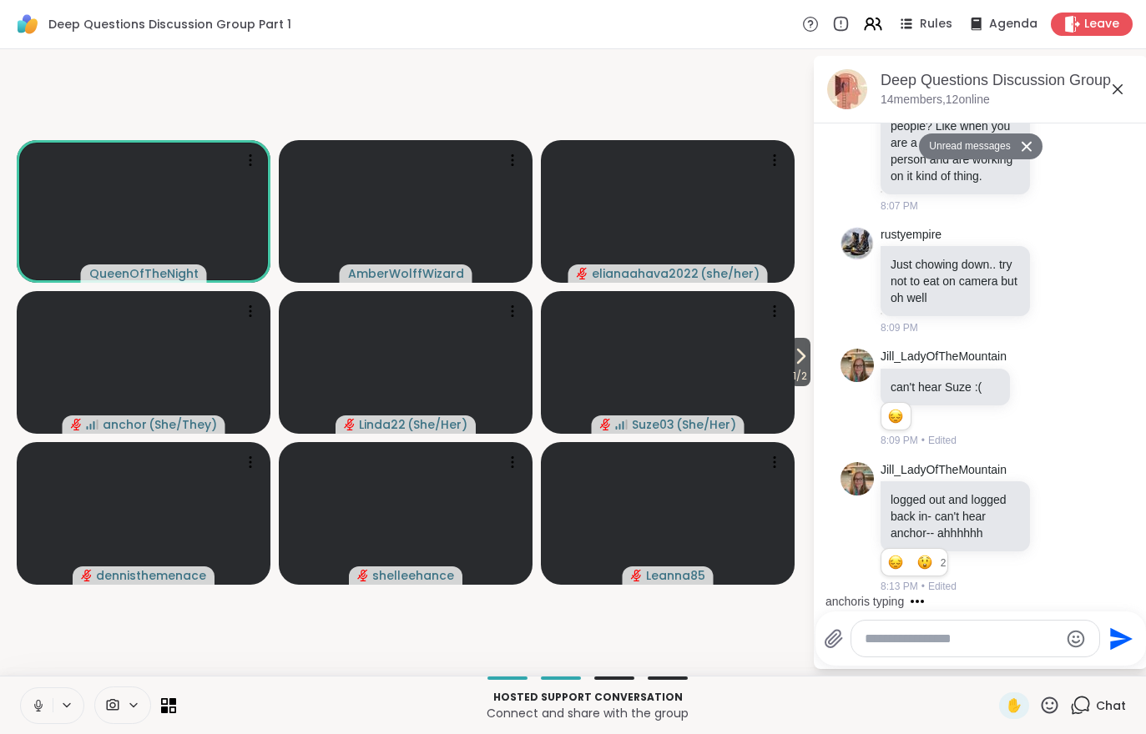
click at [36, 694] on button at bounding box center [37, 705] width 32 height 35
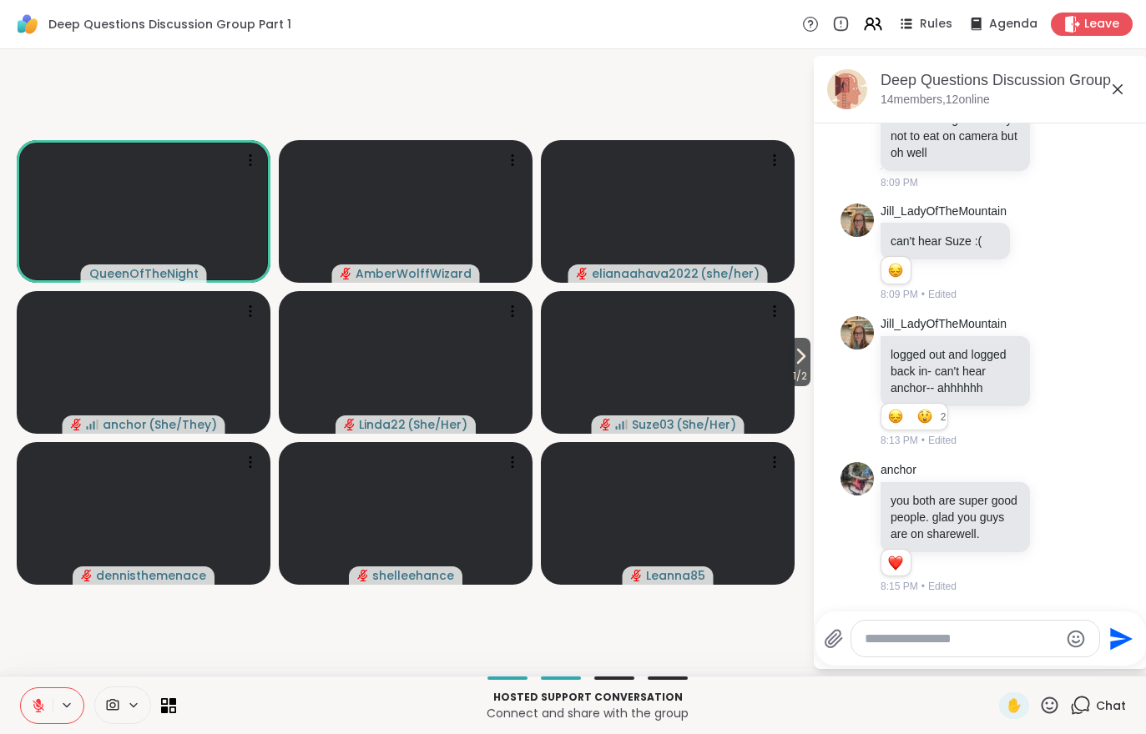
scroll to position [3171, 0]
click at [33, 694] on button at bounding box center [37, 705] width 32 height 35
click at [1055, 537] on div at bounding box center [1058, 528] width 15 height 20
click at [934, 503] on button "Select Reaction: Heart" at bounding box center [925, 501] width 33 height 33
click at [25, 719] on button at bounding box center [37, 705] width 32 height 35
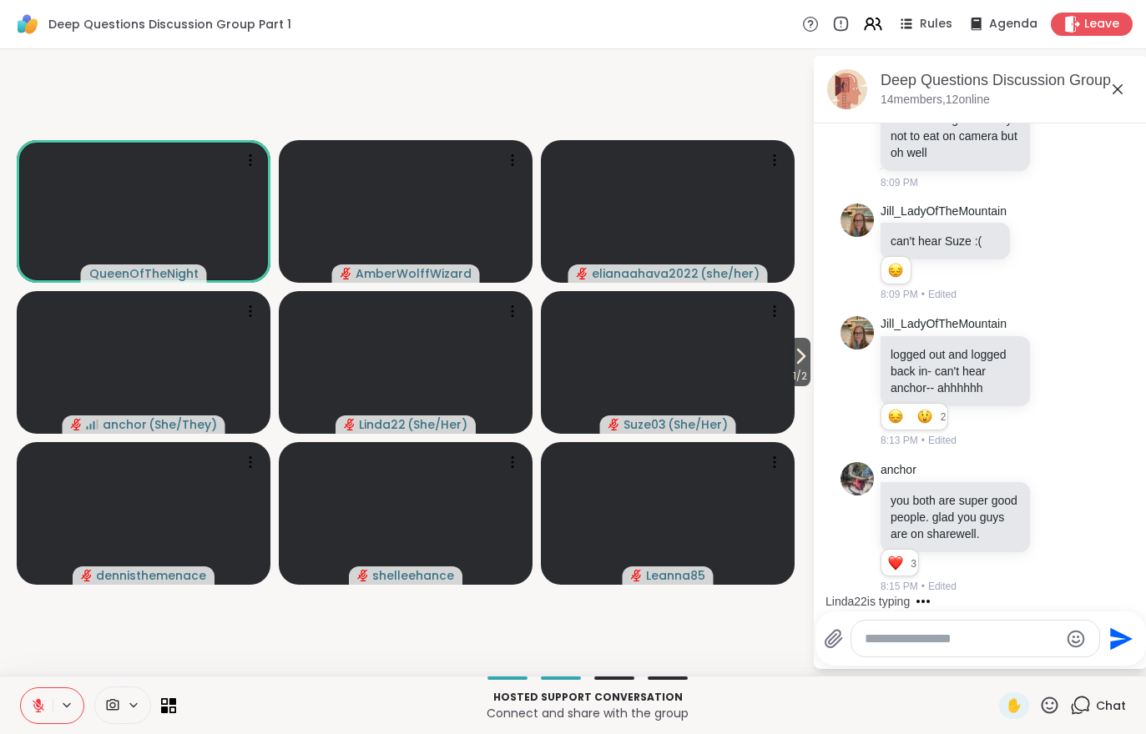
scroll to position [3357, 0]
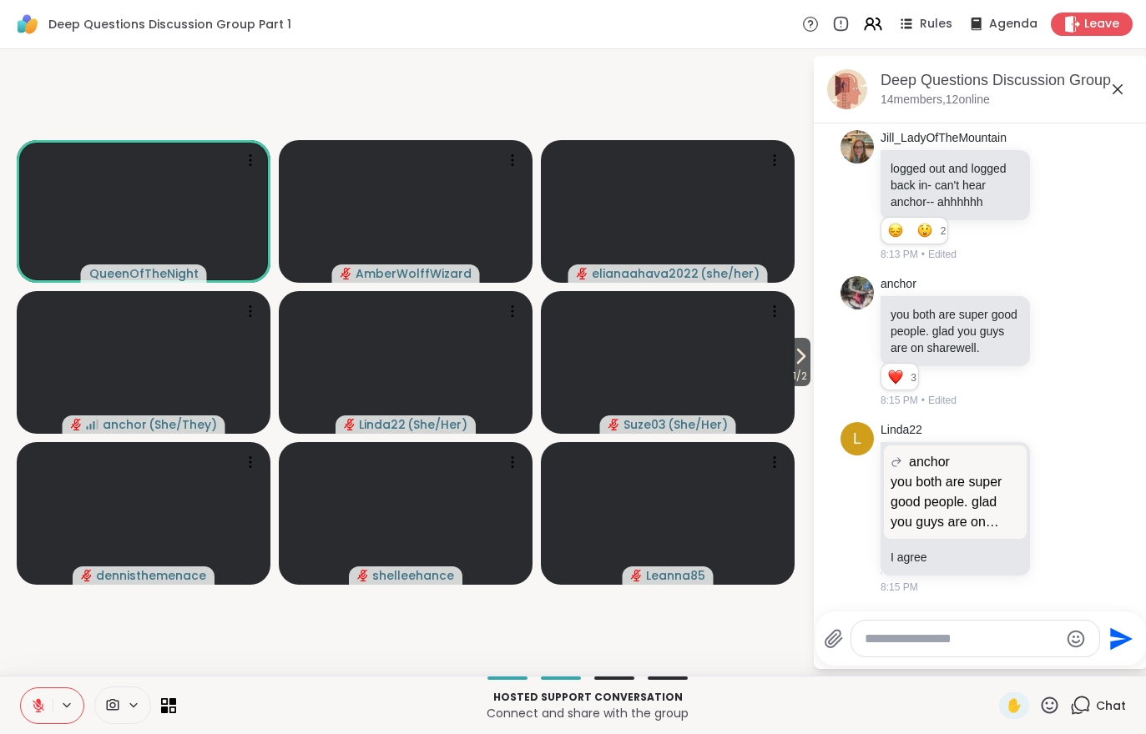
click at [1055, 515] on icon at bounding box center [1058, 508] width 15 height 17
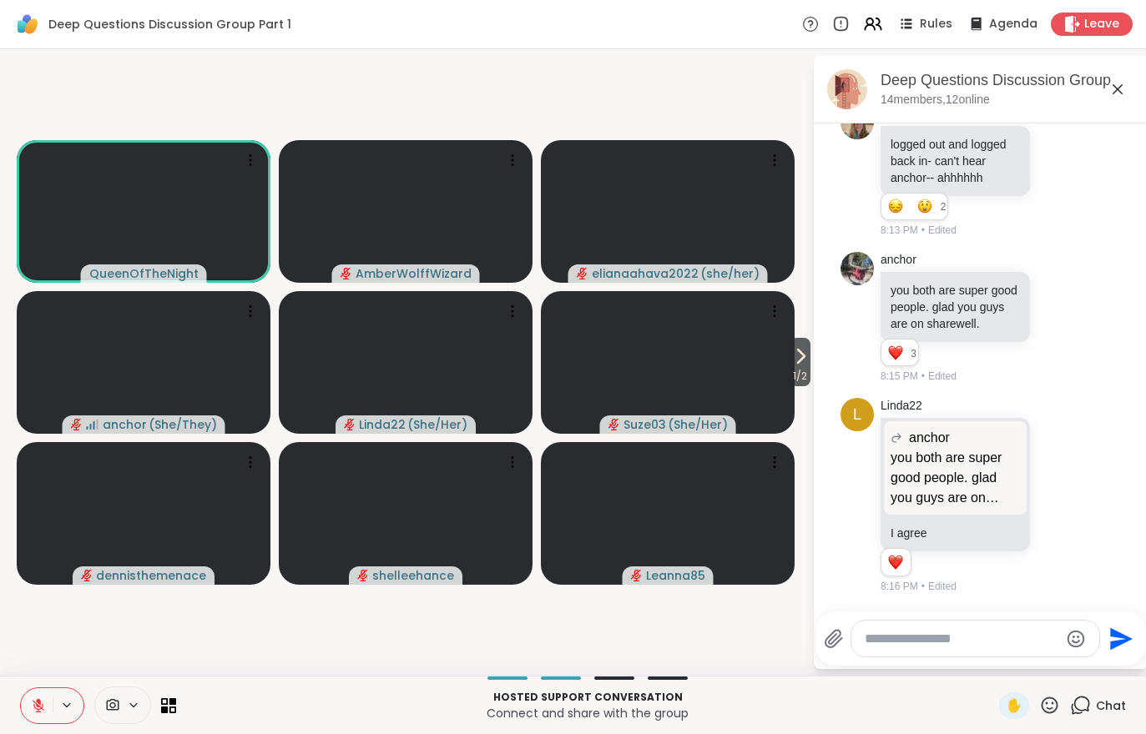
click at [927, 486] on button "Select Reaction: Heart" at bounding box center [925, 468] width 33 height 33
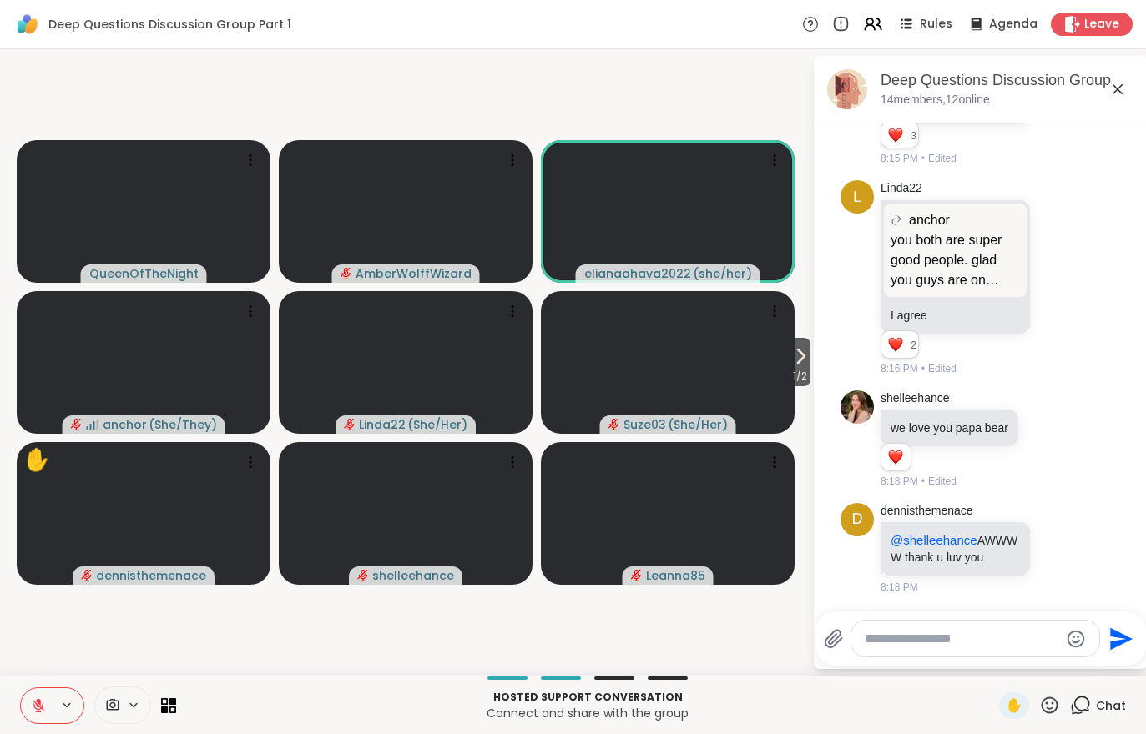
scroll to position [3614, 0]
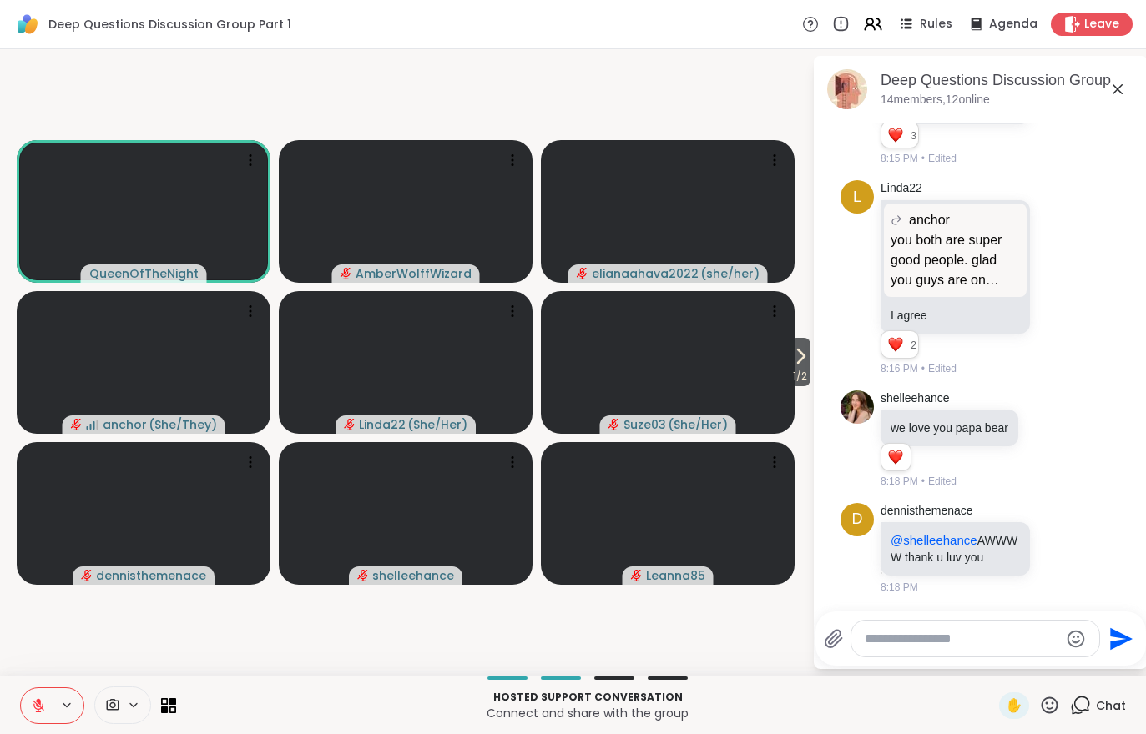
click at [34, 708] on icon at bounding box center [38, 705] width 15 height 15
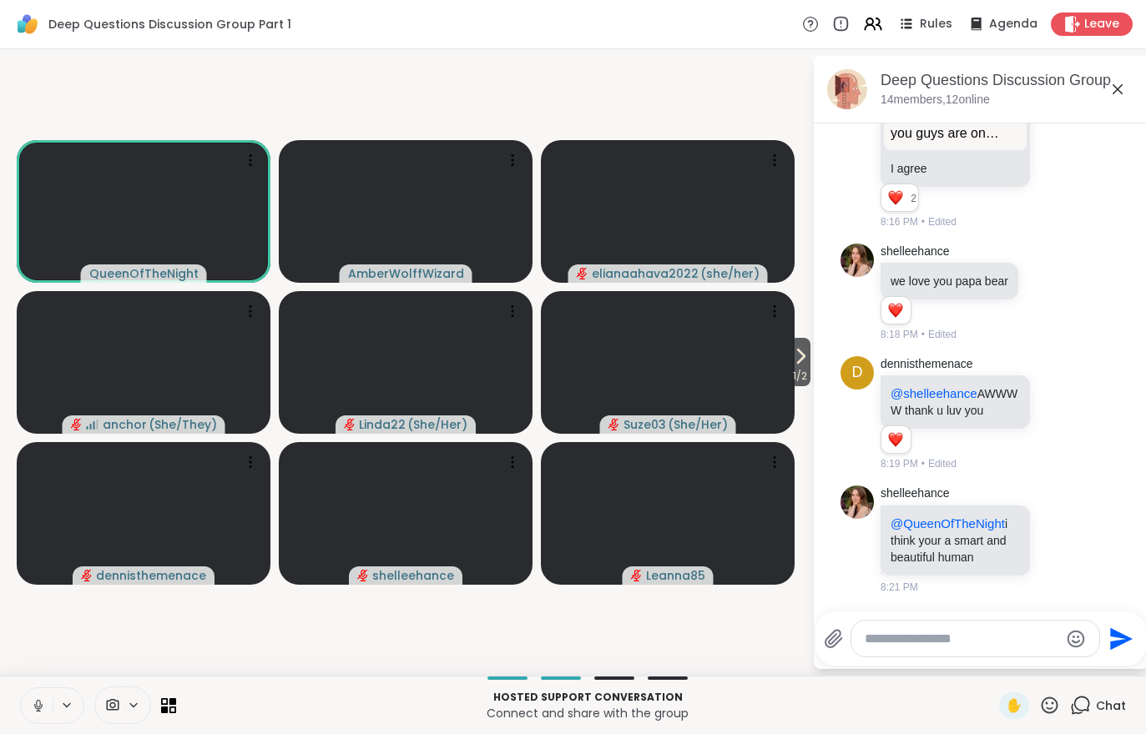
scroll to position [3782, 0]
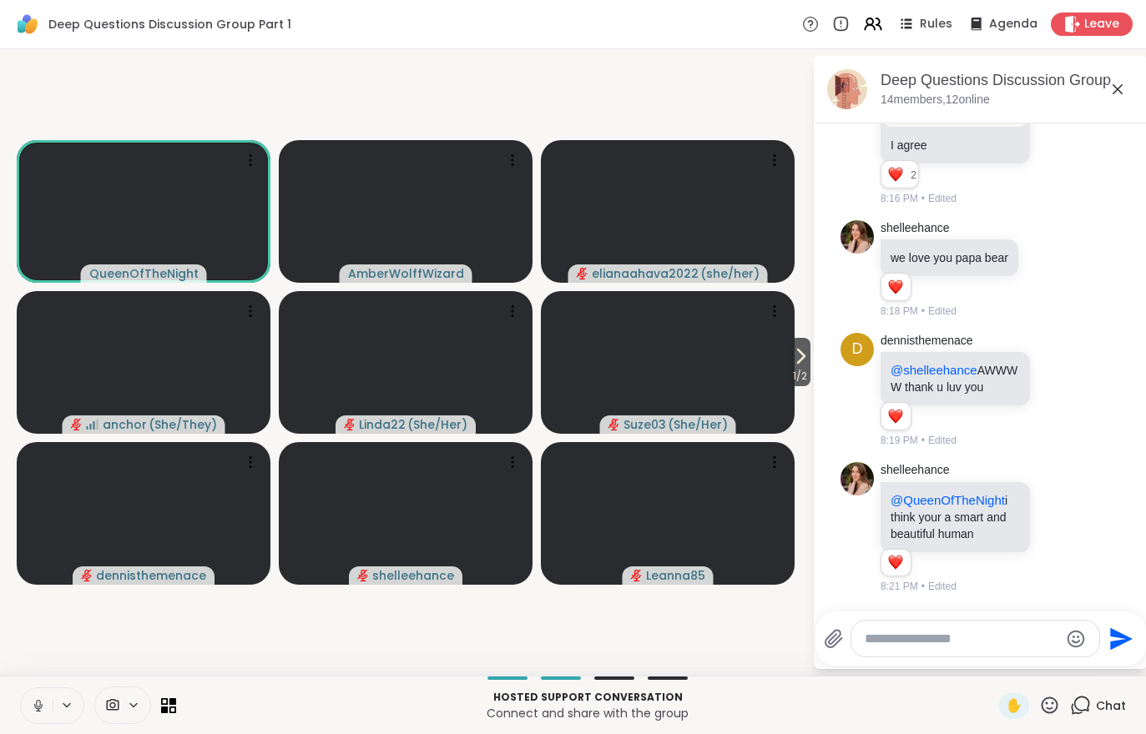
click at [28, 706] on button at bounding box center [37, 705] width 32 height 35
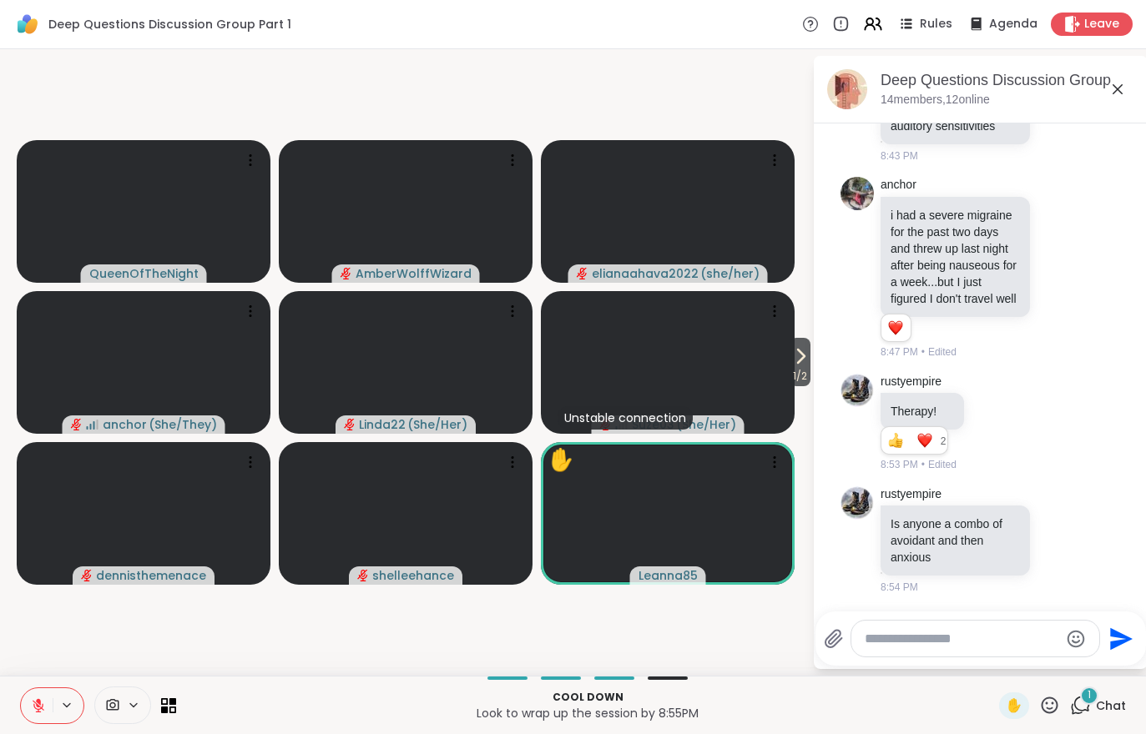
scroll to position [6539, 0]
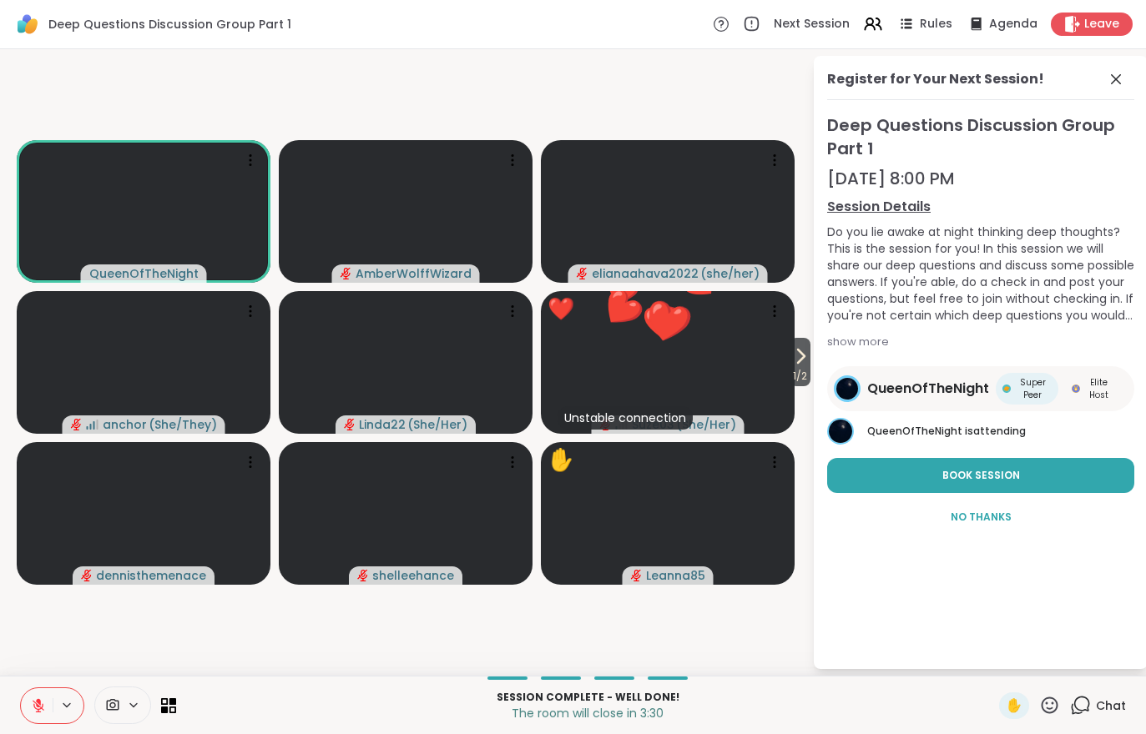
click at [1103, 23] on span "Leave" at bounding box center [1101, 24] width 35 height 17
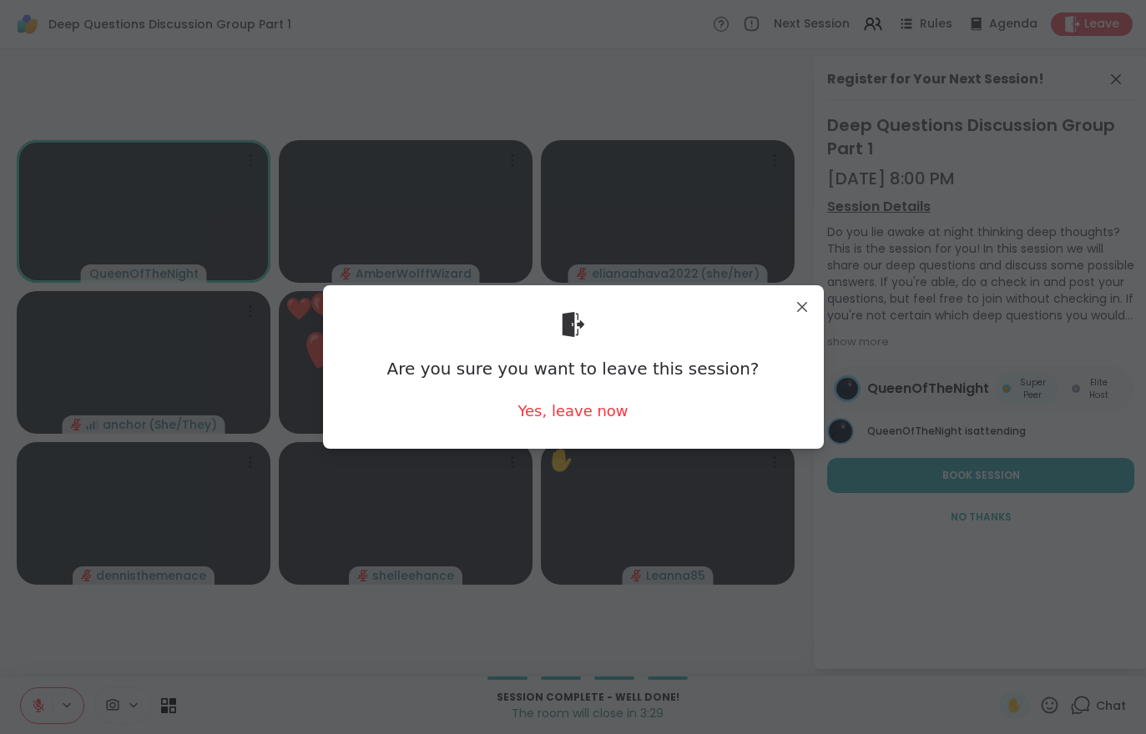
click at [576, 420] on div "Yes, leave now" at bounding box center [572, 410] width 110 height 21
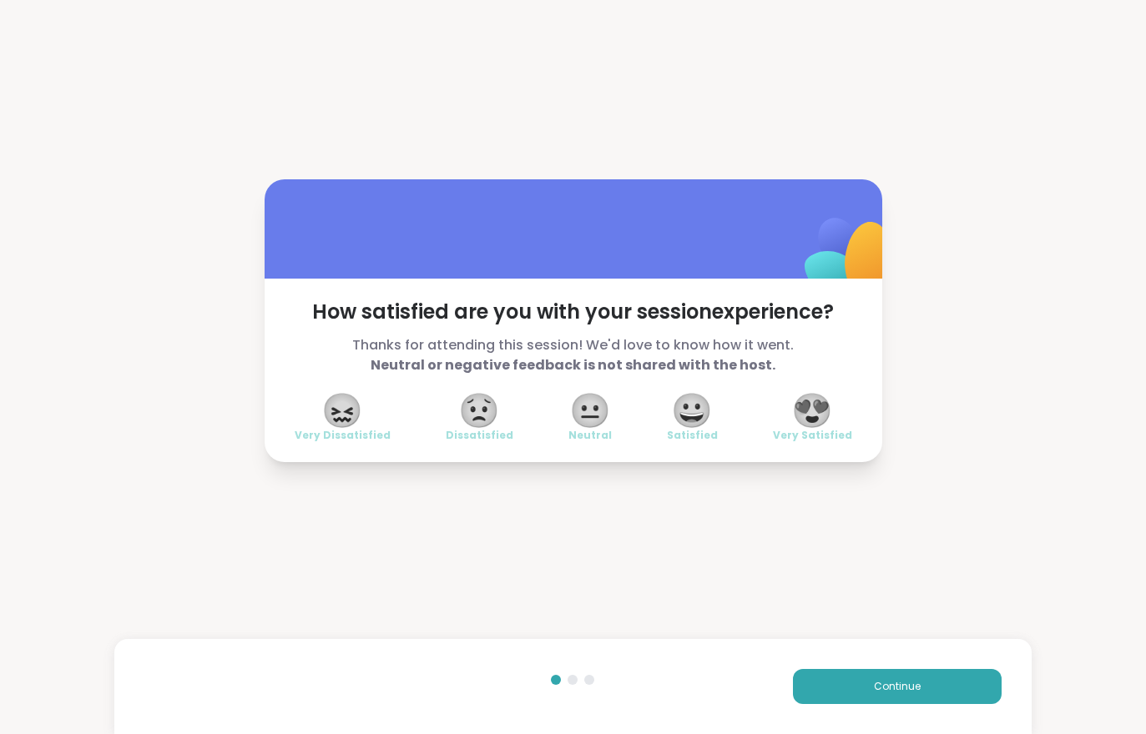
click at [872, 662] on div "Continue" at bounding box center [572, 686] width 916 height 95
click at [876, 662] on div "Continue" at bounding box center [572, 686] width 916 height 95
click at [874, 670] on button "Continue" at bounding box center [897, 686] width 209 height 35
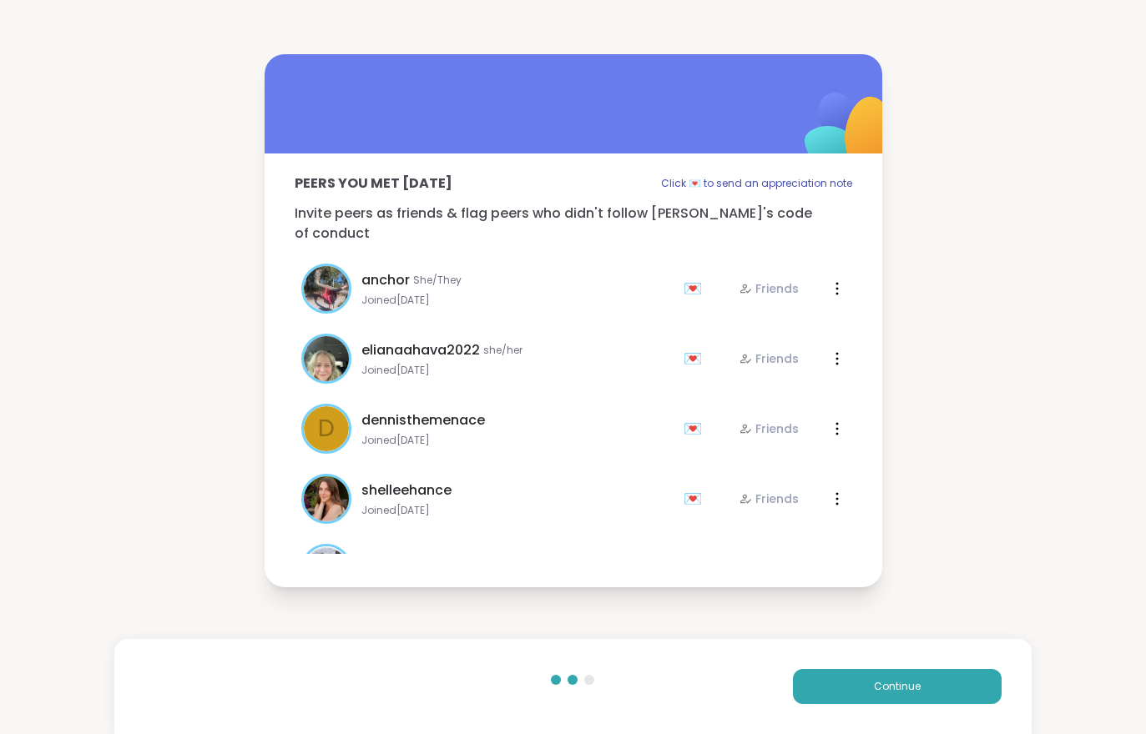
click at [872, 667] on div "Continue" at bounding box center [572, 686] width 916 height 95
click at [868, 678] on button "Continue" at bounding box center [897, 686] width 209 height 35
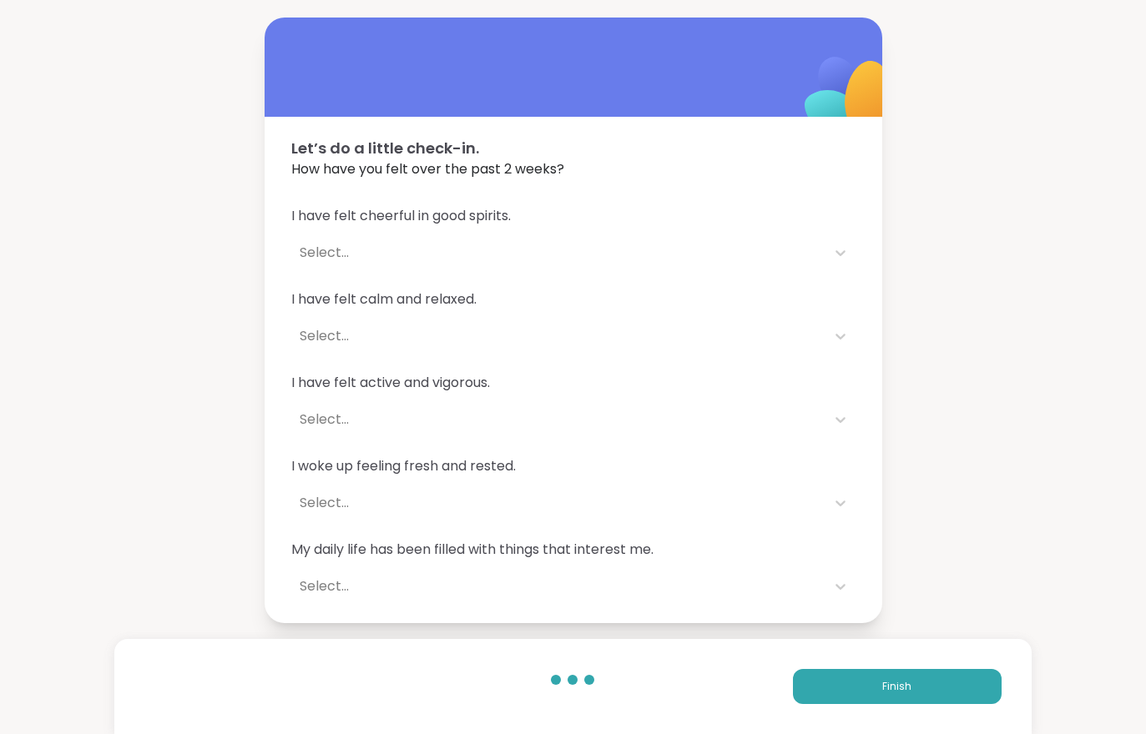
click at [868, 678] on button "Finish" at bounding box center [897, 686] width 209 height 35
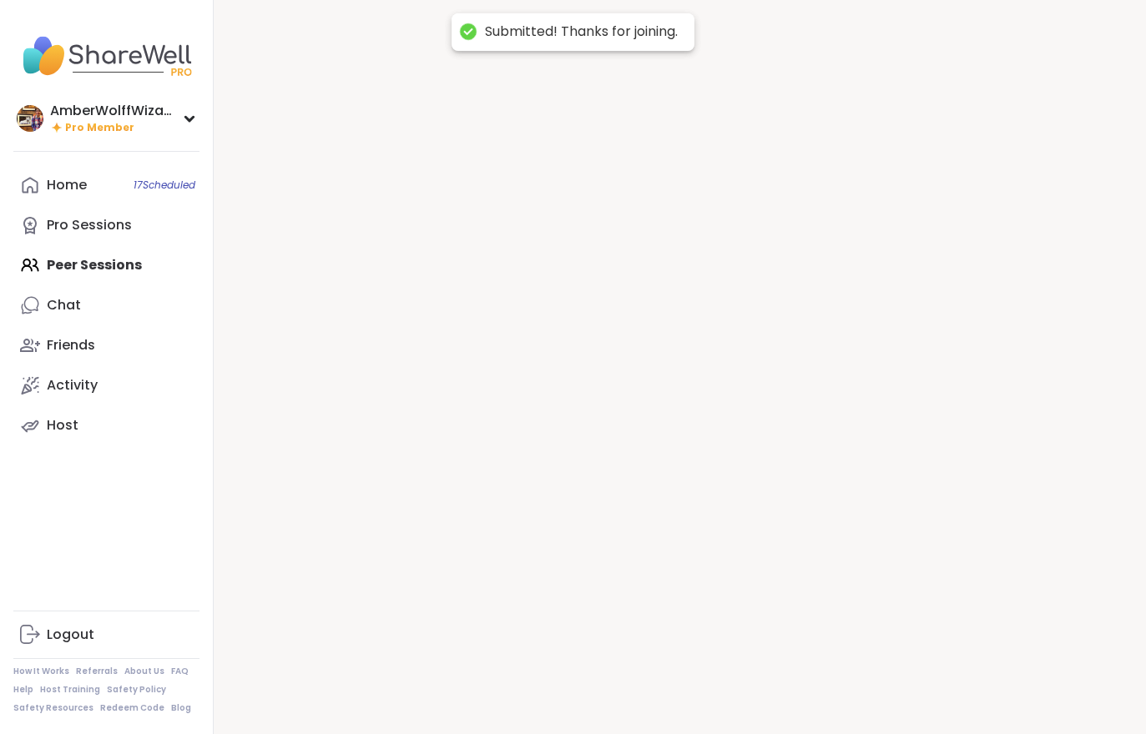
click at [859, 689] on div at bounding box center [680, 367] width 932 height 734
click at [141, 312] on link "Chat 2" at bounding box center [106, 305] width 186 height 40
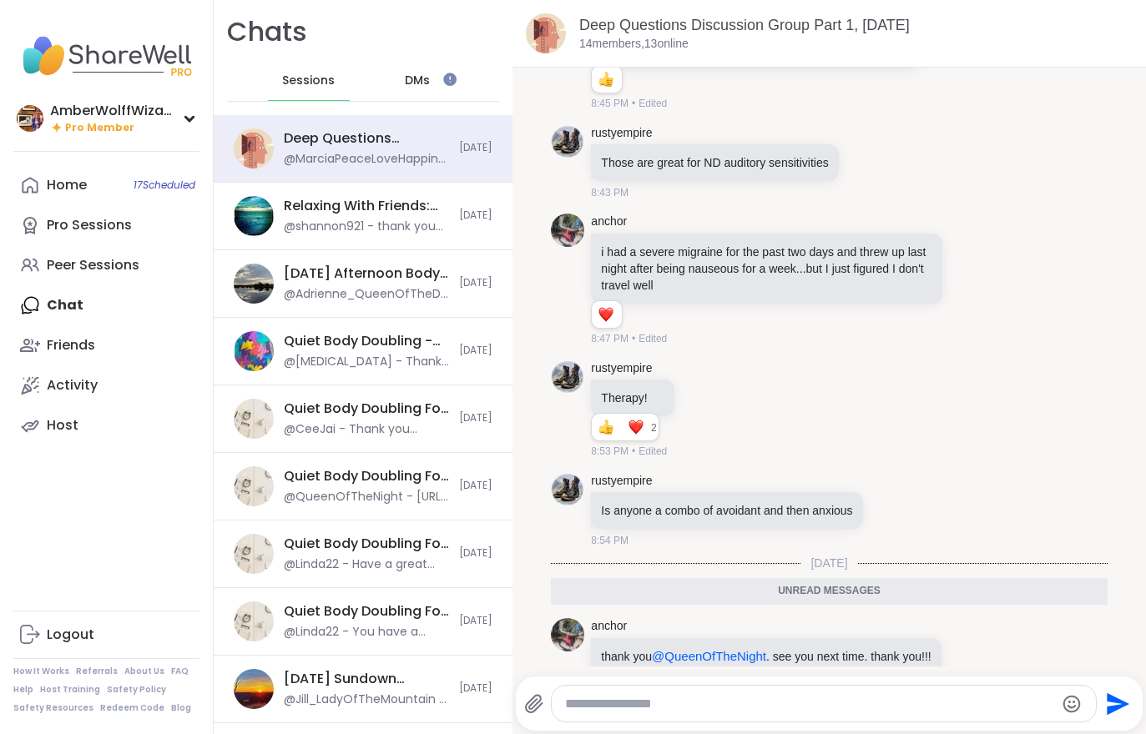
scroll to position [4805, 0]
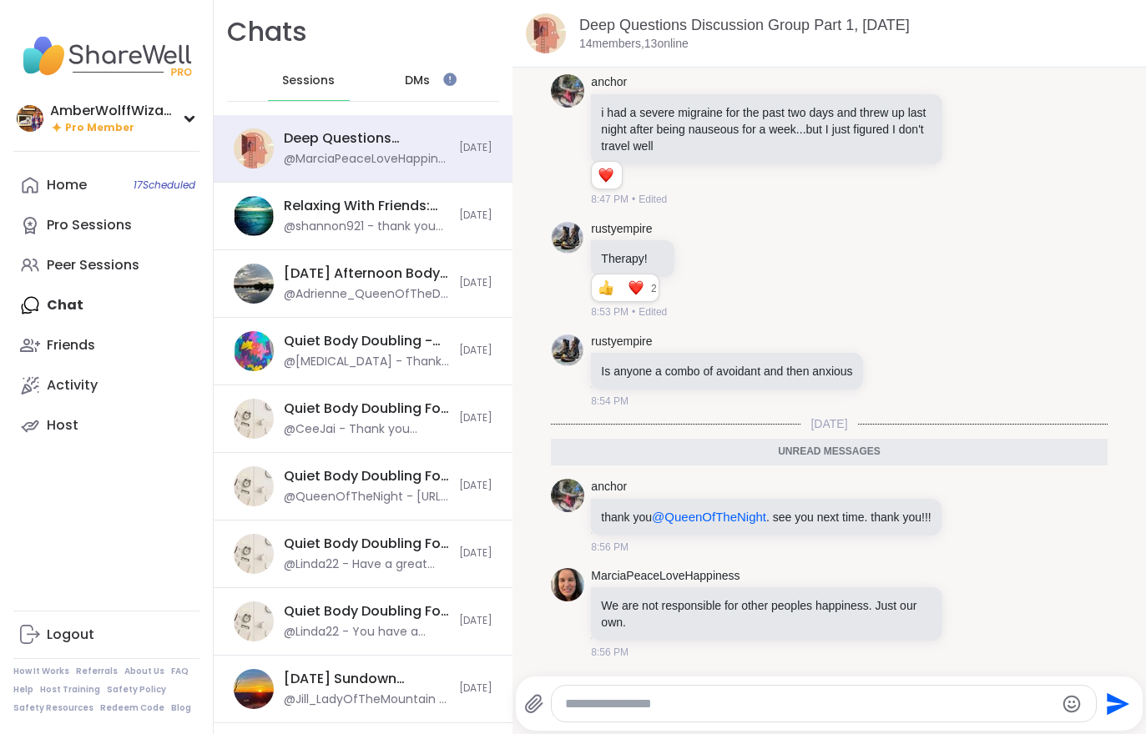
click at [78, 182] on div "Home 17 Scheduled" at bounding box center [67, 185] width 40 height 18
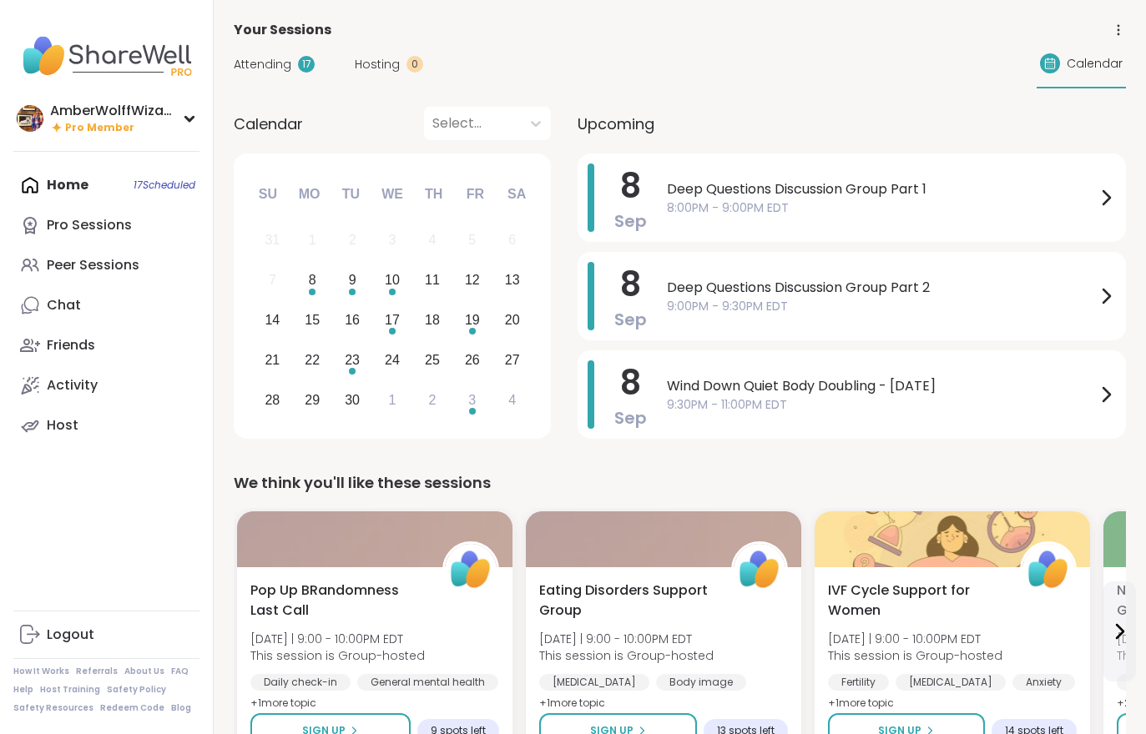
click at [281, 67] on span "Attending" at bounding box center [263, 65] width 58 height 18
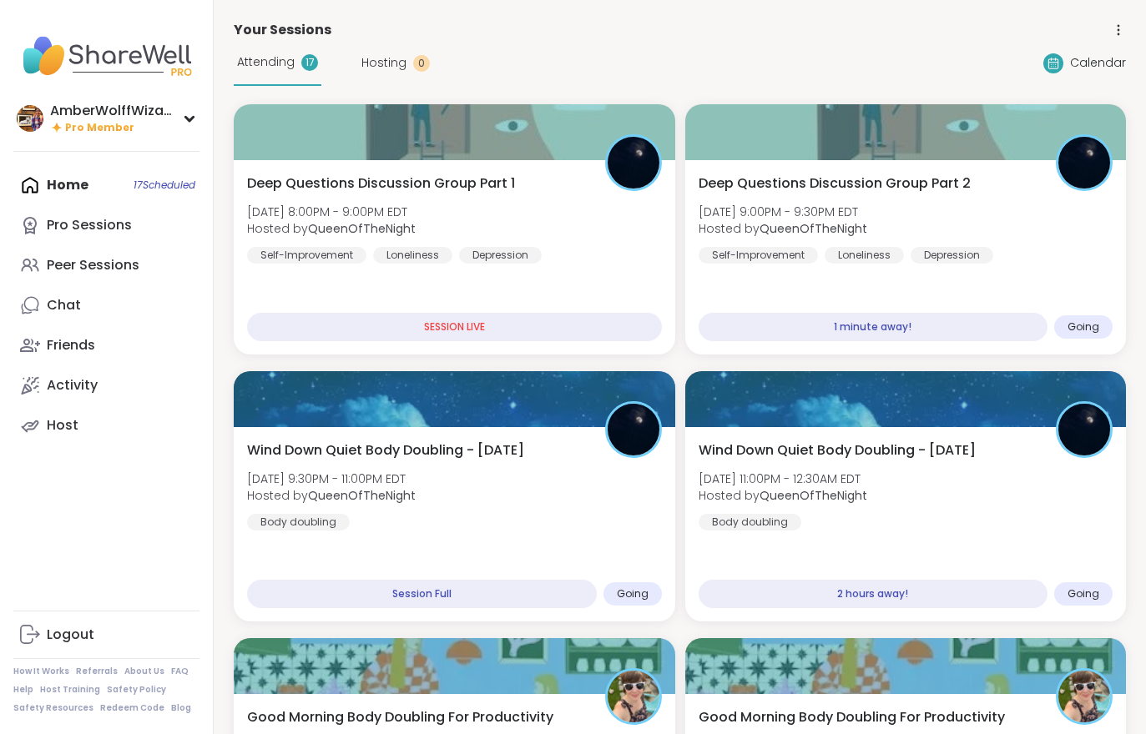
click at [1013, 224] on div "Deep Questions Discussion Group Part 2 [DATE] 9:00PM - 9:30PM EDT Hosted by Que…" at bounding box center [905, 219] width 415 height 90
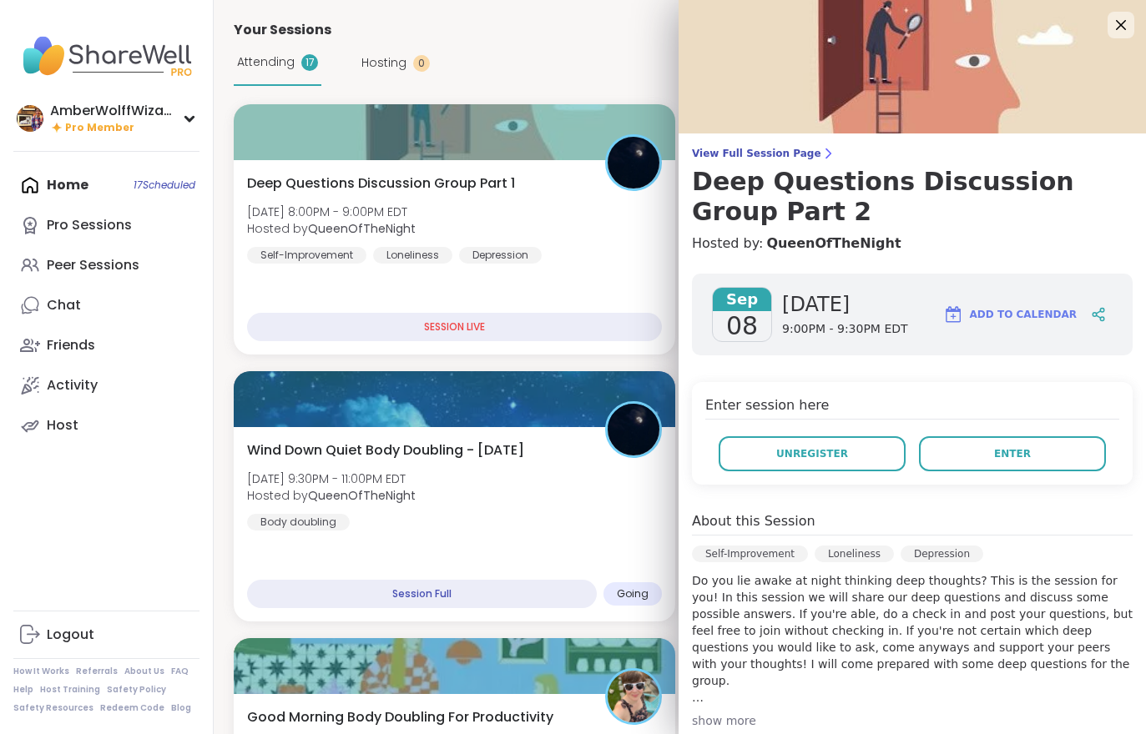
click at [778, 163] on link "View Full Session Page Deep Questions Discussion Group Part 2" at bounding box center [912, 187] width 441 height 80
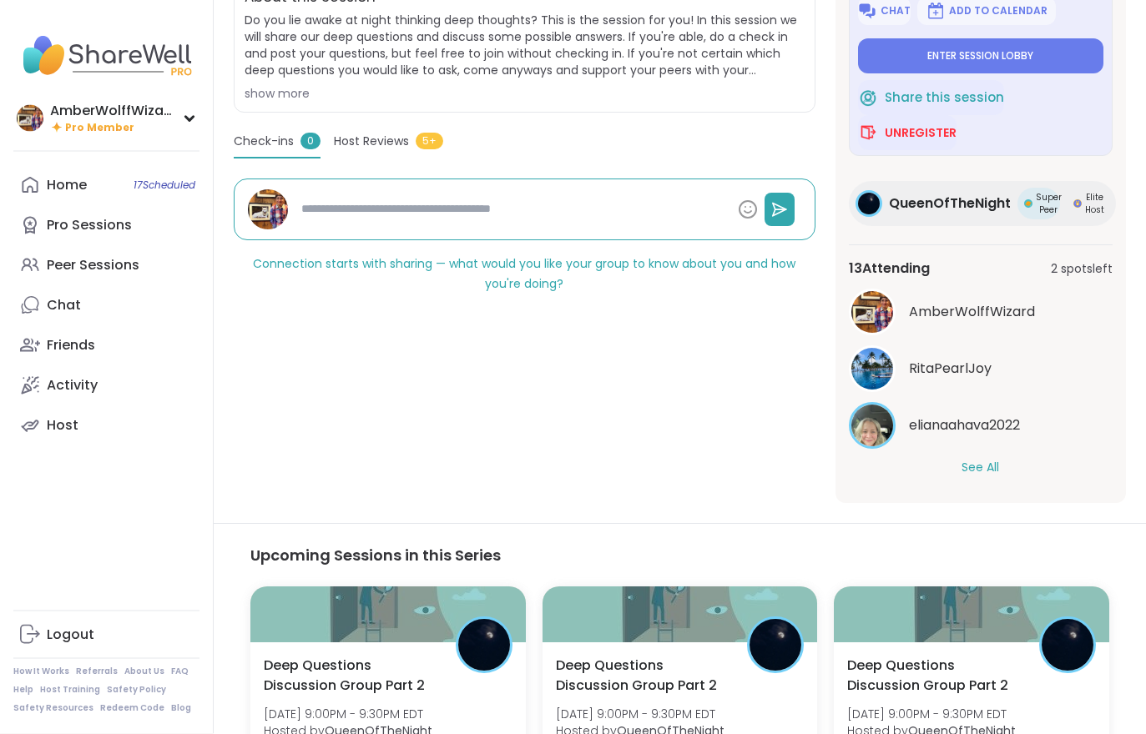
scroll to position [433, 0]
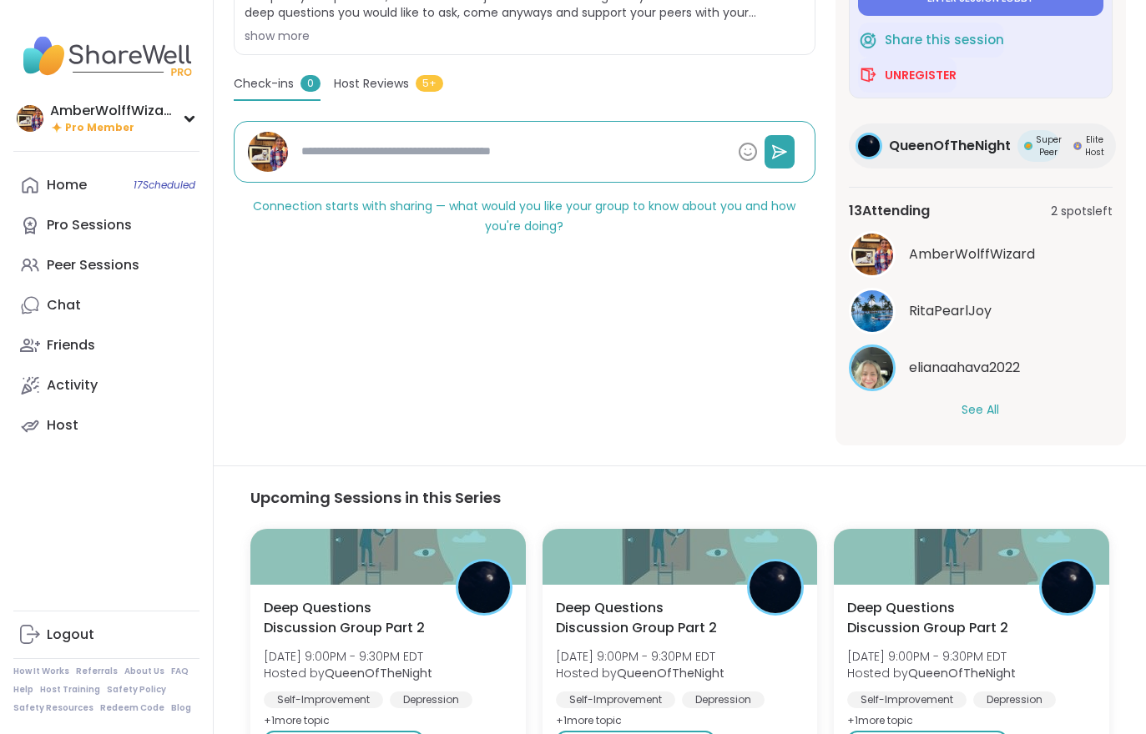
click at [985, 418] on button "See All" at bounding box center [980, 410] width 38 height 18
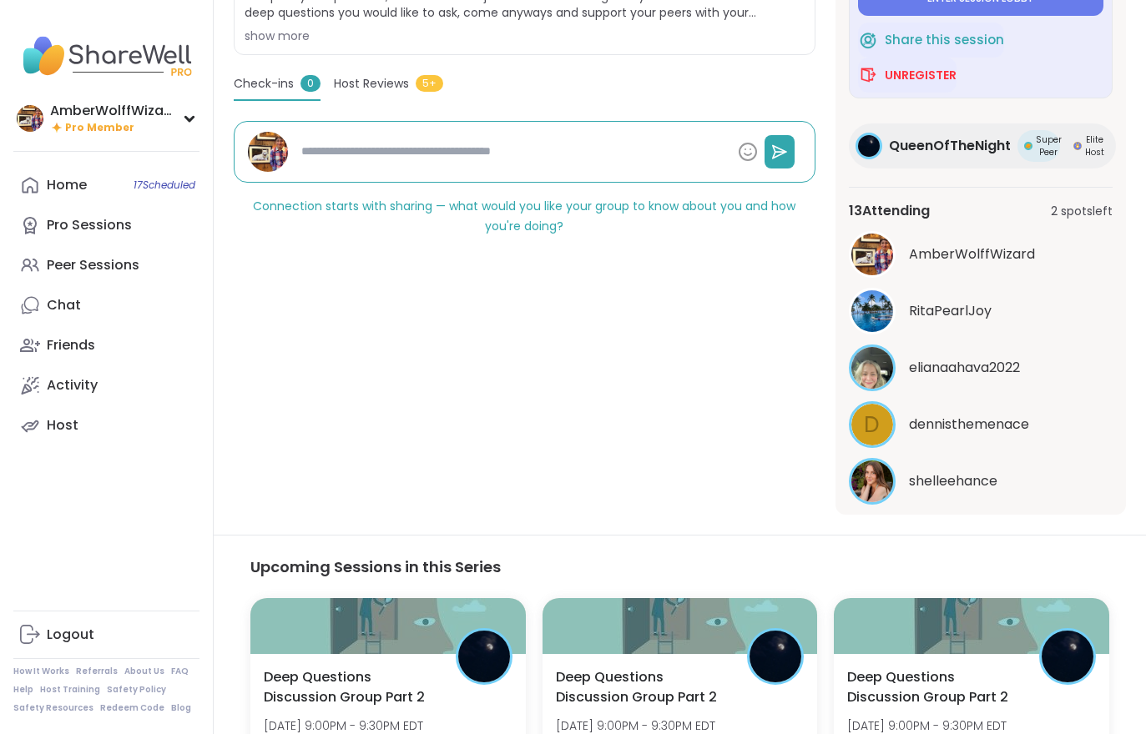
click at [83, 271] on div "Peer Sessions" at bounding box center [93, 265] width 93 height 18
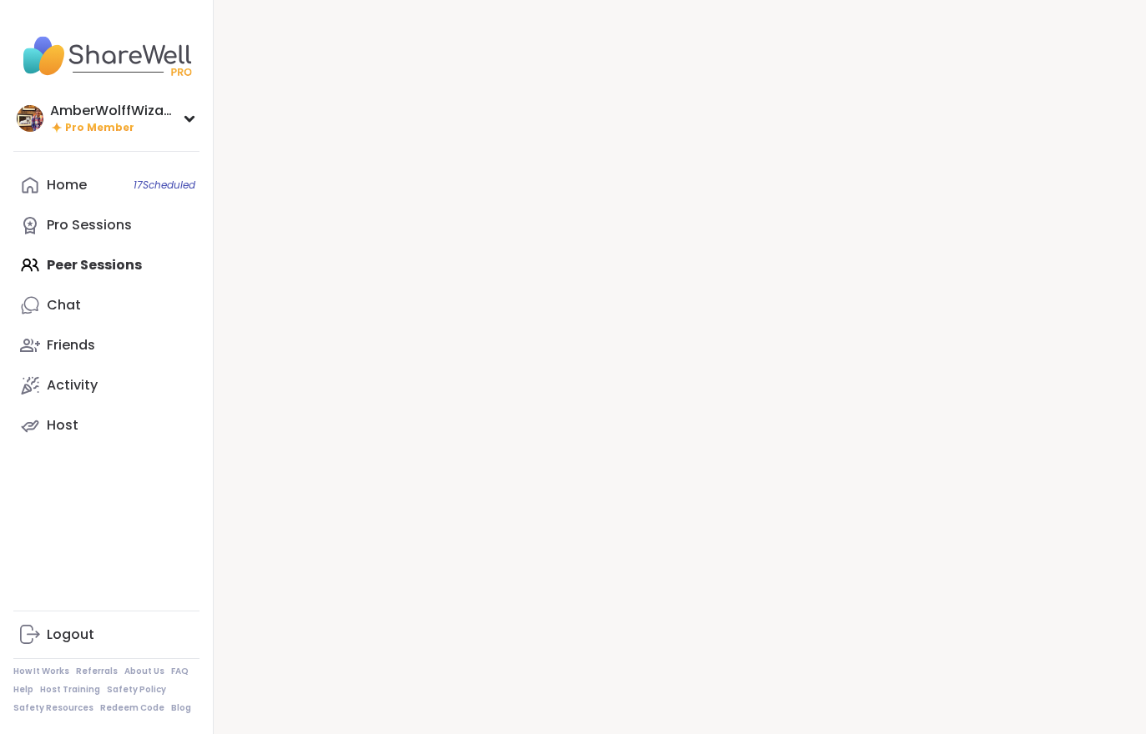
type textarea "*"
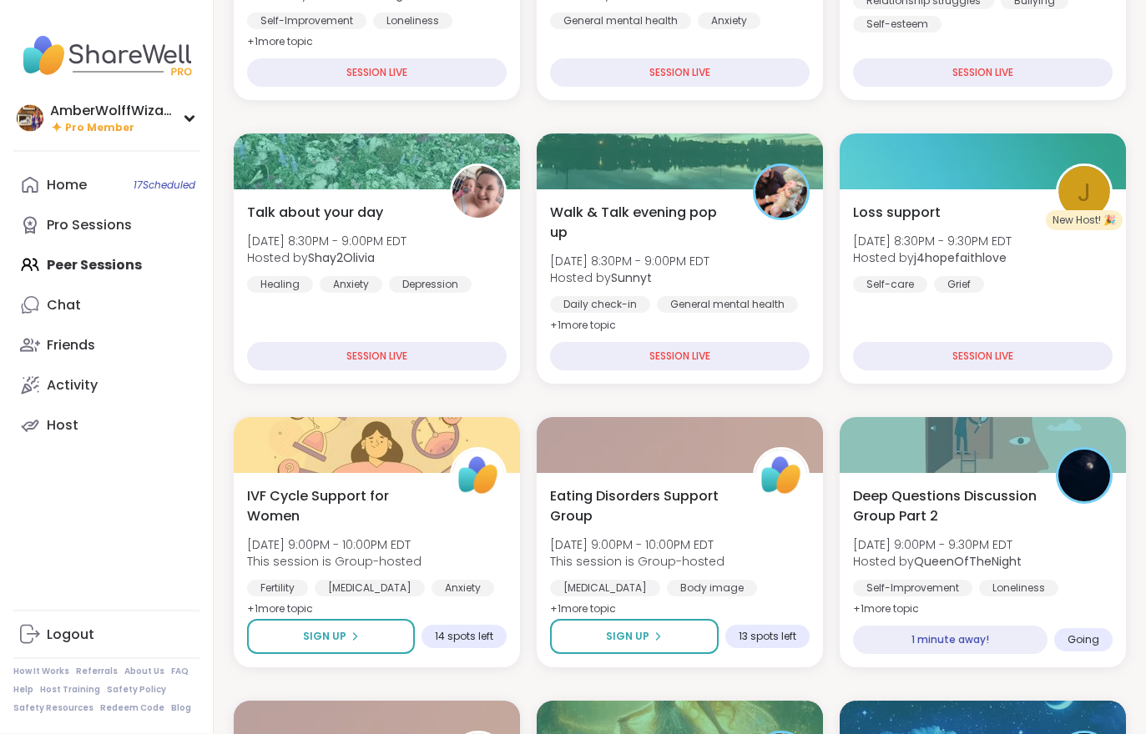
scroll to position [383, 0]
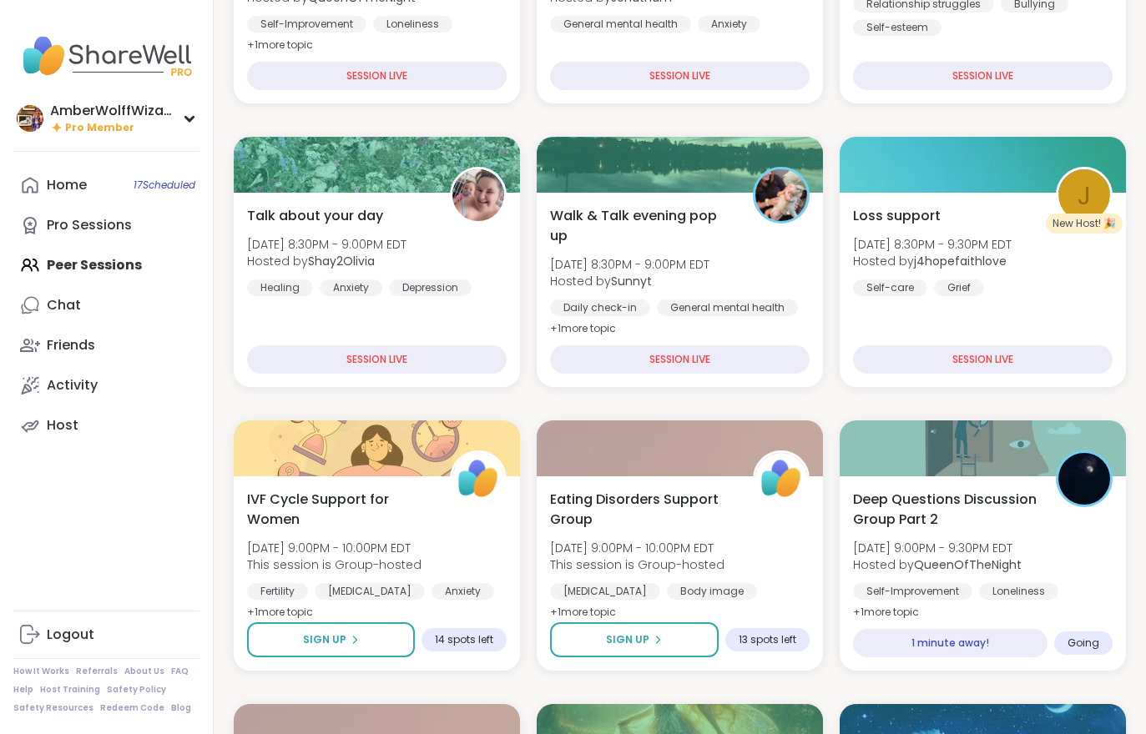
click at [1057, 528] on div "Deep Questions Discussion Group Part 2 [DATE] 9:00PM - 9:30PM EDT Hosted by Que…" at bounding box center [982, 556] width 259 height 133
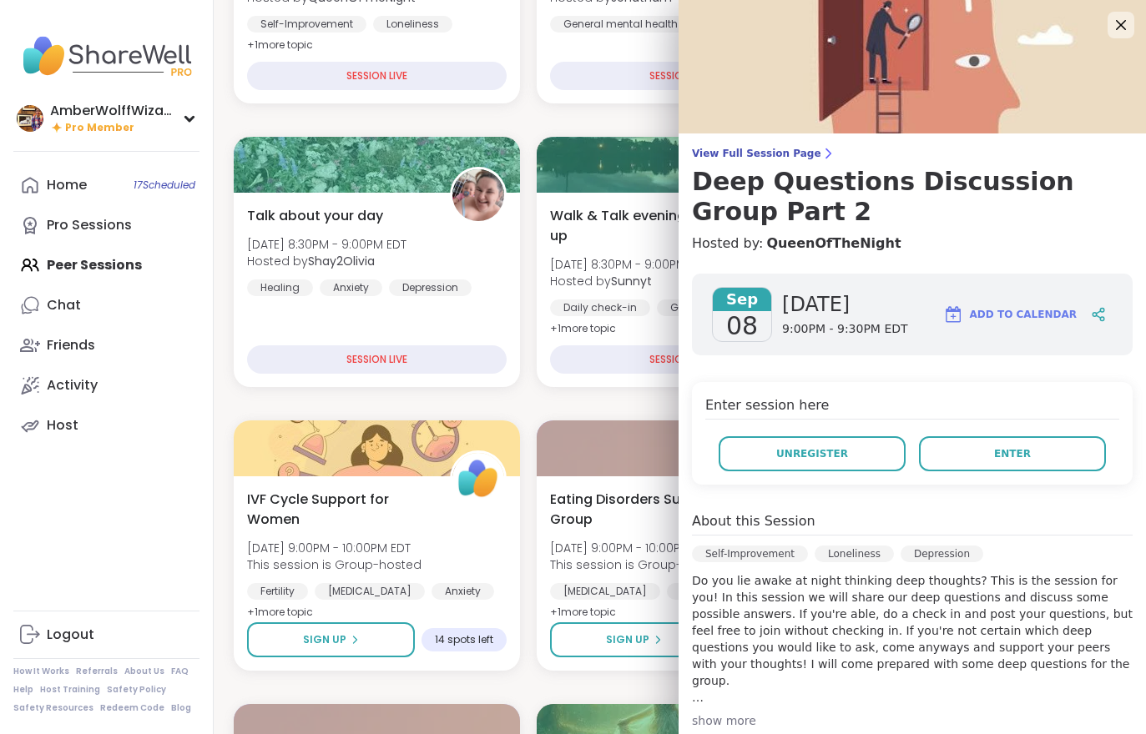
click at [1023, 455] on span "Enter" at bounding box center [1012, 453] width 37 height 15
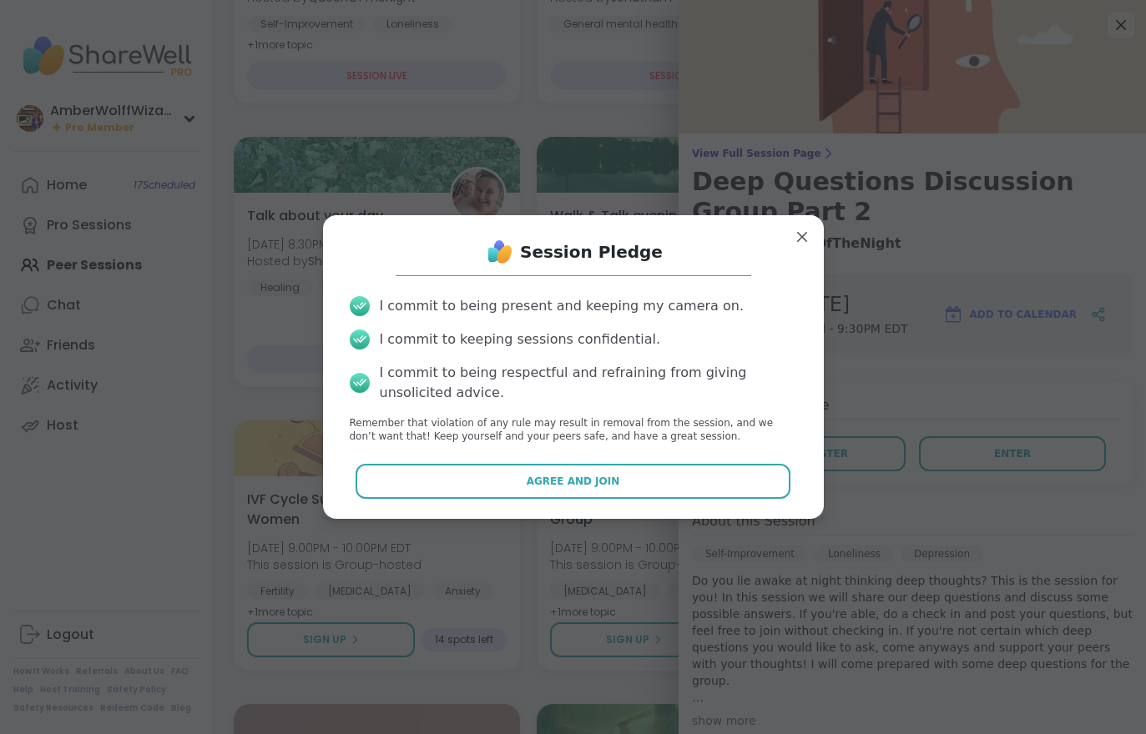
click at [767, 499] on button "Agree and Join" at bounding box center [572, 481] width 435 height 35
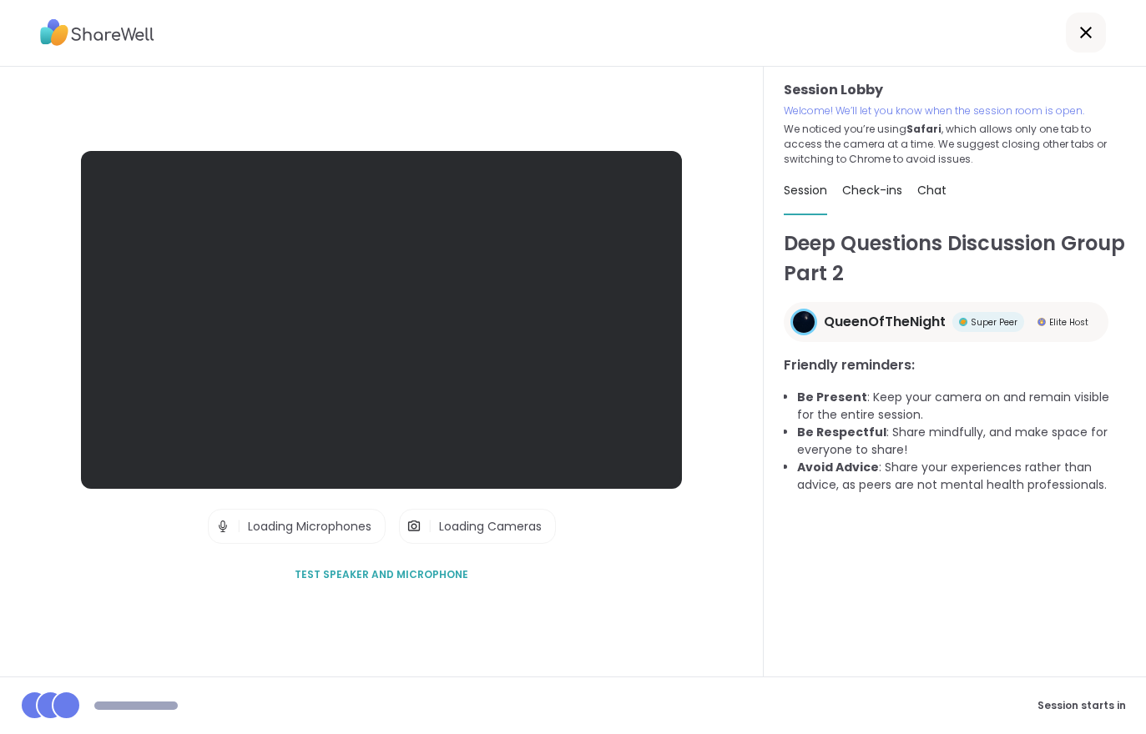
scroll to position [26, 0]
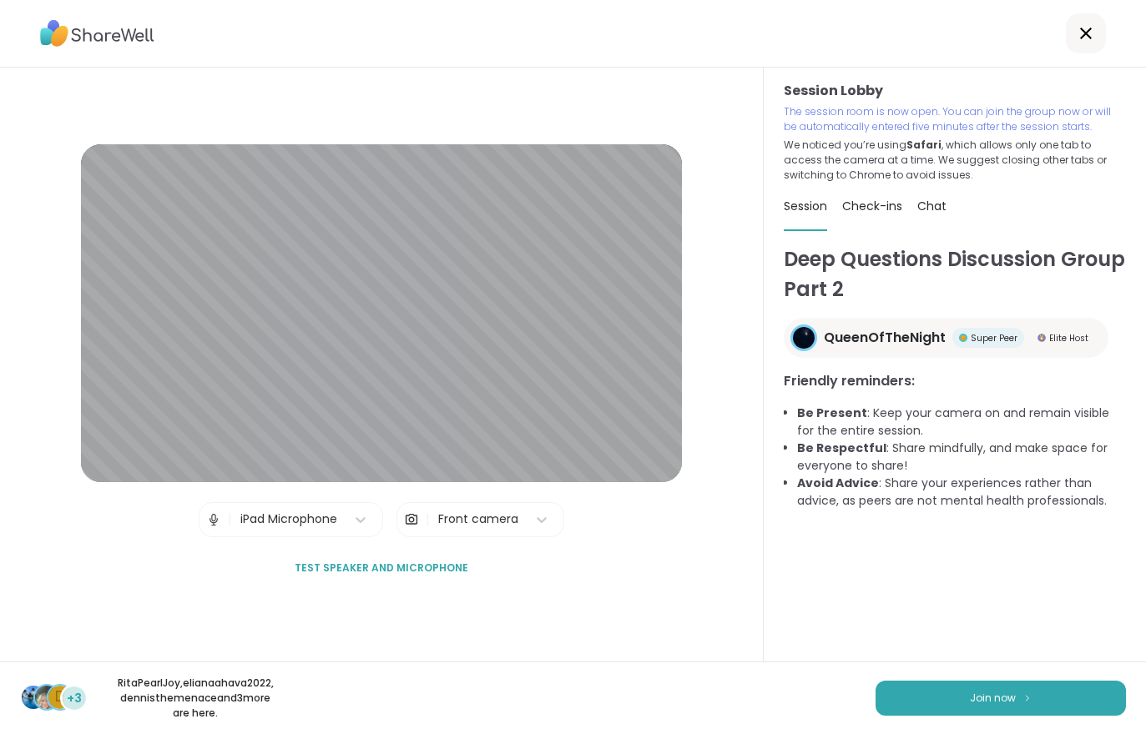
click at [971, 708] on button "Join now" at bounding box center [1000, 698] width 250 height 35
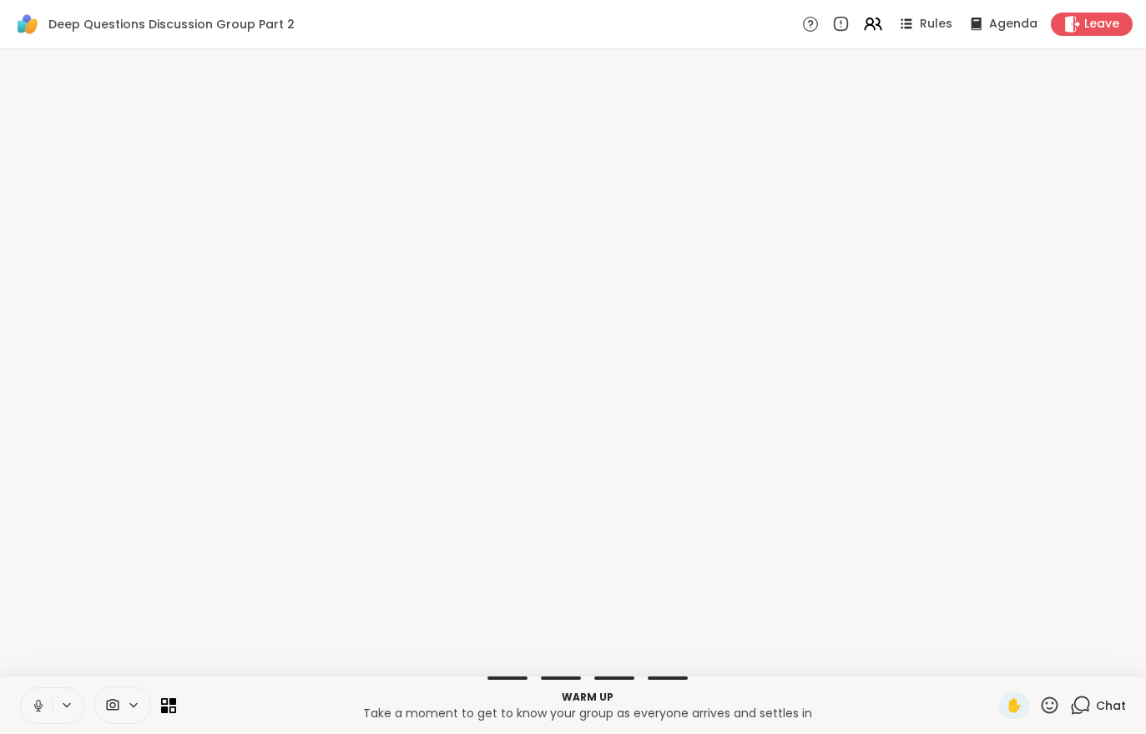
scroll to position [0, 0]
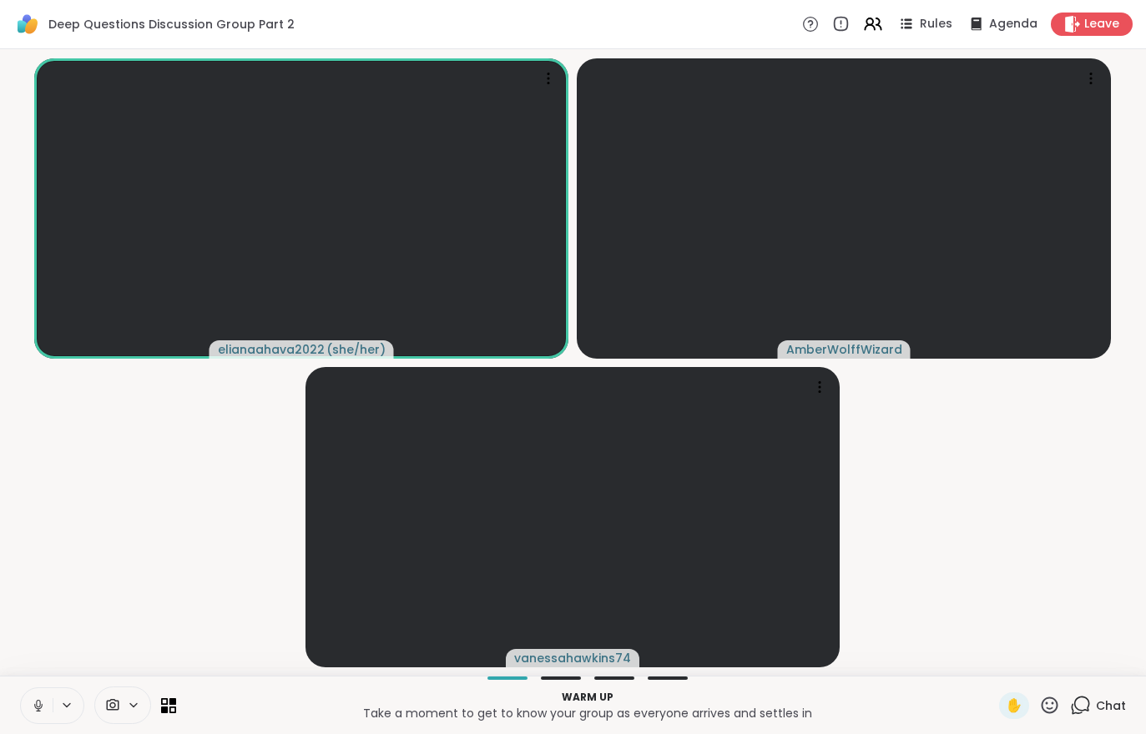
click at [35, 701] on icon at bounding box center [38, 705] width 15 height 15
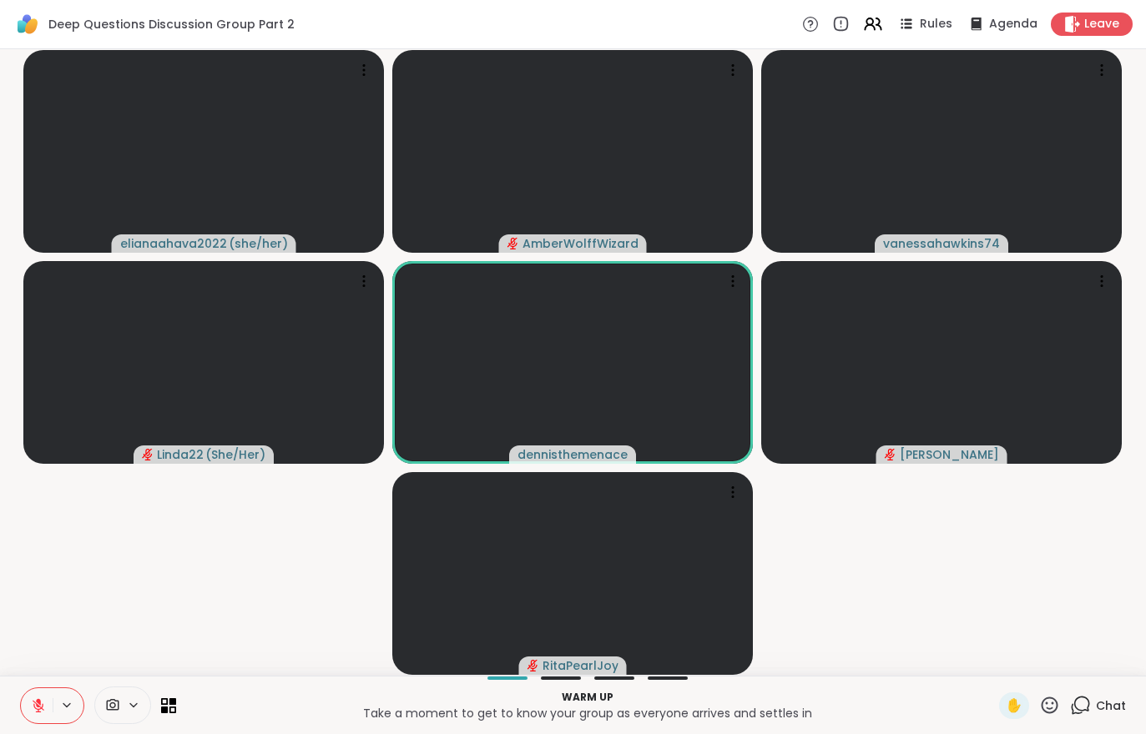
click at [34, 697] on button at bounding box center [37, 705] width 32 height 35
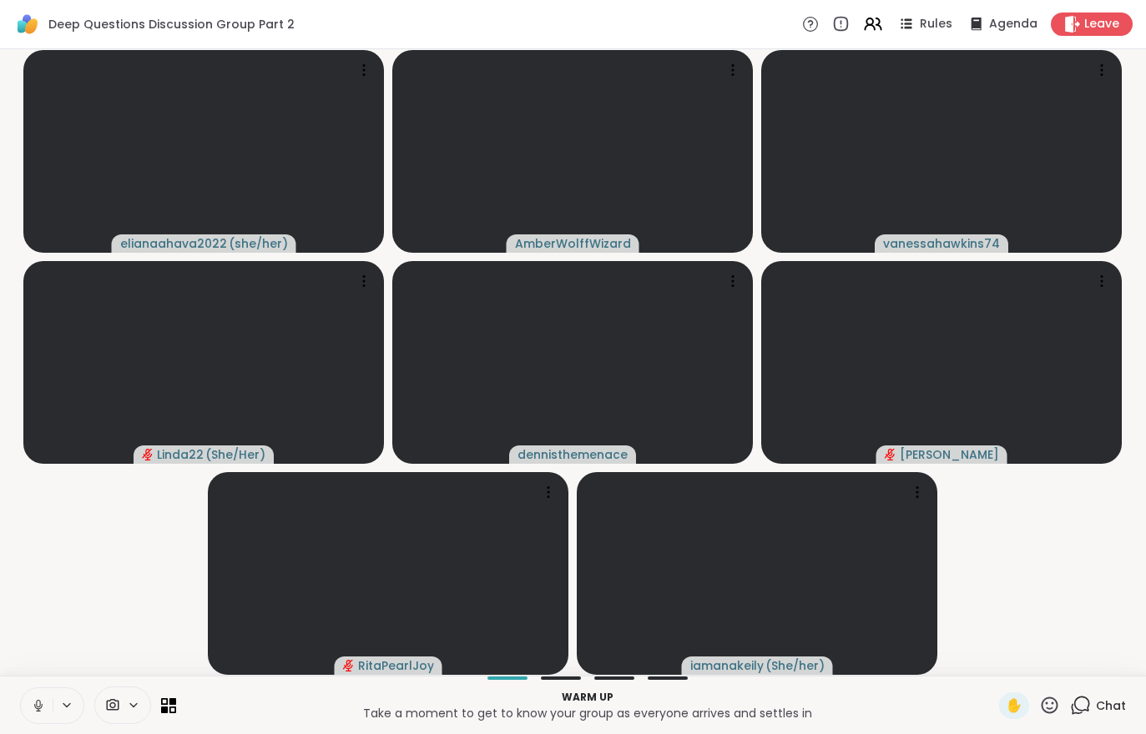
click at [37, 703] on icon at bounding box center [38, 704] width 4 height 8
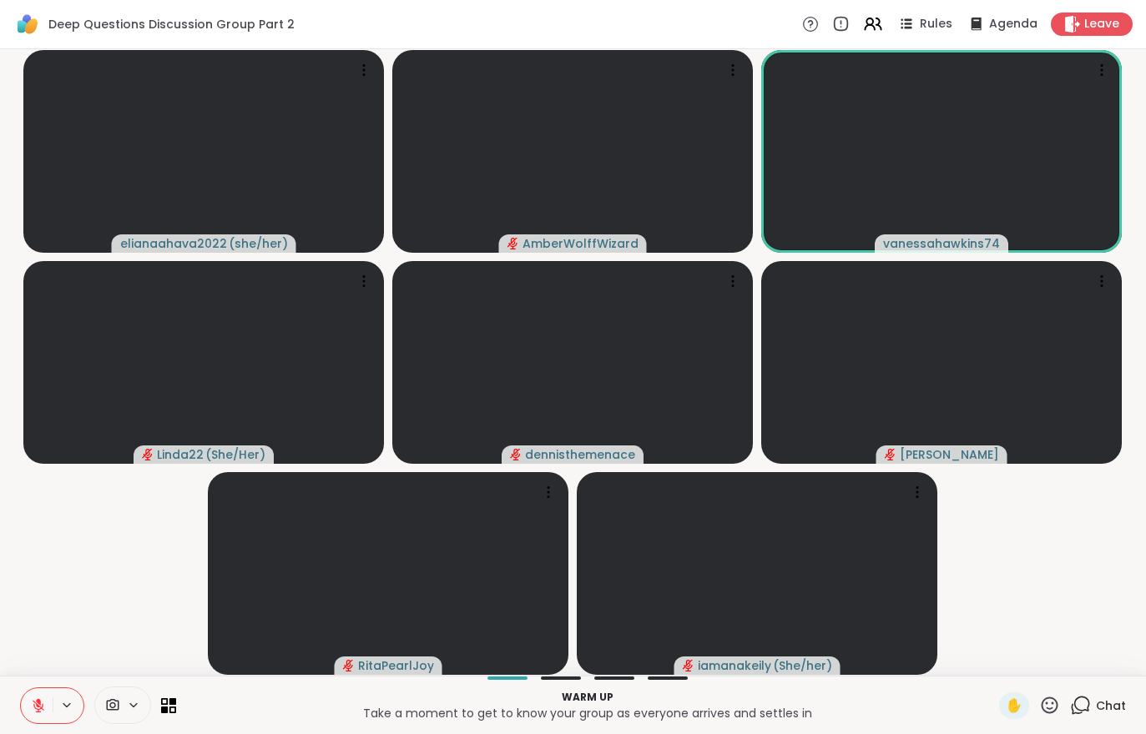
click at [34, 692] on button at bounding box center [37, 705] width 32 height 35
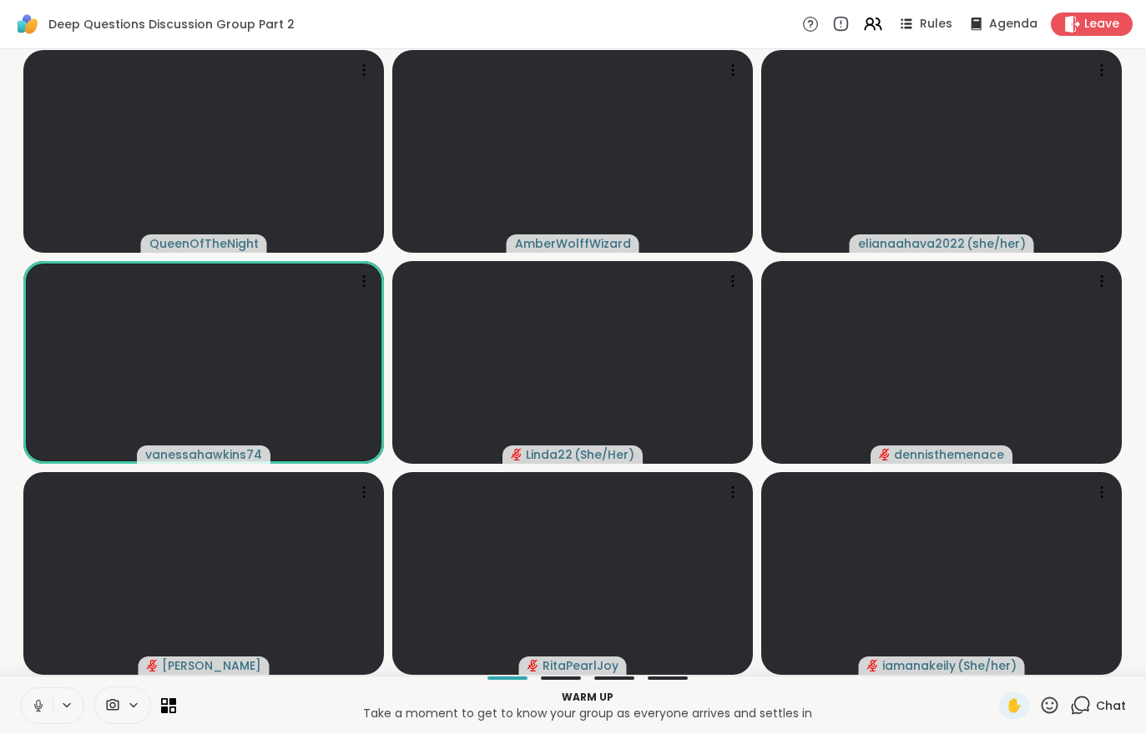
click at [27, 697] on button at bounding box center [37, 705] width 32 height 35
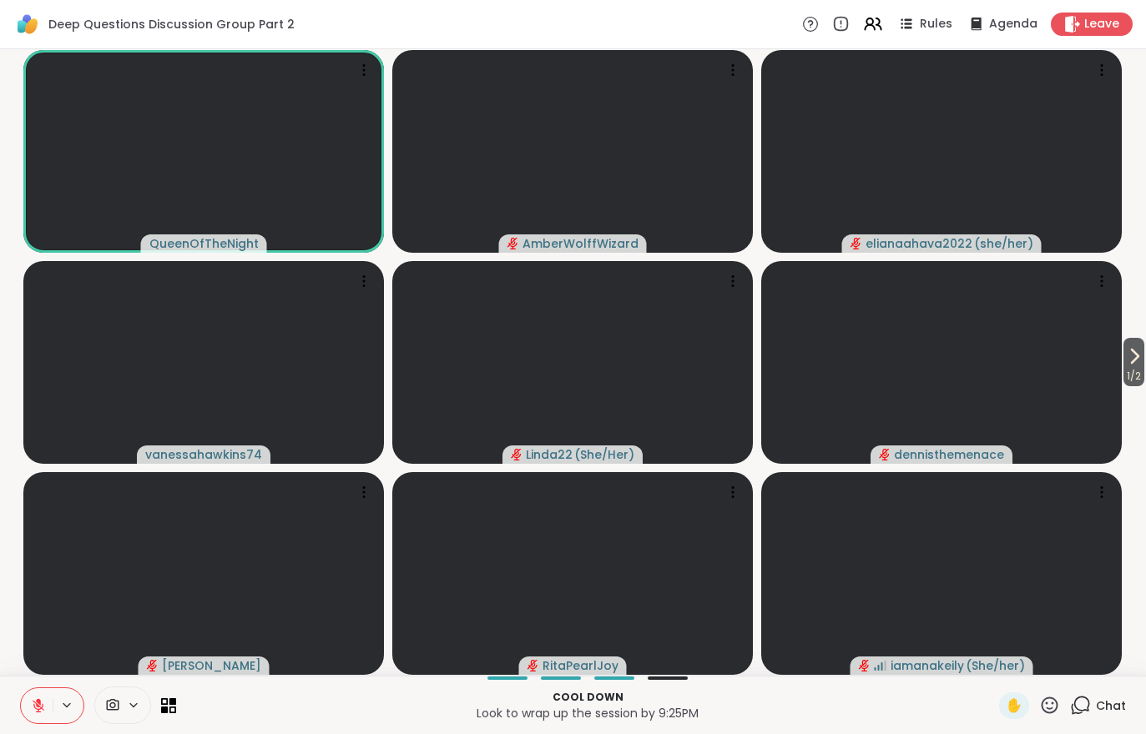
click at [1141, 375] on span "1 / 2" at bounding box center [1133, 376] width 21 height 20
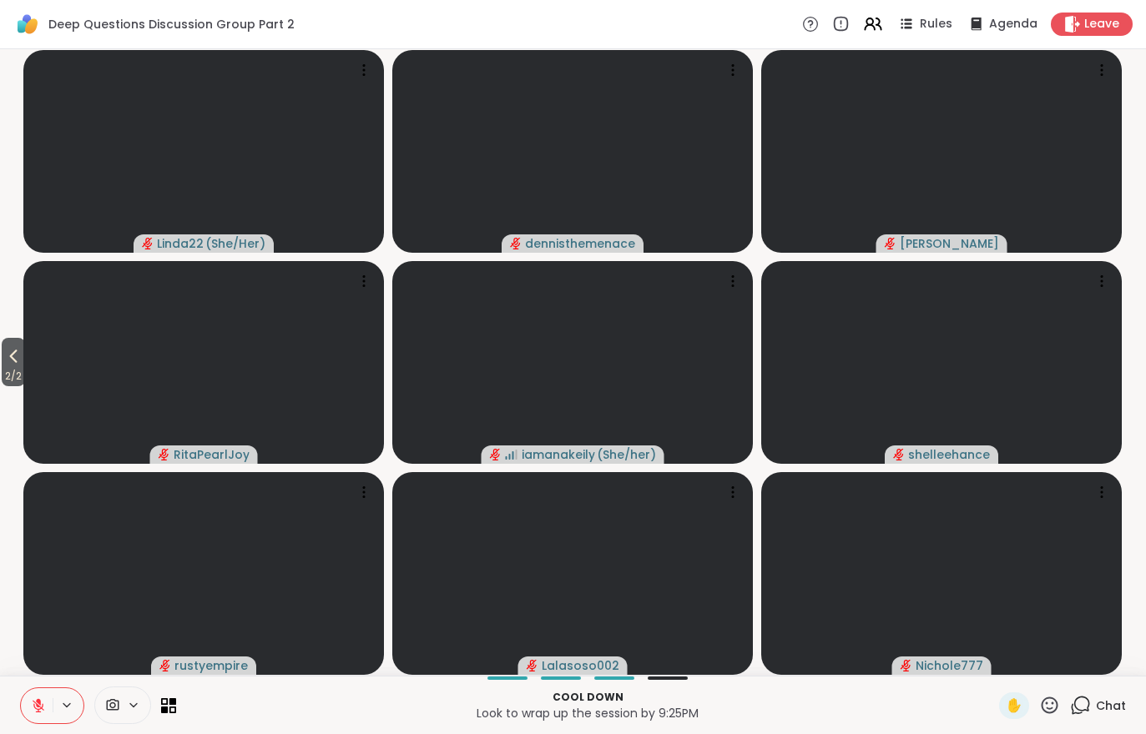
click at [21, 361] on icon at bounding box center [13, 356] width 20 height 20
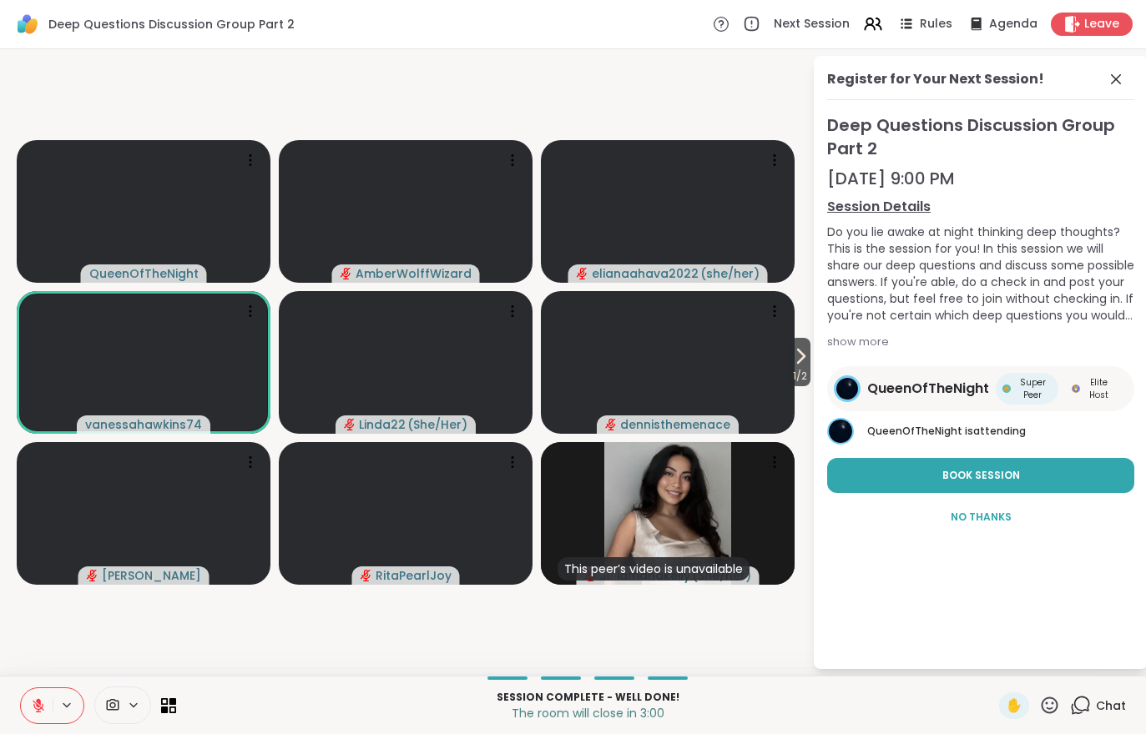
click at [1101, 34] on div "Leave" at bounding box center [1091, 24] width 82 height 23
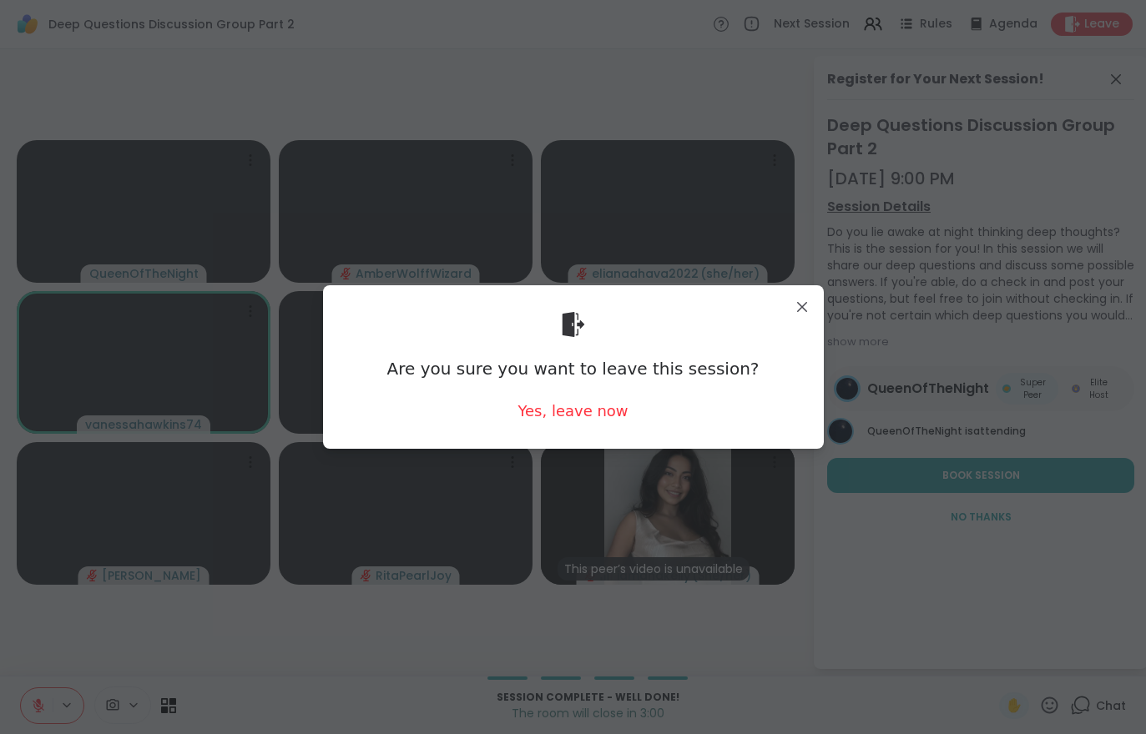
click at [575, 437] on div "Are you sure you want to leave this session? Yes, leave now" at bounding box center [573, 366] width 501 height 163
click at [603, 406] on div "Yes, leave now" at bounding box center [572, 410] width 110 height 21
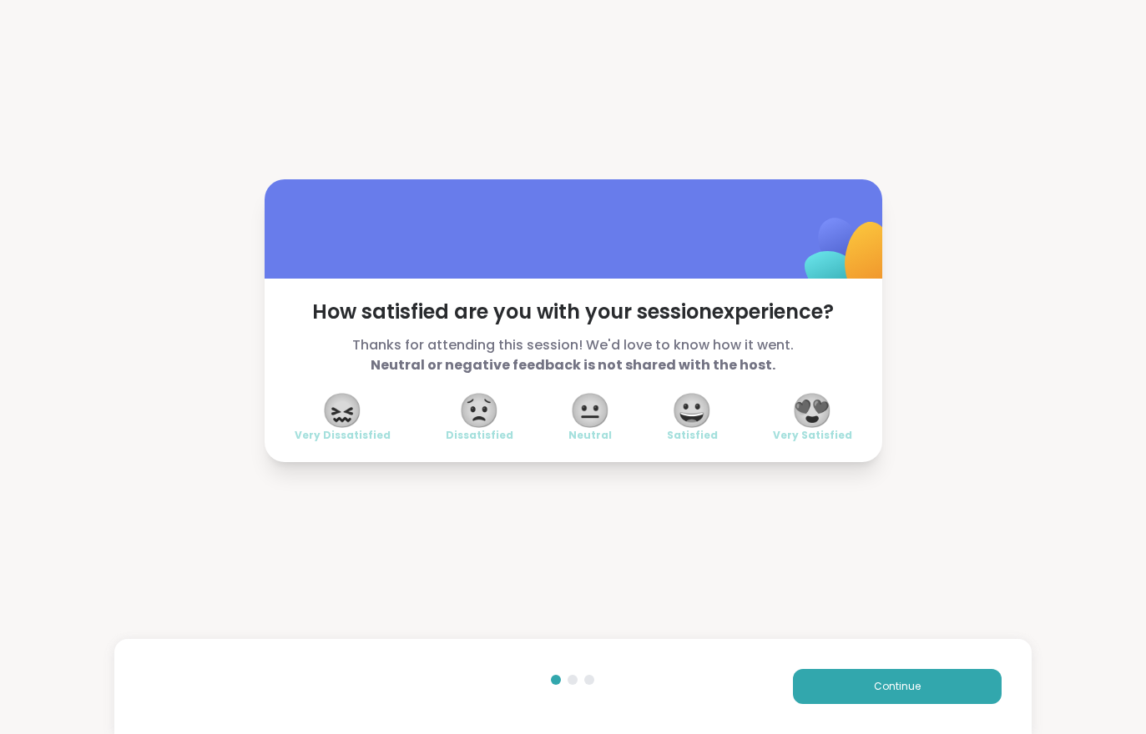
click at [889, 689] on span "Continue" at bounding box center [897, 686] width 47 height 15
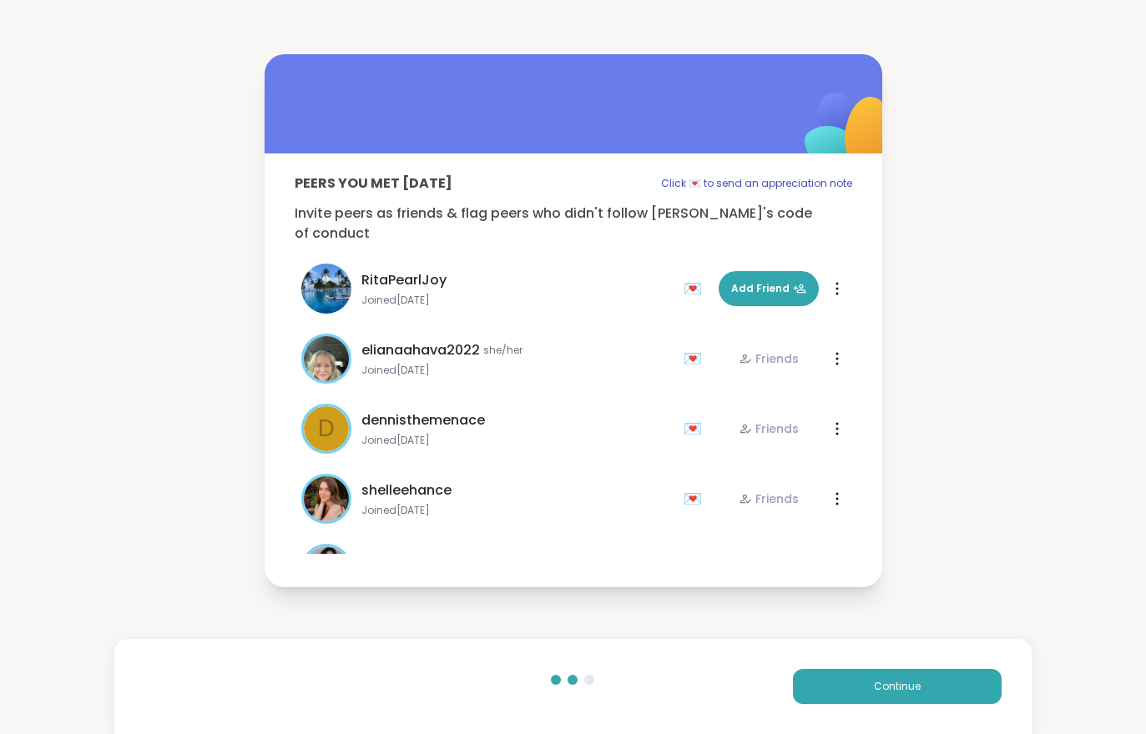
click at [889, 688] on span "Continue" at bounding box center [897, 686] width 47 height 15
click at [899, 676] on button "Continue" at bounding box center [897, 686] width 209 height 35
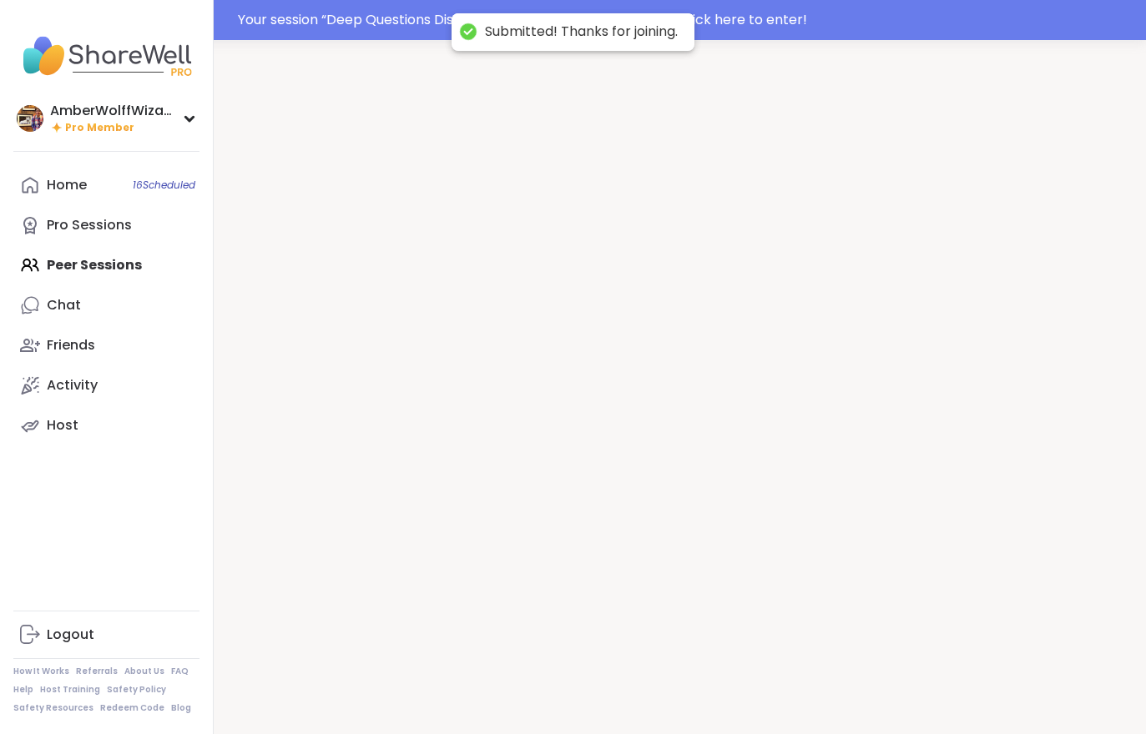
click at [899, 675] on div at bounding box center [680, 407] width 932 height 734
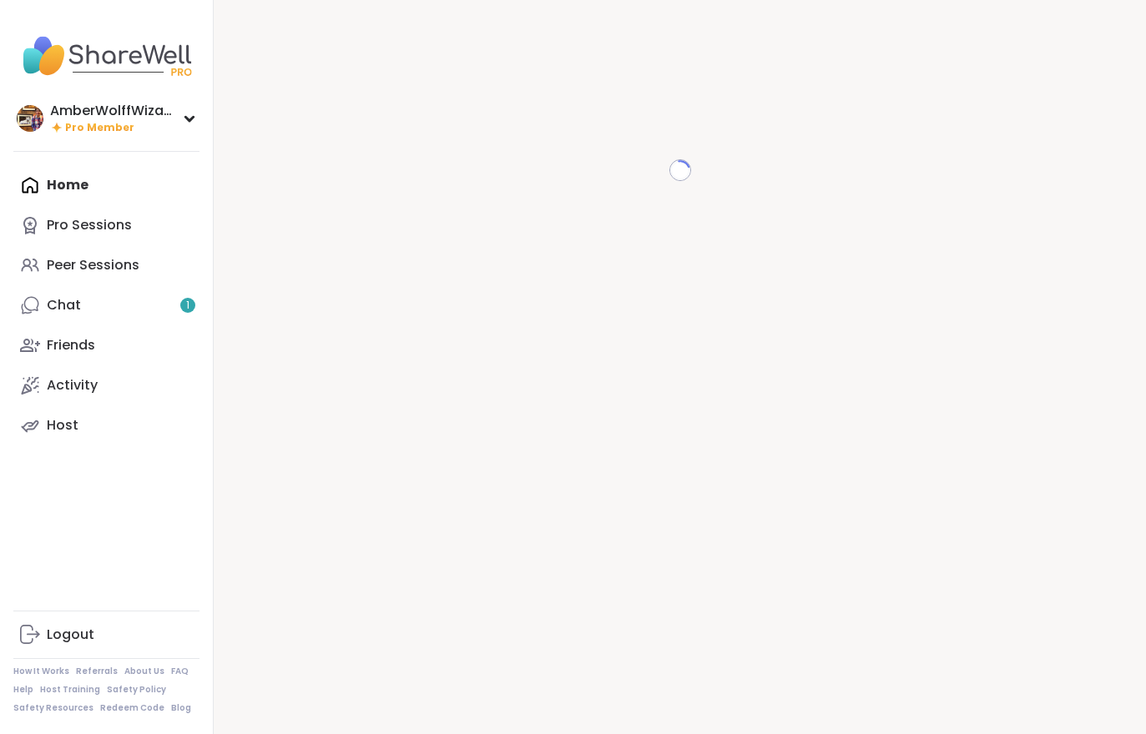
click at [93, 320] on link "Chat 1" at bounding box center [106, 305] width 186 height 40
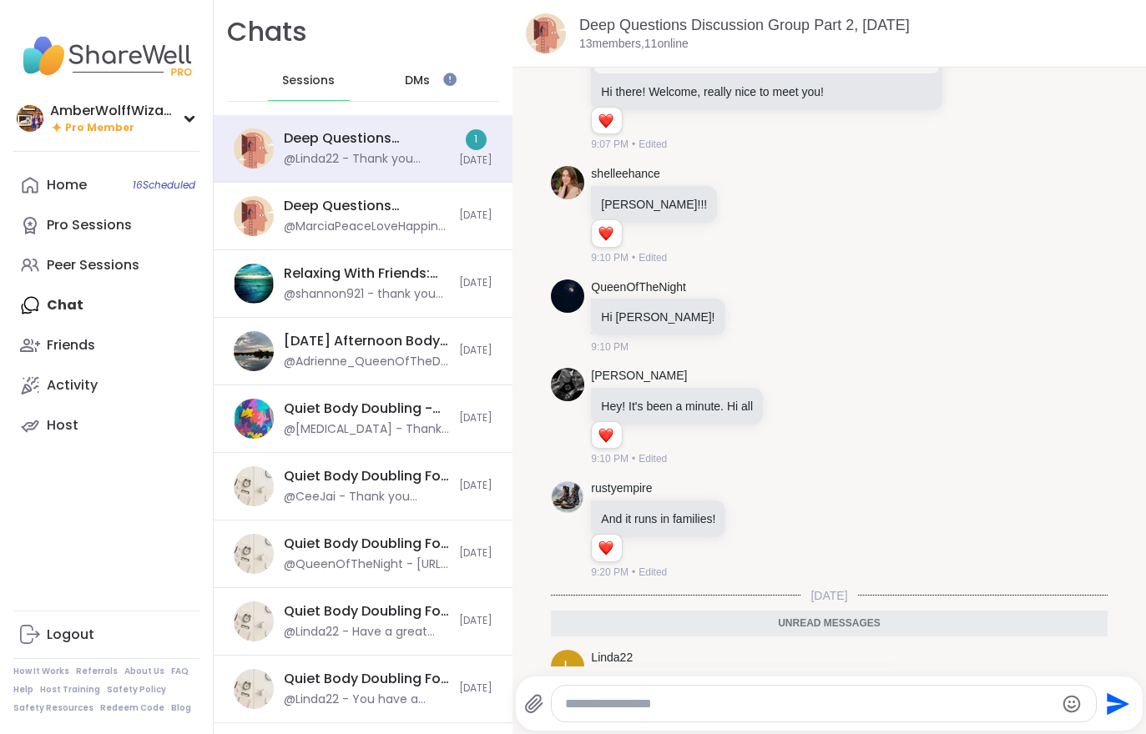
click at [65, 186] on div "Home 16 Scheduled" at bounding box center [67, 185] width 40 height 18
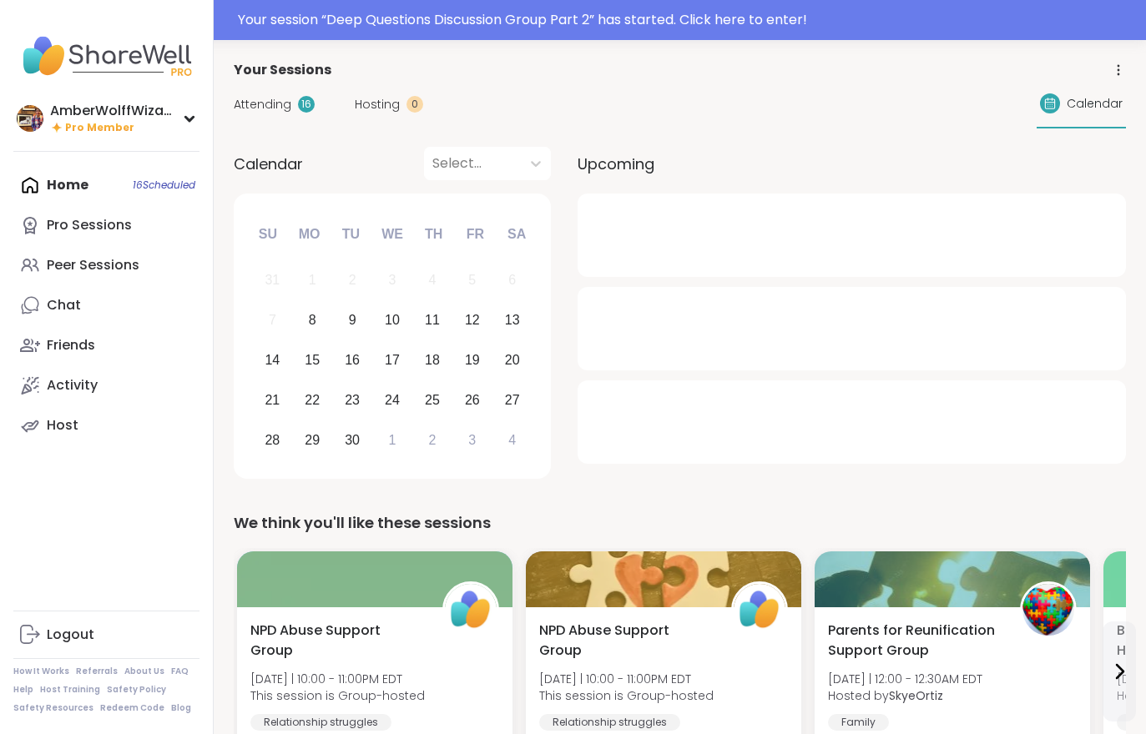
click at [285, 88] on div "Attending 16 Hosting 0 Calendar" at bounding box center [680, 104] width 892 height 48
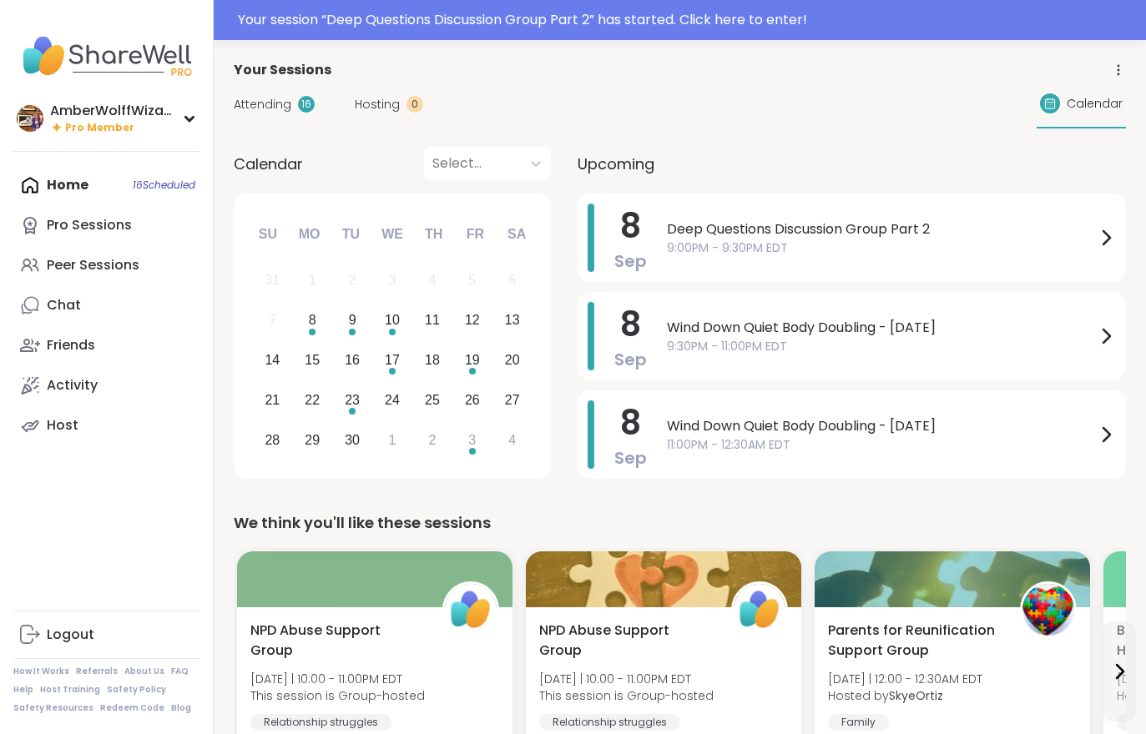
click at [259, 111] on span "Attending" at bounding box center [263, 105] width 58 height 18
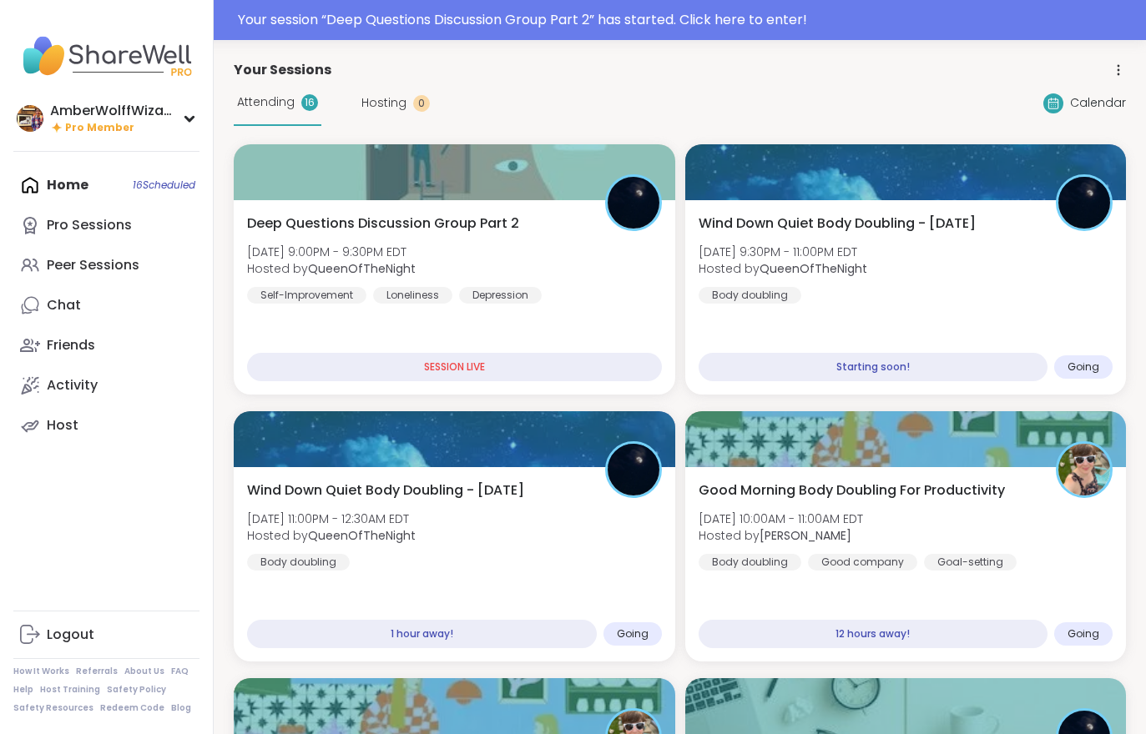
click at [841, 330] on div "Wind Down Quiet Body Doubling - [DATE] [DATE] 9:30PM - 11:00PM EDT Hosted by Qu…" at bounding box center [905, 297] width 441 height 194
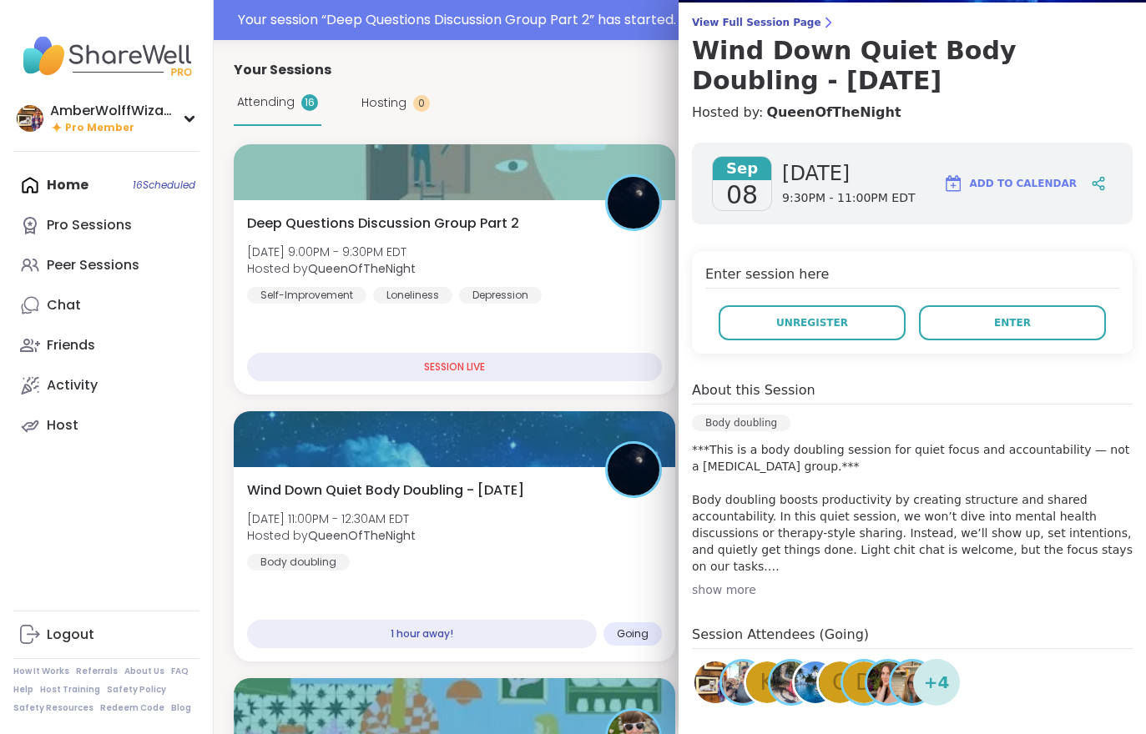
scroll to position [132, 0]
click at [748, 38] on h3 "Wind Down Quiet Body Doubling - [DATE]" at bounding box center [912, 65] width 441 height 60
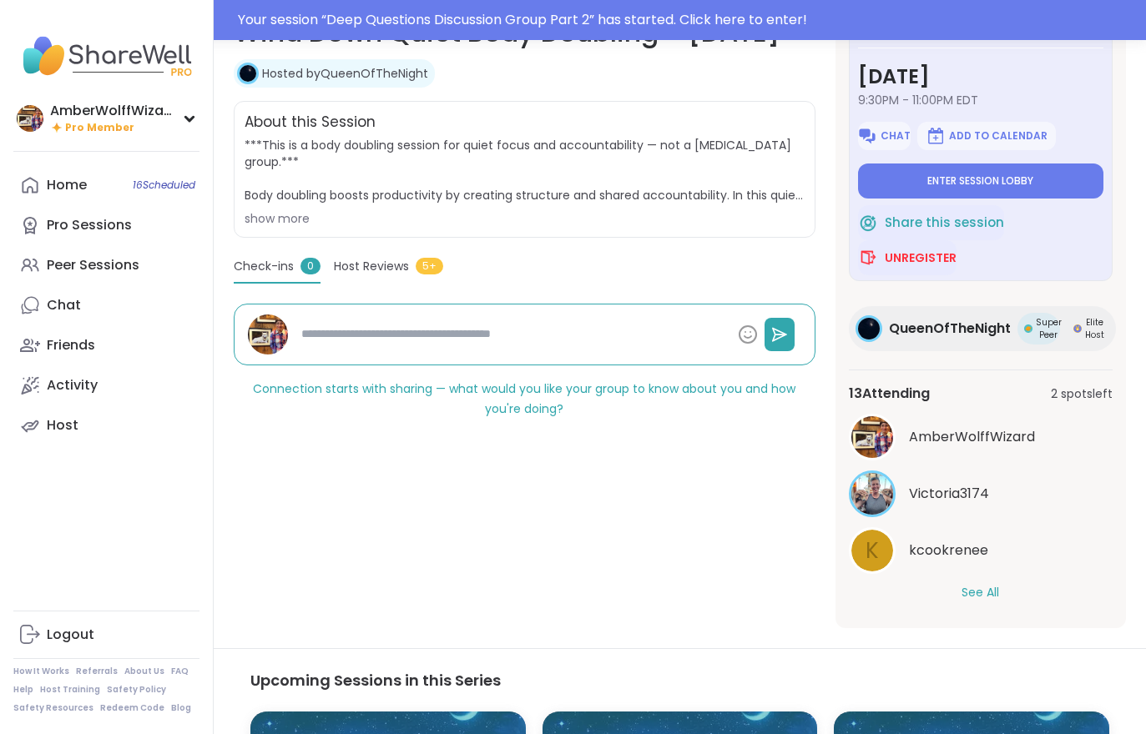
scroll to position [298, 0]
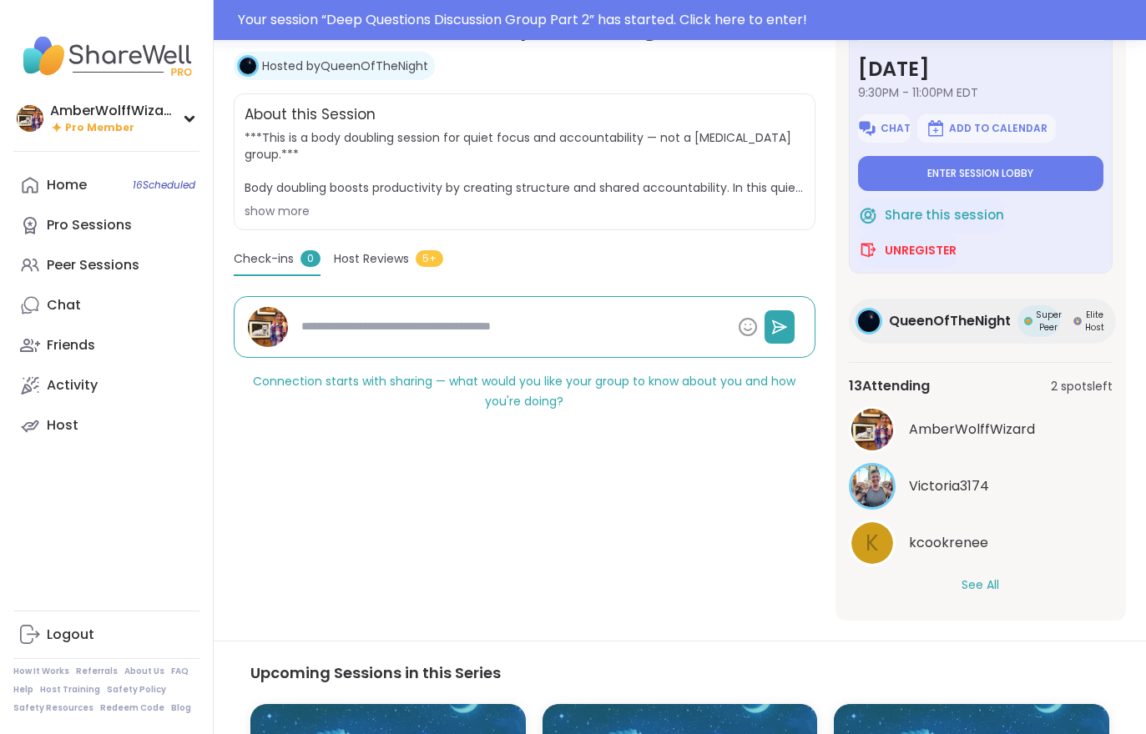
click at [975, 590] on button "See All" at bounding box center [980, 586] width 38 height 18
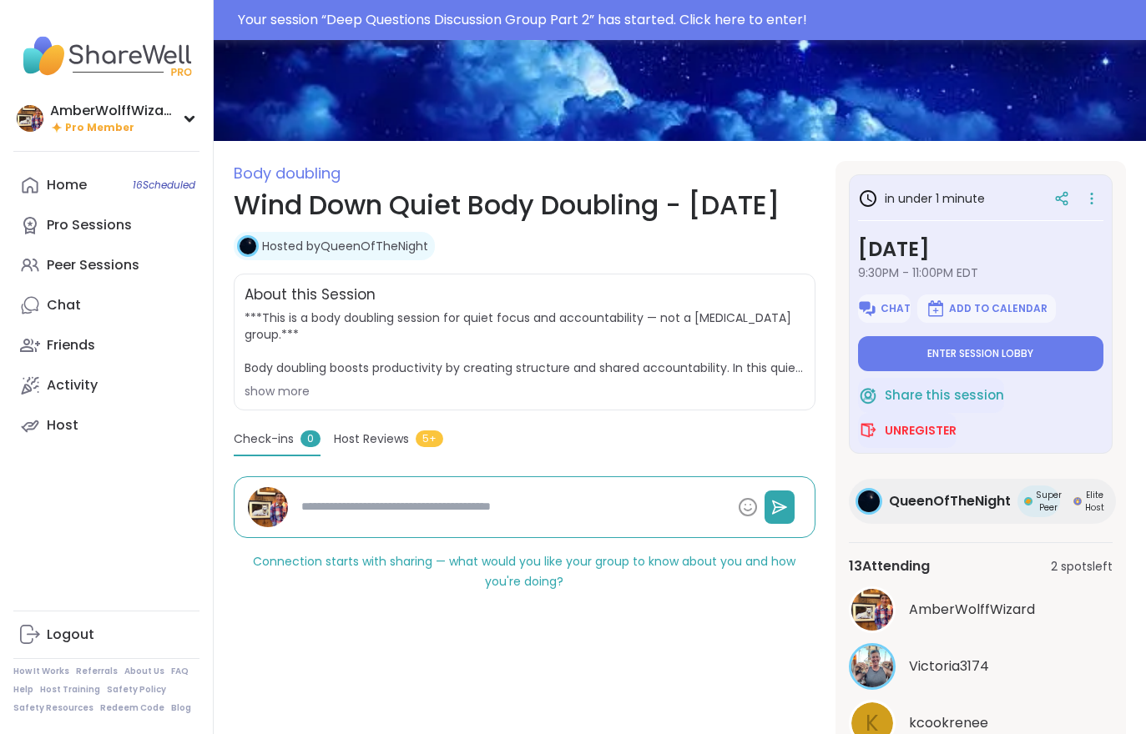
scroll to position [0, 0]
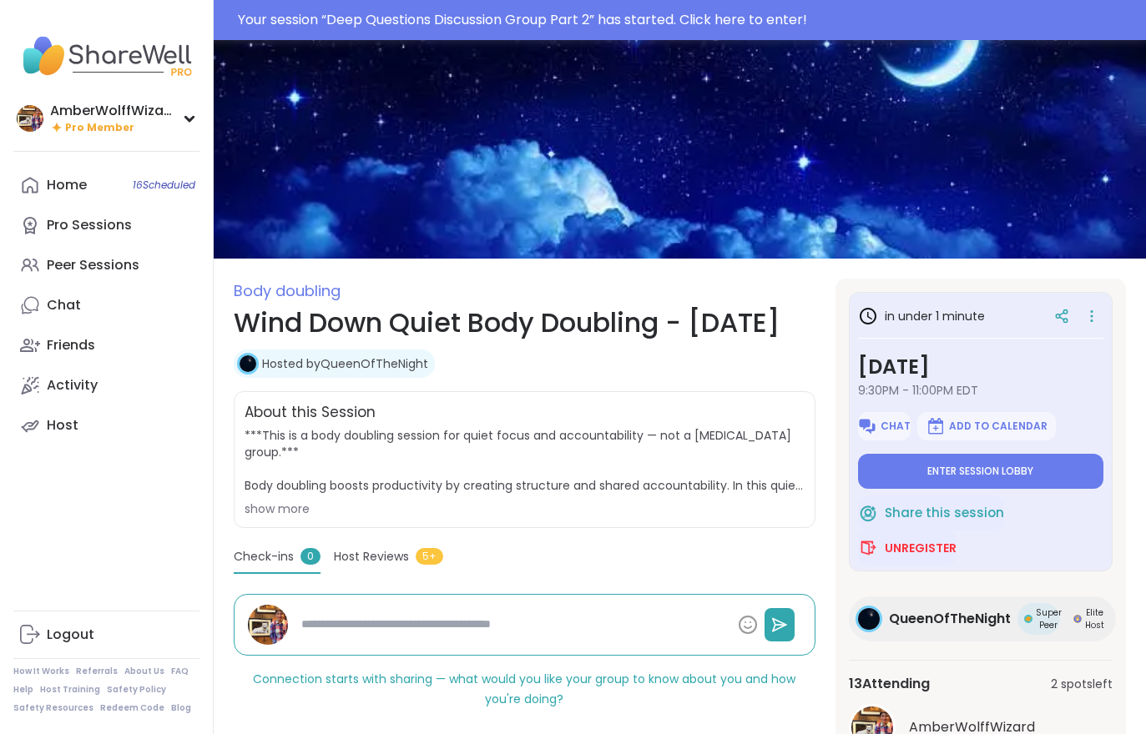
click at [958, 456] on button "Enter session lobby" at bounding box center [980, 471] width 245 height 35
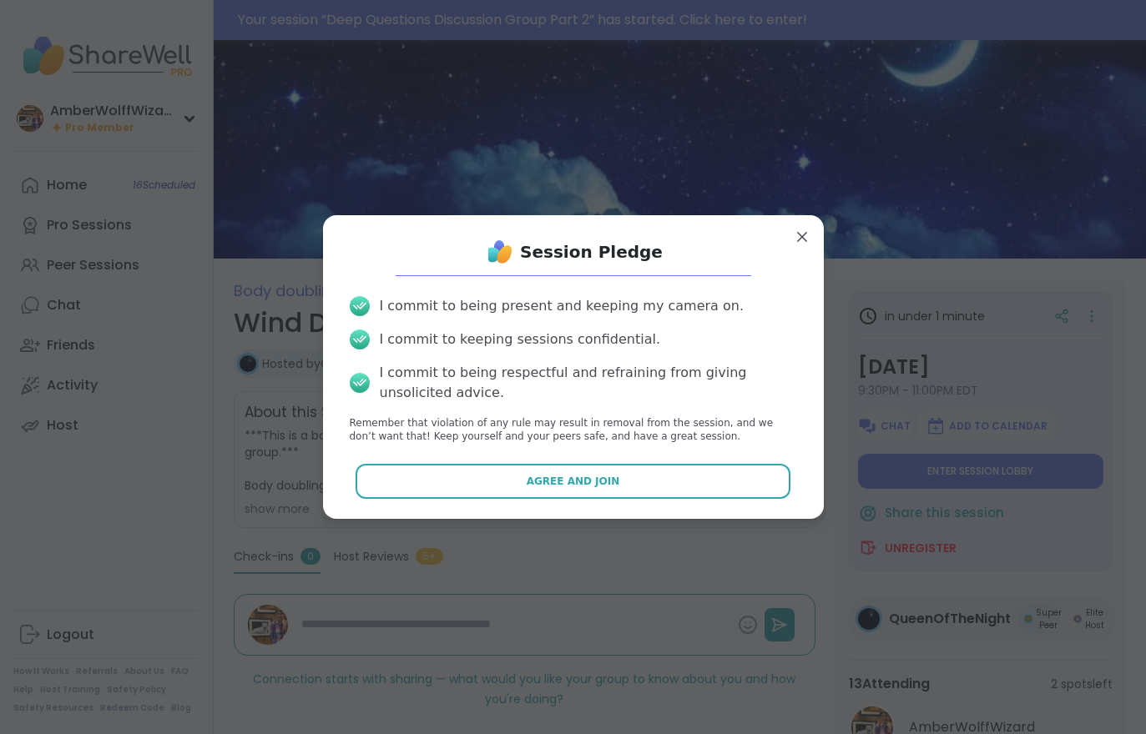
click at [567, 478] on span "Agree and Join" at bounding box center [572, 481] width 93 height 15
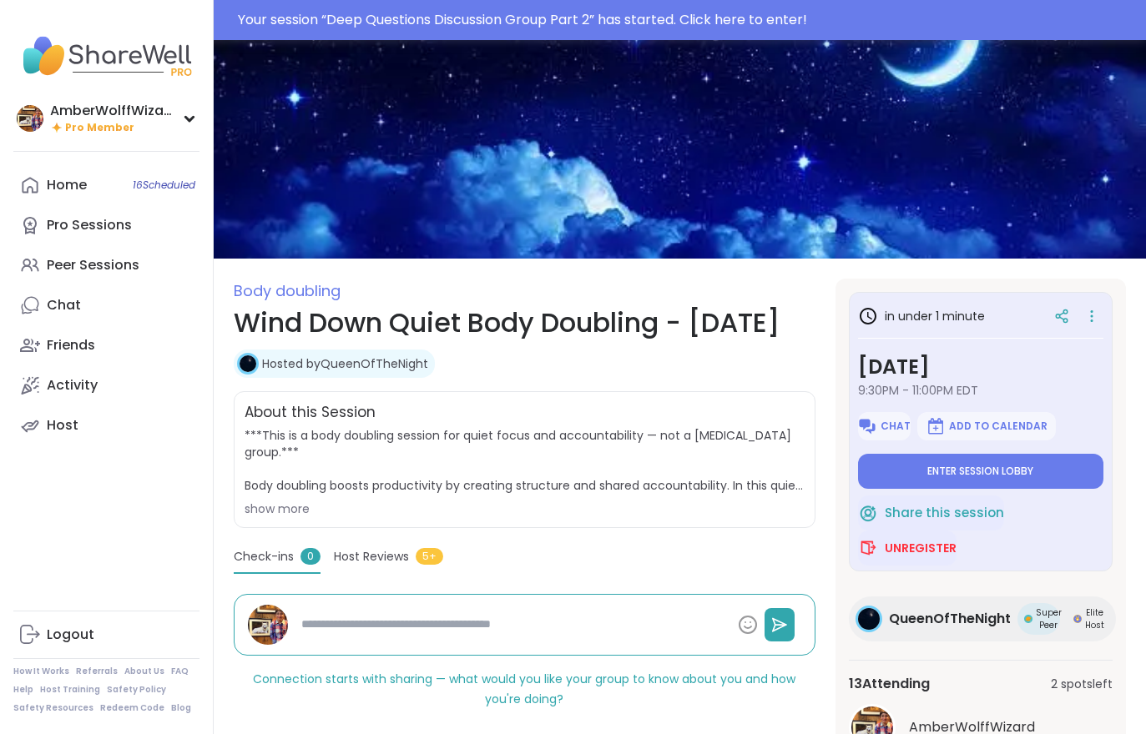
type textarea "*"
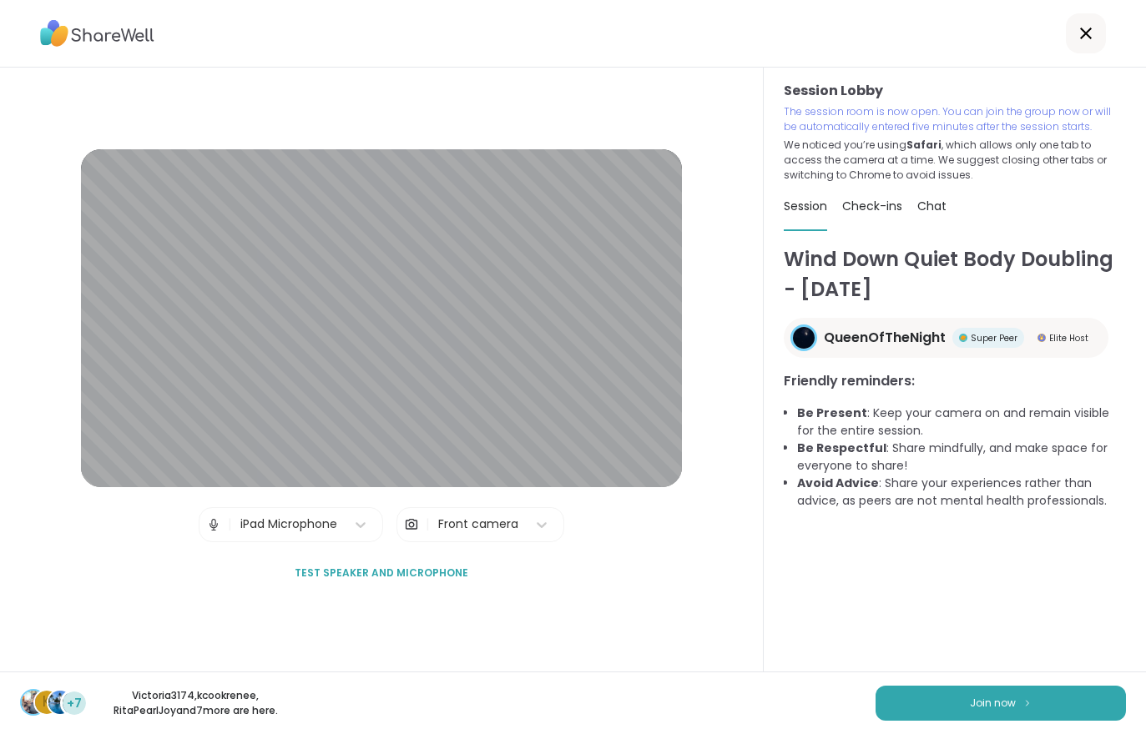
click at [957, 718] on button "Join now" at bounding box center [1000, 703] width 250 height 35
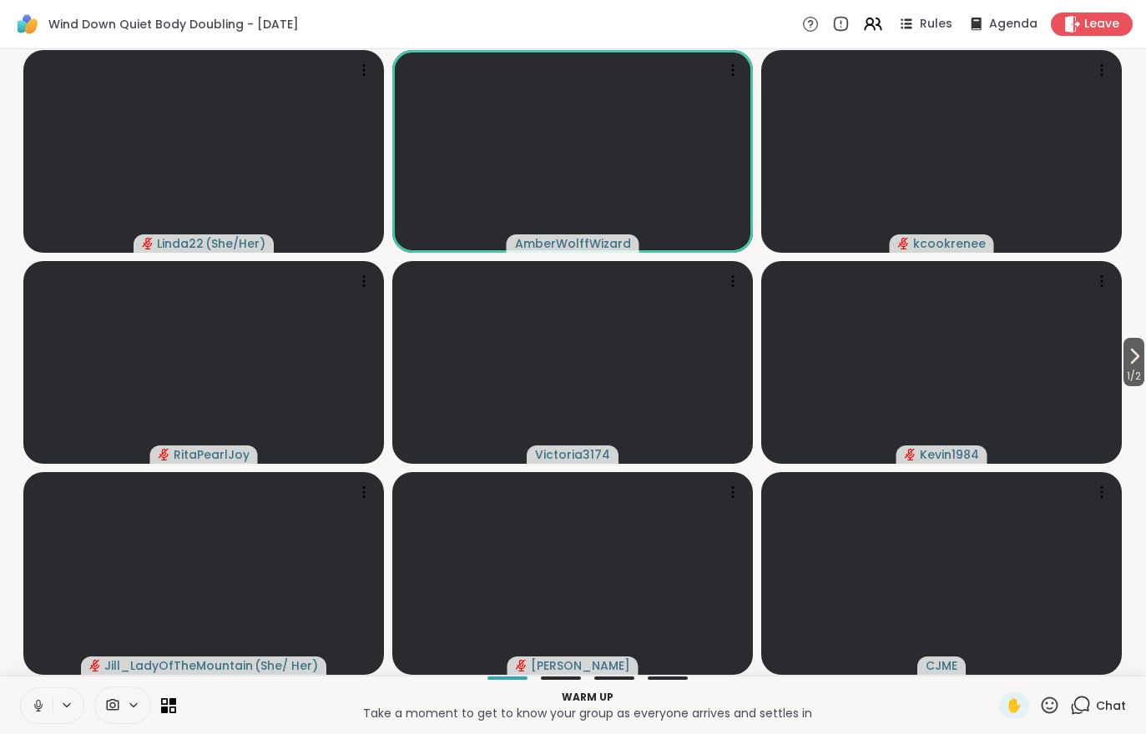
click at [27, 701] on button at bounding box center [37, 705] width 32 height 35
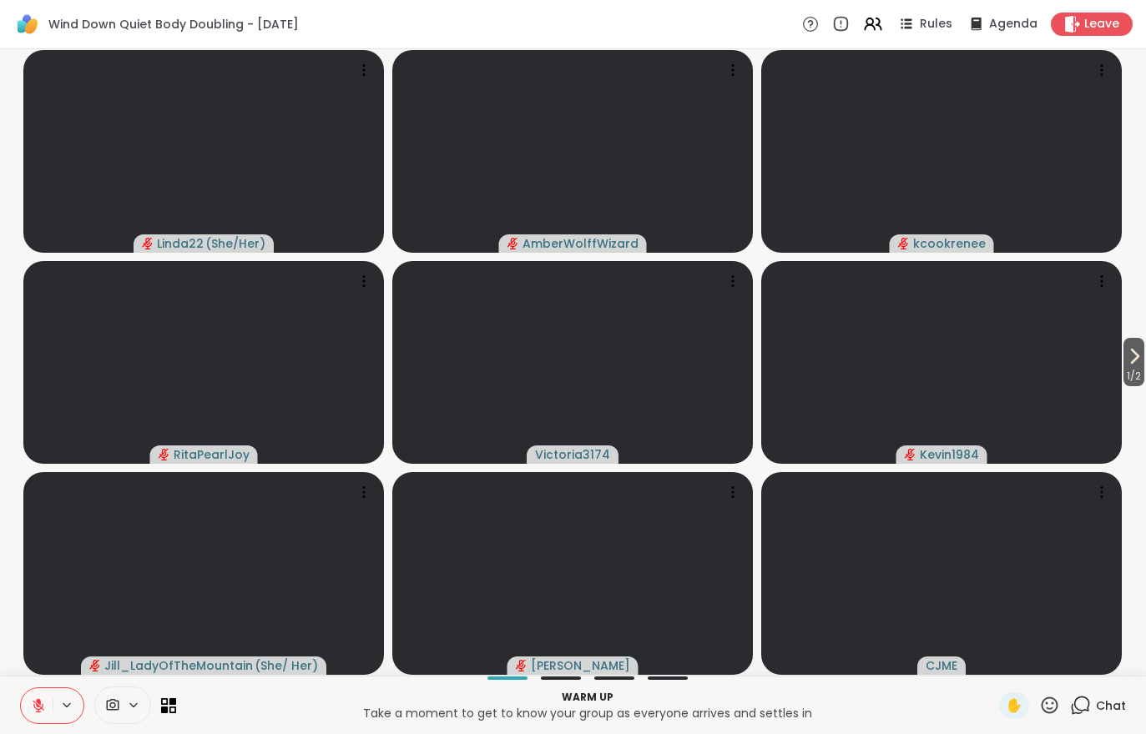
click at [1136, 381] on span "1 / 2" at bounding box center [1133, 376] width 21 height 20
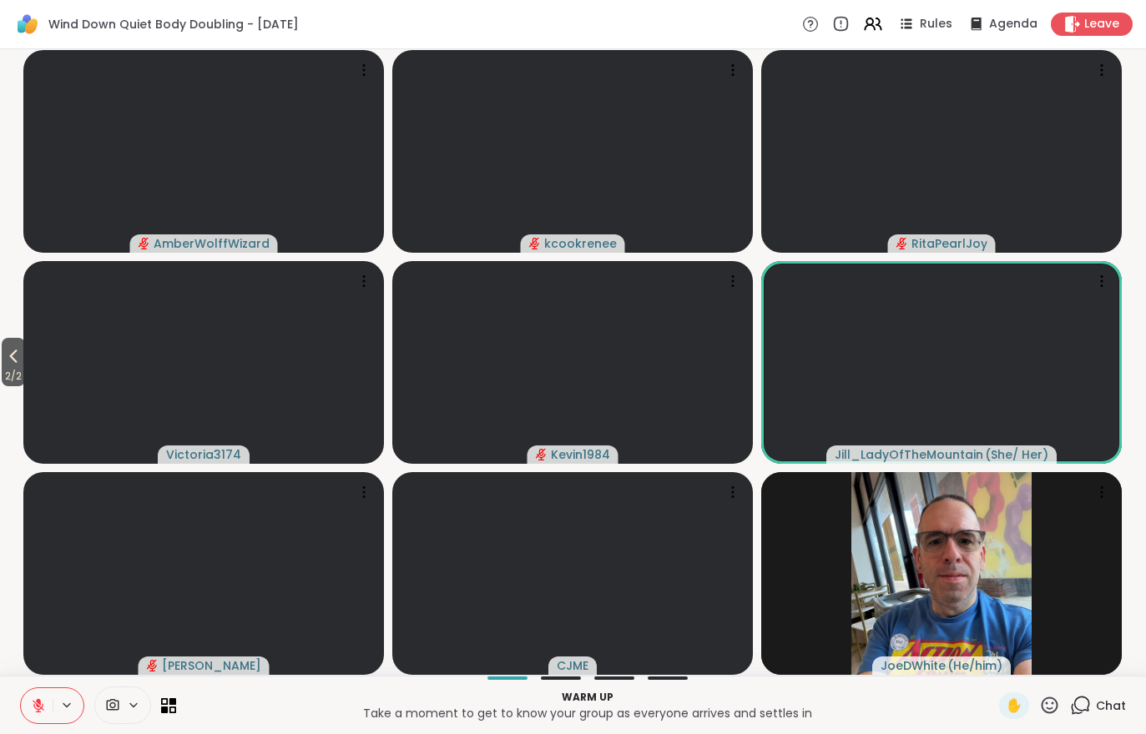
click at [51, 688] on button at bounding box center [37, 705] width 32 height 35
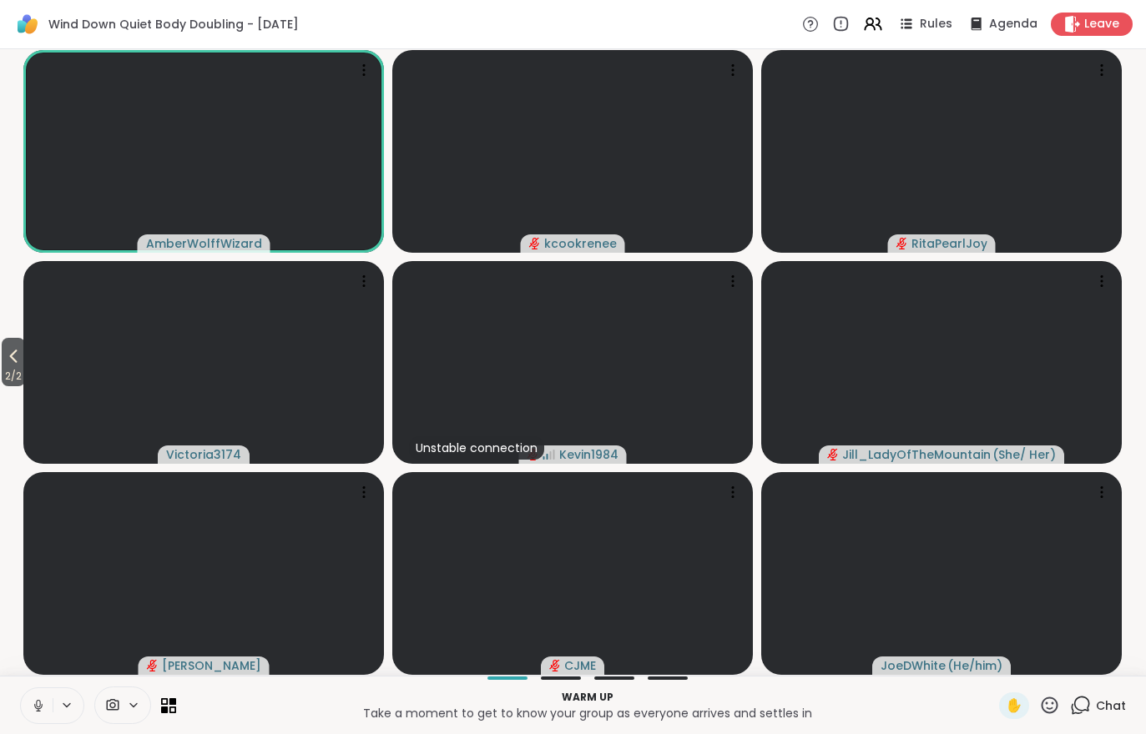
click at [6, 370] on span "2 / 2" at bounding box center [13, 376] width 23 height 20
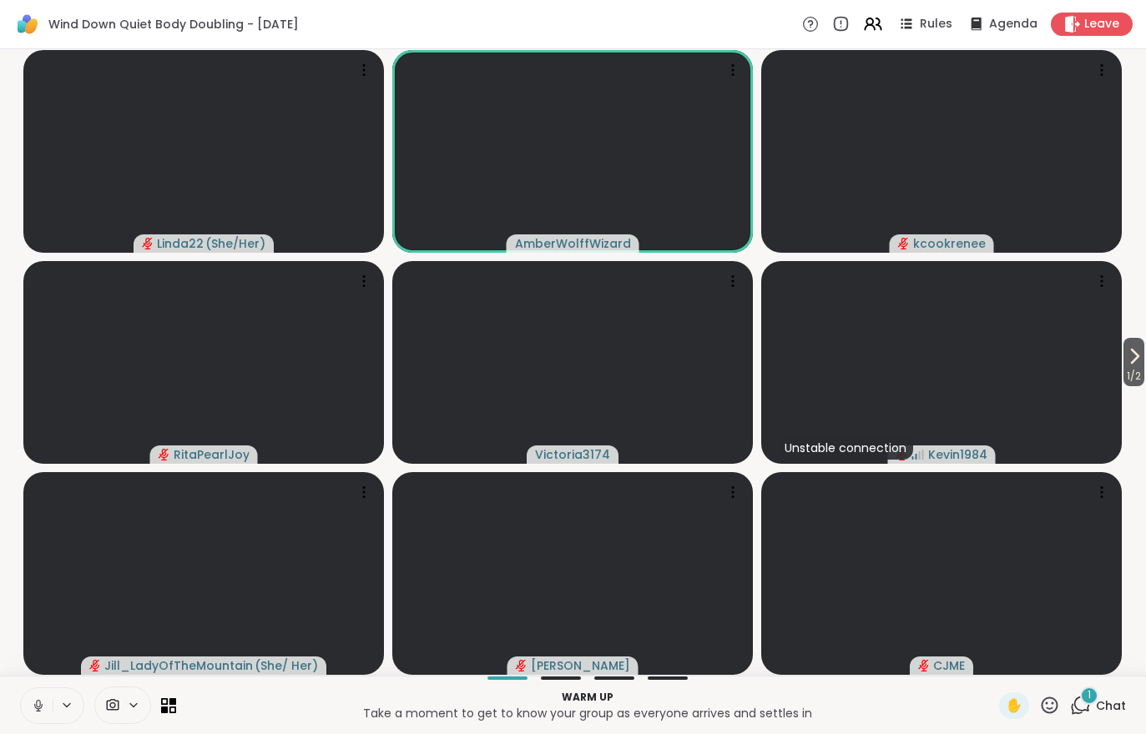
click at [34, 701] on icon at bounding box center [38, 705] width 15 height 15
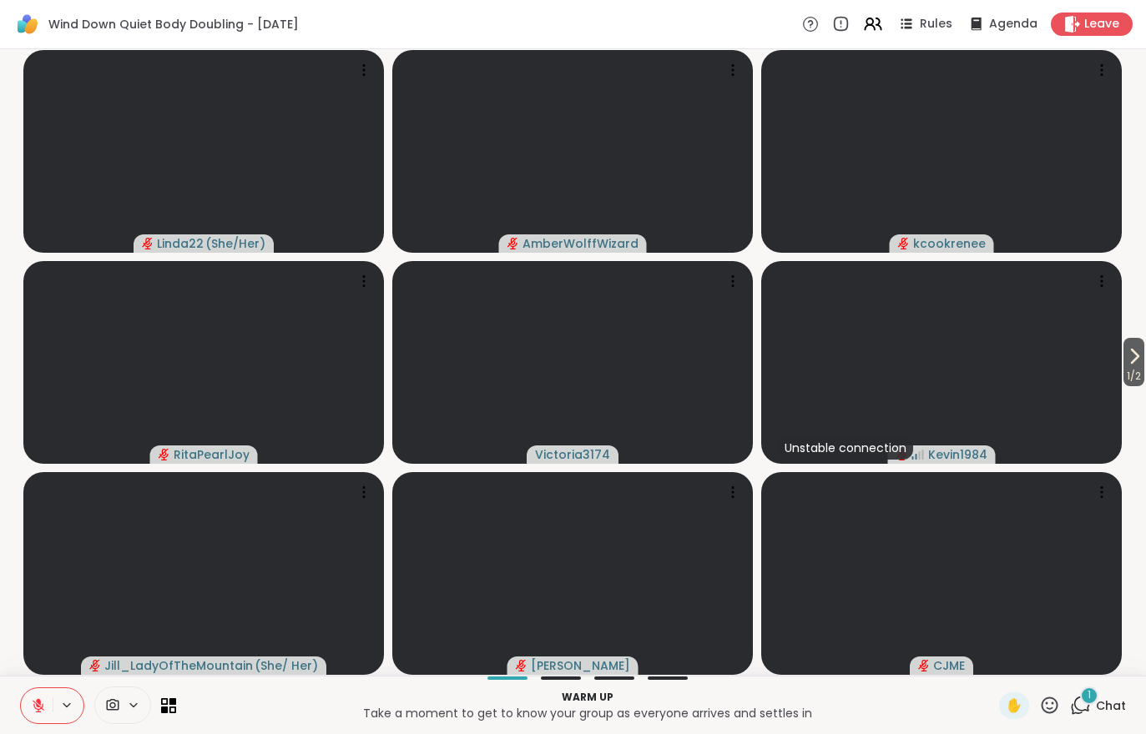
click at [1094, 716] on div "1 Chat" at bounding box center [1098, 706] width 56 height 27
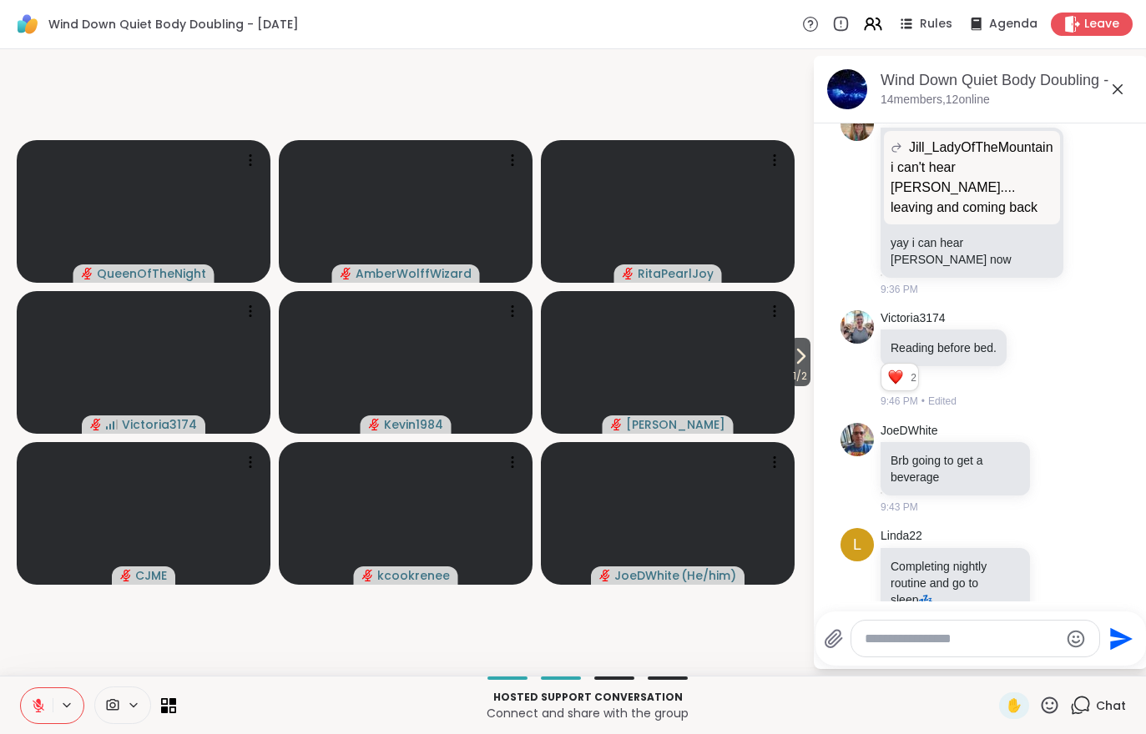
scroll to position [885, 0]
